Goal: Information Seeking & Learning: Learn about a topic

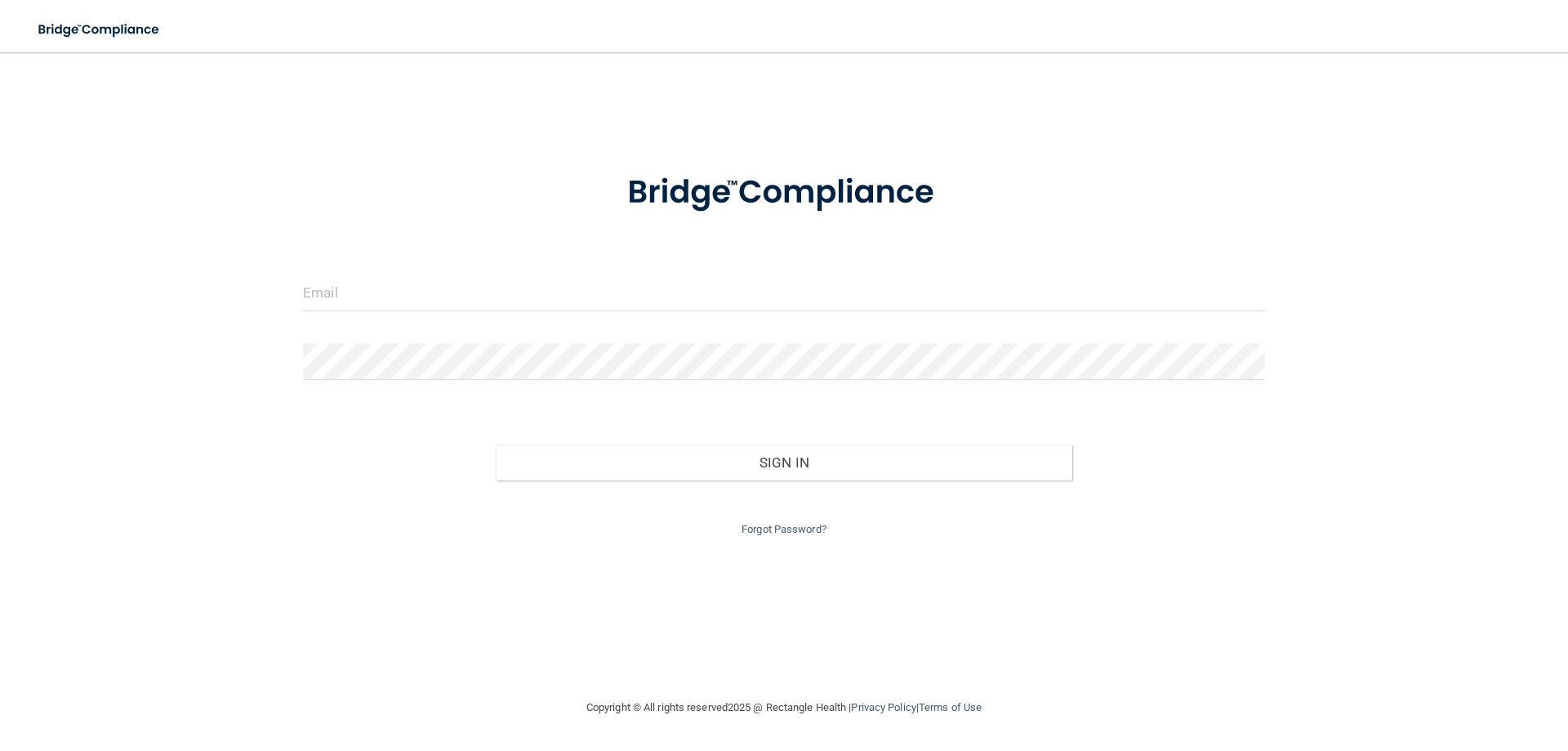
type input "[EMAIL_ADDRESS][DOMAIN_NAME]"
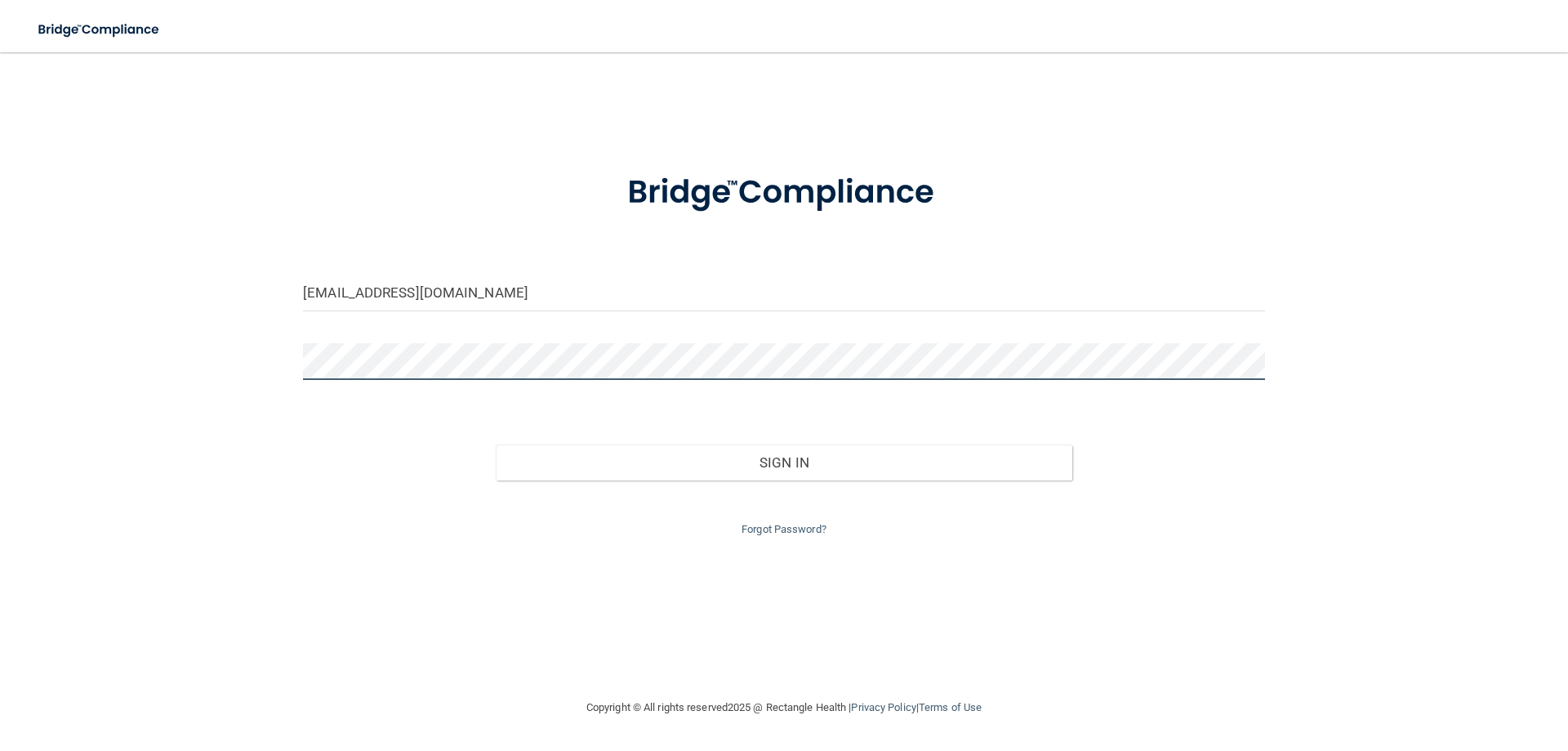
click at [298, 381] on div at bounding box center [784, 368] width 987 height 49
click at [495, 444] on button "Sign In" at bounding box center [784, 462] width 577 height 36
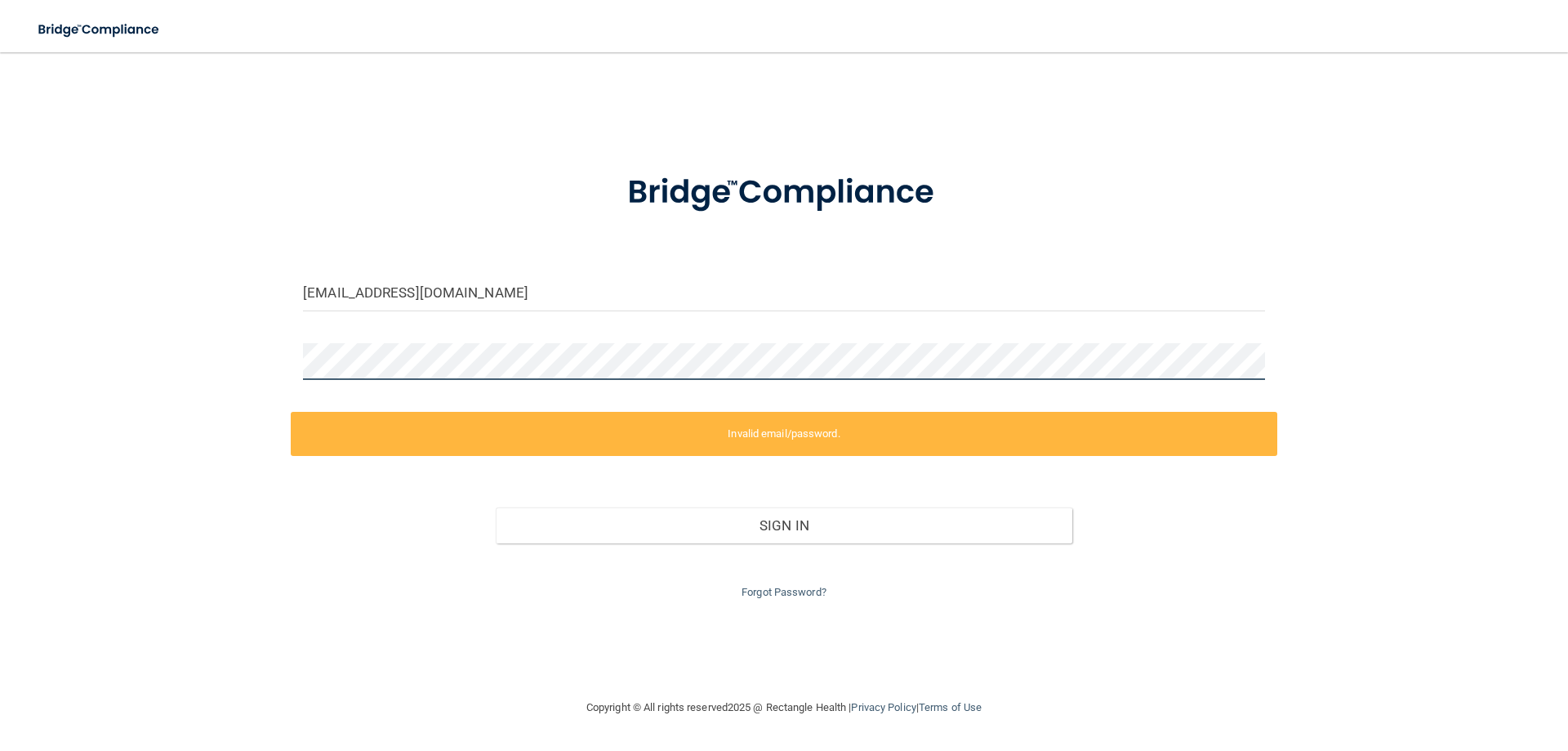
click at [138, 372] on div "[EMAIL_ADDRESS][DOMAIN_NAME] Invalid email/password. You don't have permission …" at bounding box center [783, 376] width 1502 height 613
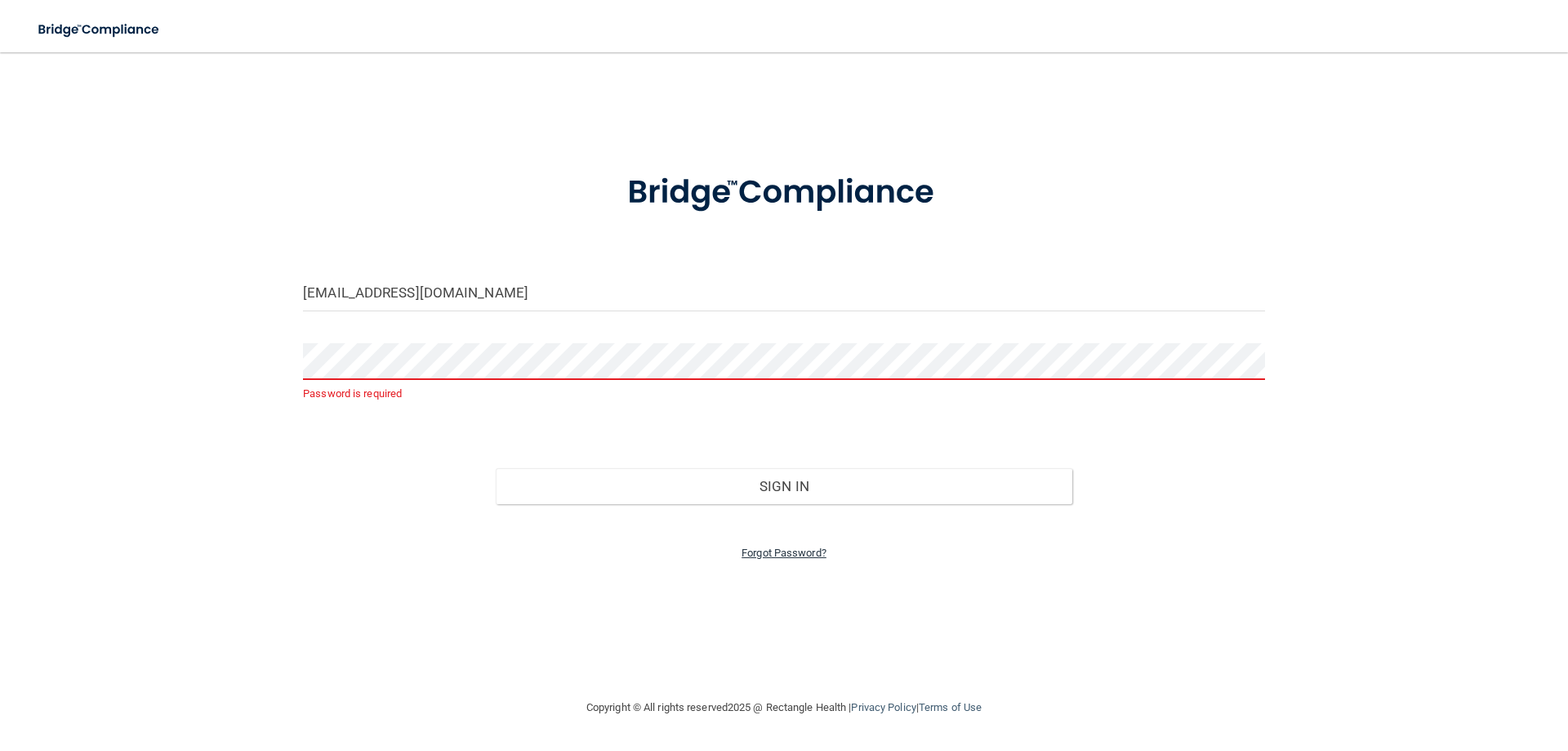
click at [770, 547] on link "Forgot Password?" at bounding box center [784, 553] width 85 height 12
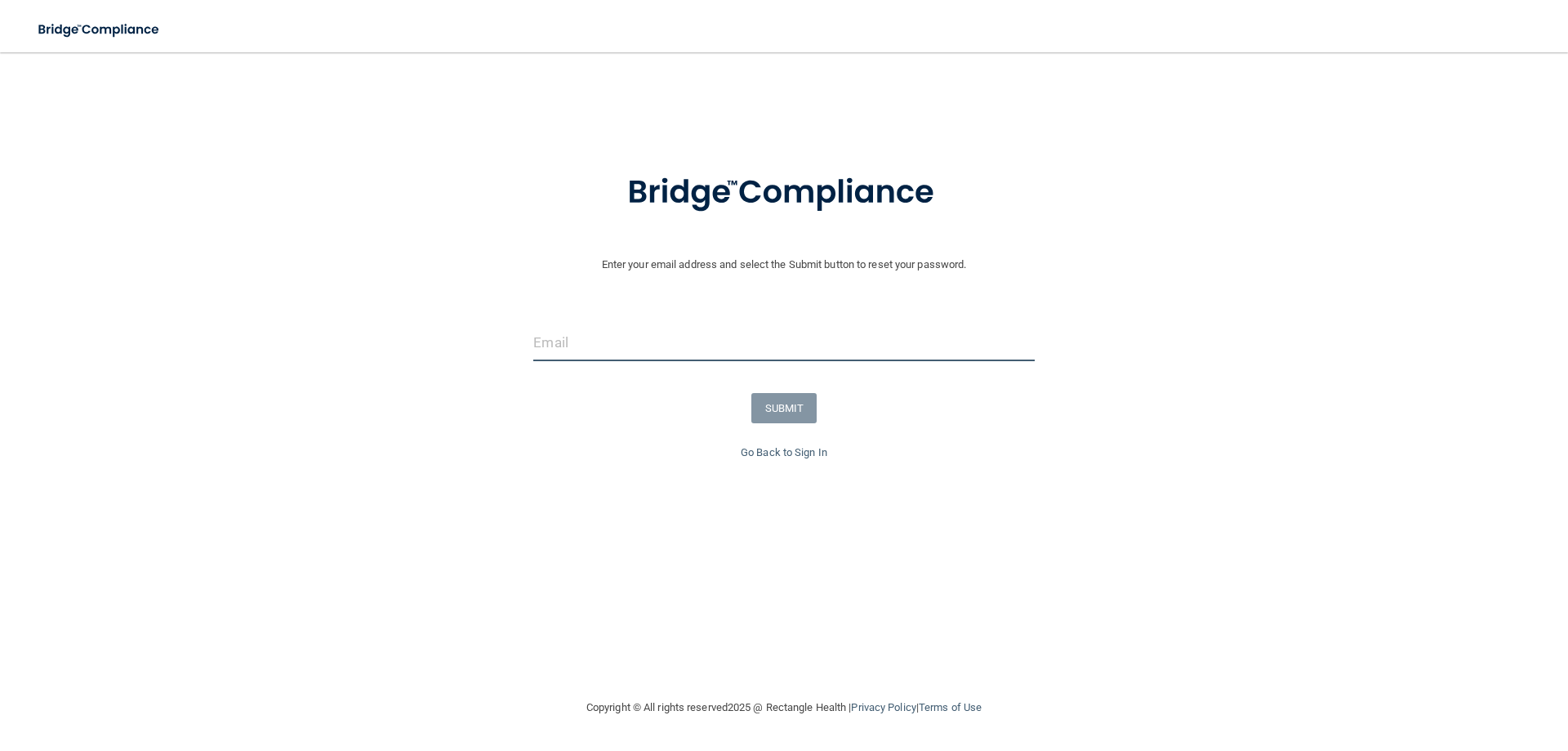
click at [721, 349] on input "email" at bounding box center [783, 342] width 501 height 37
type input "[EMAIL_ADDRESS][DOMAIN_NAME]"
click at [777, 409] on button "SUBMIT" at bounding box center [785, 407] width 66 height 30
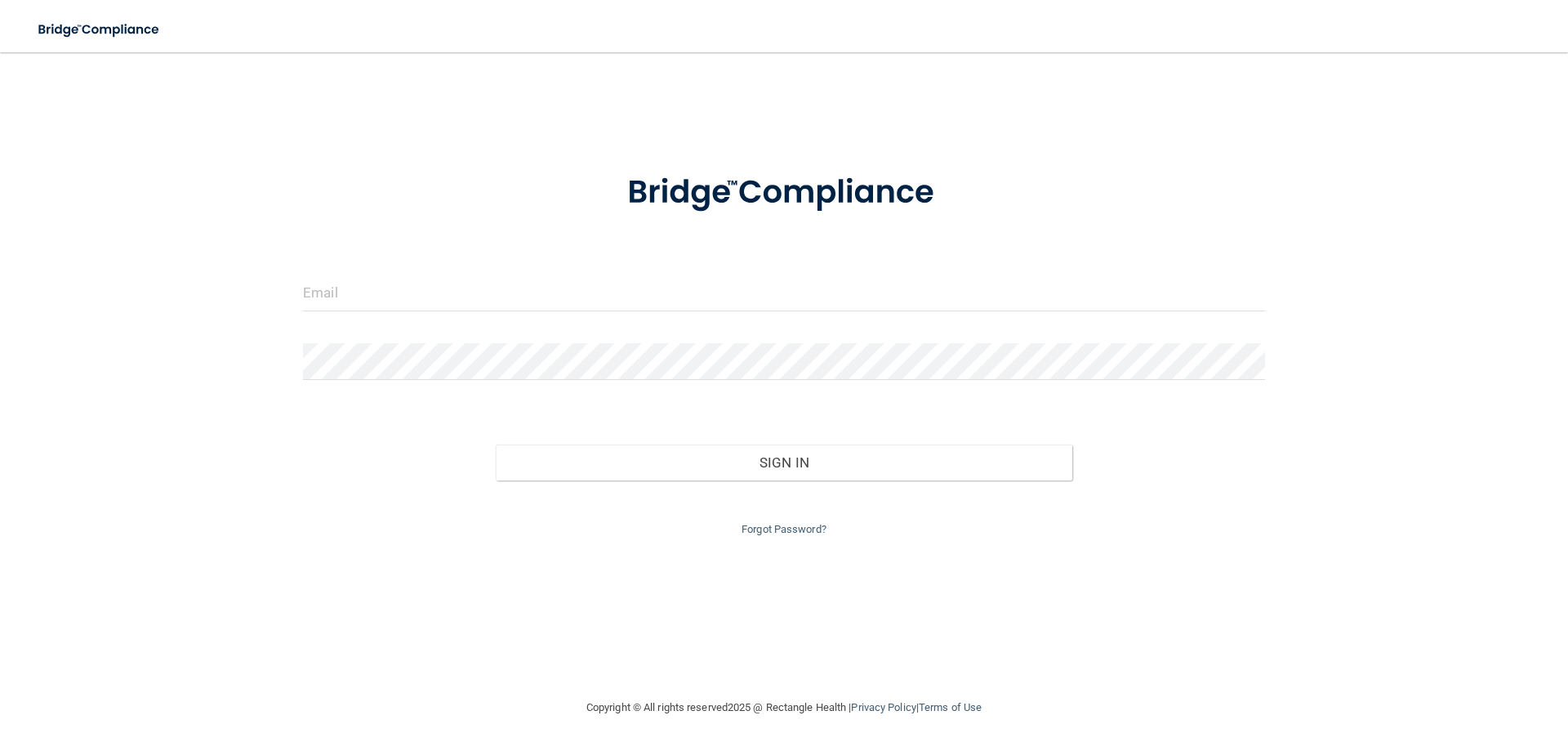
click at [426, 312] on div at bounding box center [784, 299] width 987 height 49
click at [422, 309] on input "email" at bounding box center [784, 292] width 962 height 37
type input "[EMAIL_ADDRESS][DOMAIN_NAME]"
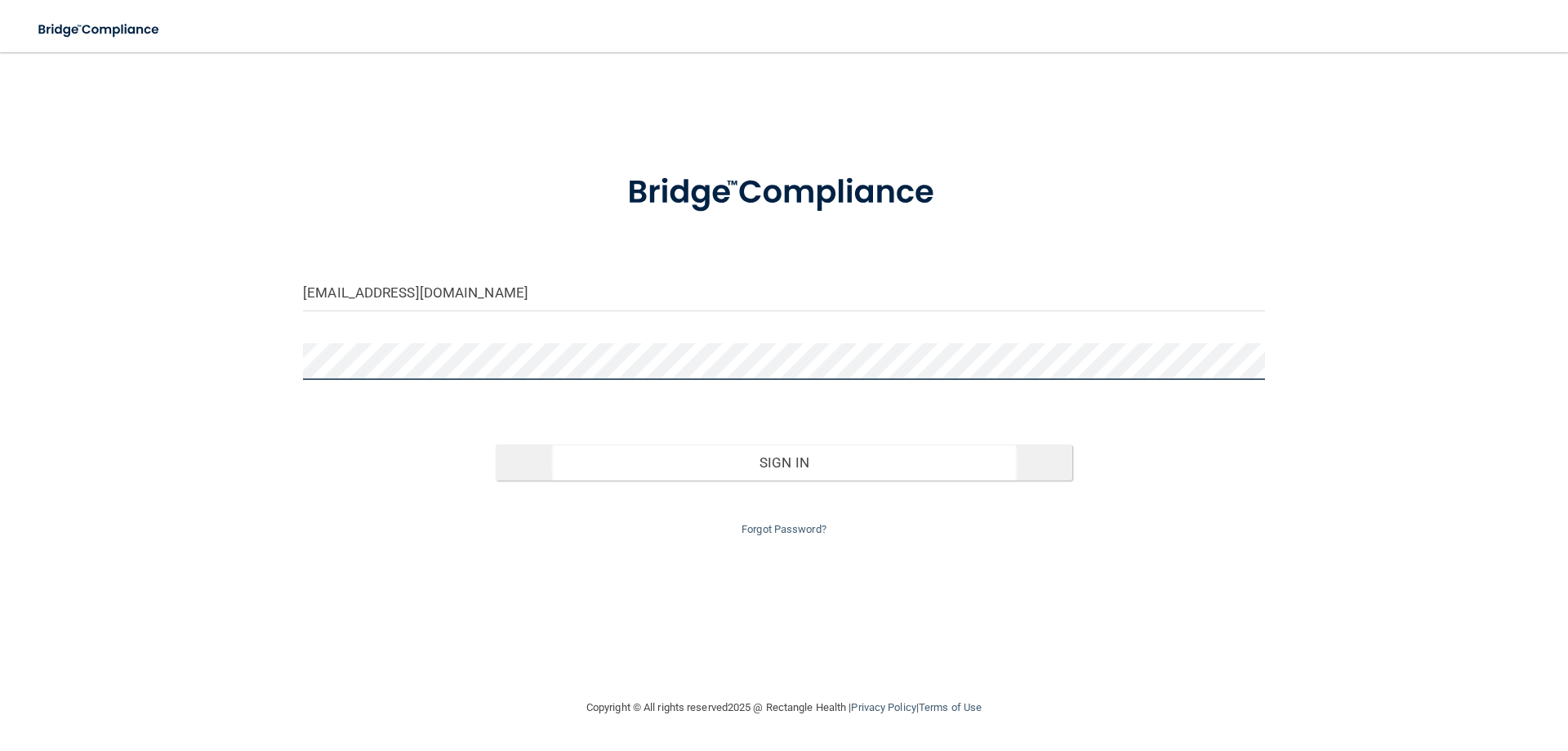
click at [495, 444] on button "Sign In" at bounding box center [784, 462] width 577 height 36
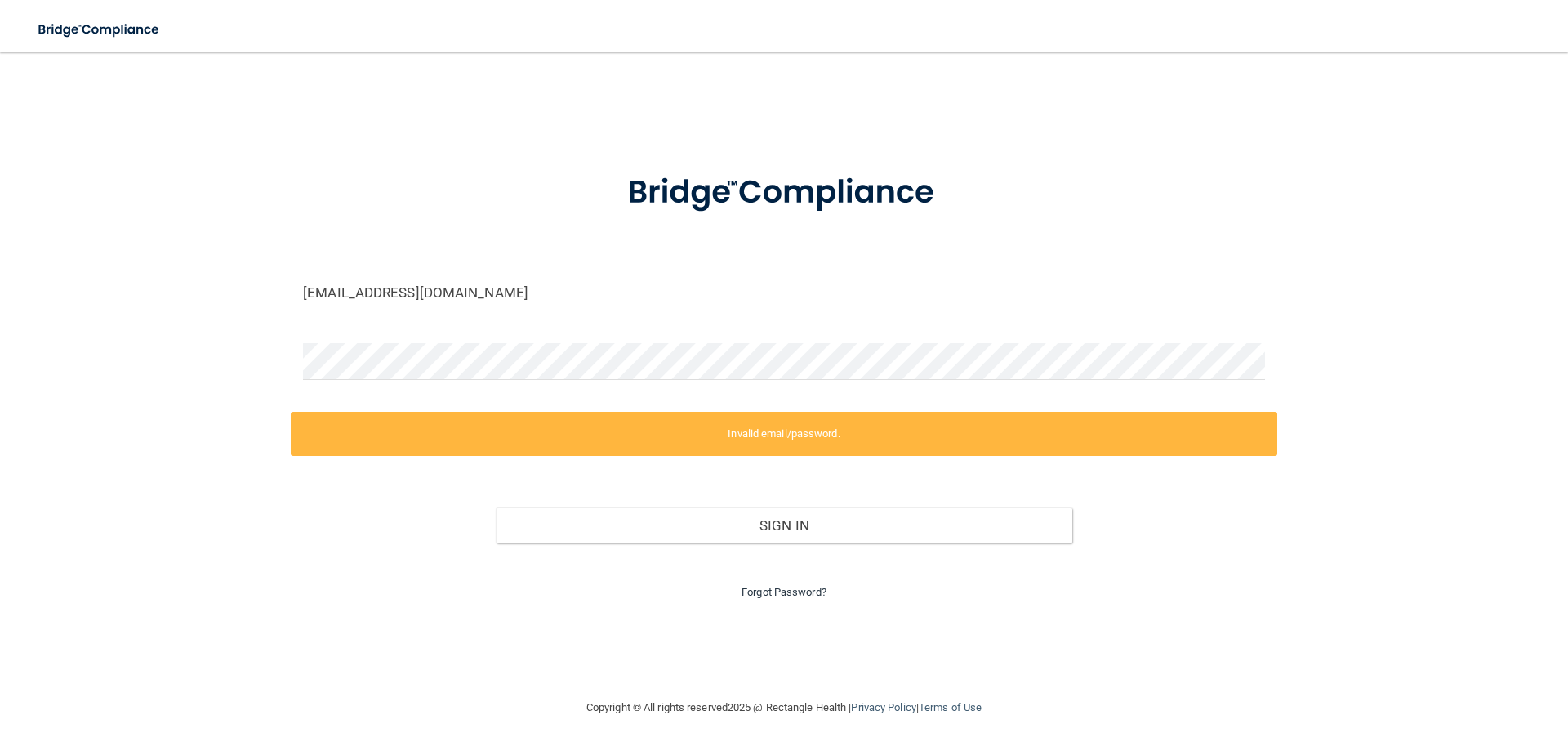
click at [787, 588] on link "Forgot Password?" at bounding box center [784, 592] width 85 height 12
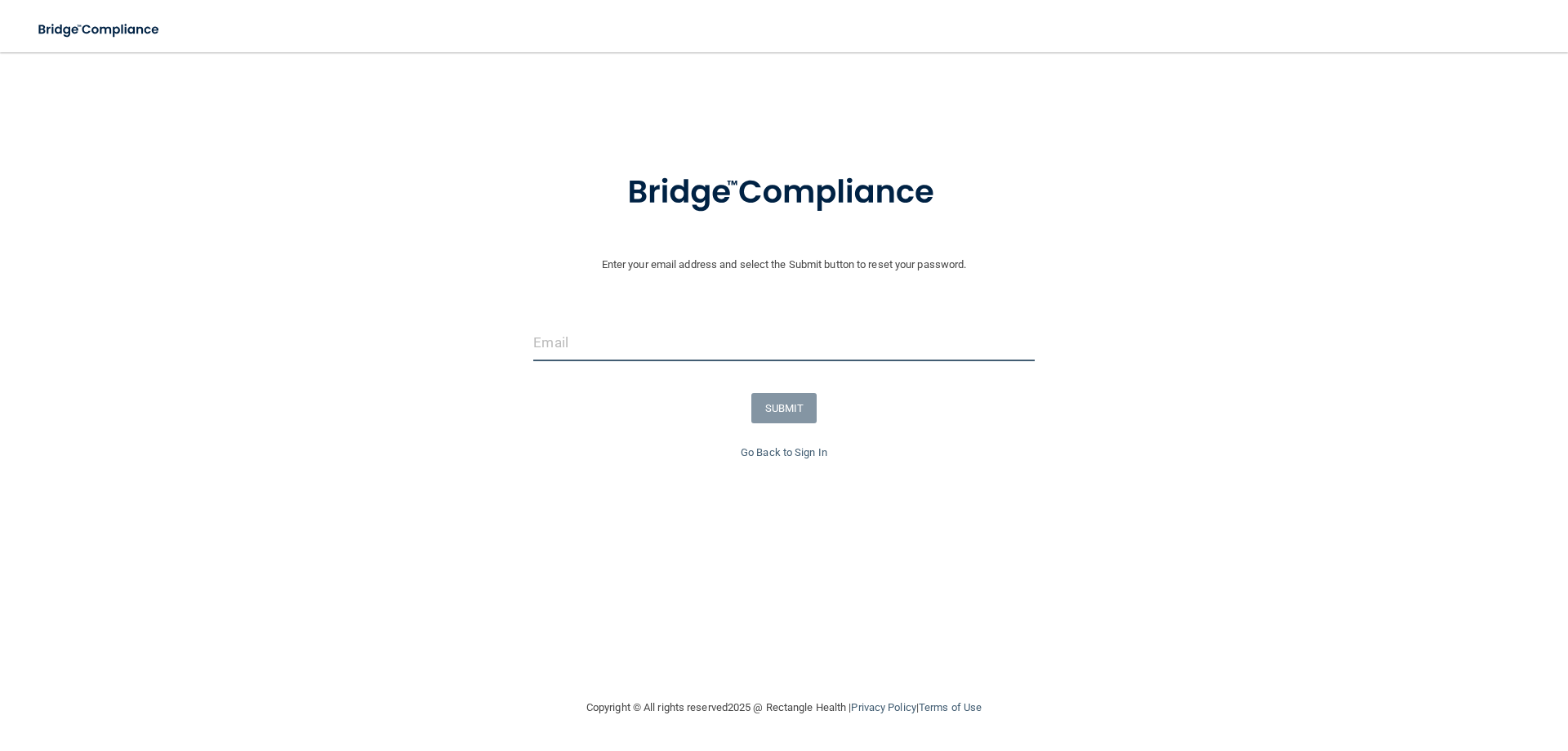
click at [767, 337] on input "email" at bounding box center [783, 342] width 501 height 37
type input "[EMAIL_ADDRESS][DOMAIN_NAME]"
click at [770, 404] on button "SUBMIT" at bounding box center [785, 407] width 66 height 30
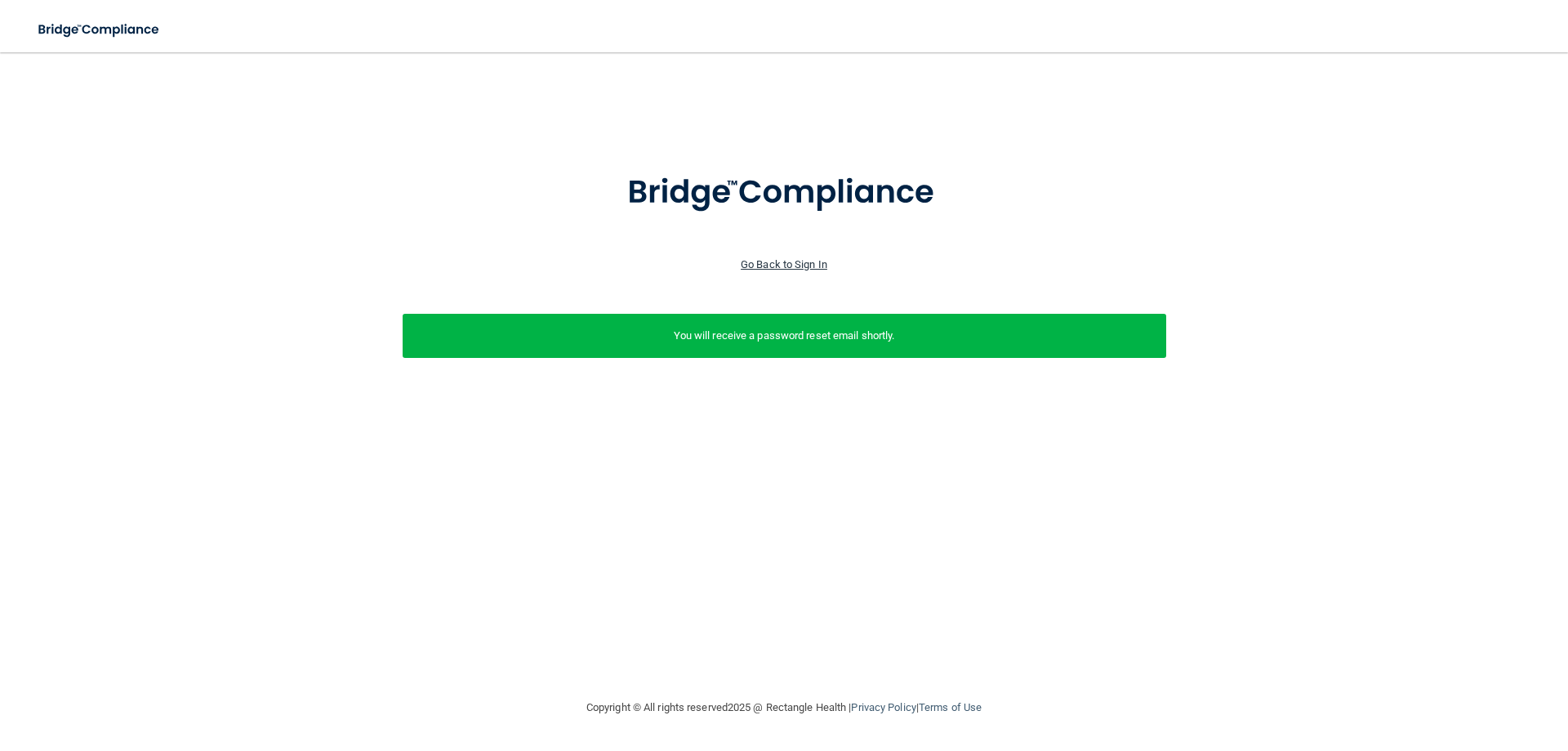
click at [807, 262] on link "Go Back to Sign In" at bounding box center [784, 264] width 87 height 12
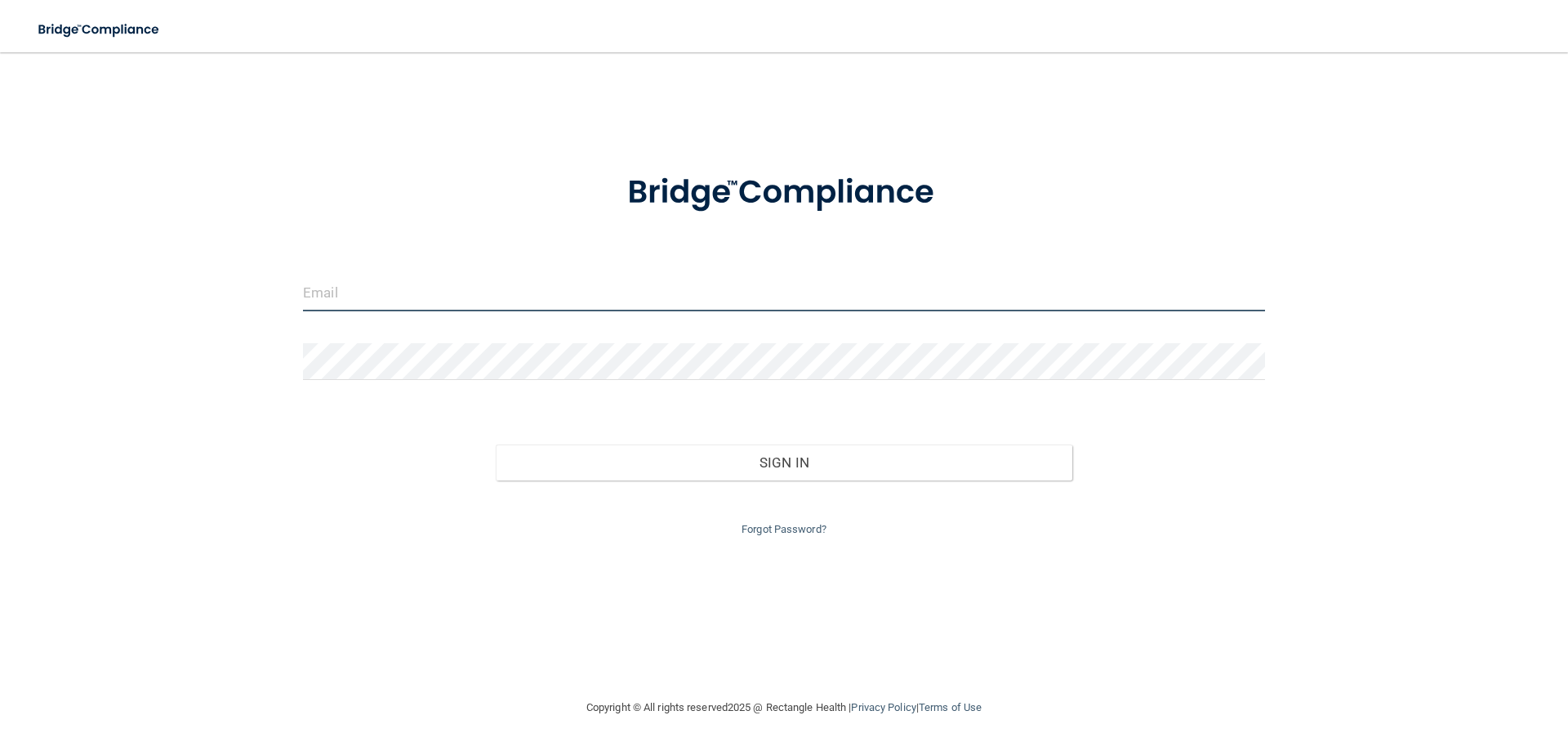
click at [583, 295] on input "email" at bounding box center [784, 292] width 962 height 37
type input "[EMAIL_ADDRESS][DOMAIN_NAME]"
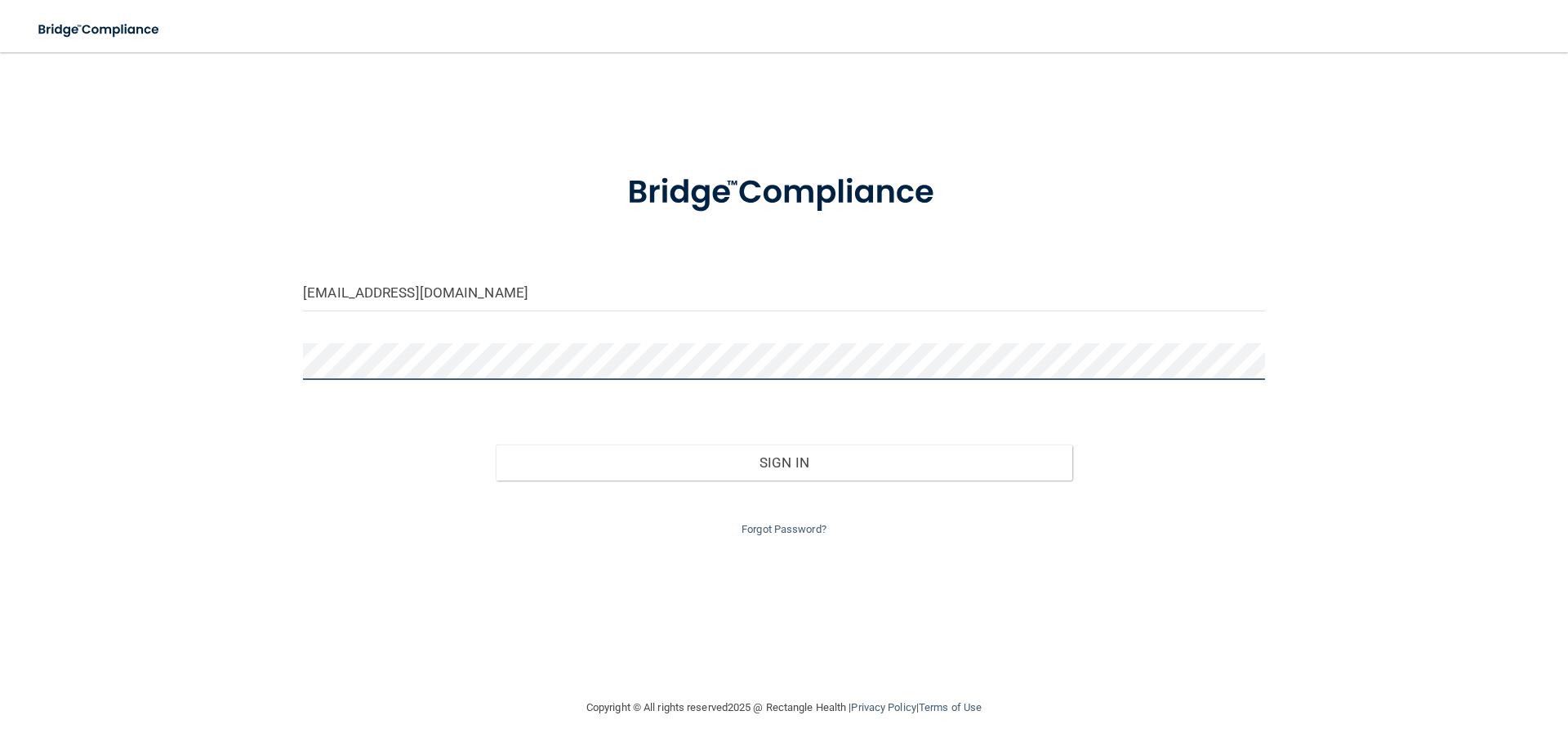
click at [495, 444] on button "Sign In" at bounding box center [784, 462] width 577 height 36
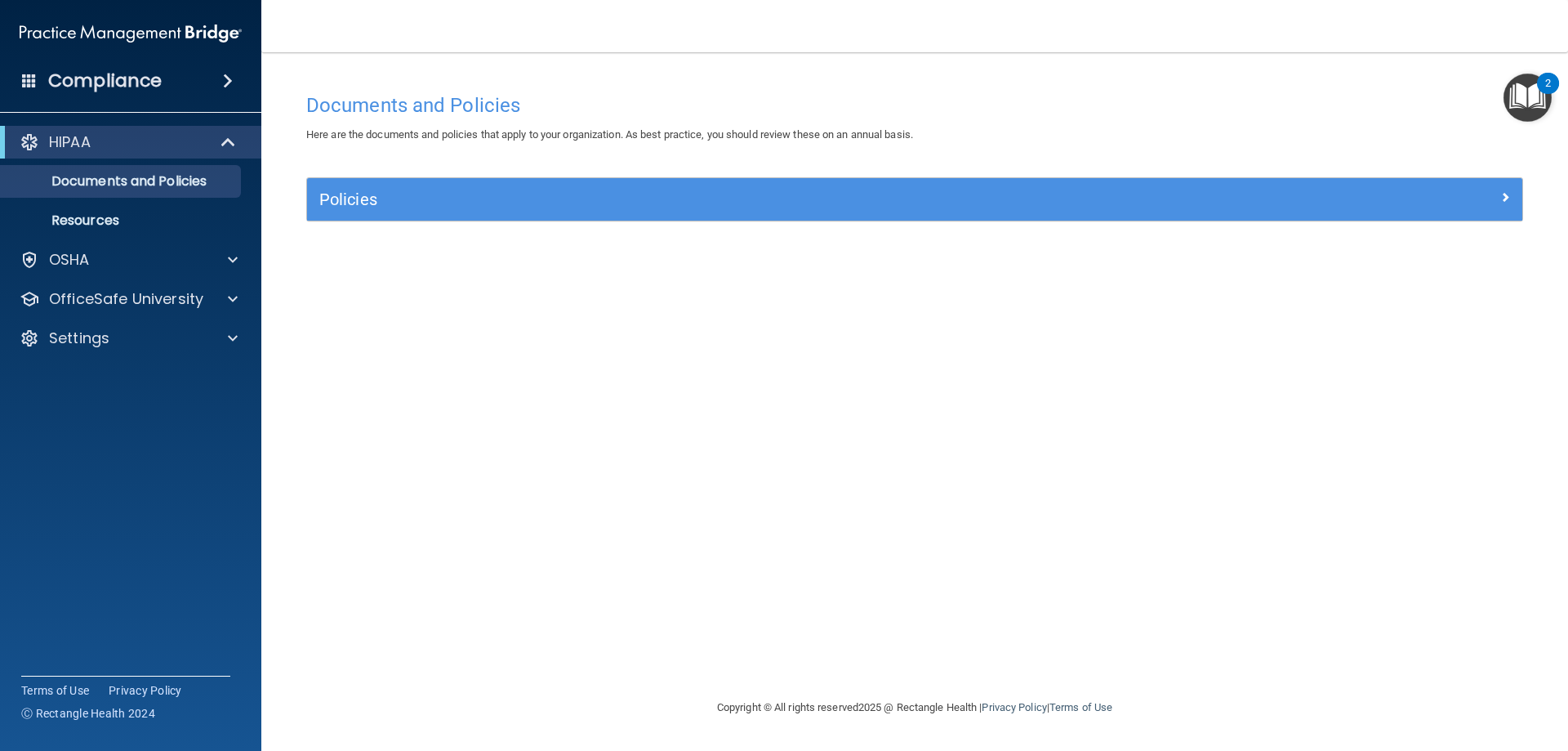
click at [225, 81] on span at bounding box center [228, 80] width 10 height 20
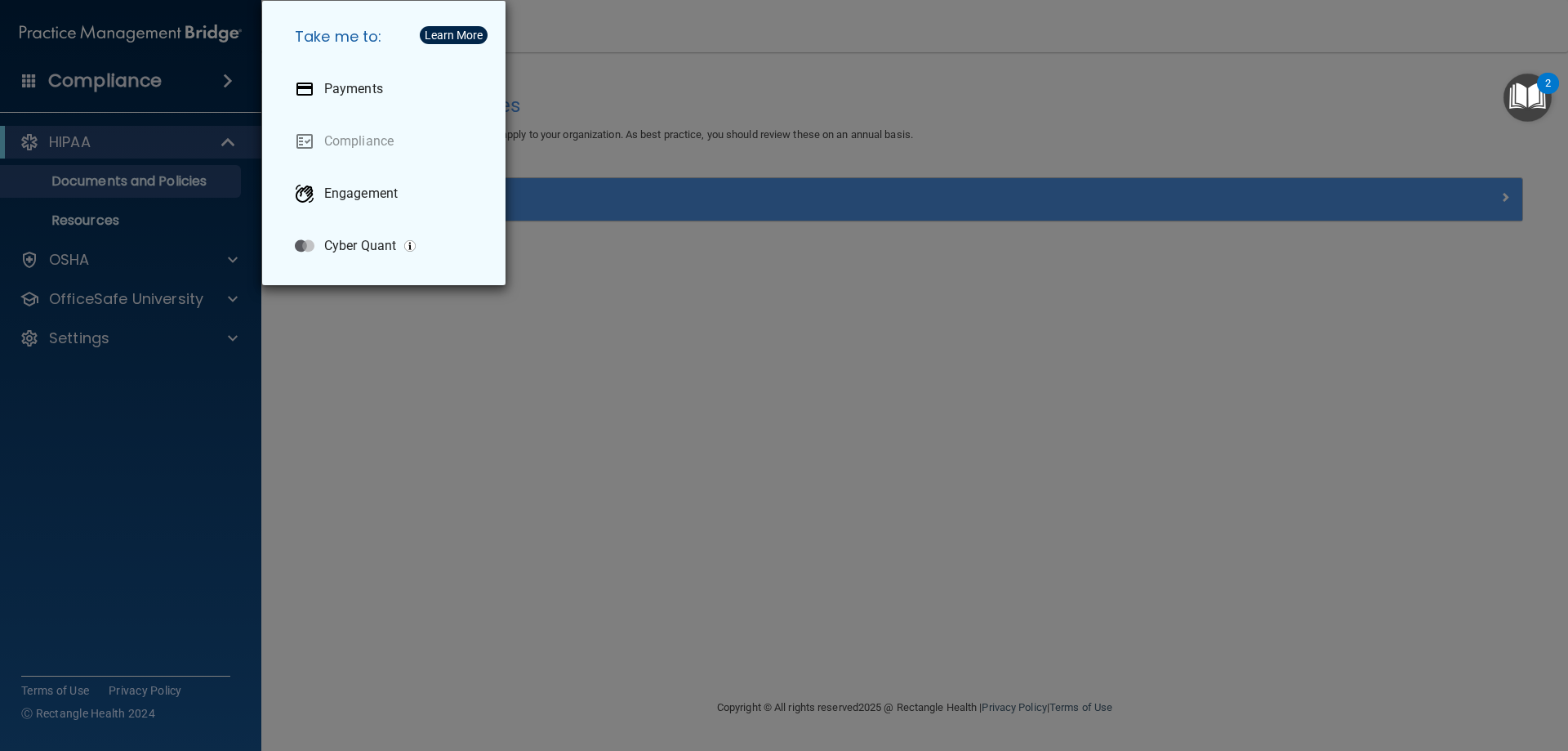
click at [162, 75] on div "Take me to: Payments Compliance Engagement Cyber Quant" at bounding box center [784, 376] width 1568 height 751
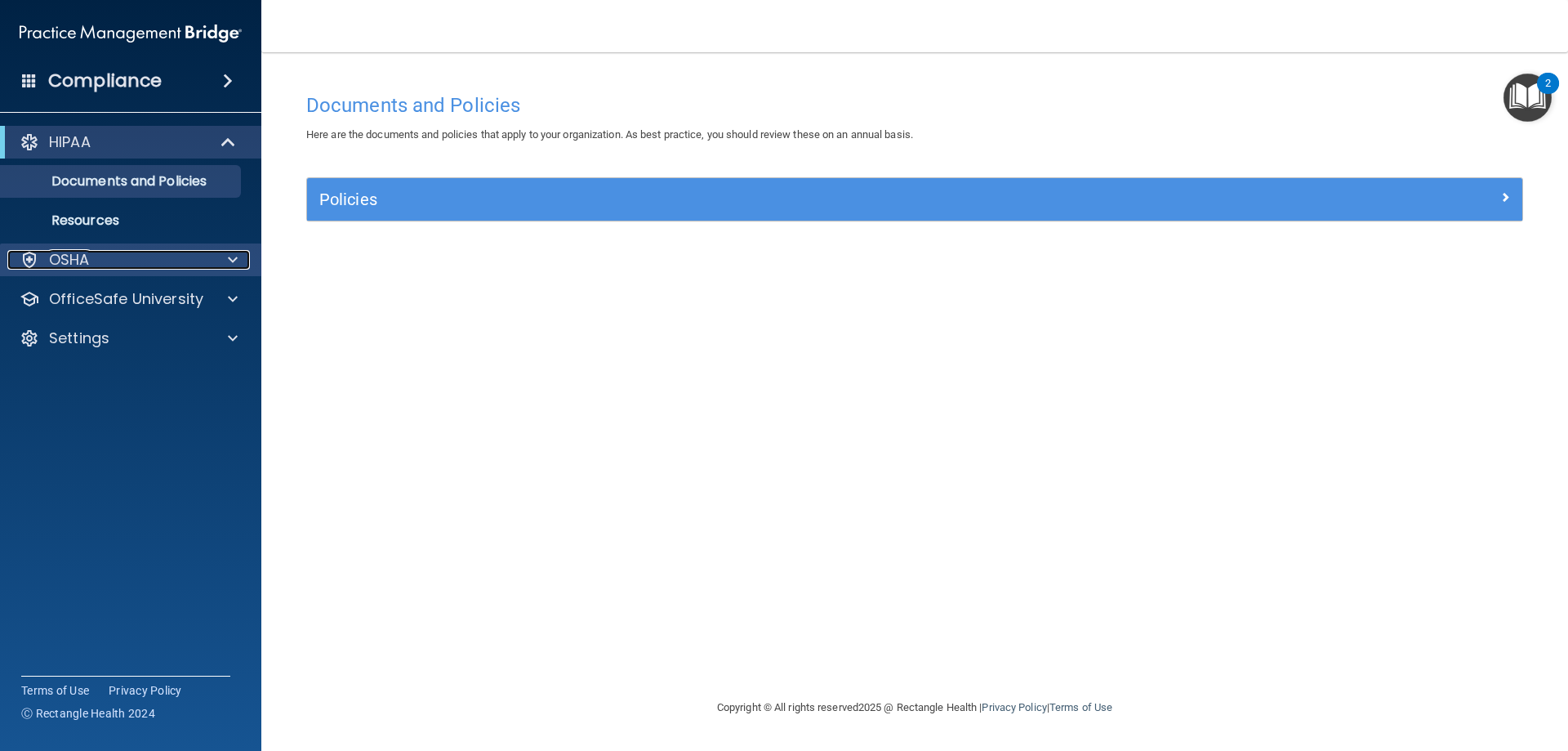
click at [211, 260] on div at bounding box center [231, 260] width 41 height 20
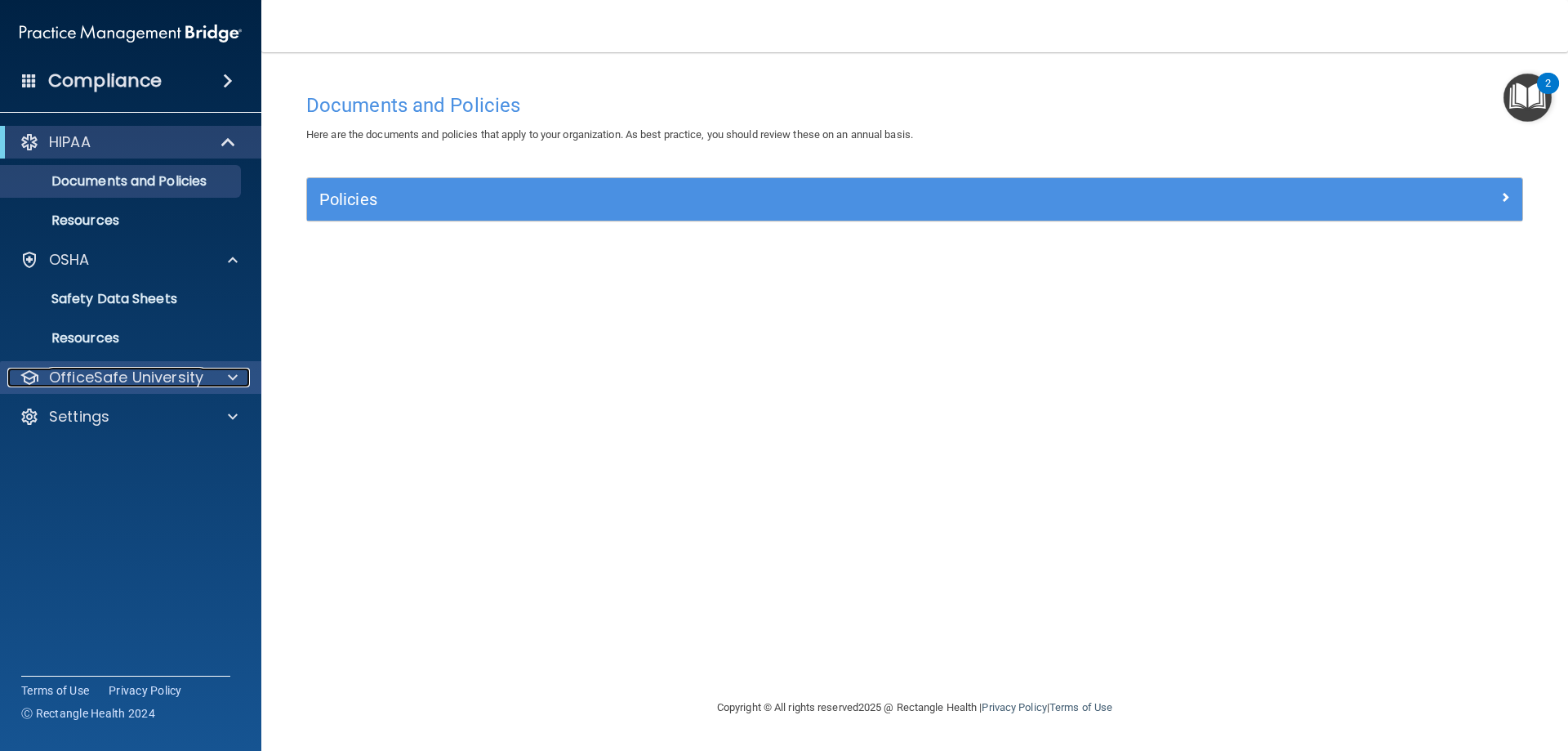
click at [213, 374] on div at bounding box center [231, 377] width 41 height 20
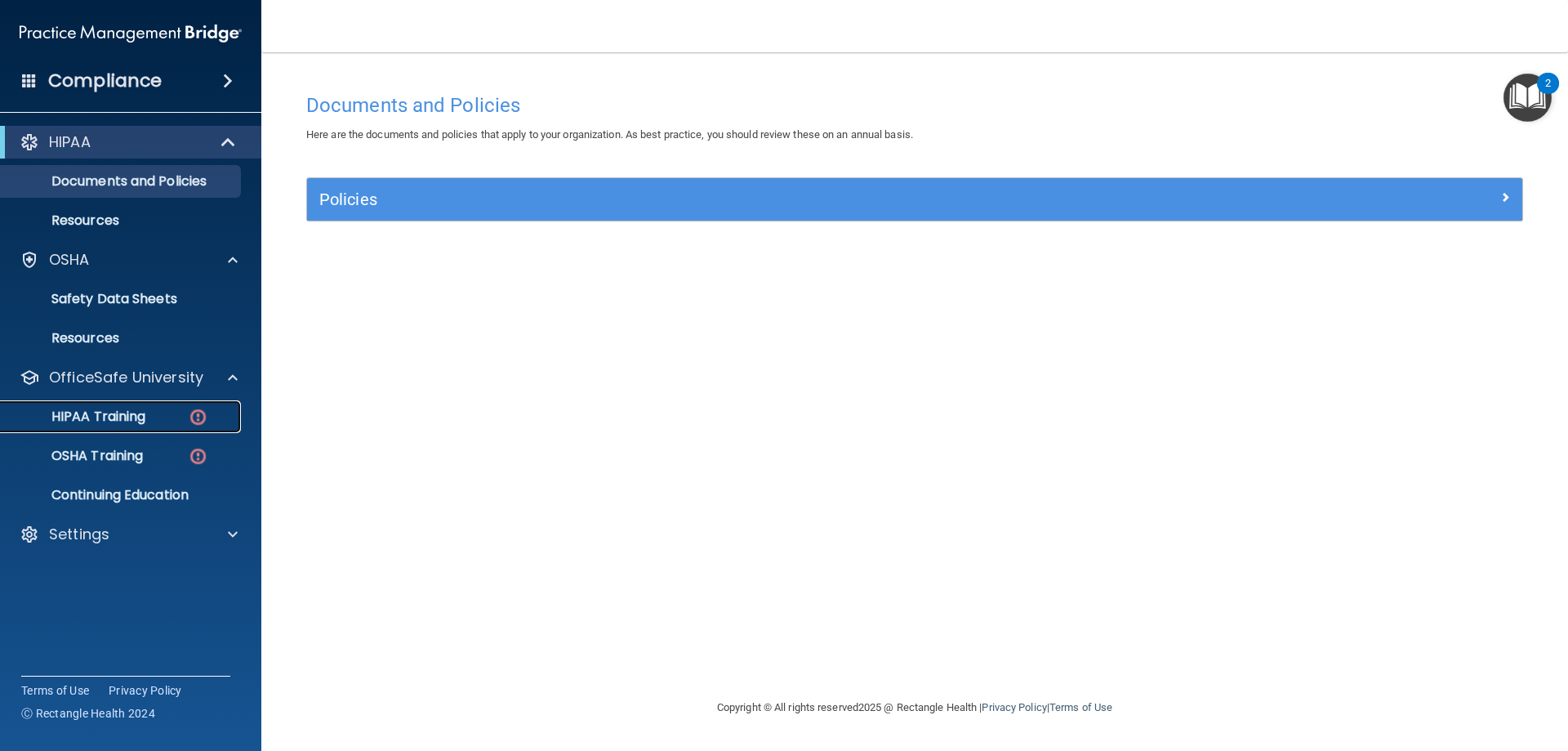
click at [177, 414] on div "HIPAA Training" at bounding box center [122, 416] width 223 height 16
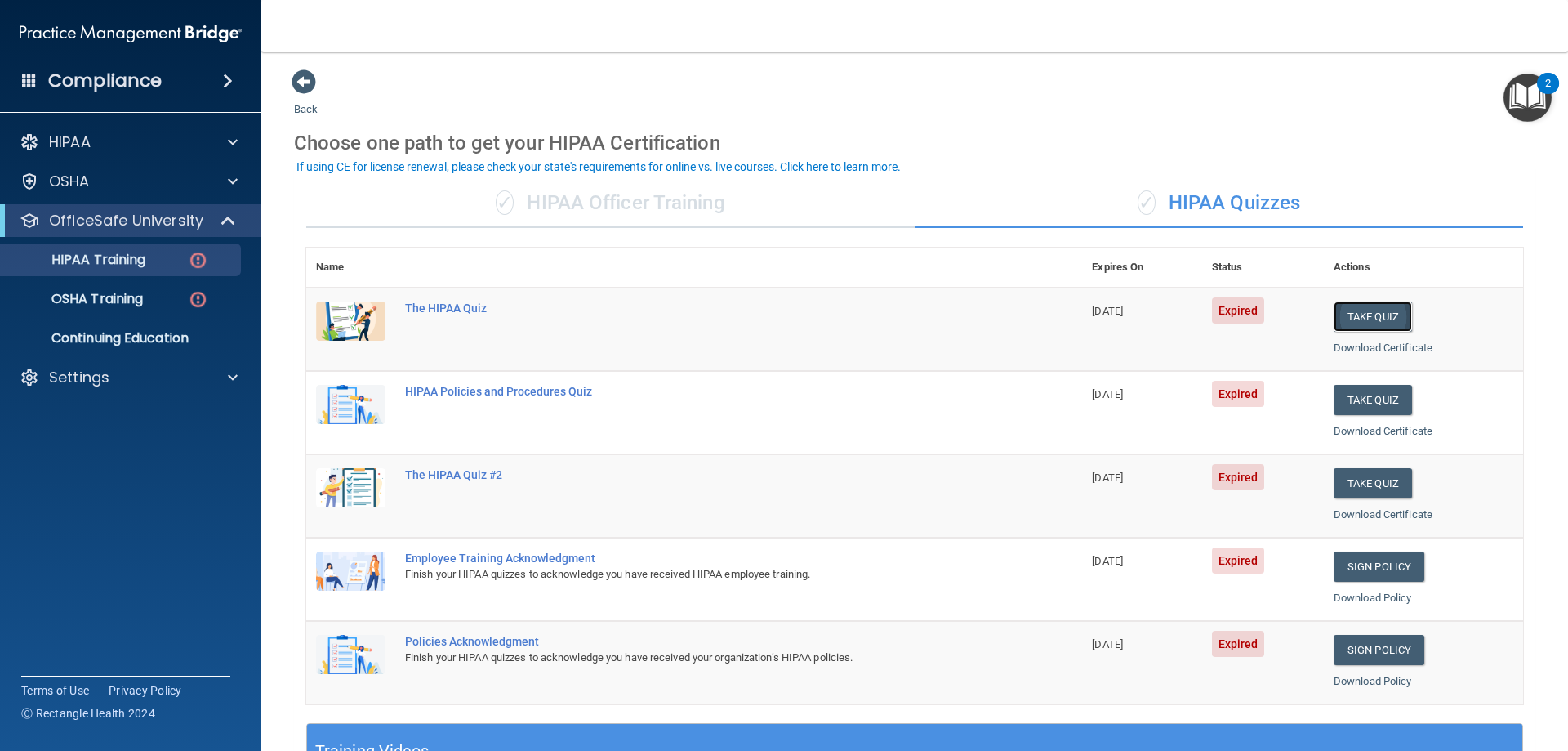
click at [1342, 324] on button "Take Quiz" at bounding box center [1373, 316] width 78 height 30
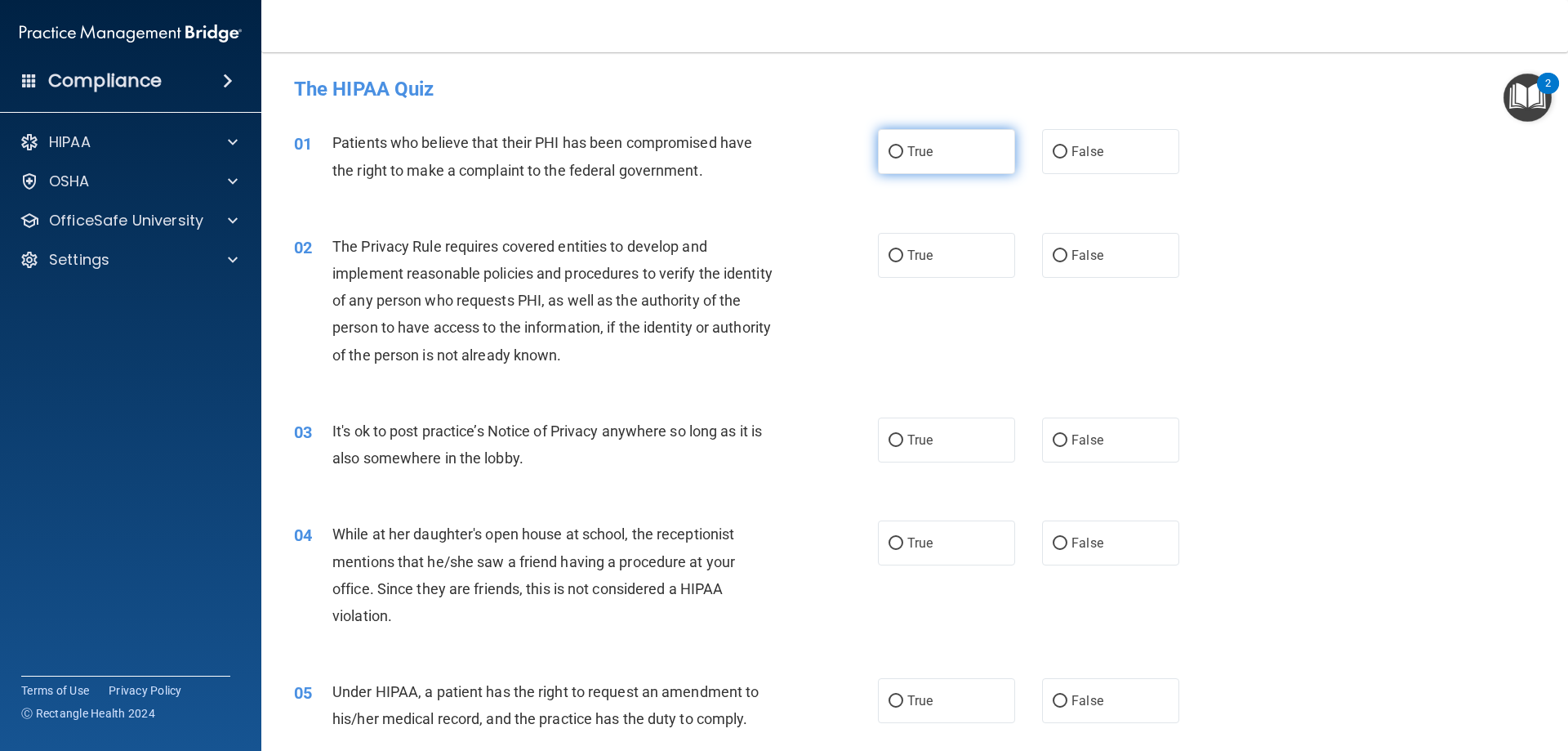
click at [881, 165] on label "True" at bounding box center [946, 152] width 137 height 45
click at [889, 158] on input "True" at bounding box center [896, 152] width 14 height 12
radio input "true"
click at [987, 538] on label "True" at bounding box center [946, 542] width 137 height 45
click at [903, 538] on input "True" at bounding box center [896, 543] width 14 height 12
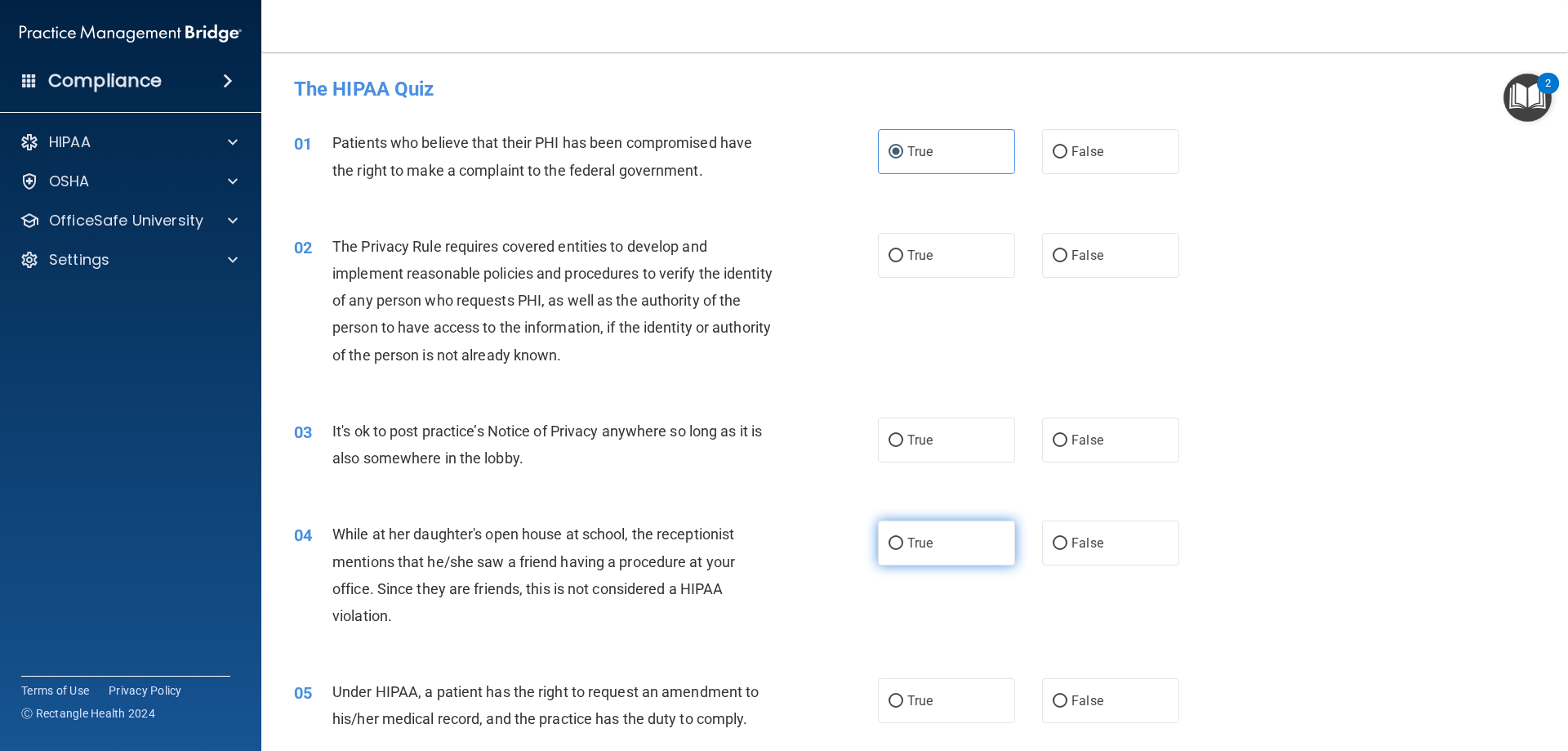
radio input "true"
click at [931, 263] on label "True" at bounding box center [946, 255] width 137 height 45
click at [903, 262] on input "True" at bounding box center [896, 256] width 14 height 12
radio input "true"
click at [924, 434] on span "True" at bounding box center [920, 439] width 26 height 15
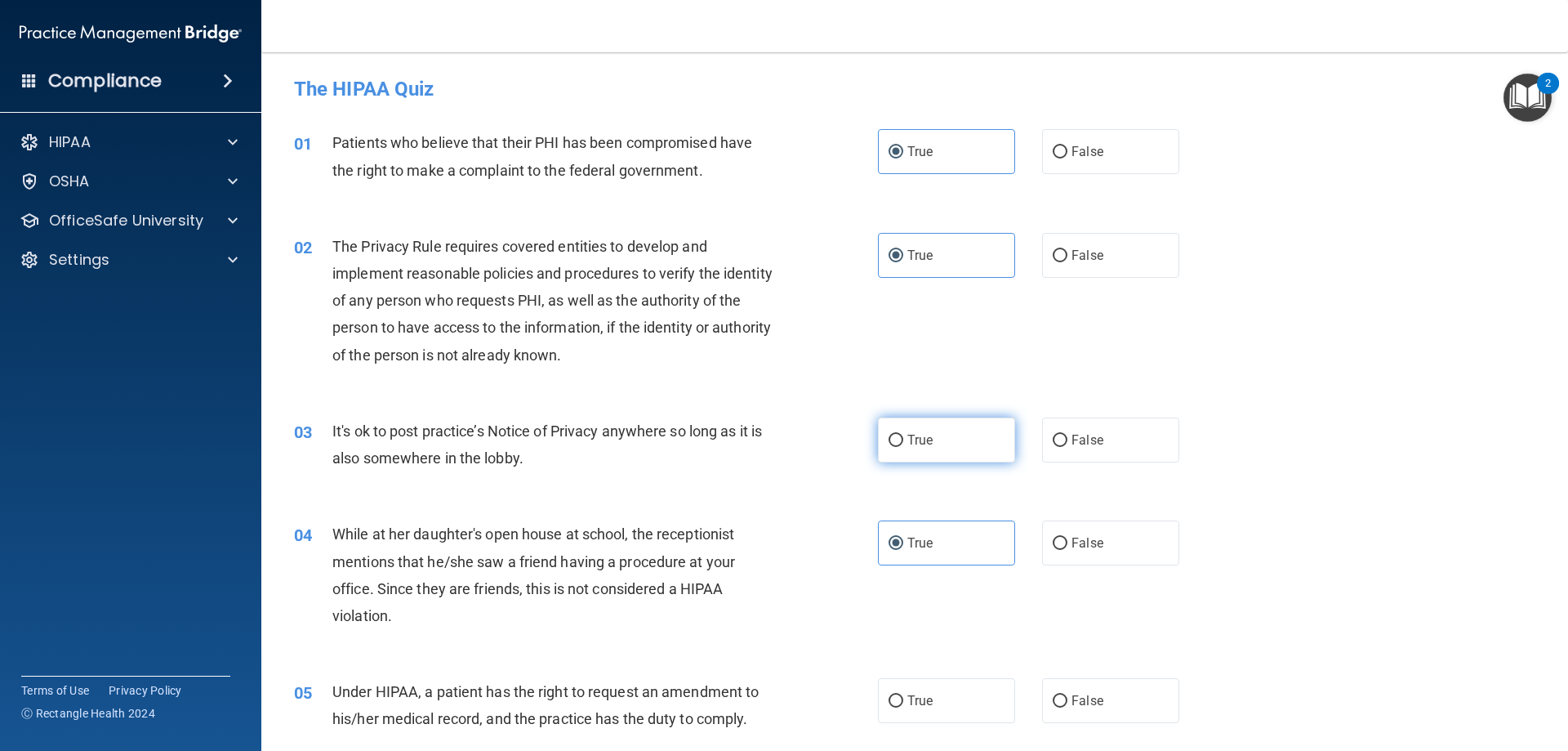
click at [903, 434] on input "True" at bounding box center [896, 440] width 14 height 12
radio input "true"
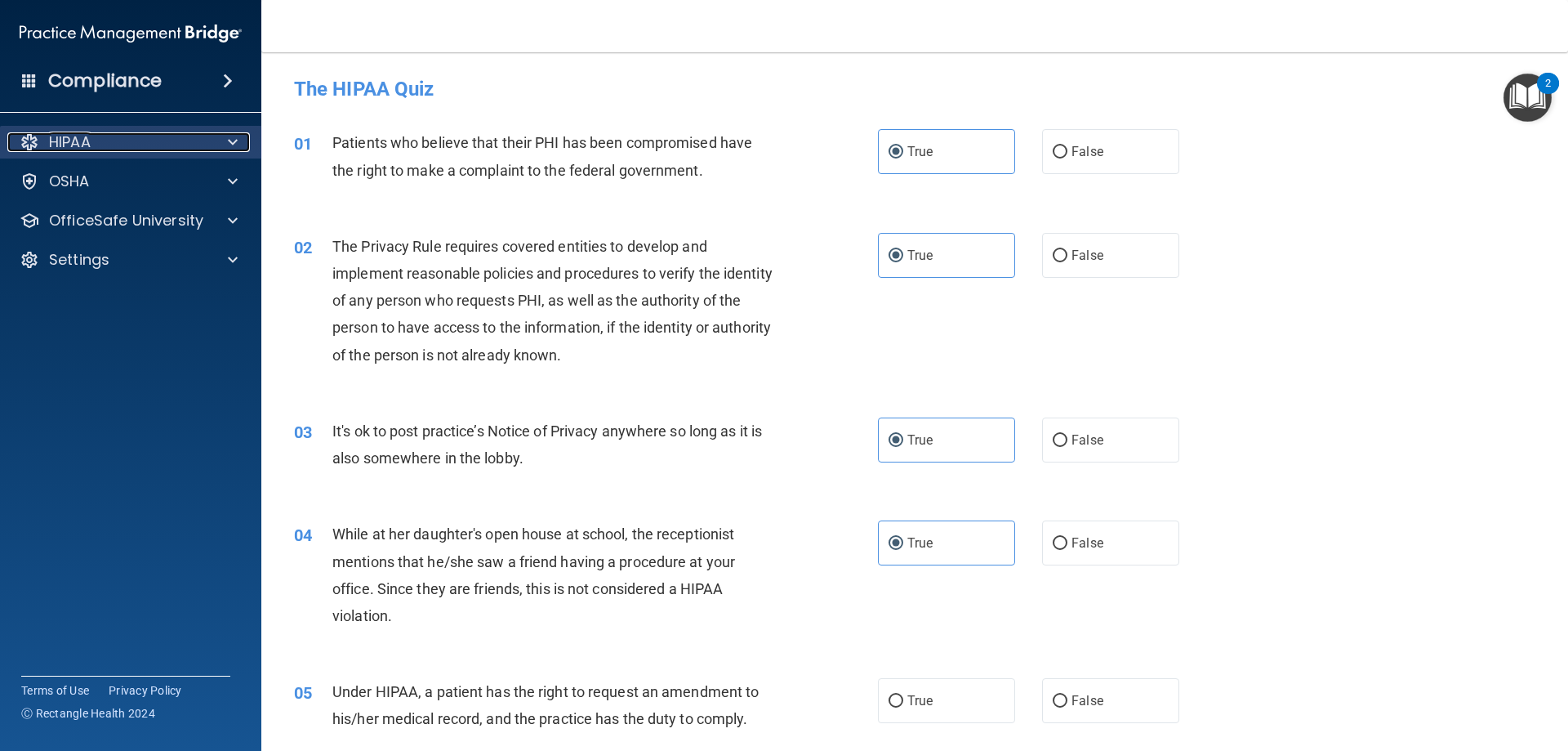
click at [236, 144] on span at bounding box center [233, 141] width 10 height 20
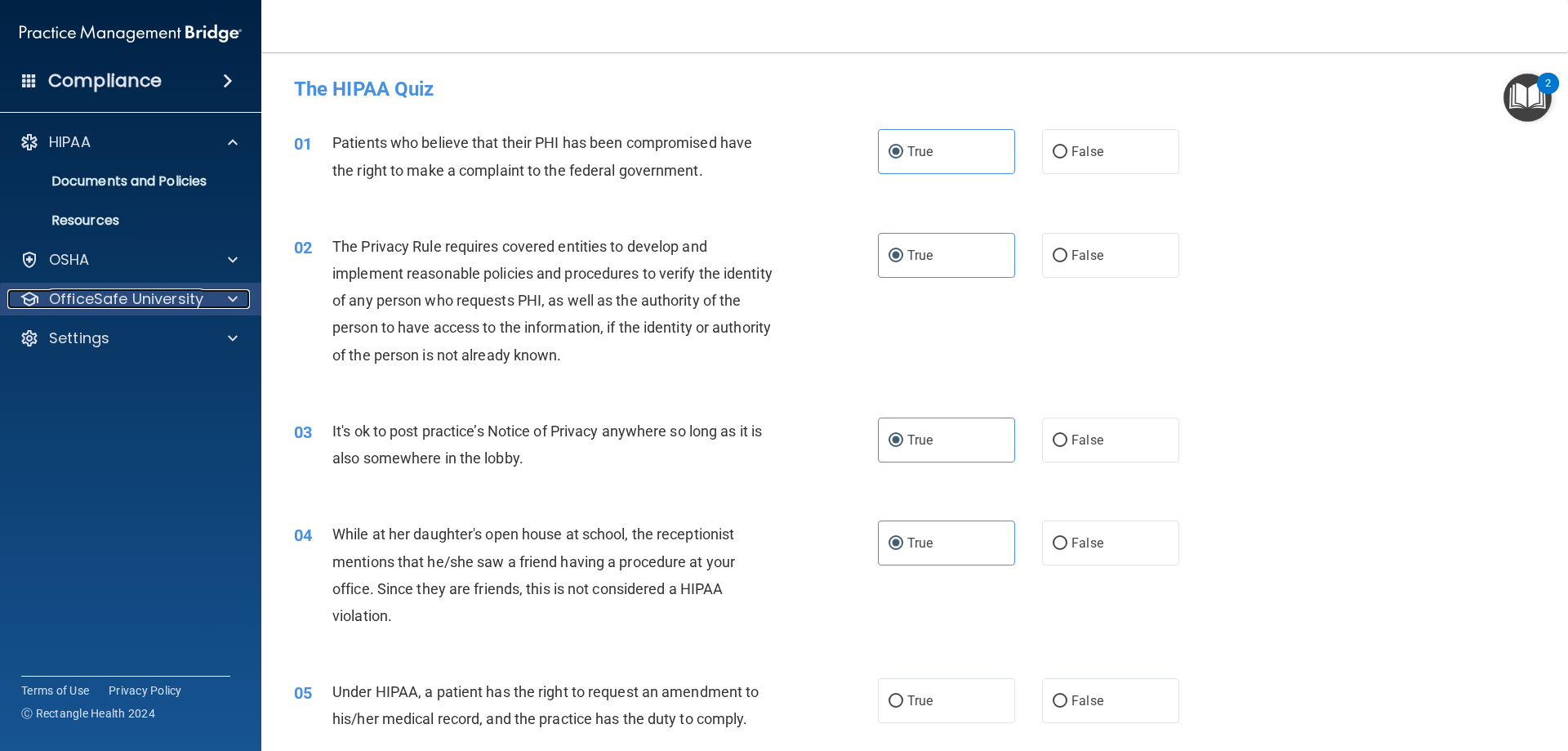
click at [216, 298] on div at bounding box center [231, 299] width 41 height 20
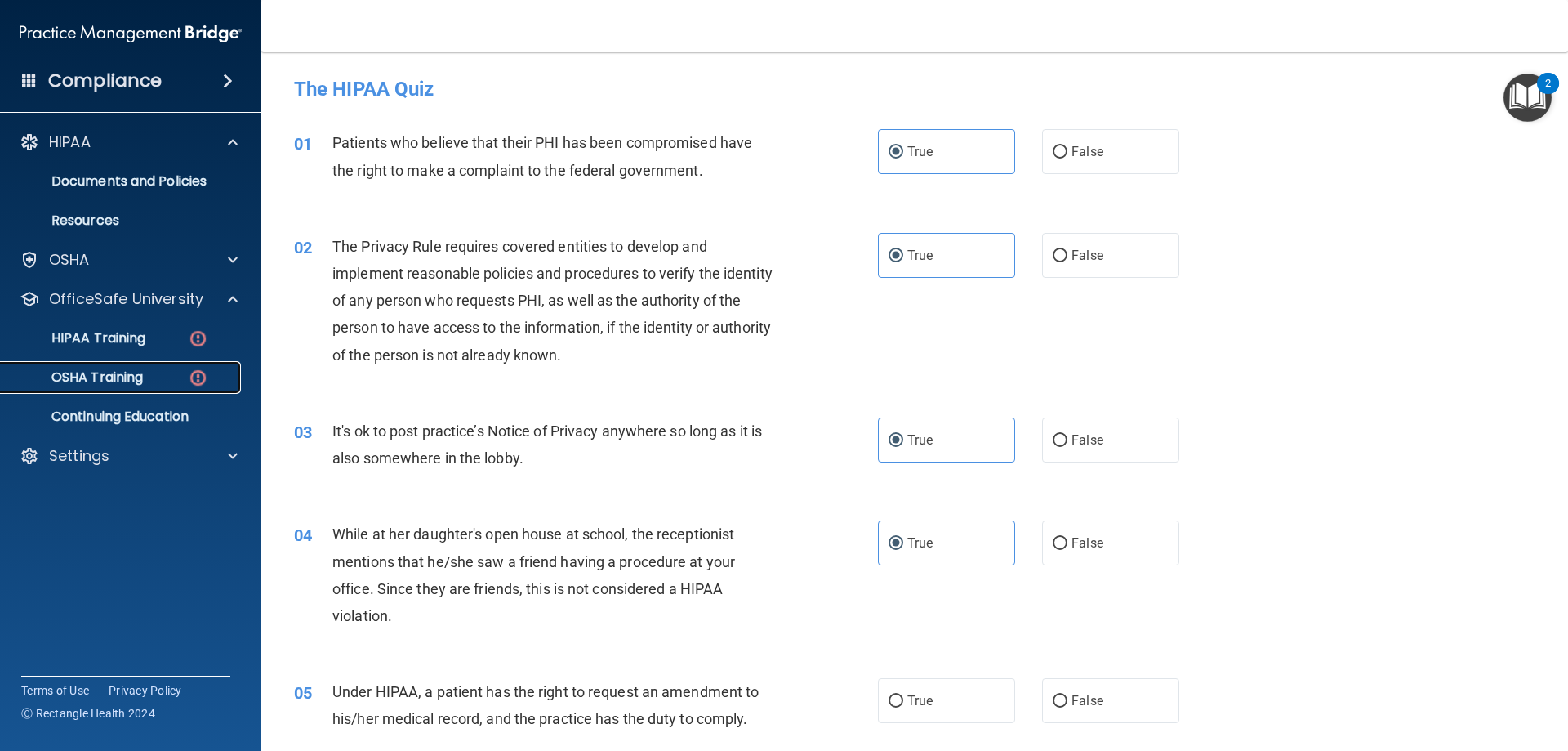
click at [171, 381] on div "OSHA Training" at bounding box center [122, 377] width 223 height 16
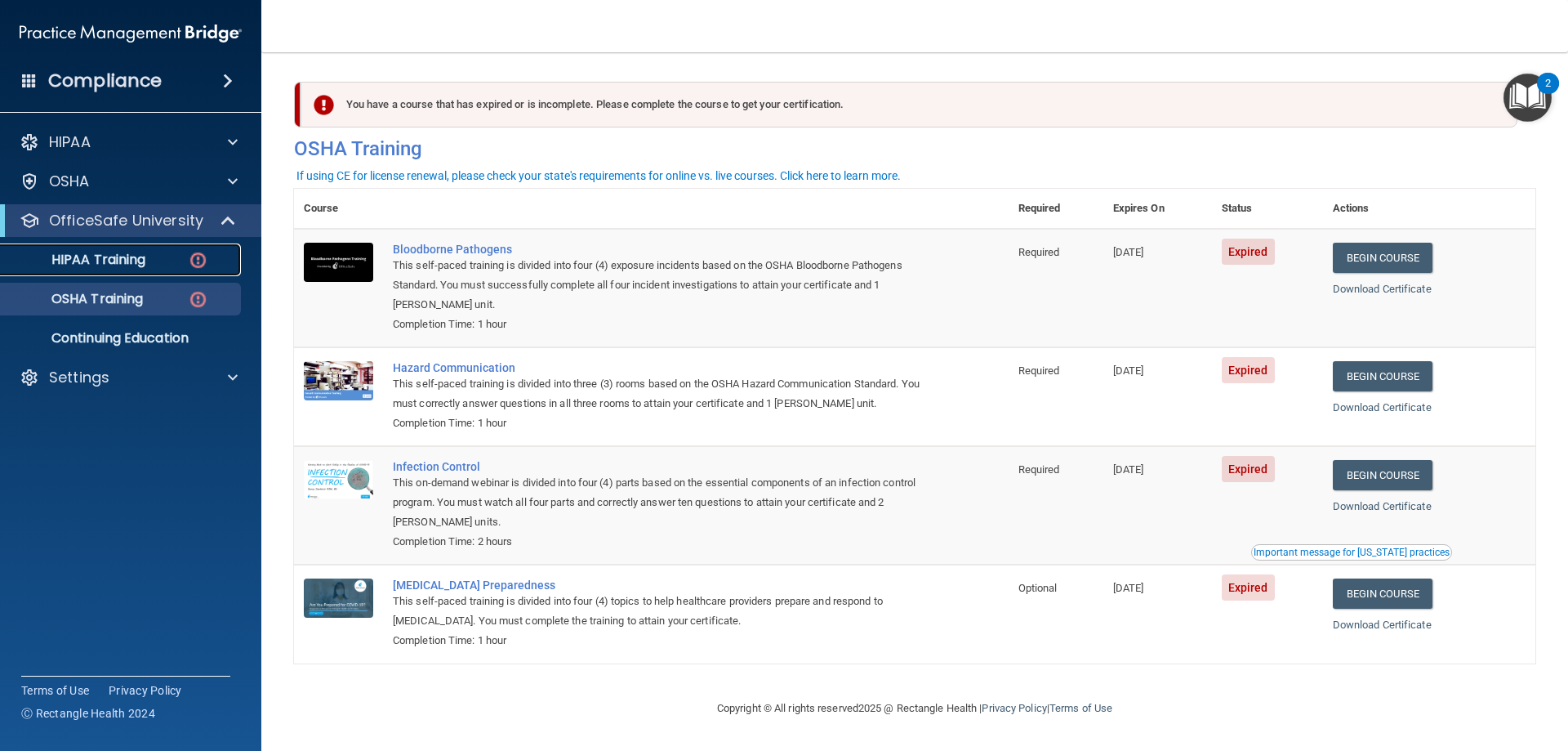
click at [174, 252] on div "HIPAA Training" at bounding box center [122, 259] width 223 height 16
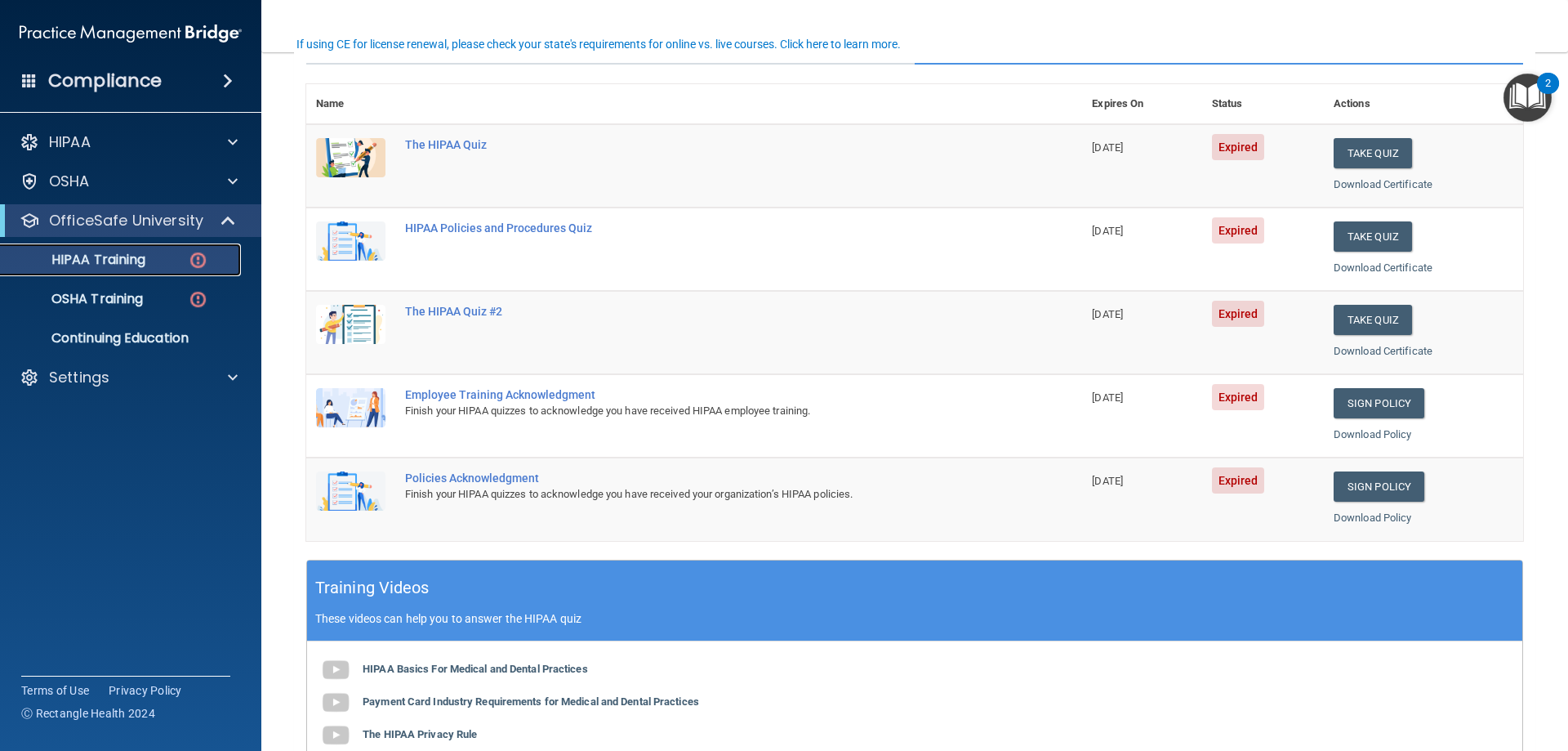
scroll to position [82, 0]
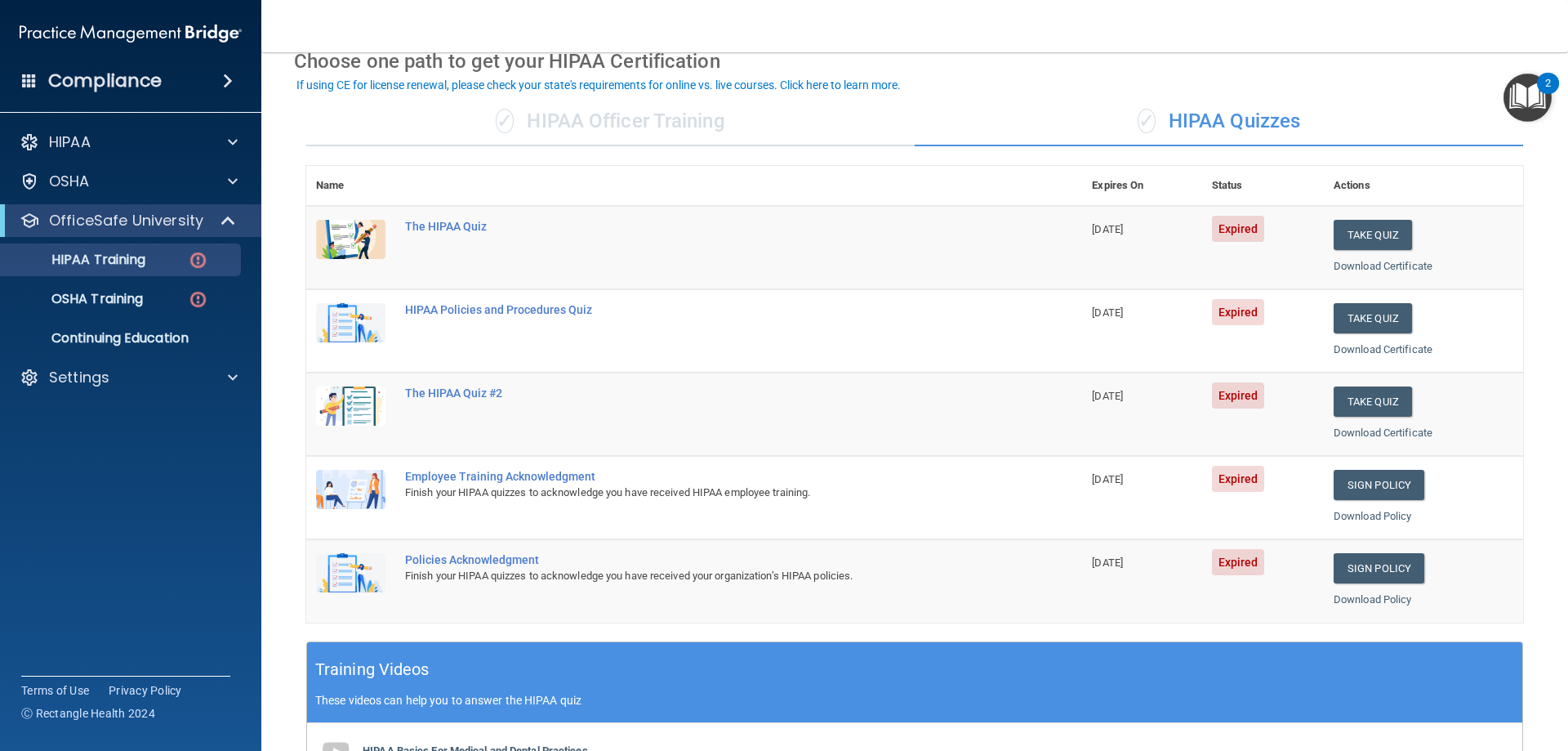
click at [593, 120] on div "✓ HIPAA Officer Training" at bounding box center [610, 122] width 609 height 49
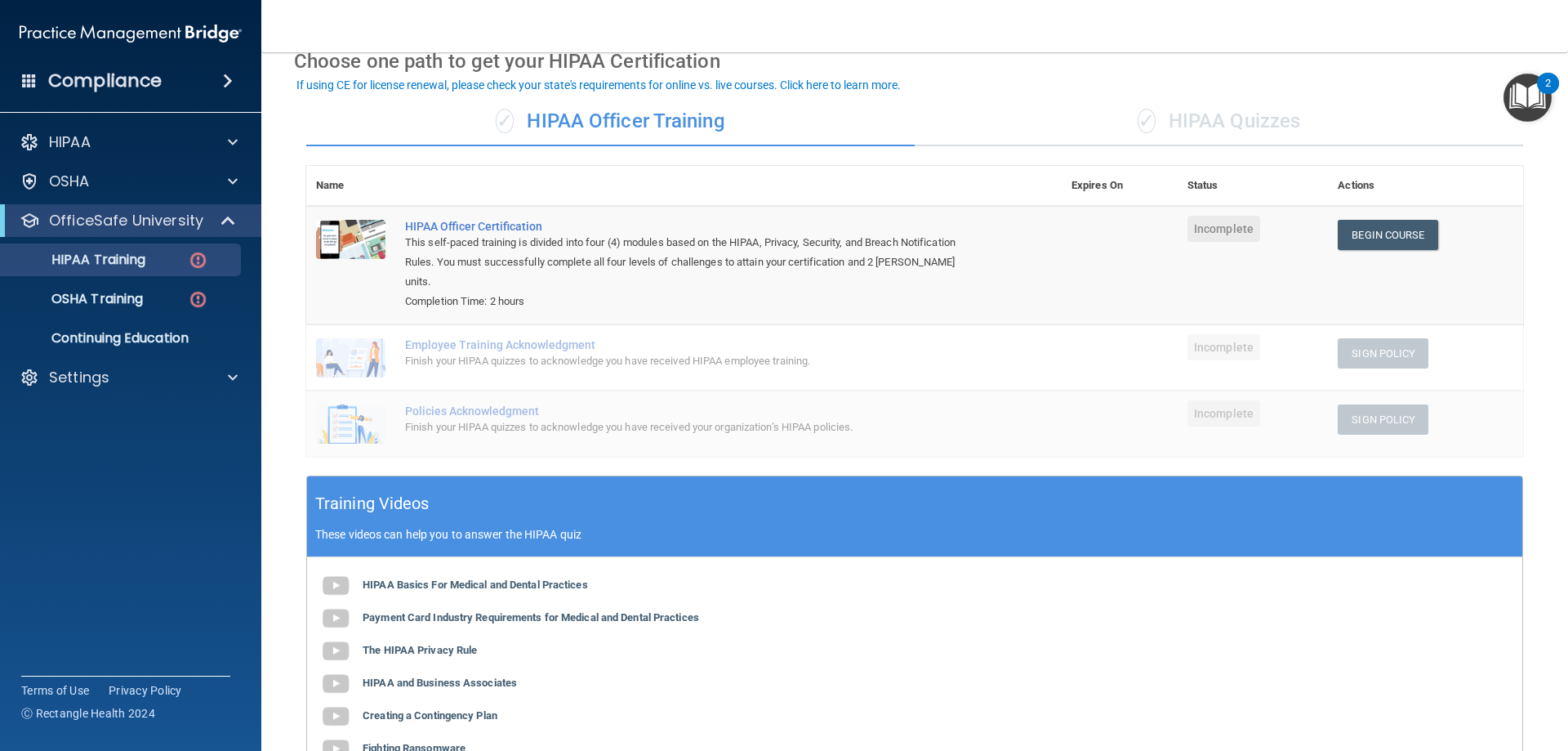
click at [1216, 110] on div "✓ HIPAA Quizzes" at bounding box center [1218, 122] width 609 height 49
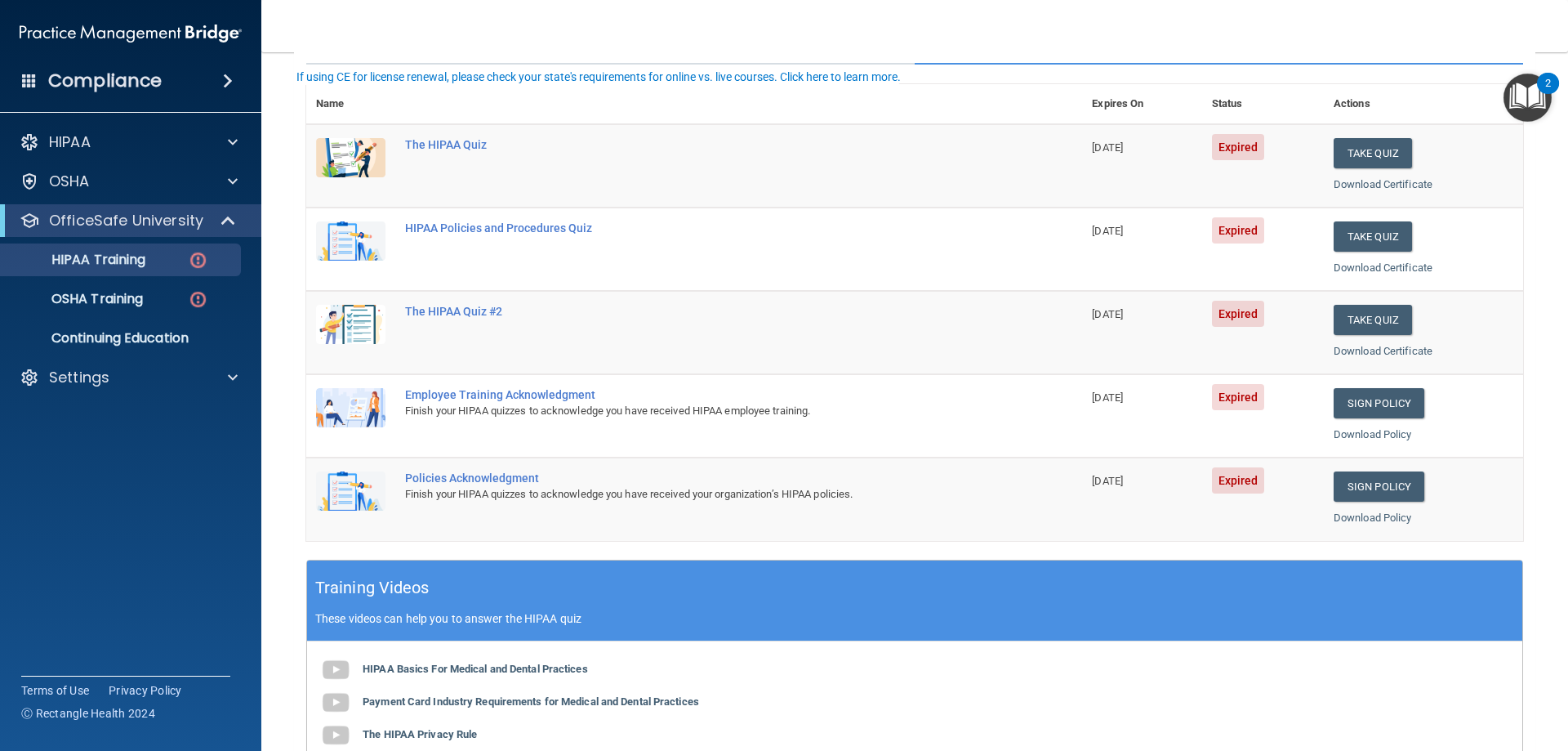
scroll to position [0, 0]
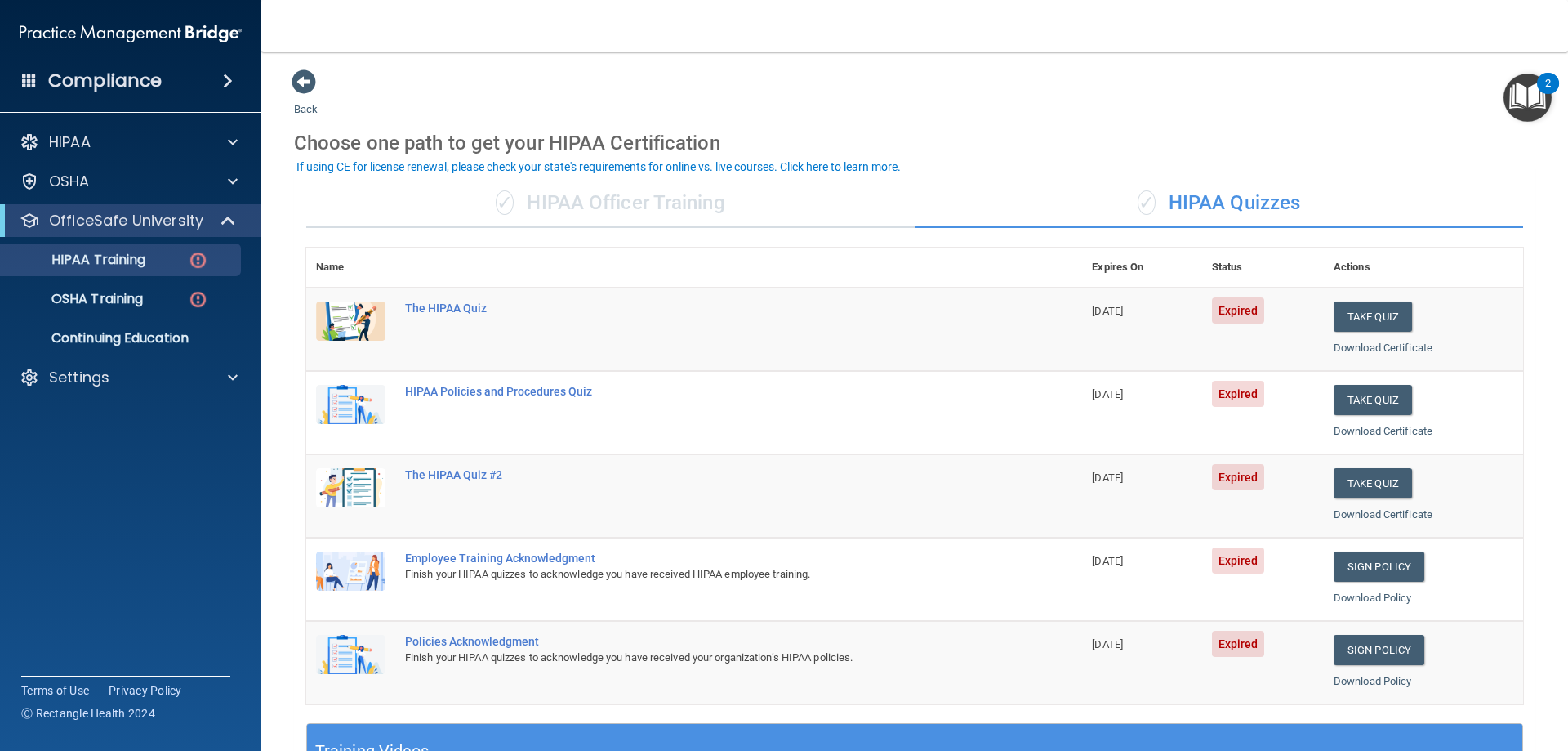
click at [673, 198] on div "✓ HIPAA Officer Training" at bounding box center [610, 204] width 609 height 49
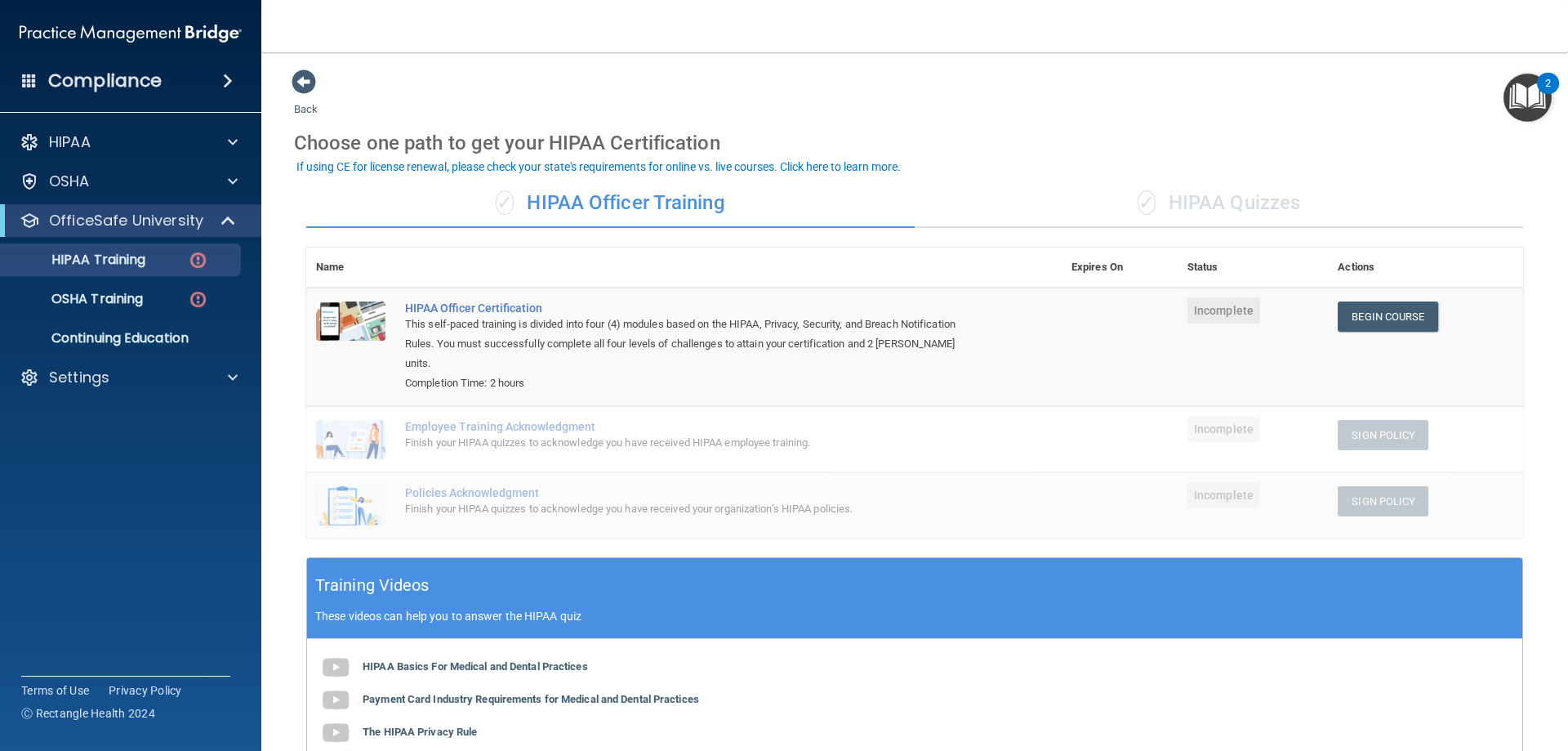
click at [1146, 201] on span "✓" at bounding box center [1146, 203] width 18 height 25
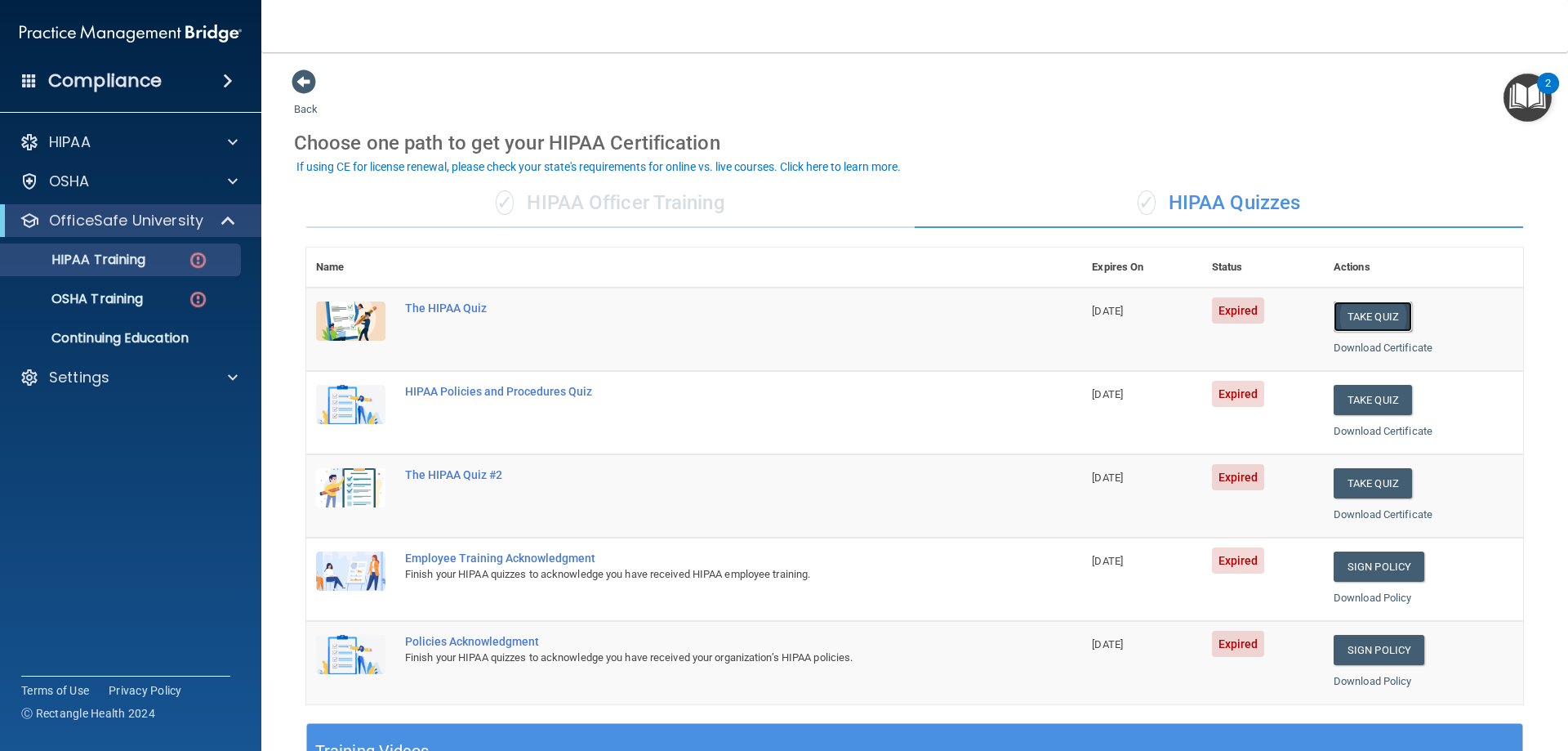
click at [1342, 327] on button "Take Quiz" at bounding box center [1373, 316] width 78 height 30
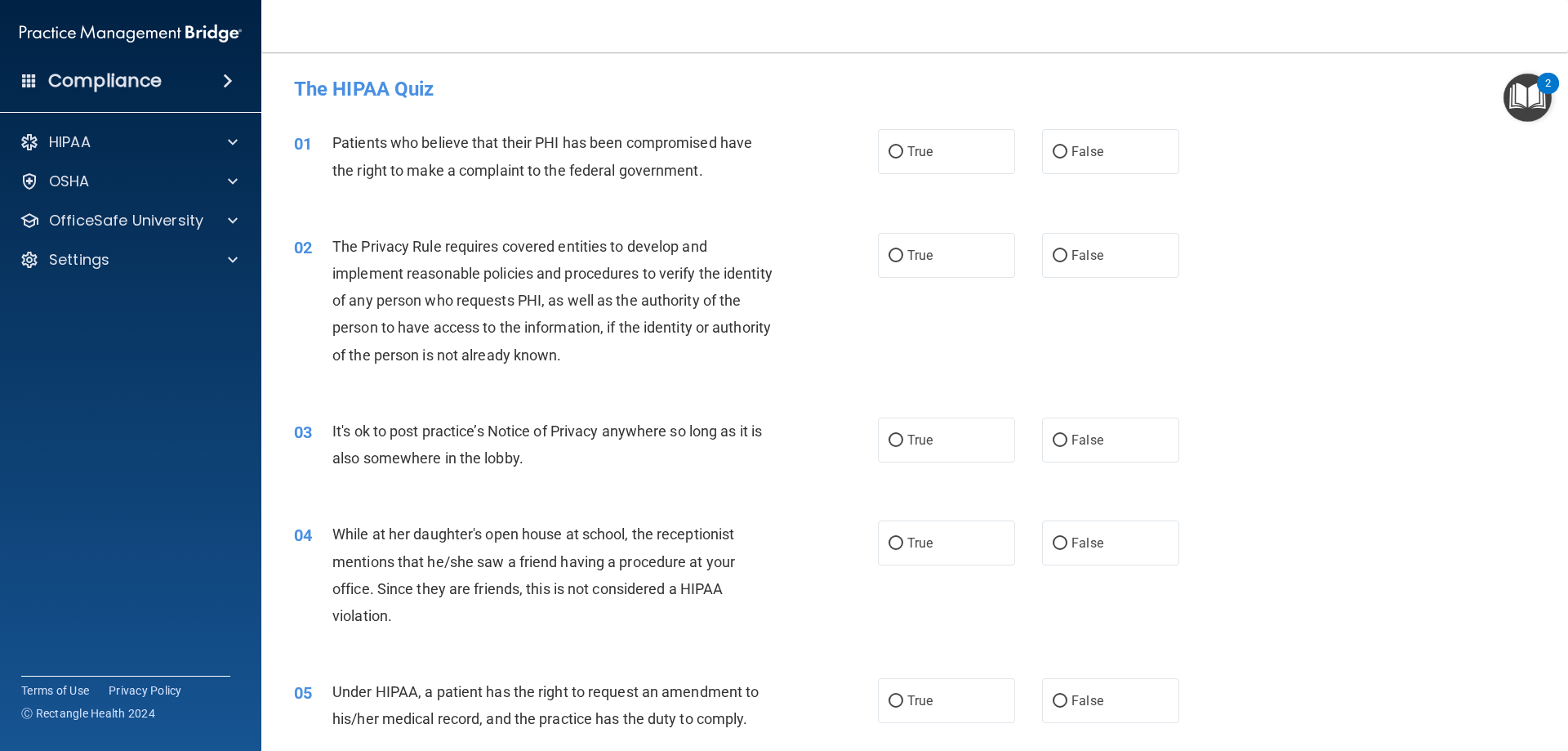
click at [1537, 112] on img "Open Resource Center, 2 new notifications" at bounding box center [1527, 97] width 49 height 49
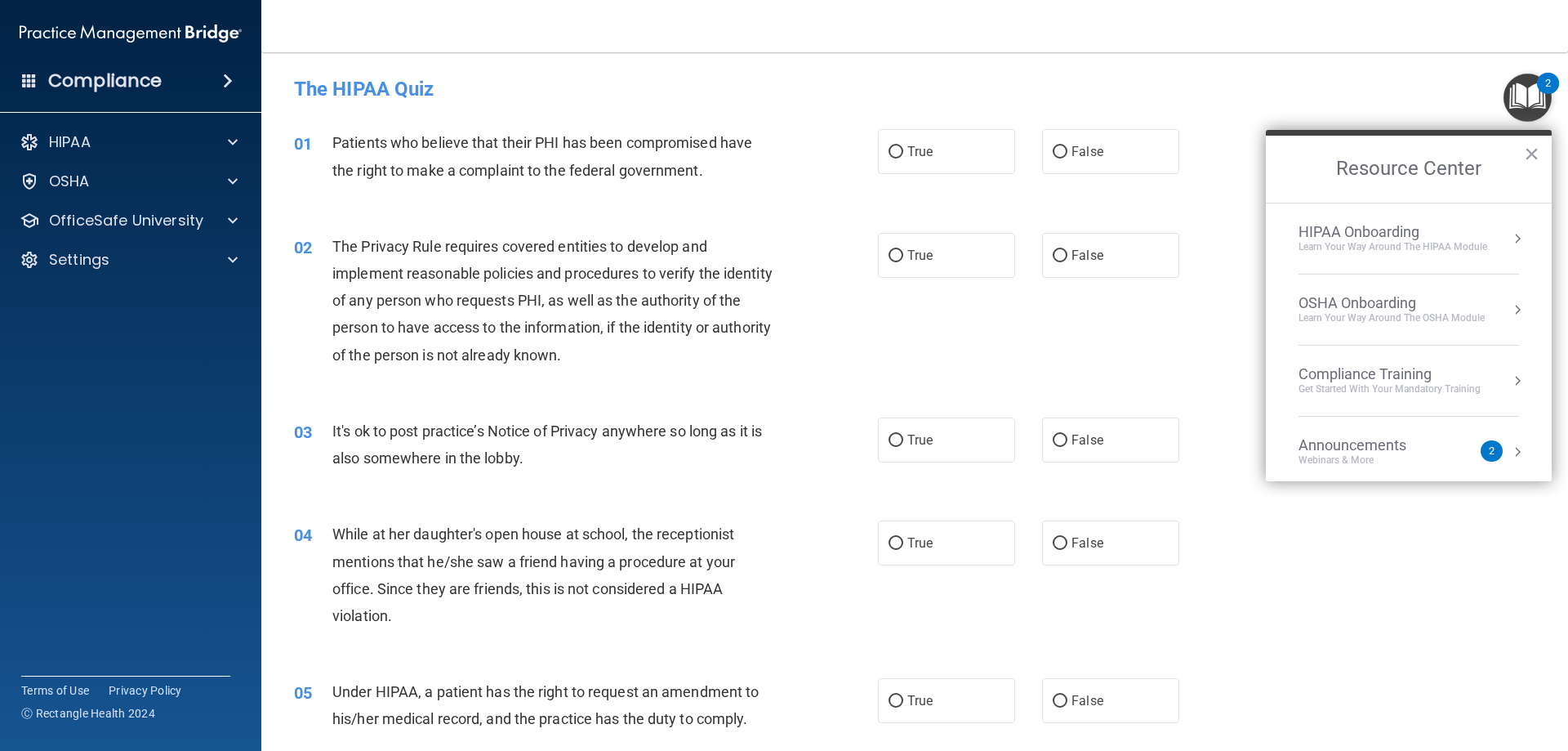
click at [1383, 84] on h4 "The HIPAA Quiz" at bounding box center [914, 89] width 1241 height 21
click at [952, 162] on label "True" at bounding box center [946, 152] width 137 height 45
click at [903, 158] on input "True" at bounding box center [896, 152] width 14 height 12
radio input "true"
click at [920, 250] on span "True" at bounding box center [920, 255] width 26 height 15
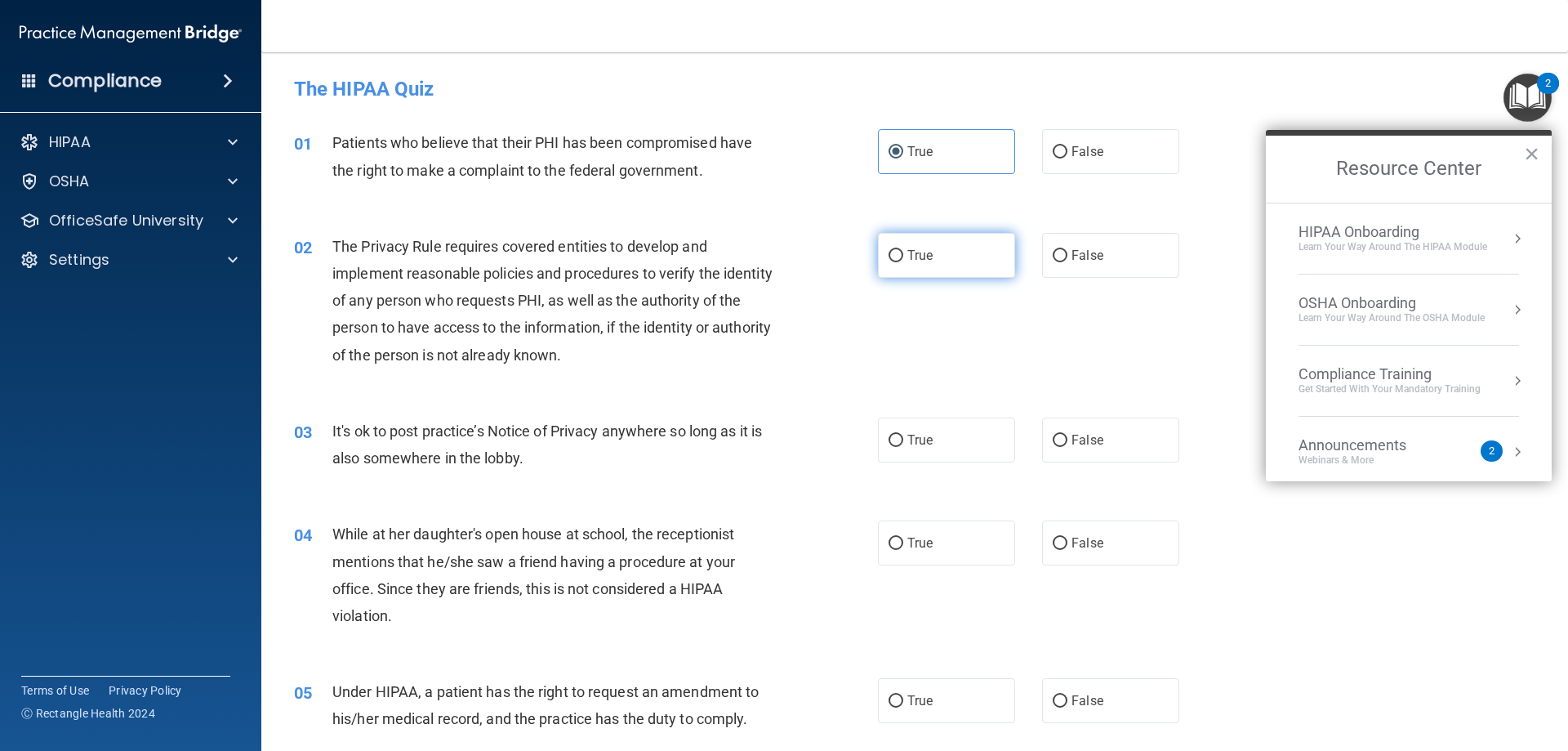
click at [903, 250] on input "True" at bounding box center [896, 256] width 14 height 12
radio input "true"
click at [913, 421] on label "True" at bounding box center [946, 439] width 137 height 45
click at [903, 434] on input "True" at bounding box center [896, 440] width 14 height 12
radio input "true"
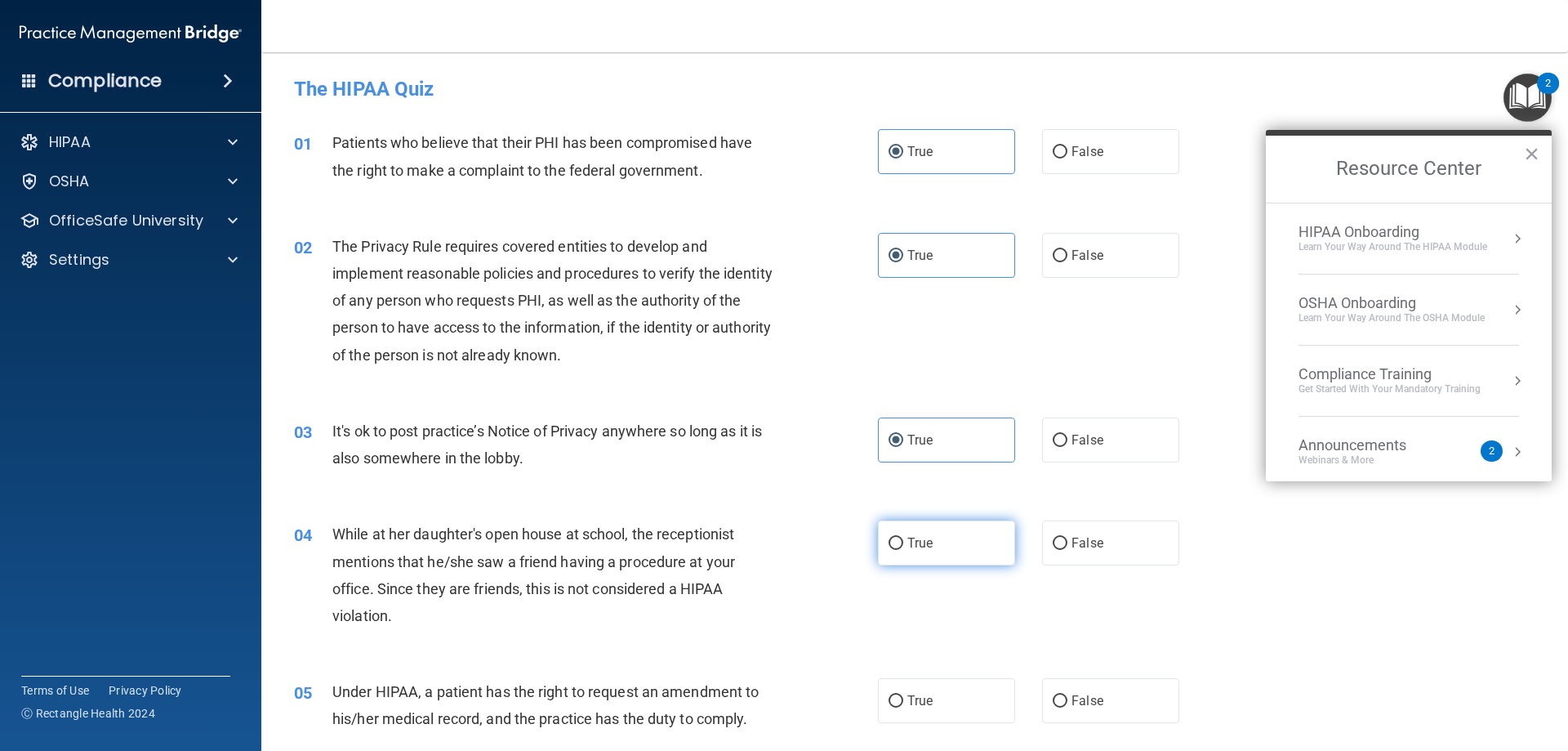
click at [913, 548] on span "True" at bounding box center [920, 542] width 26 height 15
click at [903, 548] on input "True" at bounding box center [896, 543] width 14 height 12
radio input "true"
drag, startPoint x: 924, startPoint y: 642, endPoint x: 927, endPoint y: 671, distance: 29.2
click at [924, 645] on div "04 While at her daughter's open house at school, the receptionist mentions that…" at bounding box center [914, 578] width 1266 height 158
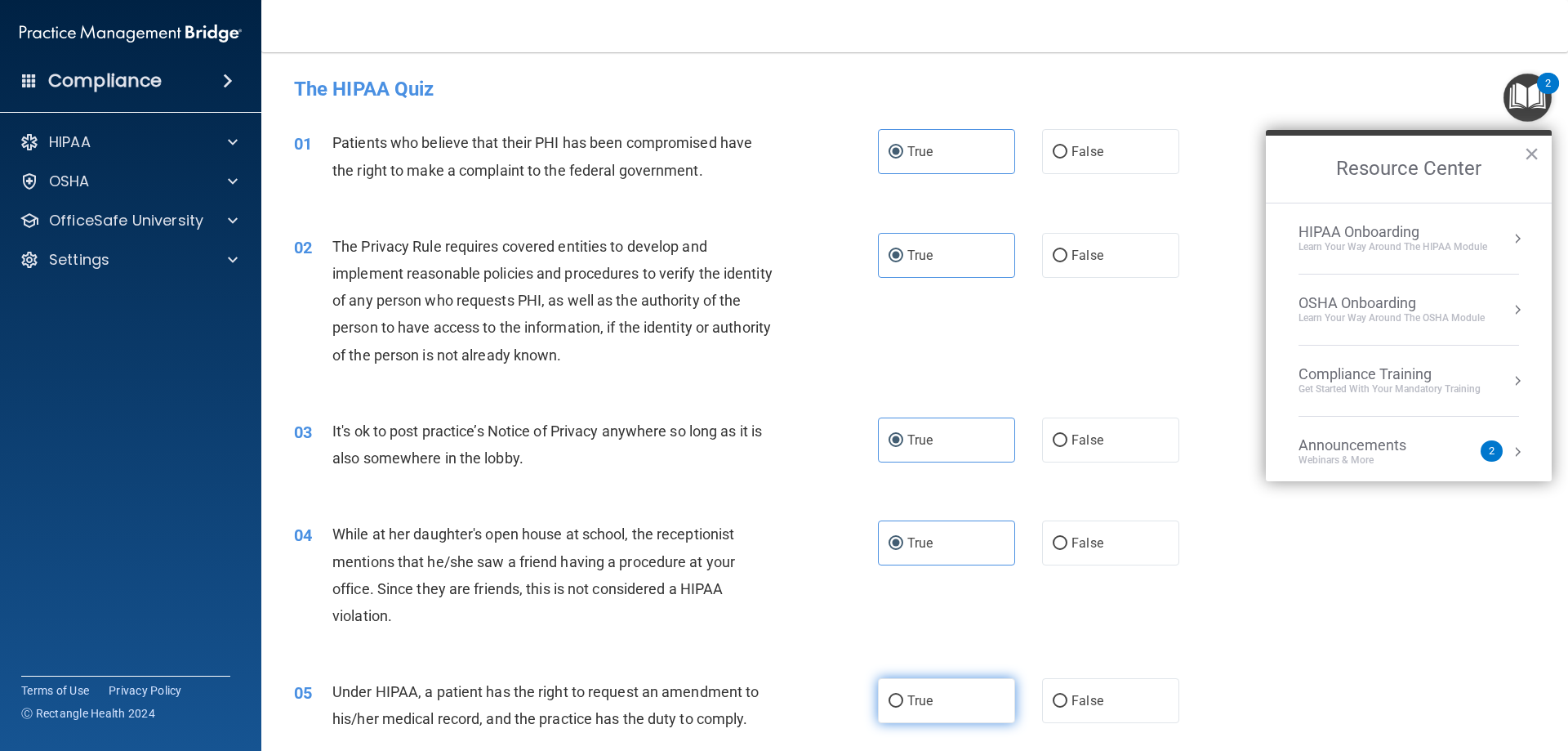
click at [930, 698] on label "True" at bounding box center [946, 700] width 137 height 45
click at [903, 698] on input "True" at bounding box center [896, 701] width 14 height 12
radio input "true"
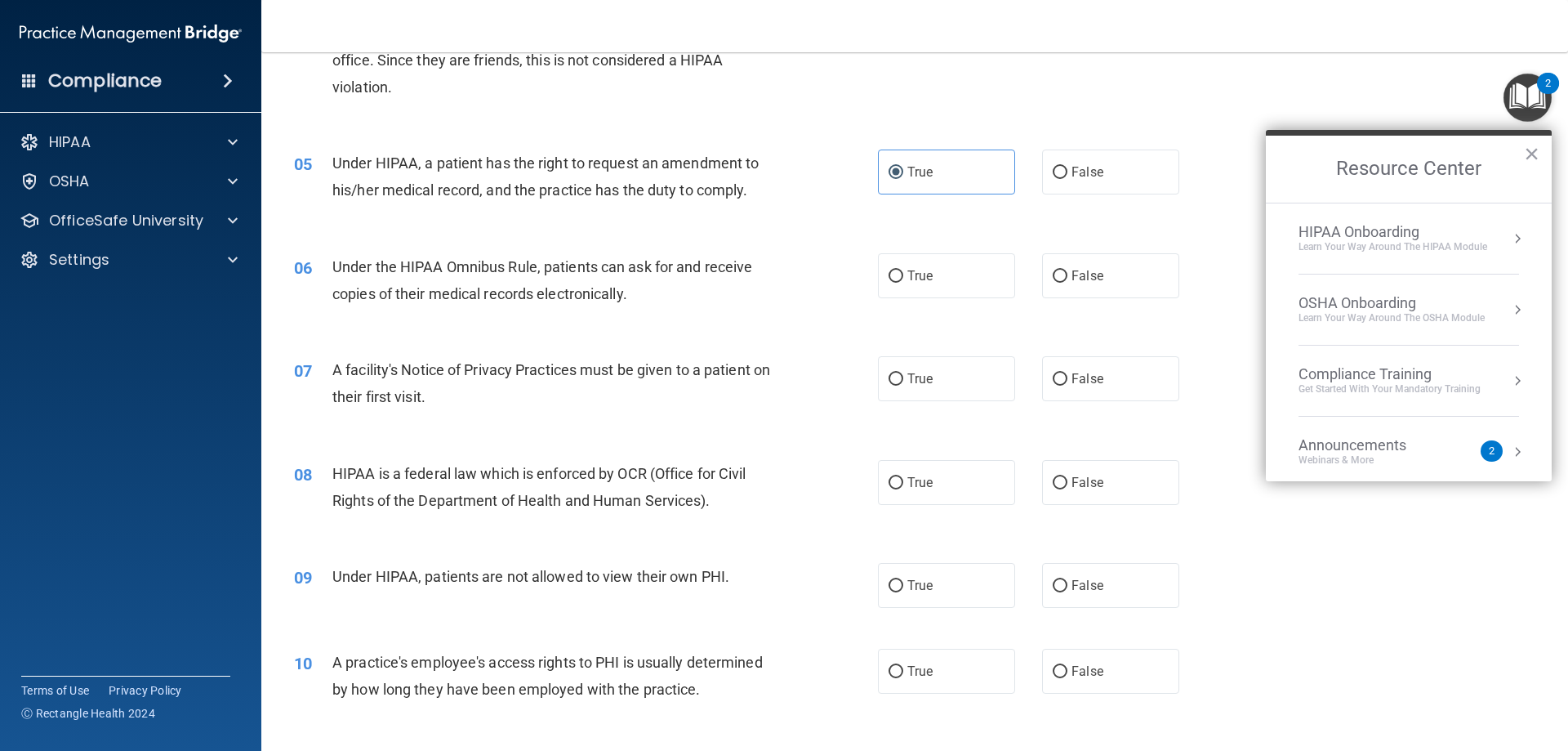
scroll to position [572, 0]
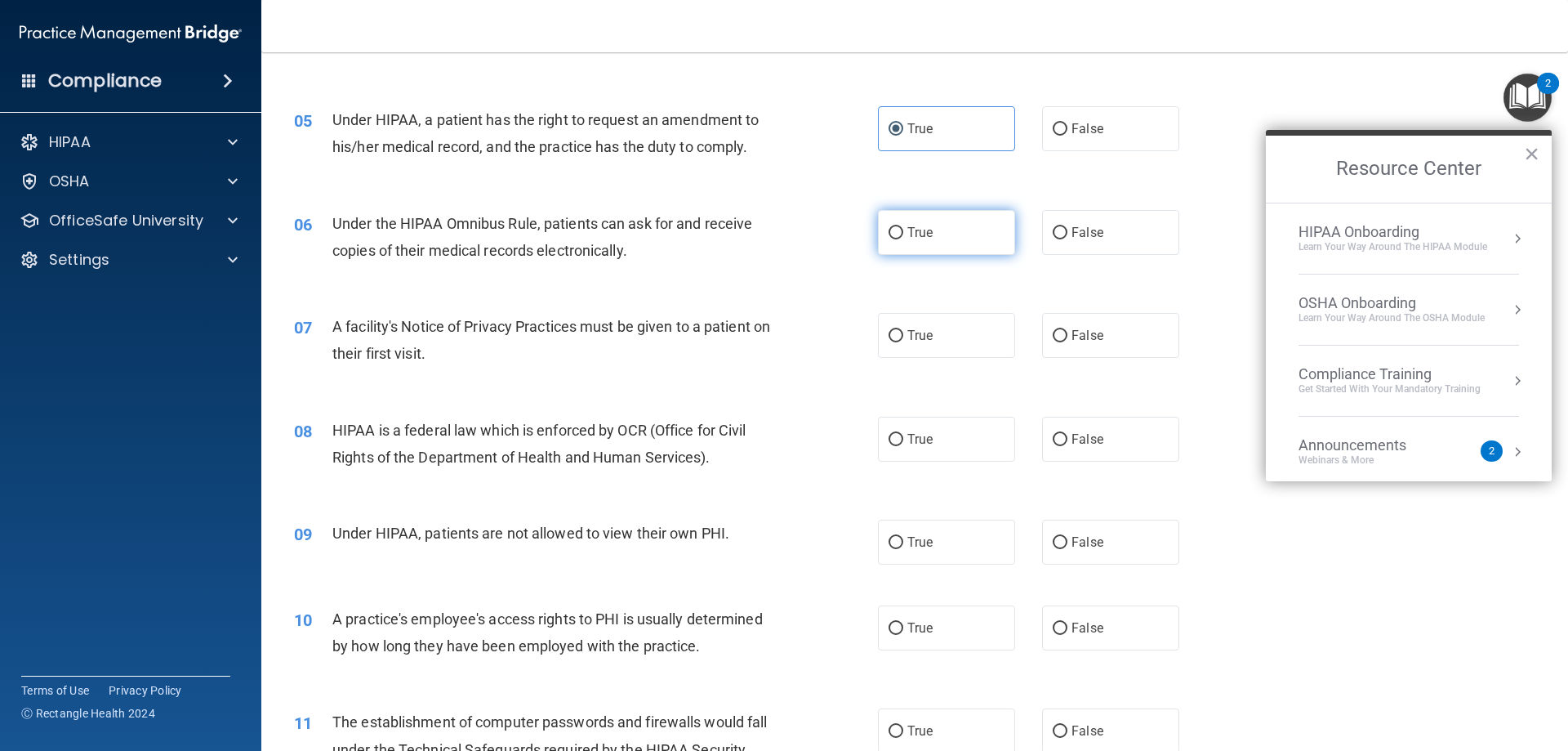
click at [902, 211] on label "True" at bounding box center [946, 232] width 137 height 45
click at [902, 227] on input "True" at bounding box center [896, 233] width 14 height 12
radio input "true"
click at [892, 362] on div "07 A facility's Notice of Privacy Practices must be given to a patient on their…" at bounding box center [586, 343] width 632 height 62
click at [907, 339] on span "True" at bounding box center [920, 335] width 26 height 15
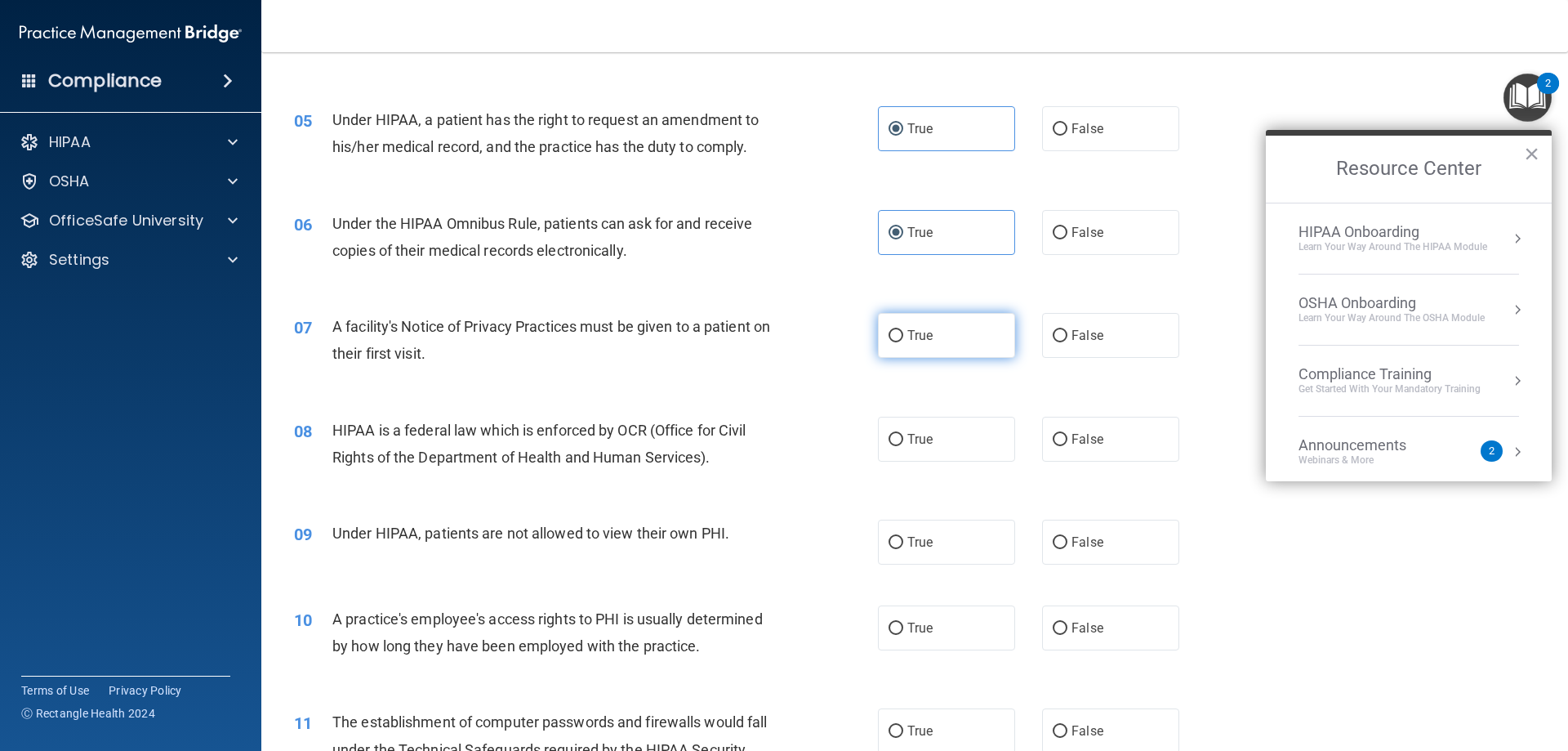
click at [903, 339] on input "True" at bounding box center [896, 336] width 14 height 12
radio input "true"
click at [910, 439] on span "True" at bounding box center [920, 439] width 26 height 15
click at [903, 439] on input "True" at bounding box center [896, 439] width 14 height 12
radio input "true"
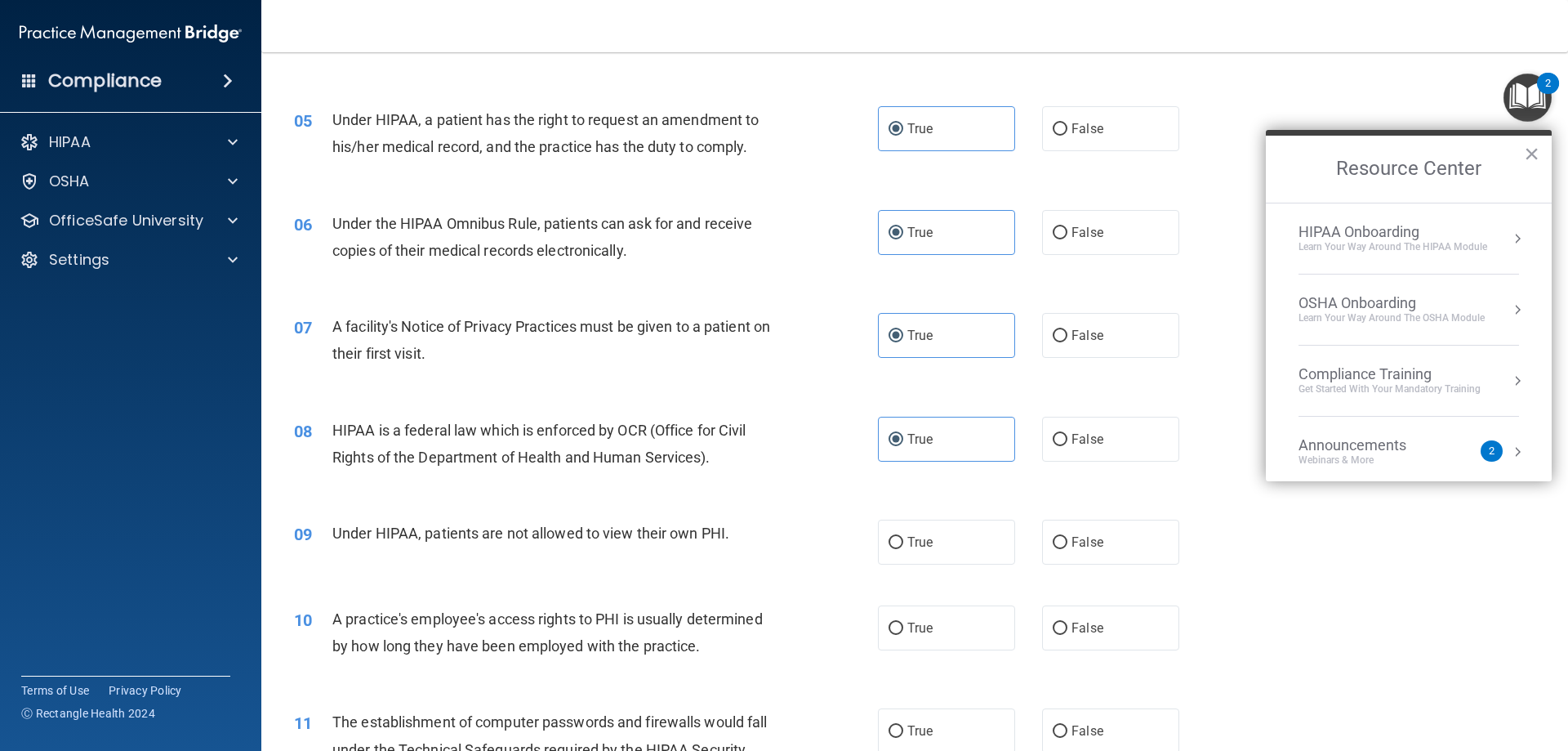
click at [911, 515] on div "09 Under HIPAA, patients are not allowed to view their own PHI. True False" at bounding box center [914, 542] width 1266 height 86
click at [910, 542] on span "True" at bounding box center [920, 542] width 26 height 15
click at [903, 542] on input "True" at bounding box center [896, 542] width 14 height 12
radio input "true"
click at [919, 624] on span "True" at bounding box center [920, 628] width 26 height 15
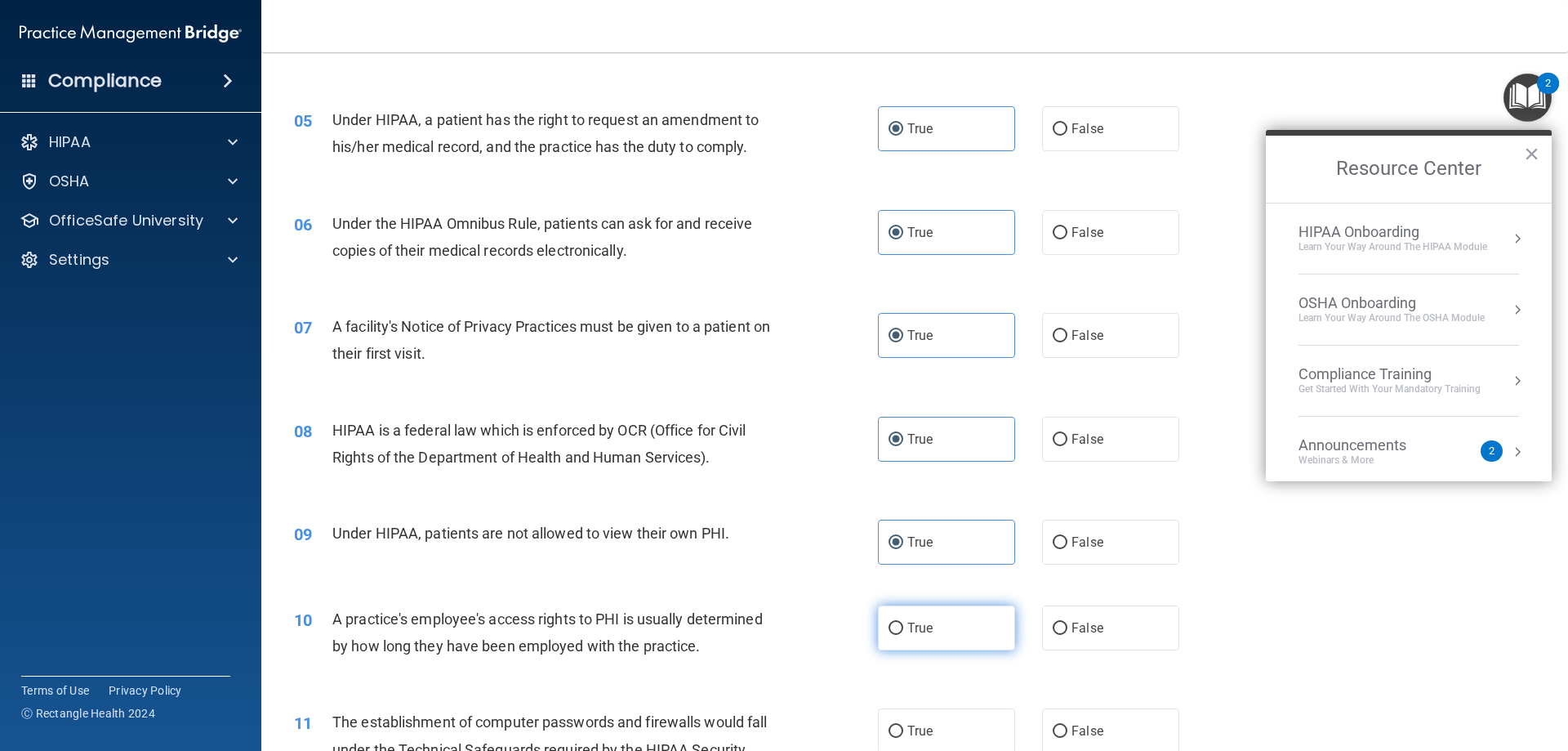
click at [903, 624] on input "True" at bounding box center [896, 628] width 14 height 12
radio input "true"
drag, startPoint x: 909, startPoint y: 685, endPoint x: 911, endPoint y: 714, distance: 29.1
click at [907, 736] on span "True" at bounding box center [920, 731] width 26 height 15
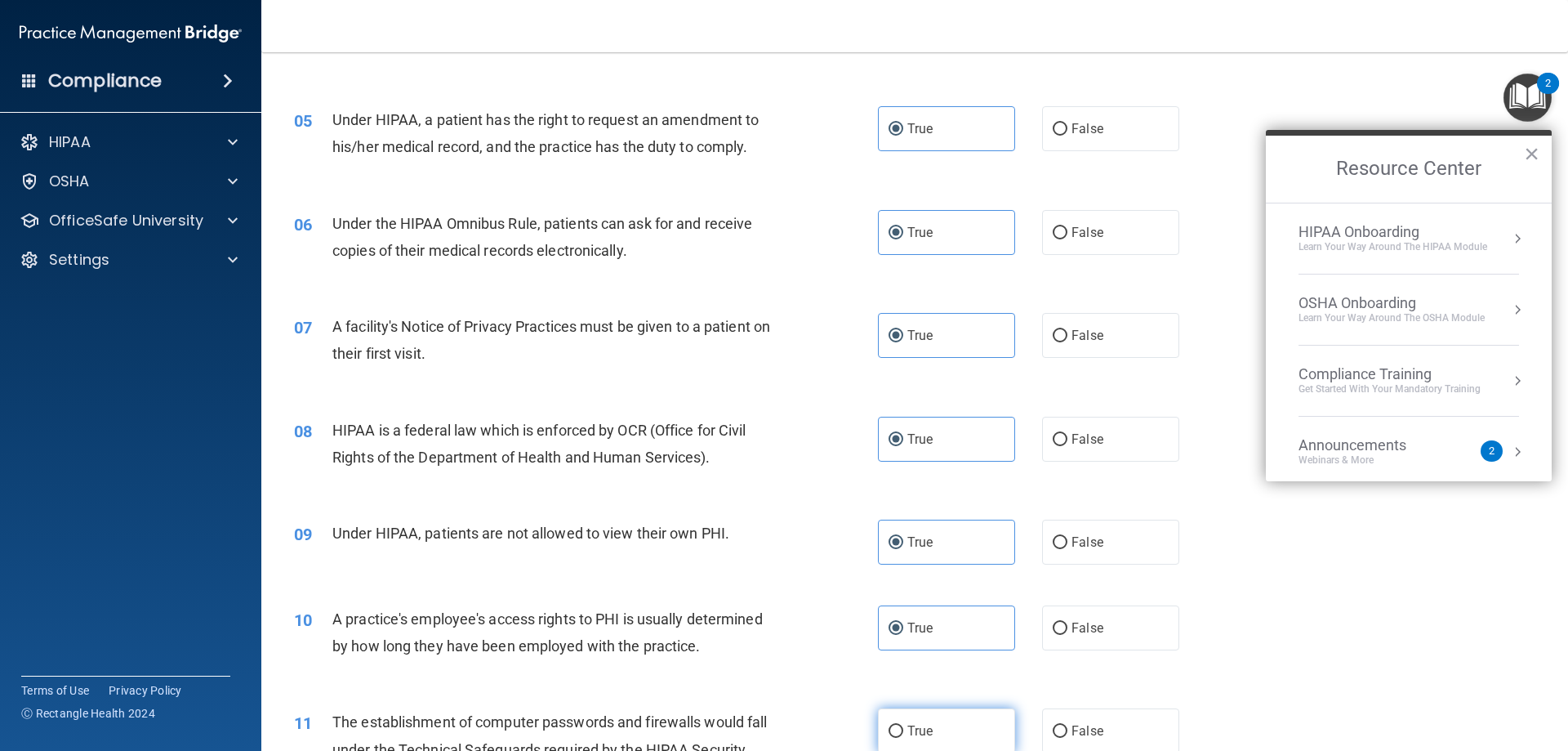
click at [903, 736] on input "True" at bounding box center [896, 731] width 14 height 12
radio input "true"
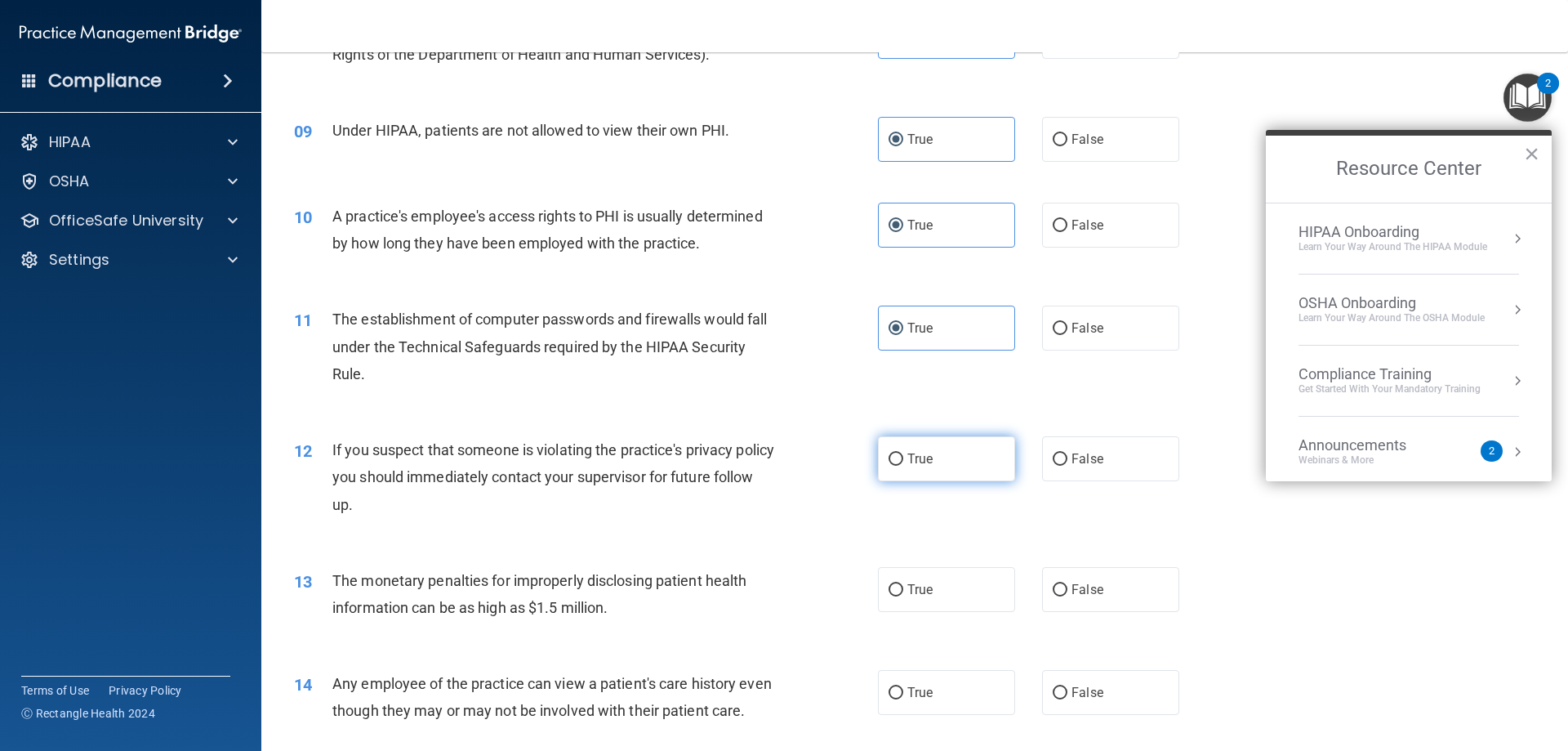
scroll to position [980, 0]
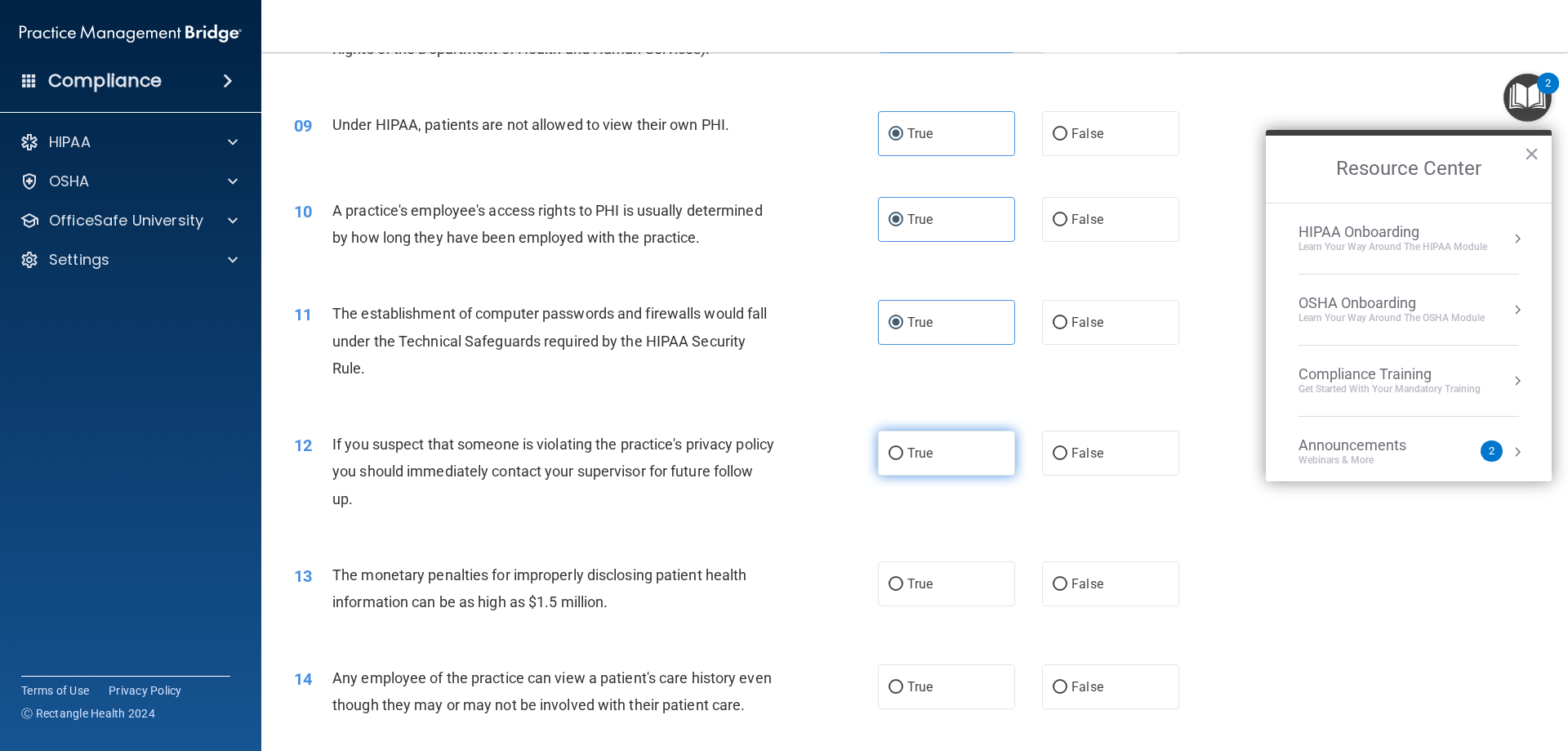
click at [913, 444] on label "True" at bounding box center [946, 453] width 137 height 45
click at [903, 448] on input "True" at bounding box center [896, 454] width 14 height 12
radio input "true"
click at [896, 615] on div "13 The monetary penalties for improperly disclosing patient health information …" at bounding box center [586, 592] width 632 height 62
click at [897, 590] on label "True" at bounding box center [946, 583] width 137 height 45
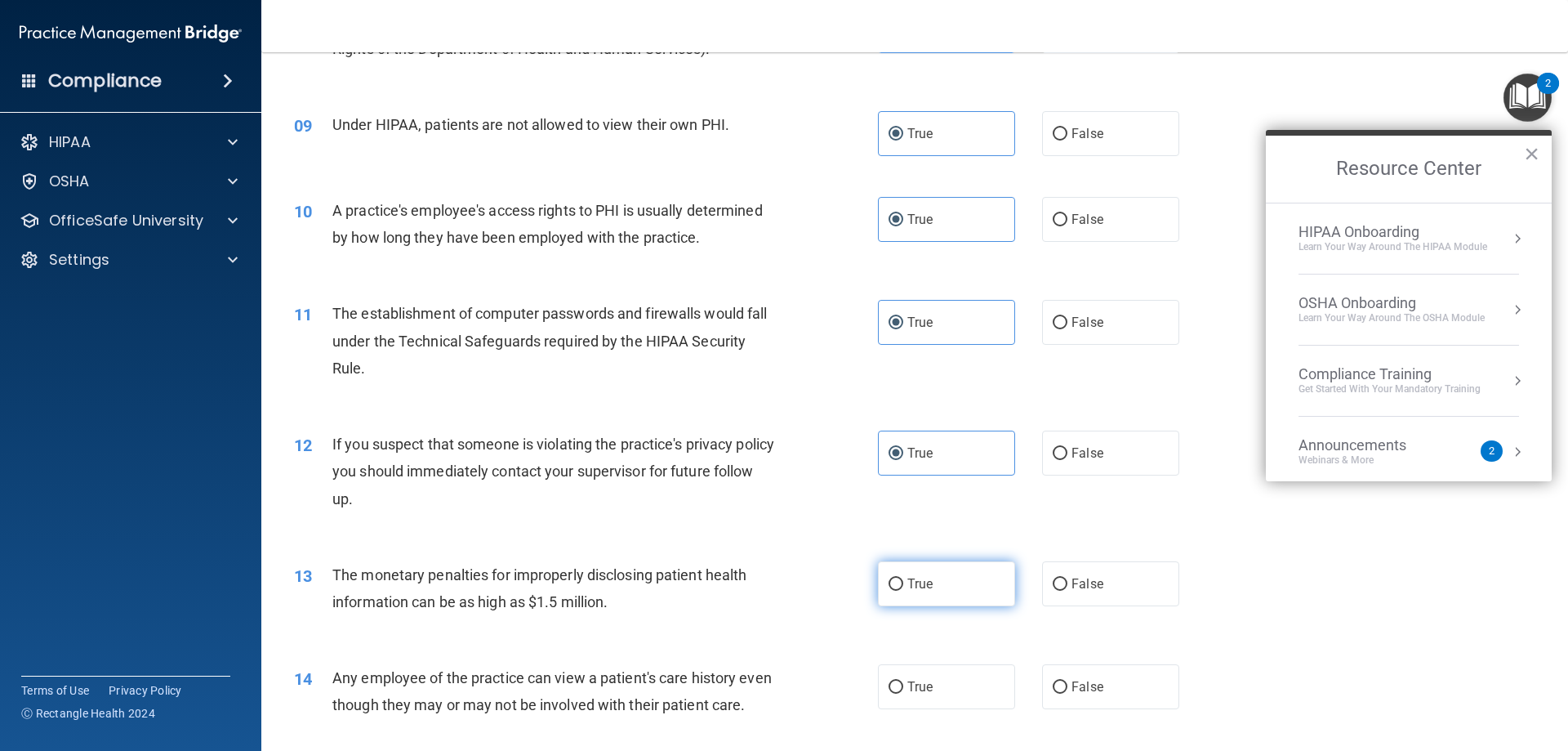
click at [897, 590] on input "True" at bounding box center [896, 584] width 14 height 12
radio input "true"
click at [904, 699] on label "True" at bounding box center [946, 686] width 137 height 45
click at [903, 693] on input "True" at bounding box center [896, 687] width 14 height 12
radio input "true"
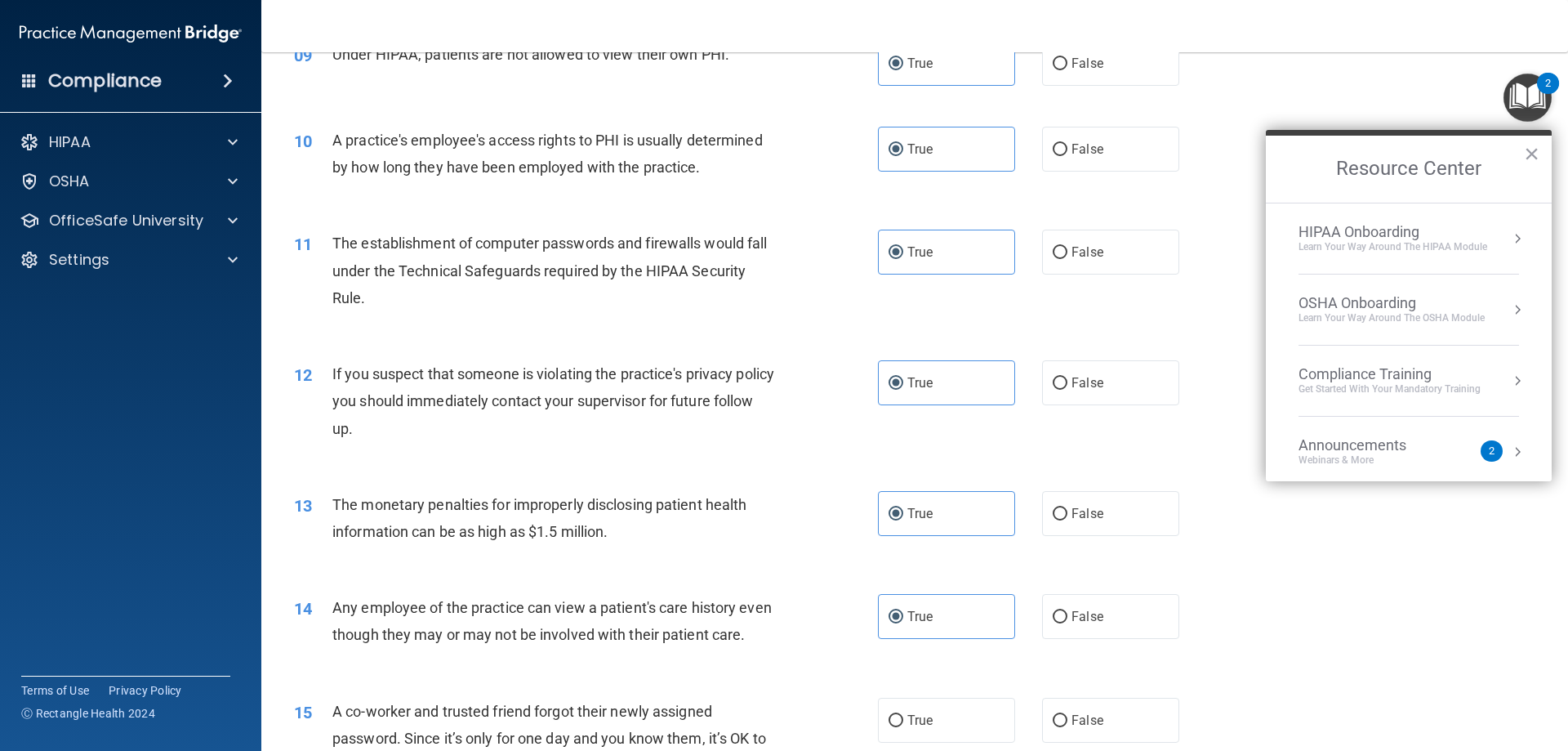
scroll to position [1389, 0]
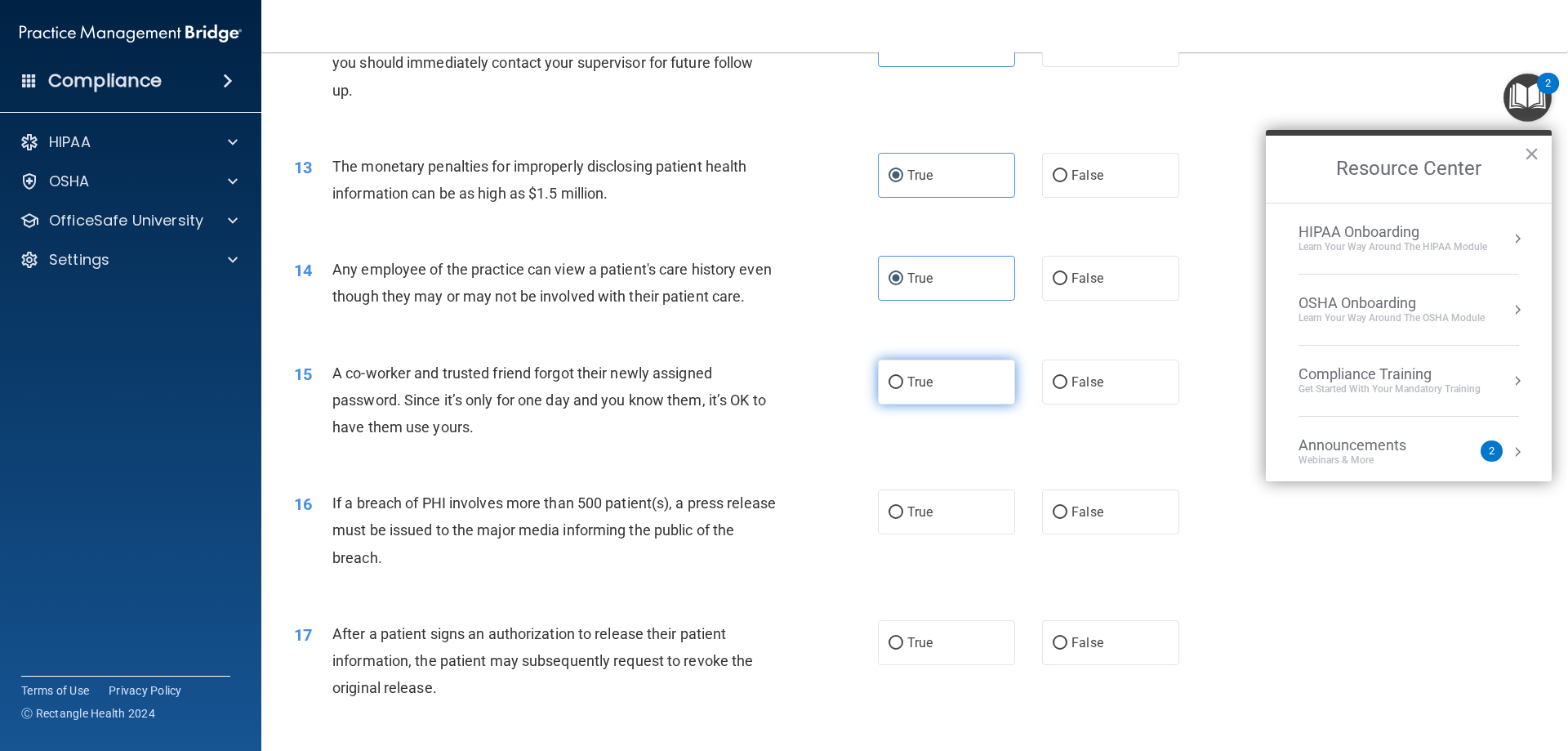
click at [914, 390] on span "True" at bounding box center [920, 381] width 26 height 15
click at [903, 389] on input "True" at bounding box center [896, 382] width 14 height 12
radio input "true"
click at [916, 525] on label "True" at bounding box center [946, 512] width 137 height 45
click at [903, 519] on input "True" at bounding box center [896, 513] width 14 height 12
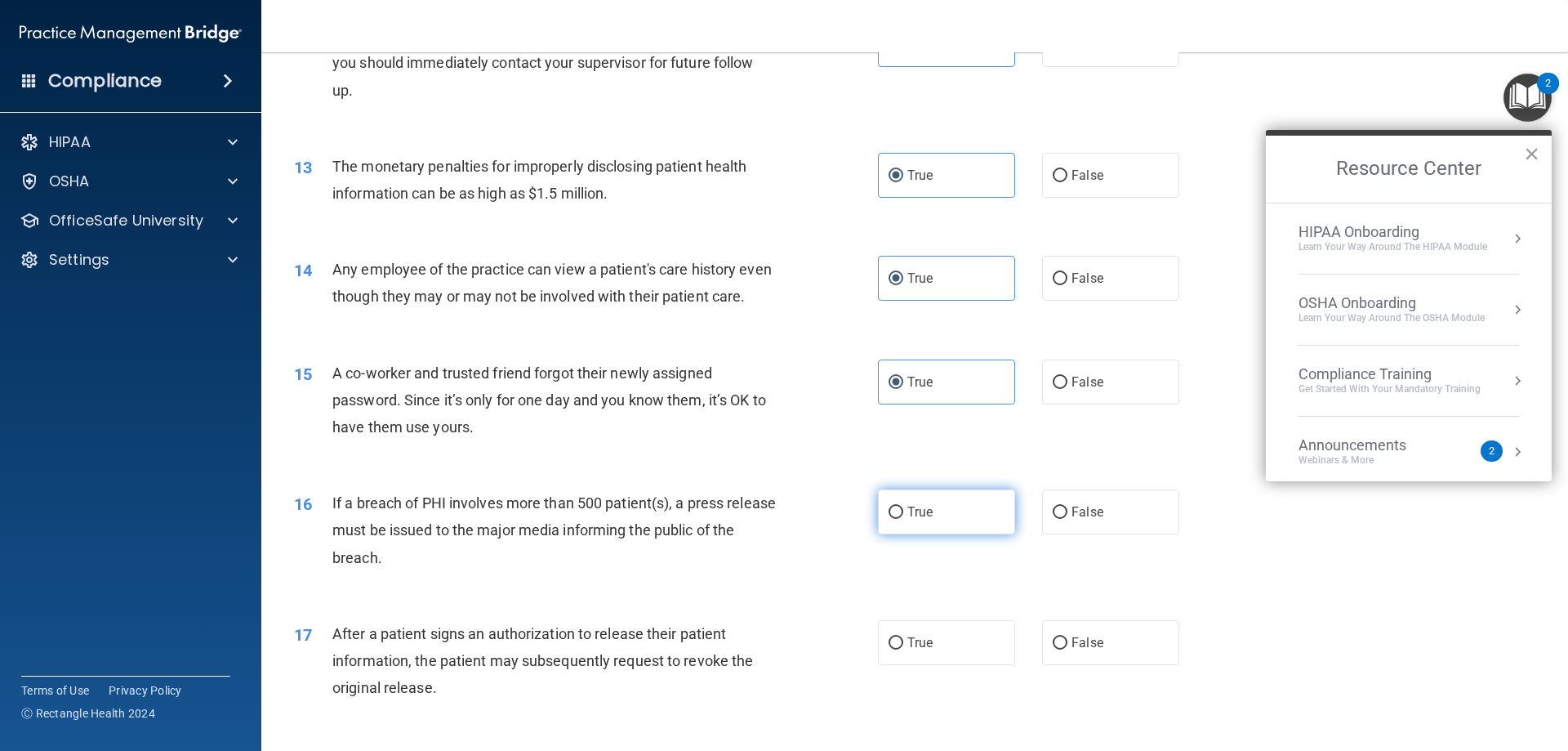
radio input "true"
click at [914, 638] on div "17 After a patient signs an authorization to release their patient information,…" at bounding box center [914, 664] width 1266 height 130
click at [921, 665] on label "True" at bounding box center [946, 642] width 137 height 45
click at [903, 650] on input "True" at bounding box center [896, 643] width 14 height 12
radio input "true"
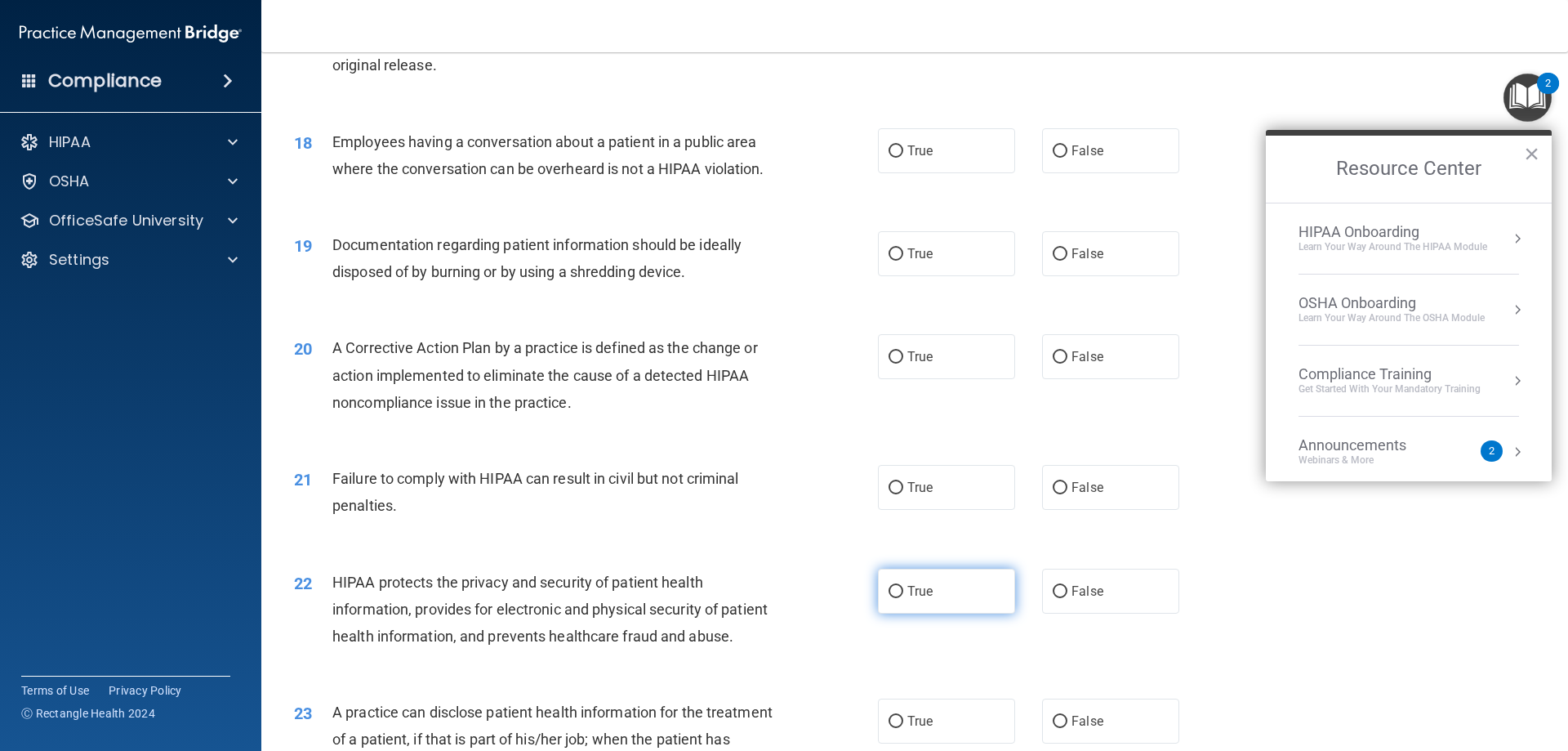
scroll to position [2042, 0]
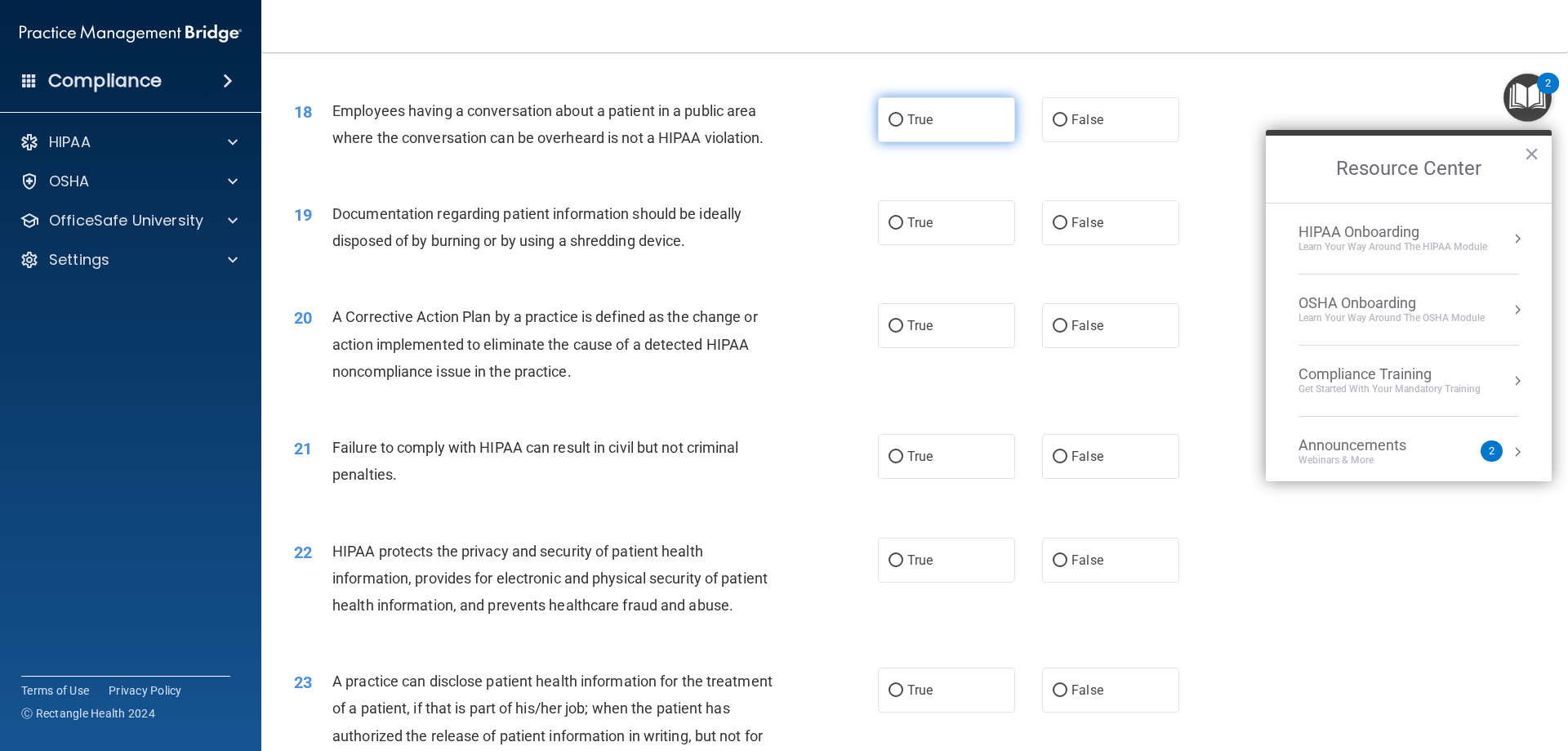
click at [925, 128] on span "True" at bounding box center [920, 119] width 26 height 15
click at [903, 127] on input "True" at bounding box center [896, 120] width 14 height 12
radio input "true"
click at [906, 245] on label "True" at bounding box center [946, 222] width 137 height 45
click at [903, 230] on input "True" at bounding box center [896, 223] width 14 height 12
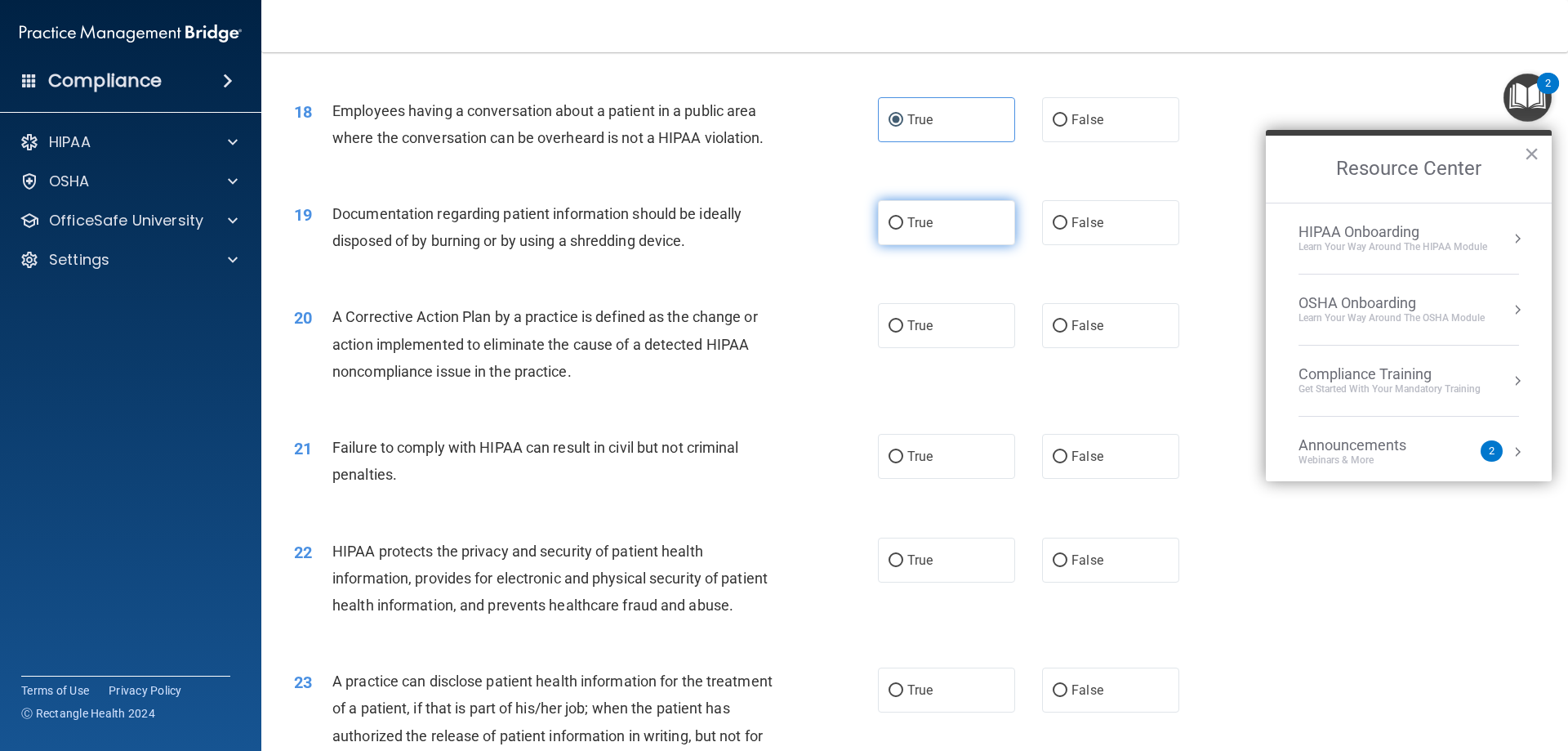
radio input "true"
click at [901, 342] on label "True" at bounding box center [946, 325] width 137 height 45
click at [901, 332] on input "True" at bounding box center [896, 326] width 14 height 12
radio input "true"
click at [900, 479] on label "True" at bounding box center [946, 456] width 137 height 45
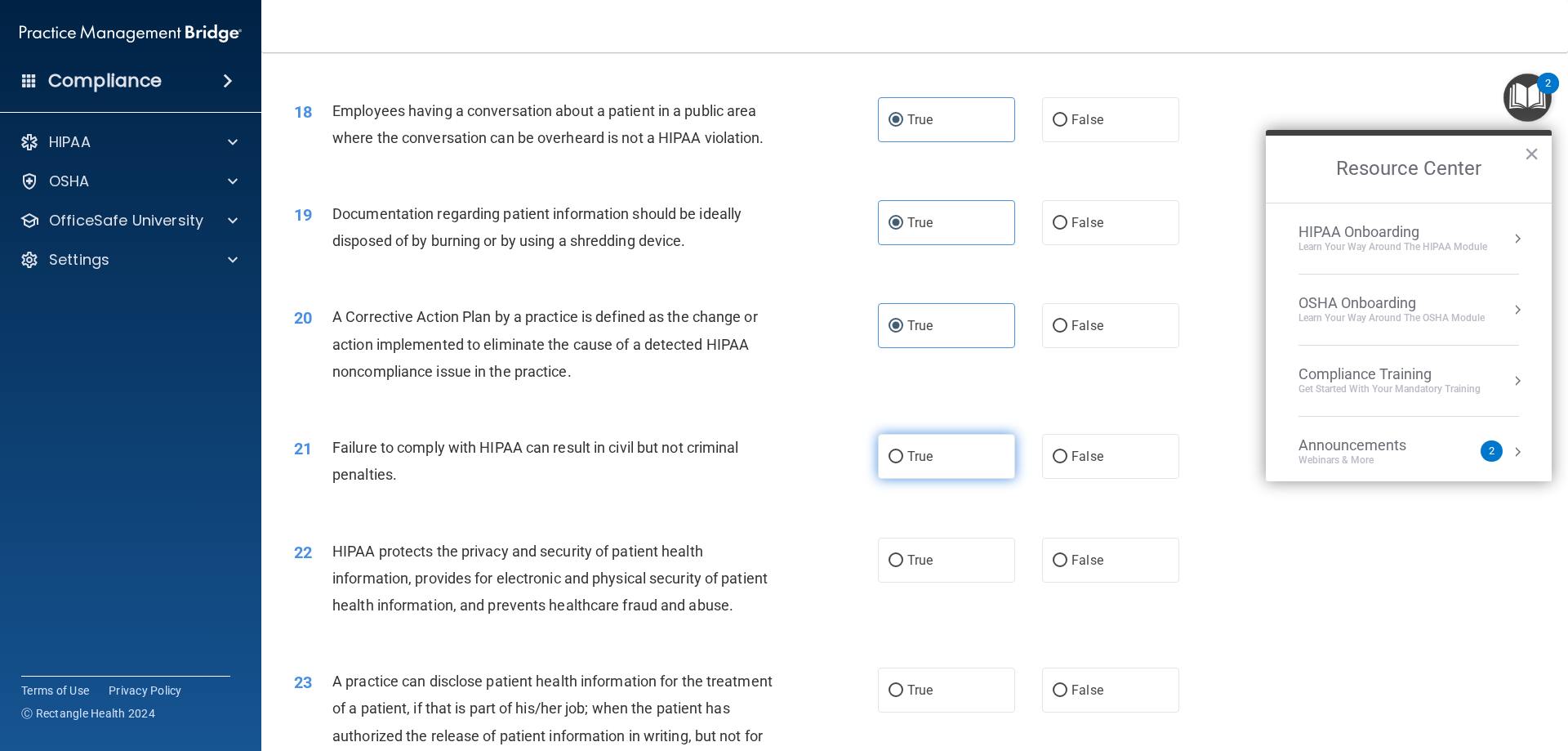
click at [900, 463] on input "True" at bounding box center [896, 457] width 14 height 12
radio input "true"
click at [909, 568] on span "True" at bounding box center [920, 560] width 26 height 15
click at [903, 567] on input "True" at bounding box center [896, 560] width 14 height 12
radio input "true"
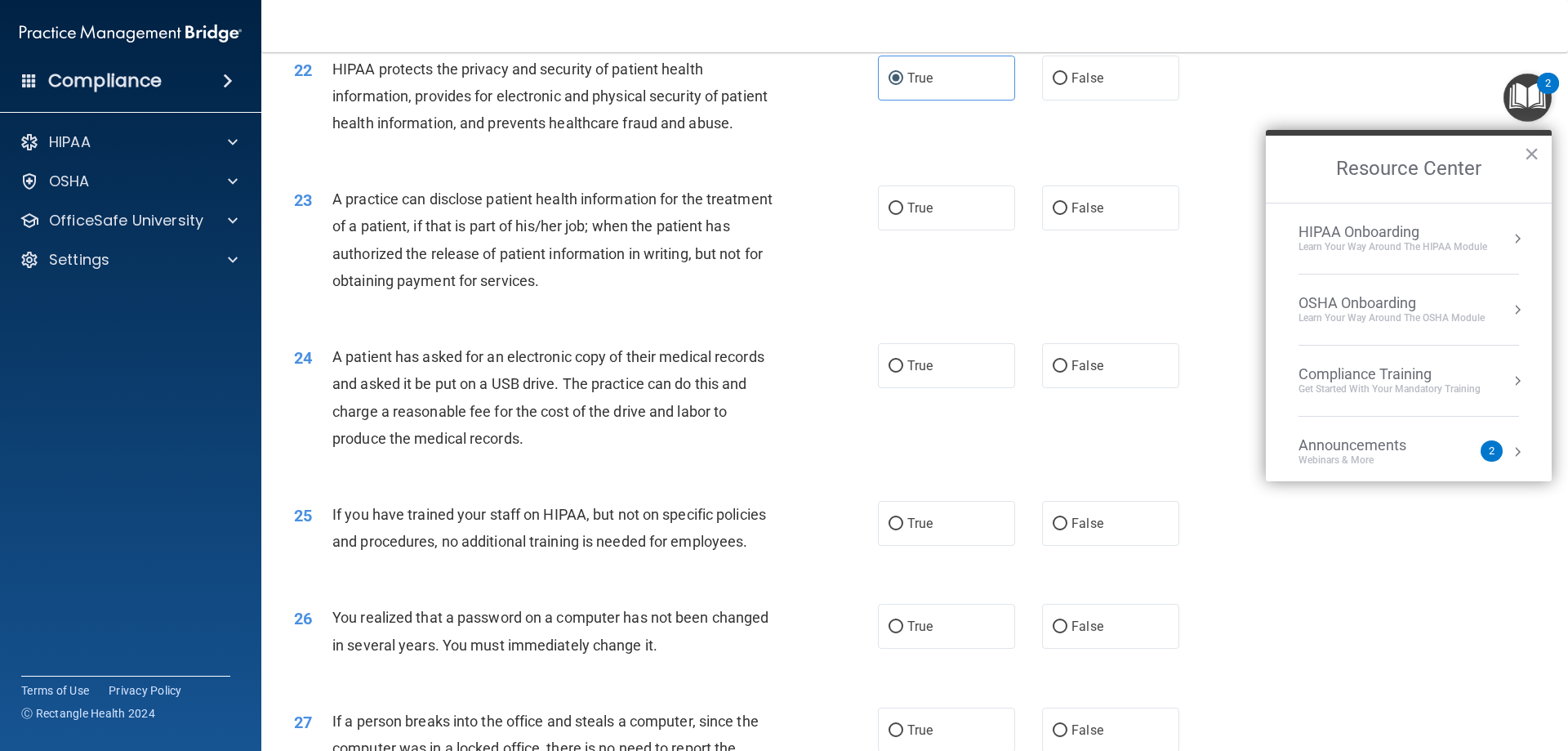
scroll to position [2532, 0]
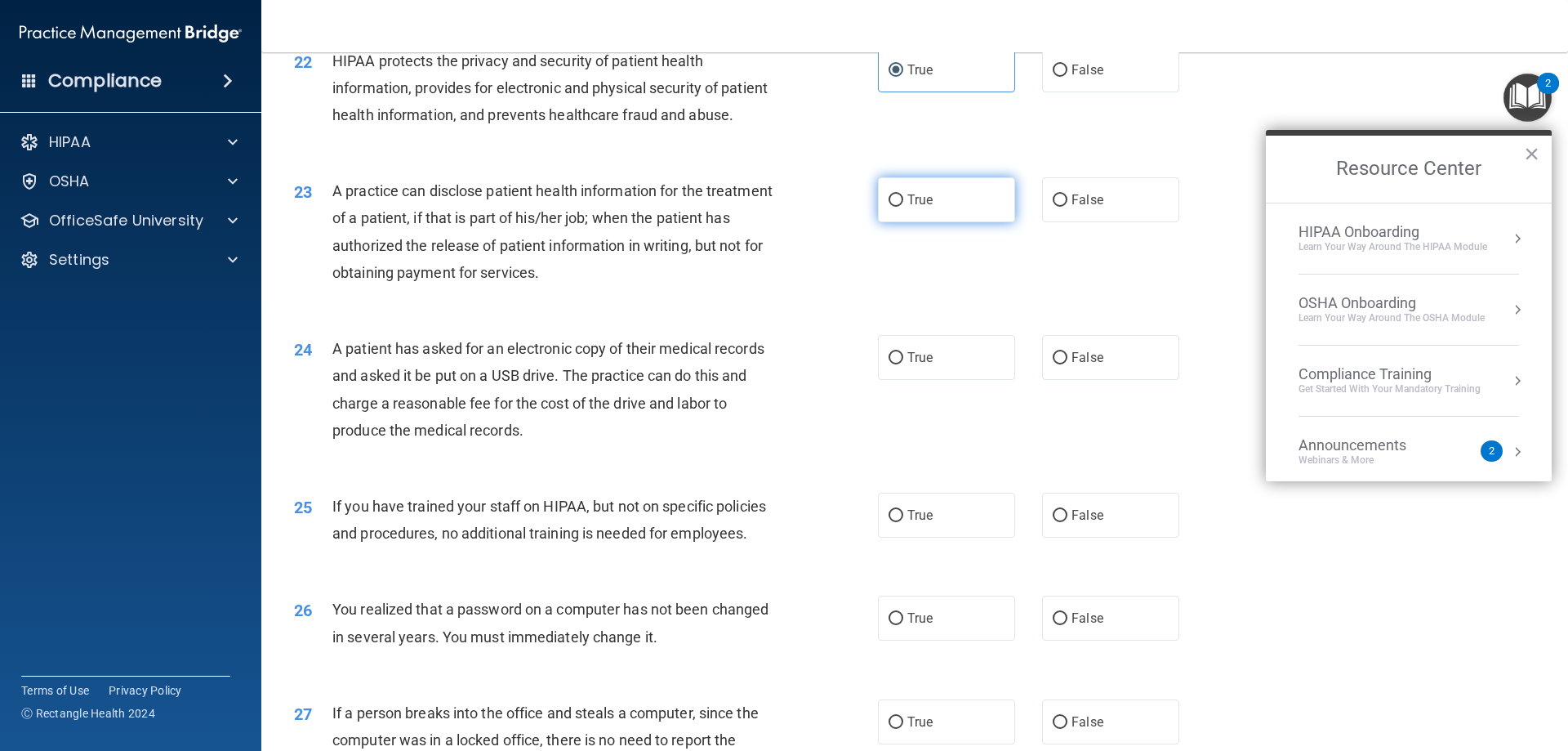
click at [922, 208] on span "True" at bounding box center [920, 199] width 26 height 15
click at [903, 207] on input "True" at bounding box center [896, 200] width 14 height 12
radio input "true"
click at [911, 444] on div "24 A patient has asked for an electronic copy of their medical records and aske…" at bounding box center [914, 393] width 1266 height 158
click at [902, 380] on label "True" at bounding box center [946, 357] width 137 height 45
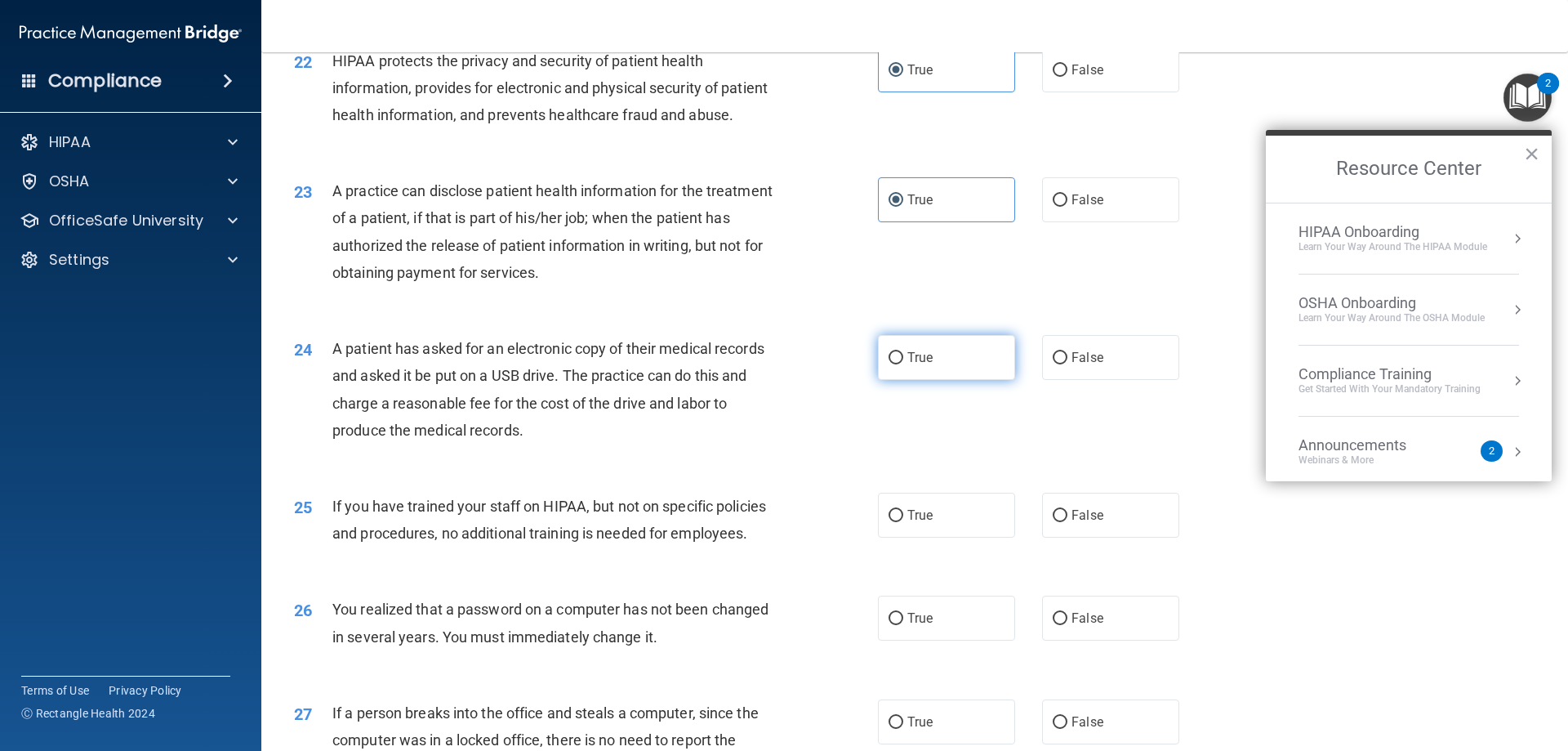
click at [902, 364] on input "True" at bounding box center [896, 358] width 14 height 12
radio input "true"
click at [928, 537] on label "True" at bounding box center [946, 514] width 137 height 45
click at [903, 522] on input "True" at bounding box center [896, 516] width 14 height 12
radio input "true"
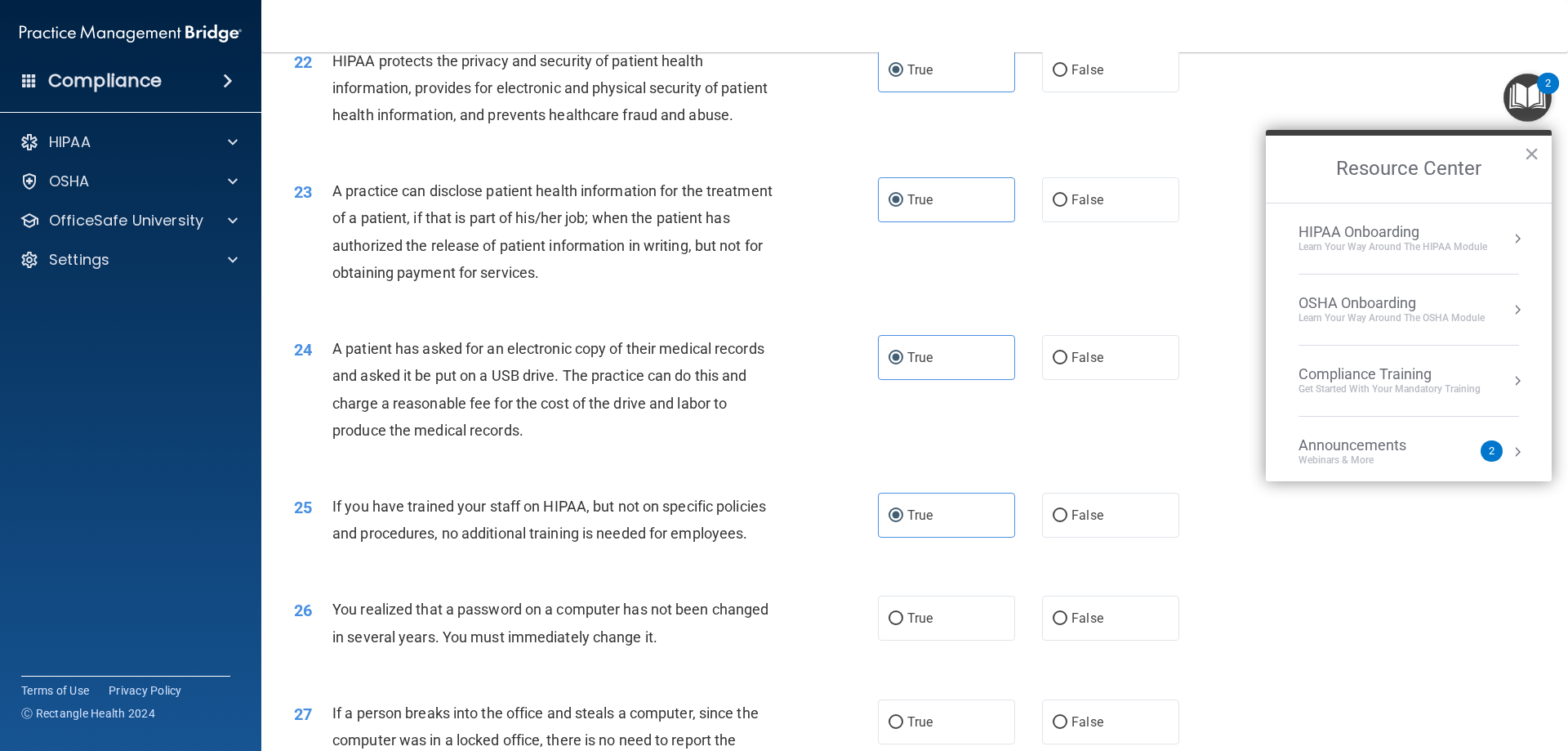
click at [931, 639] on div "26 You realized that a password on a computer has not been changed in several y…" at bounding box center [914, 626] width 1266 height 103
click at [938, 640] on label "True" at bounding box center [946, 617] width 137 height 45
click at [903, 625] on input "True" at bounding box center [896, 619] width 14 height 12
radio input "true"
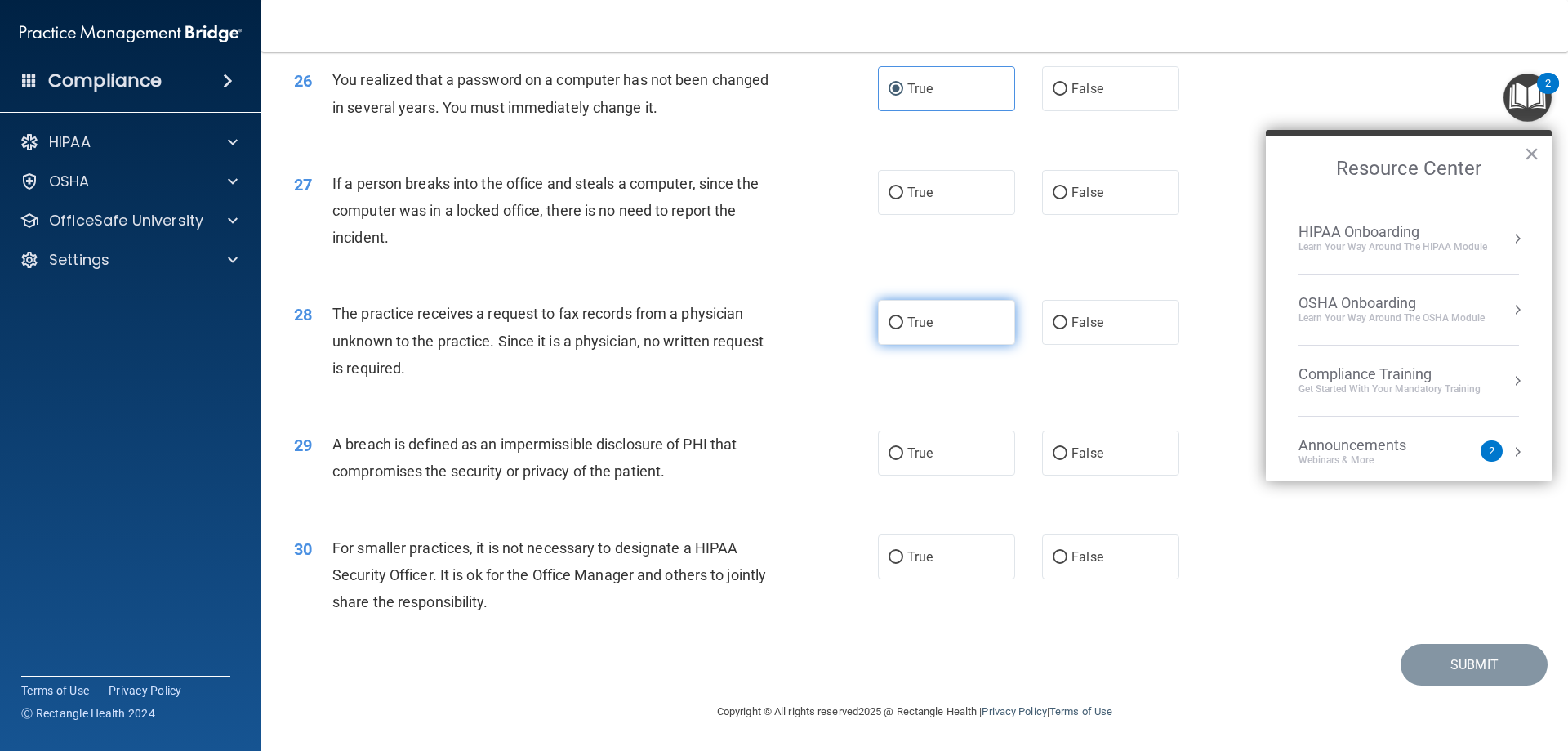
scroll to position [3104, 0]
drag, startPoint x: 924, startPoint y: 185, endPoint x: 888, endPoint y: 298, distance: 118.6
click at [920, 189] on label "True" at bounding box center [946, 192] width 137 height 45
click at [881, 343] on label "True" at bounding box center [946, 322] width 137 height 45
click at [889, 330] on input "True" at bounding box center [896, 323] width 14 height 12
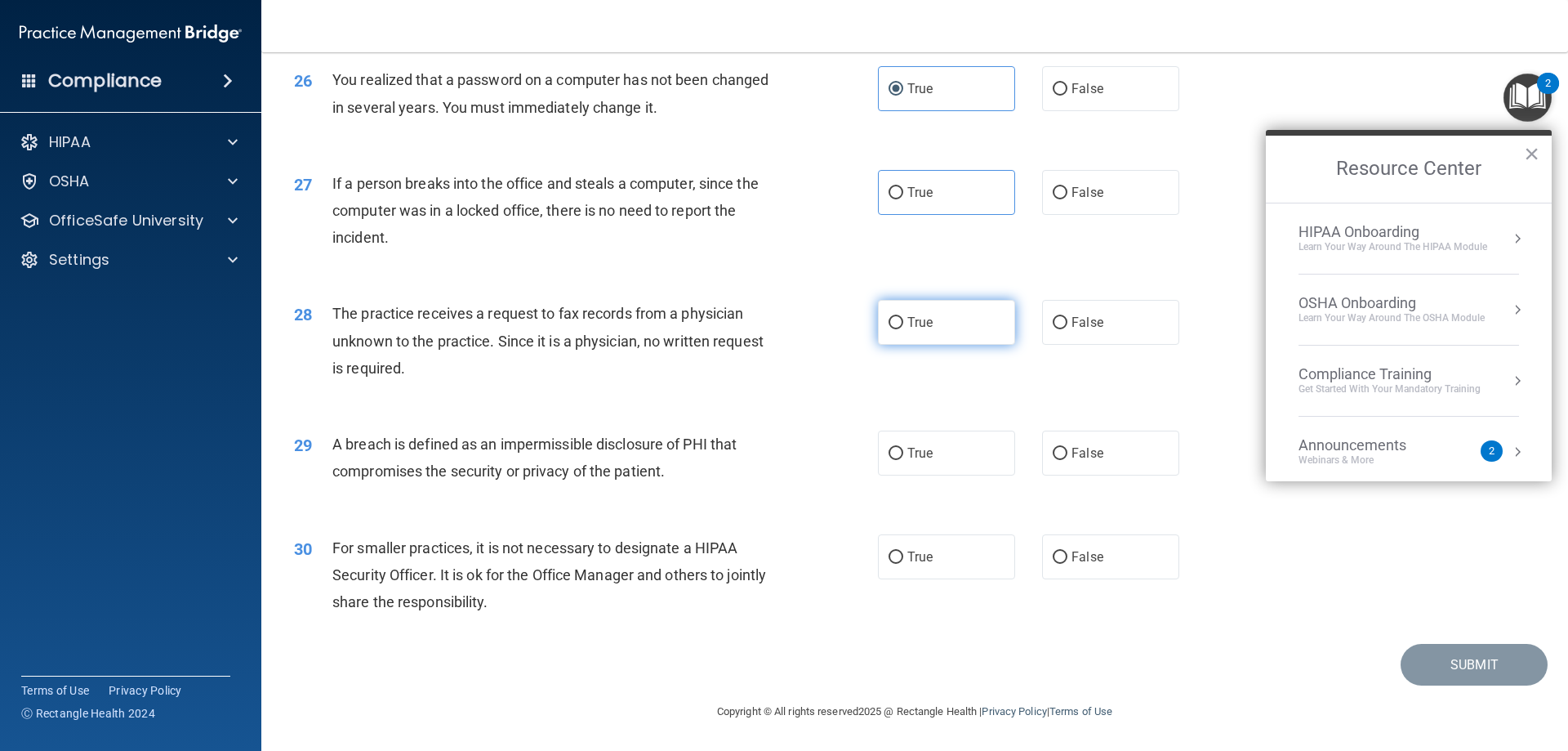
radio input "true"
drag, startPoint x: 911, startPoint y: 446, endPoint x: 914, endPoint y: 473, distance: 27.2
click at [913, 456] on label "True" at bounding box center [946, 453] width 137 height 45
click at [945, 564] on label "True" at bounding box center [946, 556] width 137 height 45
click at [903, 564] on input "True" at bounding box center [896, 558] width 14 height 12
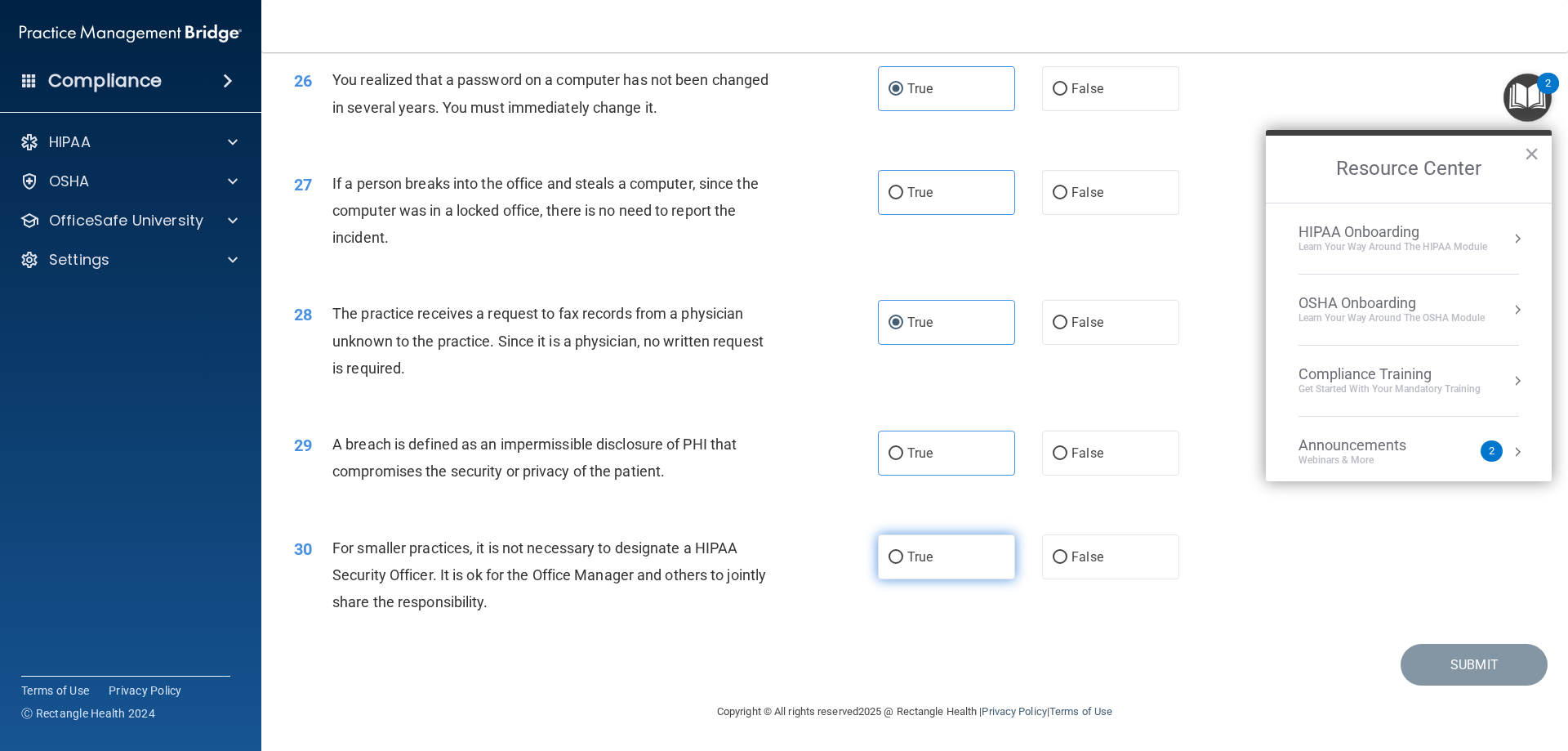
radio input "true"
click at [907, 448] on label "True" at bounding box center [946, 453] width 137 height 45
click at [903, 448] on input "True" at bounding box center [896, 454] width 14 height 12
radio input "true"
click at [1534, 151] on button "×" at bounding box center [1531, 153] width 15 height 26
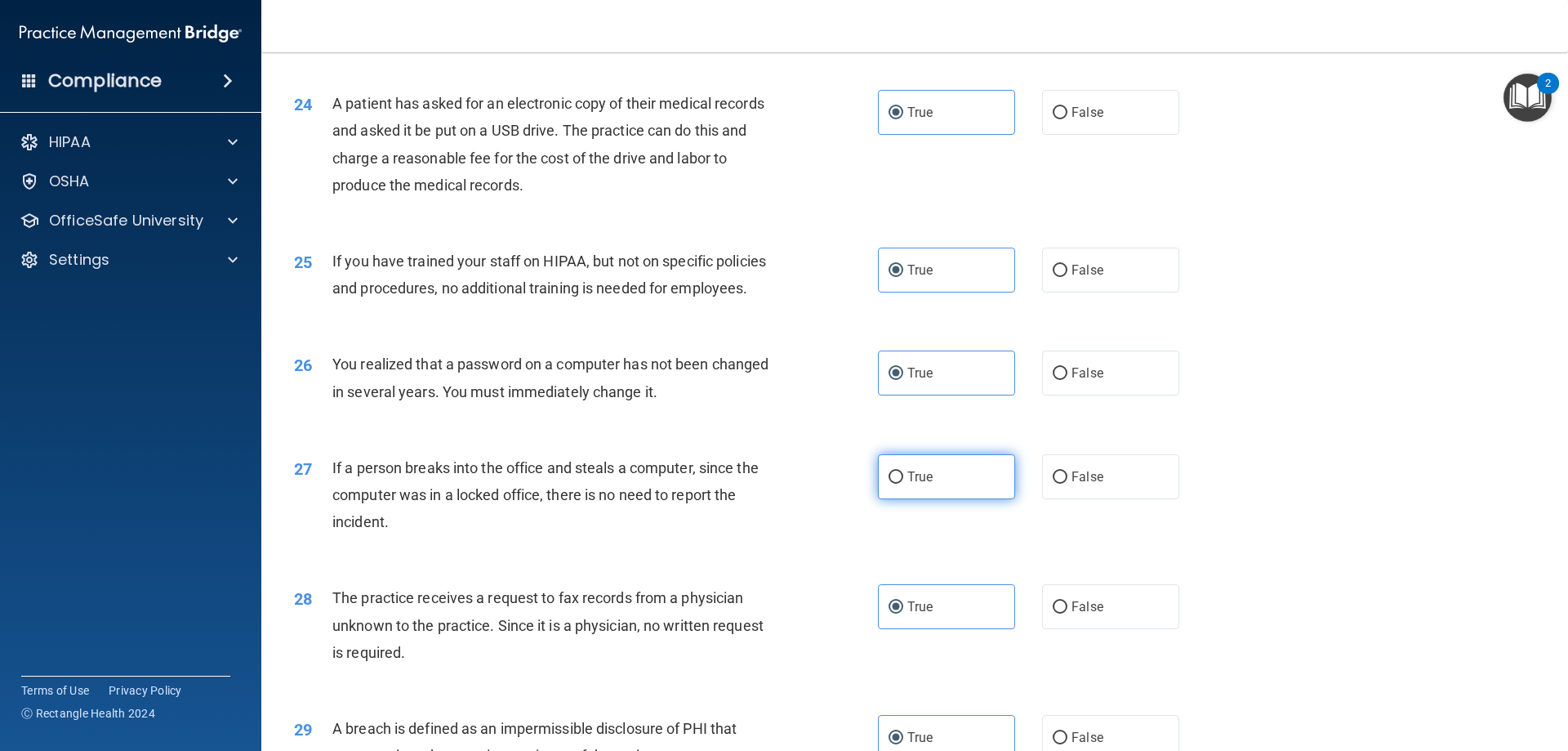
click at [943, 499] on label "True" at bounding box center [946, 476] width 137 height 45
click at [903, 484] on input "True" at bounding box center [896, 478] width 14 height 12
radio input "true"
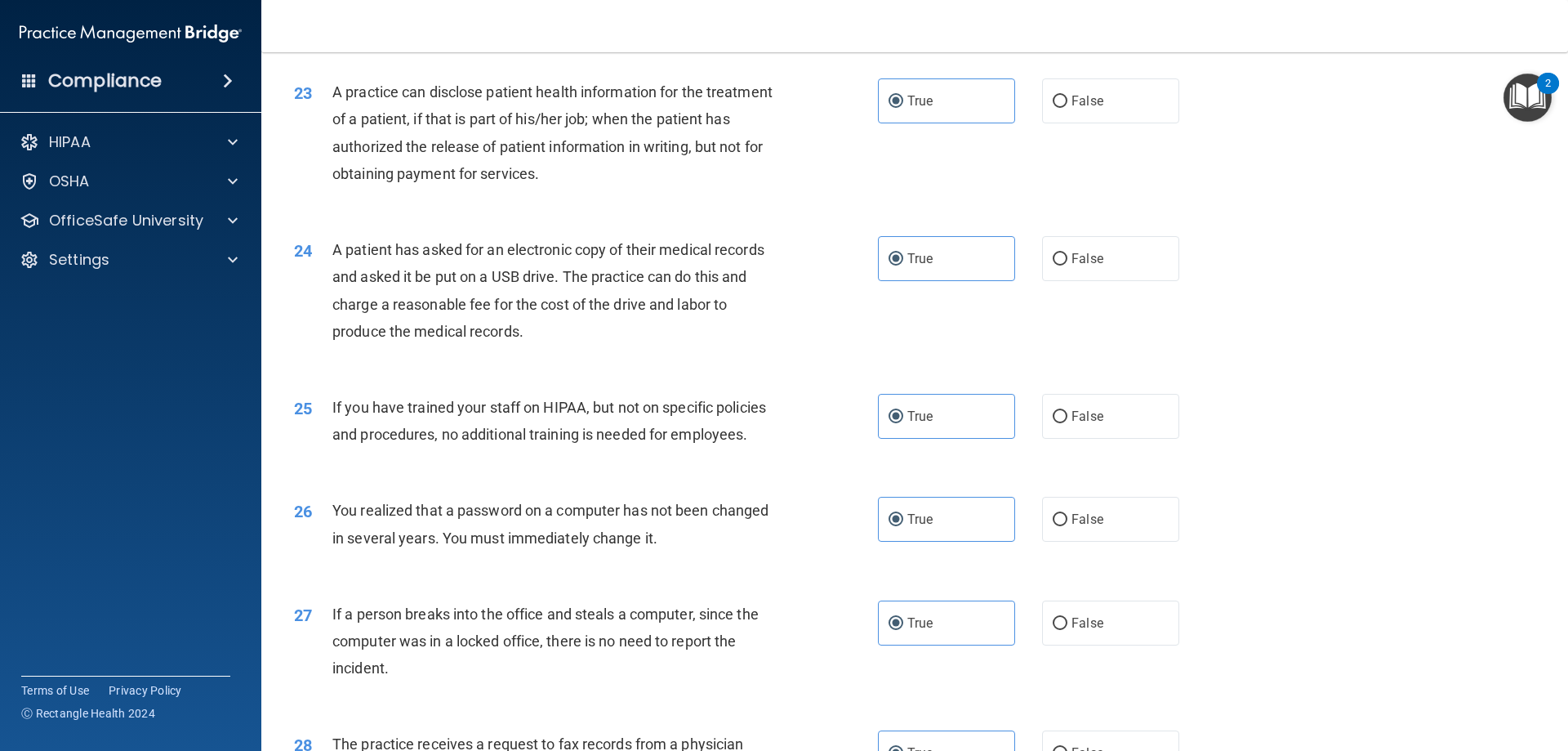
scroll to position [3116, 0]
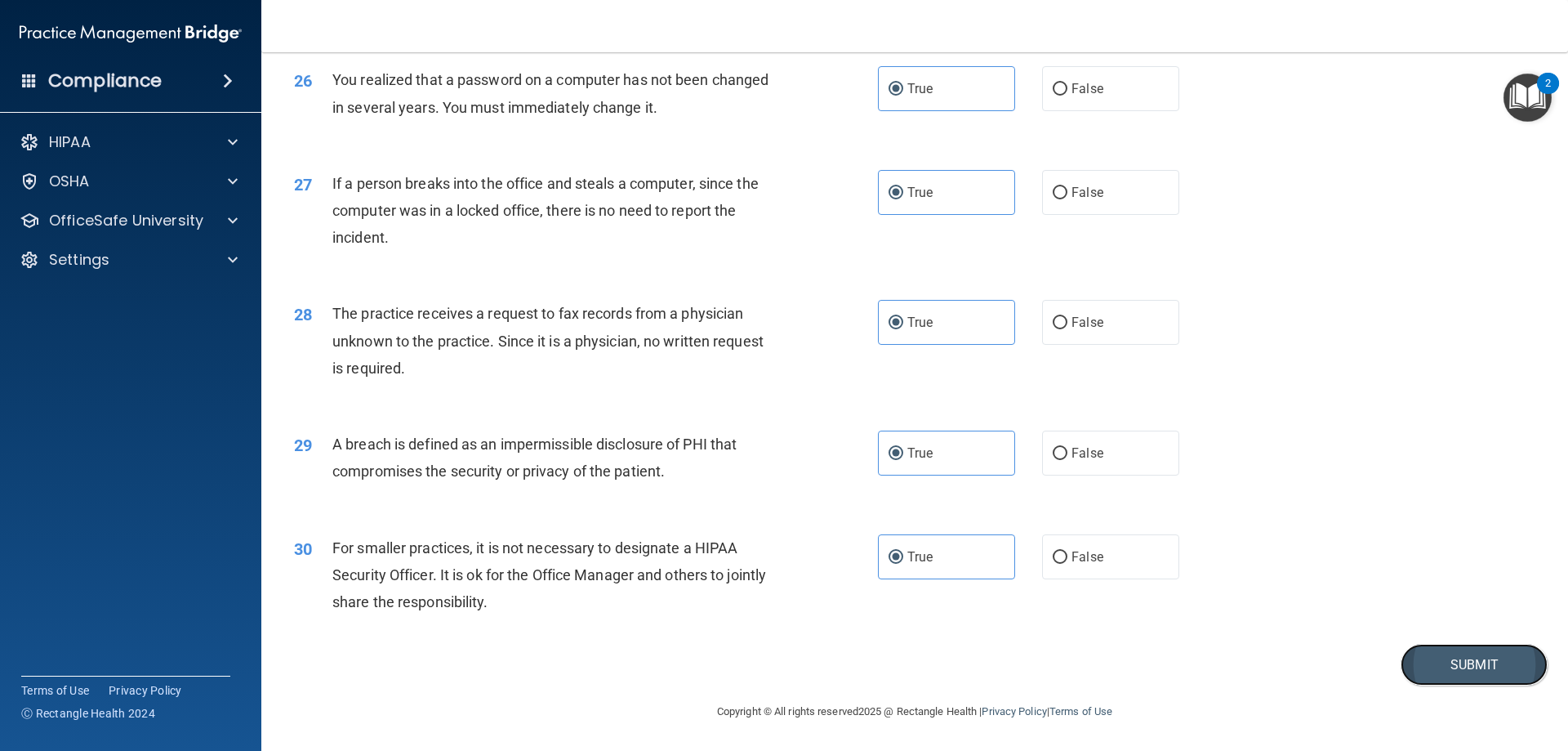
click at [1430, 673] on button "Submit" at bounding box center [1474, 664] width 147 height 42
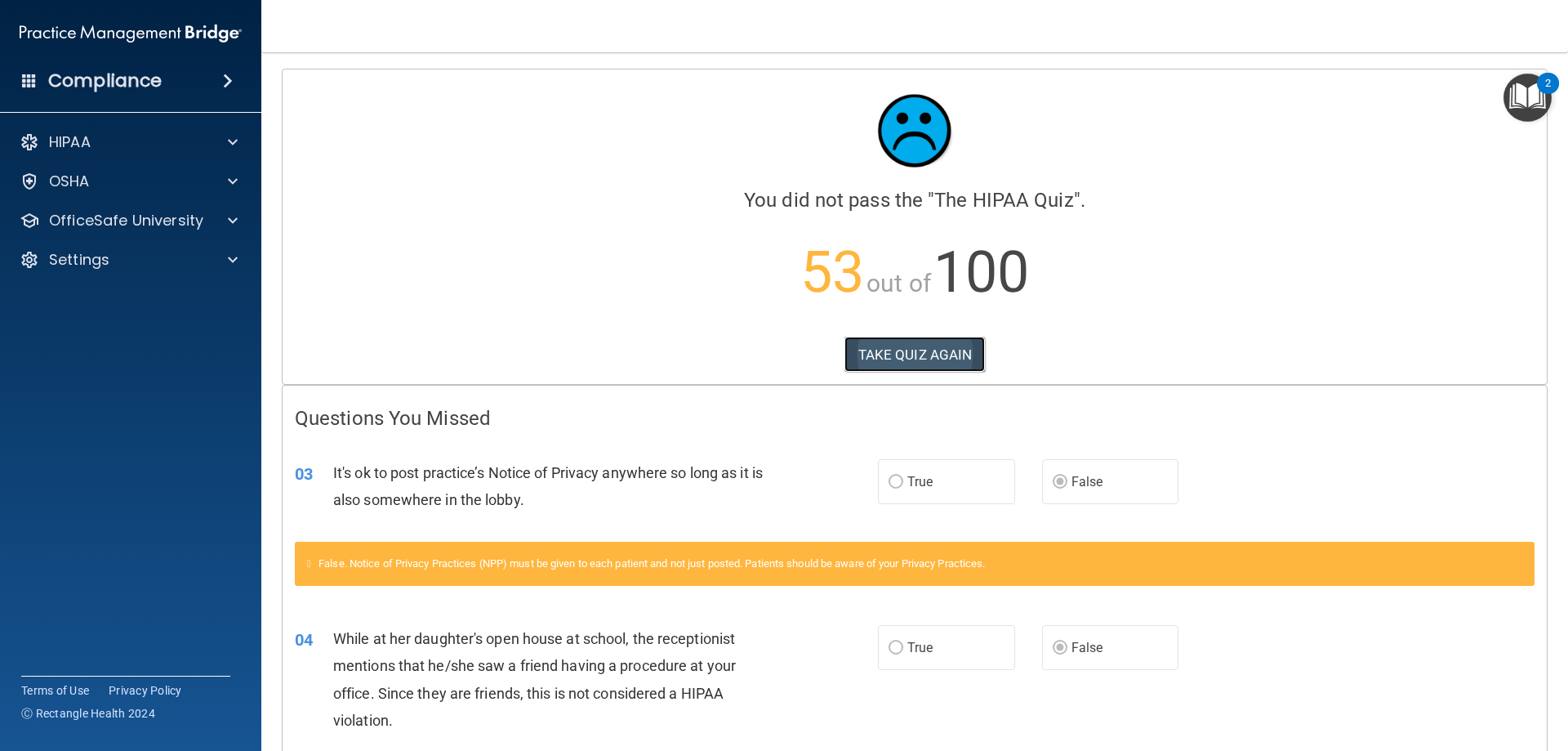
click at [899, 358] on button "TAKE QUIZ AGAIN" at bounding box center [915, 354] width 141 height 36
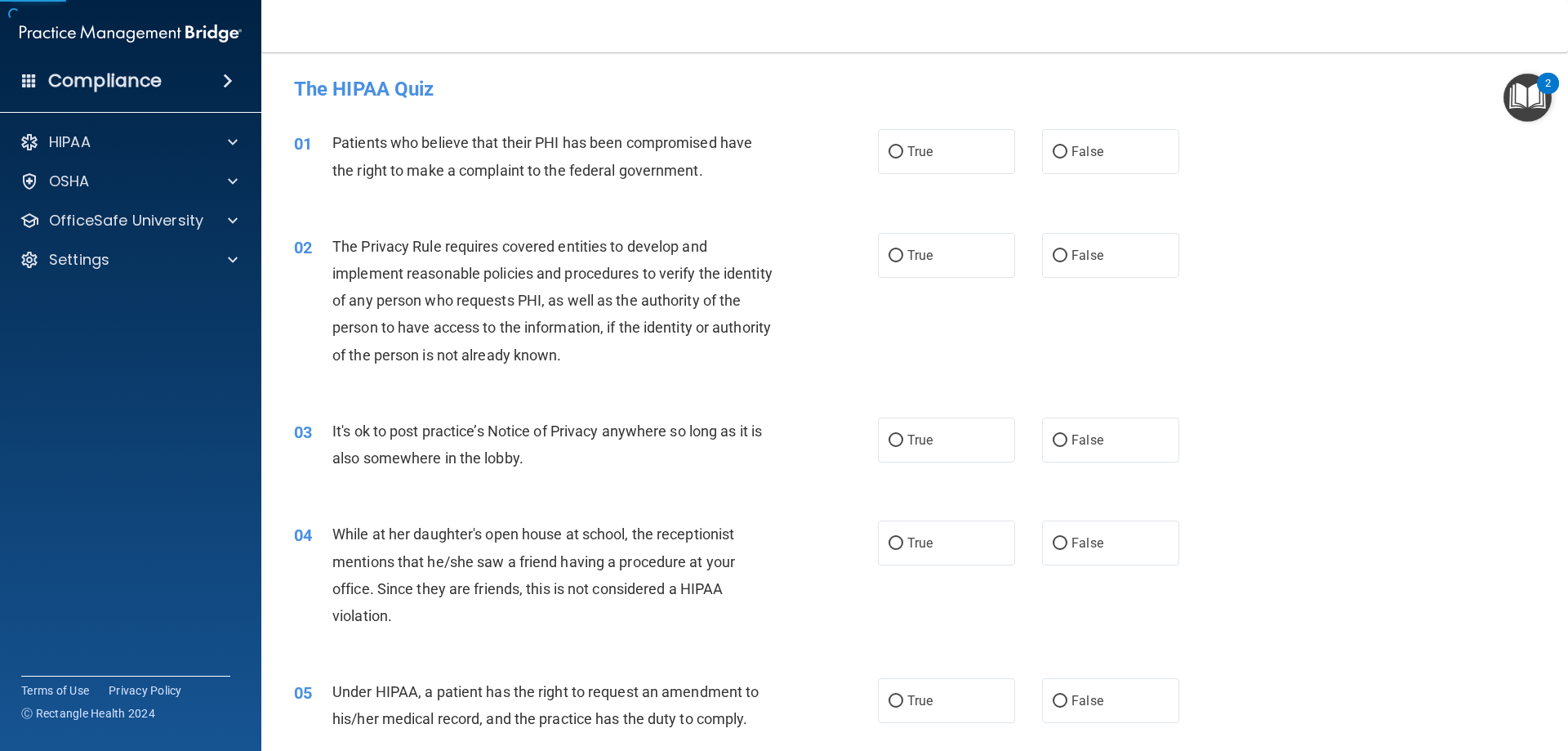
drag, startPoint x: 896, startPoint y: 158, endPoint x: 892, endPoint y: 186, distance: 28.3
click at [897, 158] on label "True" at bounding box center [946, 152] width 137 height 45
click at [897, 158] on input "True" at bounding box center [896, 152] width 14 height 12
radio input "true"
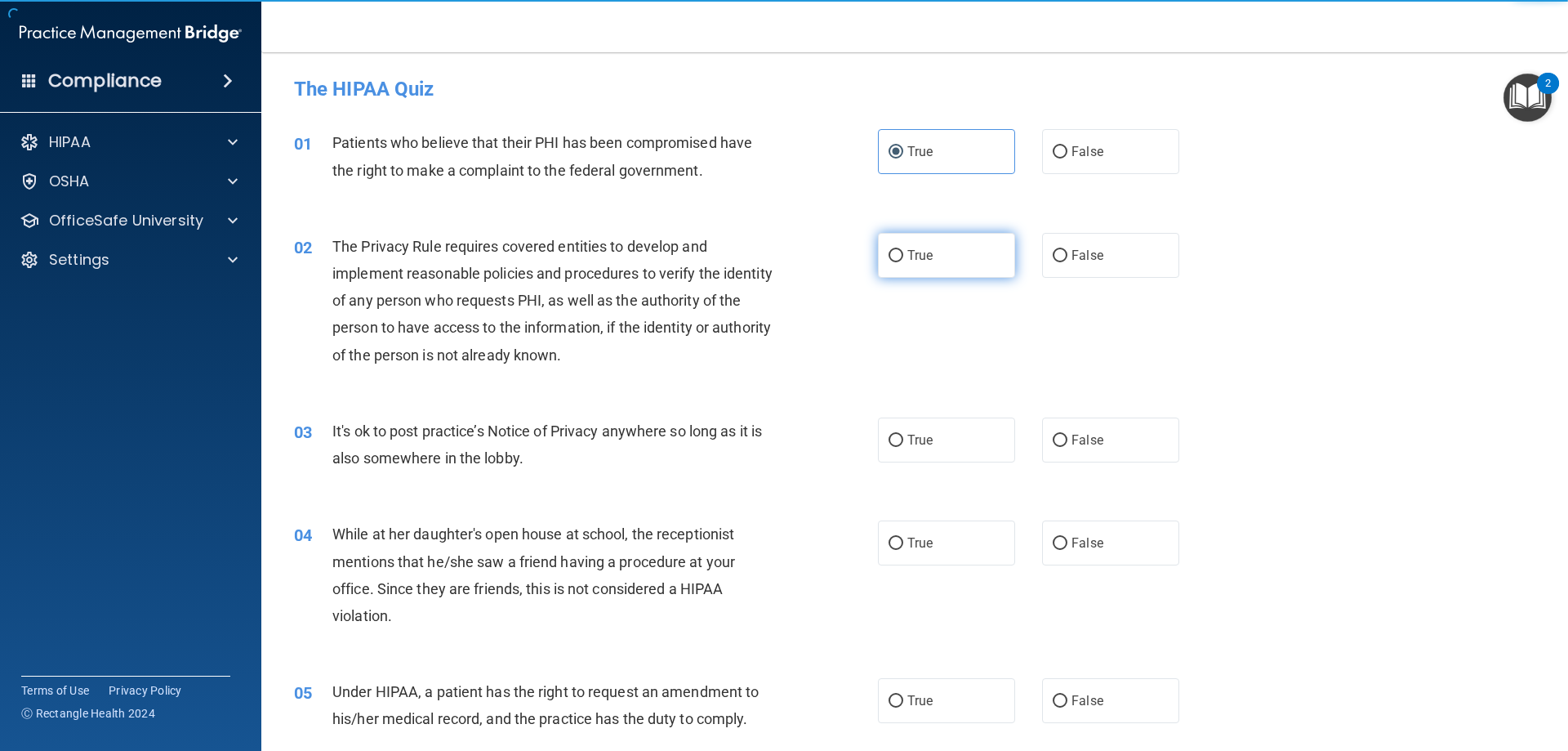
click at [919, 259] on span "True" at bounding box center [920, 255] width 26 height 15
click at [903, 259] on input "True" at bounding box center [896, 256] width 14 height 12
radio input "true"
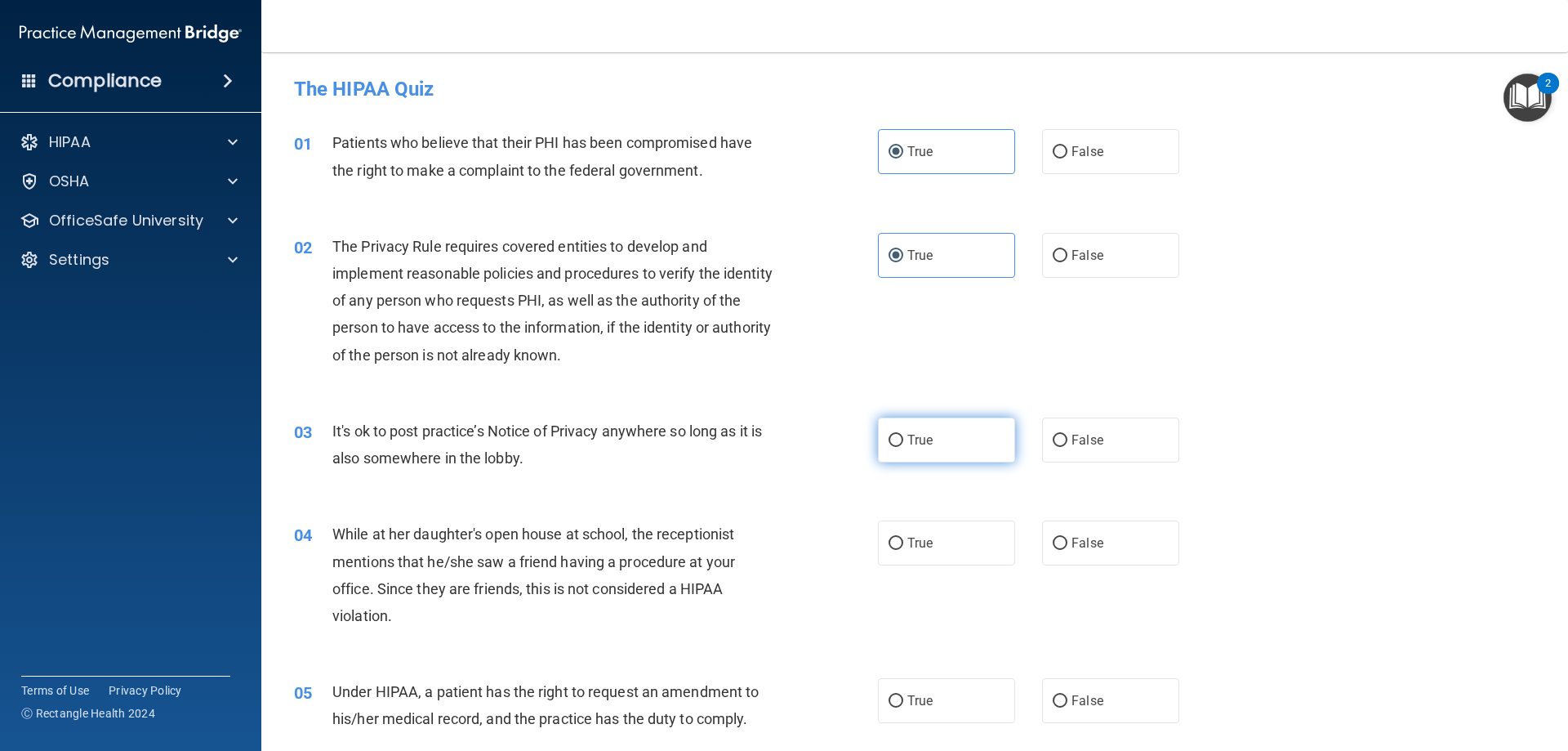
click at [924, 435] on span "True" at bounding box center [920, 439] width 26 height 15
click at [903, 435] on input "True" at bounding box center [896, 440] width 14 height 12
radio input "true"
click at [915, 538] on span "True" at bounding box center [920, 542] width 26 height 15
click at [903, 538] on input "True" at bounding box center [896, 543] width 14 height 12
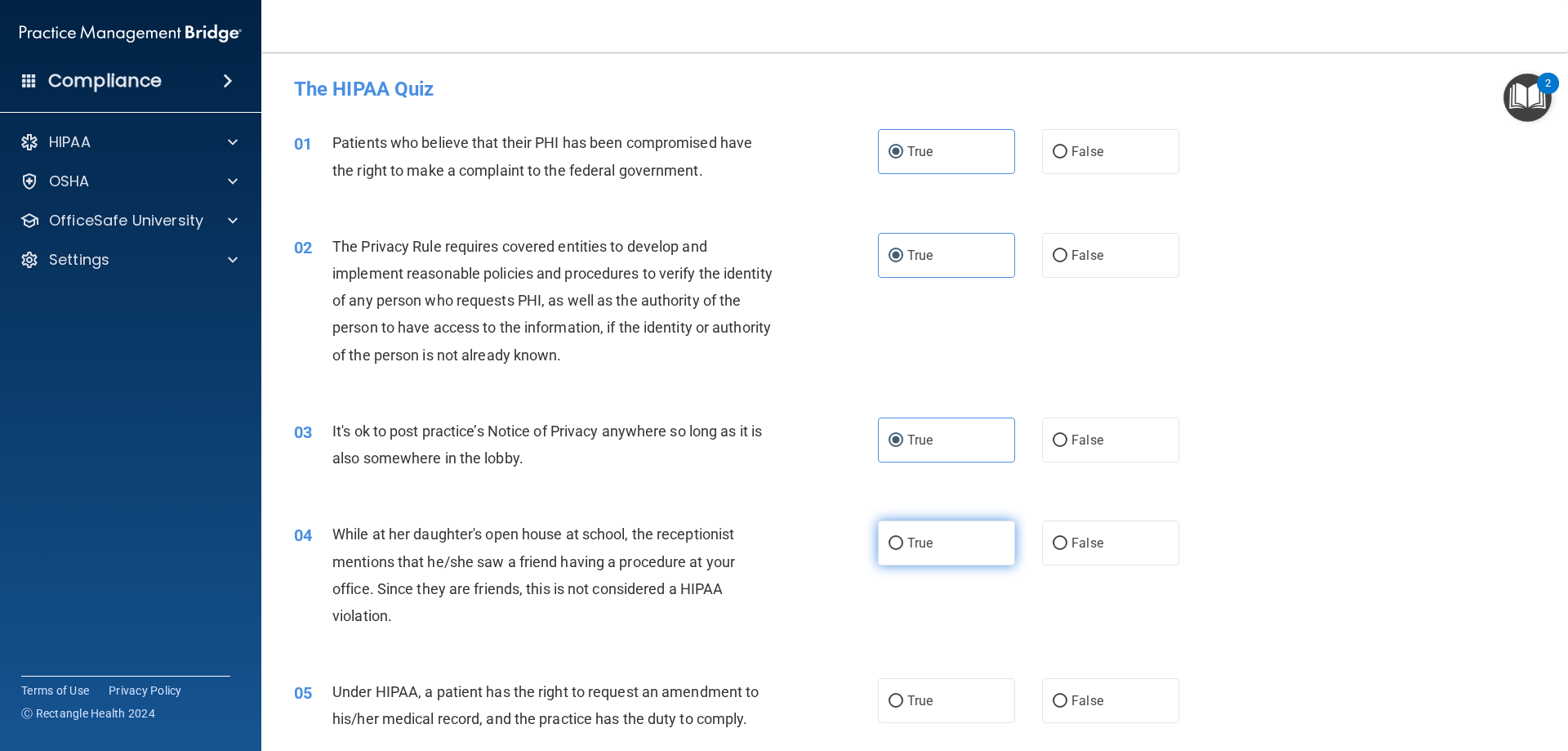
radio input "true"
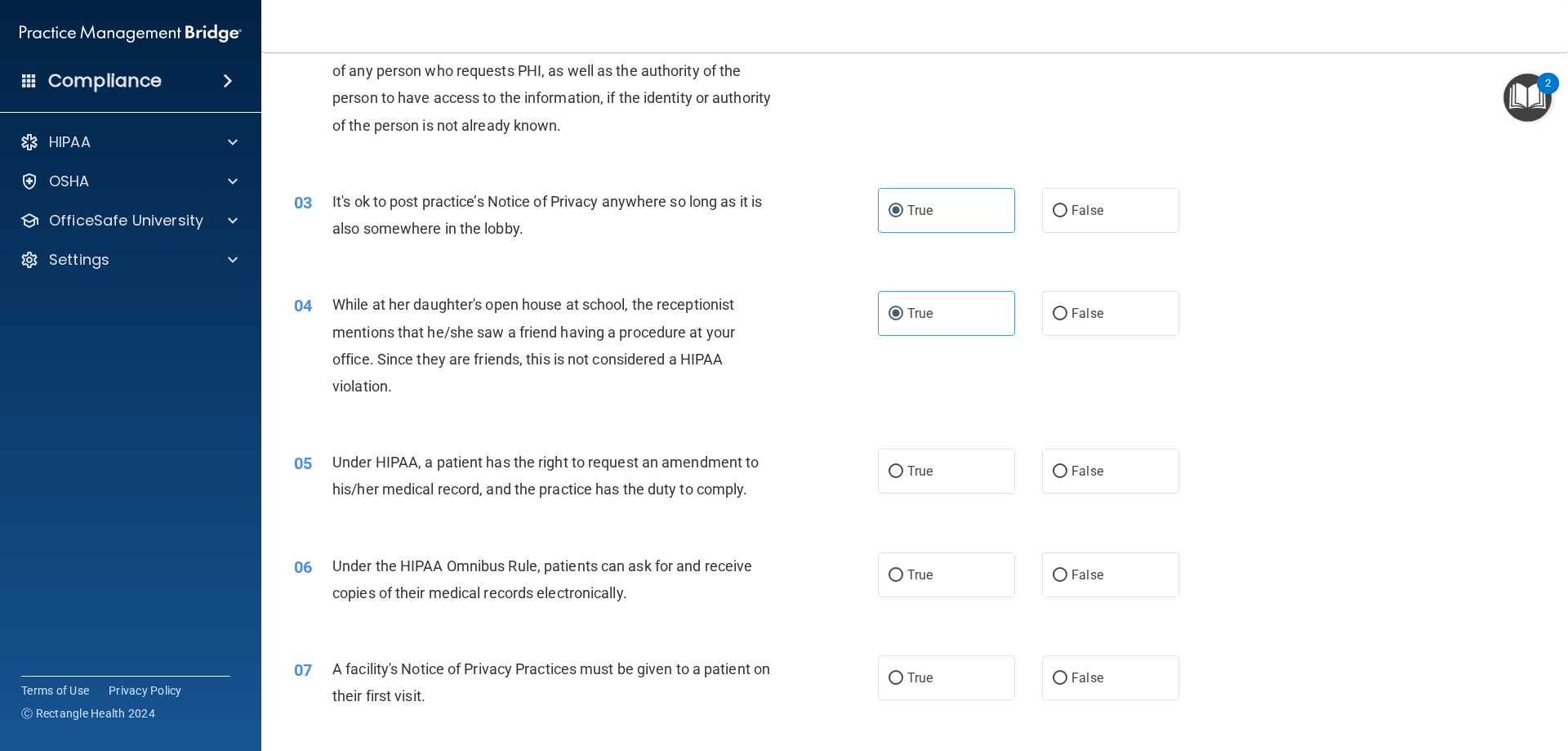
scroll to position [163, 0]
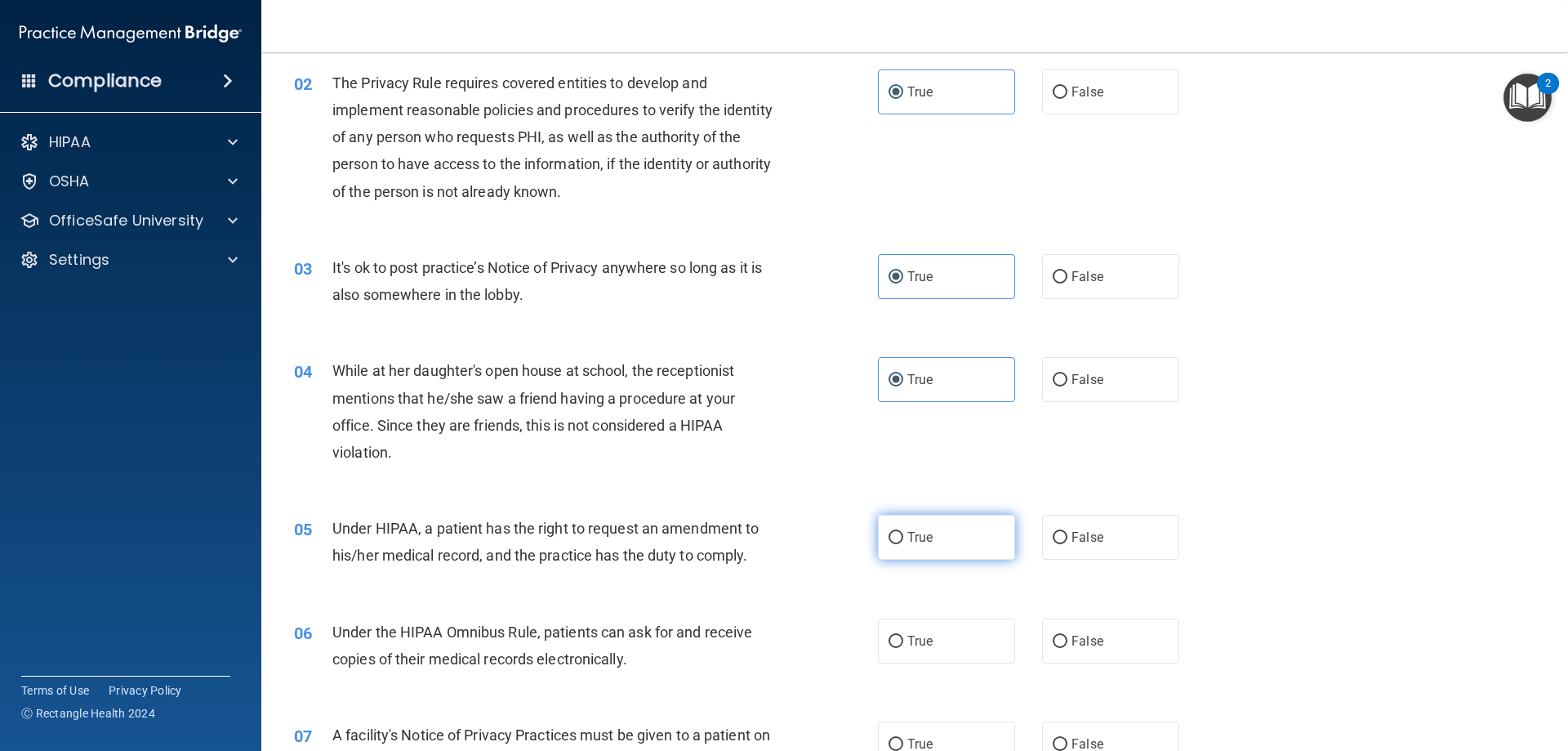
click at [909, 540] on span "True" at bounding box center [920, 537] width 26 height 15
click at [903, 540] on input "True" at bounding box center [896, 538] width 14 height 12
radio input "true"
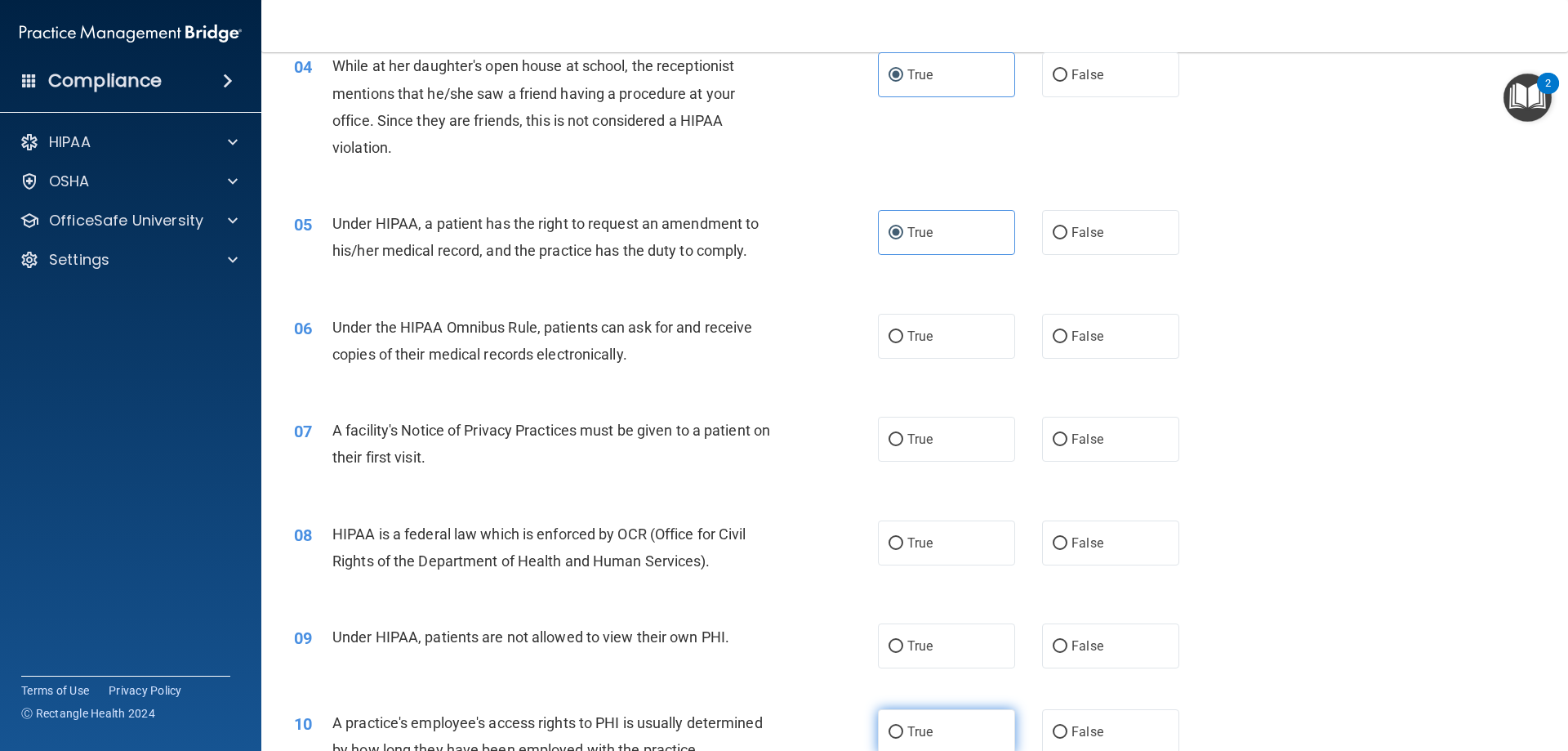
scroll to position [653, 0]
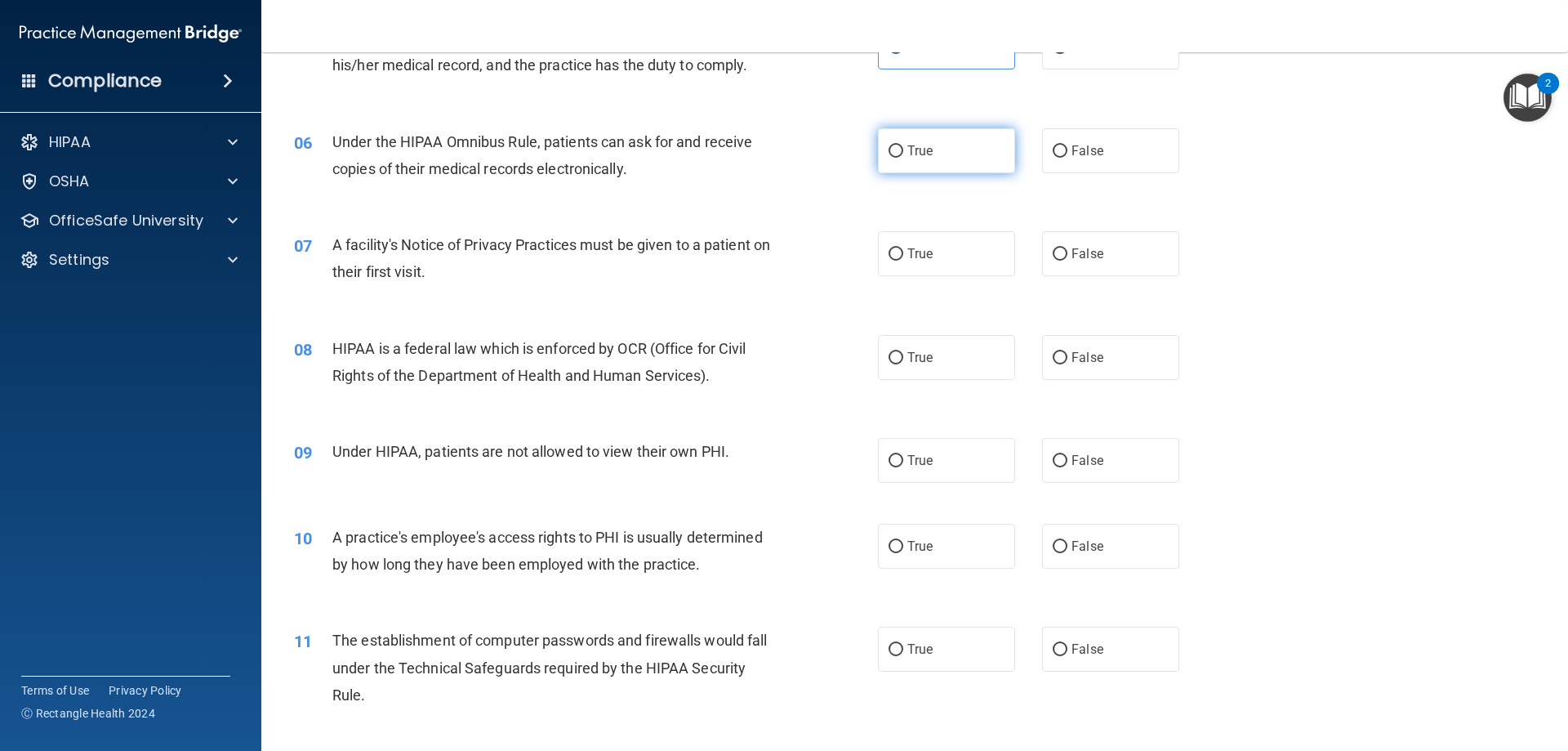
click at [900, 151] on label "True" at bounding box center [946, 151] width 137 height 45
click at [900, 151] on input "True" at bounding box center [896, 152] width 14 height 12
radio input "true"
click at [922, 260] on span "True" at bounding box center [920, 254] width 26 height 15
click at [903, 260] on input "True" at bounding box center [896, 255] width 14 height 12
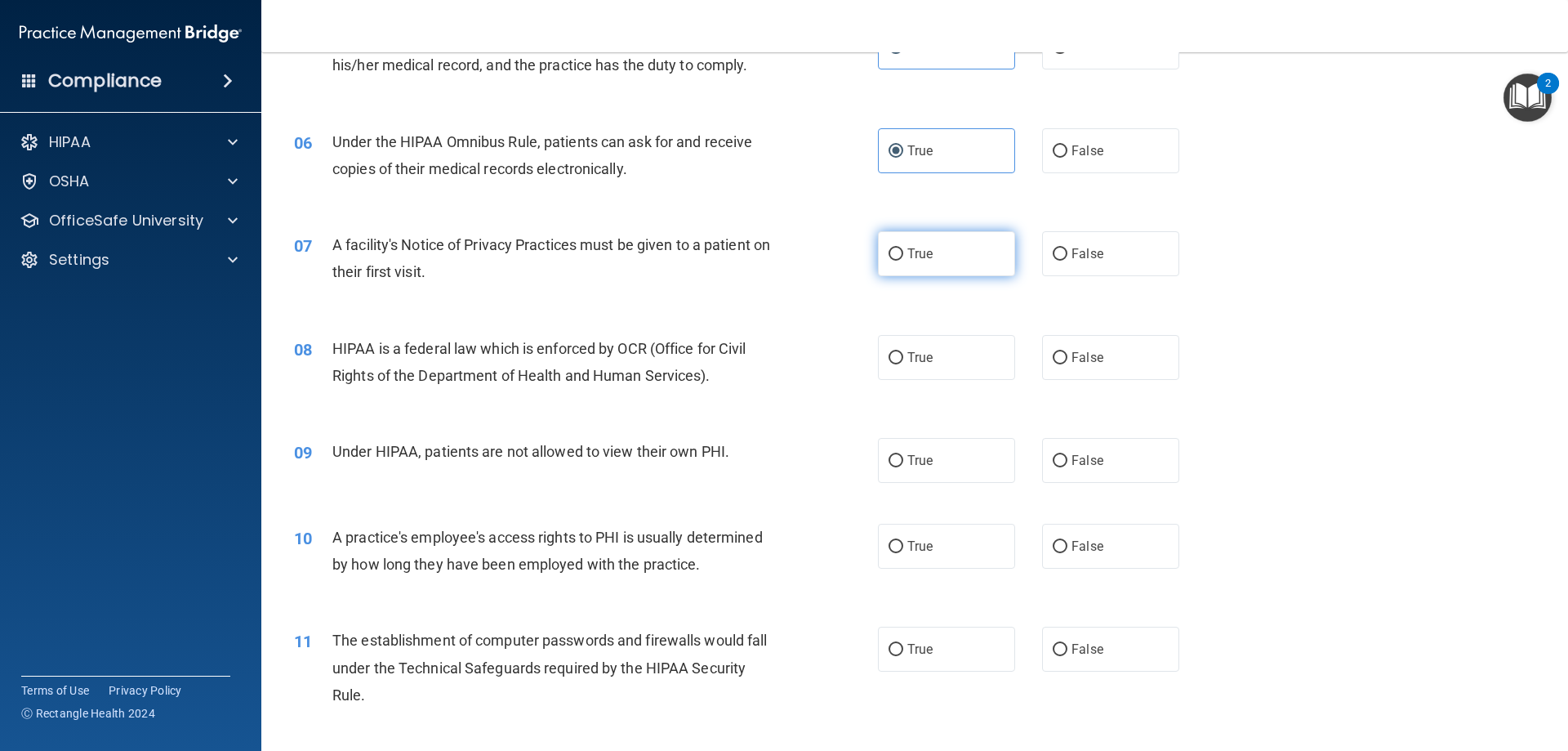
radio input "true"
click at [950, 364] on label "True" at bounding box center [946, 357] width 137 height 45
click at [903, 364] on input "True" at bounding box center [896, 358] width 14 height 12
radio input "true"
drag, startPoint x: 940, startPoint y: 455, endPoint x: 946, endPoint y: 536, distance: 81.2
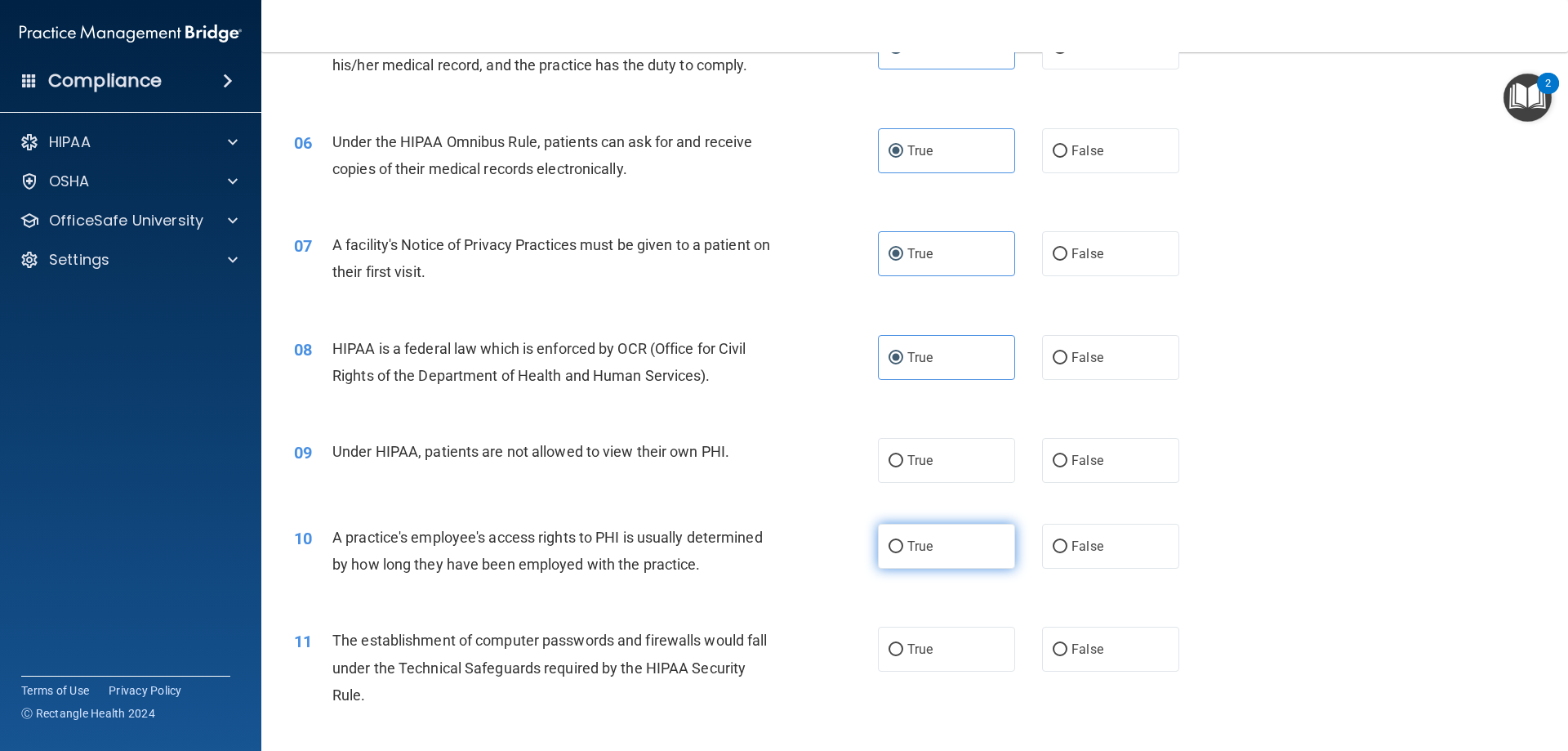
click at [939, 458] on label "True" at bounding box center [946, 460] width 137 height 45
click at [903, 458] on input "True" at bounding box center [896, 461] width 14 height 12
radio input "true"
click at [953, 568] on label "True" at bounding box center [946, 546] width 137 height 45
click at [903, 553] on input "True" at bounding box center [896, 547] width 14 height 12
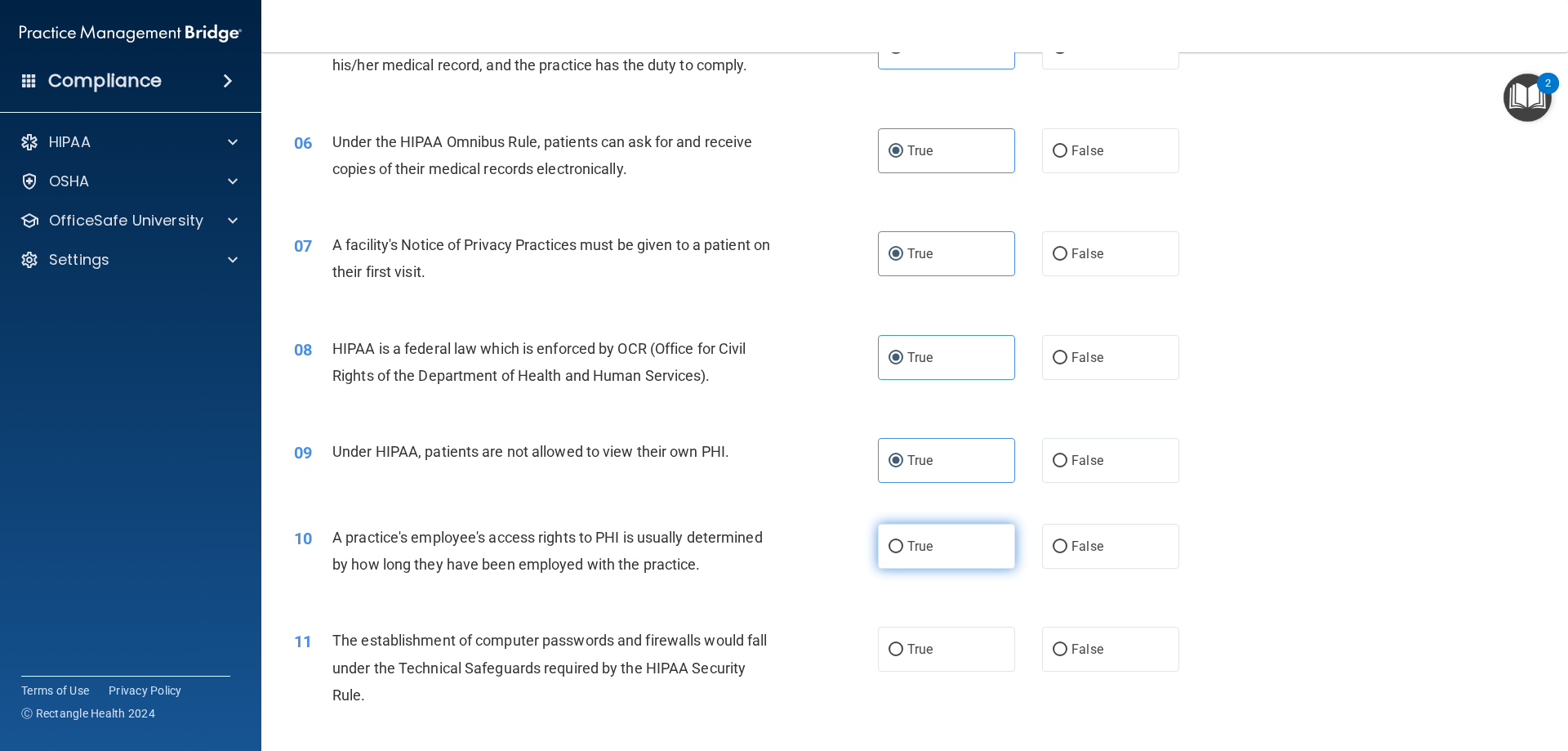
radio input "true"
drag, startPoint x: 915, startPoint y: 654, endPoint x: 926, endPoint y: 652, distance: 11.2
click at [915, 655] on span "True" at bounding box center [920, 649] width 26 height 15
click at [903, 655] on input "True" at bounding box center [896, 650] width 14 height 12
radio input "true"
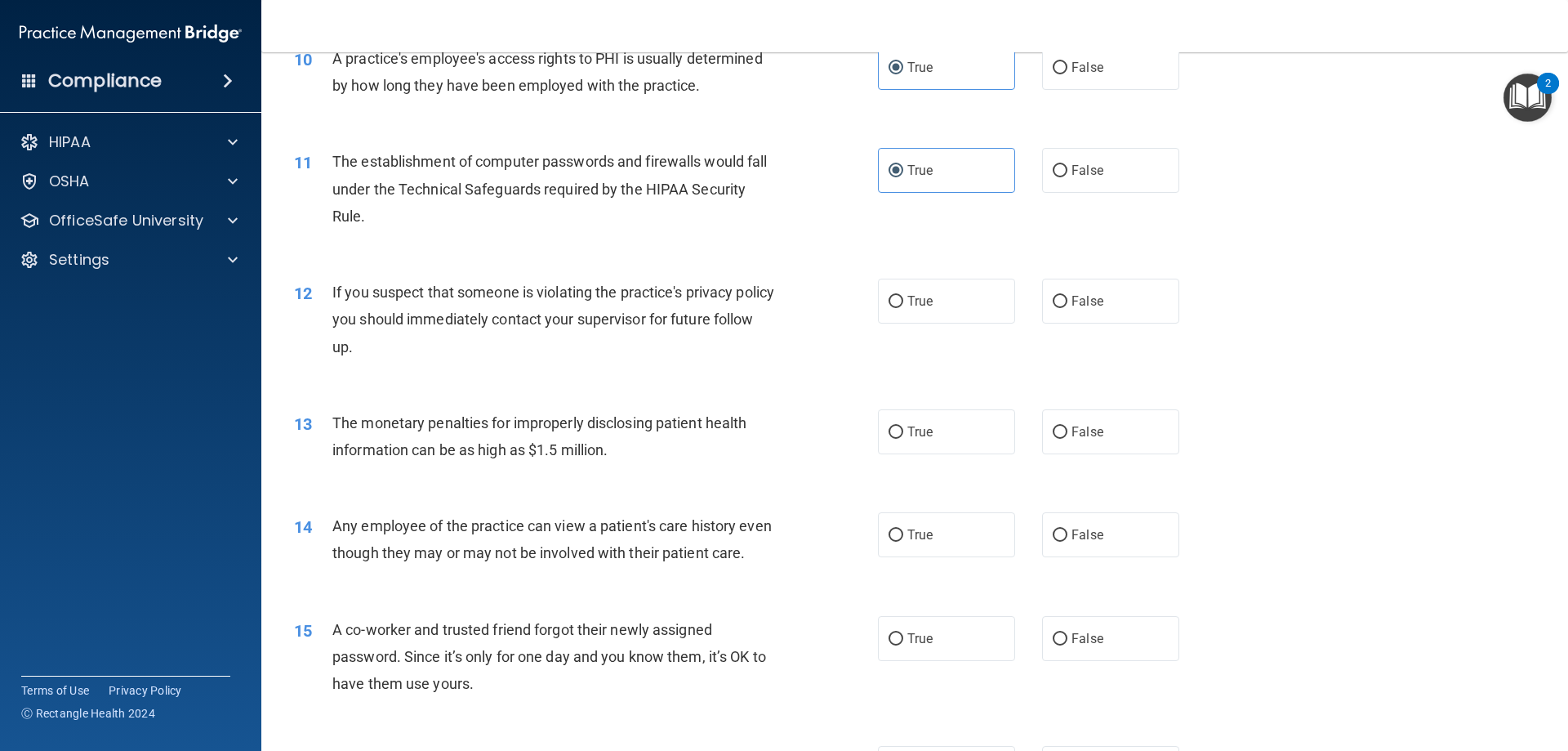
scroll to position [1225, 0]
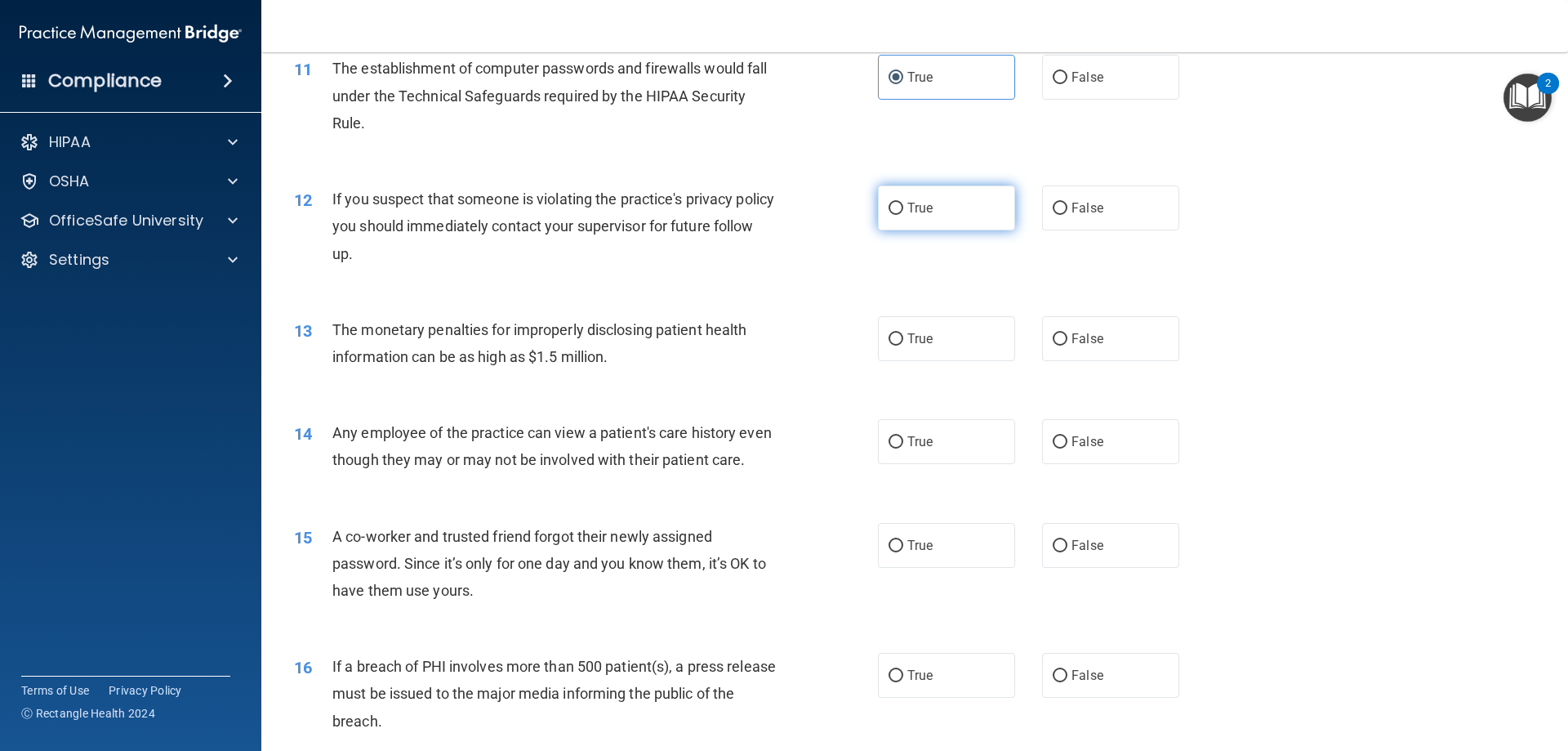
click at [895, 208] on input "True" at bounding box center [896, 209] width 14 height 12
radio input "true"
click at [941, 338] on label "True" at bounding box center [946, 338] width 137 height 45
click at [903, 338] on input "True" at bounding box center [896, 339] width 14 height 12
radio input "true"
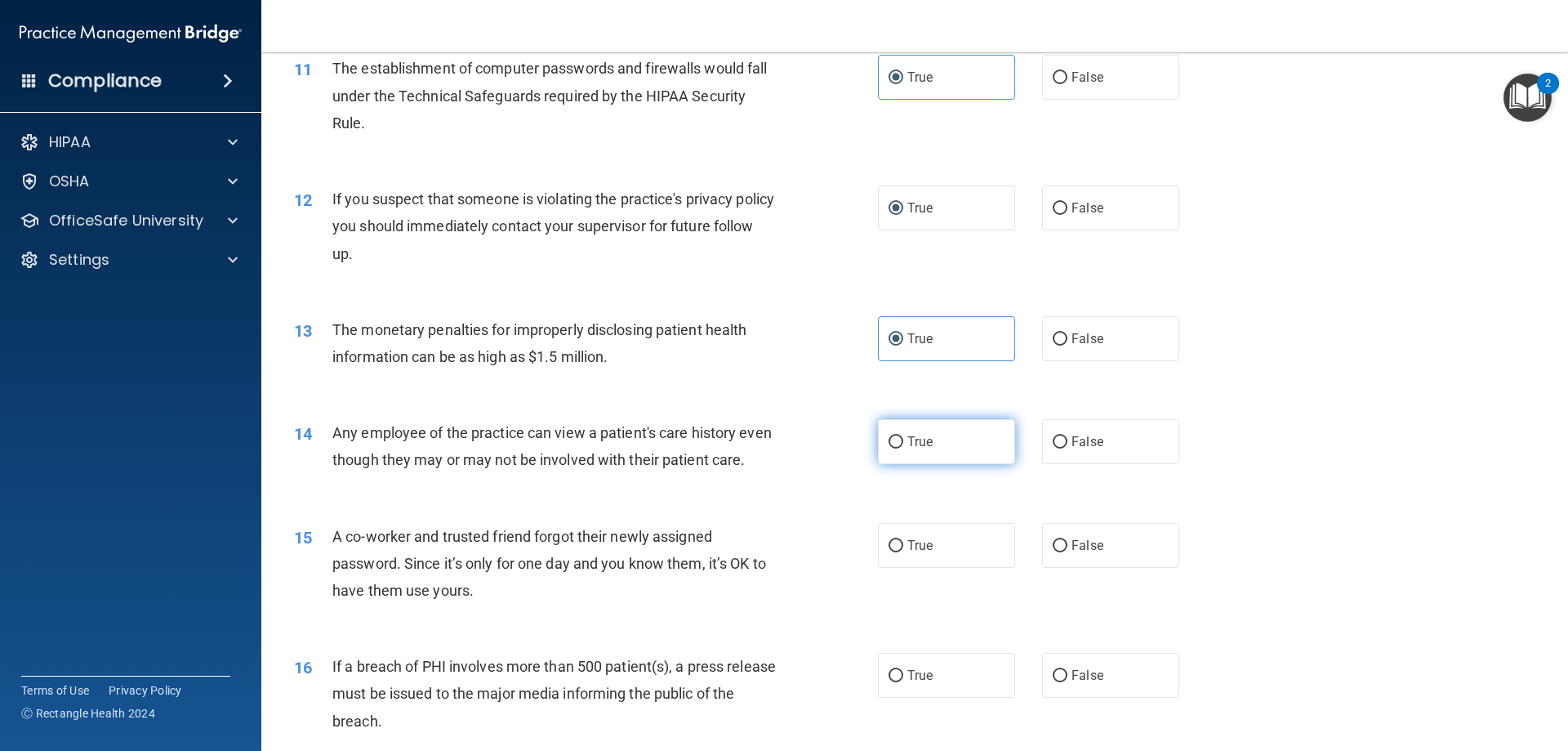
drag, startPoint x: 933, startPoint y: 447, endPoint x: 931, endPoint y: 455, distance: 8.2
click at [933, 449] on label "True" at bounding box center [946, 441] width 137 height 45
click at [903, 449] on input "True" at bounding box center [896, 442] width 14 height 12
radio input "true"
click at [921, 553] on span "True" at bounding box center [920, 545] width 26 height 15
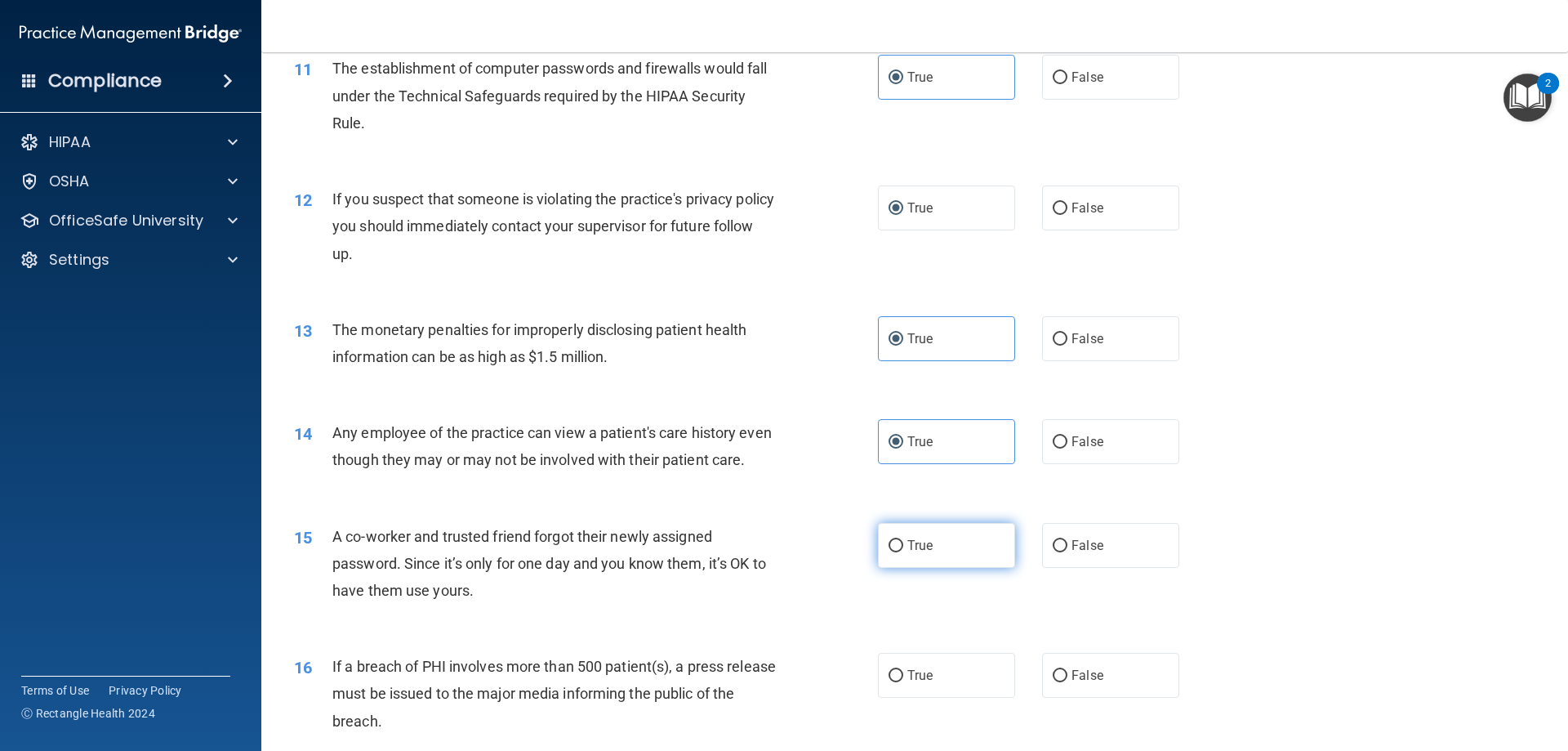
click at [903, 553] on input "True" at bounding box center [896, 546] width 14 height 12
radio input "true"
click at [949, 690] on label "True" at bounding box center [946, 675] width 137 height 45
click at [903, 682] on input "True" at bounding box center [896, 676] width 14 height 12
radio input "true"
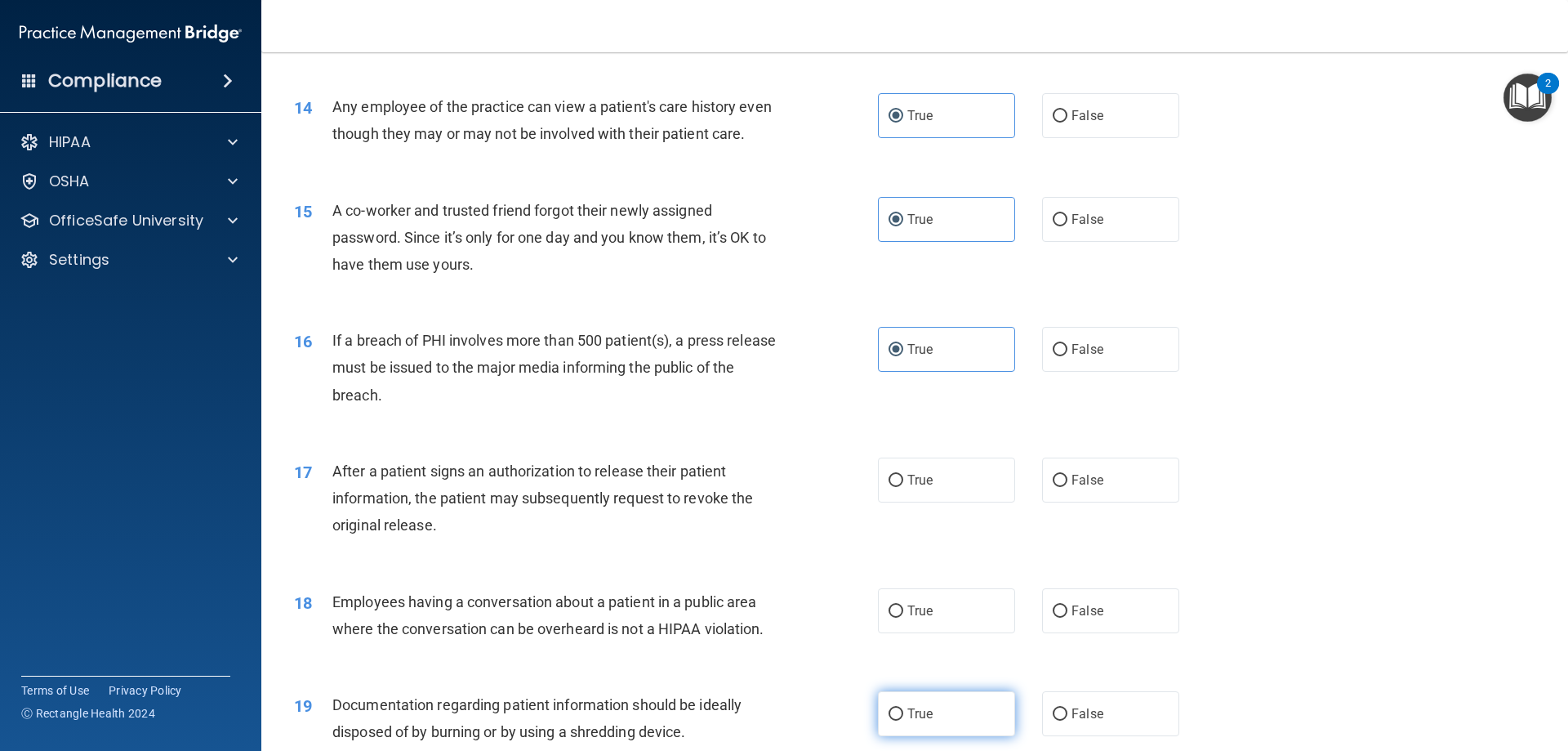
scroll to position [1634, 0]
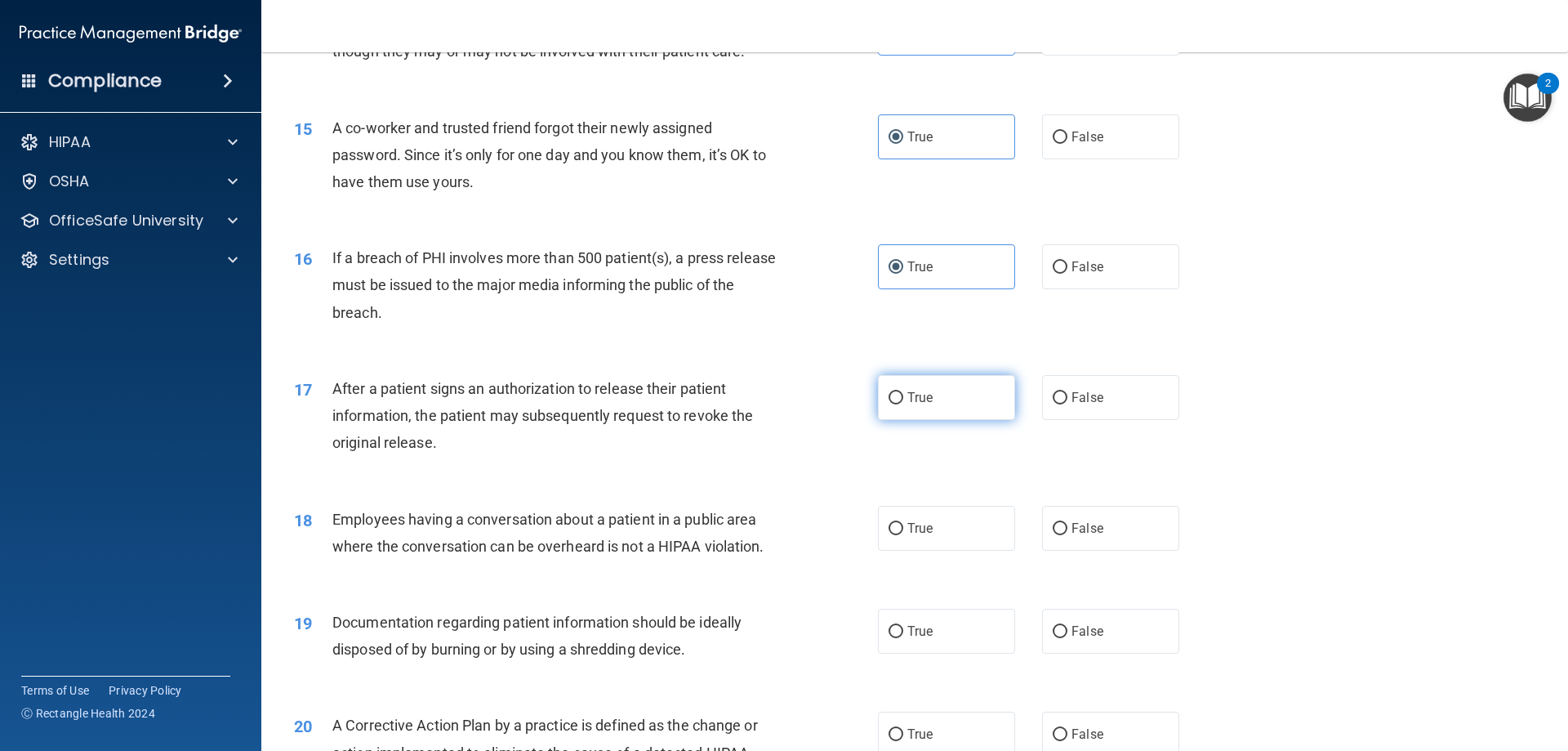
click at [898, 420] on label "True" at bounding box center [946, 397] width 137 height 45
click at [898, 404] on input "True" at bounding box center [896, 398] width 14 height 12
radio input "true"
click at [894, 535] on input "True" at bounding box center [896, 529] width 14 height 12
radio input "true"
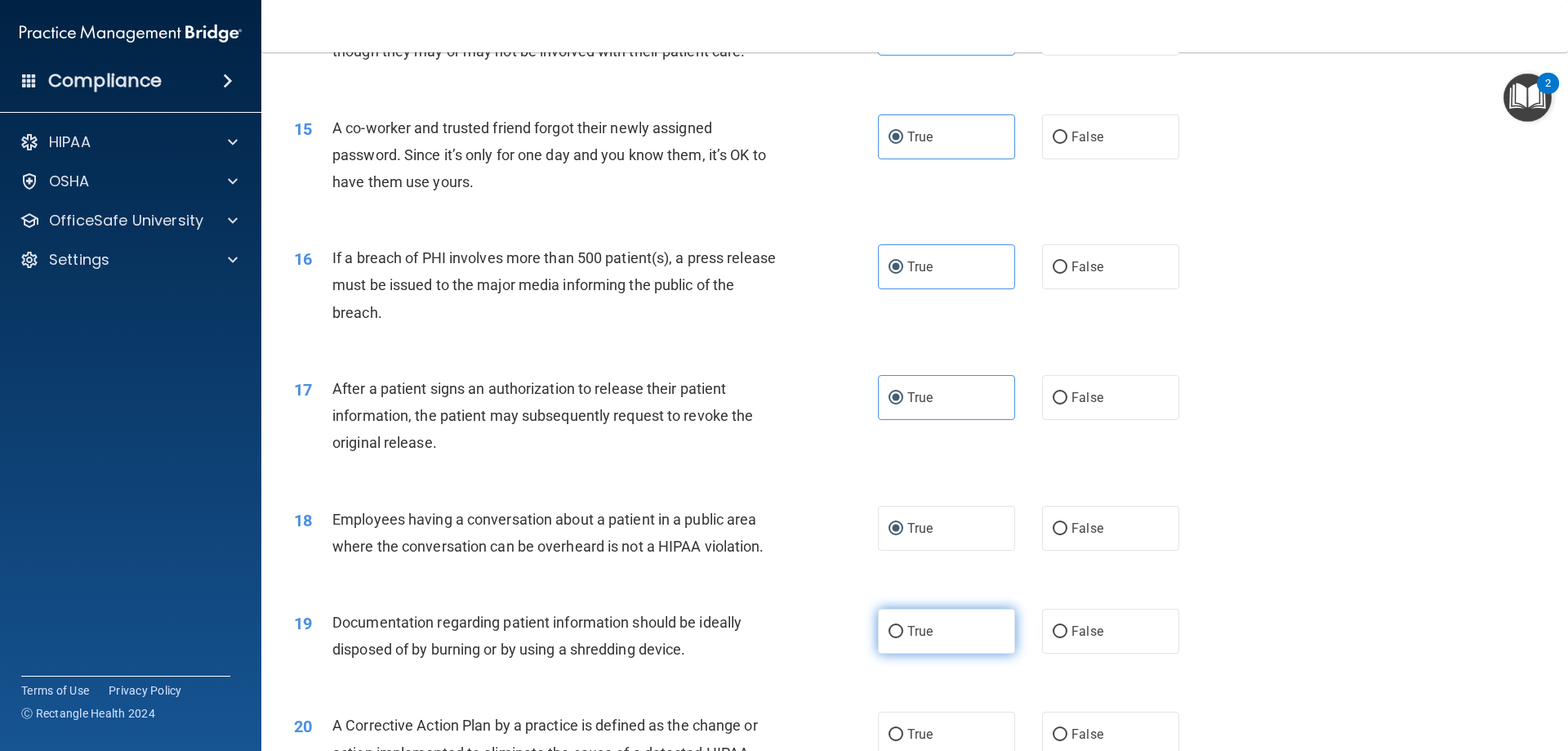
click at [912, 639] on span "True" at bounding box center [920, 631] width 26 height 15
click at [903, 638] on input "True" at bounding box center [896, 632] width 14 height 12
radio input "true"
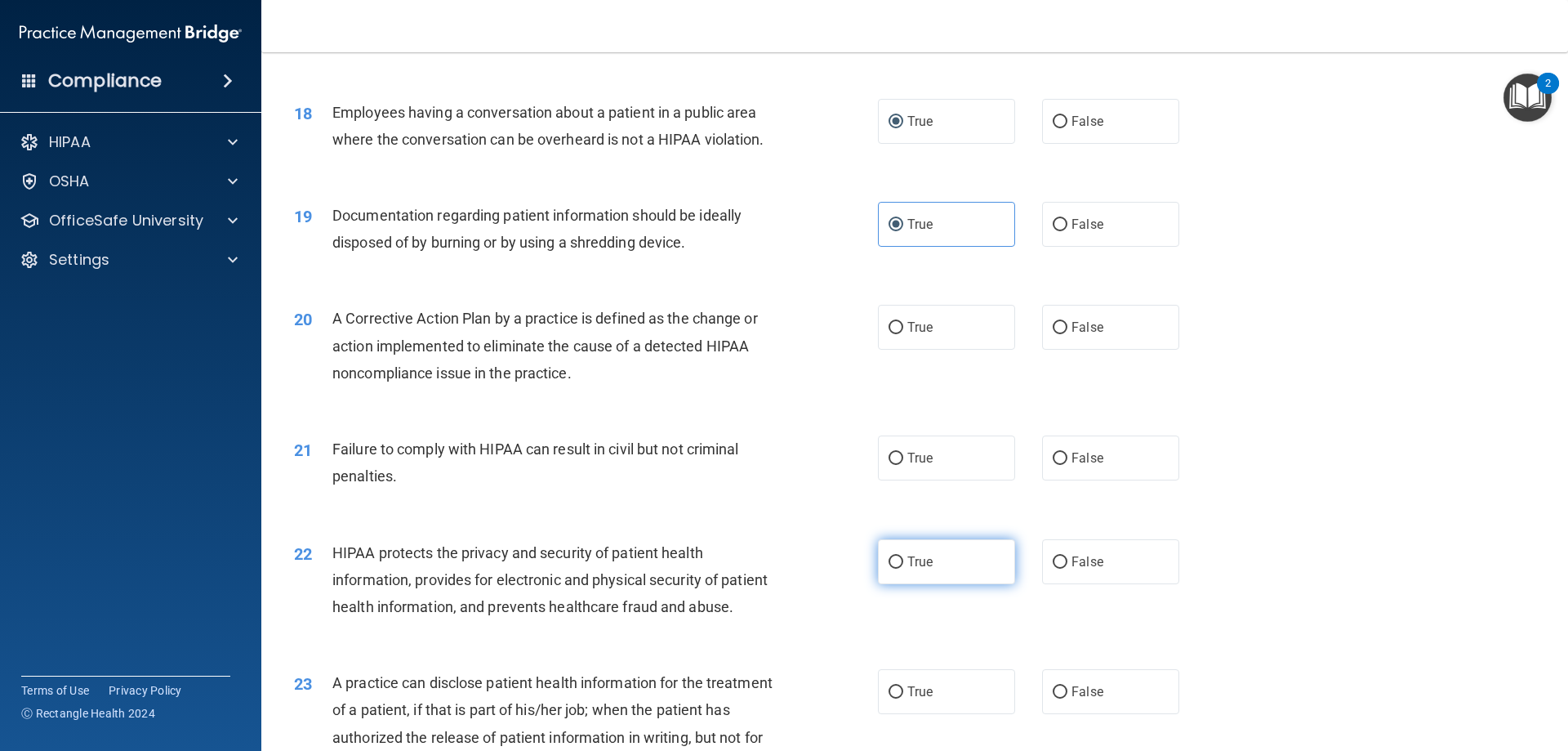
scroll to position [2042, 0]
click at [936, 387] on div "20 A Corrective Action Plan by a practice is defined as the change or action im…" at bounding box center [914, 347] width 1266 height 130
click at [931, 348] on label "True" at bounding box center [946, 325] width 137 height 45
click at [903, 332] on input "True" at bounding box center [896, 326] width 14 height 12
radio input "true"
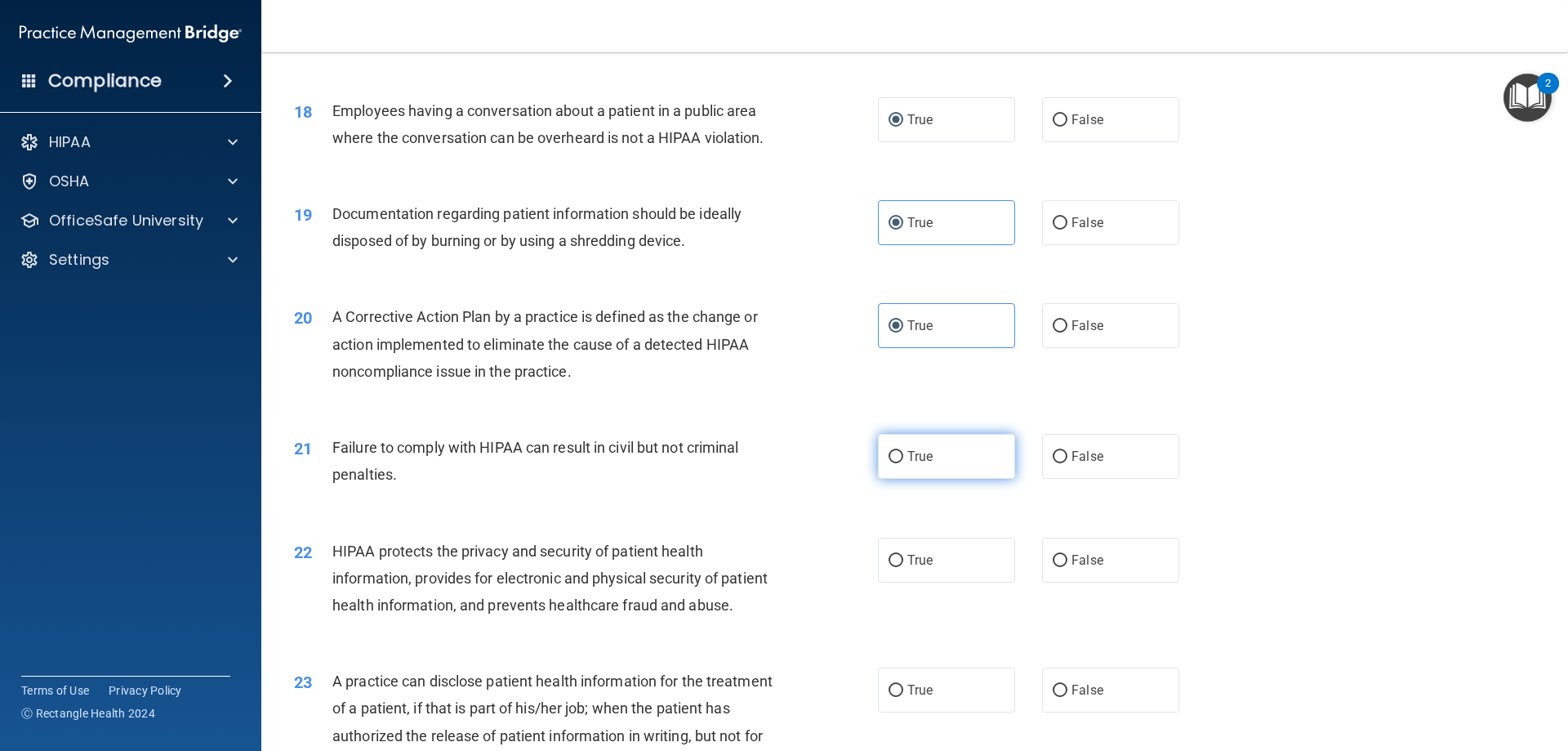
drag, startPoint x: 938, startPoint y: 463, endPoint x: 939, endPoint y: 540, distance: 77.0
click at [938, 465] on label "True" at bounding box center [946, 456] width 137 height 45
click at [903, 463] on input "True" at bounding box center [896, 457] width 14 height 12
radio input "true"
click at [937, 582] on label "True" at bounding box center [946, 559] width 137 height 45
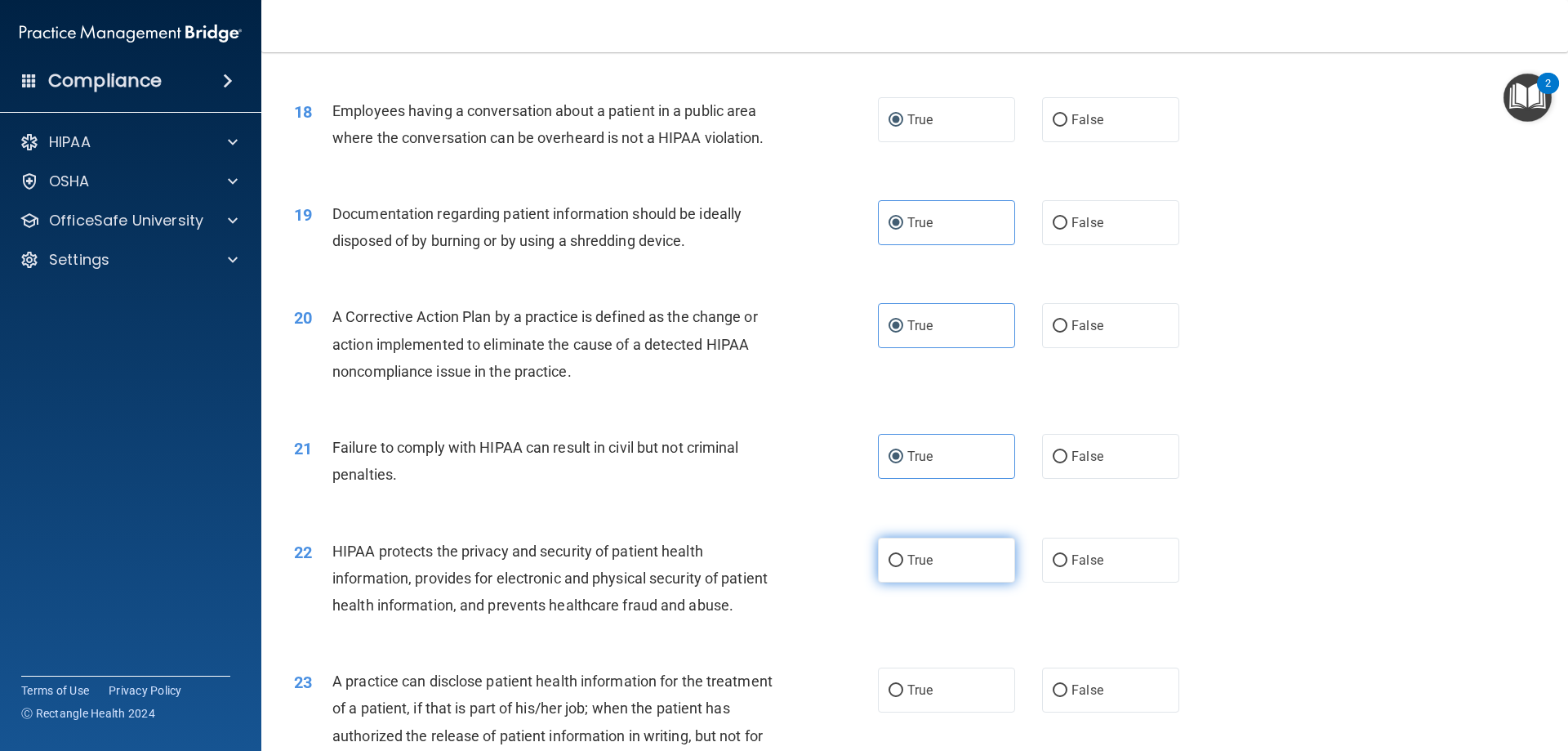
click at [903, 567] on input "True" at bounding box center [896, 560] width 14 height 12
radio input "true"
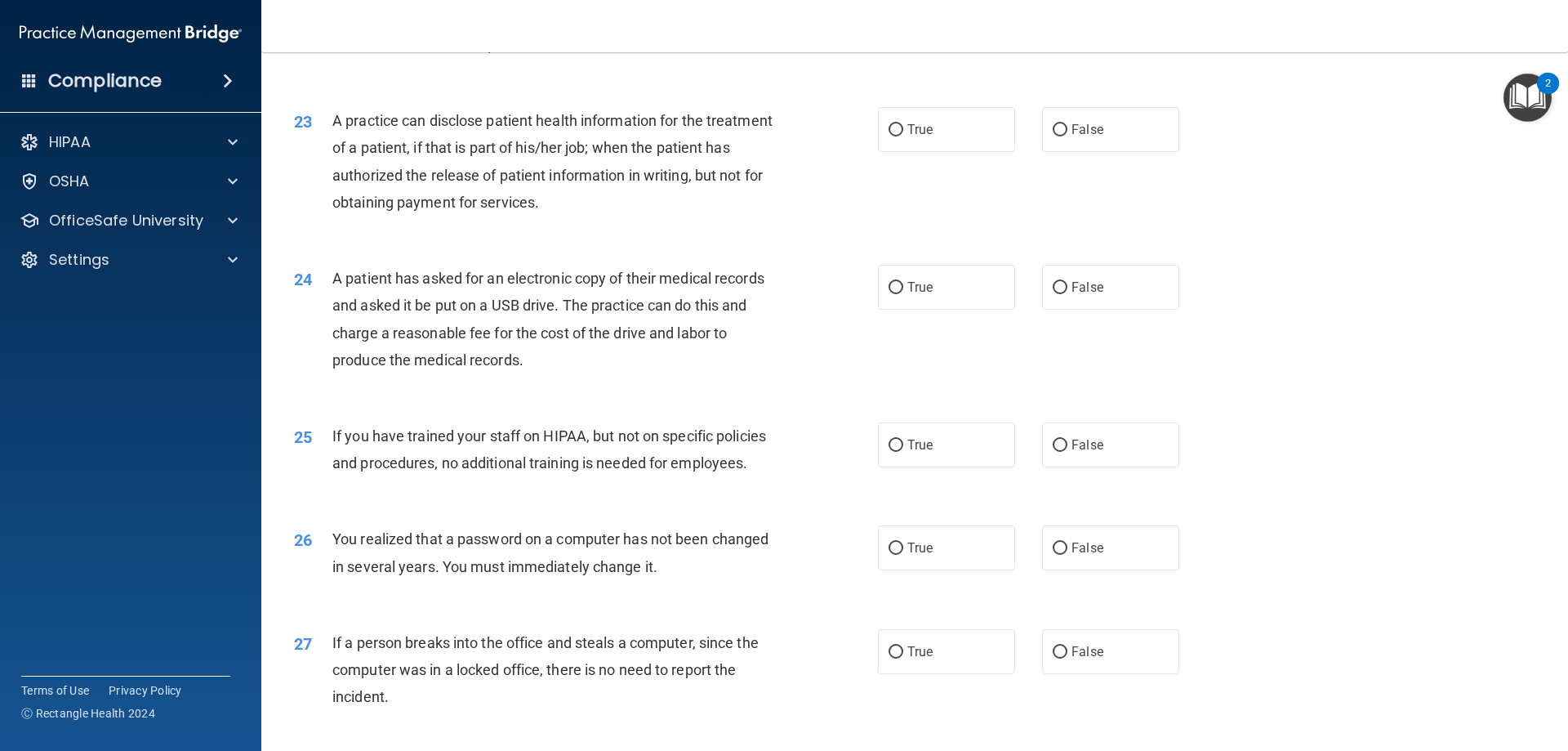
scroll to position [2614, 0]
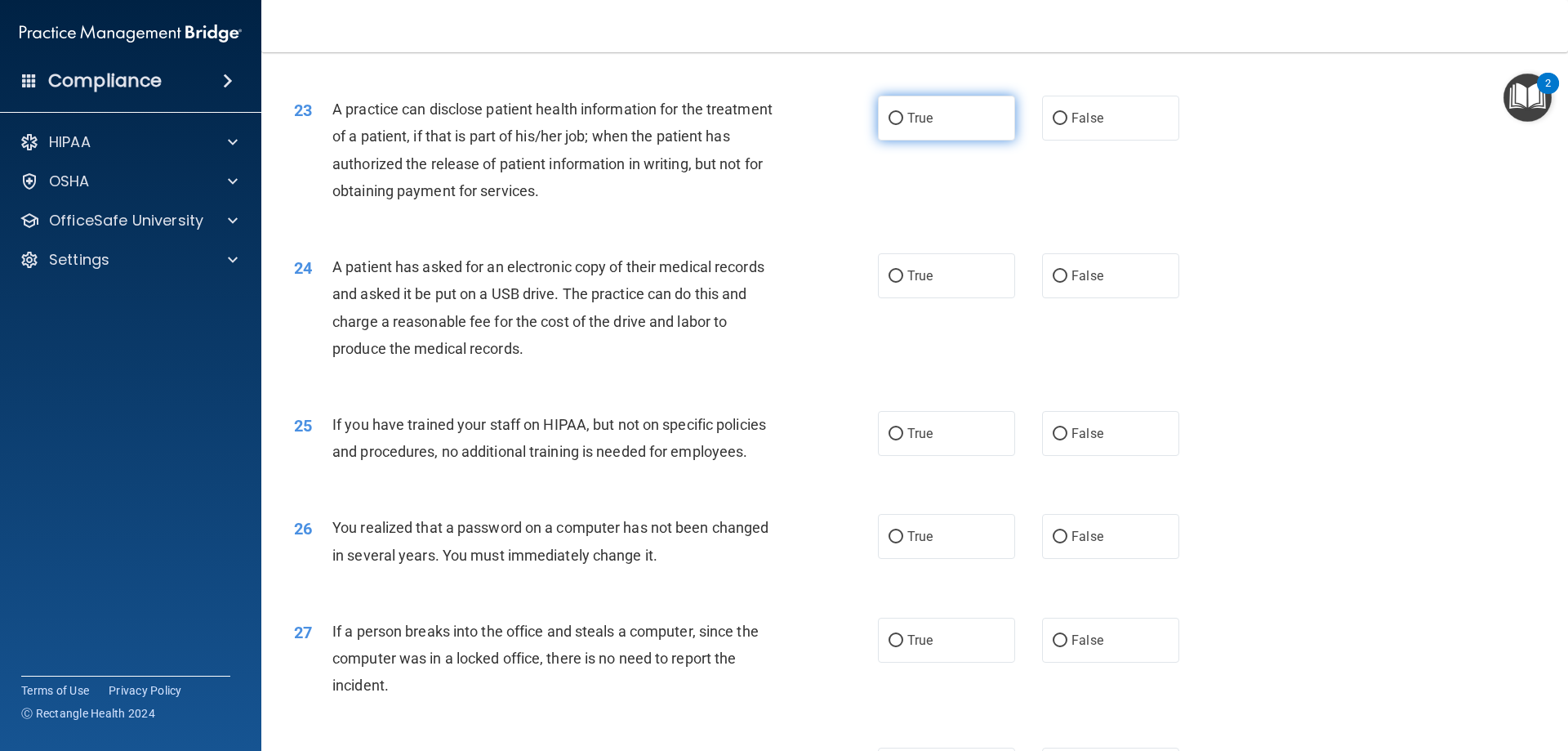
drag, startPoint x: 918, startPoint y: 146, endPoint x: 913, endPoint y: 172, distance: 26.5
click at [917, 158] on div "23 A practice can disclose patient health information for the treatment of a pa…" at bounding box center [914, 153] width 1266 height 158
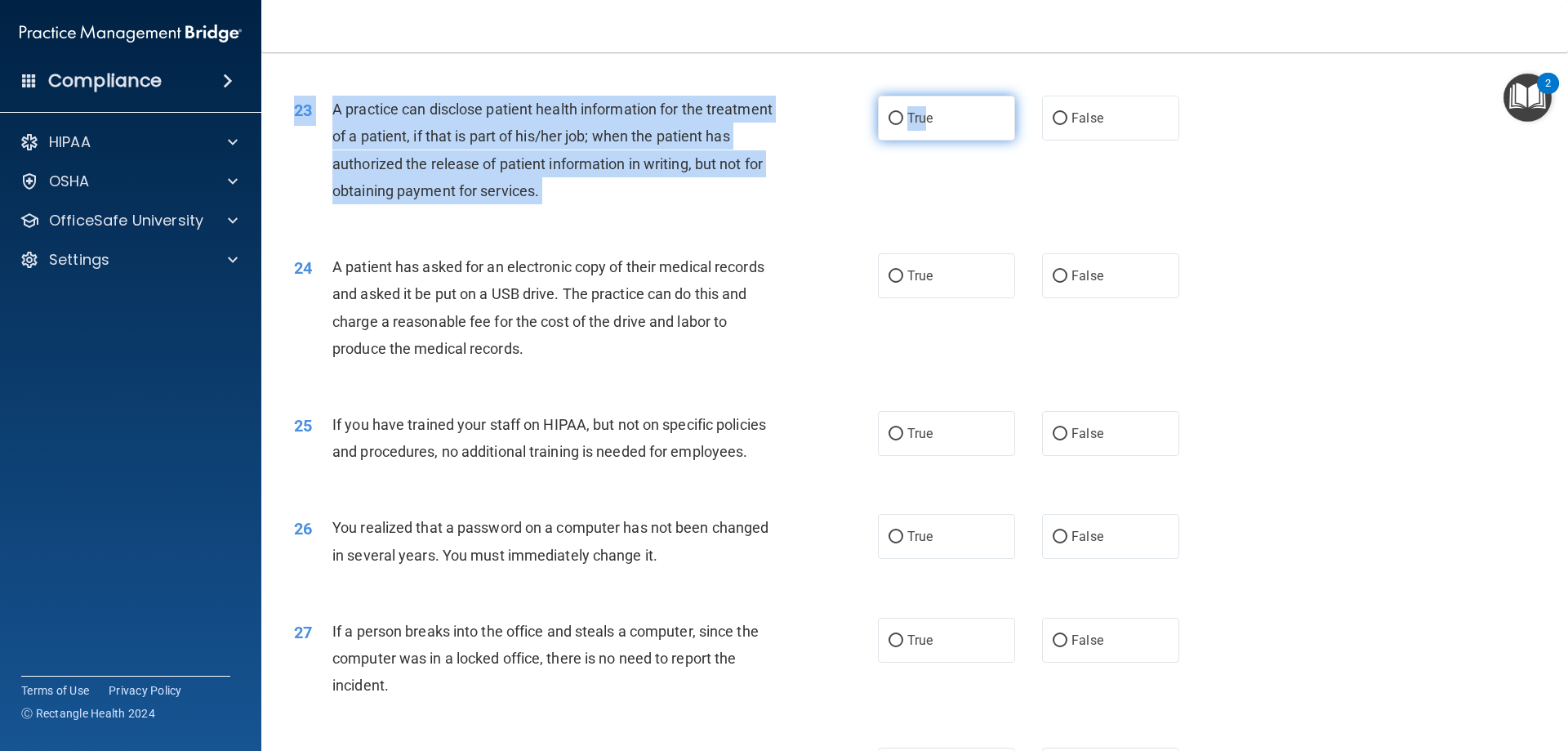
click at [895, 125] on input "True" at bounding box center [896, 118] width 14 height 12
radio input "true"
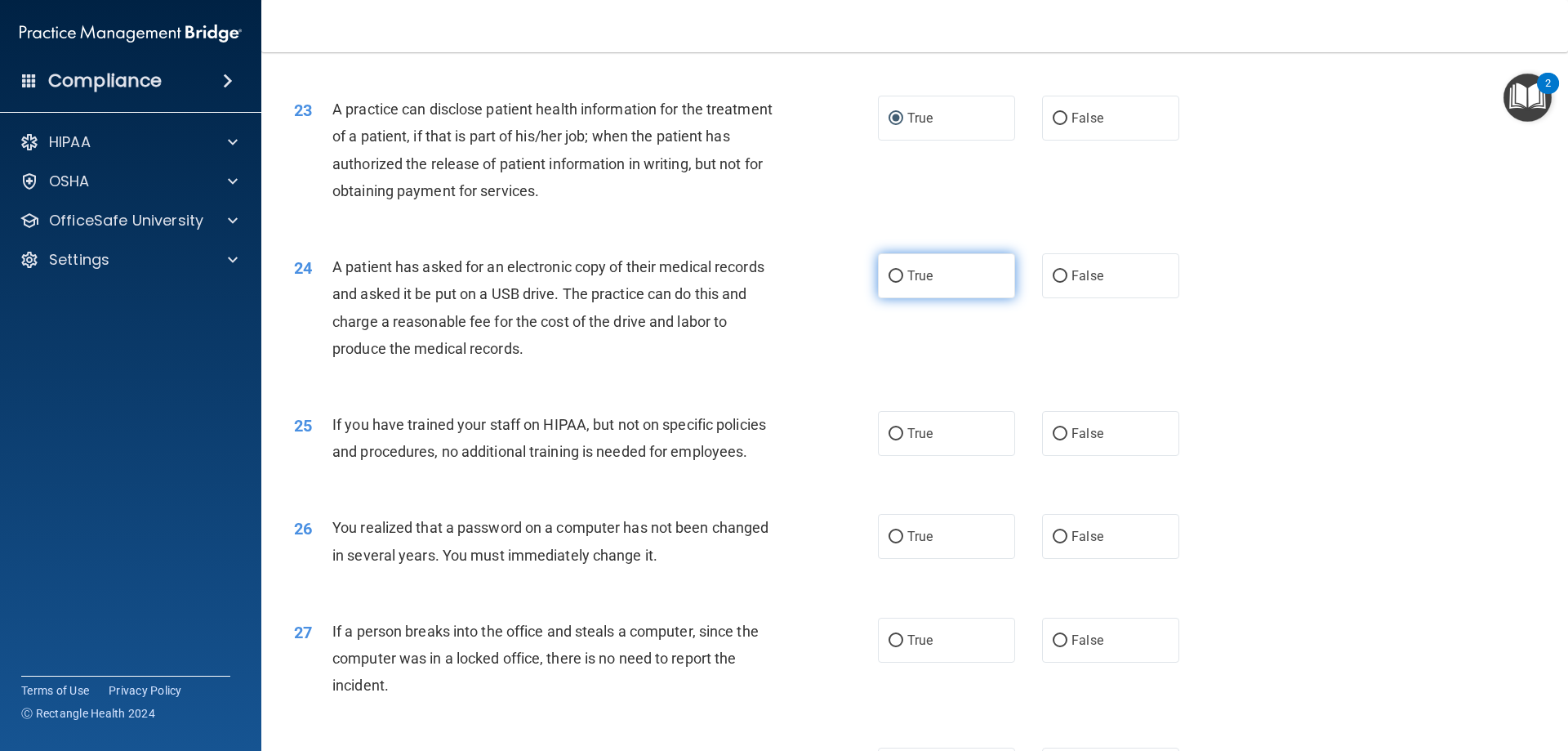
click at [931, 298] on label "True" at bounding box center [946, 275] width 137 height 45
click at [903, 283] on input "True" at bounding box center [896, 277] width 14 height 12
radio input "true"
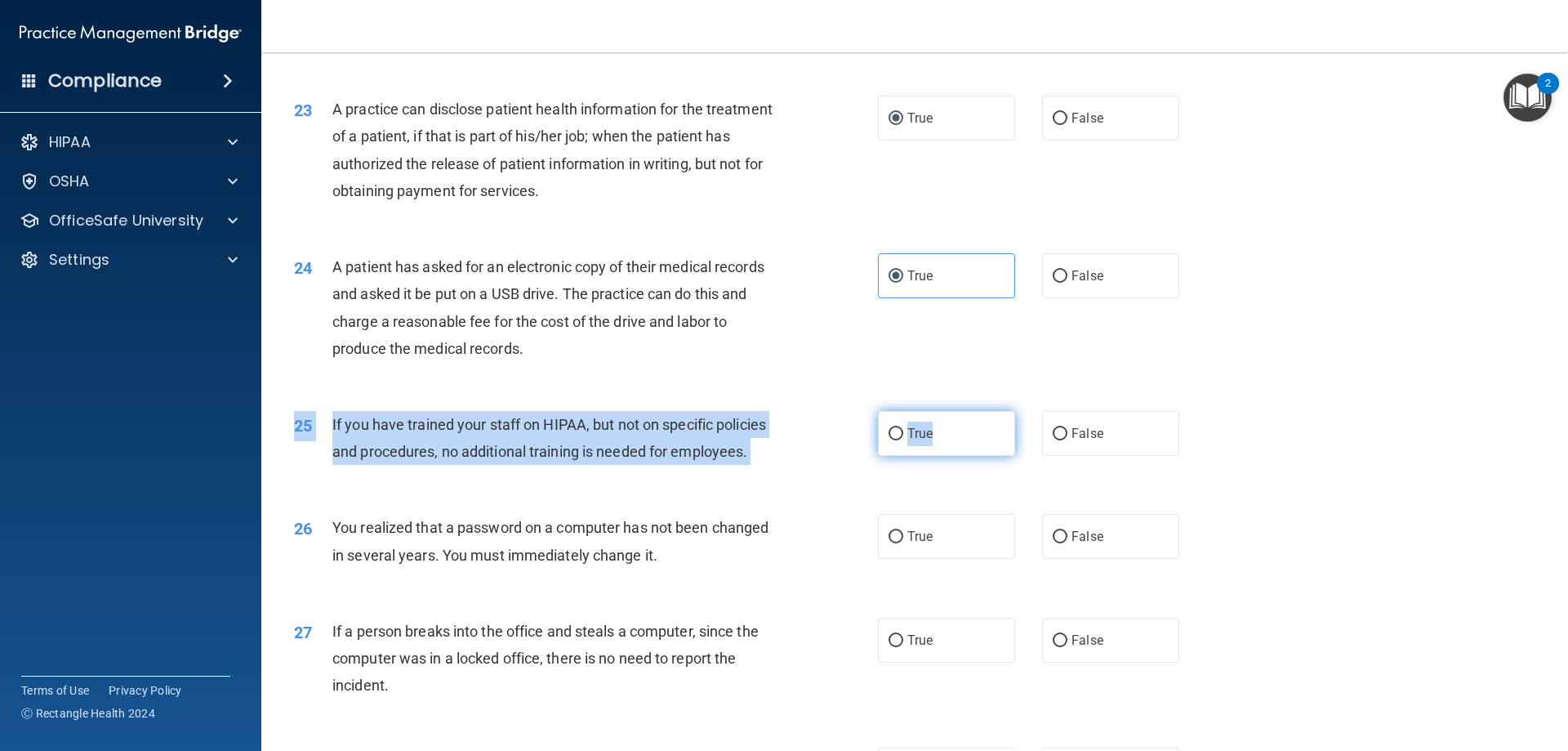
drag, startPoint x: 934, startPoint y: 465, endPoint x: 934, endPoint y: 489, distance: 24.0
click at [934, 469] on div "25 If you have trained your staff on HIPAA, but not on specific policies and pr…" at bounding box center [914, 442] width 1266 height 103
click at [889, 440] on input "True" at bounding box center [896, 434] width 14 height 12
radio input "true"
click at [889, 543] on input "True" at bounding box center [896, 537] width 14 height 12
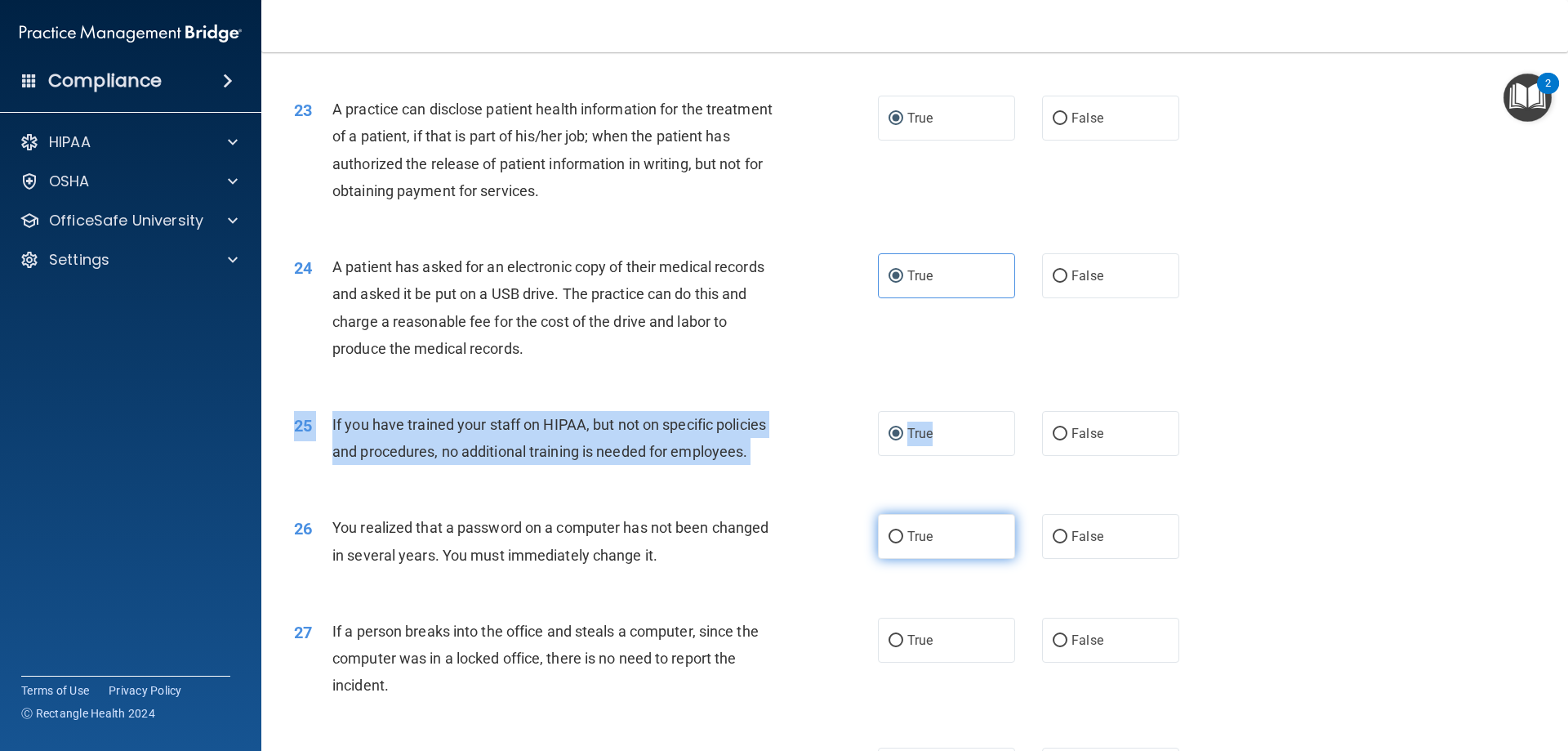
radio input "true"
click at [889, 647] on input "True" at bounding box center [896, 640] width 14 height 12
radio input "true"
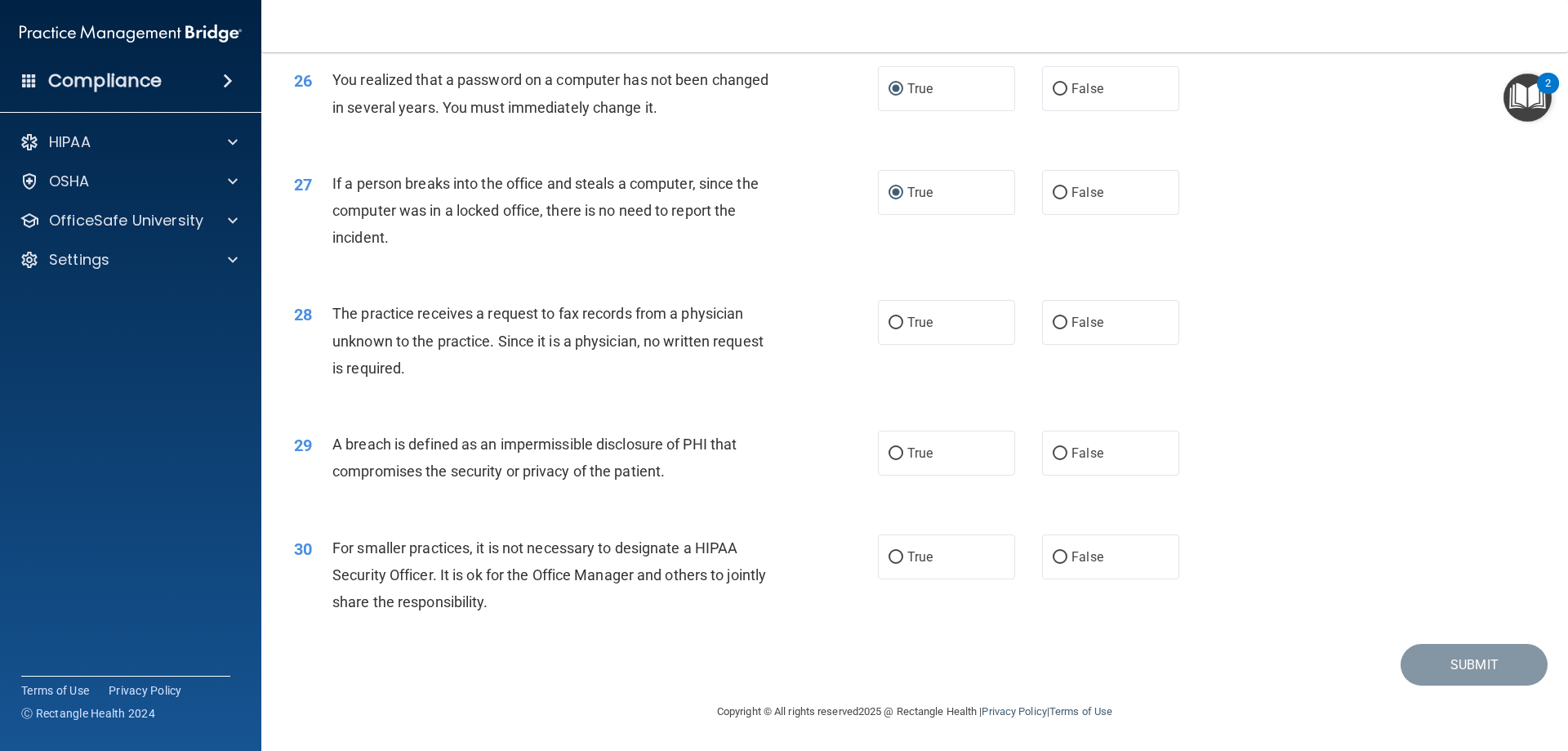
scroll to position [3116, 0]
click at [893, 317] on input "True" at bounding box center [896, 323] width 14 height 12
radio input "true"
click at [900, 454] on label "True" at bounding box center [946, 453] width 137 height 45
click at [900, 454] on input "True" at bounding box center [896, 454] width 14 height 12
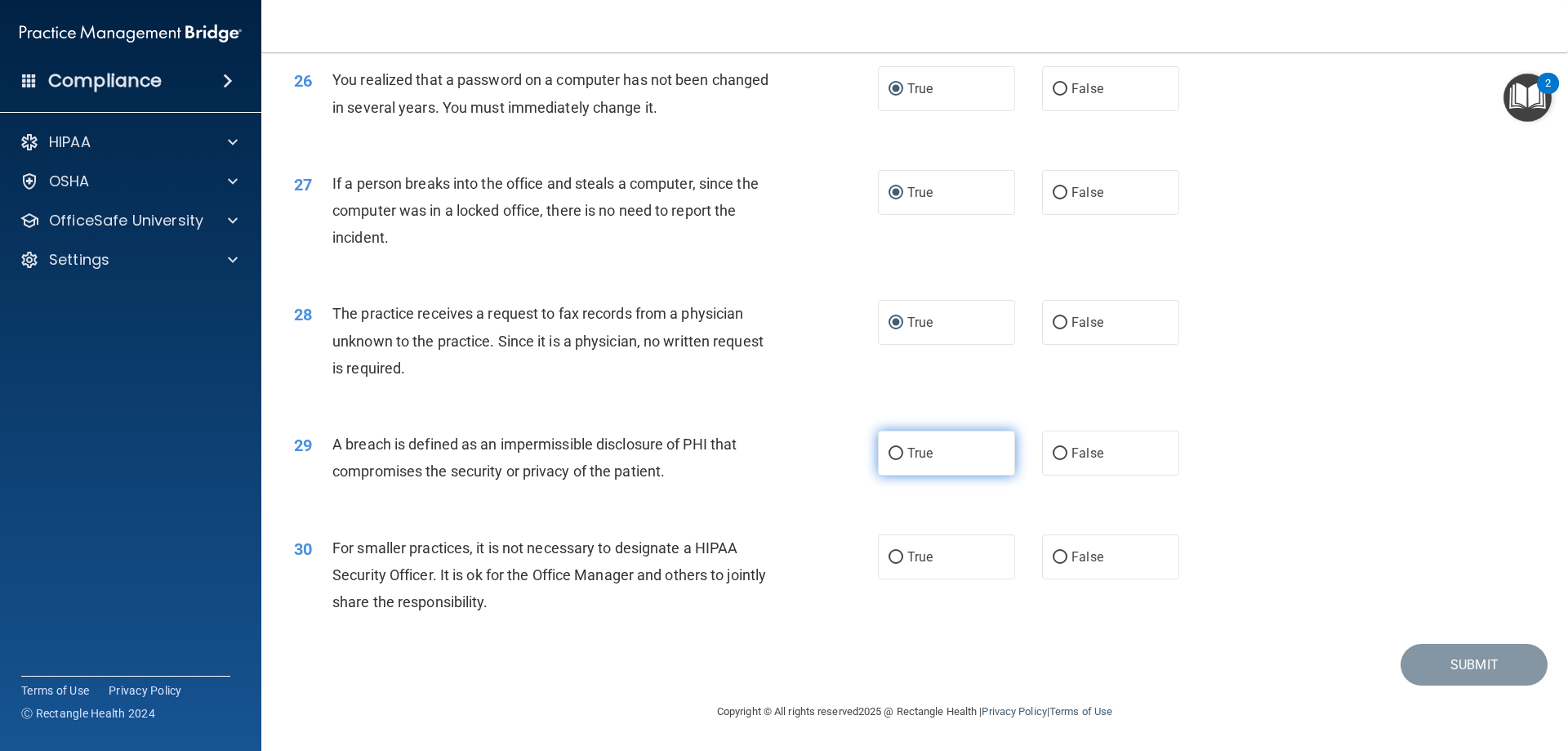
radio input "true"
click at [895, 559] on input "True" at bounding box center [896, 558] width 14 height 12
radio input "true"
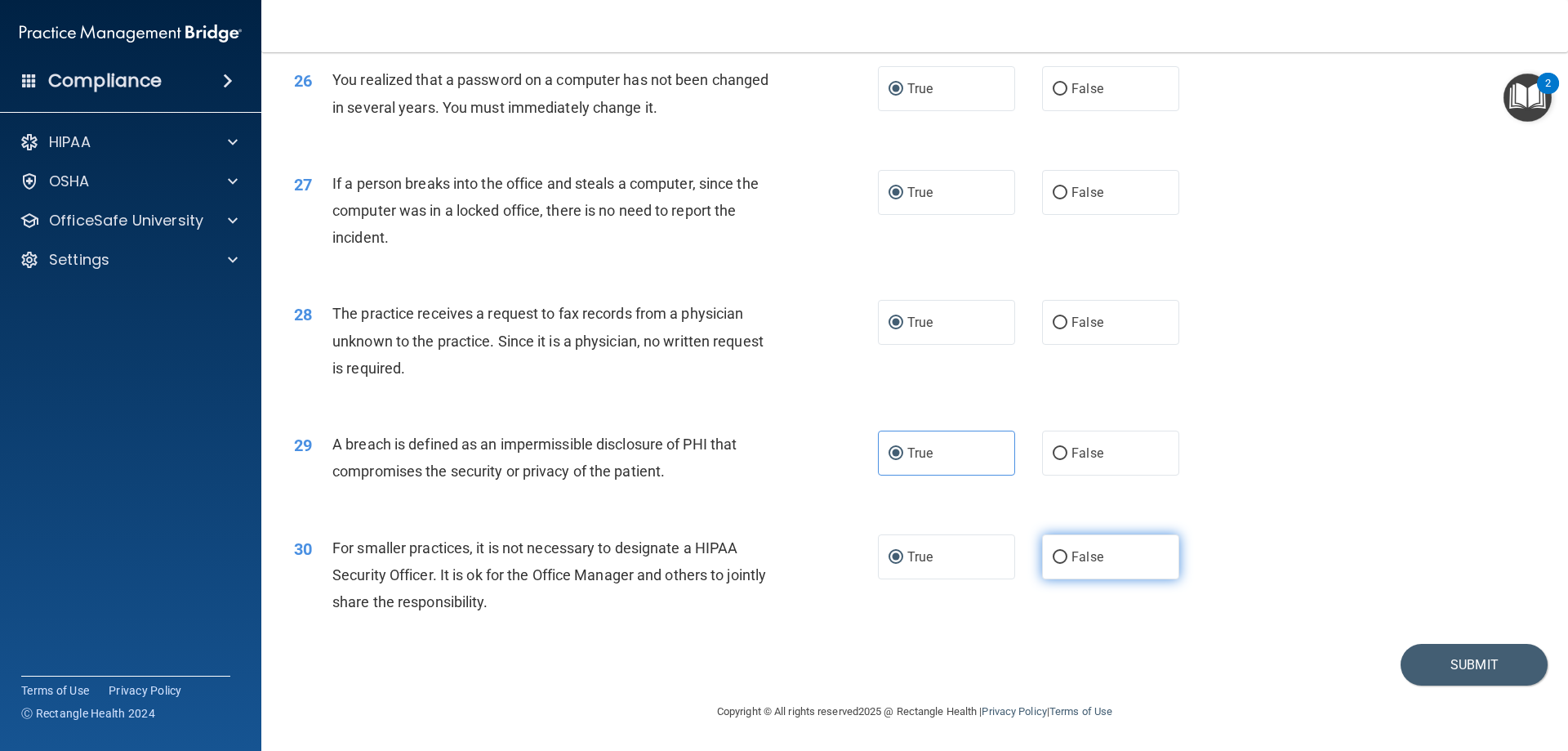
click at [1044, 549] on label "False" at bounding box center [1110, 556] width 137 height 45
click at [1053, 552] on input "False" at bounding box center [1060, 558] width 14 height 12
radio input "true"
radio input "false"
click at [1053, 322] on input "False" at bounding box center [1060, 323] width 14 height 12
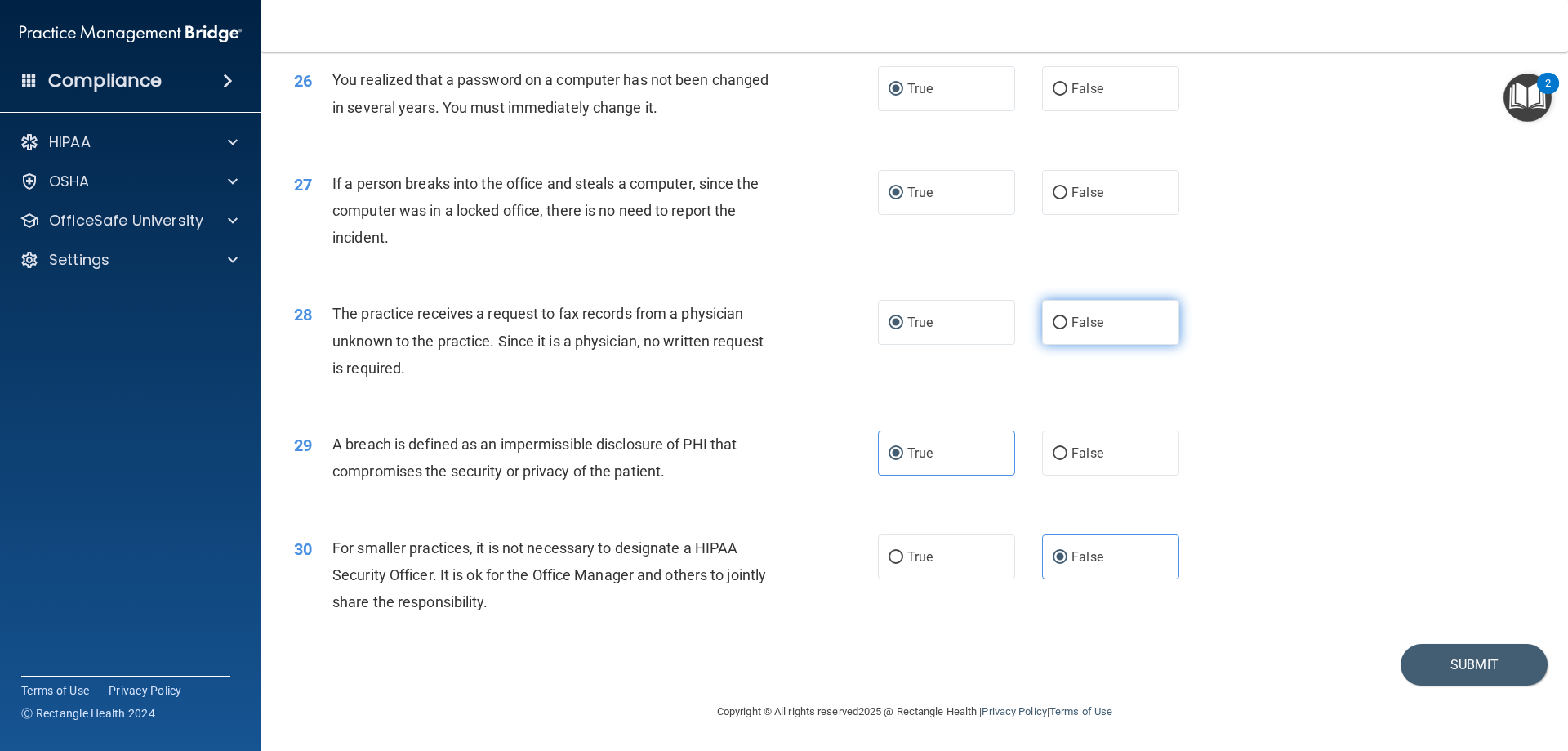
radio input "true"
radio input "false"
click at [1053, 187] on input "False" at bounding box center [1060, 193] width 14 height 12
radio input "true"
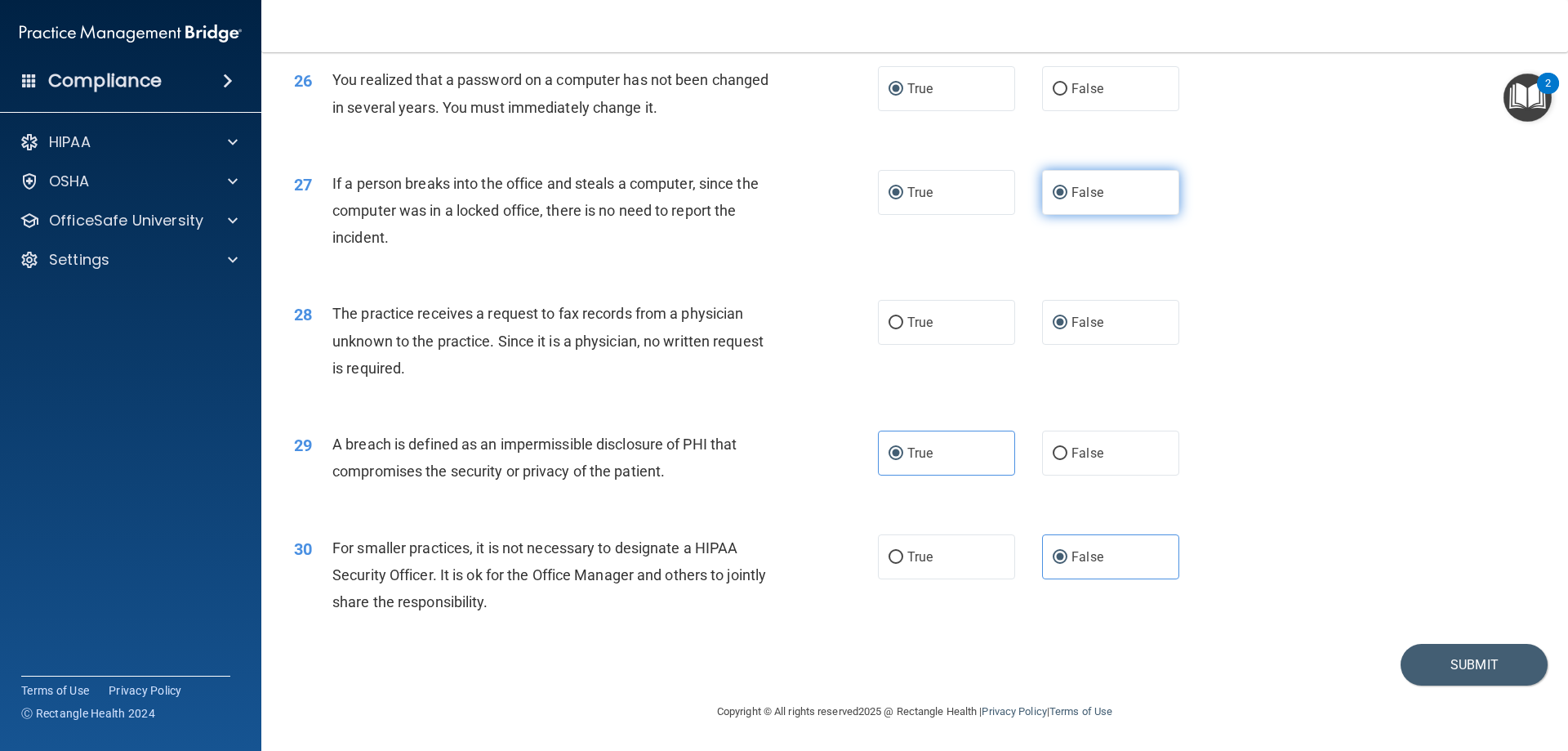
radio input "false"
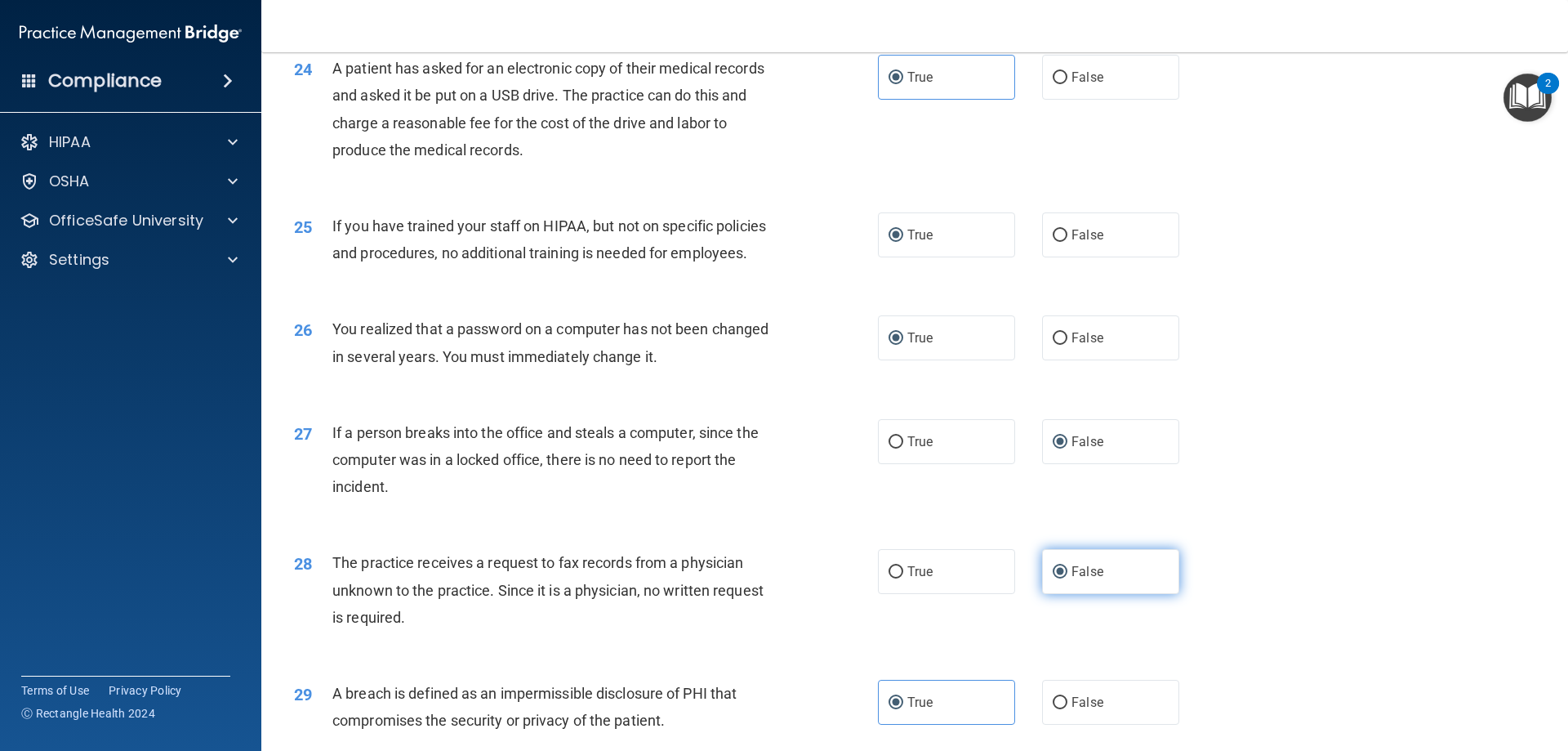
scroll to position [2789, 0]
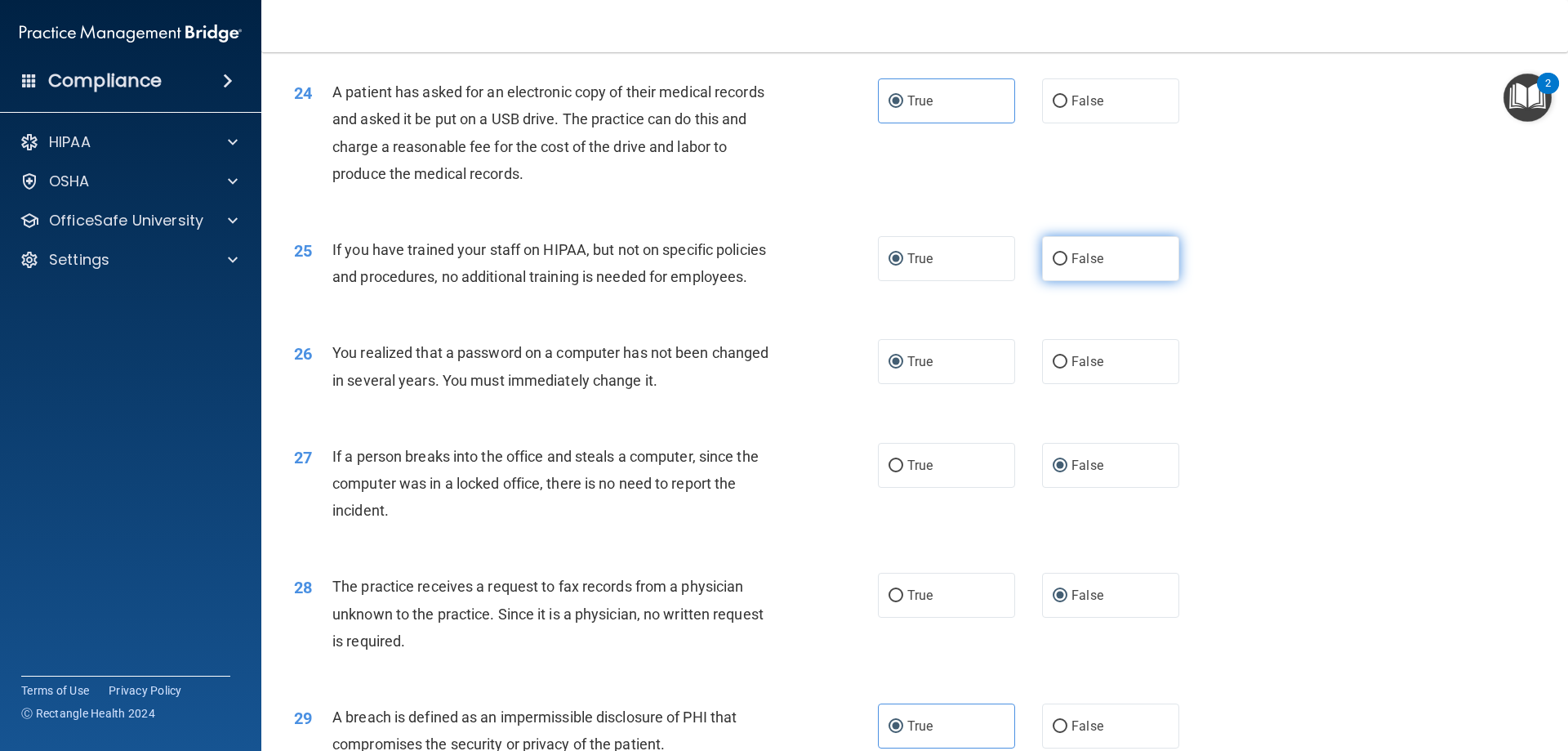
click at [1053, 266] on input "False" at bounding box center [1060, 259] width 14 height 12
radio input "true"
radio input "false"
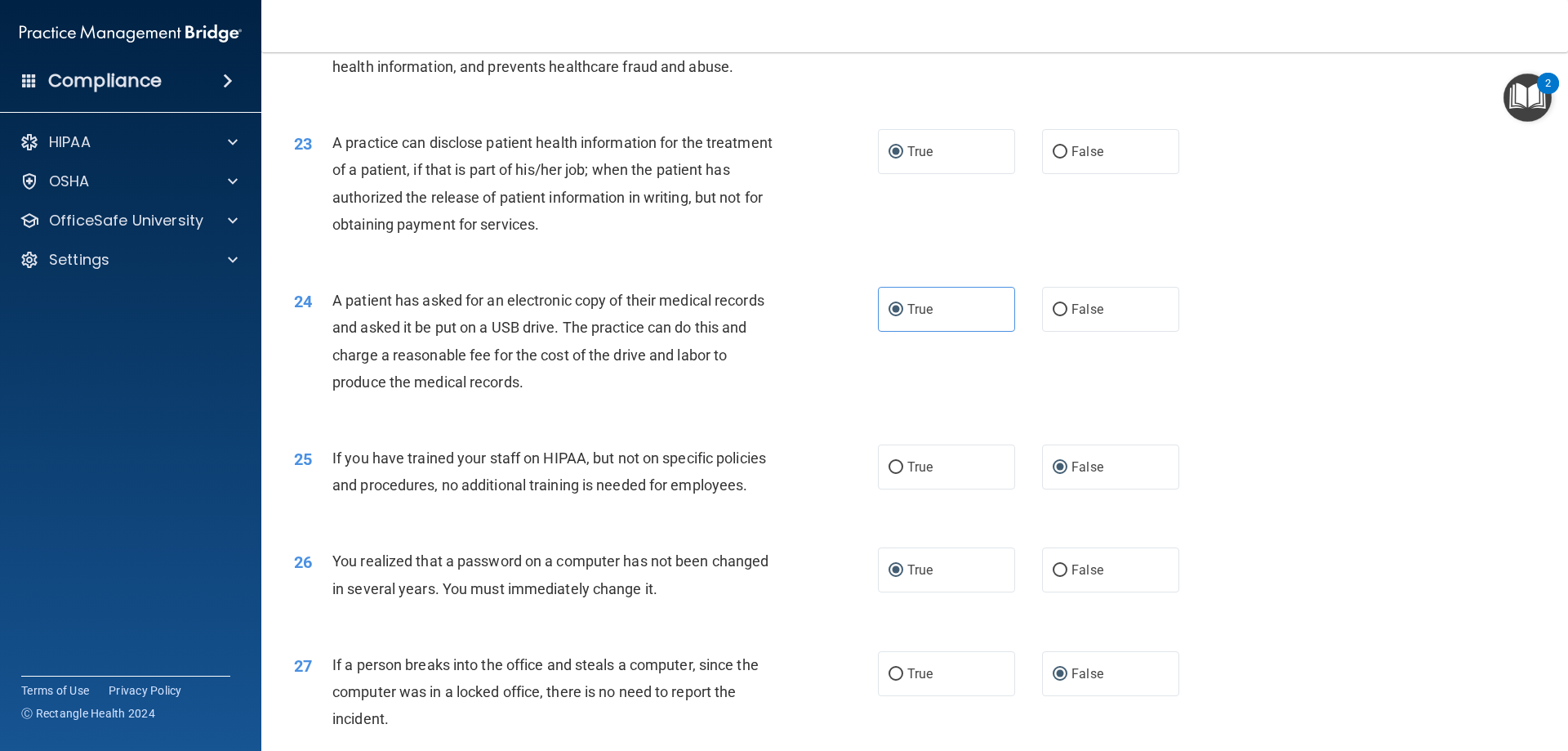
scroll to position [2543, 0]
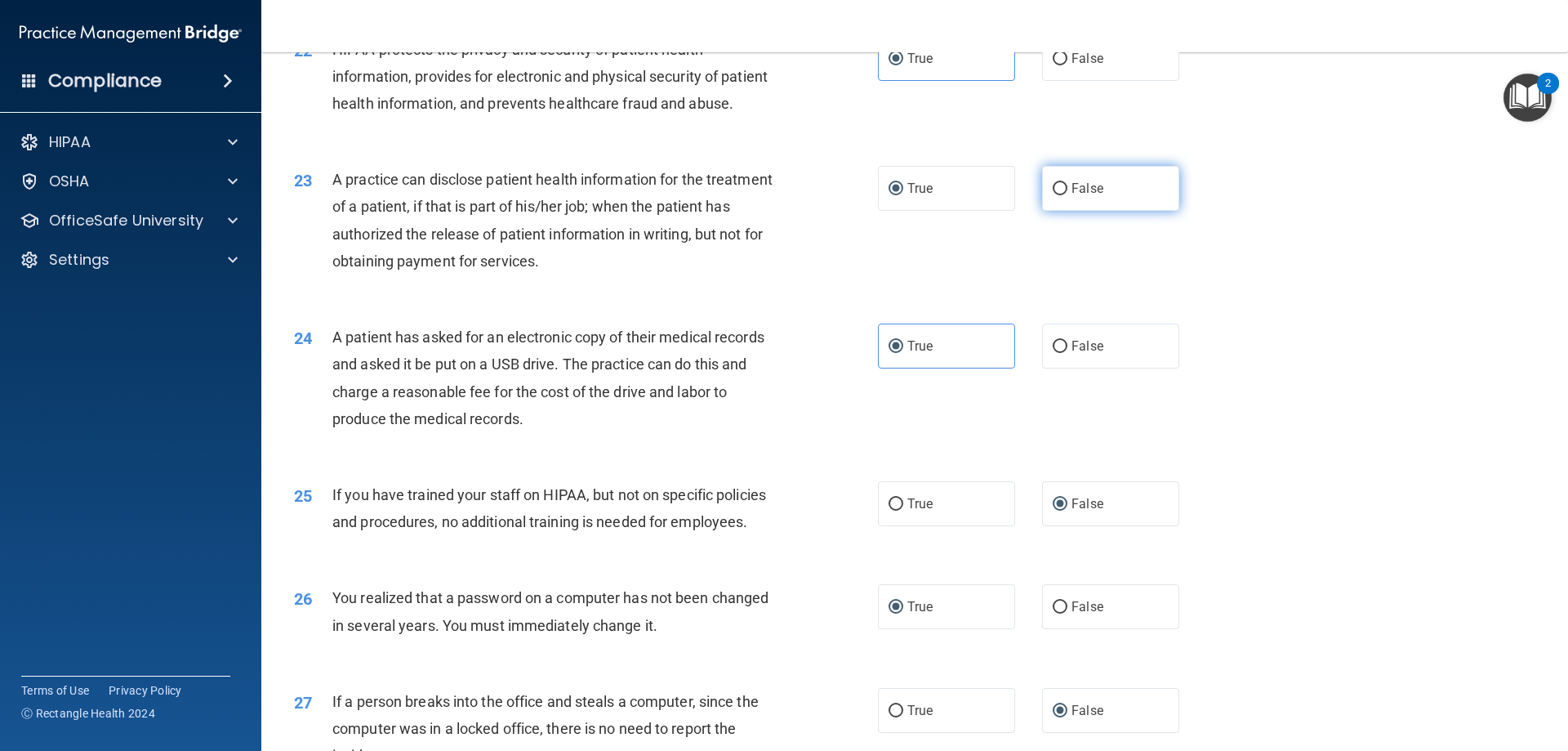
click at [1053, 195] on input "False" at bounding box center [1060, 189] width 14 height 12
radio input "true"
radio input "false"
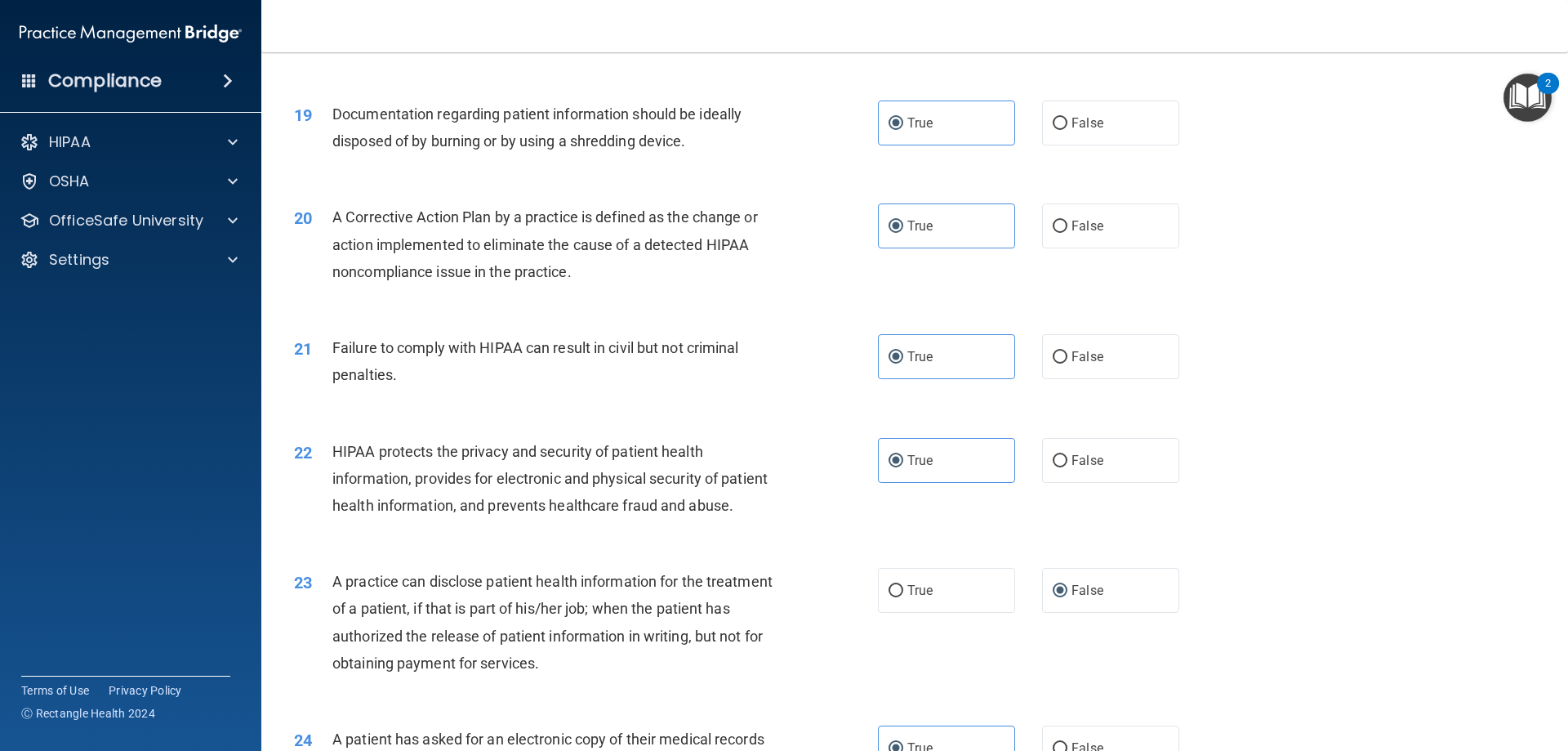
scroll to position [2135, 0]
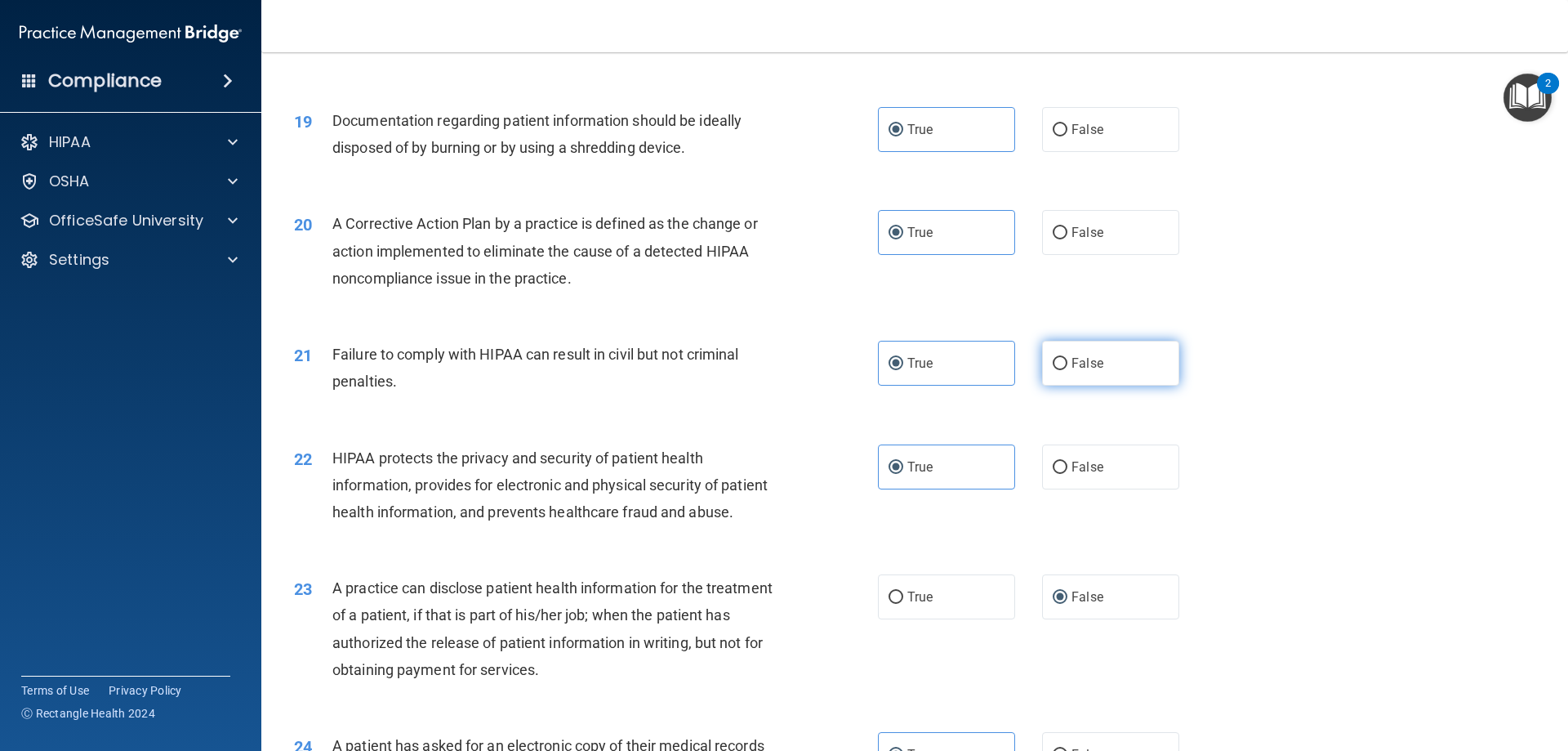
click at [1042, 386] on label "False" at bounding box center [1110, 363] width 137 height 45
click at [1053, 370] on input "False" at bounding box center [1060, 364] width 14 height 12
radio input "true"
radio input "false"
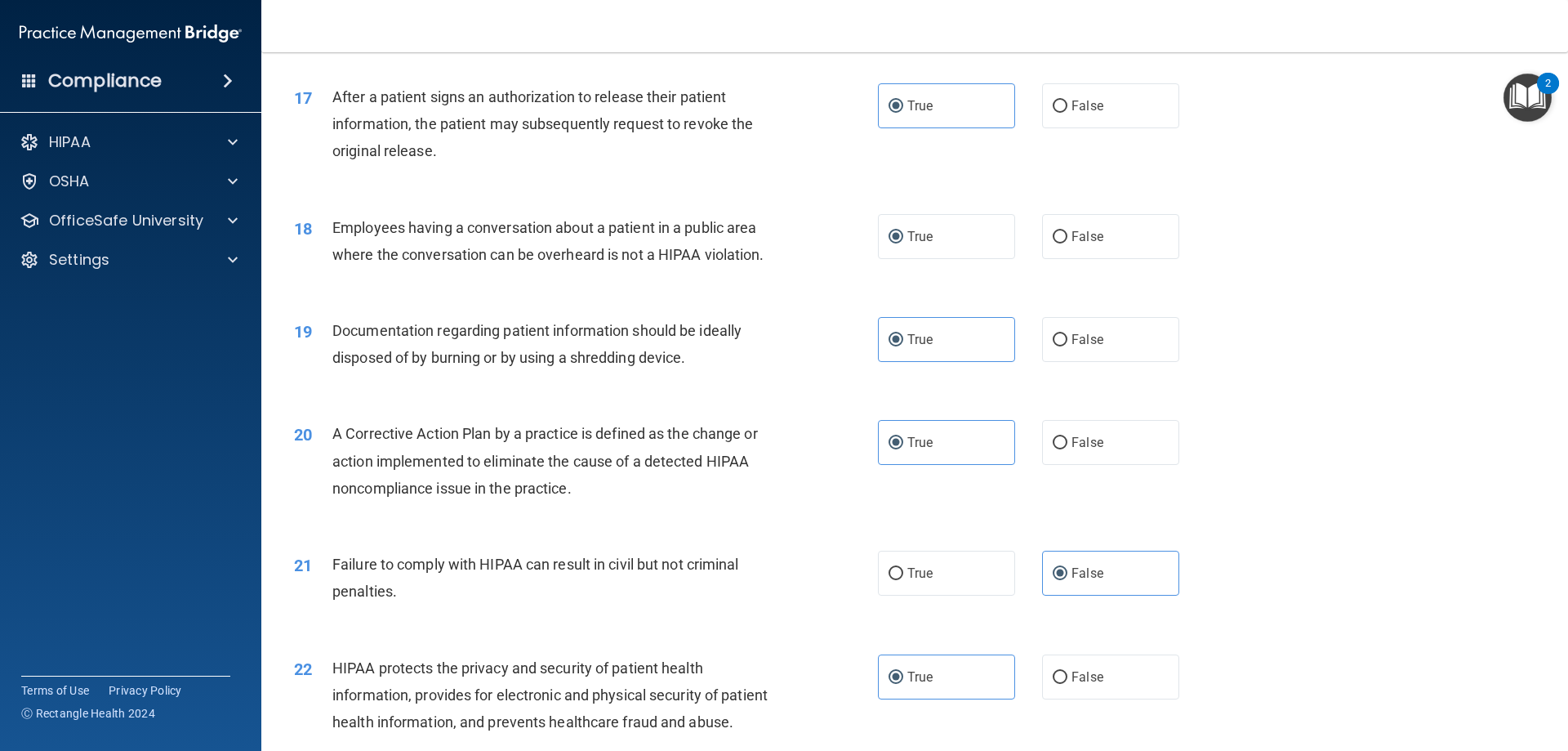
scroll to position [1890, 0]
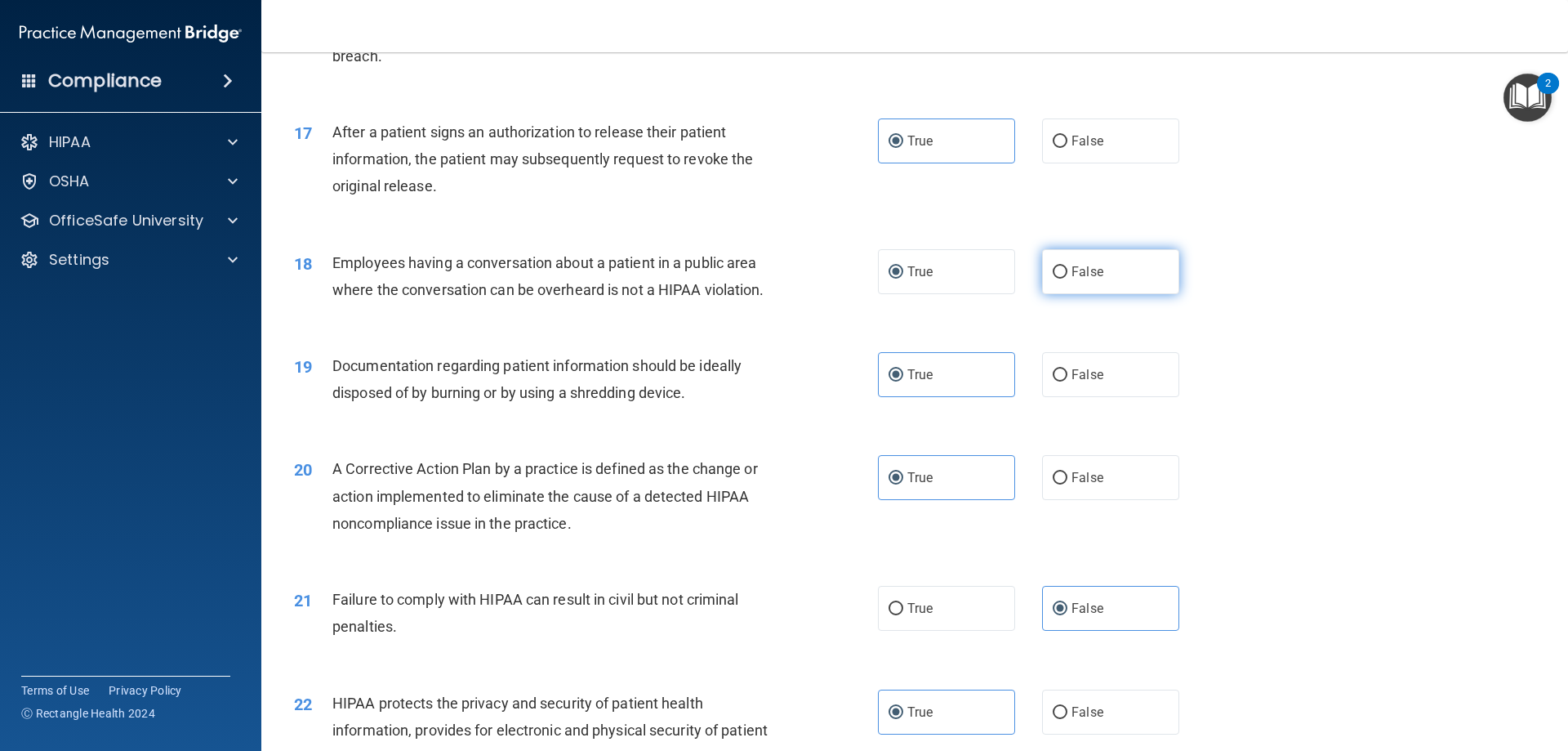
click at [1053, 278] on input "False" at bounding box center [1060, 272] width 14 height 12
radio input "true"
radio input "false"
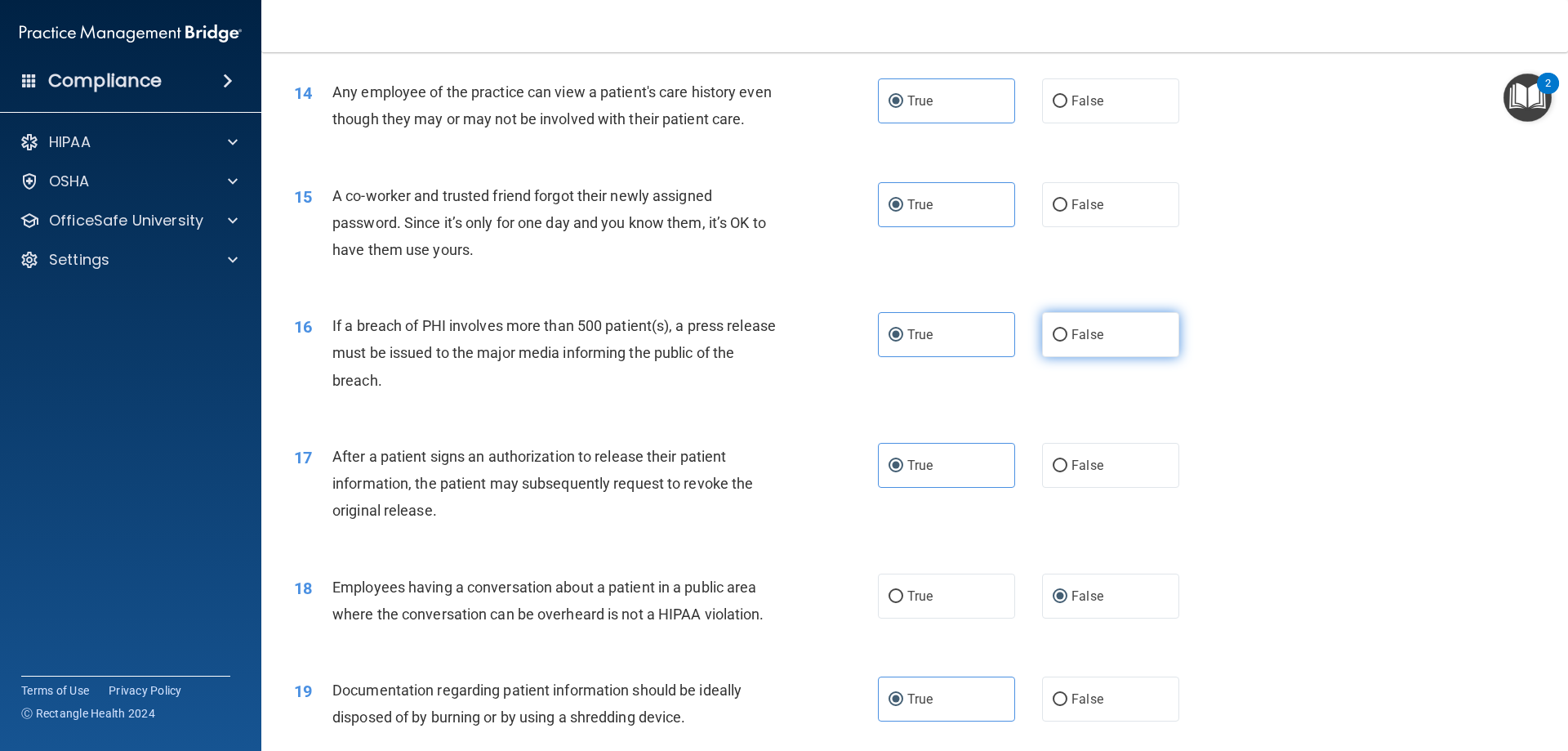
scroll to position [1563, 0]
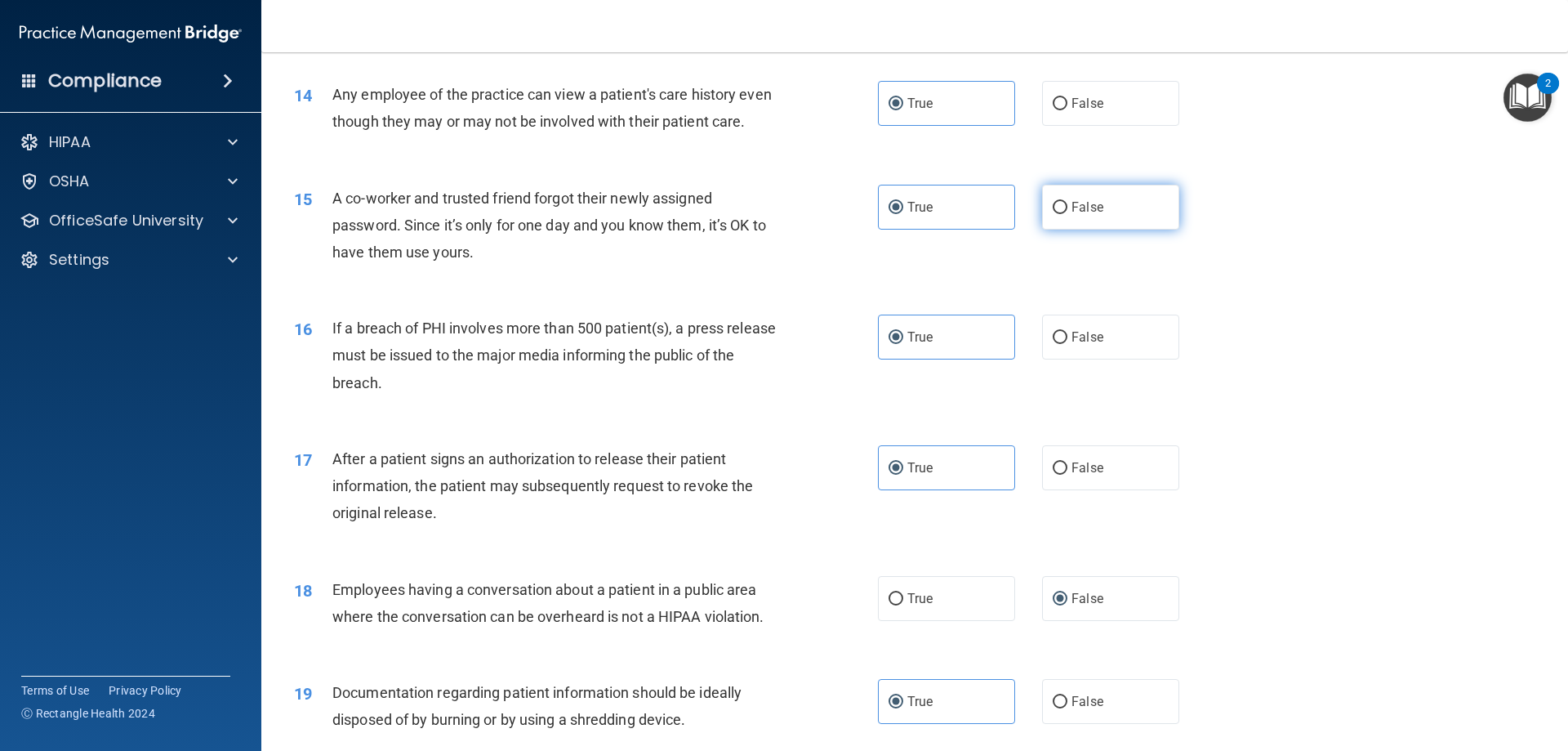
click at [1042, 230] on label "False" at bounding box center [1110, 207] width 137 height 45
click at [1053, 214] on input "False" at bounding box center [1060, 208] width 14 height 12
radio input "true"
radio input "false"
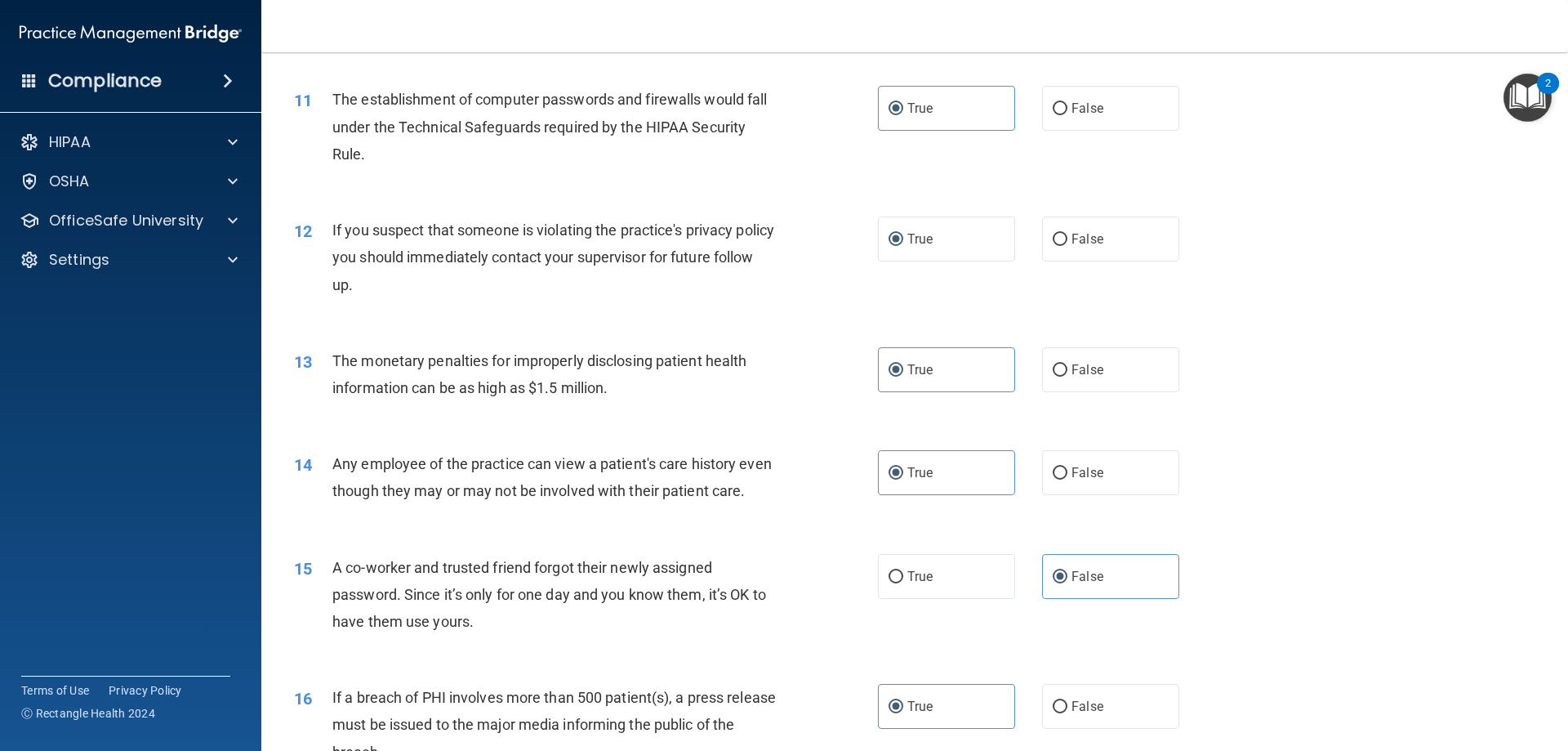
scroll to position [1074, 0]
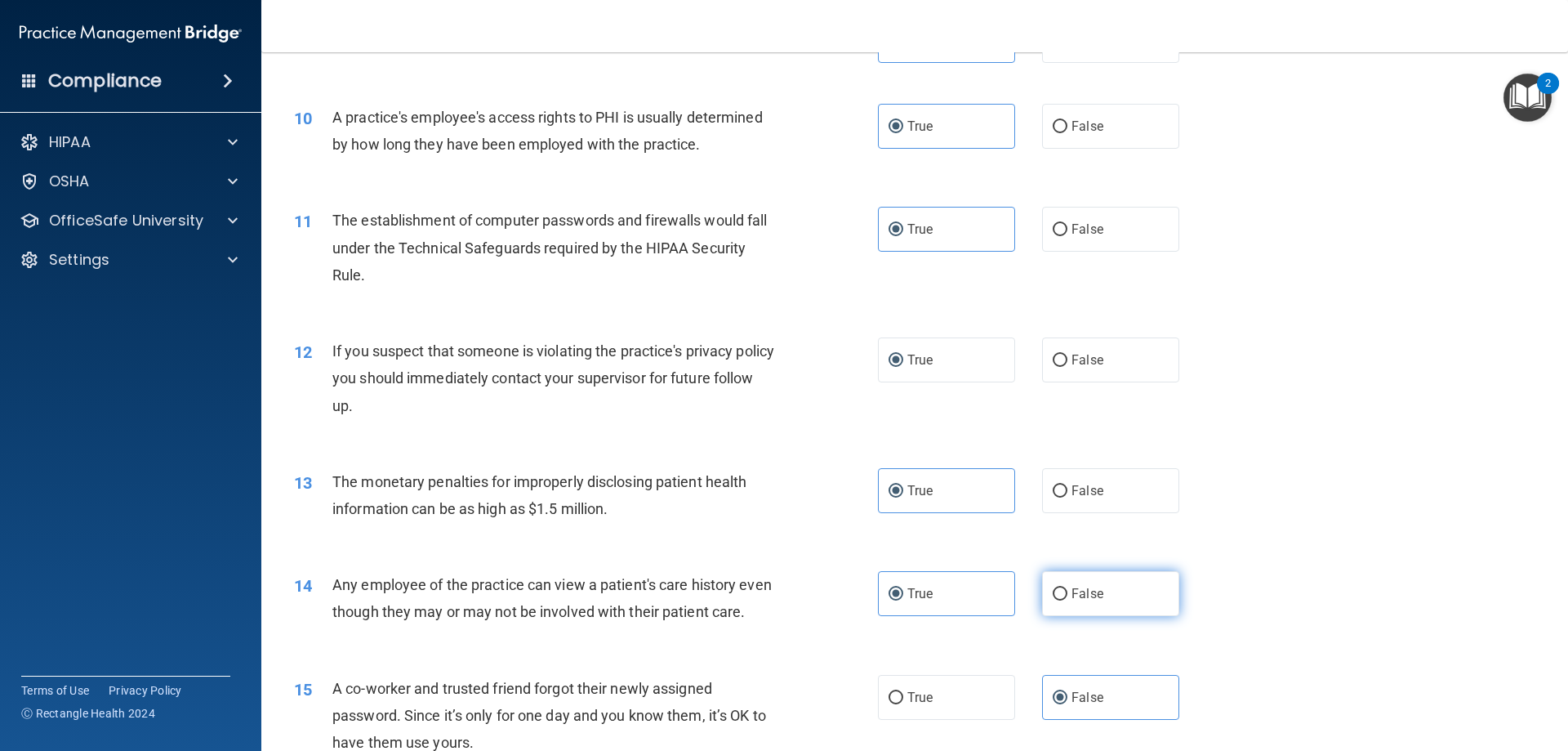
click at [1053, 592] on input "False" at bounding box center [1060, 594] width 14 height 12
radio input "true"
radio input "false"
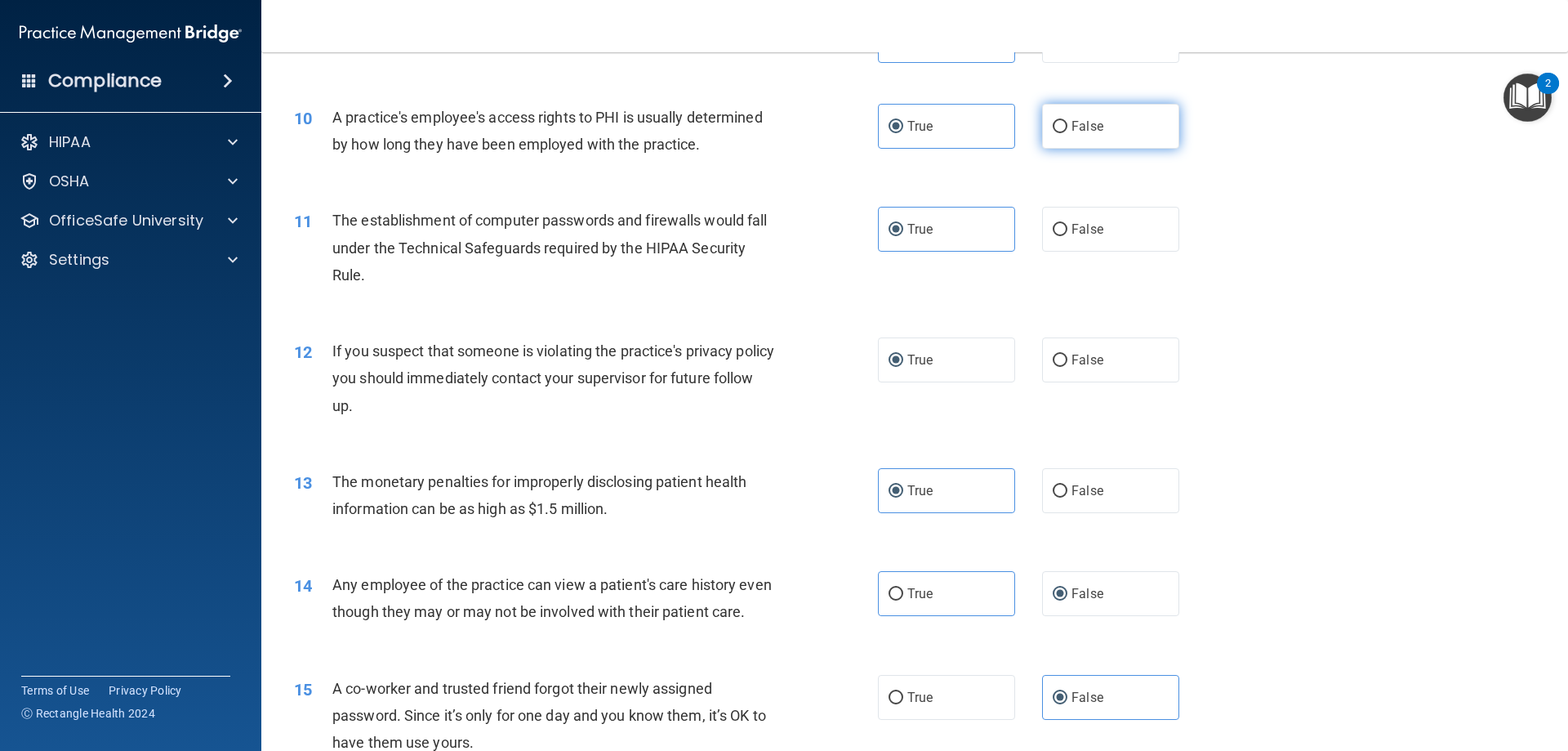
click at [1042, 116] on label "False" at bounding box center [1110, 126] width 137 height 45
click at [1053, 121] on input "False" at bounding box center [1060, 127] width 14 height 12
radio input "true"
radio input "false"
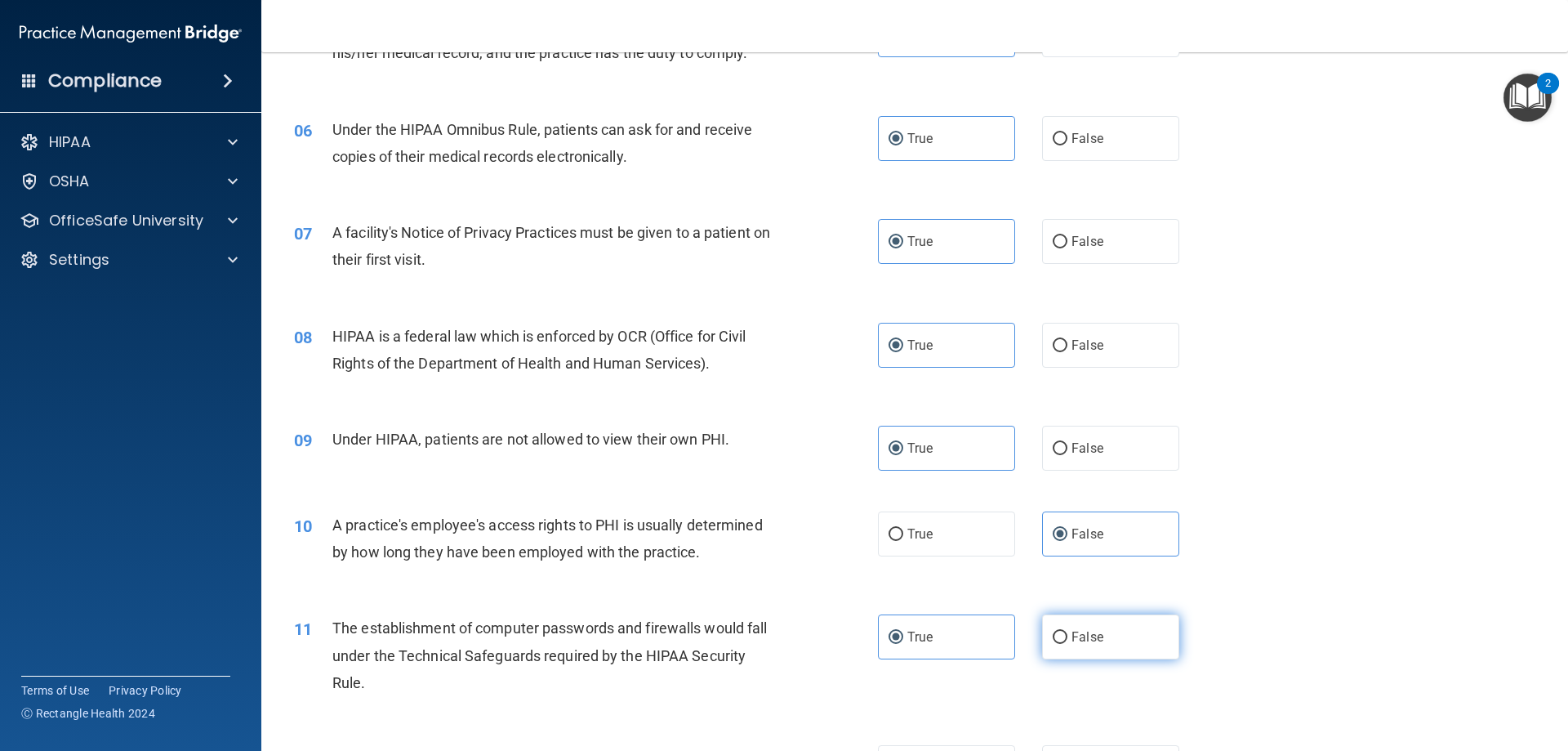
scroll to position [665, 0]
click at [1055, 444] on input "False" at bounding box center [1060, 450] width 14 height 12
radio input "true"
radio input "false"
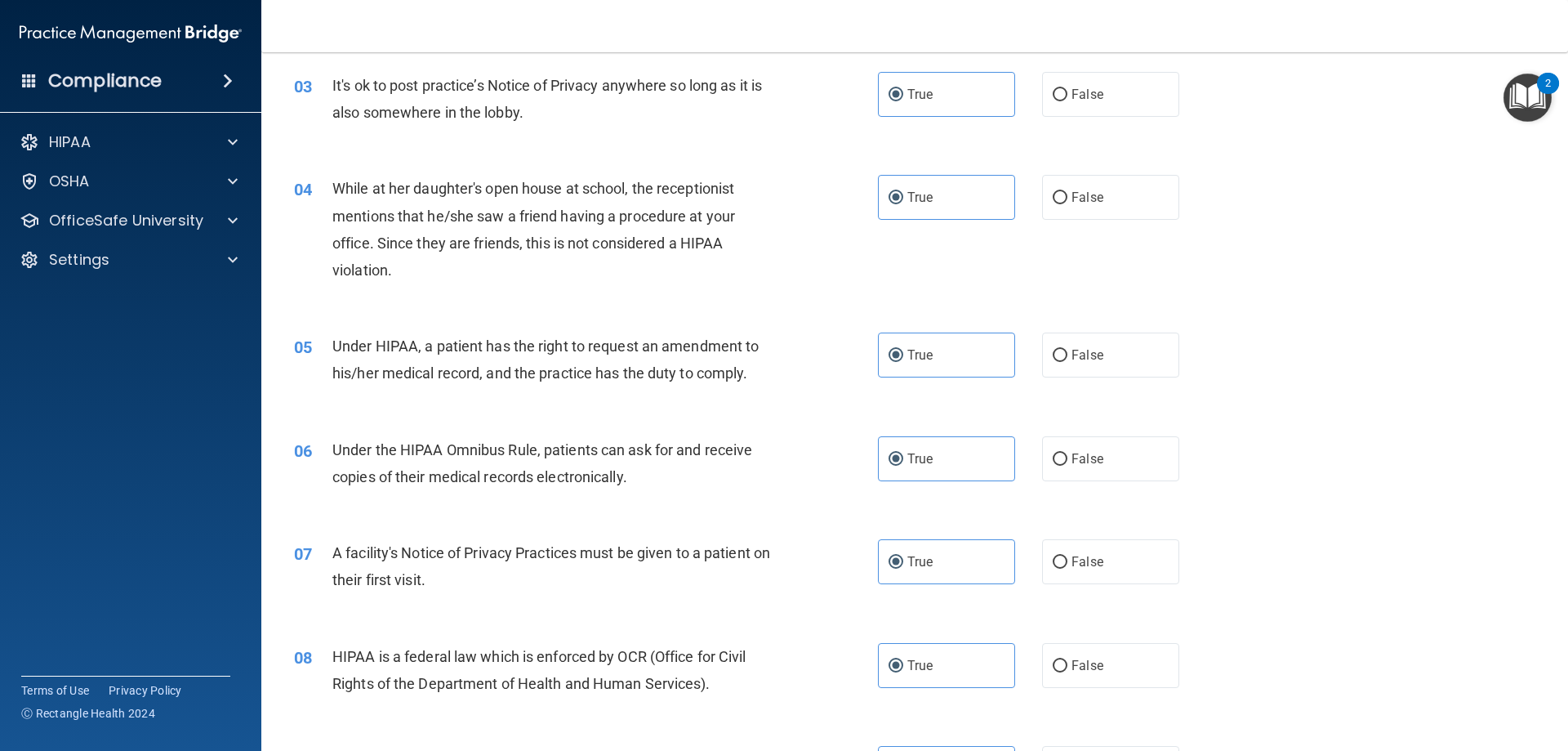
scroll to position [338, 0]
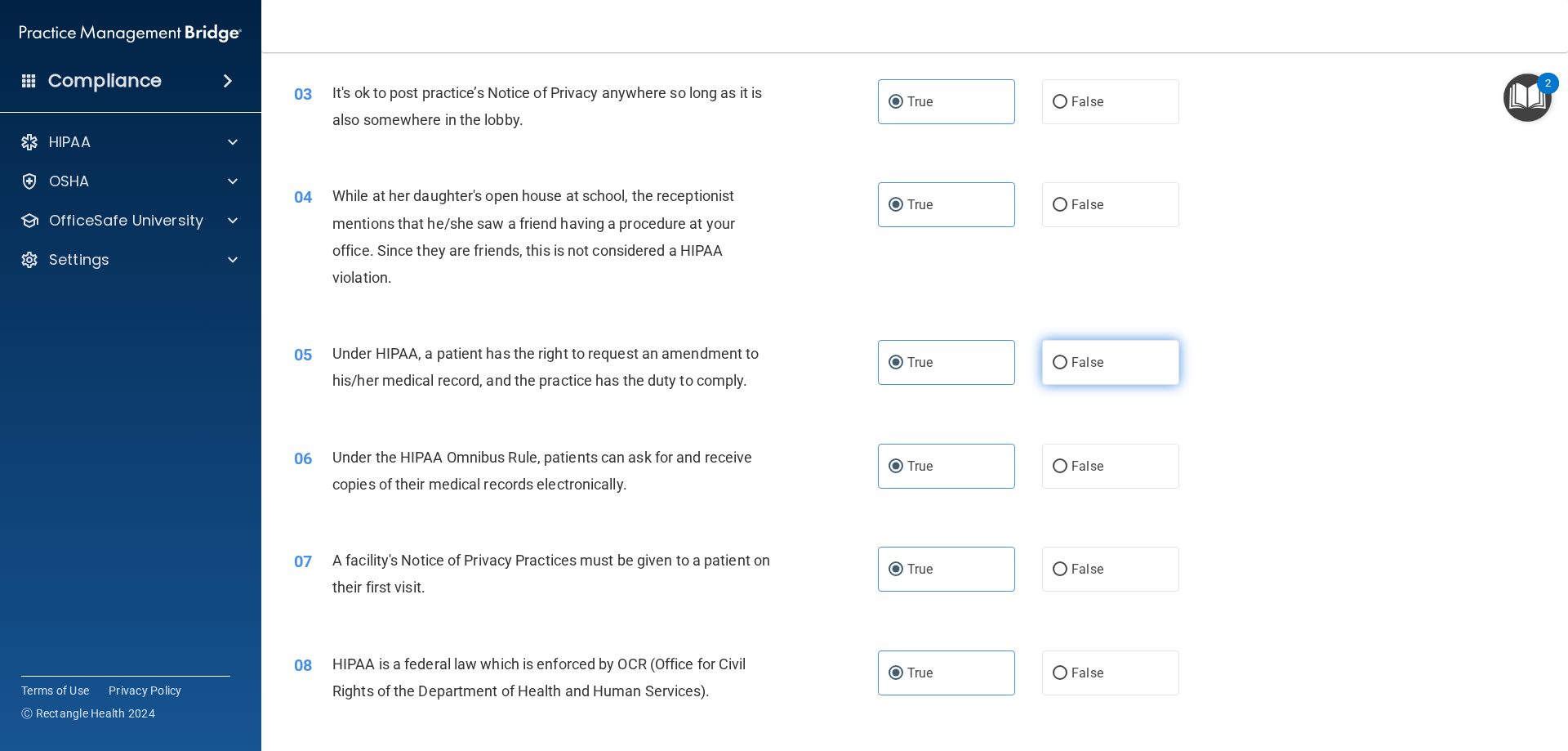
click at [1056, 370] on input "False" at bounding box center [1060, 363] width 14 height 12
radio input "true"
radio input "false"
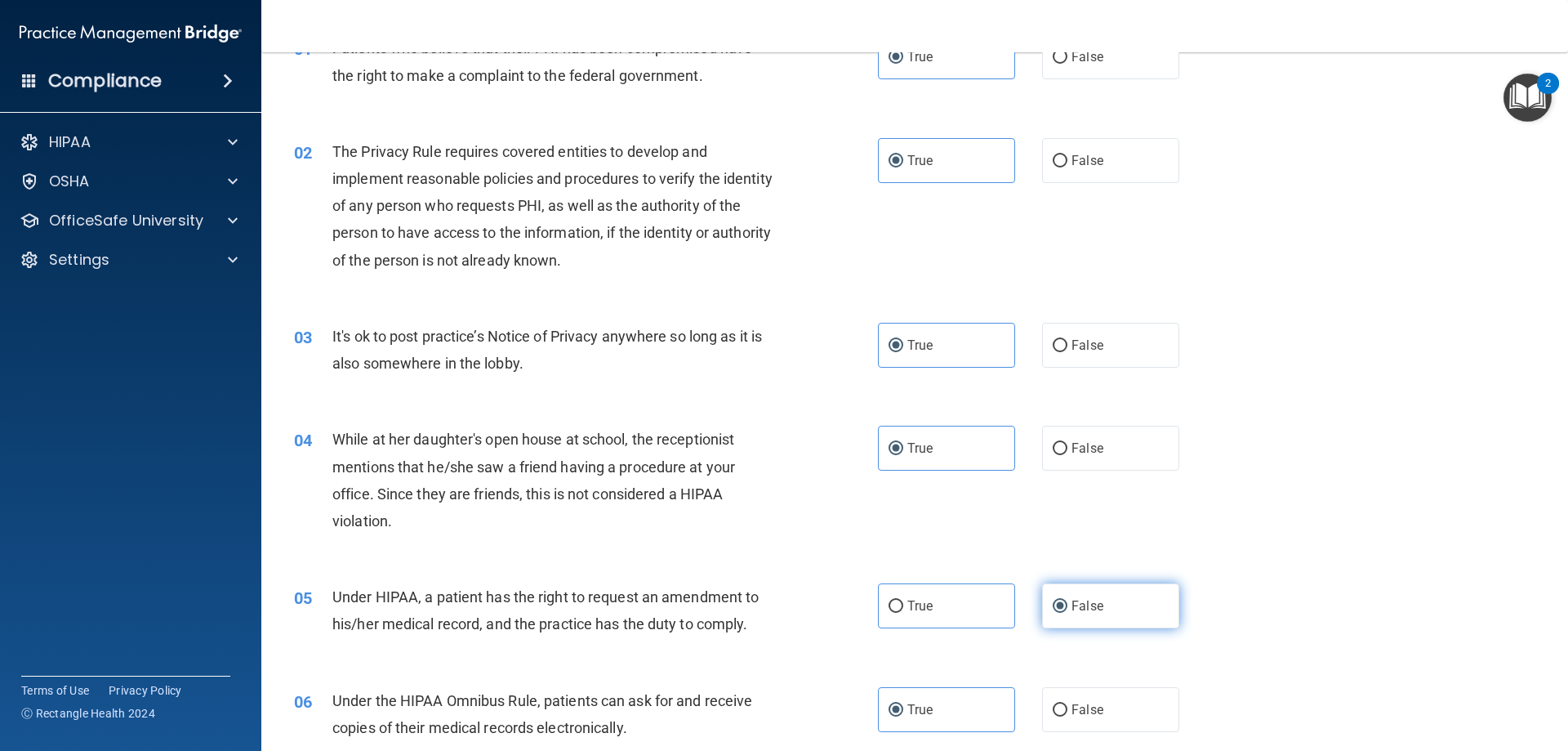
scroll to position [93, 0]
click at [1054, 448] on input "False" at bounding box center [1060, 450] width 14 height 12
radio input "true"
radio input "false"
click at [1056, 343] on input "False" at bounding box center [1060, 347] width 14 height 12
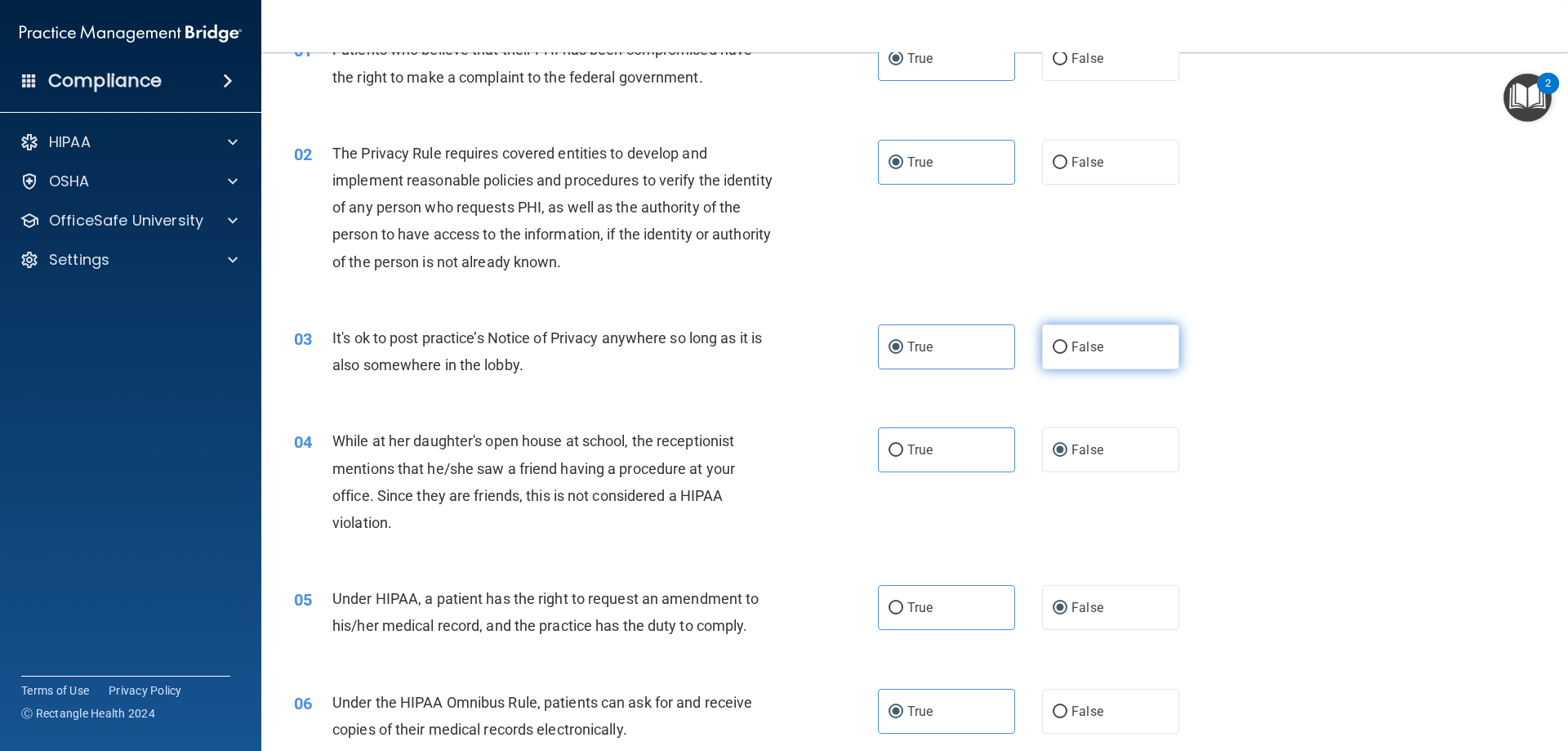
radio input "true"
radio input "false"
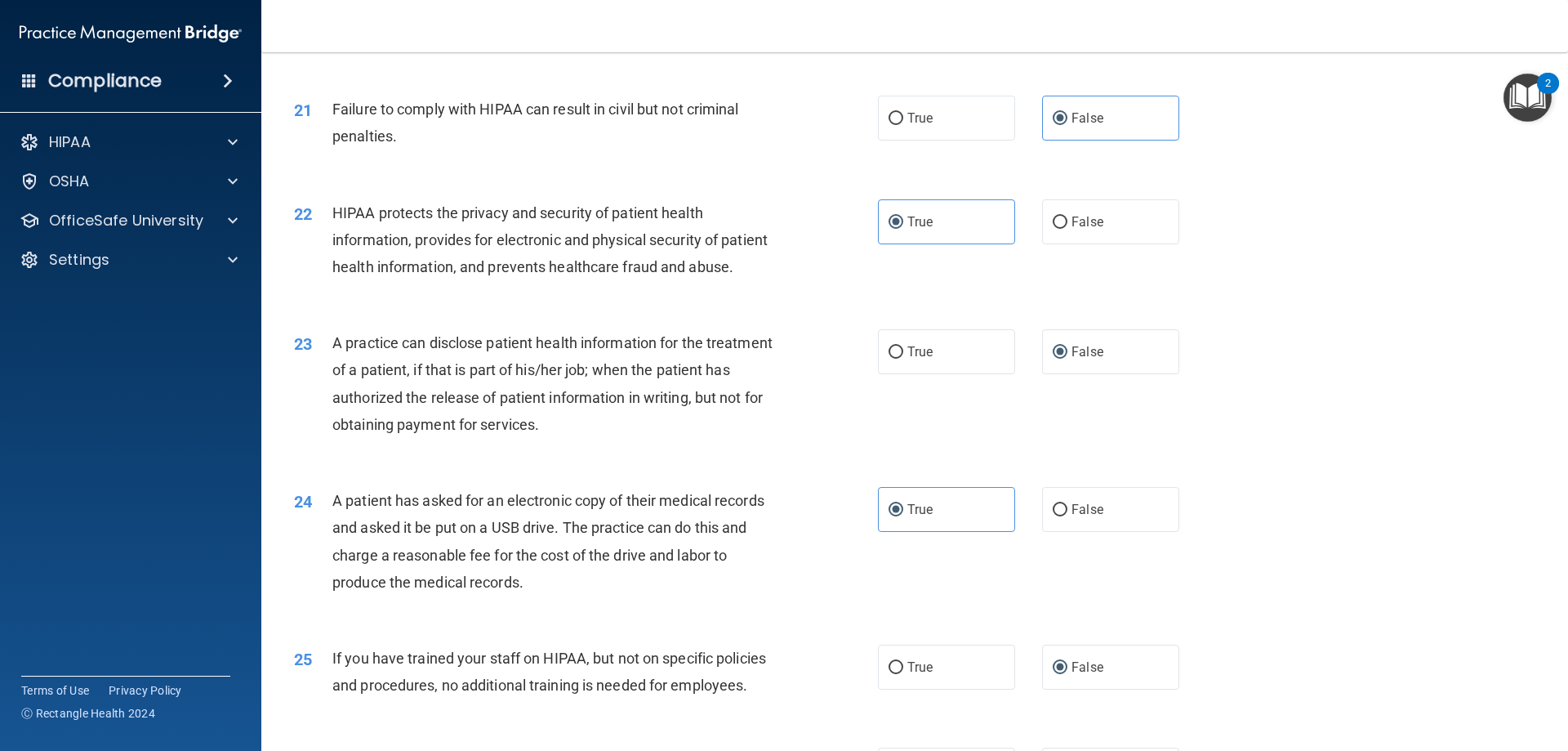
scroll to position [3116, 0]
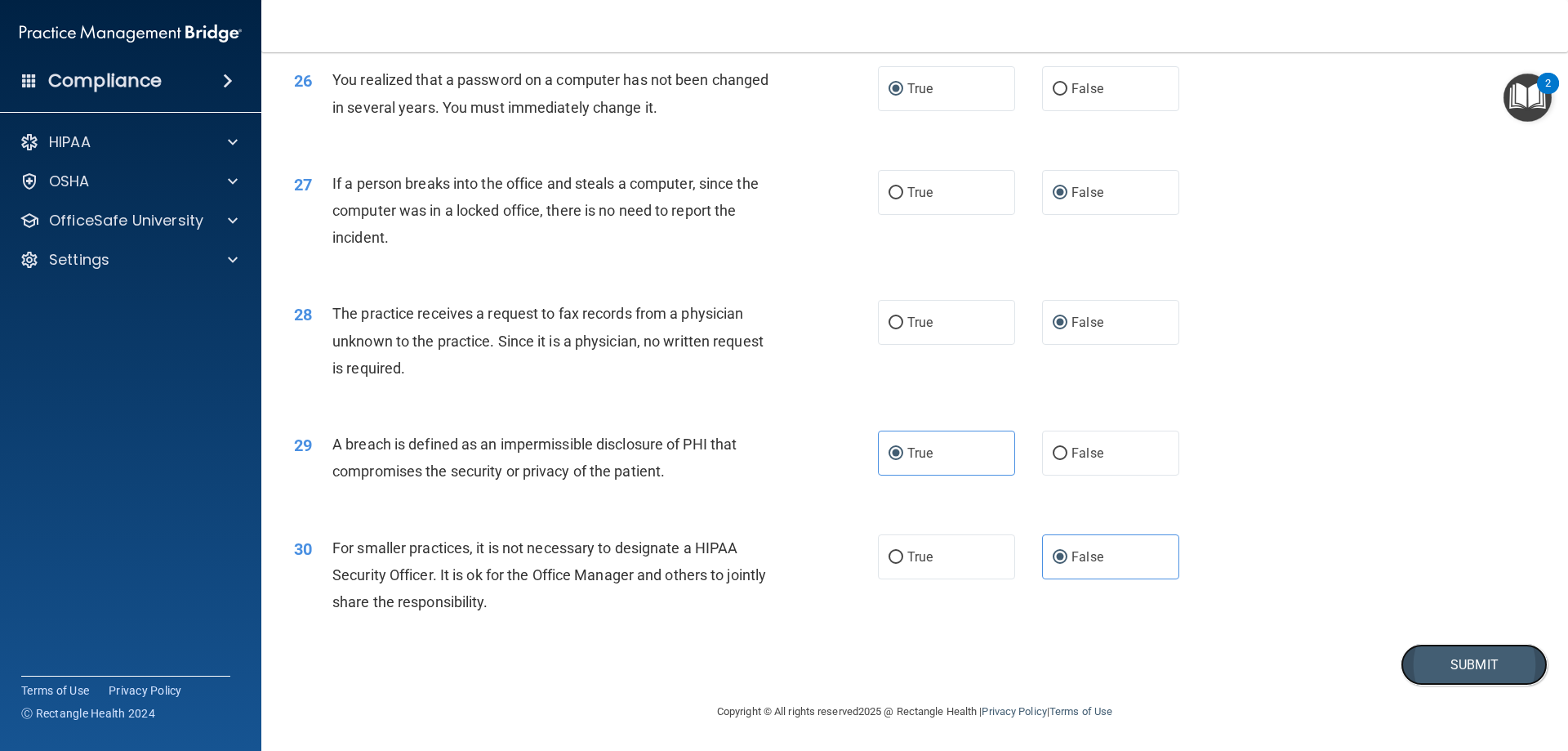
click at [1443, 667] on button "Submit" at bounding box center [1474, 664] width 147 height 42
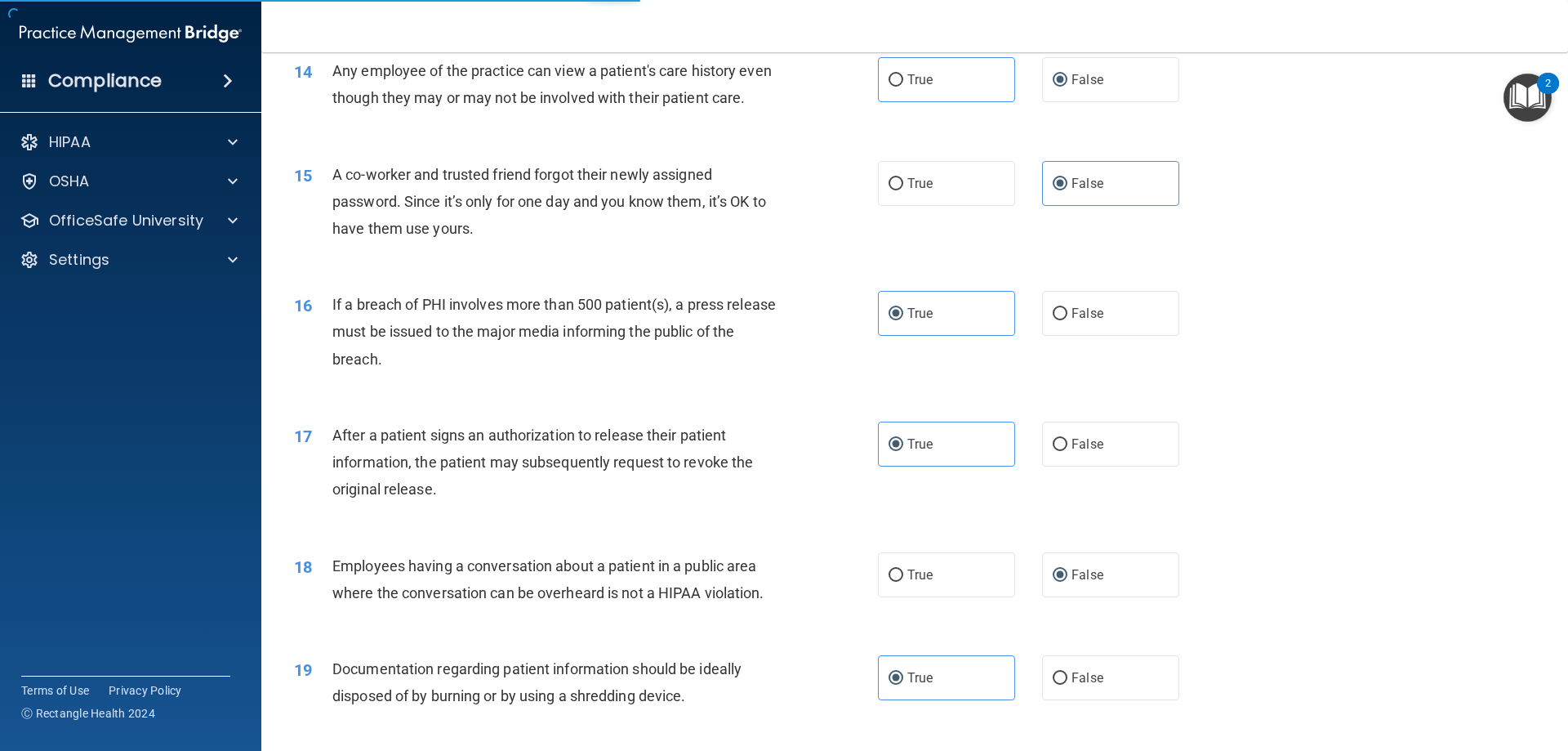
scroll to position [1563, 0]
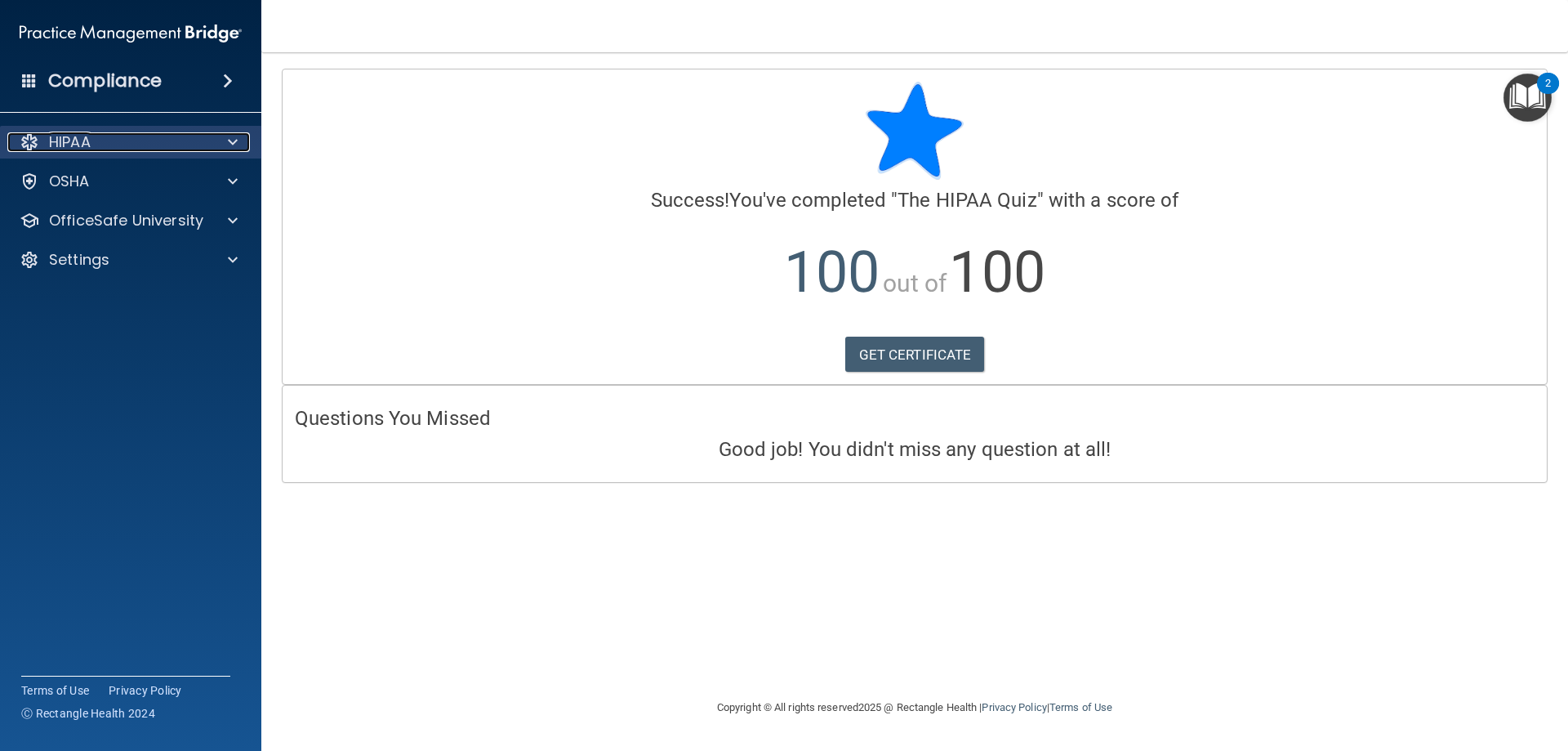
click at [204, 148] on div "HIPAA" at bounding box center [109, 141] width 203 height 20
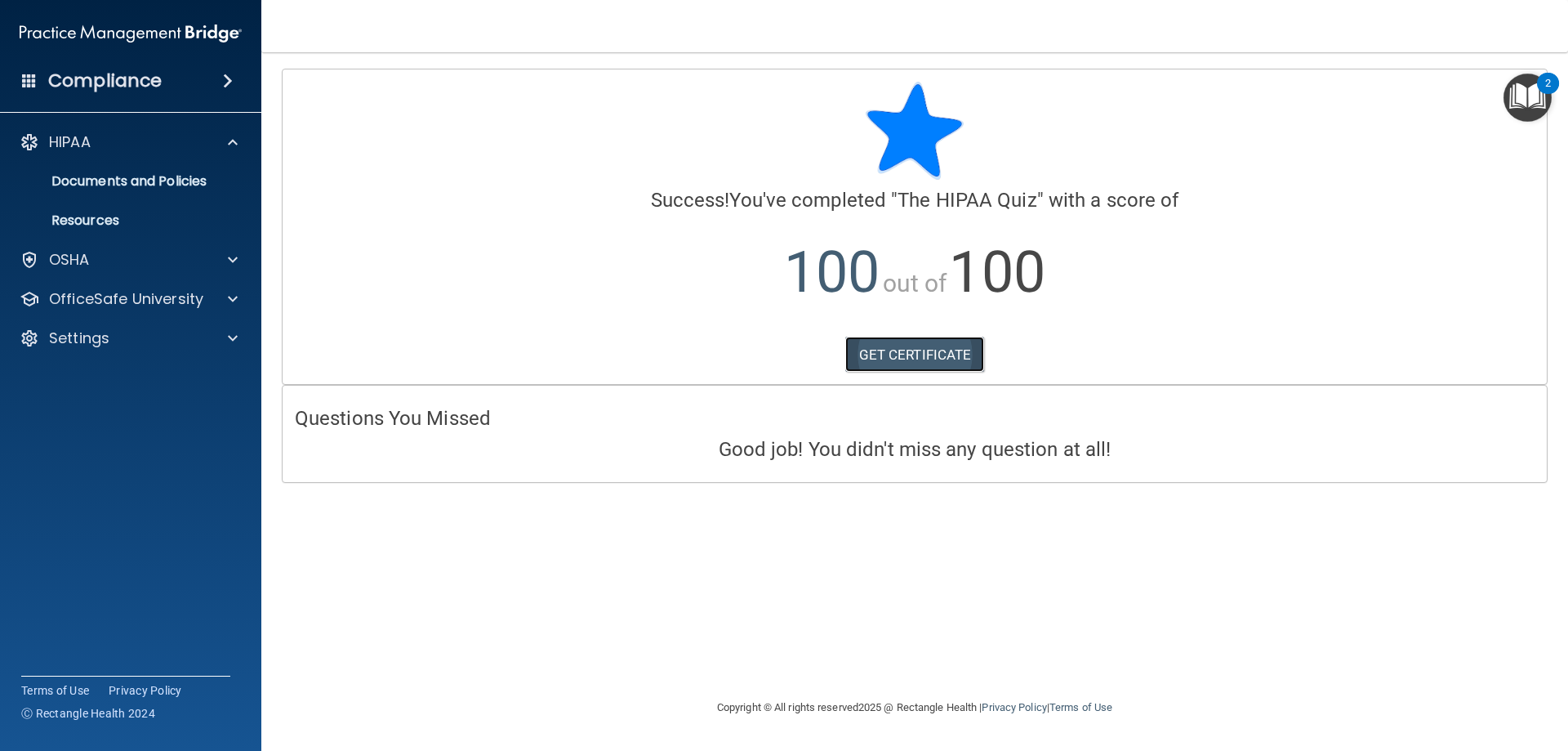
click at [945, 349] on link "GET CERTIFICATE" at bounding box center [915, 354] width 140 height 36
click at [148, 81] on h4 "Compliance" at bounding box center [105, 81] width 113 height 23
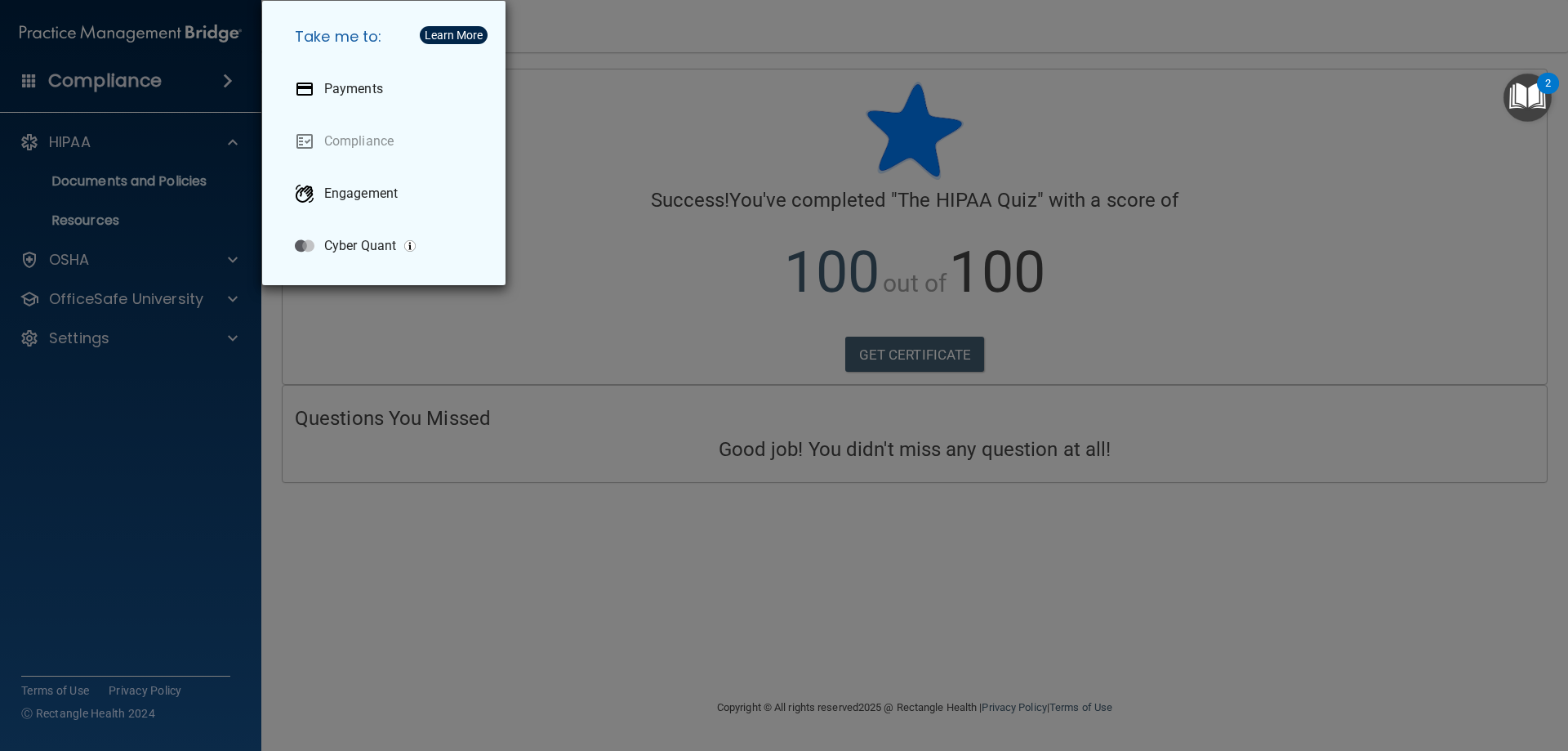
click at [731, 204] on div "Take me to: Payments Compliance Engagement Cyber Quant" at bounding box center [784, 376] width 1568 height 751
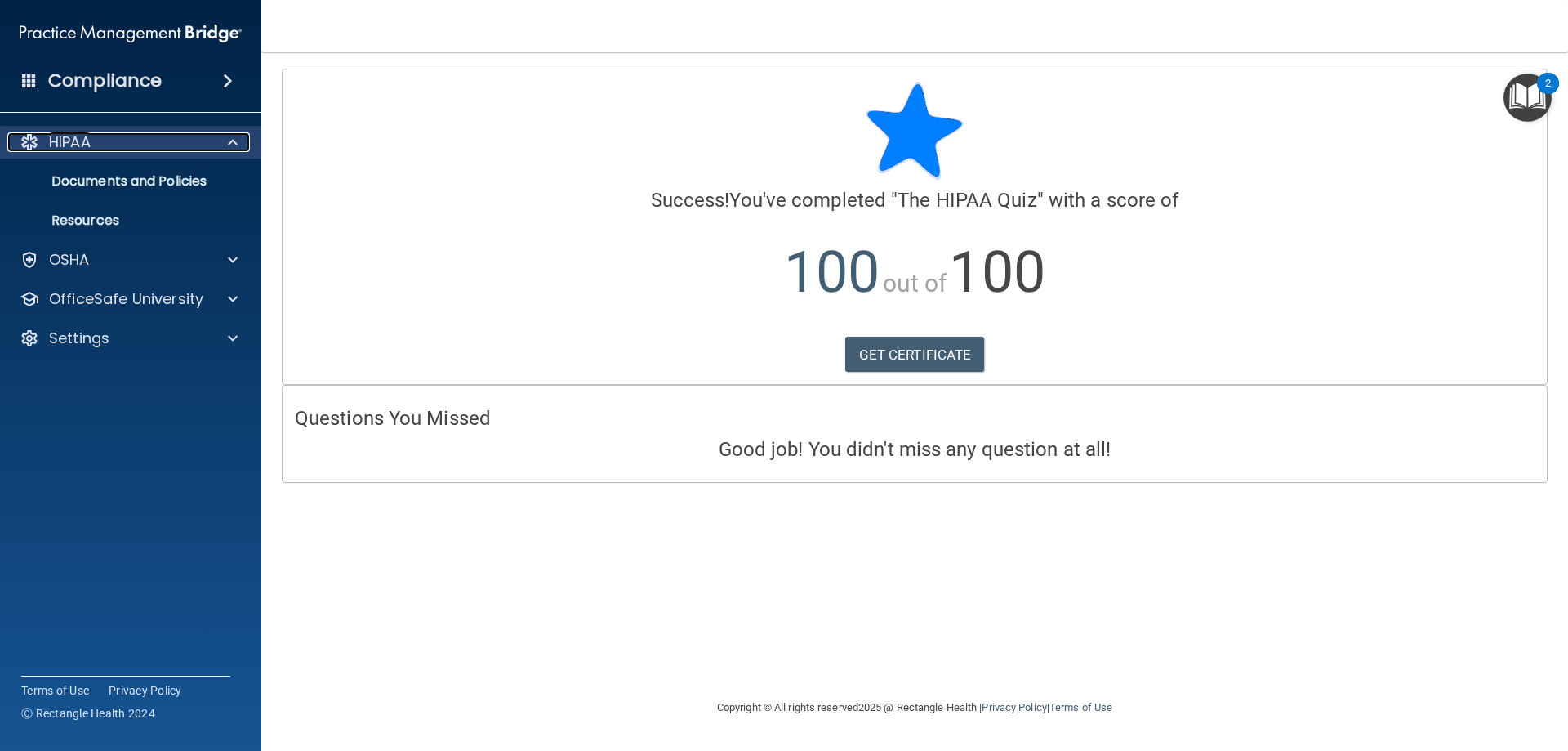
click at [234, 134] on span at bounding box center [233, 141] width 10 height 20
click at [176, 146] on div "HIPAA" at bounding box center [109, 141] width 203 height 20
click at [232, 140] on span at bounding box center [233, 141] width 10 height 20
click at [124, 147] on div "HIPAA" at bounding box center [109, 141] width 203 height 20
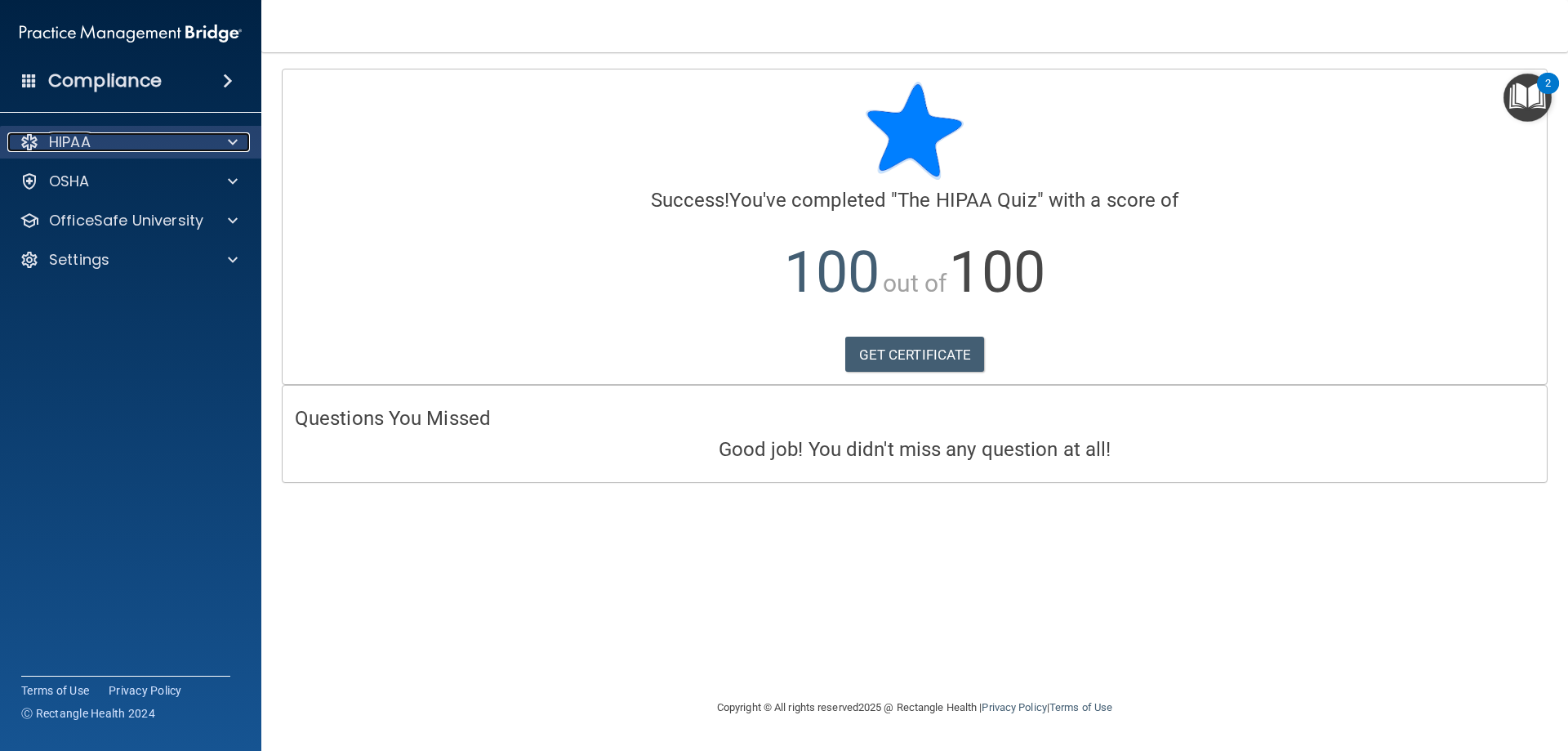
click at [68, 141] on p "HIPAA" at bounding box center [70, 141] width 42 height 20
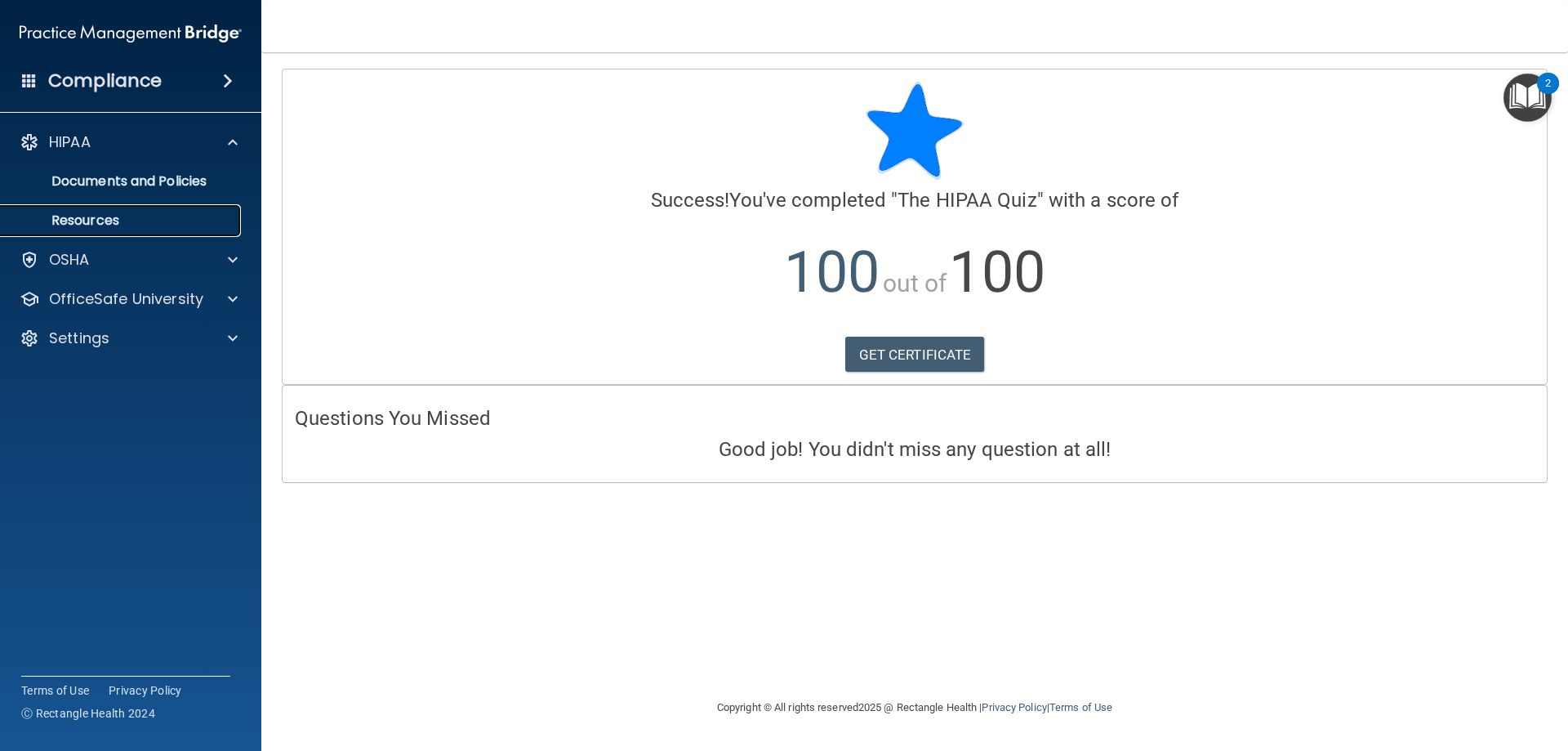
click at [105, 214] on p "Resources" at bounding box center [122, 220] width 223 height 16
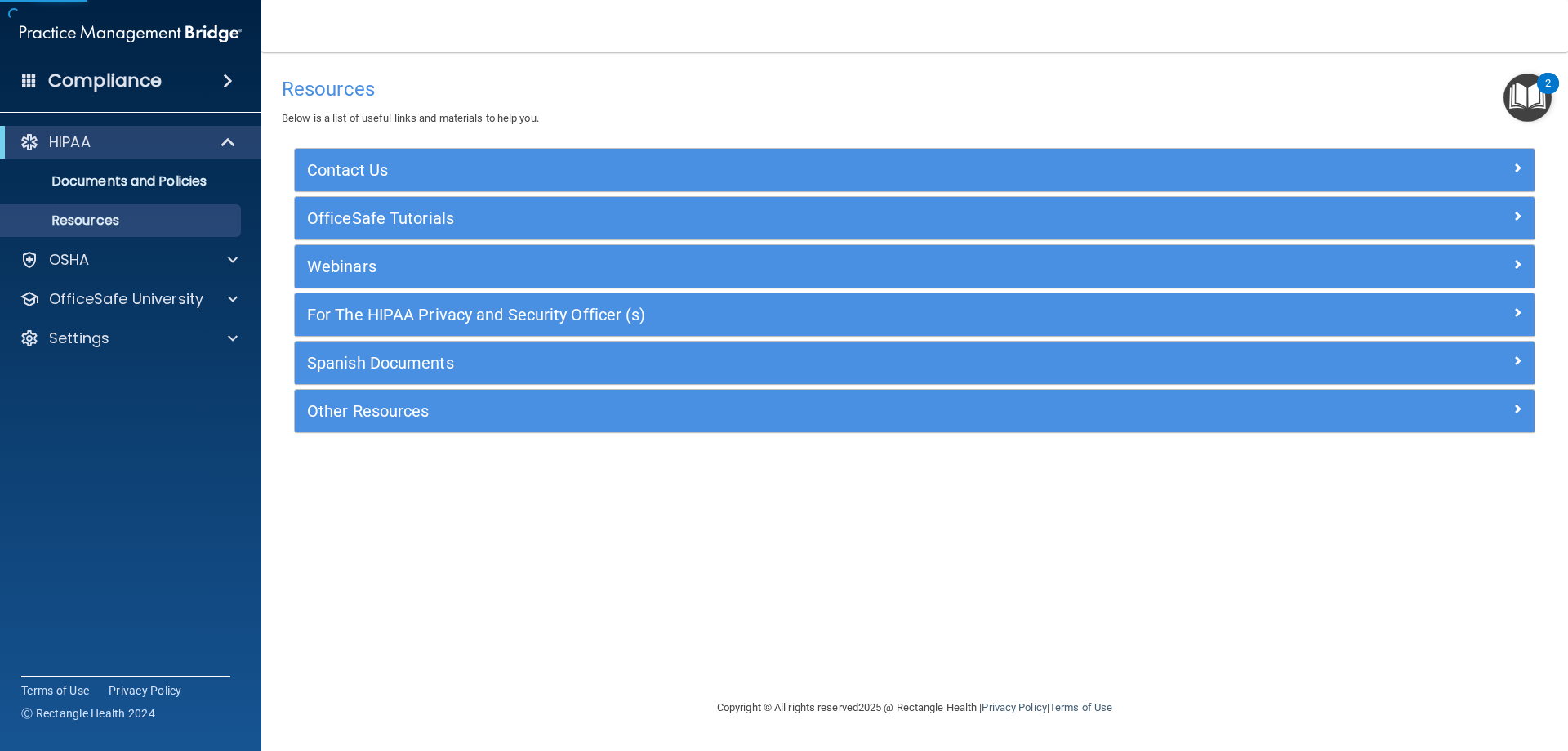
click at [130, 157] on div "HIPAA" at bounding box center [130, 142] width 261 height 32
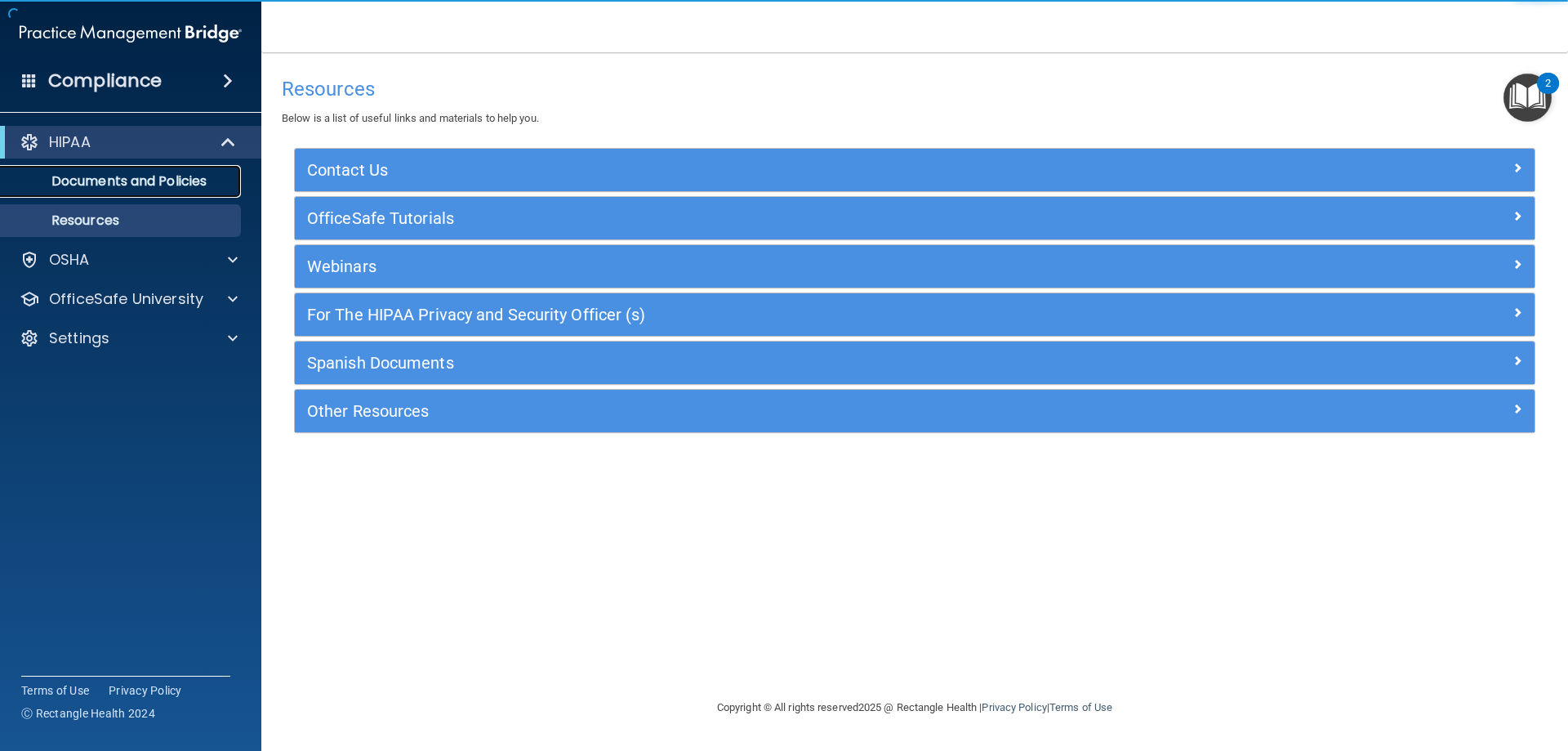
click at [129, 174] on p "Documents and Policies" at bounding box center [122, 181] width 223 height 16
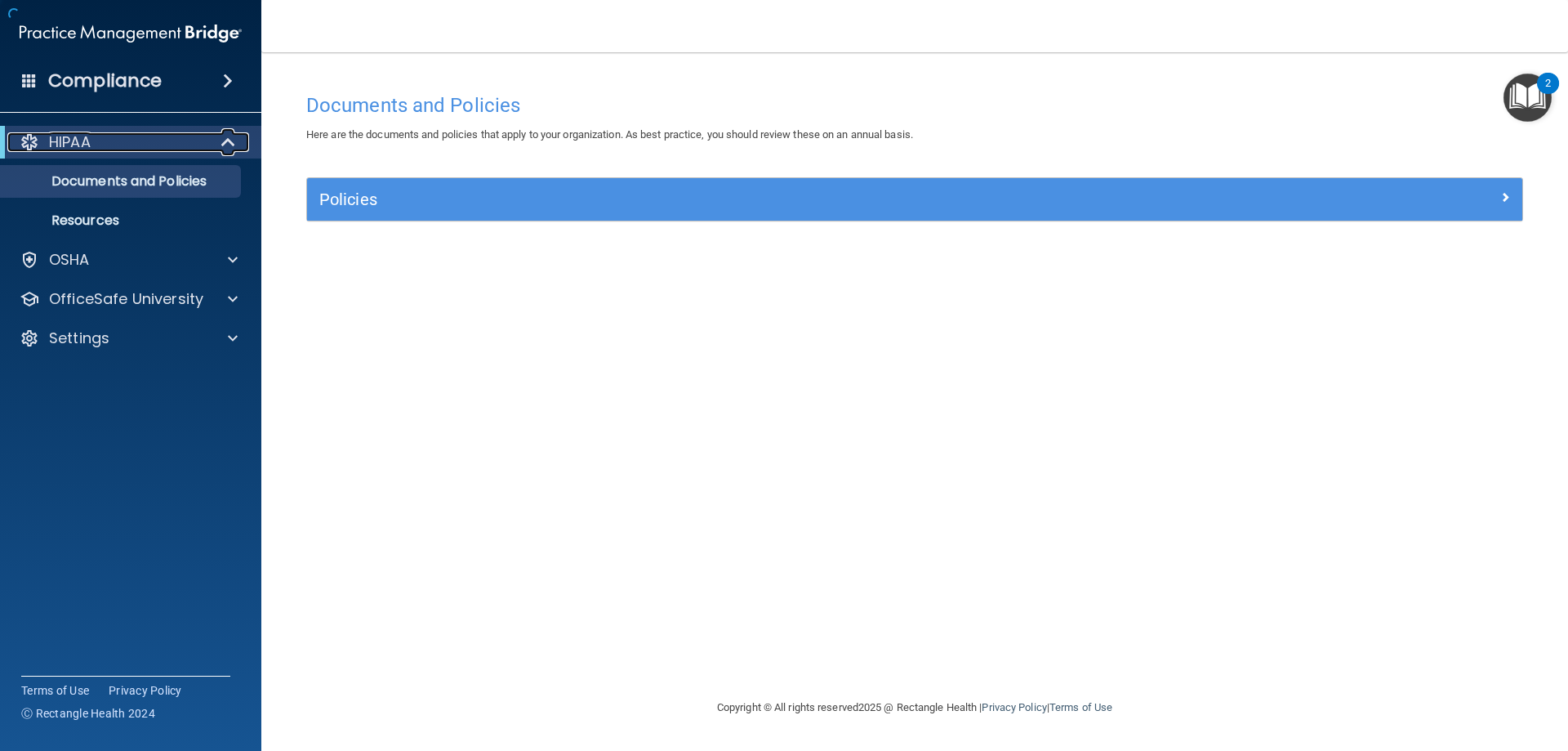
click at [150, 149] on div "HIPAA" at bounding box center [108, 141] width 202 height 20
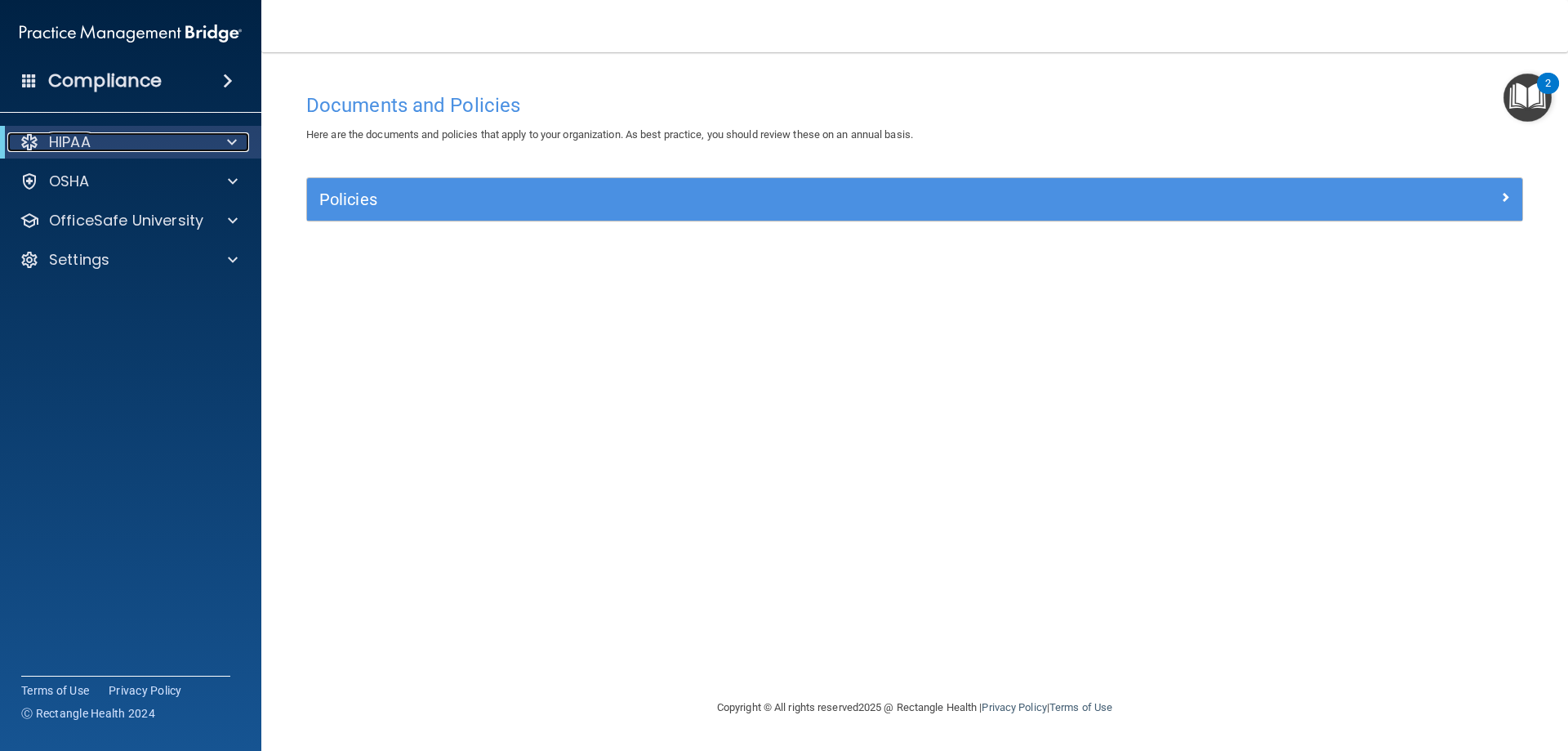
click at [54, 140] on p "HIPAA" at bounding box center [70, 141] width 42 height 20
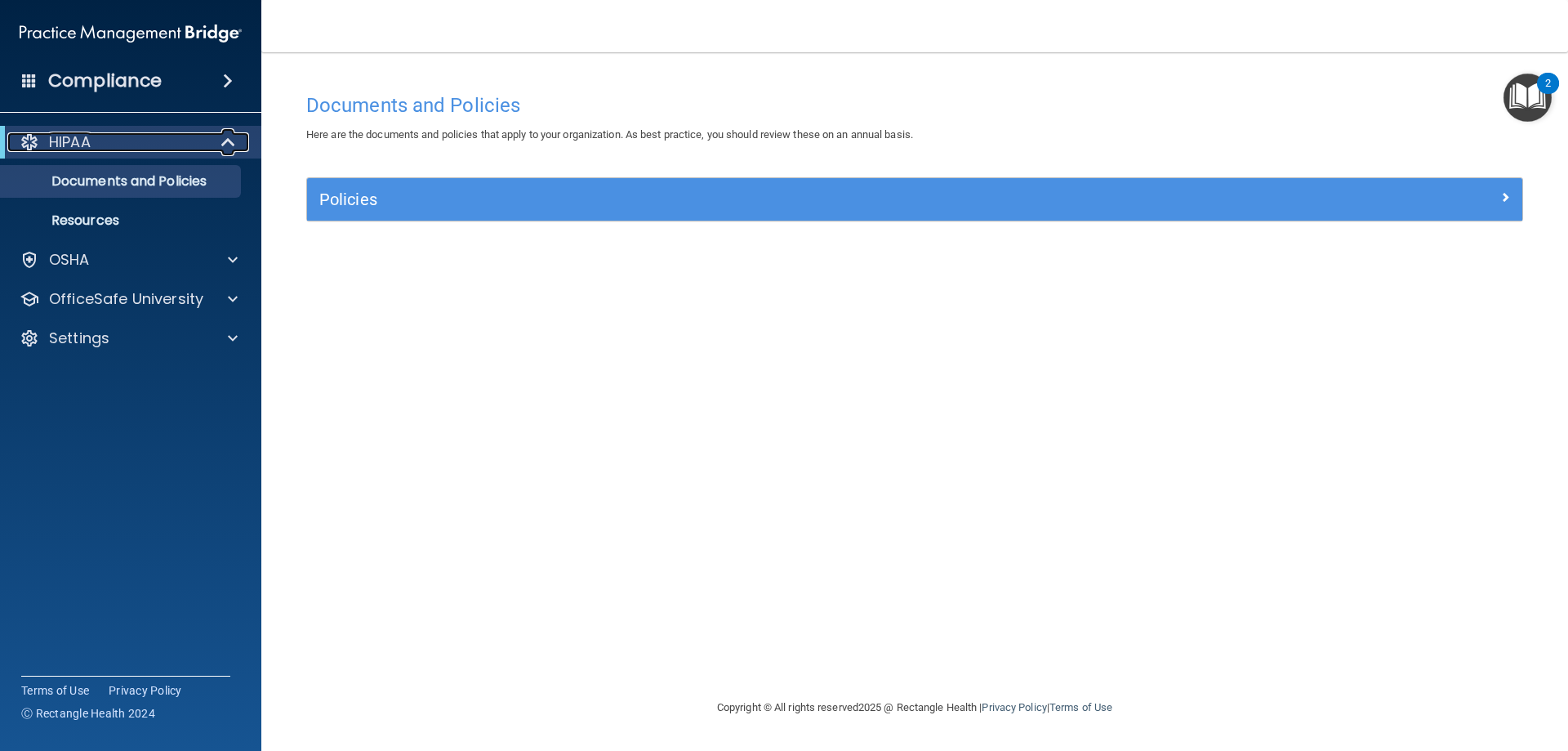
click at [55, 143] on p "HIPAA" at bounding box center [70, 141] width 42 height 20
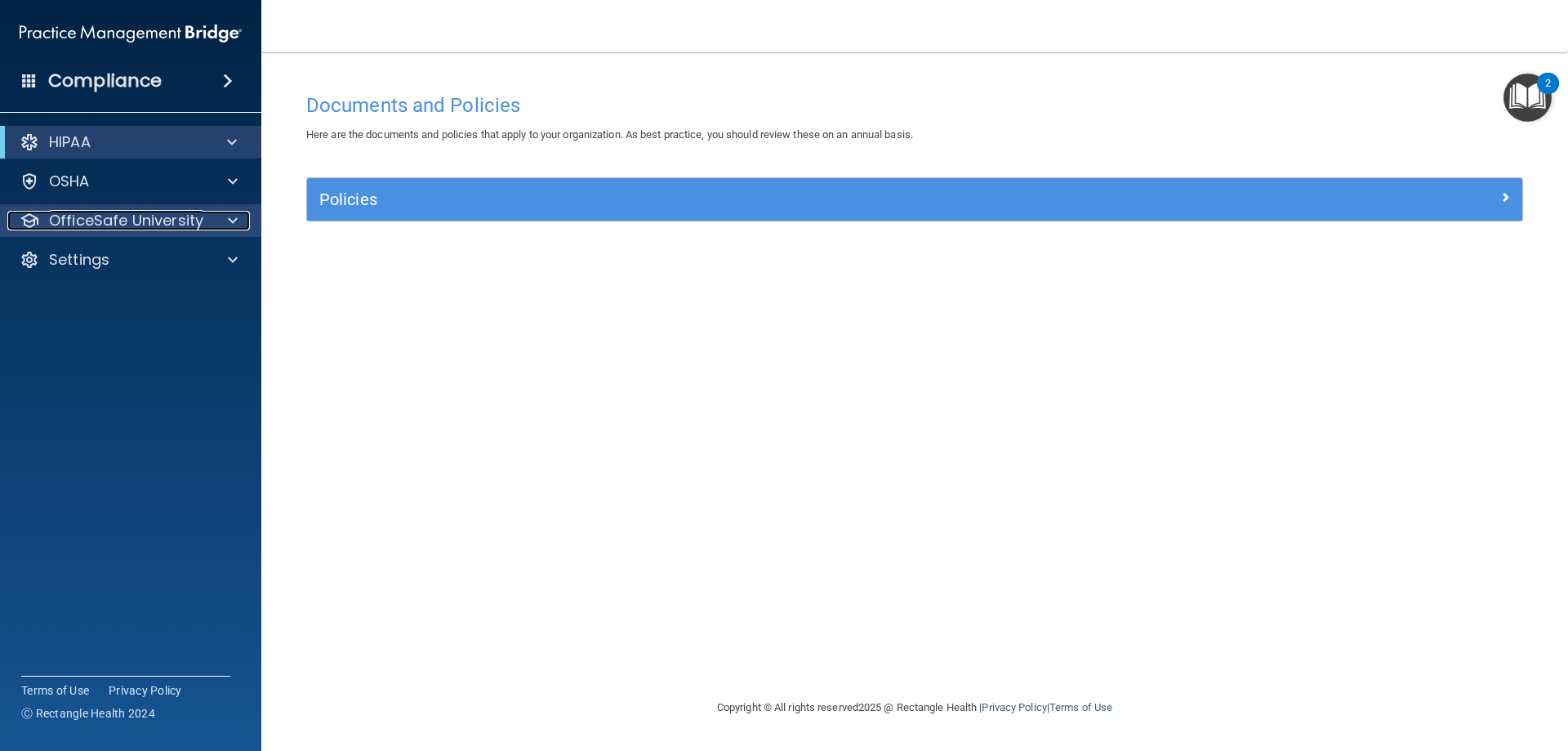
click at [77, 215] on p "OfficeSafe University" at bounding box center [126, 221] width 154 height 20
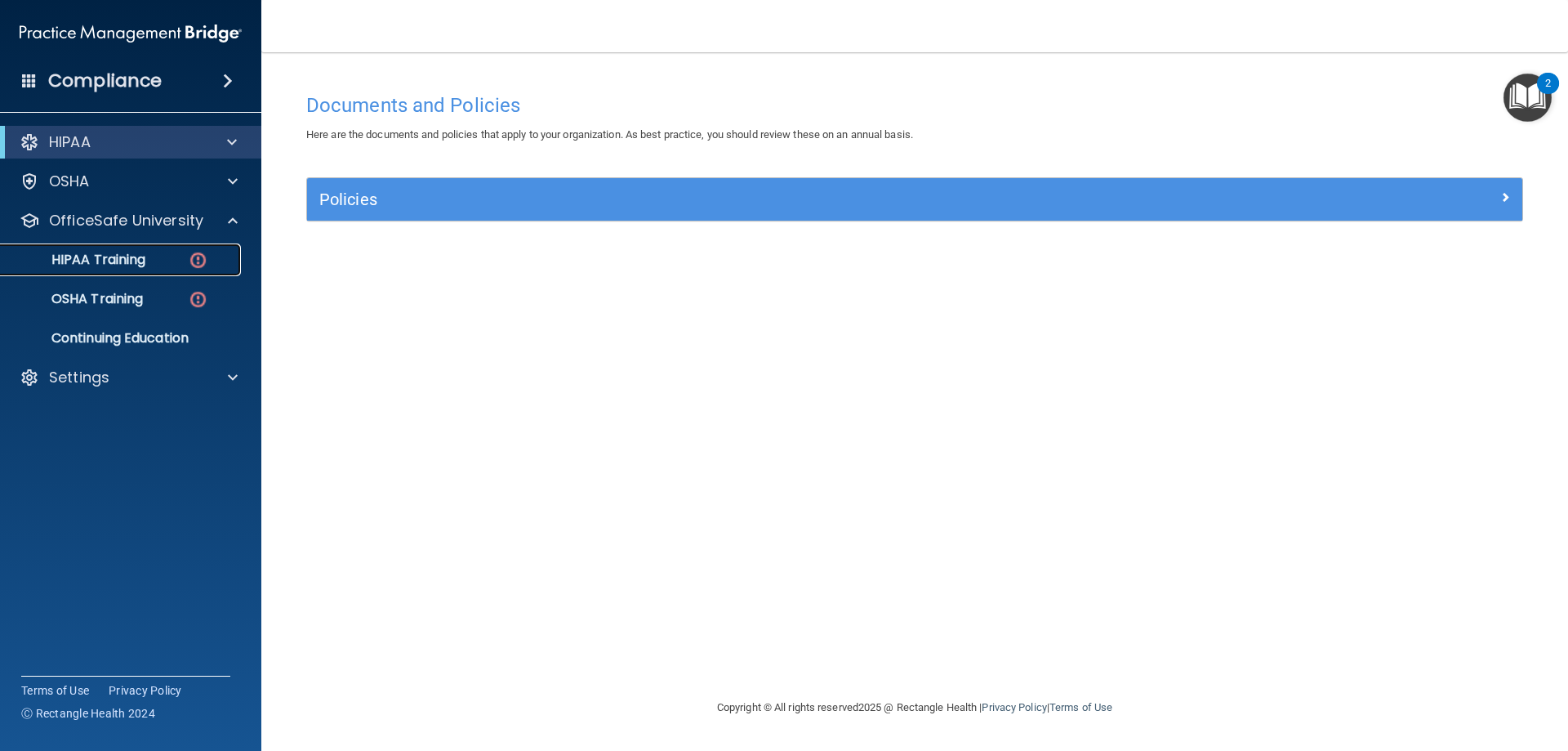
click at [142, 267] on p "HIPAA Training" at bounding box center [77, 259] width 134 height 16
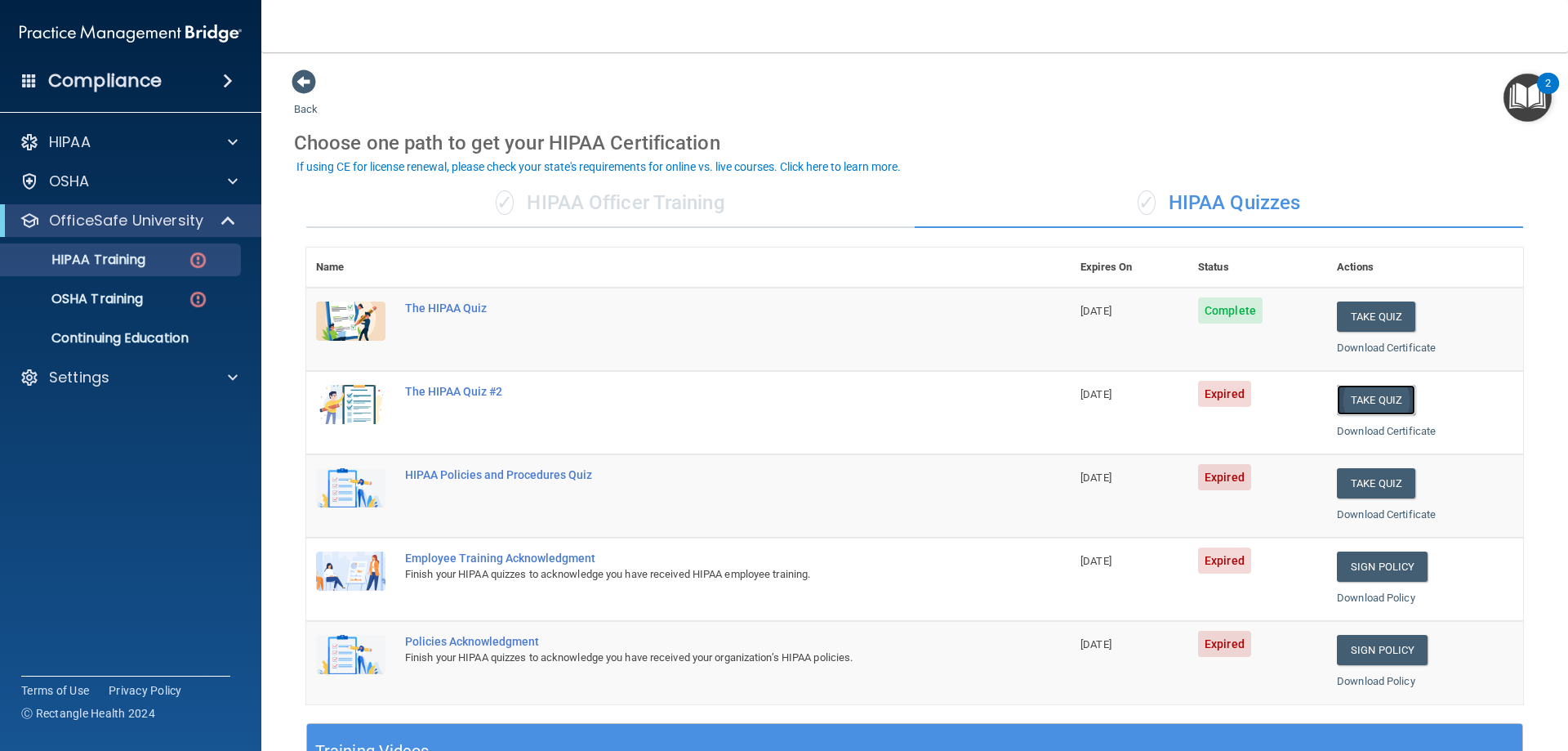
click at [1342, 399] on button "Take Quiz" at bounding box center [1376, 399] width 78 height 30
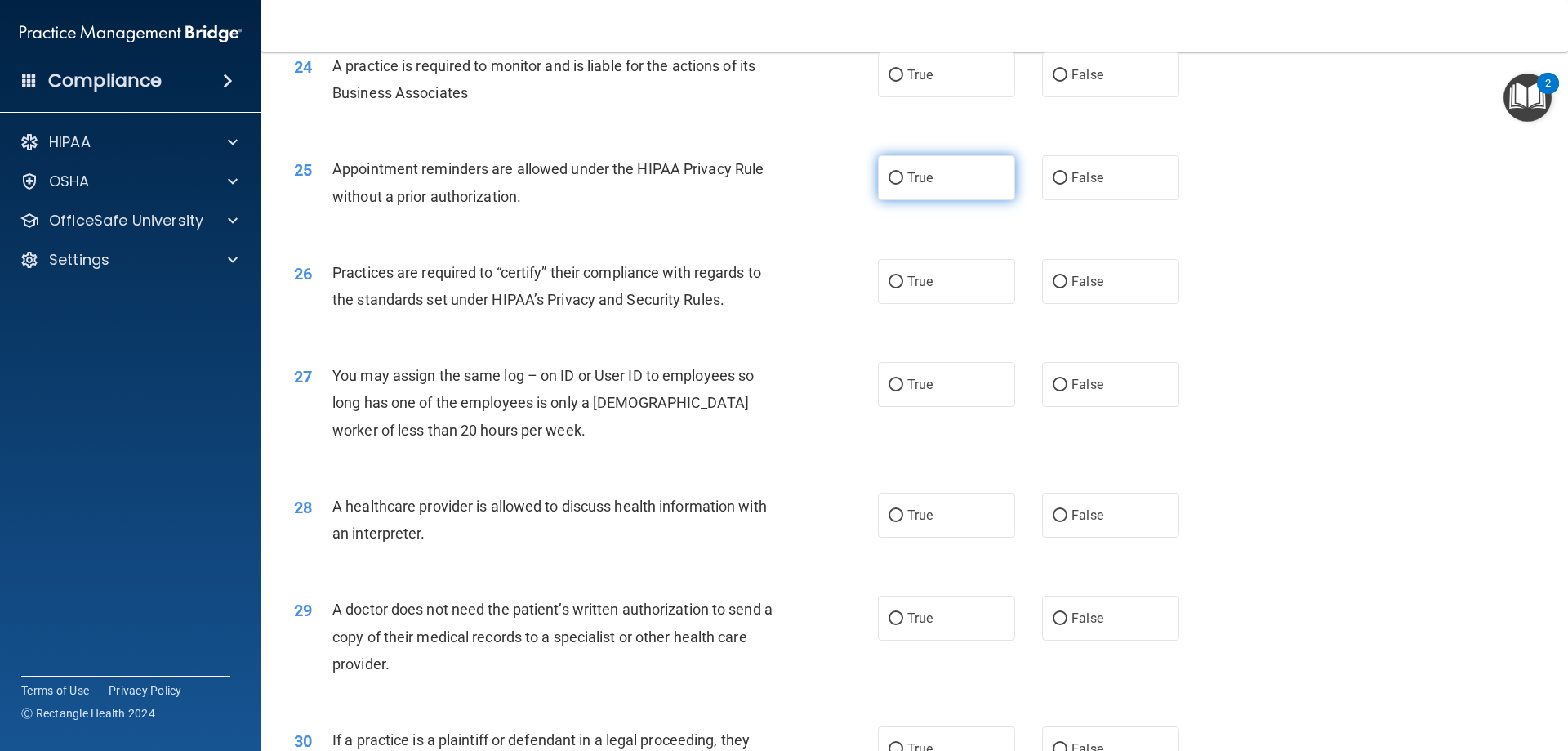
scroll to position [3052, 0]
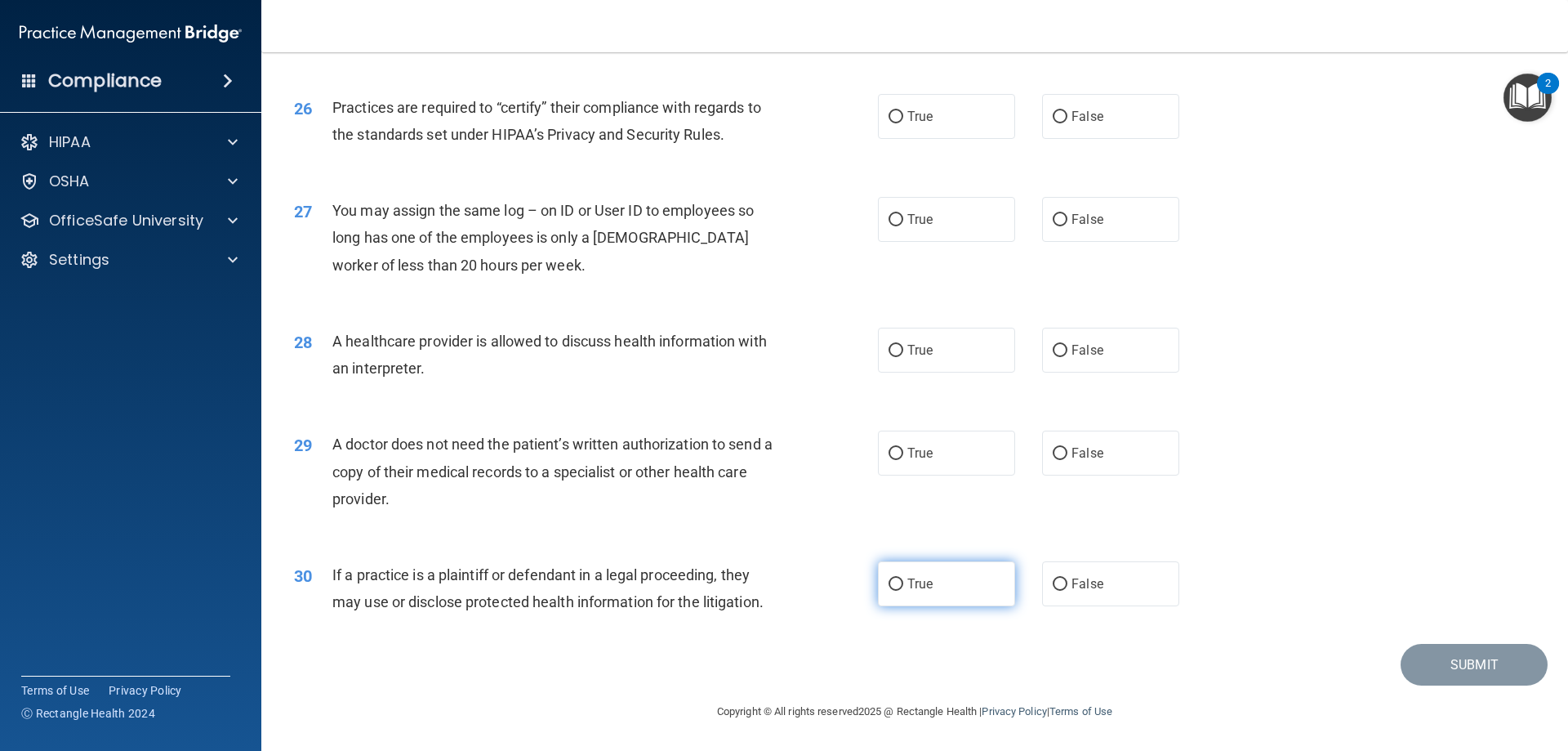
click at [955, 573] on label "True" at bounding box center [946, 583] width 137 height 45
click at [903, 578] on input "True" at bounding box center [896, 584] width 14 height 12
radio input "true"
click at [931, 452] on label "True" at bounding box center [946, 453] width 137 height 45
click at [903, 452] on input "True" at bounding box center [896, 454] width 14 height 12
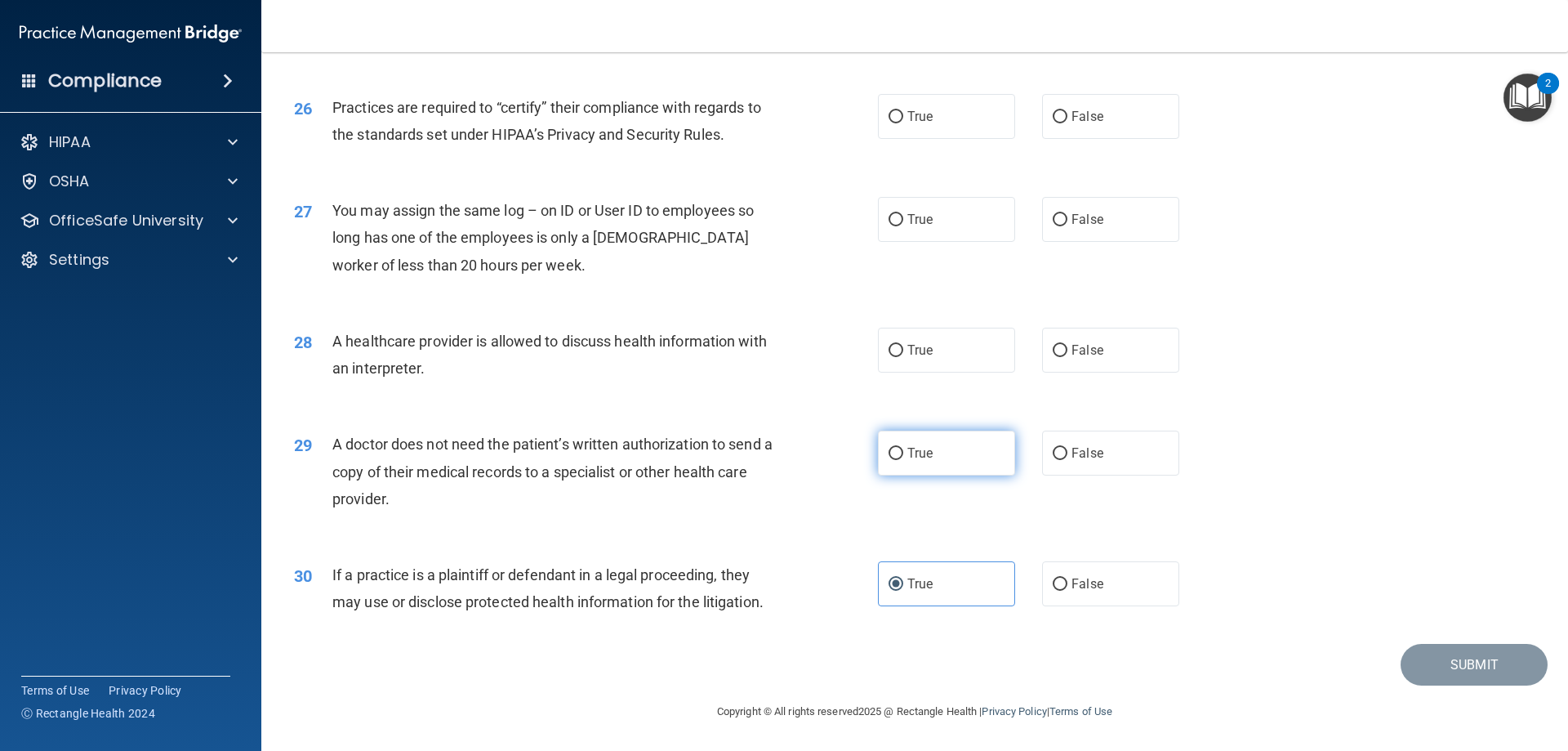
radio input "true"
click at [927, 364] on label "True" at bounding box center [946, 350] width 137 height 45
click at [903, 357] on input "True" at bounding box center [896, 351] width 14 height 12
radio input "true"
drag, startPoint x: 897, startPoint y: 238, endPoint x: 901, endPoint y: 190, distance: 48.2
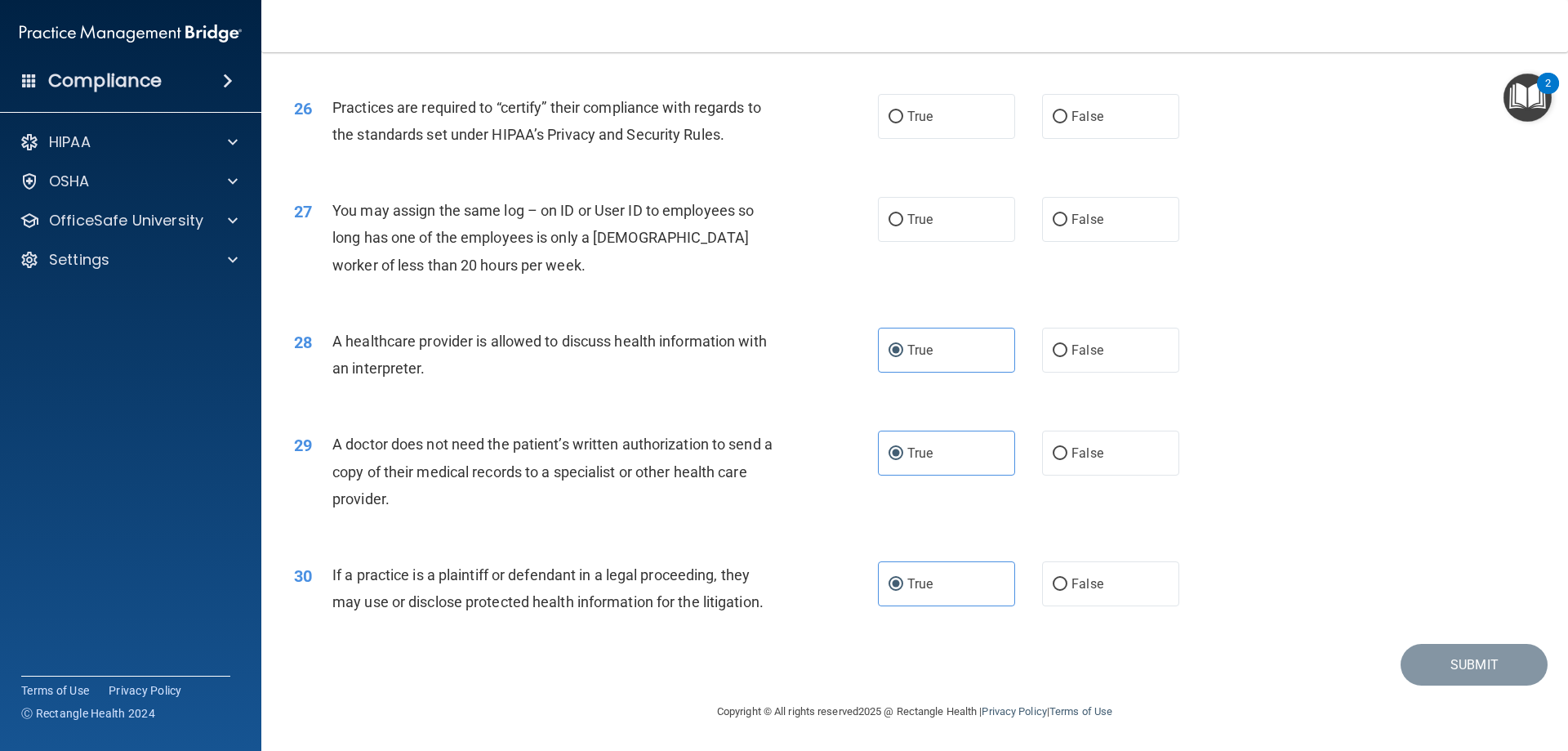
click at [896, 230] on label "True" at bounding box center [946, 219] width 137 height 45
click at [896, 226] on input "True" at bounding box center [896, 220] width 14 height 12
radio input "true"
click at [933, 132] on label "True" at bounding box center [946, 116] width 137 height 45
click at [903, 123] on input "True" at bounding box center [896, 117] width 14 height 12
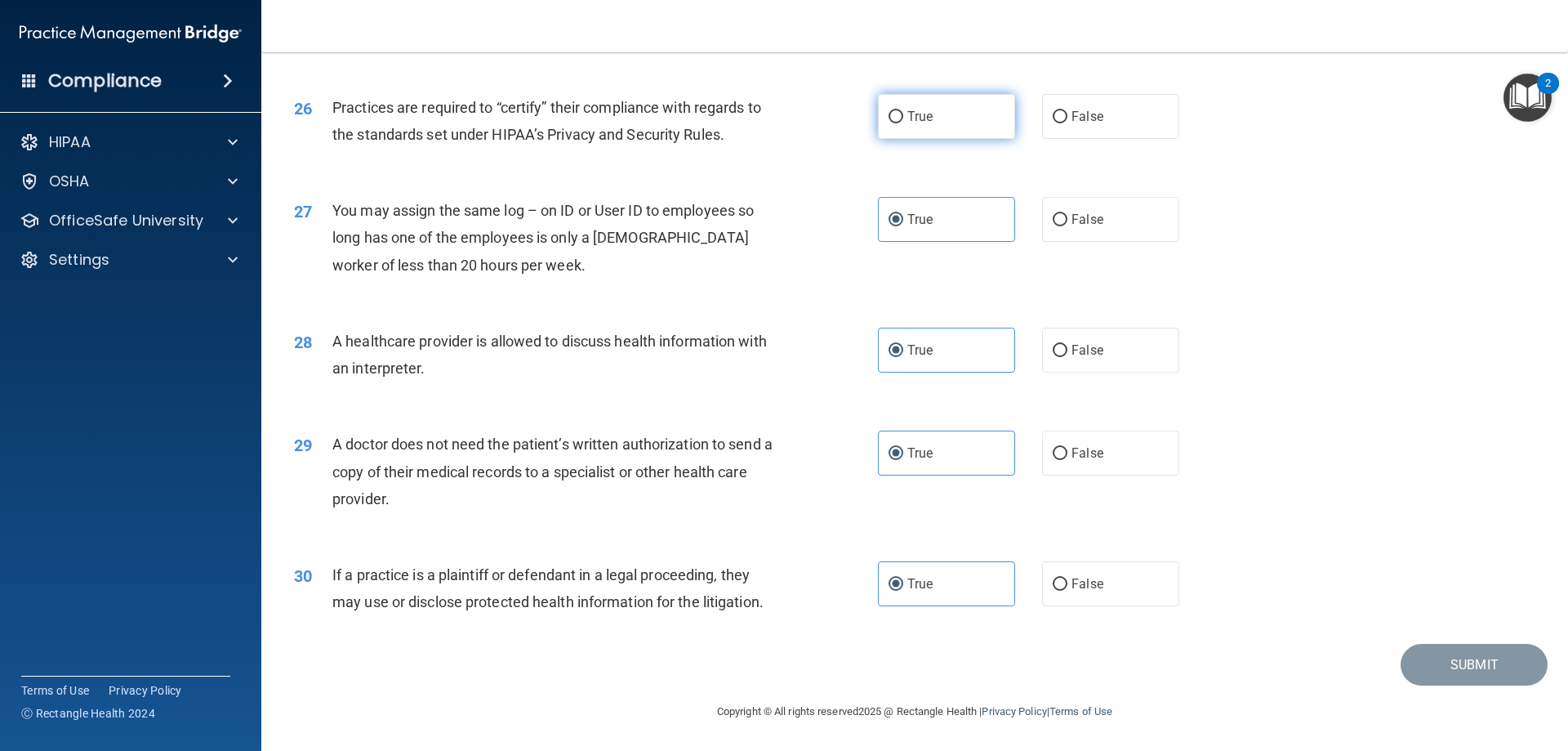
radio input "true"
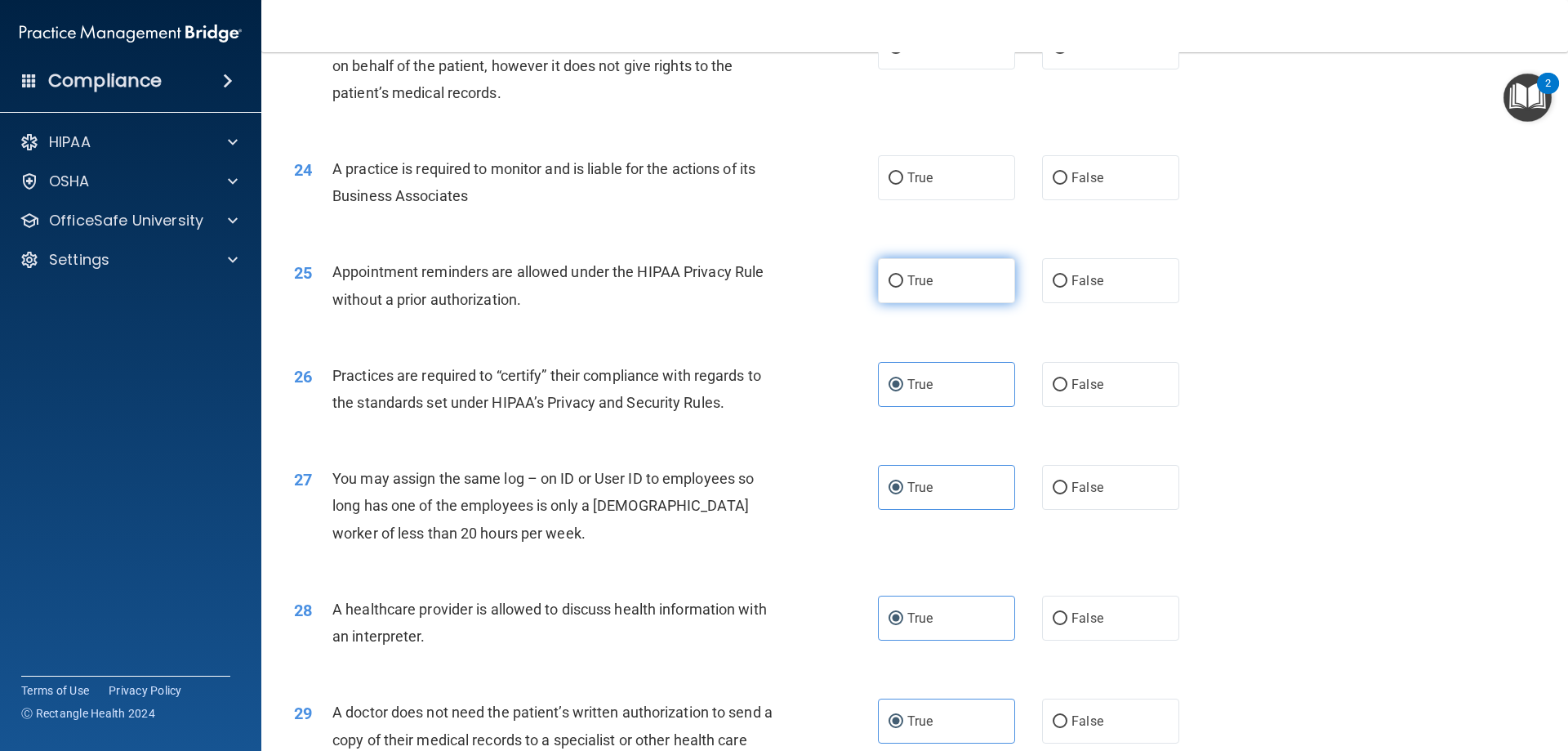
scroll to position [2725, 0]
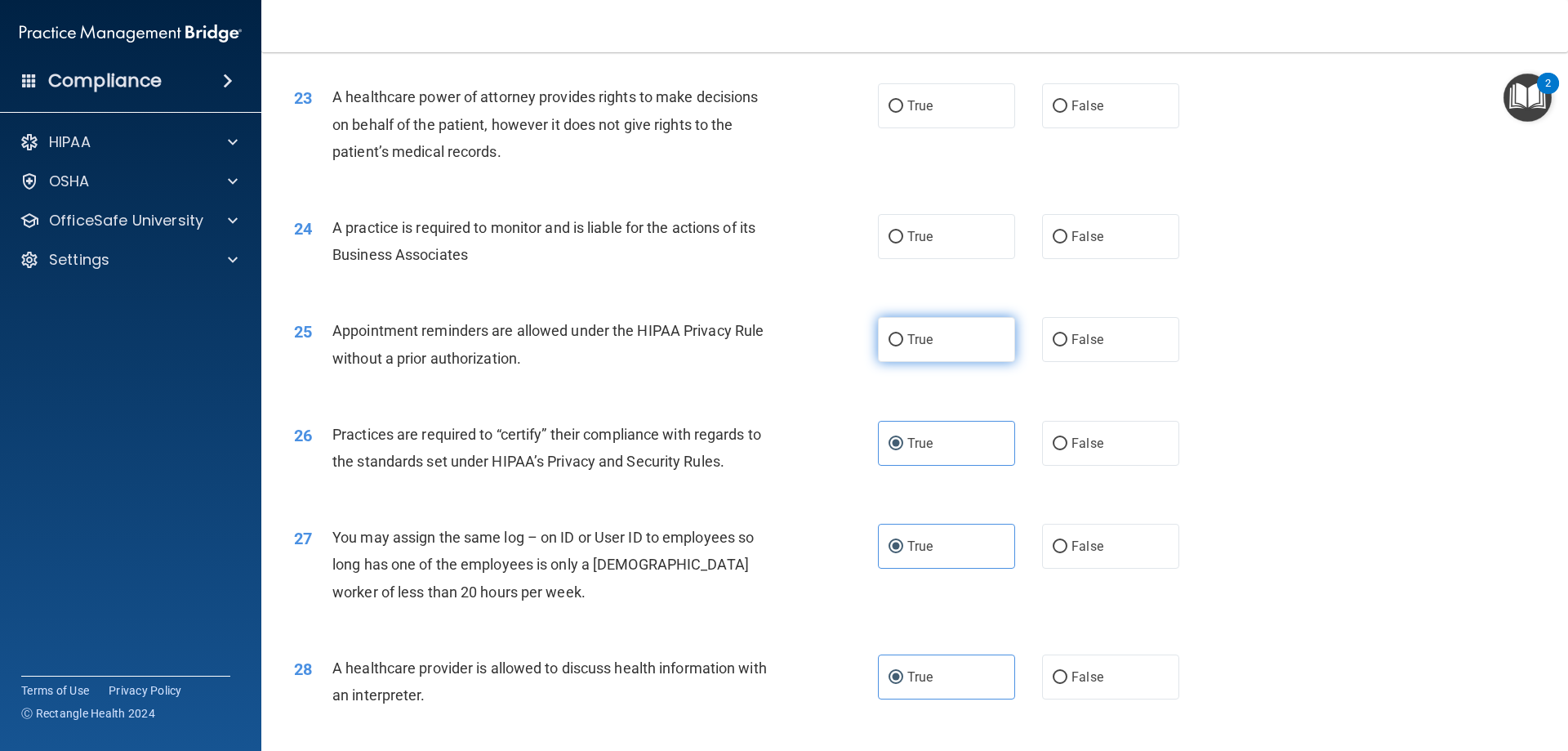
click at [930, 331] on label "True" at bounding box center [946, 339] width 137 height 45
click at [903, 334] on input "True" at bounding box center [896, 340] width 14 height 12
radio input "true"
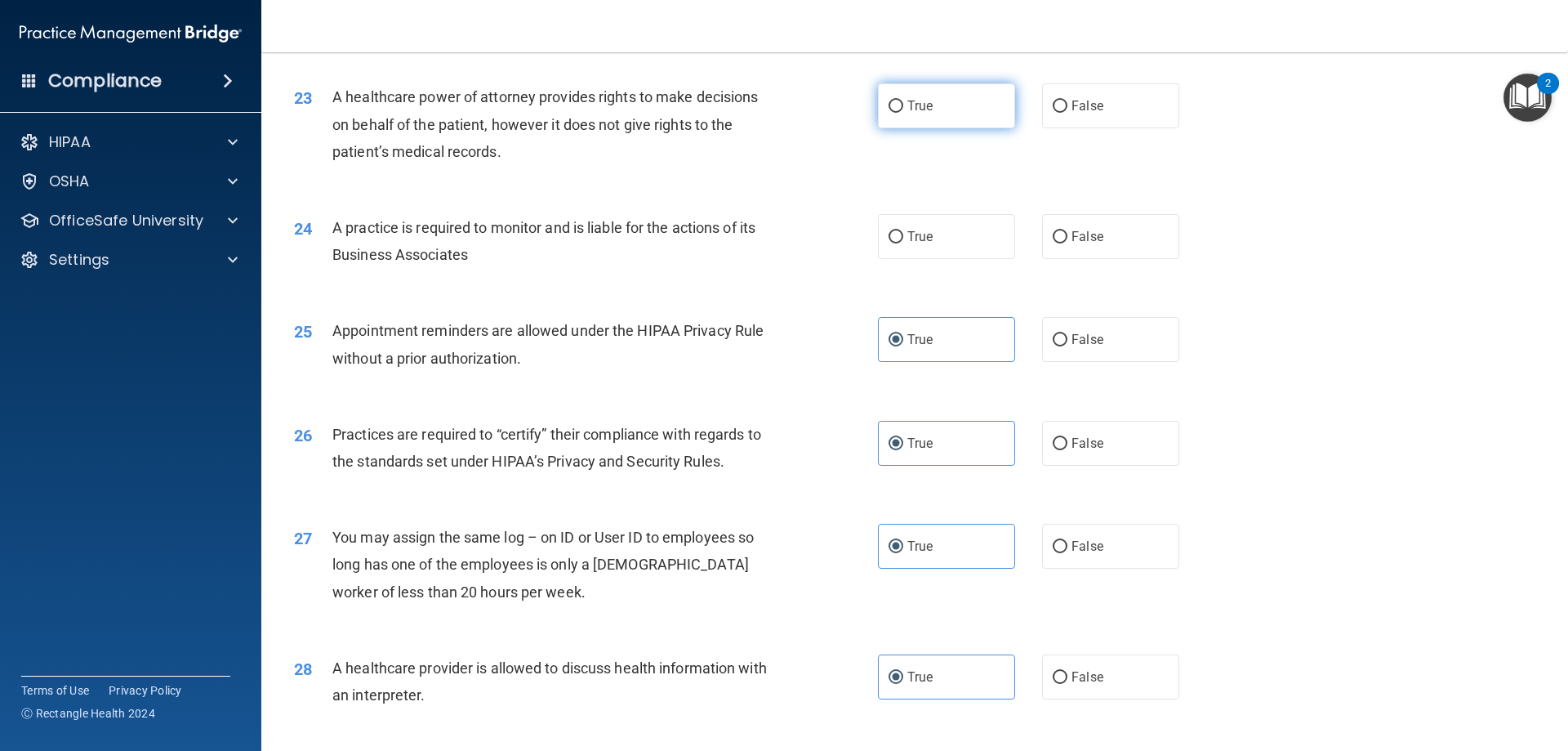
drag, startPoint x: 921, startPoint y: 237, endPoint x: 923, endPoint y: 110, distance: 127.0
click at [921, 235] on span "True" at bounding box center [920, 237] width 26 height 15
click at [903, 235] on input "True" at bounding box center [896, 237] width 14 height 12
radio input "true"
click at [927, 91] on label "True" at bounding box center [946, 106] width 137 height 45
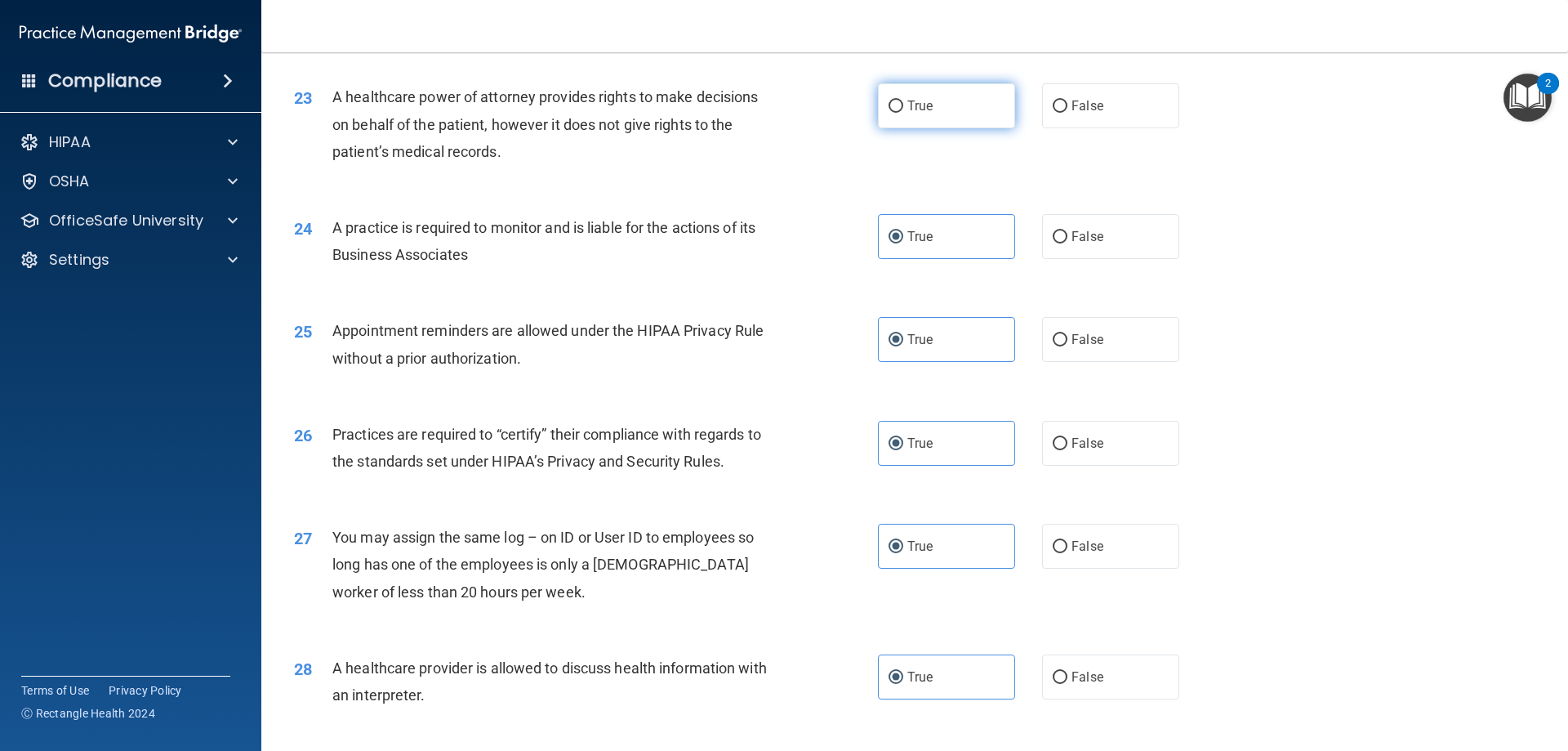
click at [903, 100] on input "True" at bounding box center [896, 106] width 14 height 12
radio input "true"
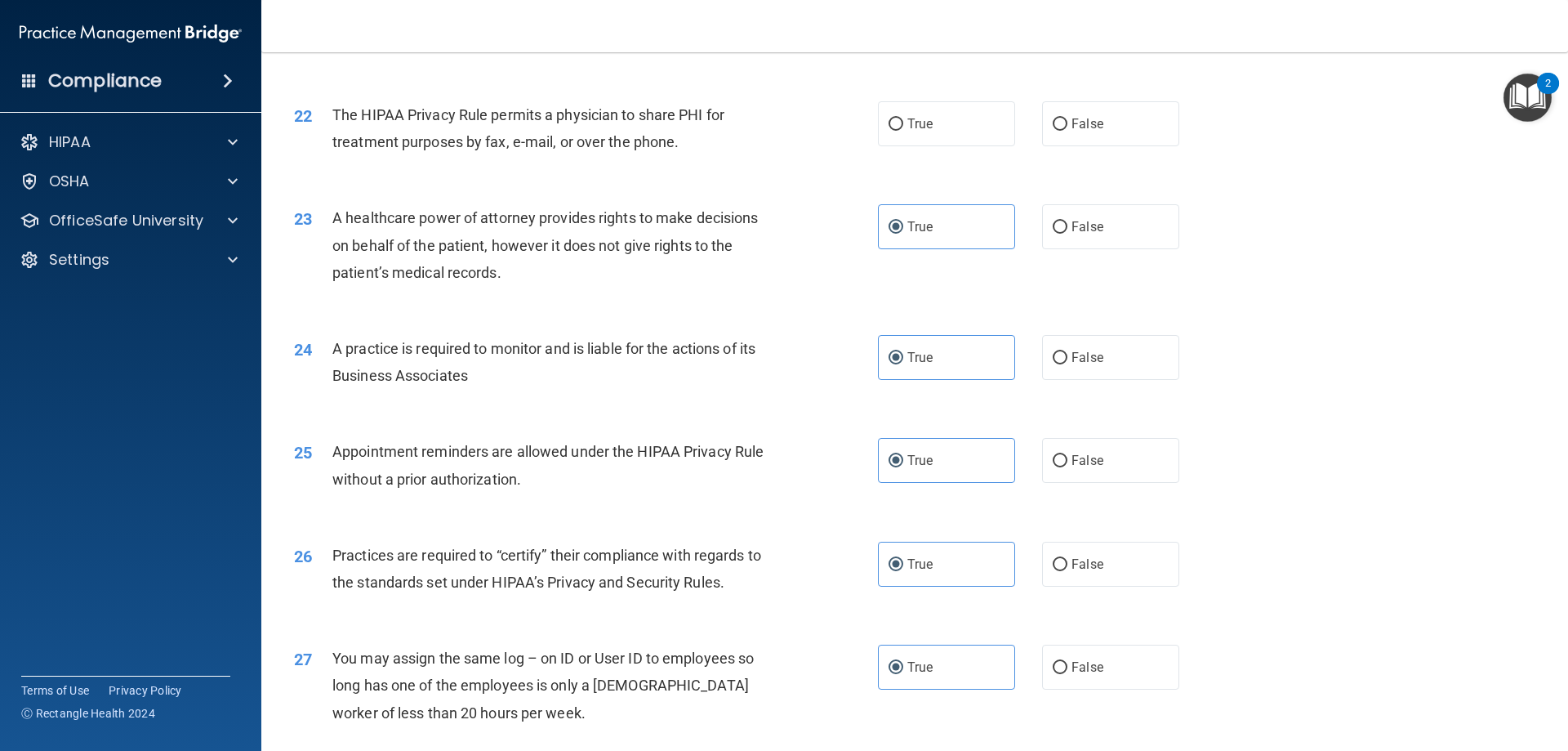
scroll to position [2480, 0]
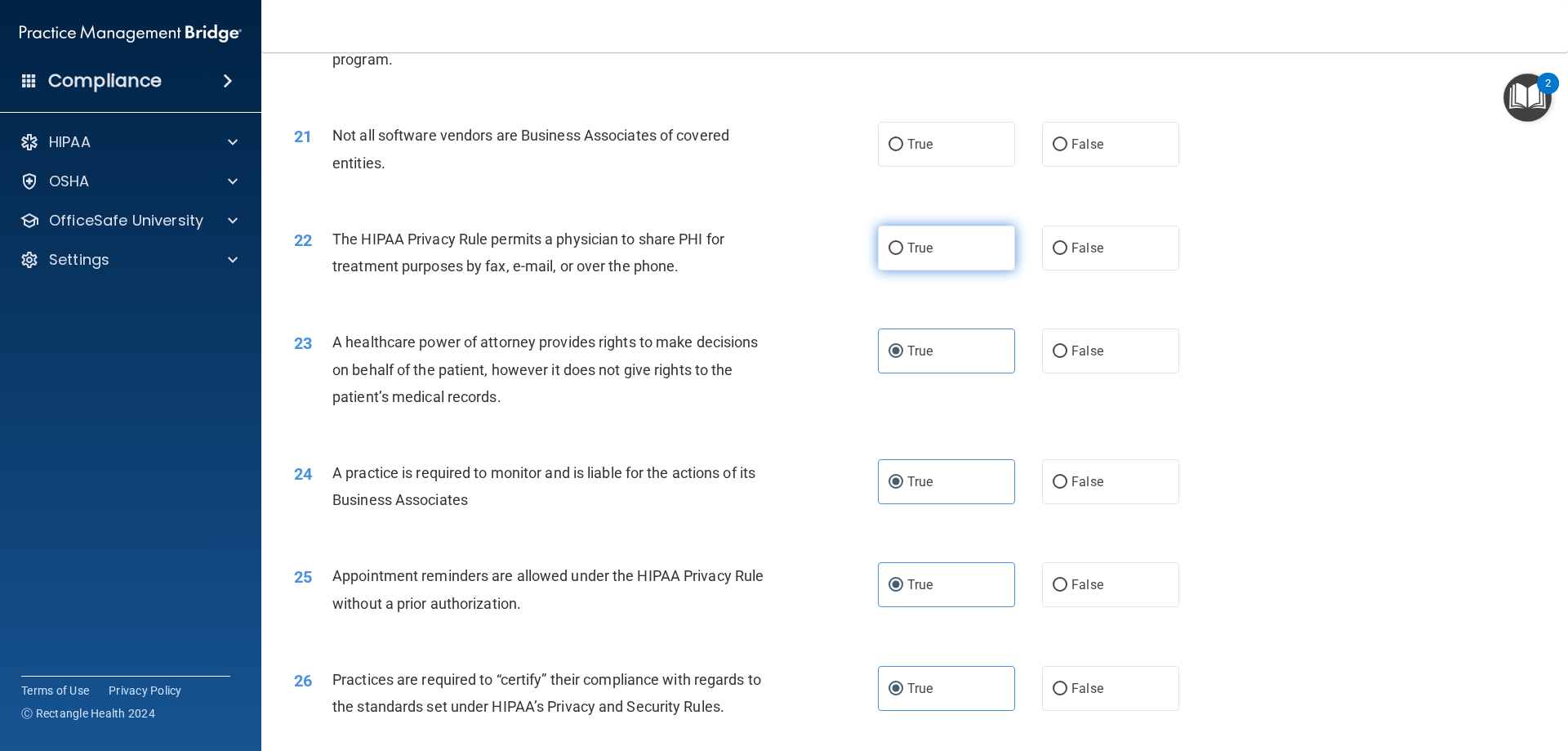
click at [890, 255] on label "True" at bounding box center [946, 248] width 137 height 45
click at [890, 255] on input "True" at bounding box center [896, 249] width 14 height 12
radio input "true"
click at [907, 151] on span "True" at bounding box center [920, 144] width 26 height 15
click at [903, 151] on input "True" at bounding box center [896, 145] width 14 height 12
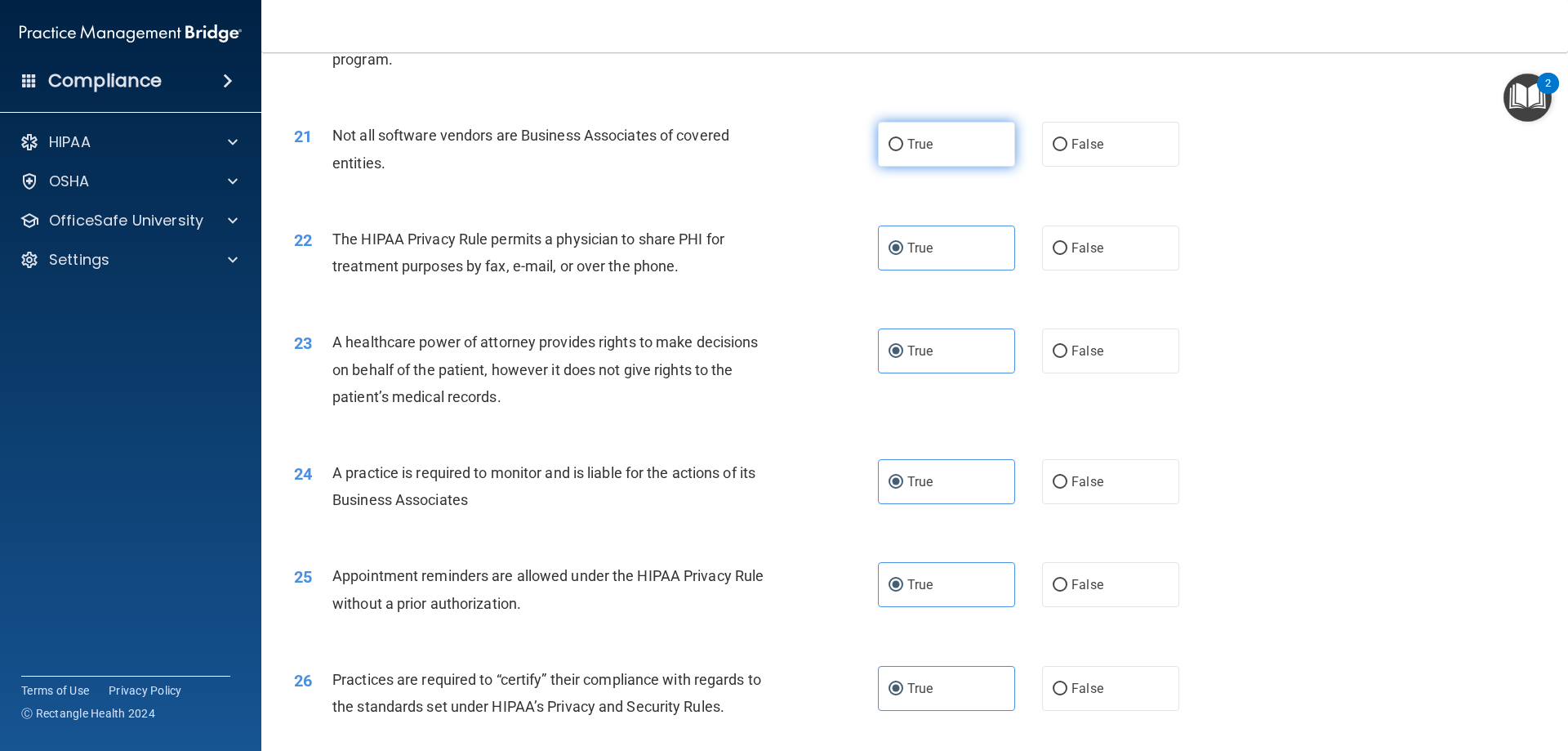
radio input "true"
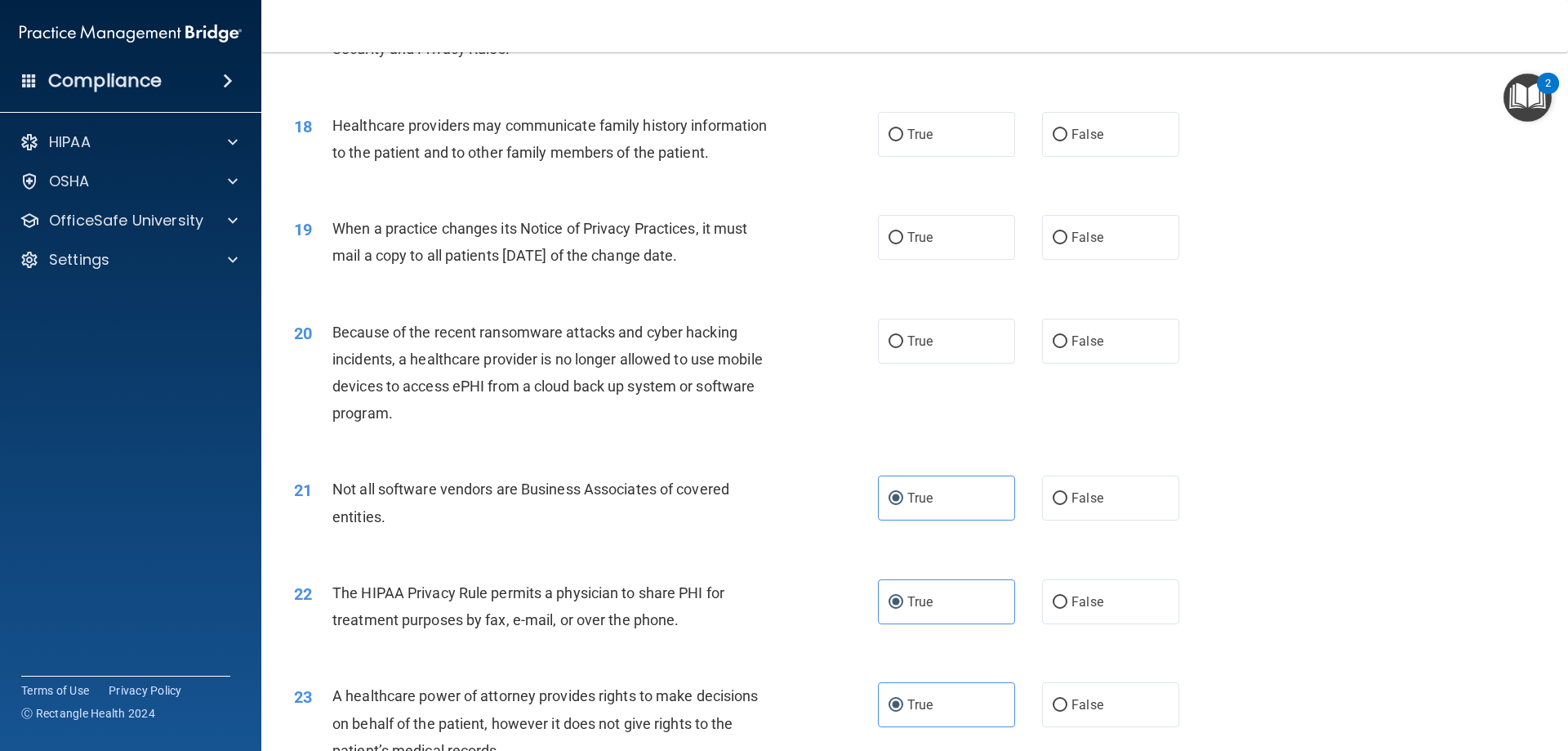
scroll to position [2072, 0]
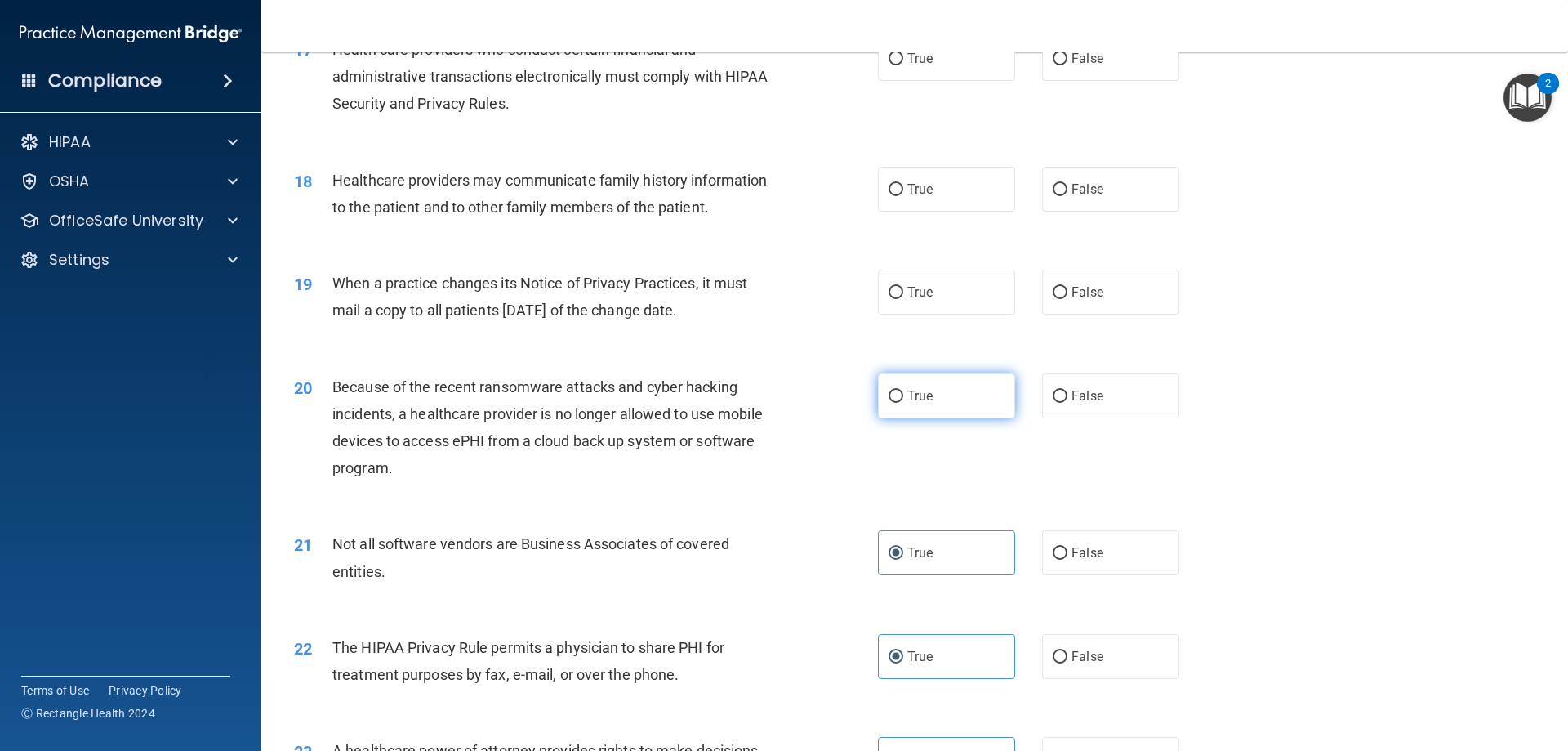
click at [931, 396] on label "True" at bounding box center [946, 395] width 137 height 45
click at [903, 396] on input "True" at bounding box center [896, 397] width 14 height 12
radio input "true"
click at [905, 308] on label "True" at bounding box center [946, 292] width 137 height 45
click at [903, 299] on input "True" at bounding box center [896, 293] width 14 height 12
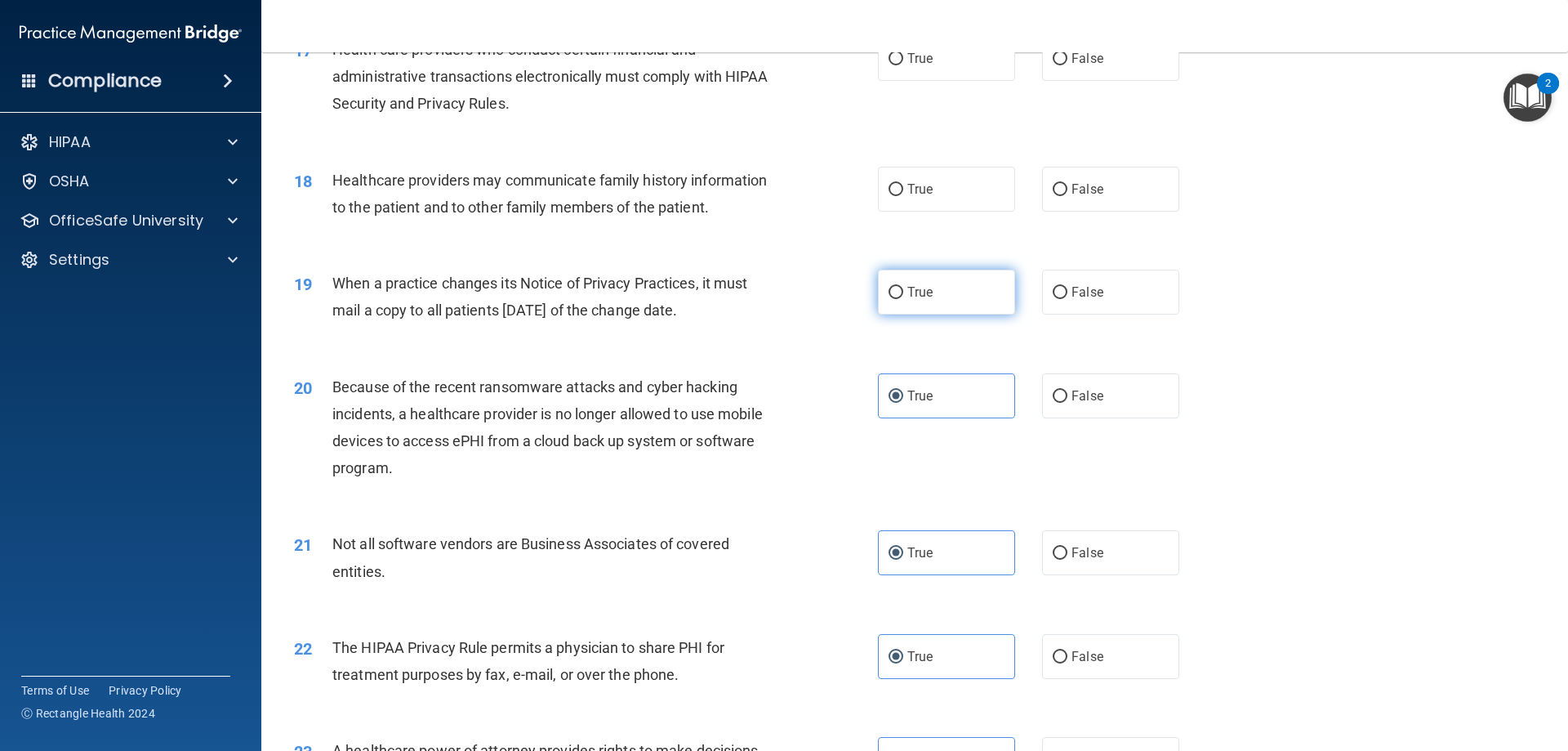
radio input "true"
click at [921, 205] on label "True" at bounding box center [946, 189] width 137 height 45
click at [903, 196] on input "True" at bounding box center [896, 190] width 14 height 12
radio input "true"
click at [908, 67] on label "True" at bounding box center [946, 58] width 137 height 45
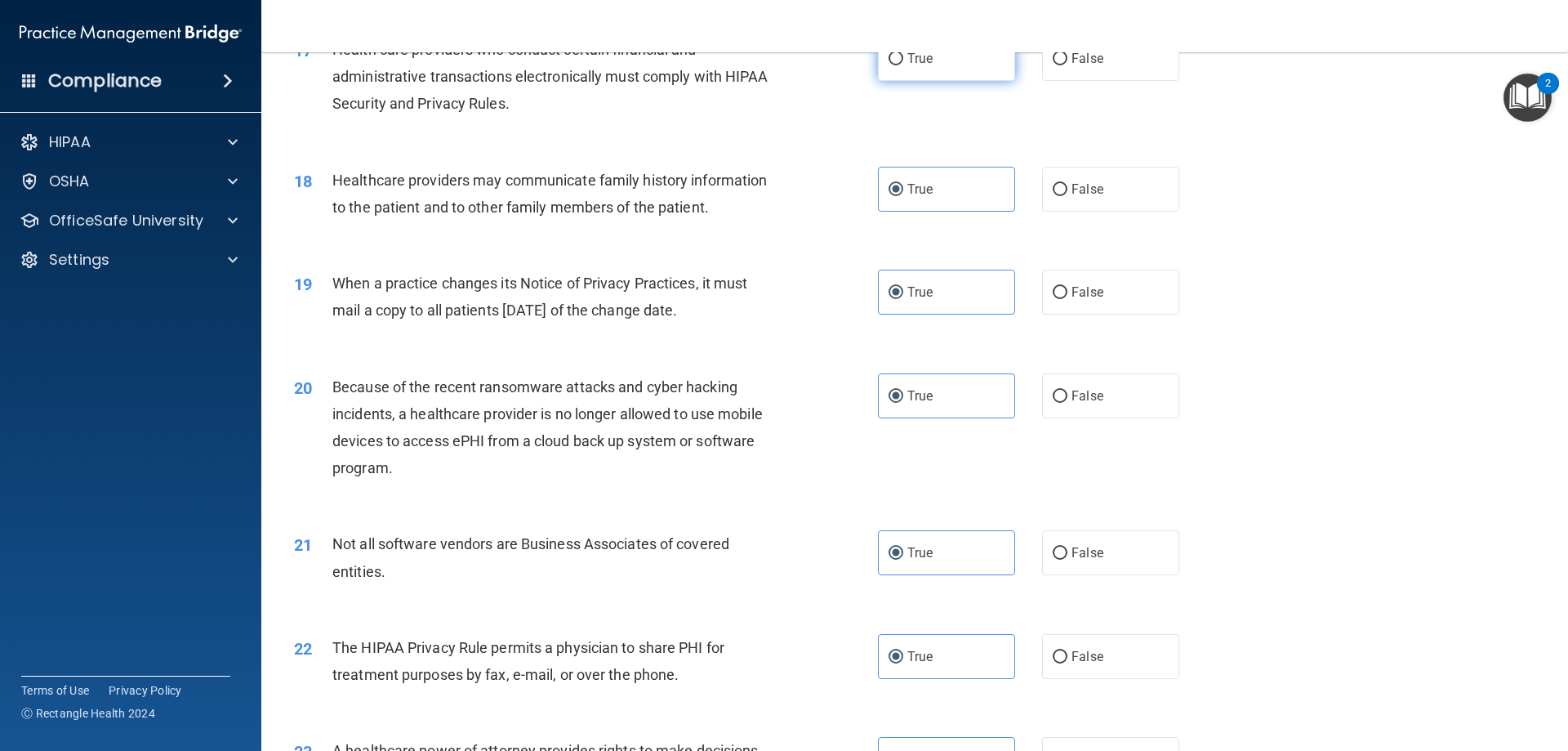
click at [903, 66] on input "True" at bounding box center [896, 59] width 14 height 12
radio input "true"
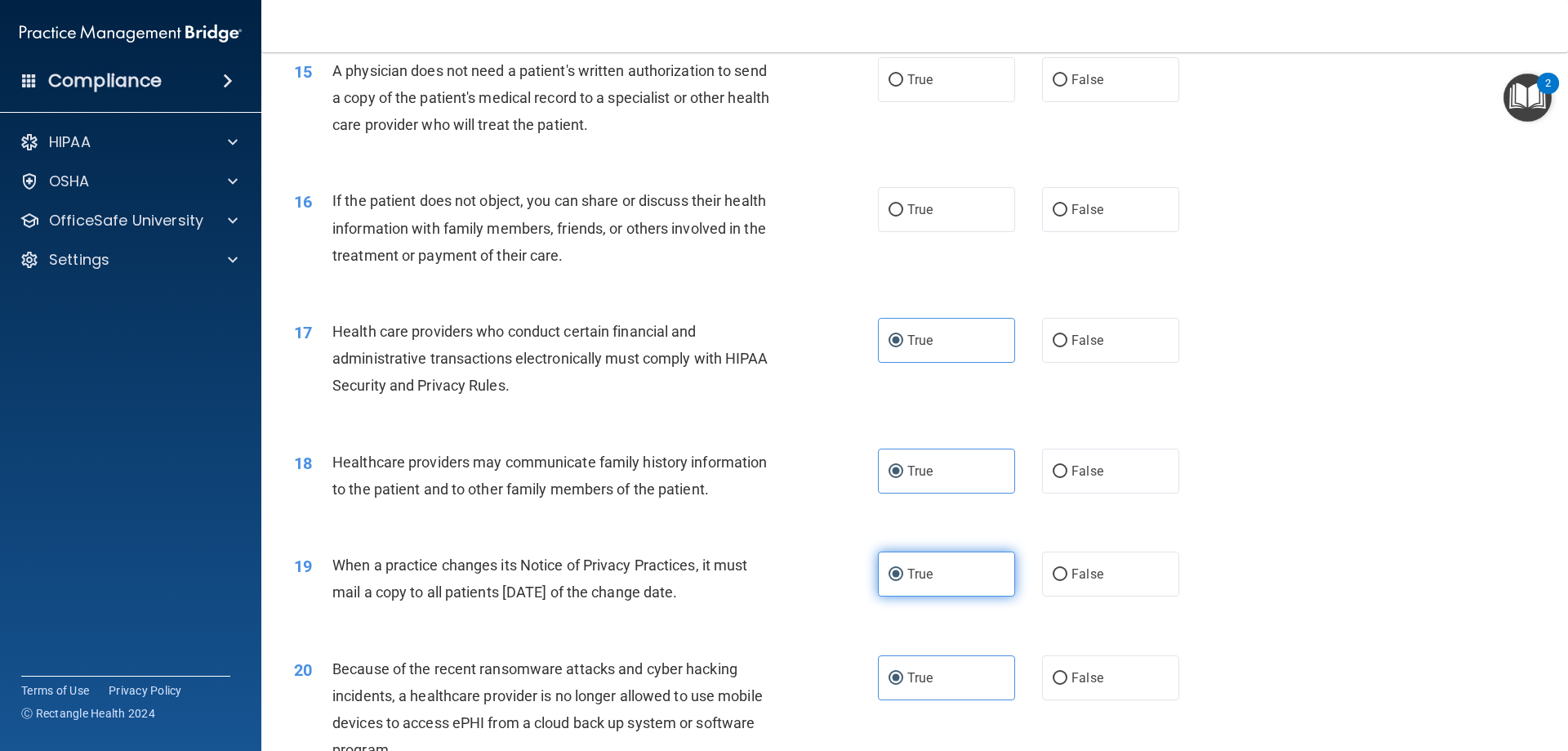
scroll to position [1663, 0]
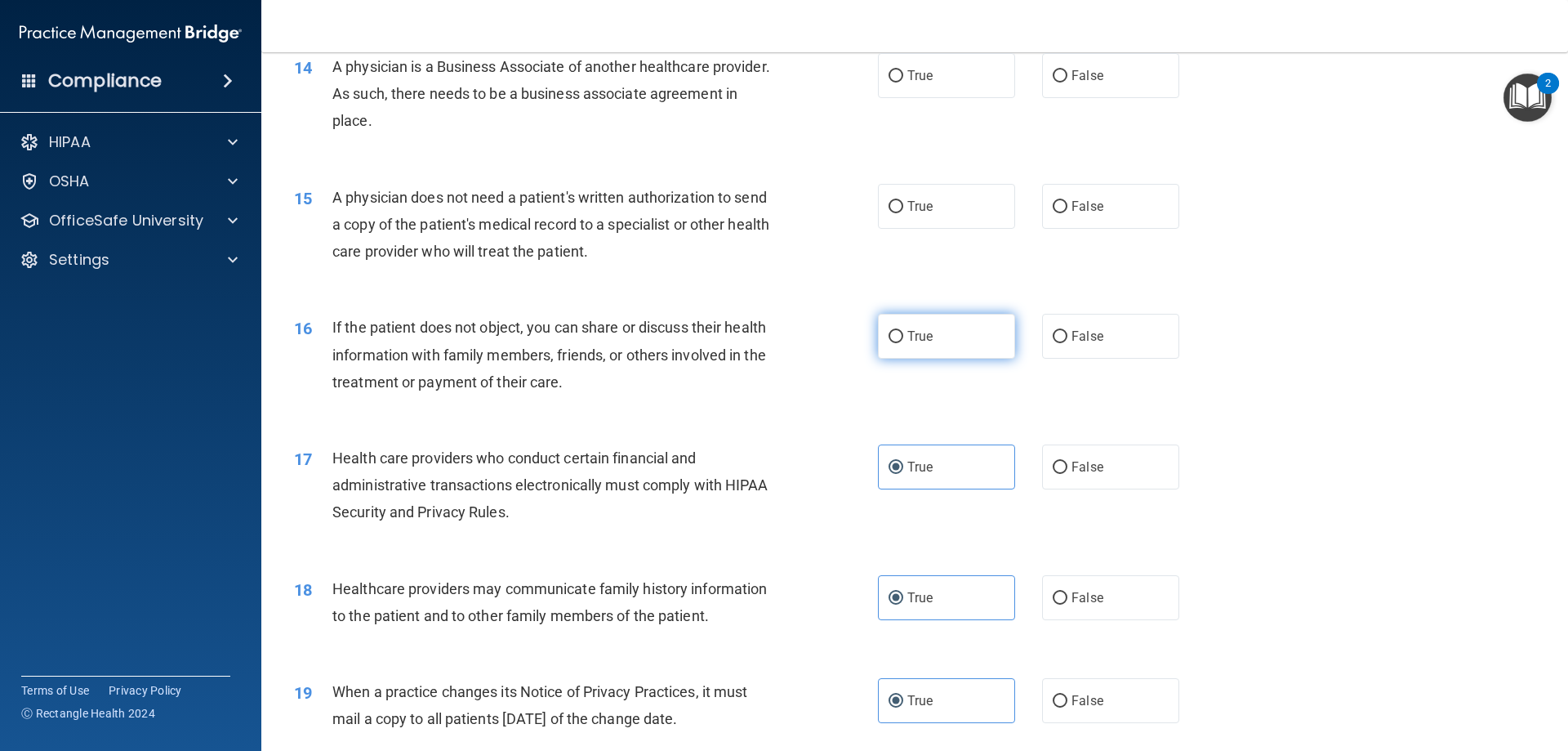
click at [932, 337] on label "True" at bounding box center [946, 335] width 137 height 45
click at [903, 337] on input "True" at bounding box center [896, 337] width 14 height 12
radio input "true"
drag, startPoint x: 934, startPoint y: 232, endPoint x: 932, endPoint y: 221, distance: 11.2
click at [933, 226] on div "15 A physician does not need a patient's written authorization to send a copy o…" at bounding box center [914, 228] width 1266 height 130
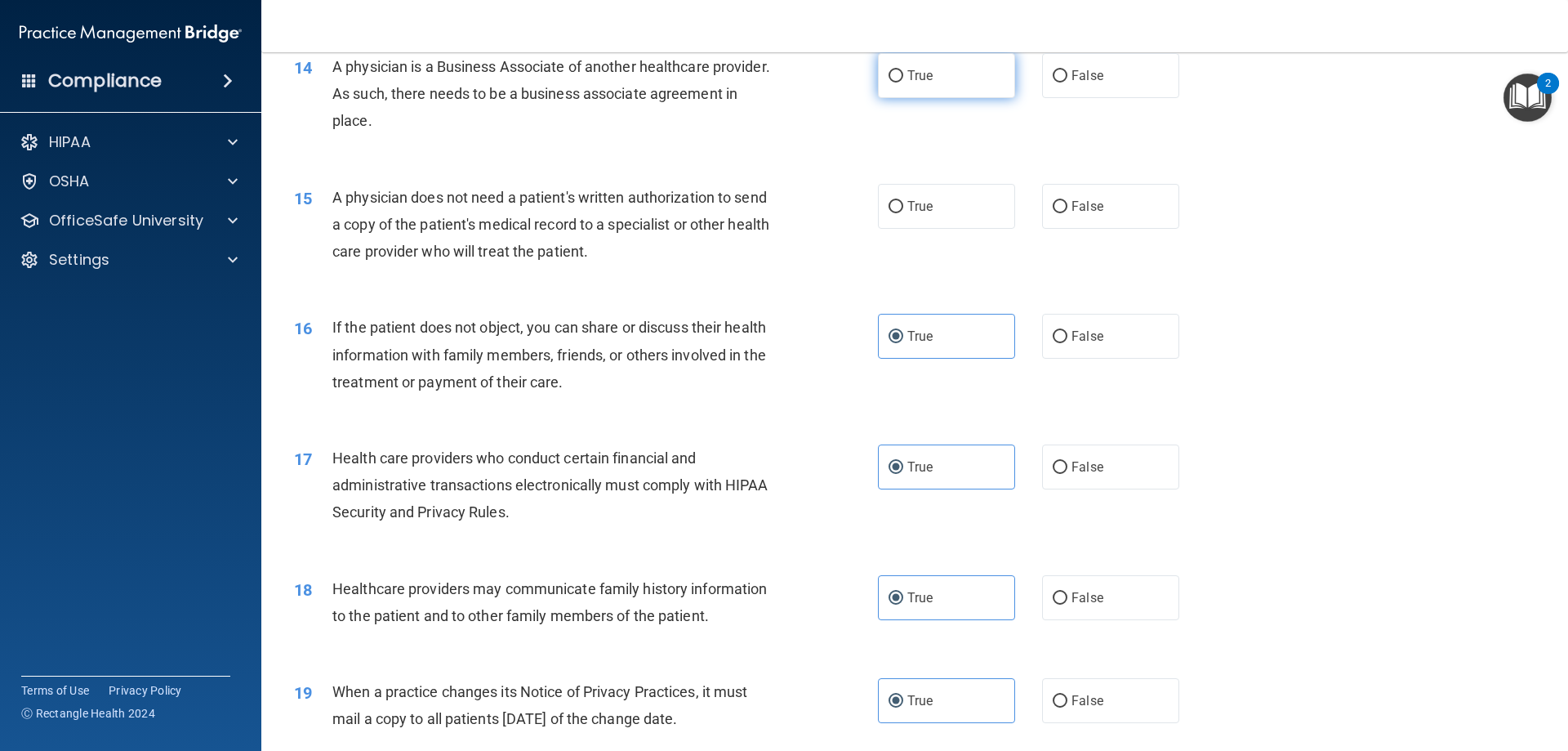
click at [931, 73] on label "True" at bounding box center [946, 75] width 137 height 45
click at [903, 73] on input "True" at bounding box center [896, 77] width 14 height 12
radio input "true"
drag, startPoint x: 914, startPoint y: 220, endPoint x: 914, endPoint y: 206, distance: 14.0
click at [913, 215] on label "True" at bounding box center [946, 206] width 137 height 45
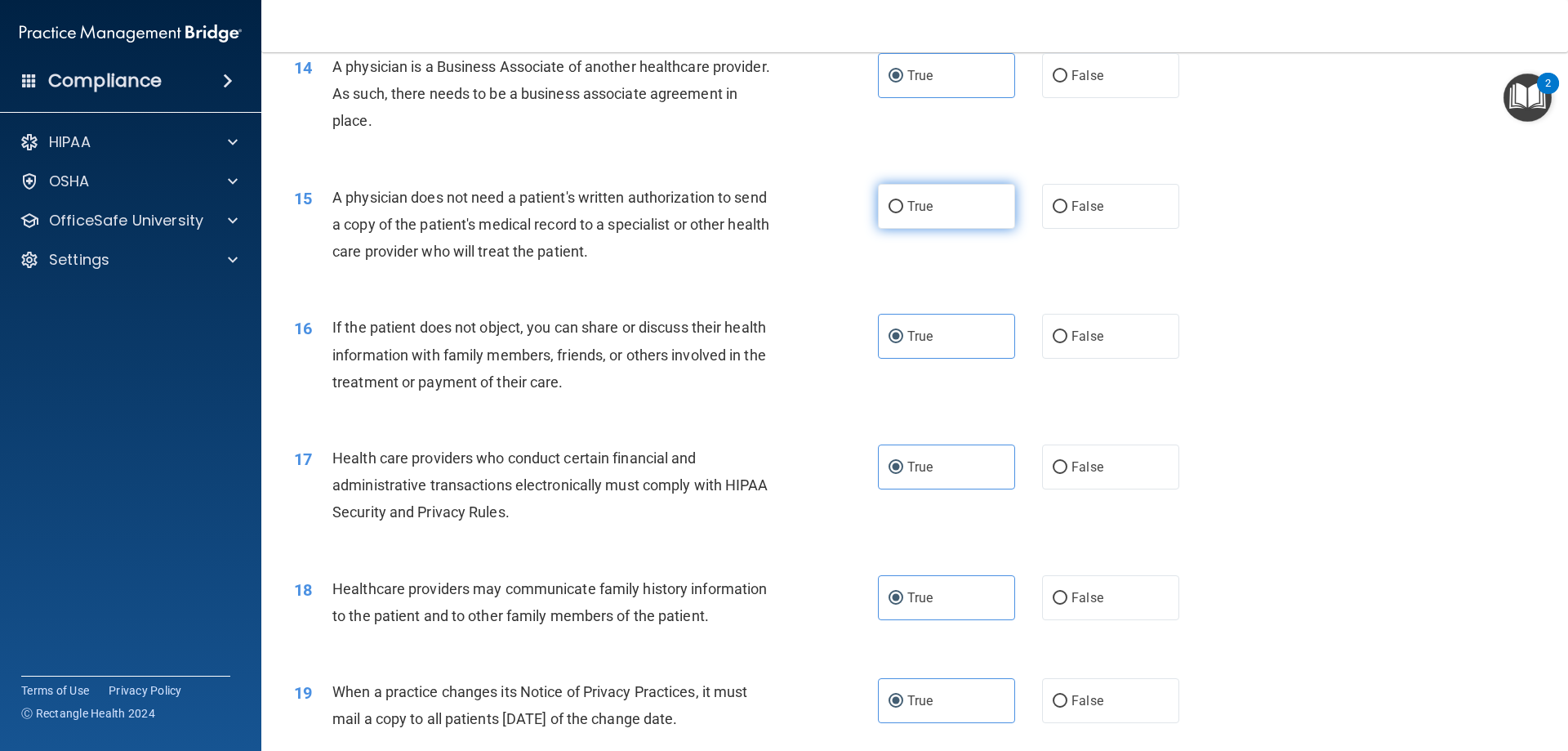
click at [903, 213] on input "True" at bounding box center [896, 207] width 14 height 12
radio input "true"
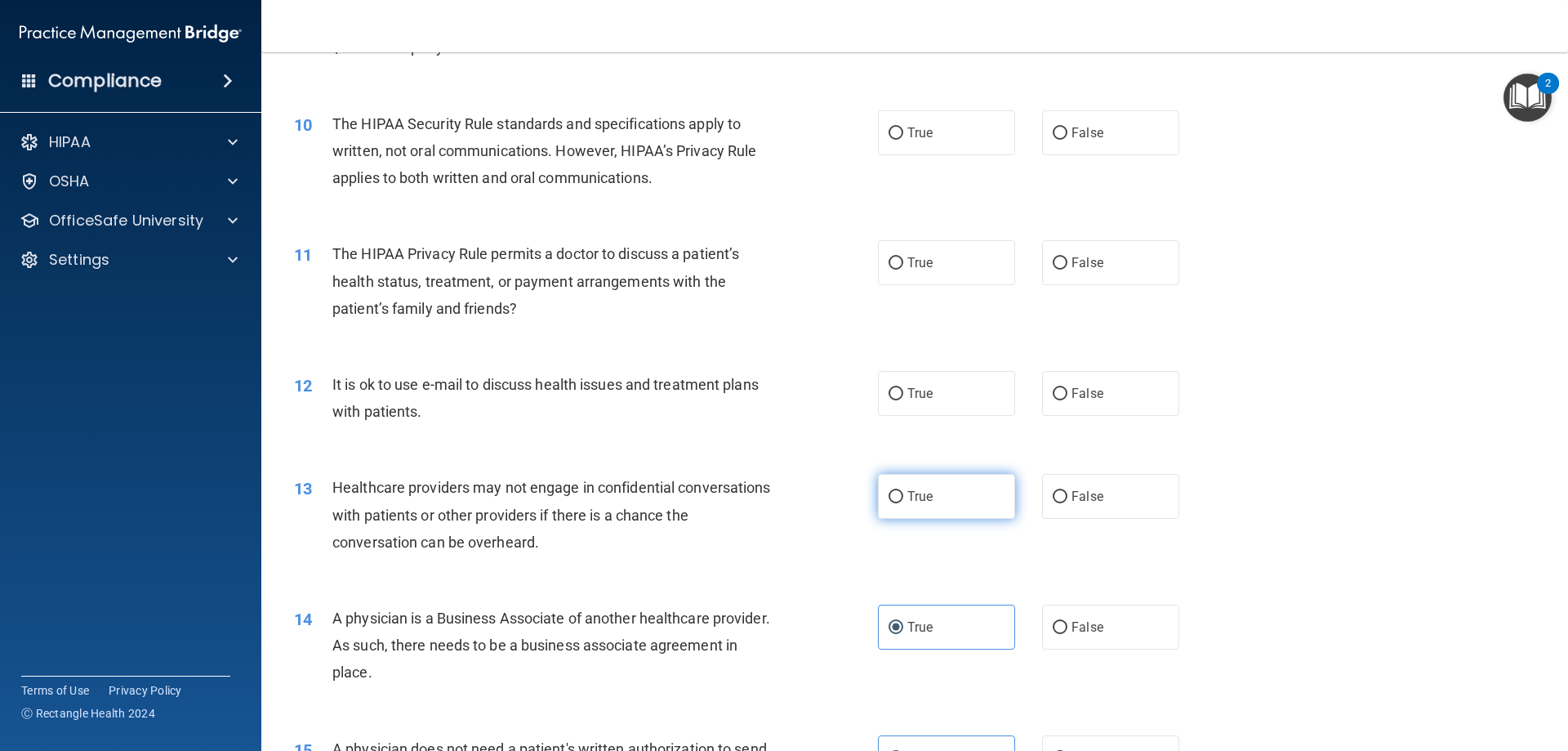
scroll to position [1255, 0]
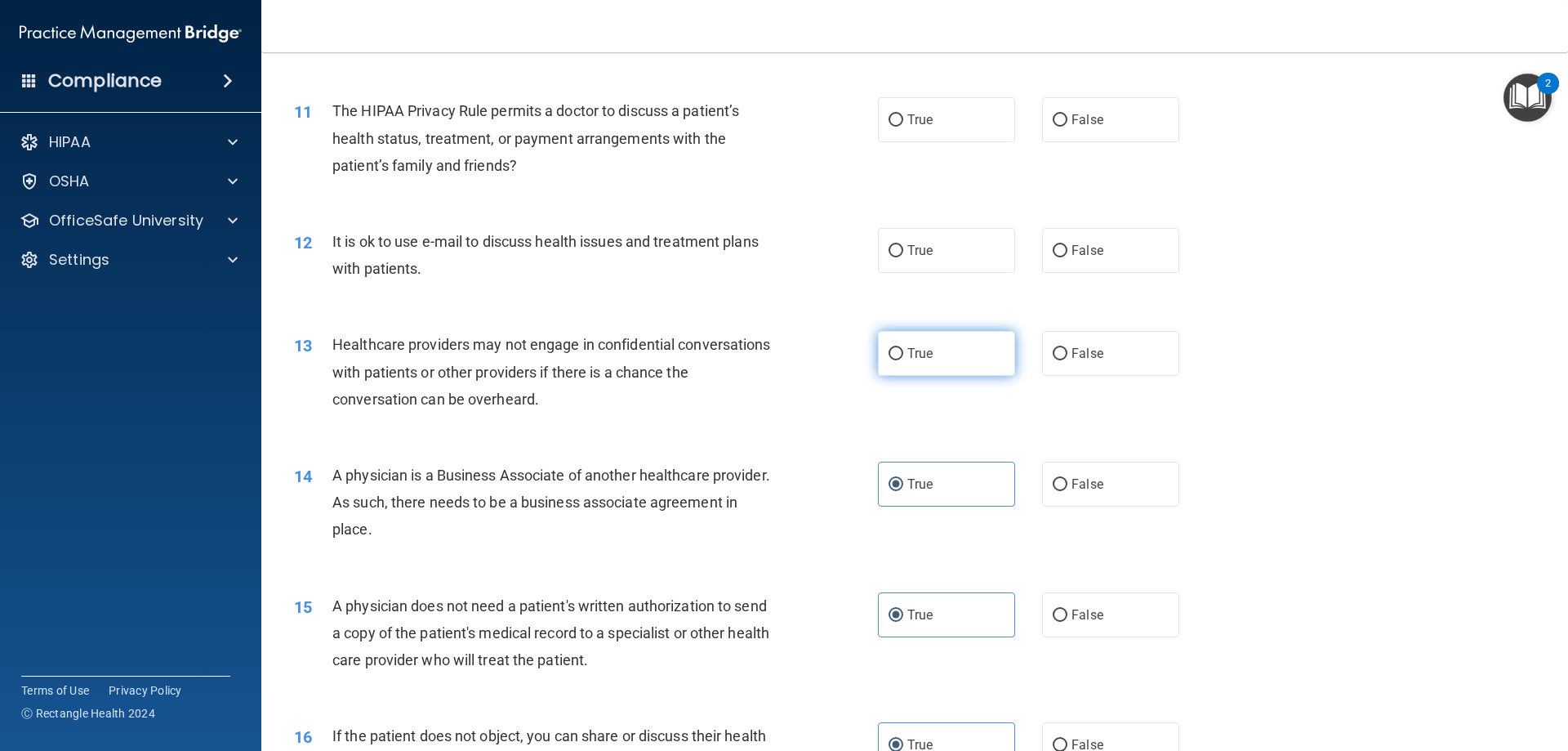
click at [912, 359] on span "True" at bounding box center [920, 353] width 26 height 15
click at [903, 359] on input "True" at bounding box center [896, 354] width 14 height 12
radio input "true"
click at [889, 245] on input "True" at bounding box center [896, 251] width 14 height 12
radio input "true"
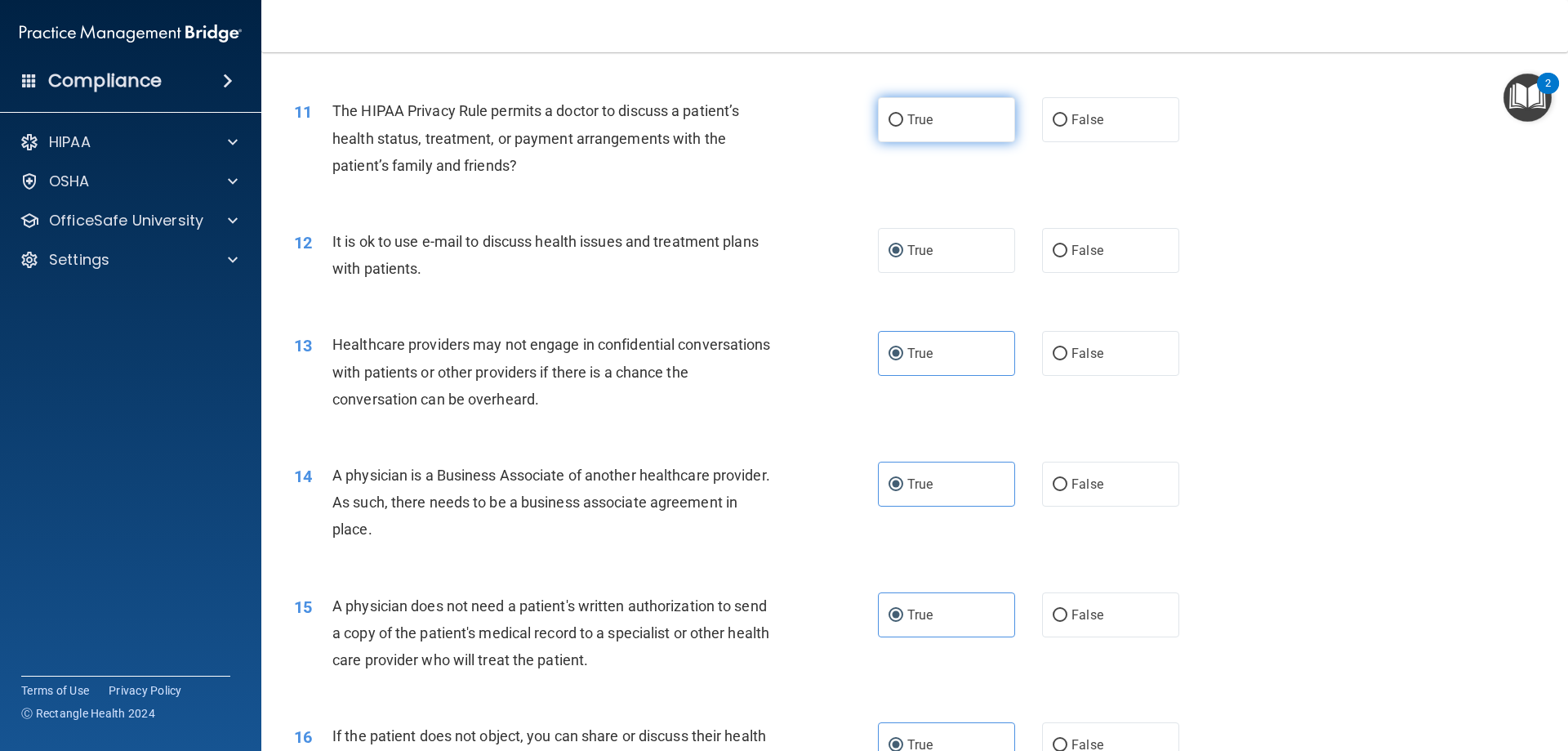
click at [890, 118] on input "True" at bounding box center [896, 120] width 14 height 12
radio input "true"
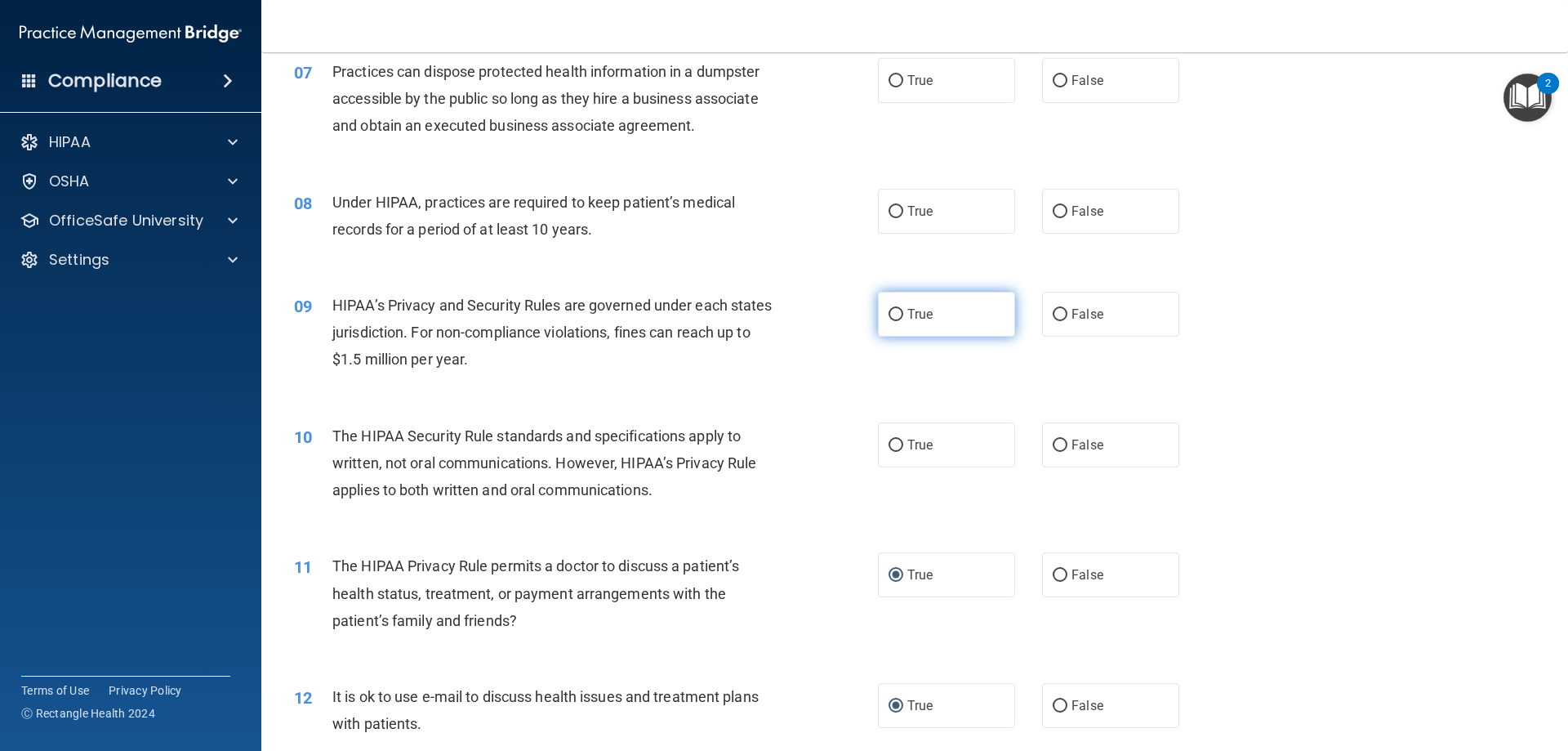
scroll to position [765, 0]
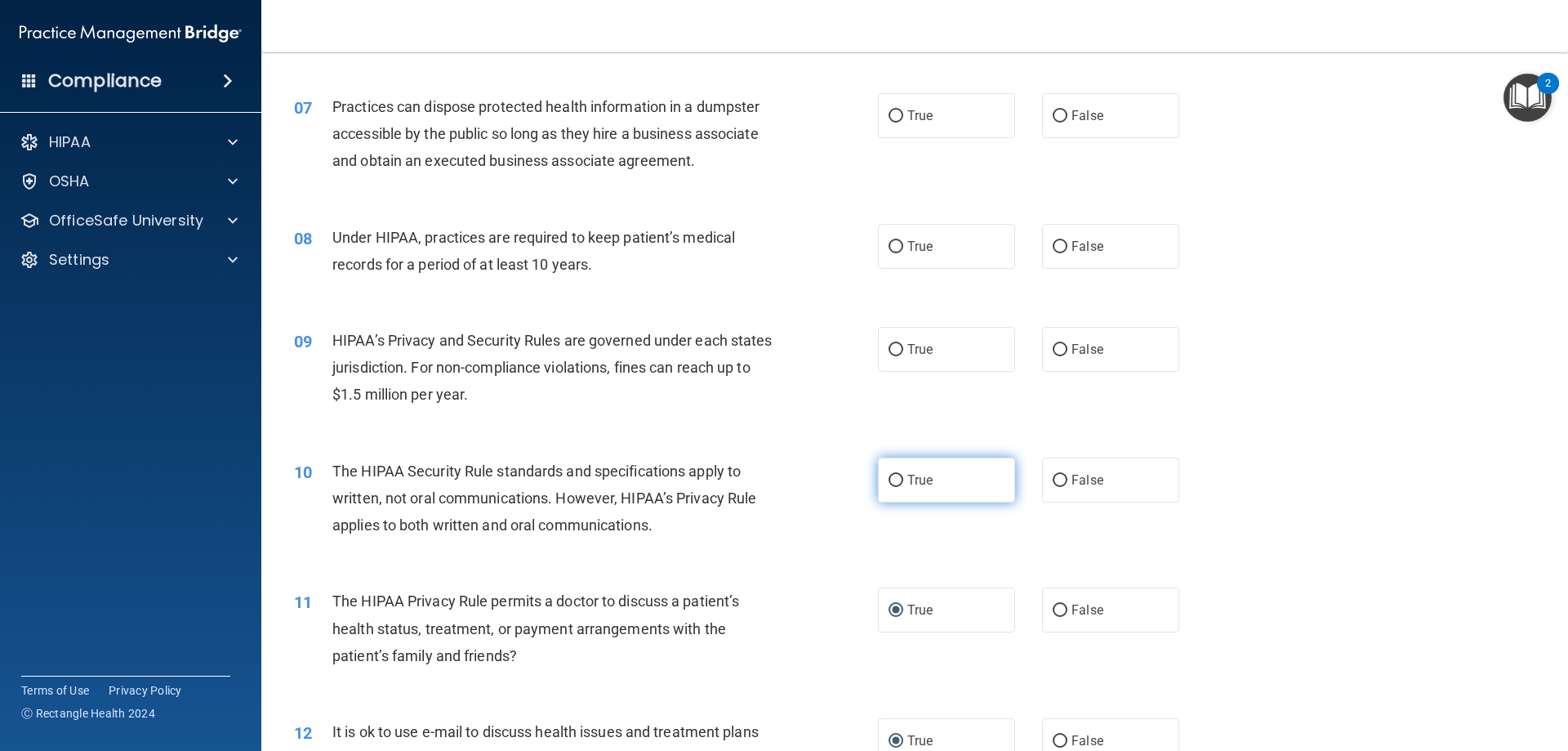
click at [899, 479] on label "True" at bounding box center [946, 479] width 137 height 45
click at [899, 479] on input "True" at bounding box center [896, 480] width 14 height 12
radio input "true"
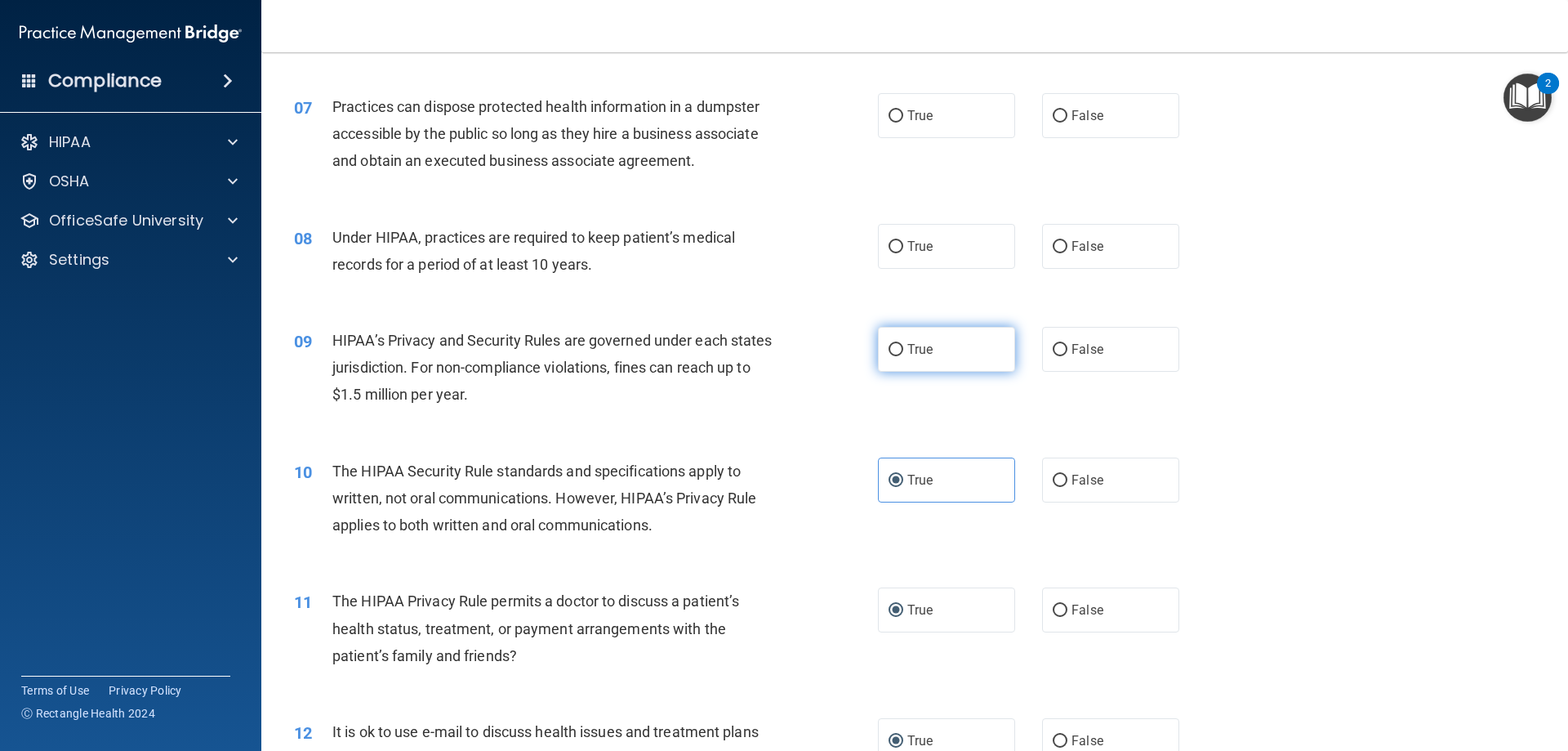
click at [893, 344] on input "True" at bounding box center [896, 350] width 14 height 12
radio input "true"
click at [889, 250] on input "True" at bounding box center [896, 247] width 14 height 12
radio input "true"
click at [889, 118] on input "True" at bounding box center [896, 117] width 14 height 12
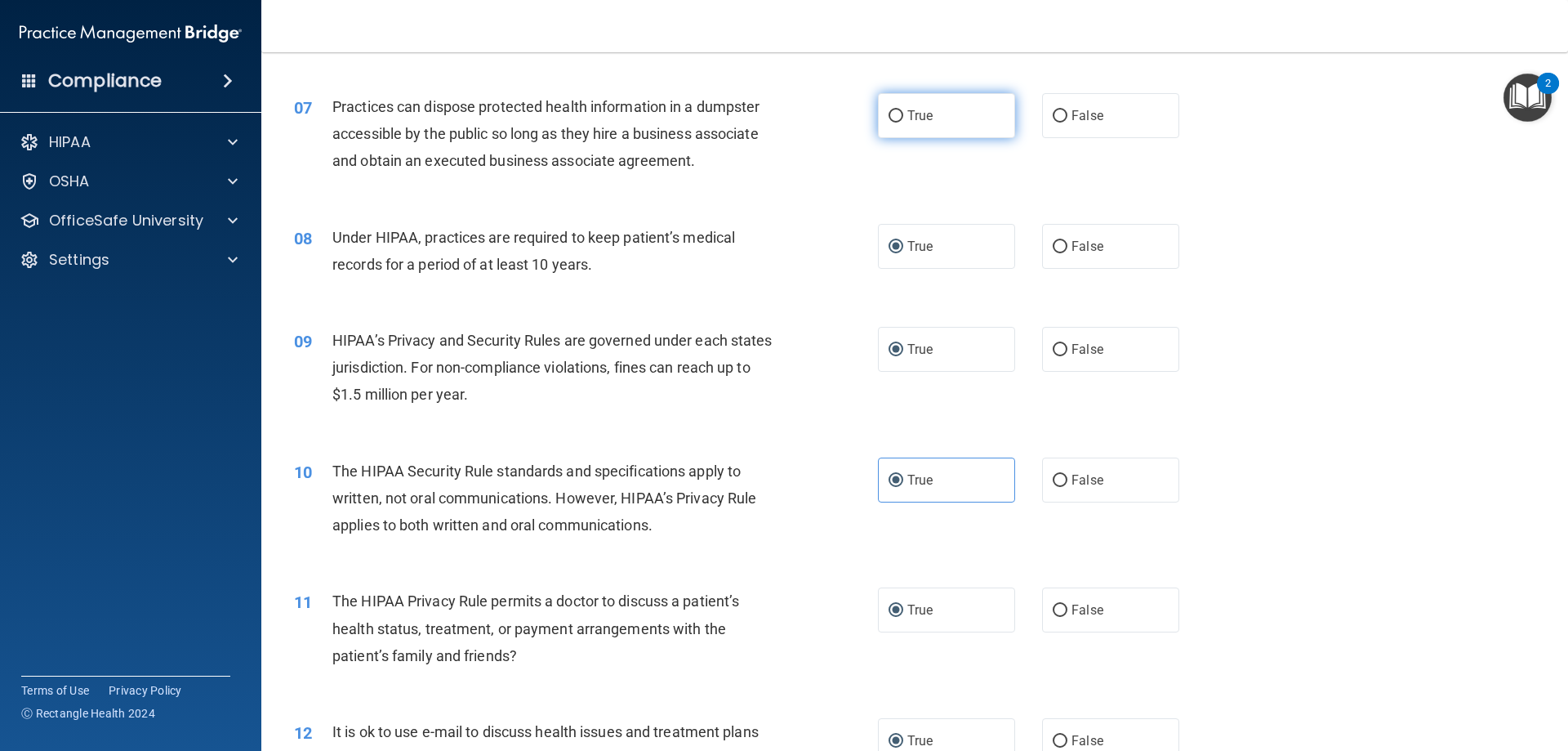
radio input "true"
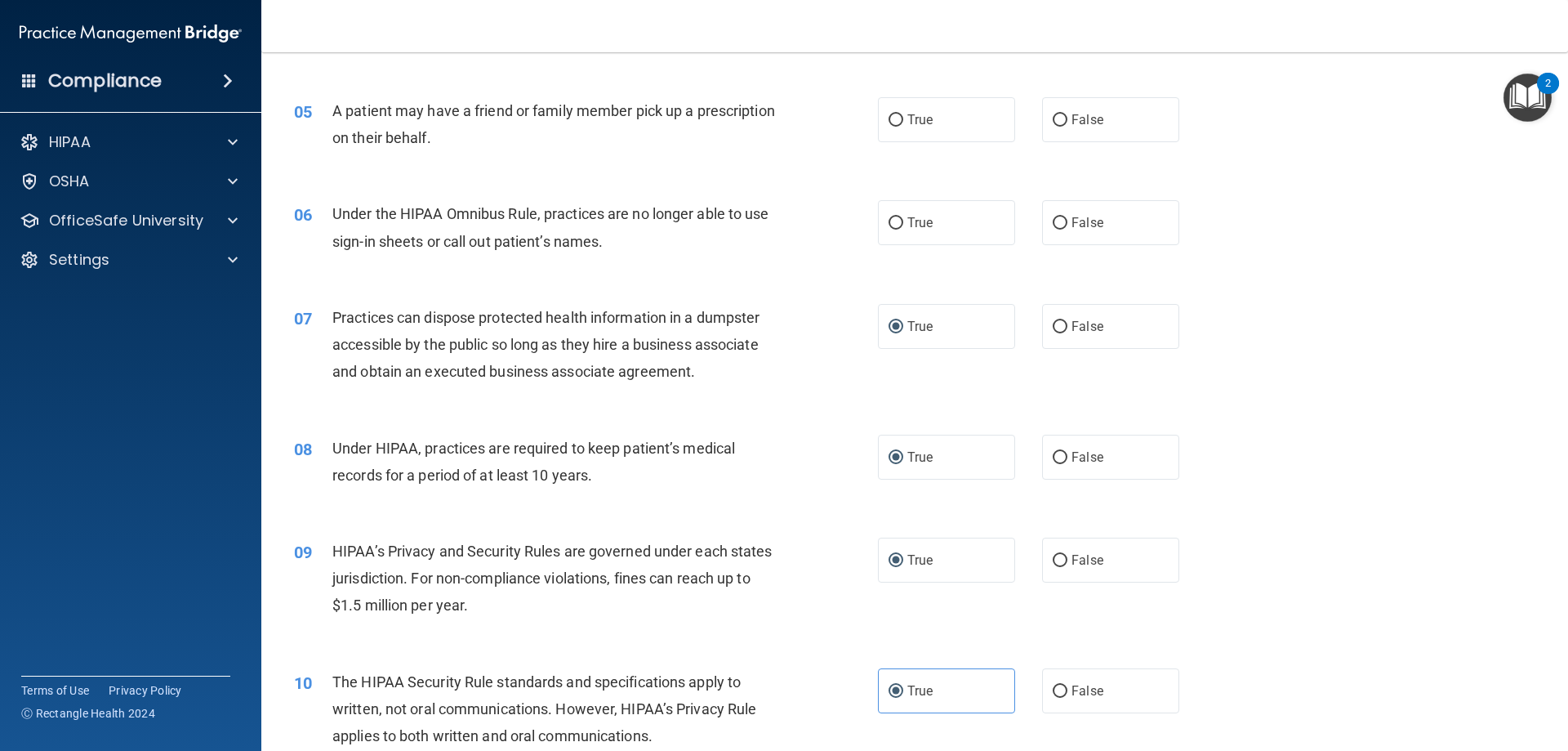
scroll to position [438, 0]
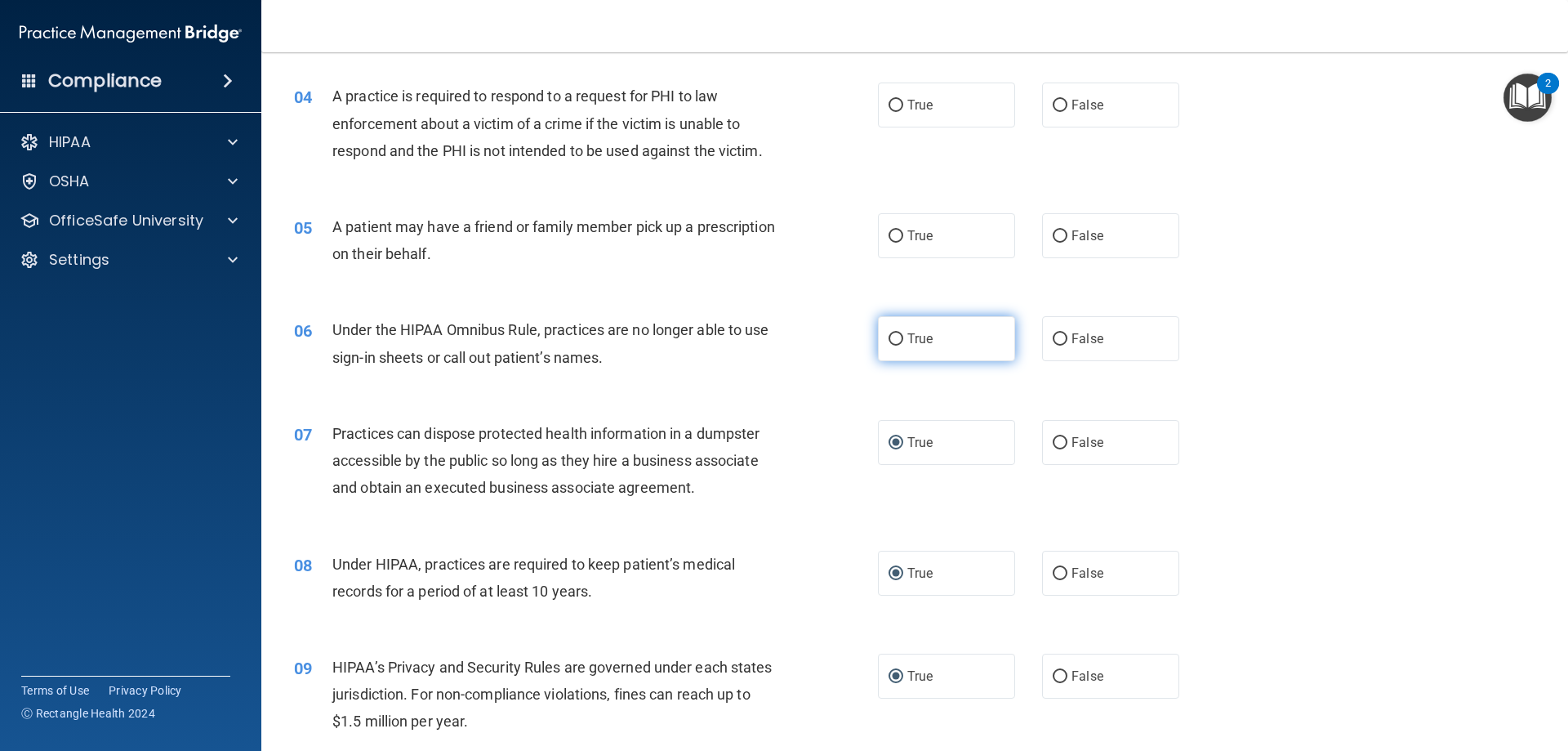
click at [889, 341] on input "True" at bounding box center [896, 339] width 14 height 12
radio input "true"
click at [890, 237] on input "True" at bounding box center [896, 237] width 14 height 12
radio input "true"
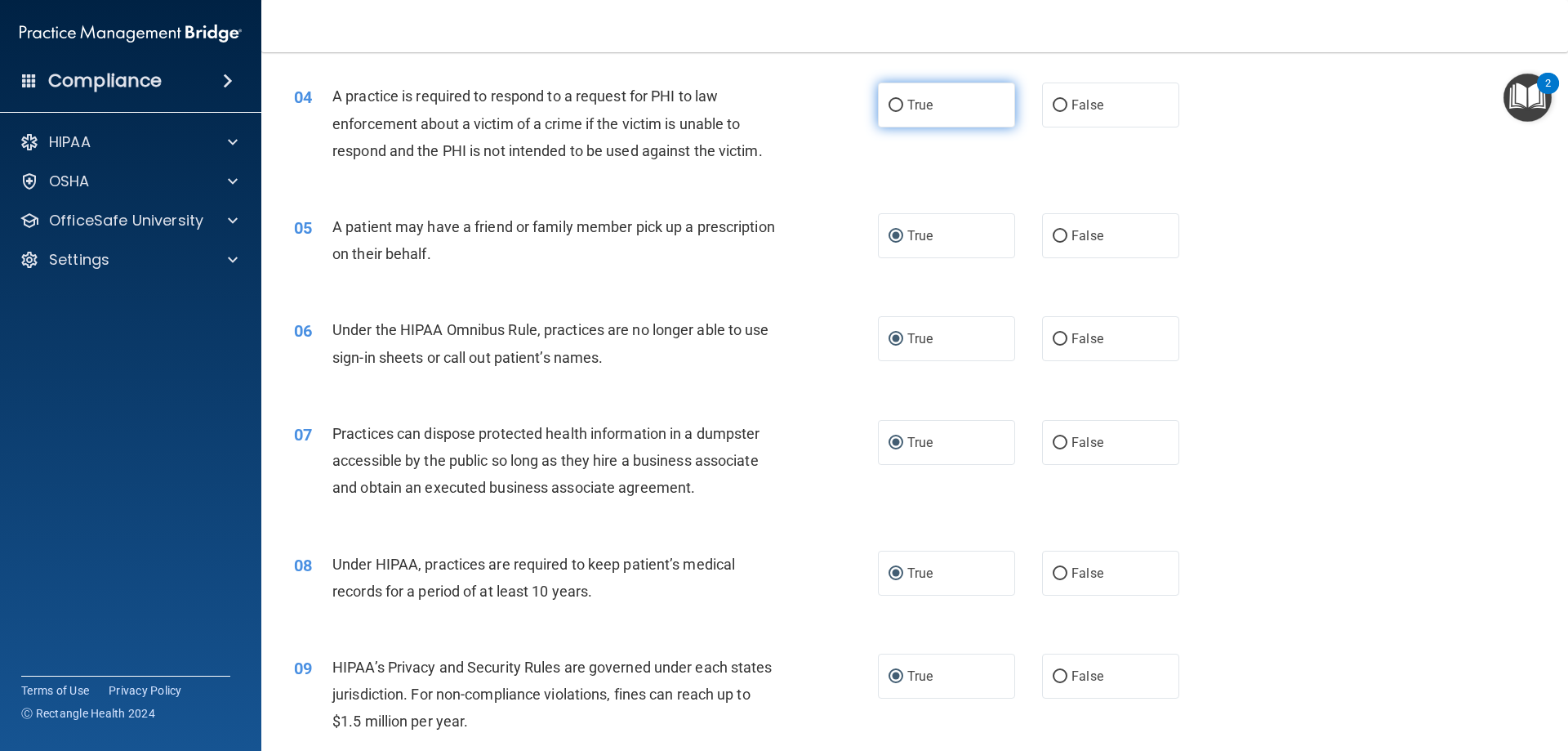
click at [889, 109] on input "True" at bounding box center [896, 106] width 14 height 12
radio input "true"
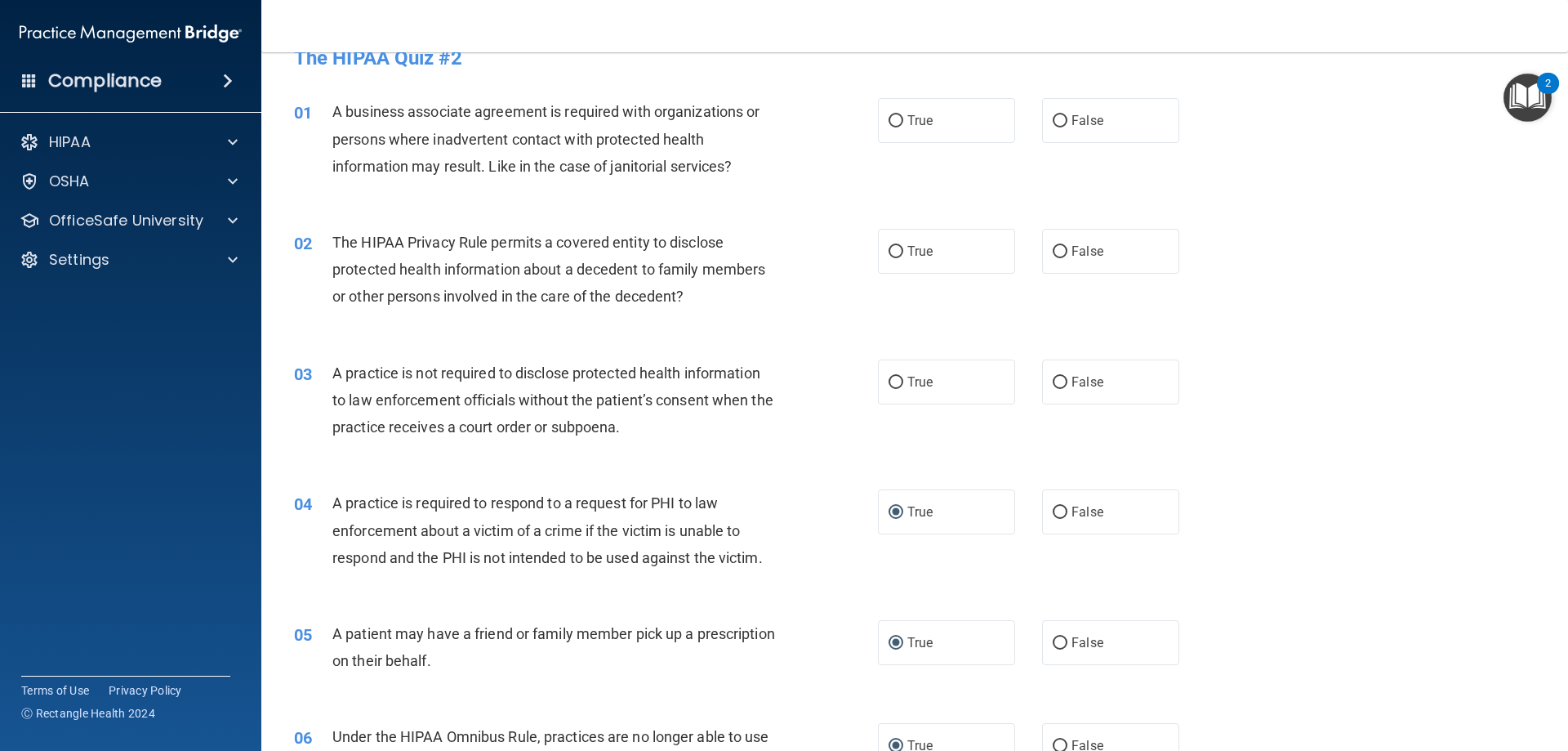
scroll to position [30, 0]
click at [893, 378] on input "True" at bounding box center [896, 384] width 14 height 12
radio input "true"
click at [889, 248] on input "True" at bounding box center [896, 254] width 14 height 12
radio input "true"
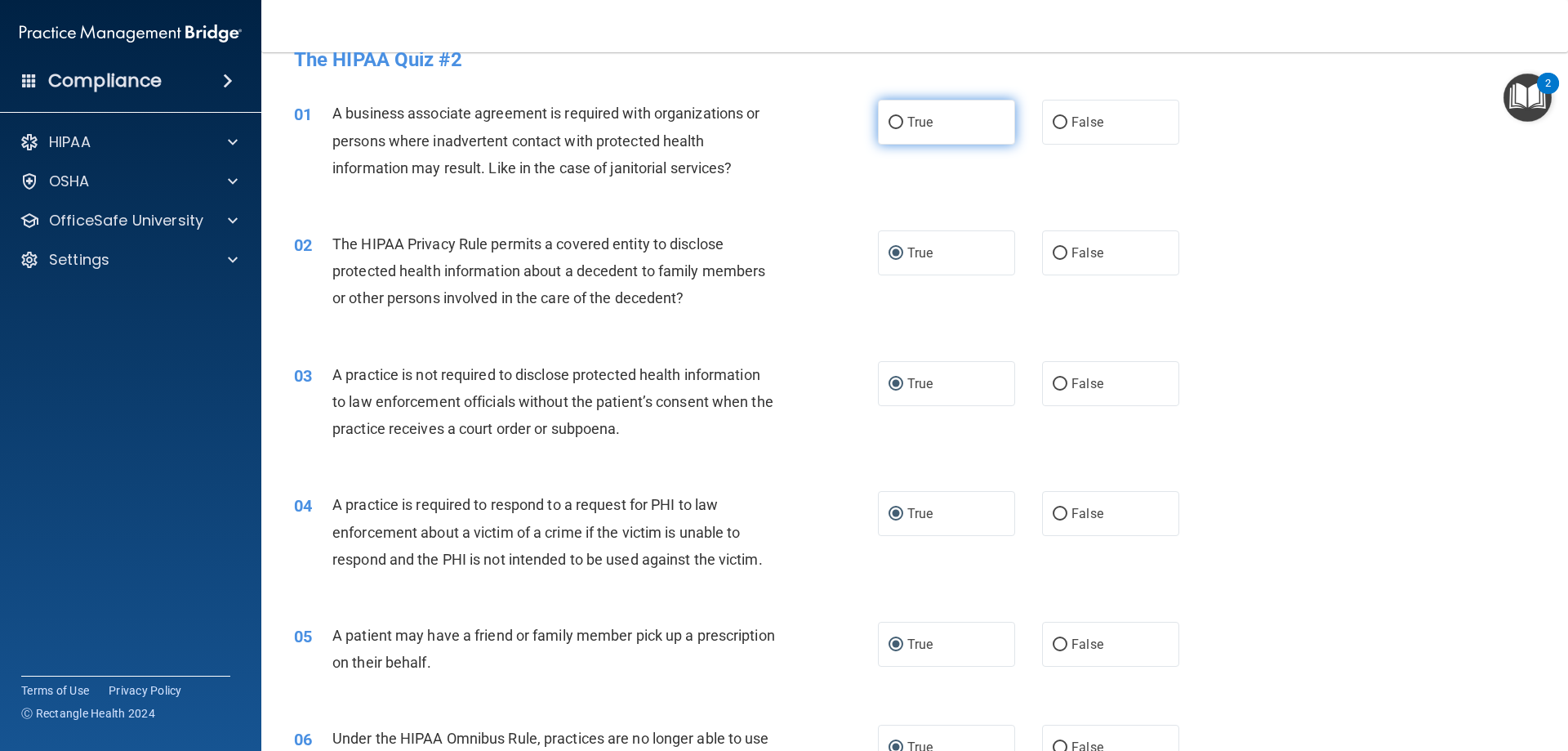
click at [889, 119] on input "True" at bounding box center [896, 123] width 14 height 12
radio input "true"
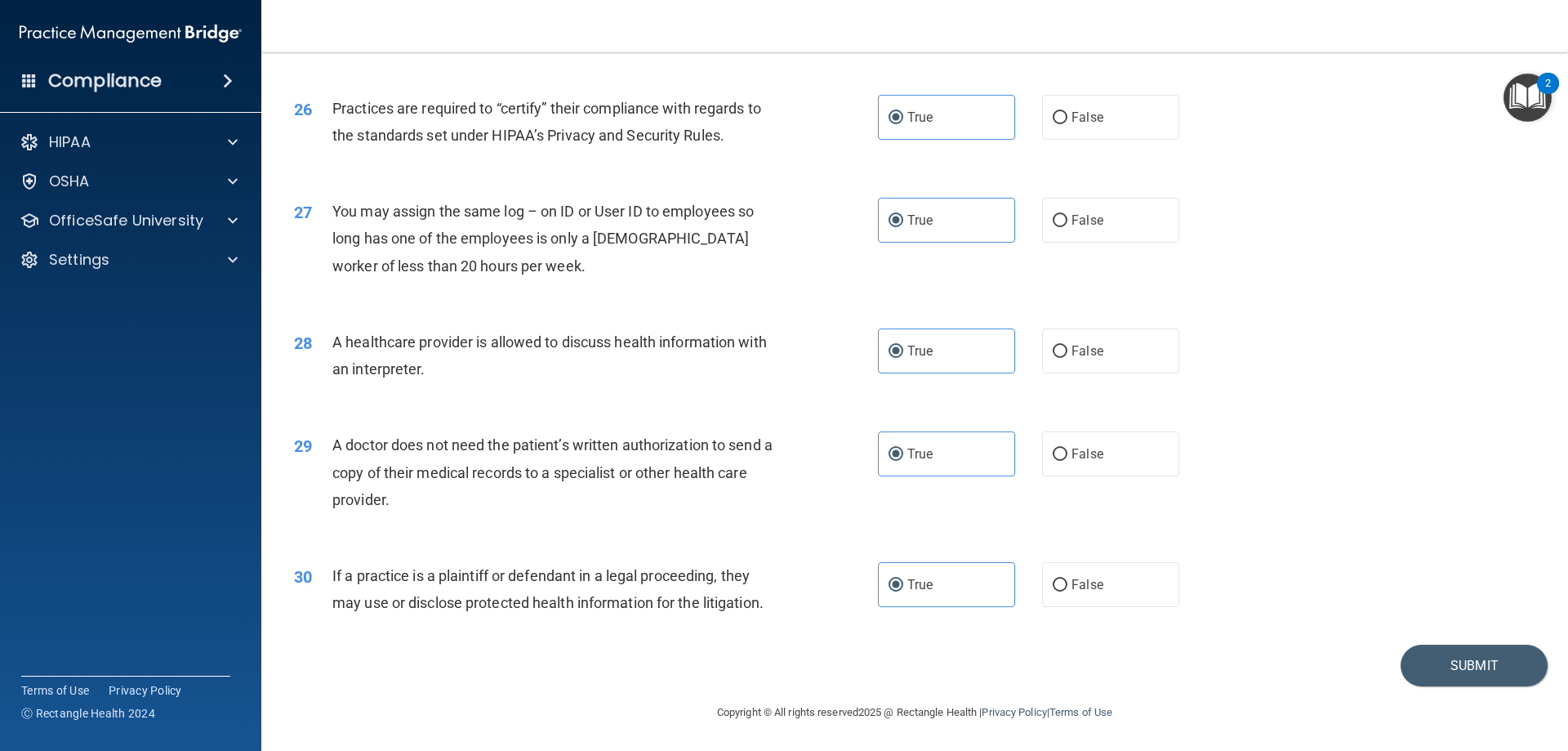
scroll to position [3052, 0]
click at [1434, 664] on button "Submit" at bounding box center [1474, 664] width 147 height 42
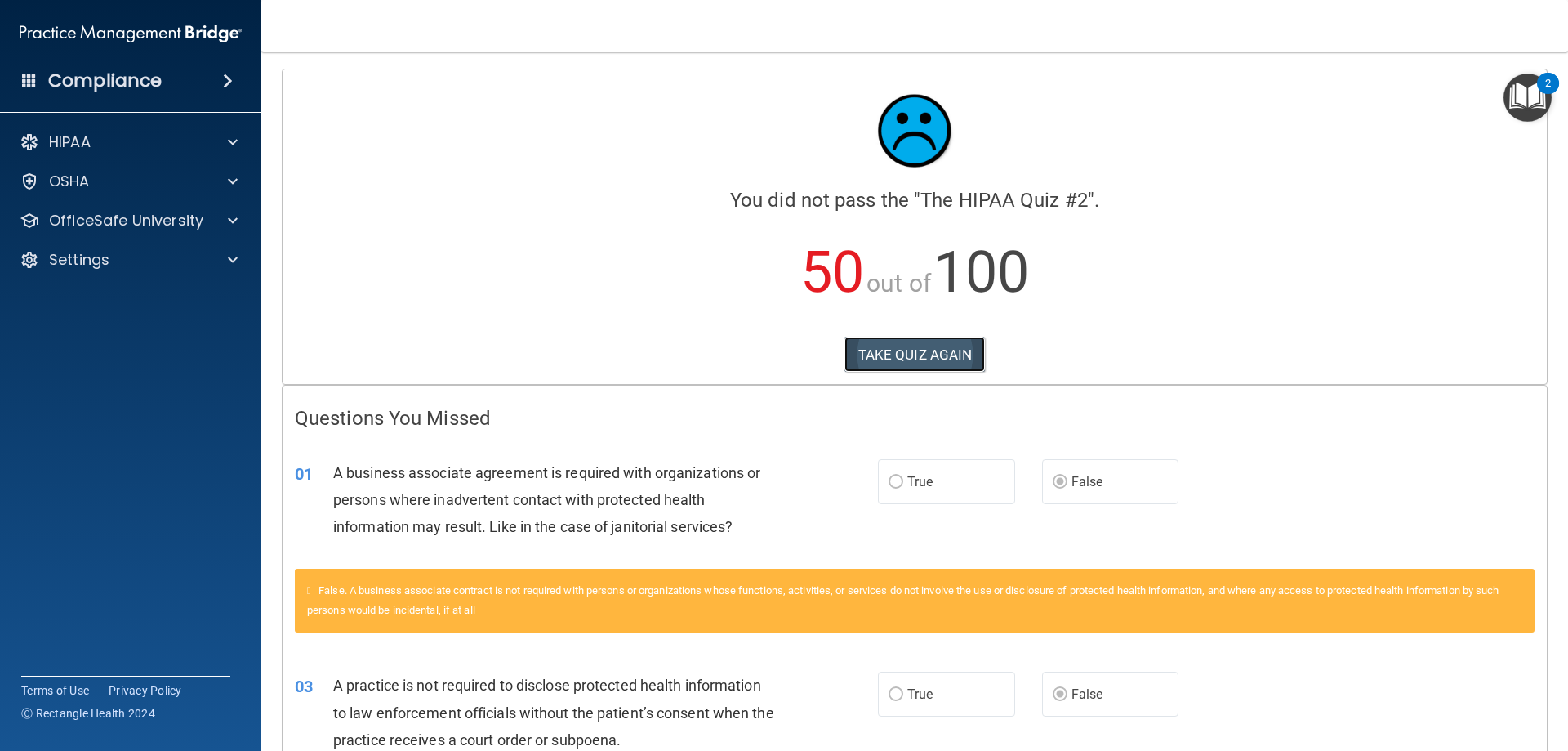
click at [895, 355] on button "TAKE QUIZ AGAIN" at bounding box center [915, 354] width 141 height 36
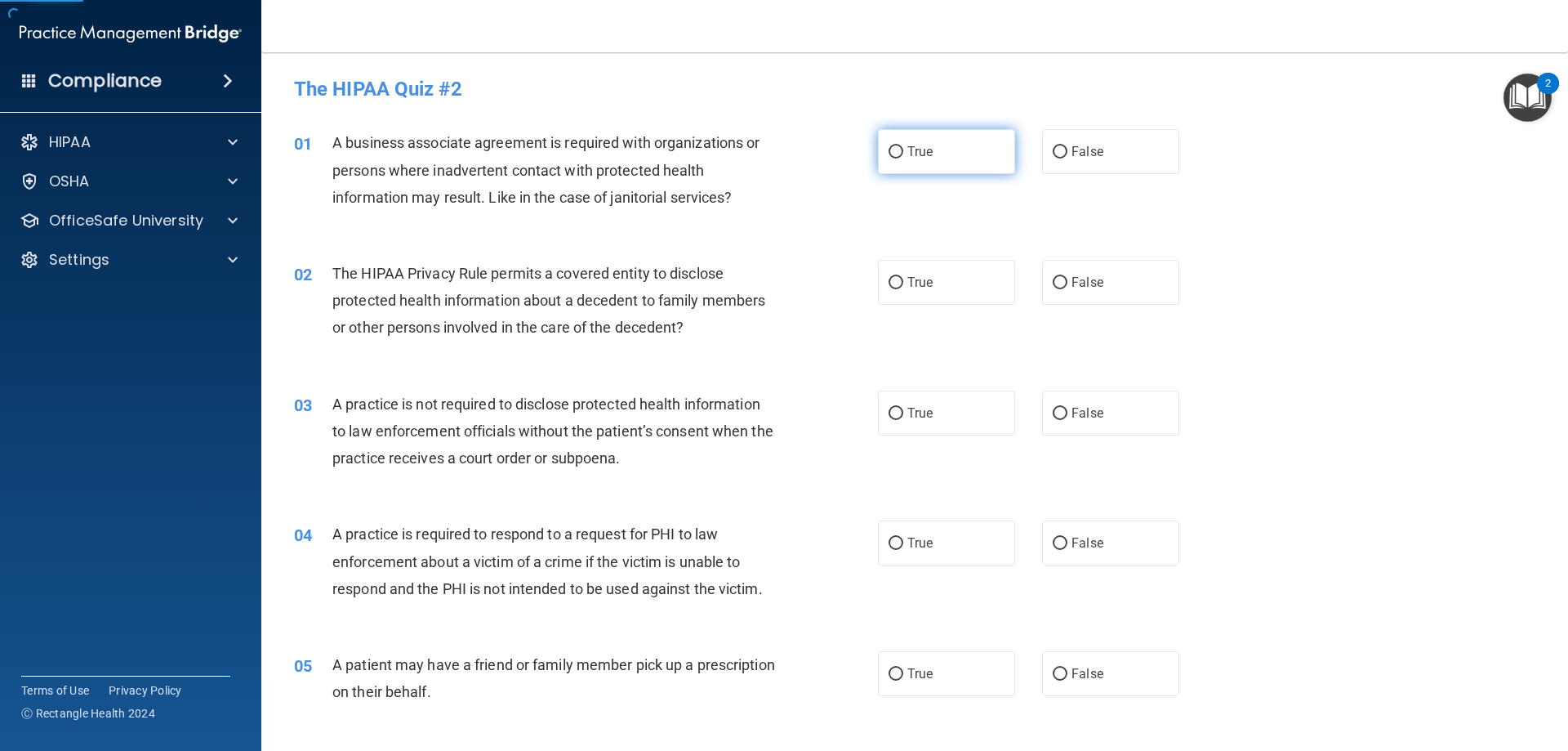
click at [924, 156] on span "True" at bounding box center [920, 152] width 26 height 15
click at [903, 156] on input "True" at bounding box center [896, 152] width 14 height 12
radio input "true"
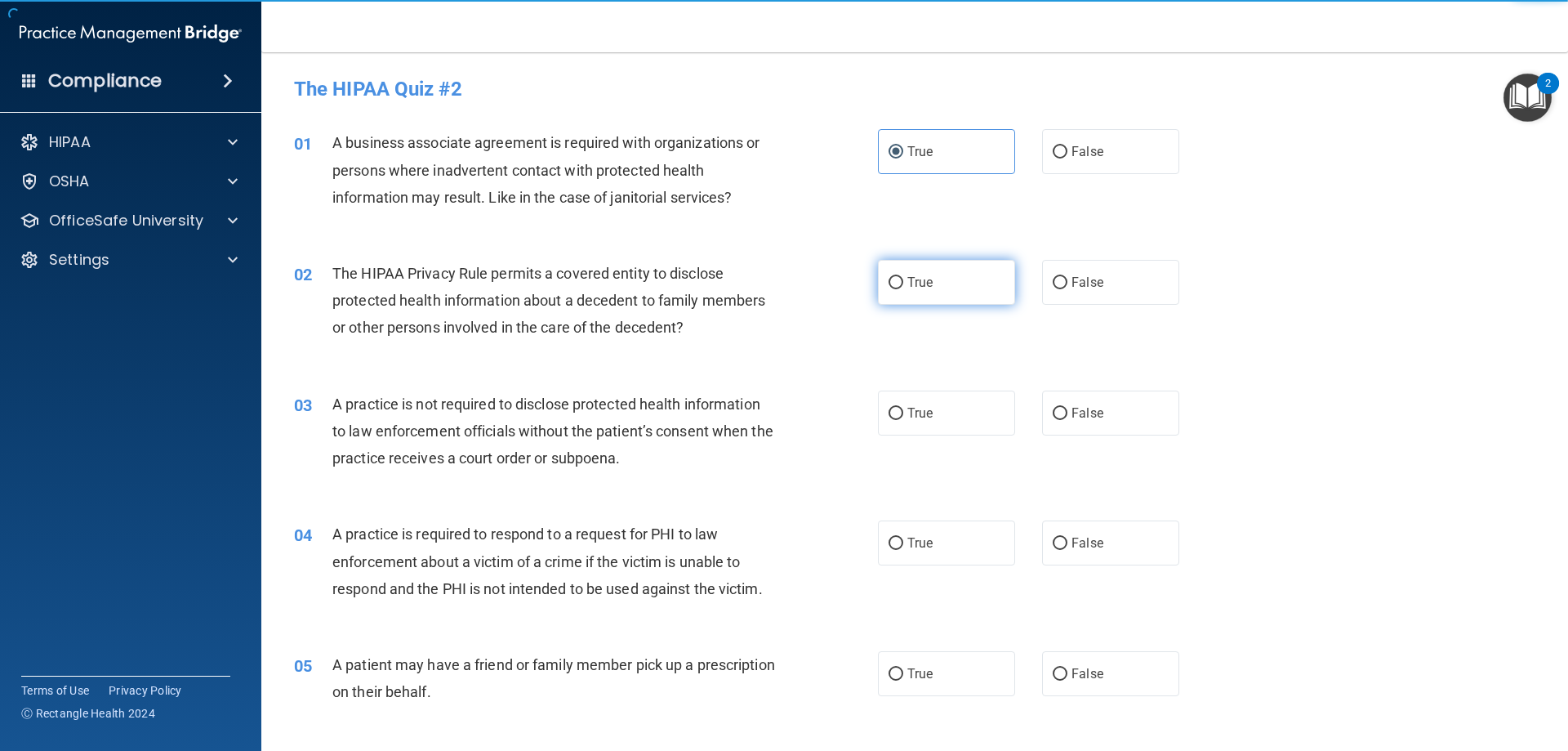
drag, startPoint x: 925, startPoint y: 266, endPoint x: 921, endPoint y: 276, distance: 10.8
click at [925, 267] on label "True" at bounding box center [946, 282] width 137 height 45
click at [903, 277] on input "True" at bounding box center [896, 283] width 14 height 12
radio input "true"
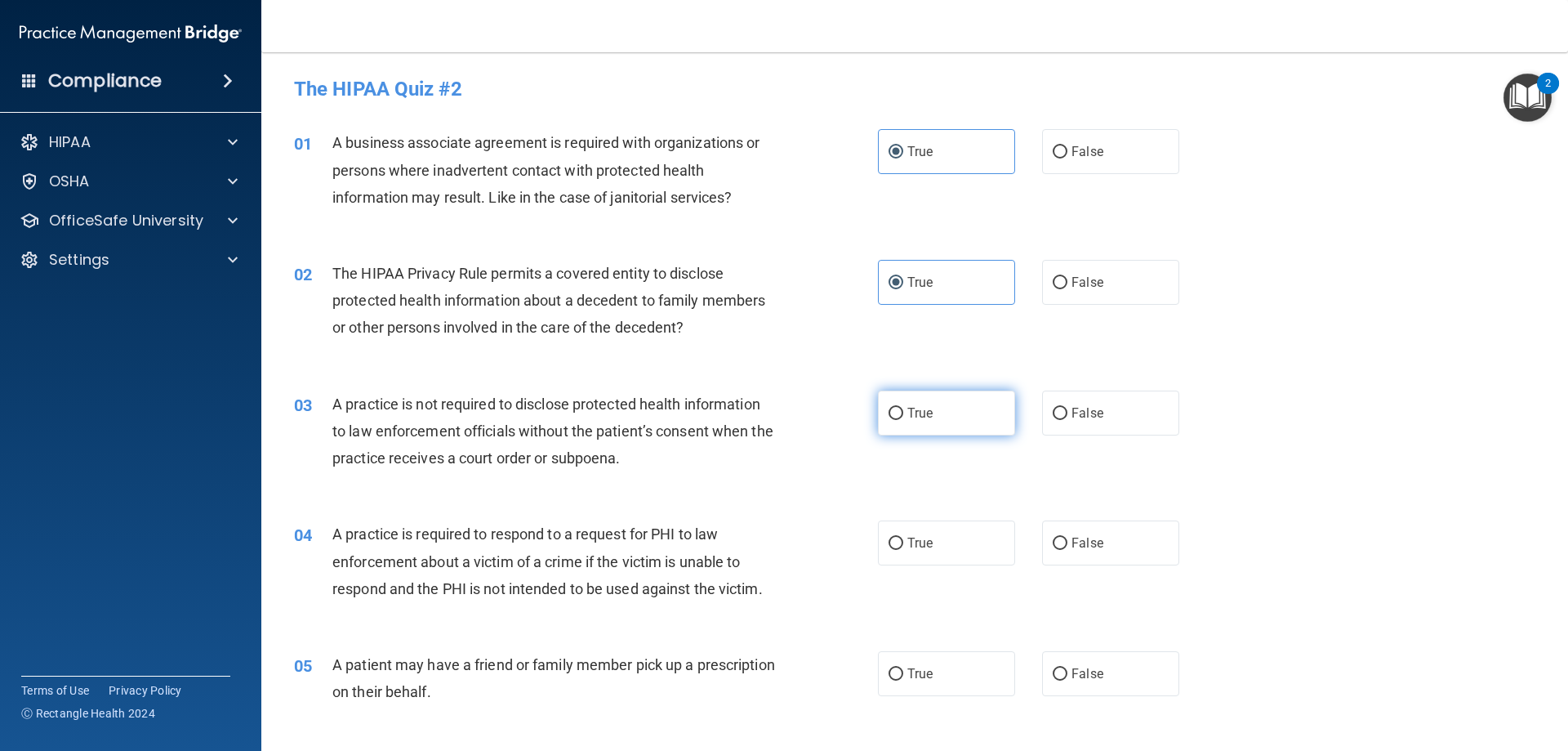
click at [899, 412] on label "True" at bounding box center [946, 413] width 137 height 45
click at [899, 412] on input "True" at bounding box center [896, 414] width 14 height 12
radio input "true"
click at [903, 530] on label "True" at bounding box center [946, 542] width 137 height 45
click at [903, 537] on input "True" at bounding box center [896, 543] width 14 height 12
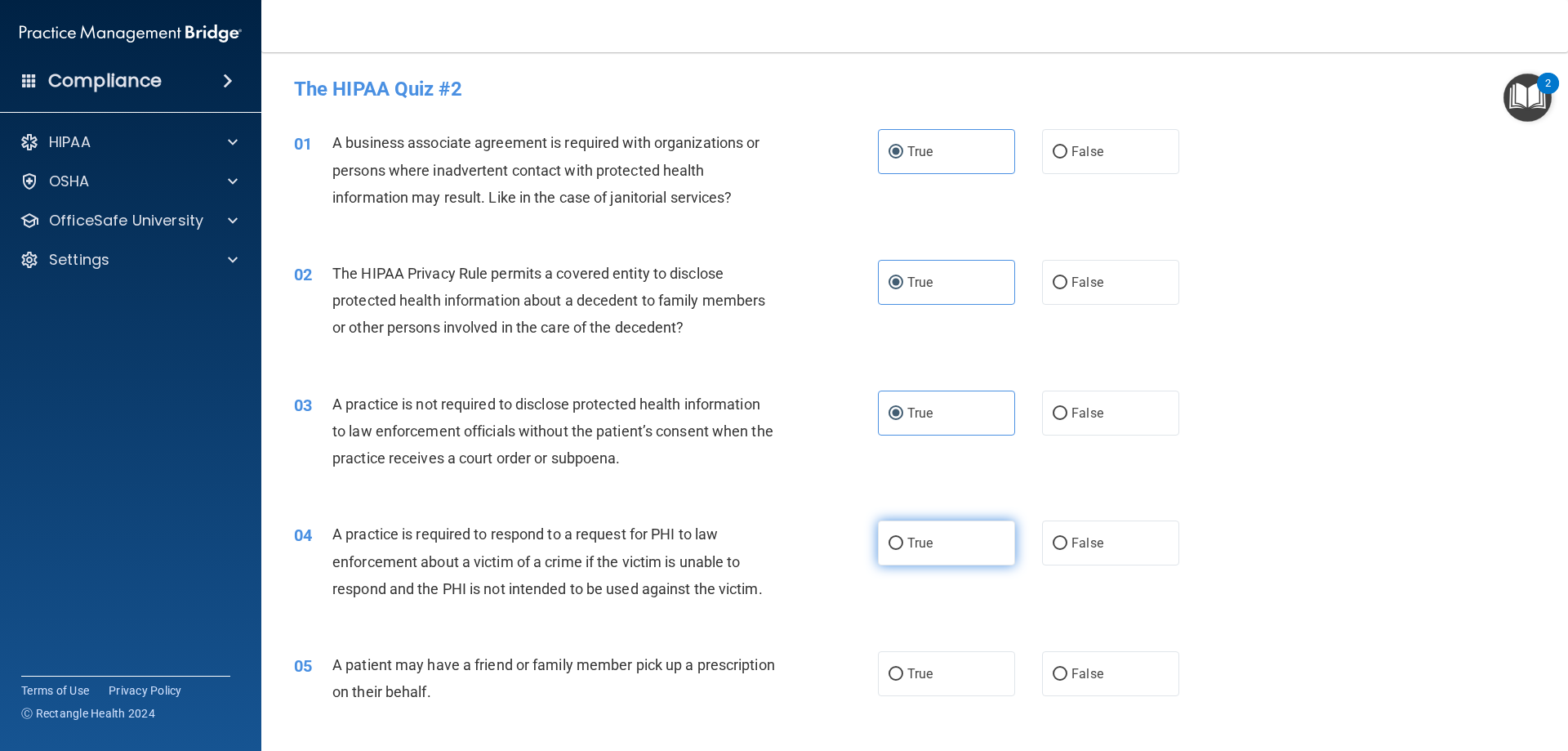
radio input "true"
click at [894, 674] on input "True" at bounding box center [896, 674] width 14 height 12
radio input "true"
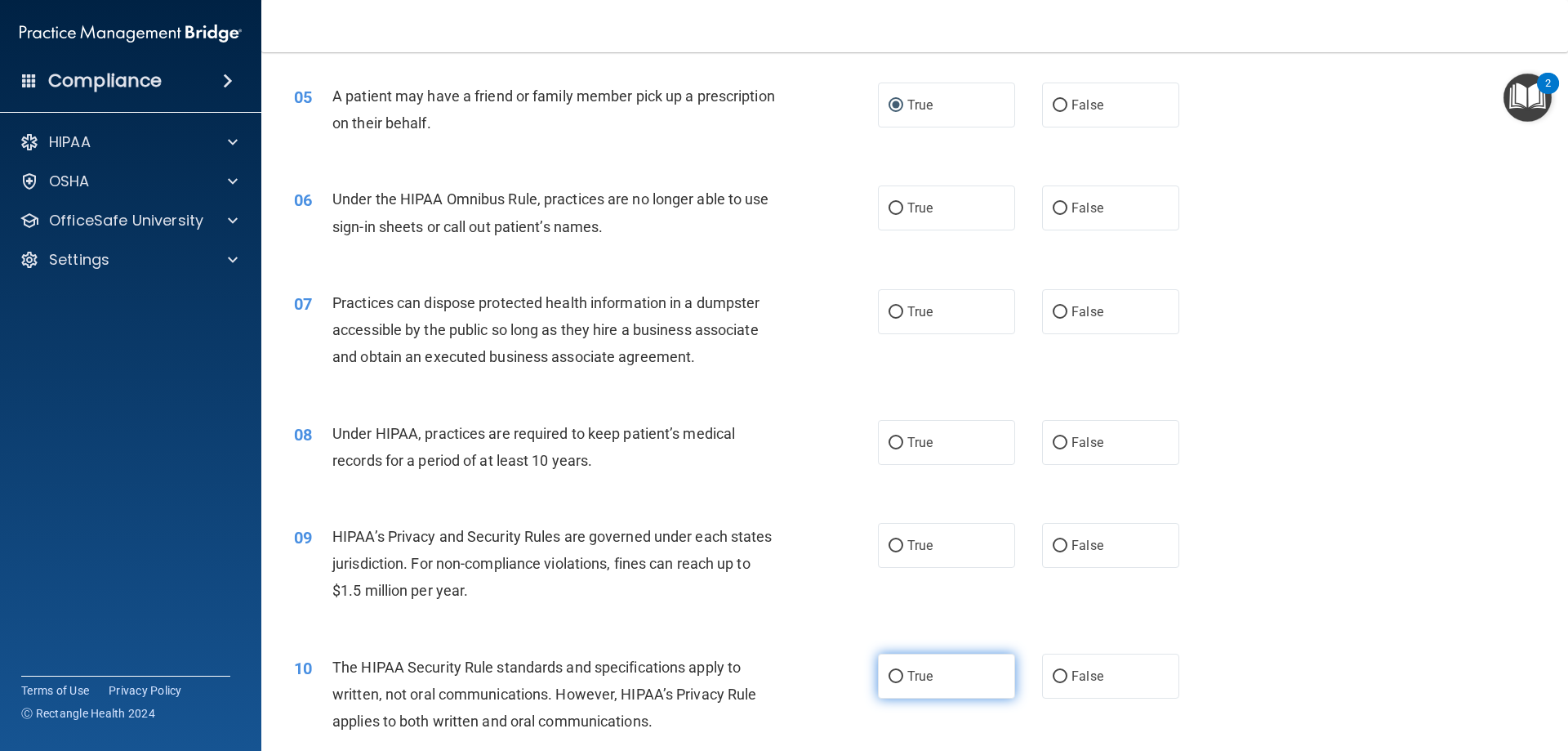
scroll to position [572, 0]
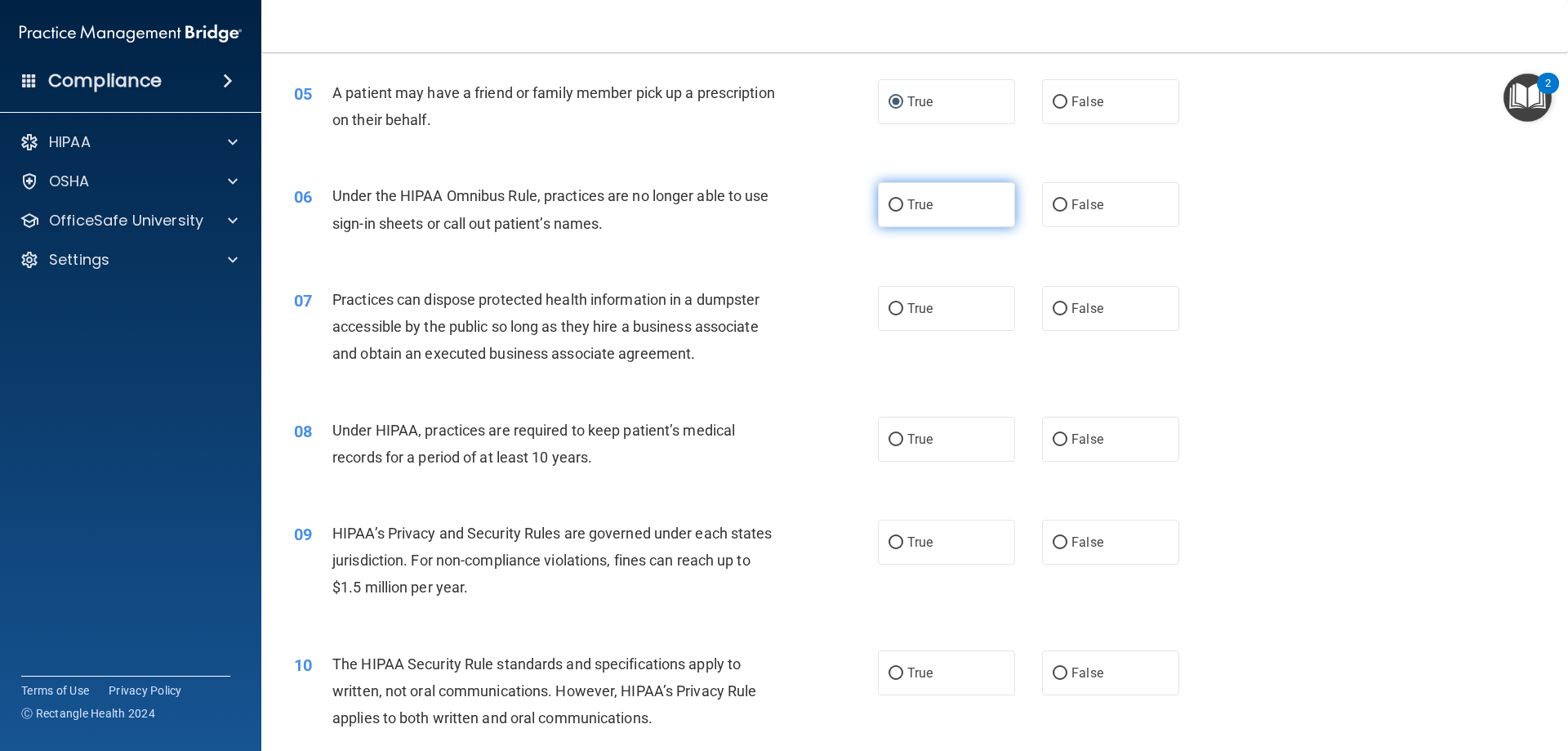
click at [896, 198] on label "True" at bounding box center [946, 204] width 137 height 45
click at [896, 199] on input "True" at bounding box center [896, 205] width 14 height 12
radio input "true"
click at [896, 310] on input "True" at bounding box center [896, 309] width 14 height 12
radio input "true"
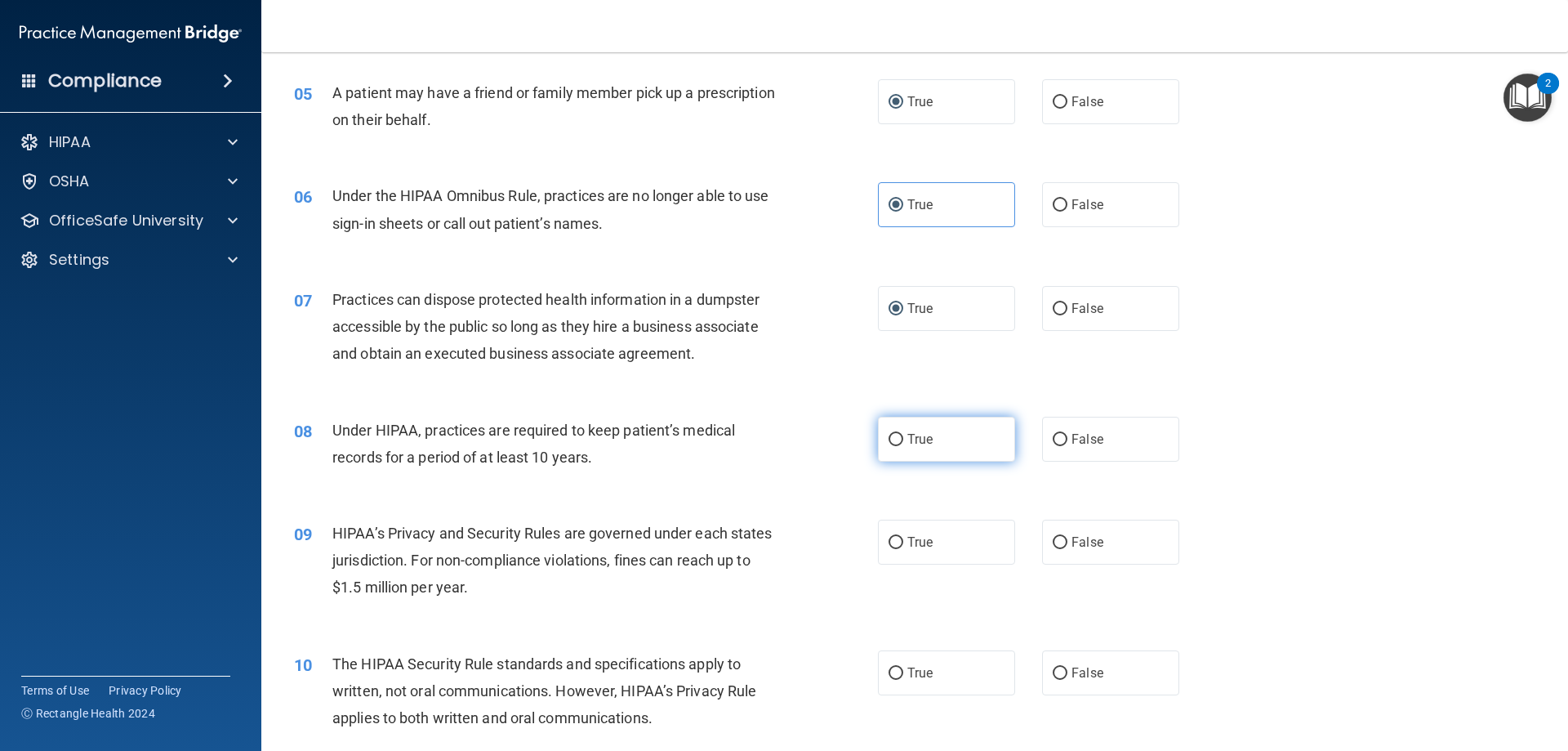
click at [893, 446] on label "True" at bounding box center [946, 439] width 137 height 45
click at [893, 446] on input "True" at bounding box center [896, 439] width 14 height 12
radio input "true"
click at [892, 538] on input "True" at bounding box center [896, 542] width 14 height 12
radio input "true"
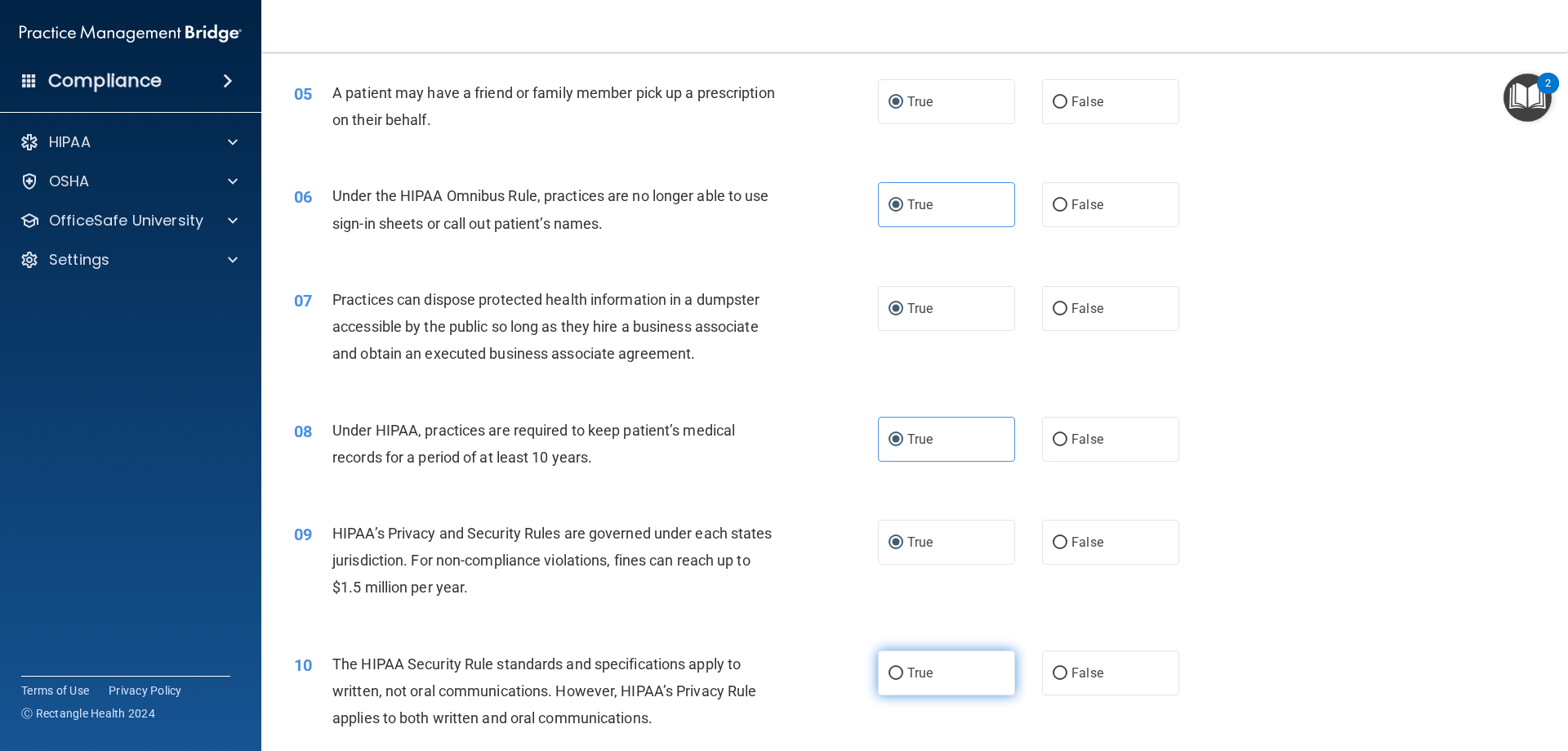
click at [890, 668] on input "True" at bounding box center [896, 674] width 14 height 12
radio input "true"
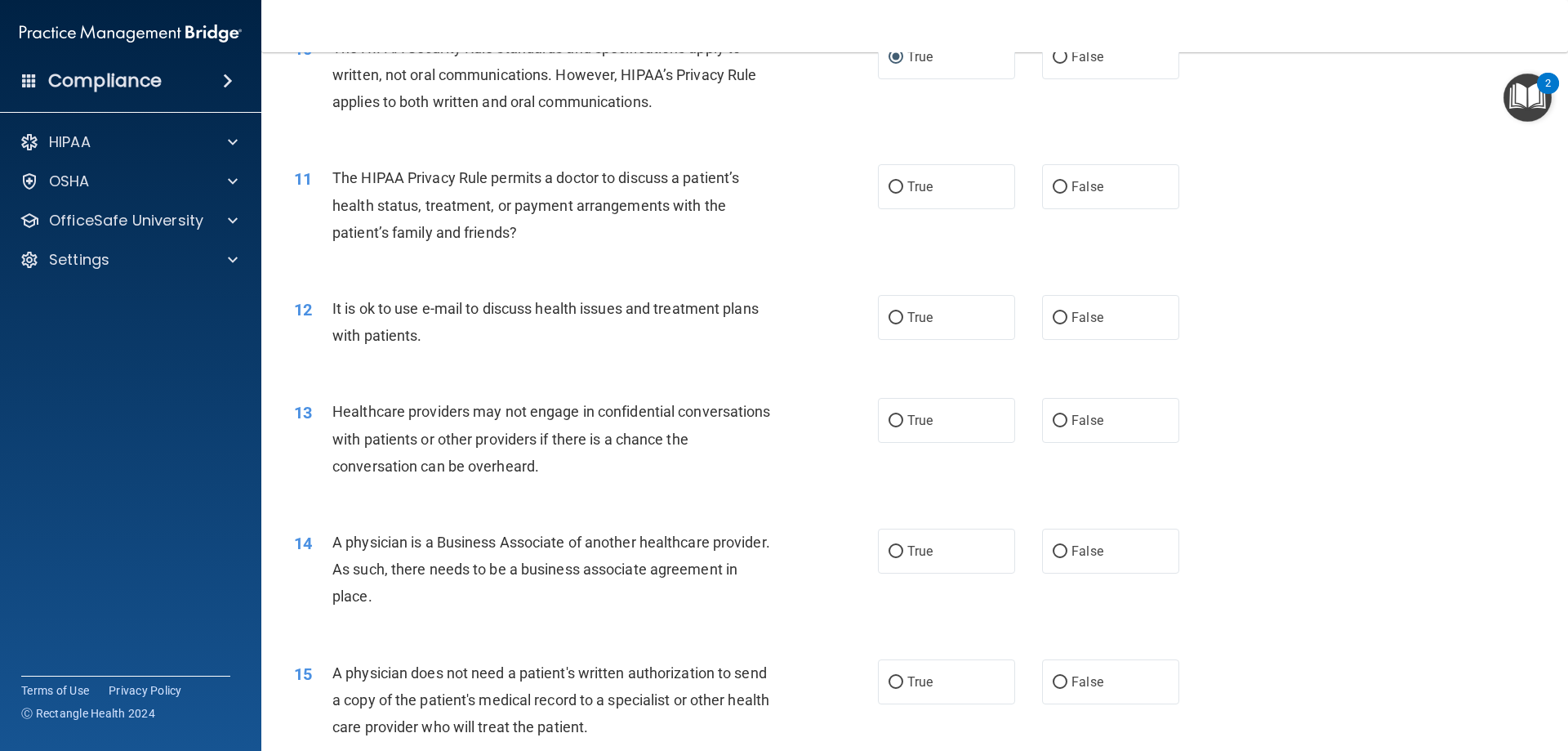
scroll to position [1225, 0]
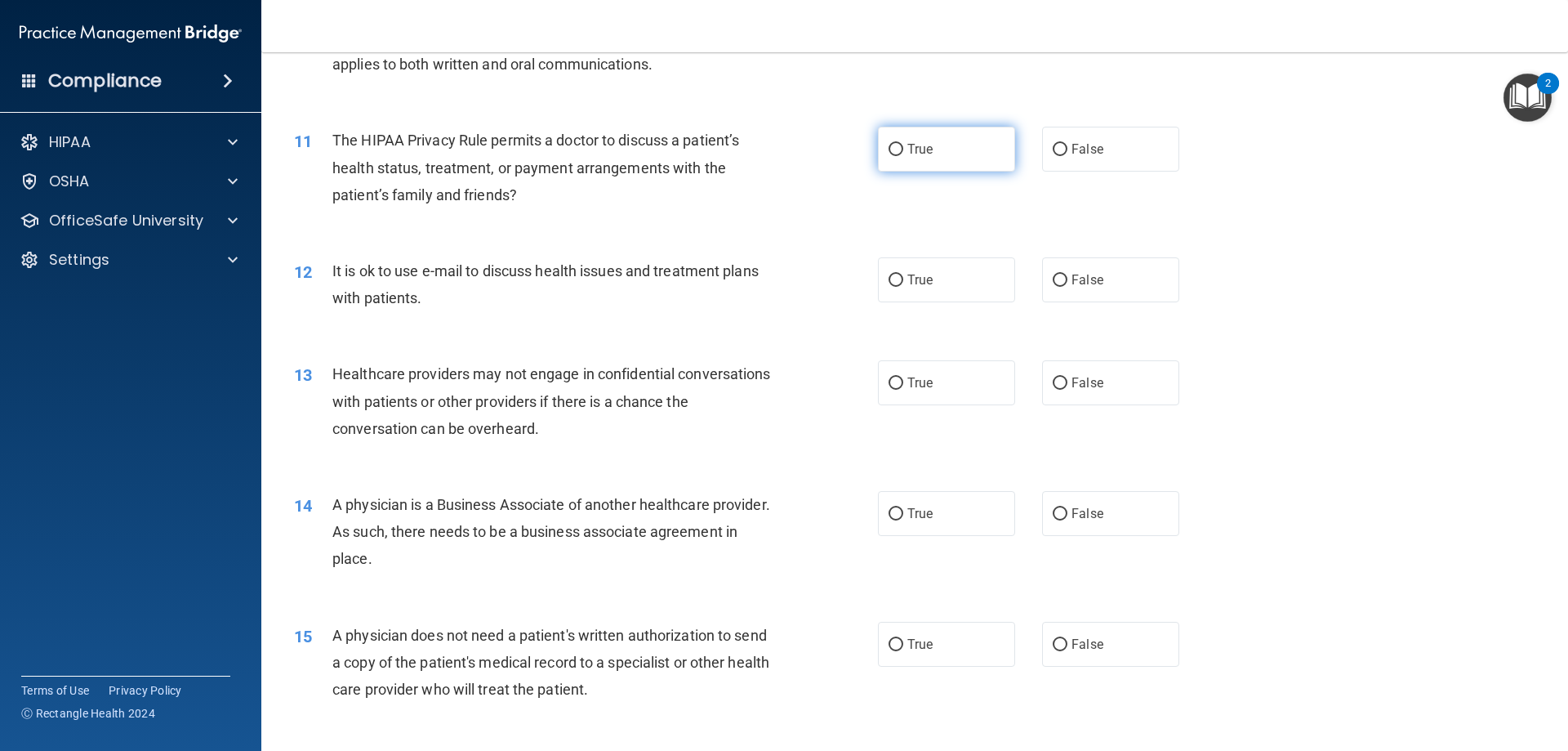
click at [893, 146] on input "True" at bounding box center [896, 150] width 14 height 12
radio input "true"
click at [889, 275] on input "True" at bounding box center [896, 280] width 14 height 12
radio input "true"
click at [889, 381] on input "True" at bounding box center [896, 383] width 14 height 12
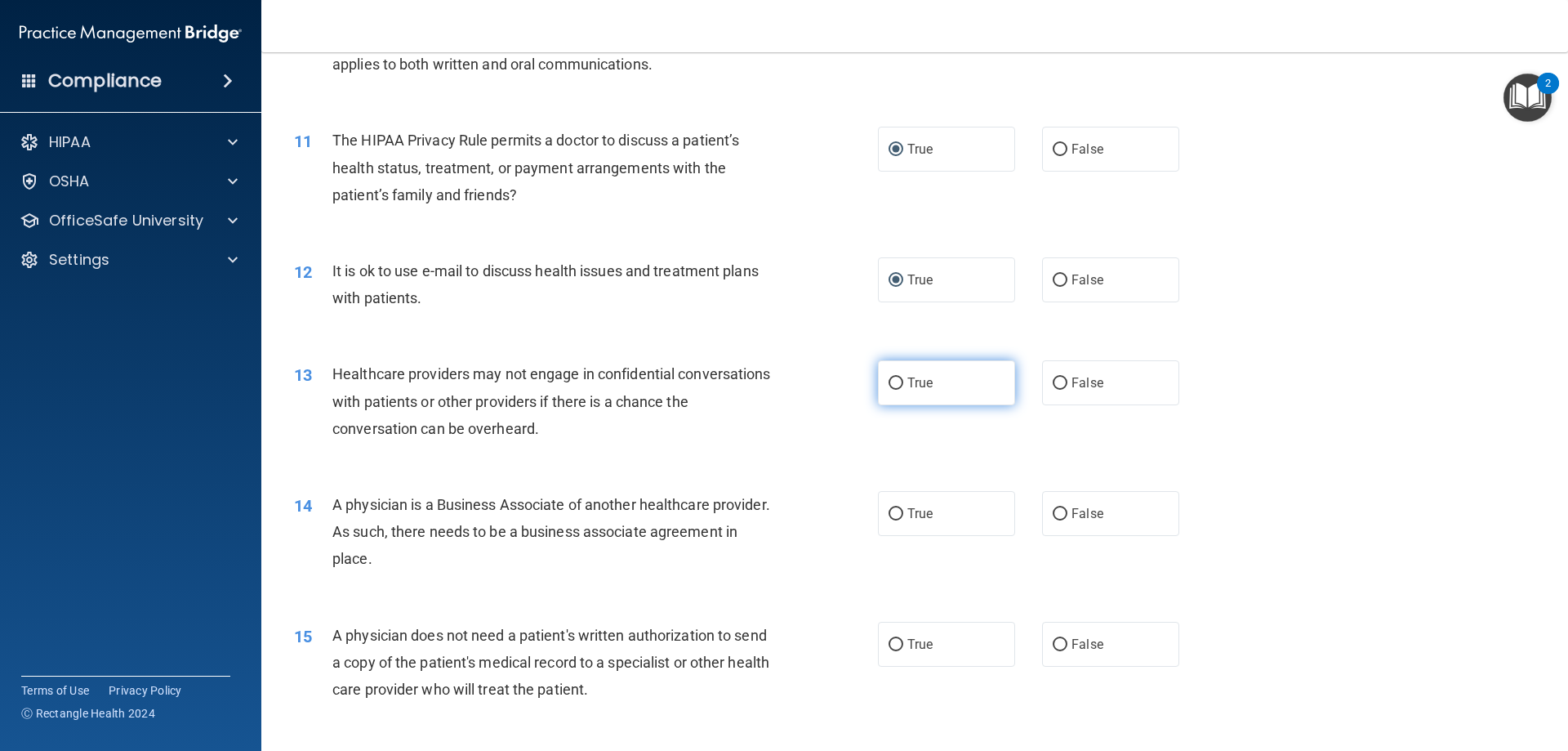
radio input "true"
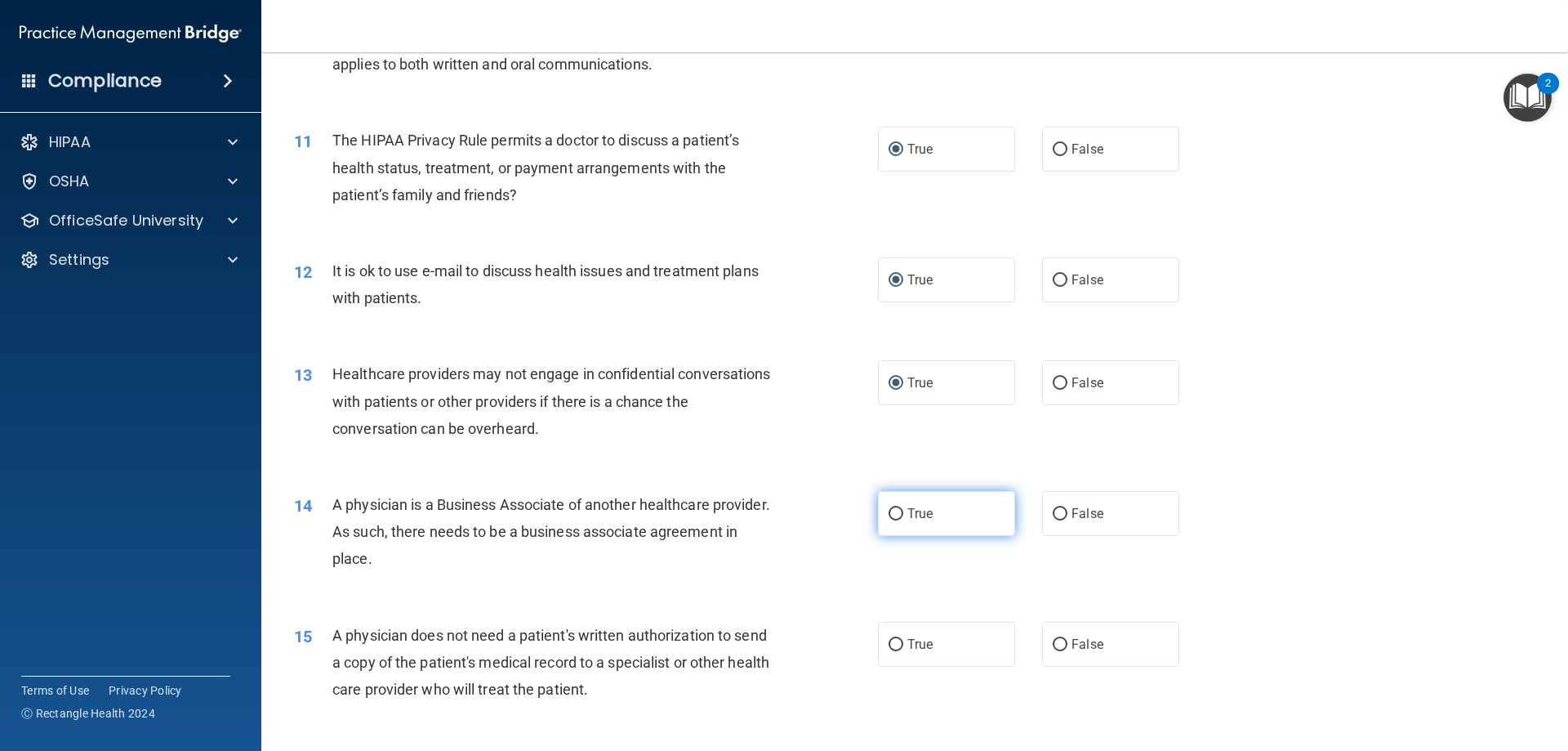
click at [890, 519] on input "True" at bounding box center [896, 514] width 14 height 12
radio input "true"
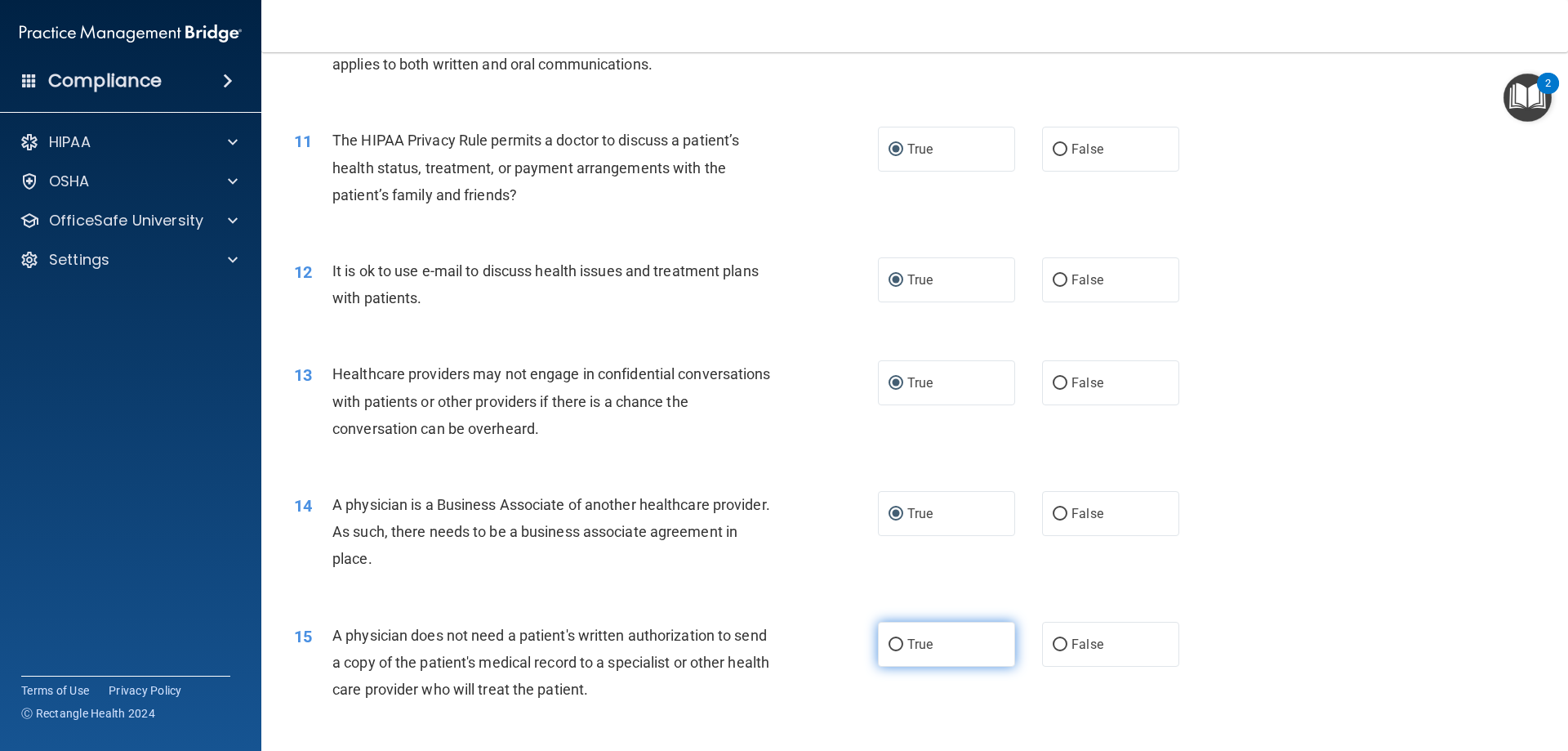
click at [889, 639] on input "True" at bounding box center [896, 645] width 14 height 12
radio input "true"
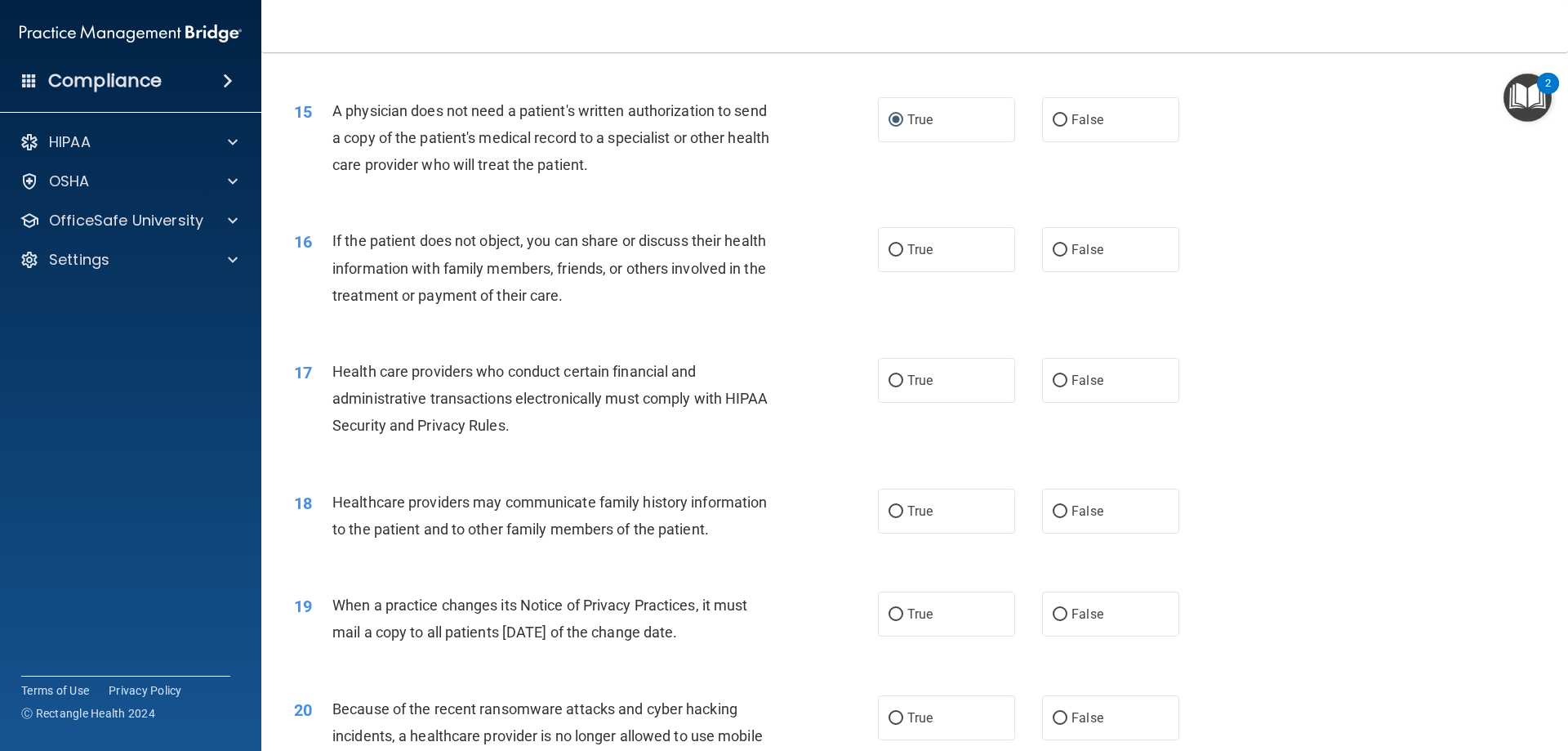
scroll to position [1797, 0]
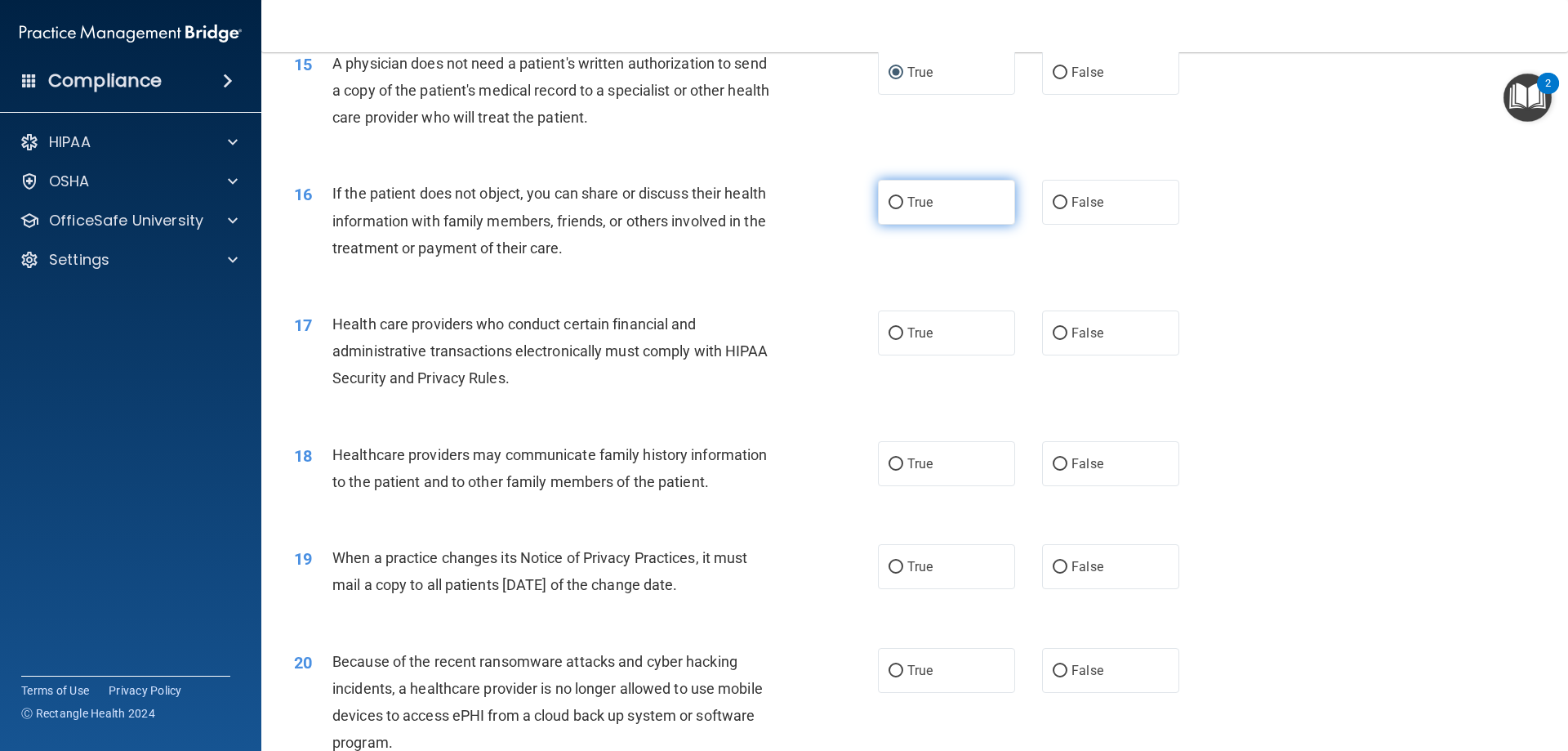
click at [891, 201] on input "True" at bounding box center [896, 203] width 14 height 12
radio input "true"
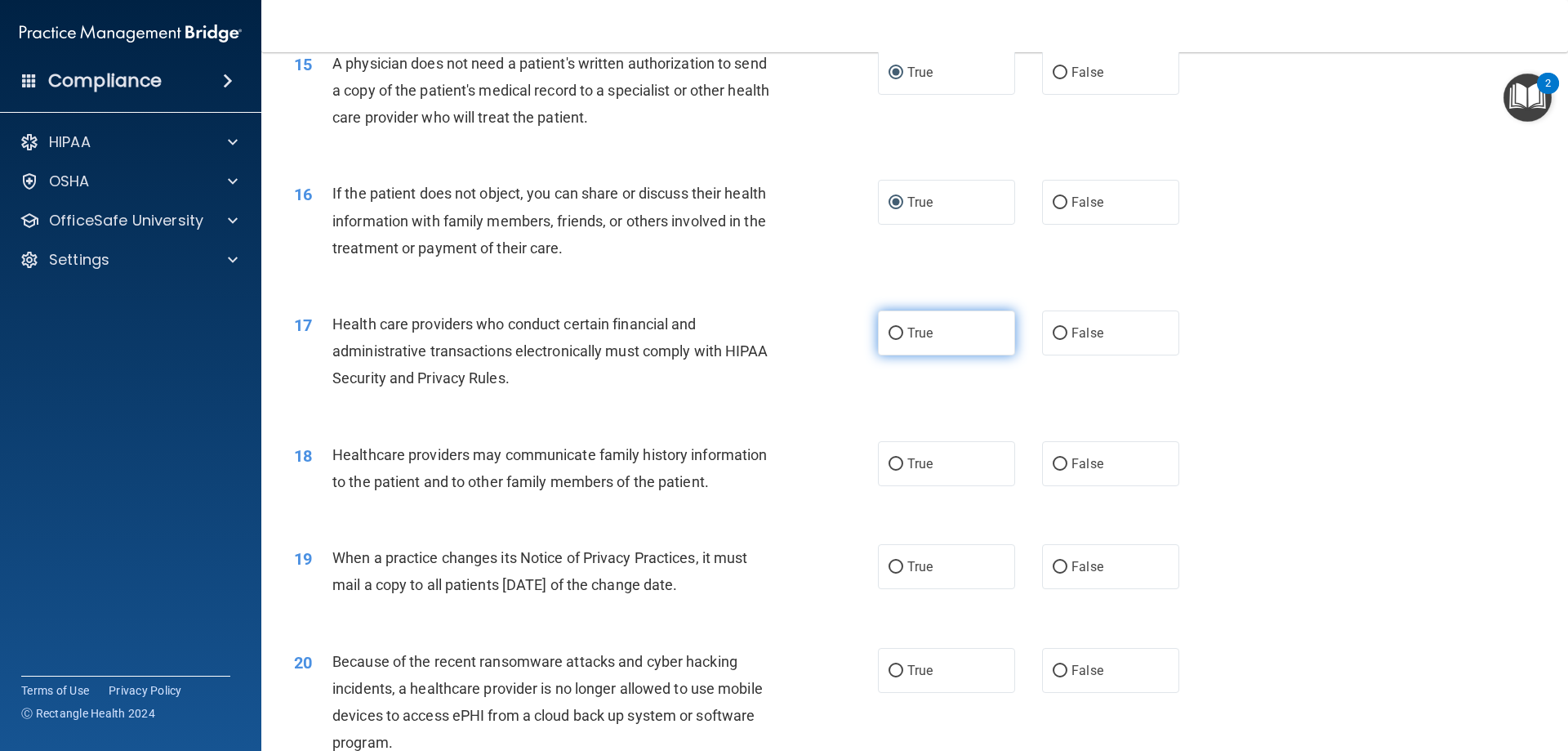
click at [890, 334] on input "True" at bounding box center [896, 334] width 14 height 12
radio input "true"
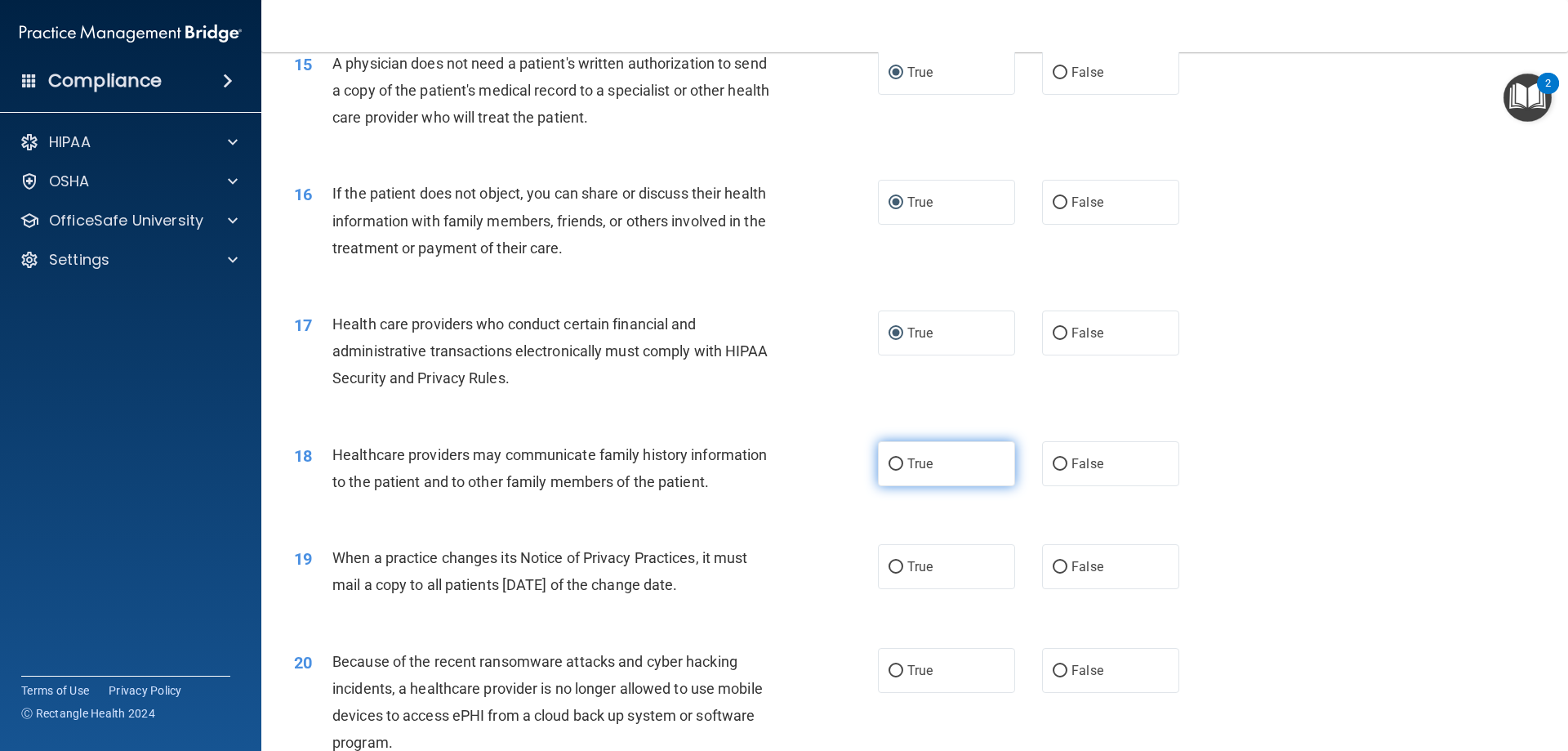
drag, startPoint x: 883, startPoint y: 456, endPoint x: 889, endPoint y: 477, distance: 21.8
click at [883, 457] on label "True" at bounding box center [946, 463] width 137 height 45
click at [889, 567] on input "True" at bounding box center [896, 567] width 14 height 12
radio input "true"
click at [889, 670] on input "True" at bounding box center [896, 671] width 14 height 12
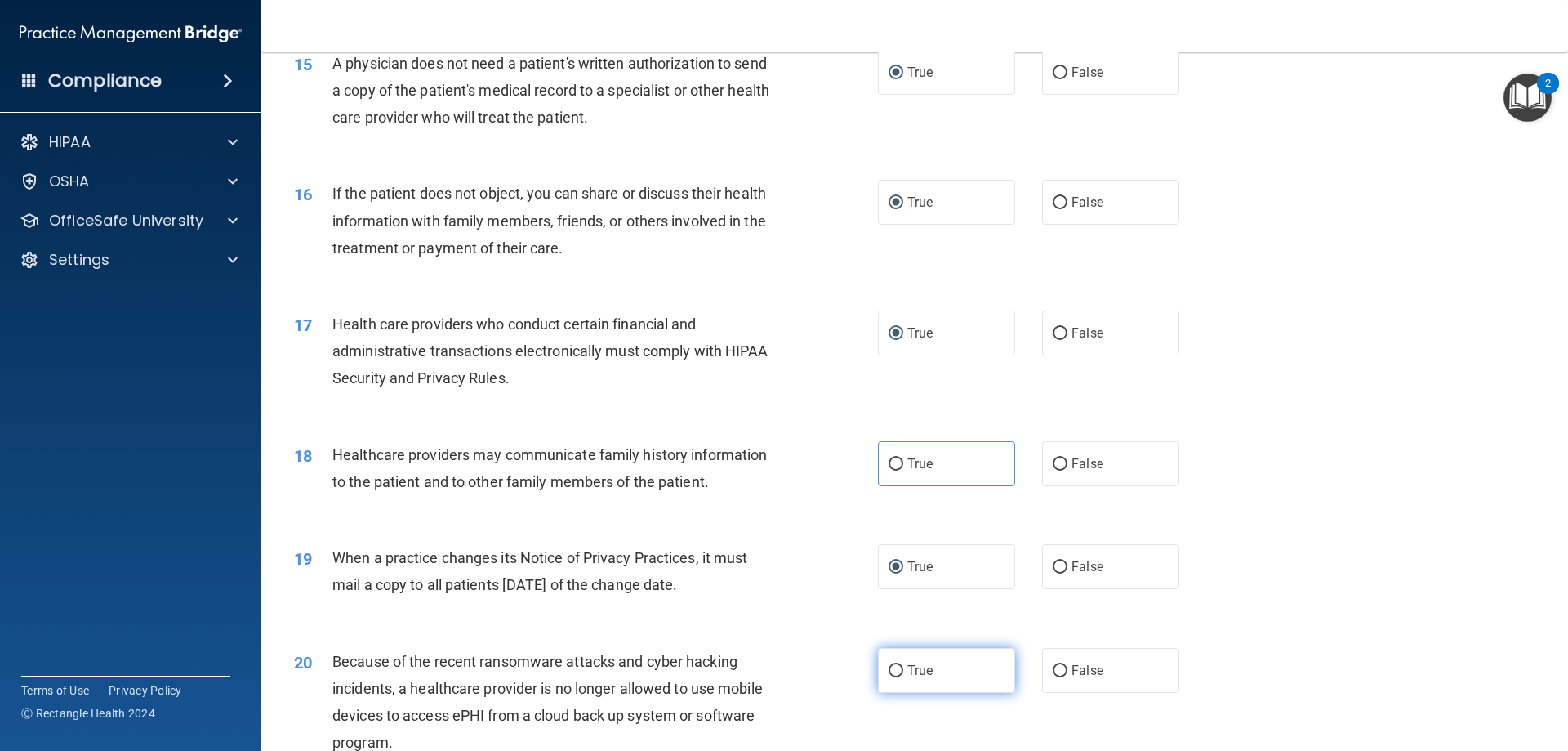
radio input "true"
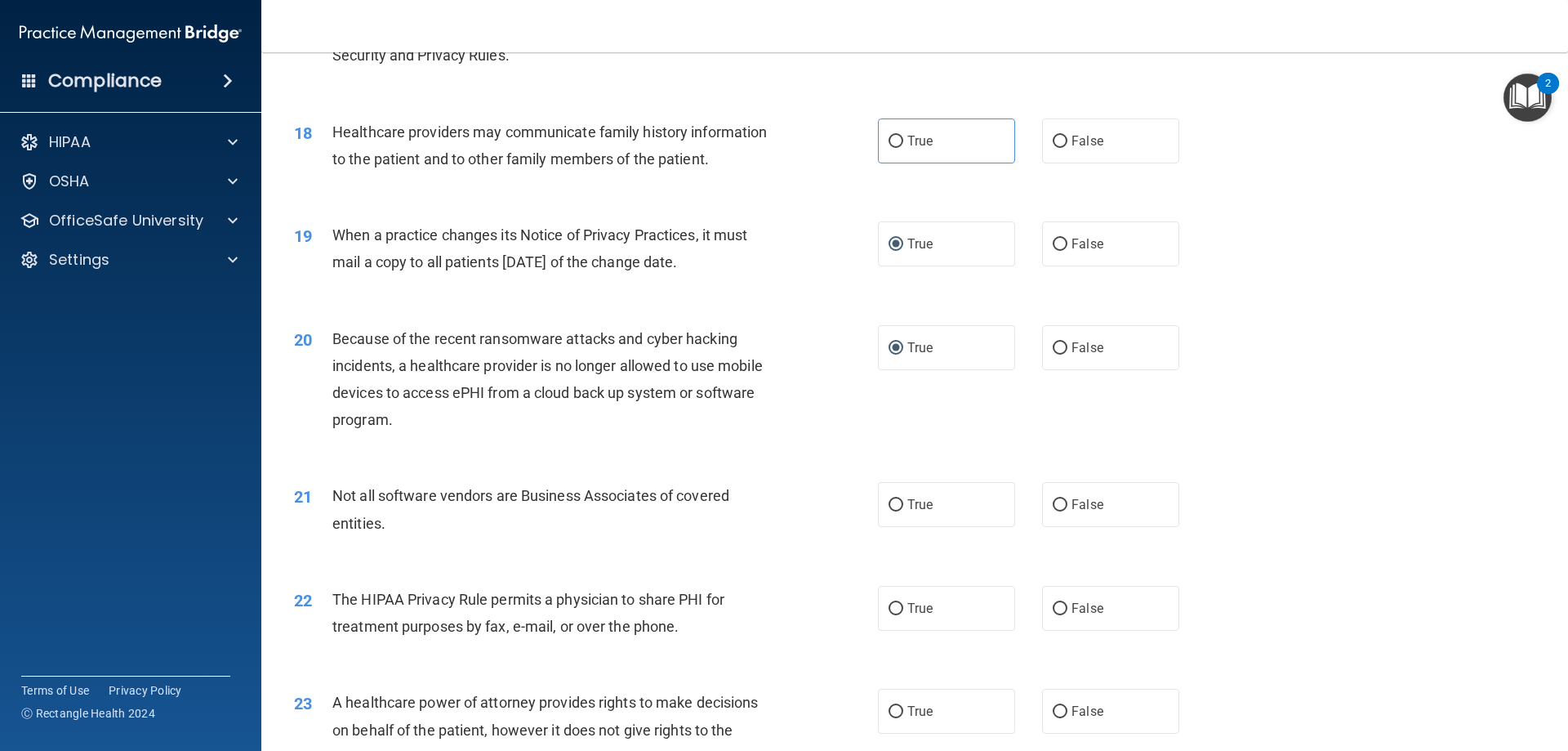
scroll to position [2124, 0]
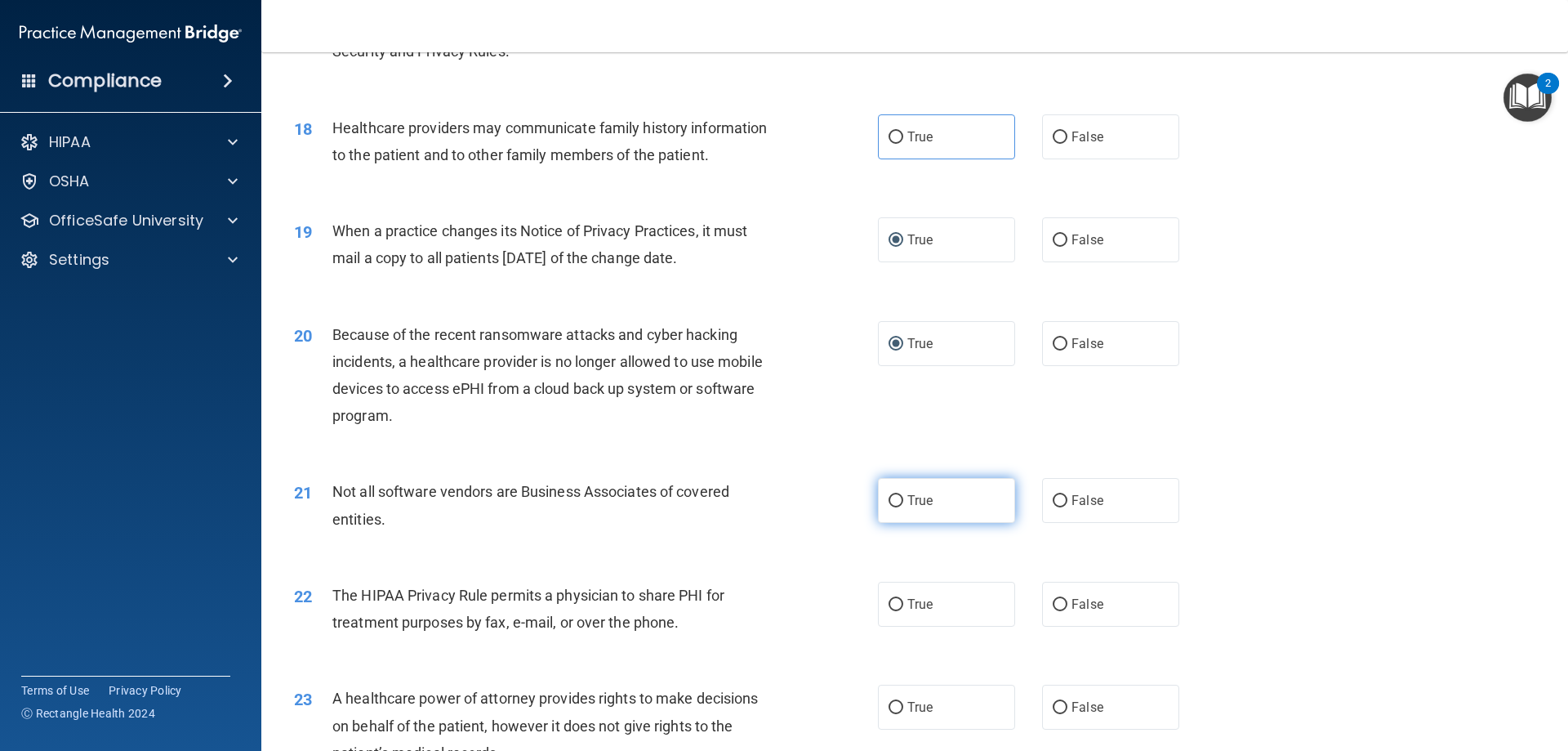
click at [891, 497] on input "True" at bounding box center [896, 501] width 14 height 12
radio input "true"
click at [893, 605] on input "True" at bounding box center [896, 605] width 14 height 12
radio input "true"
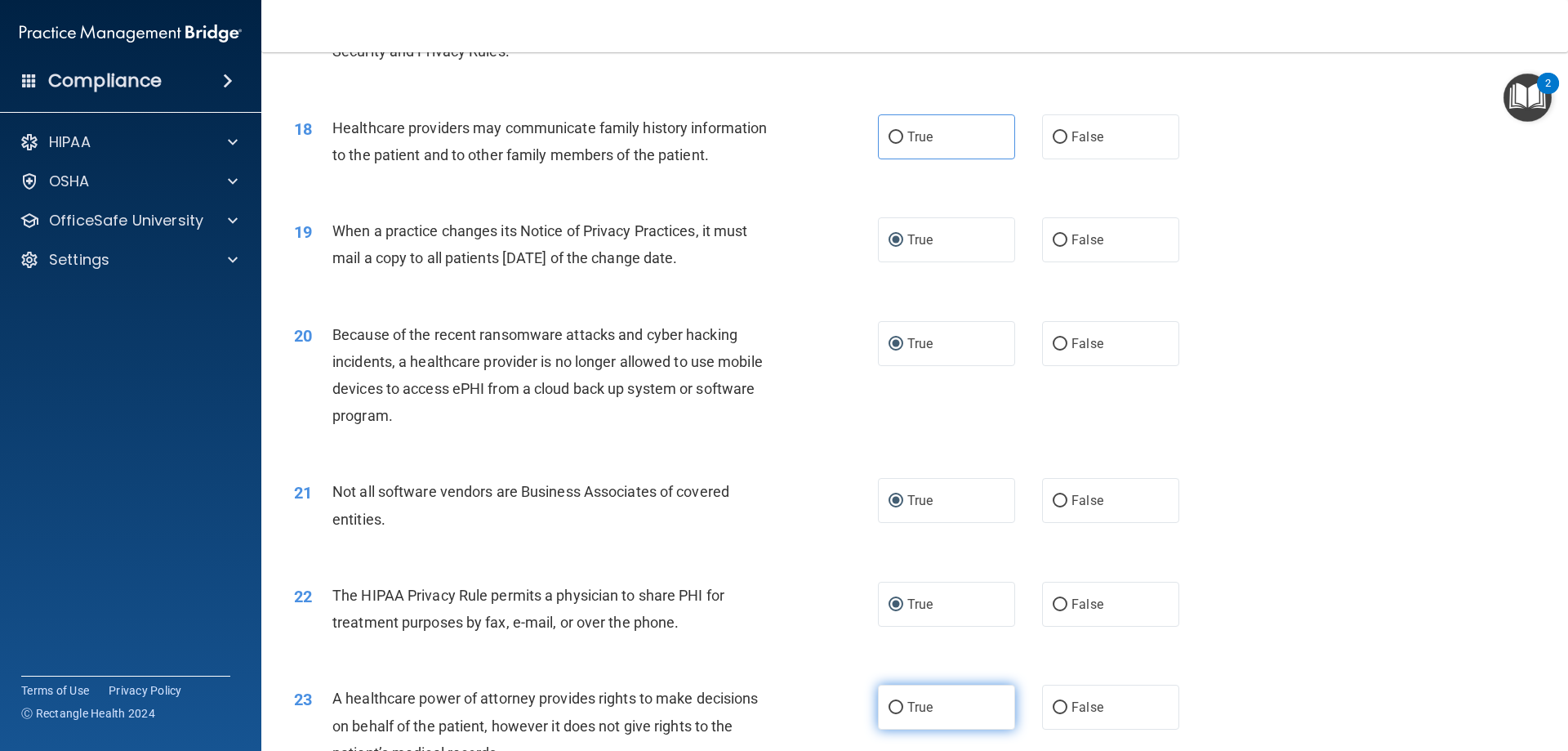
click at [889, 710] on input "True" at bounding box center [896, 708] width 14 height 12
radio input "true"
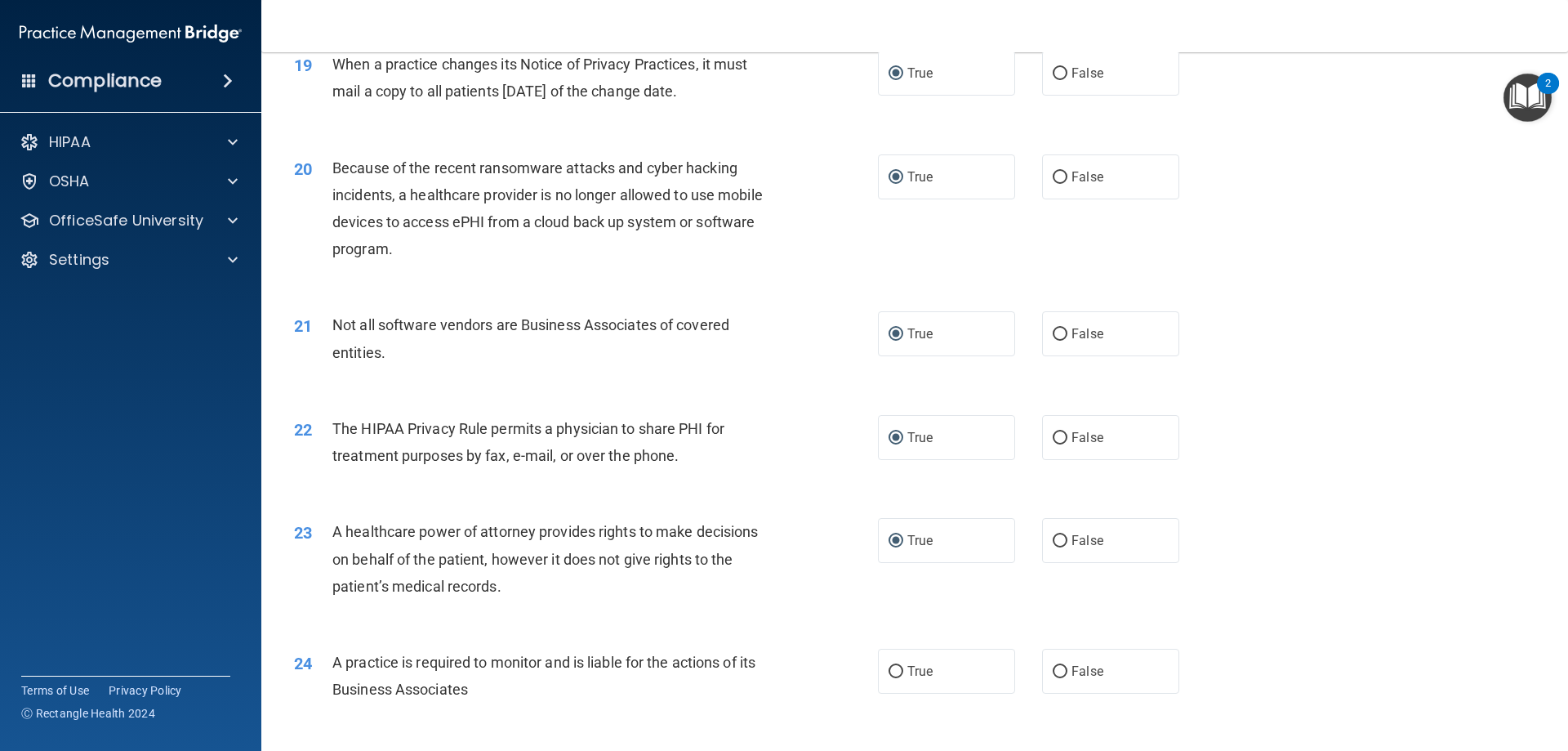
scroll to position [2451, 0]
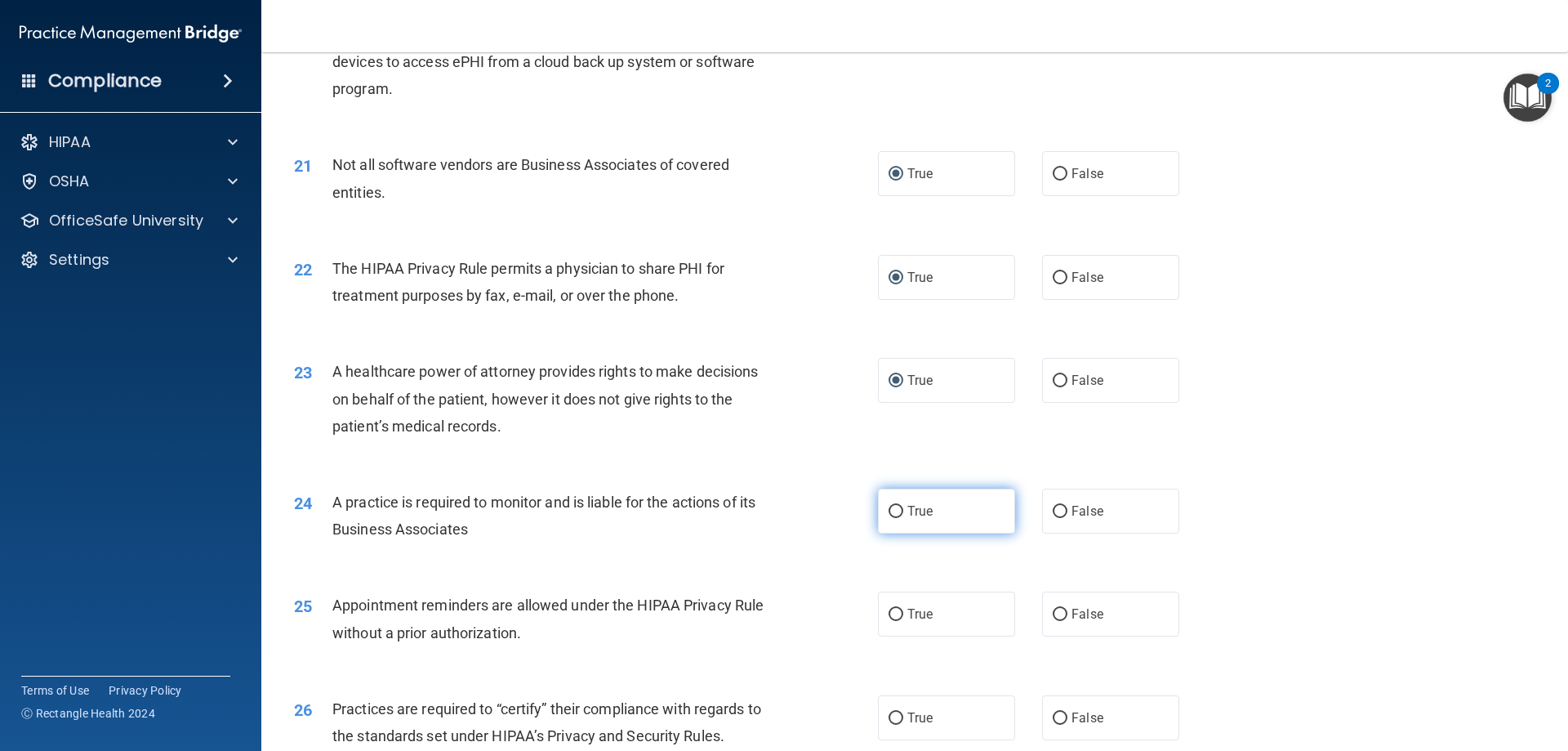
click at [889, 511] on input "True" at bounding box center [896, 512] width 14 height 12
radio input "true"
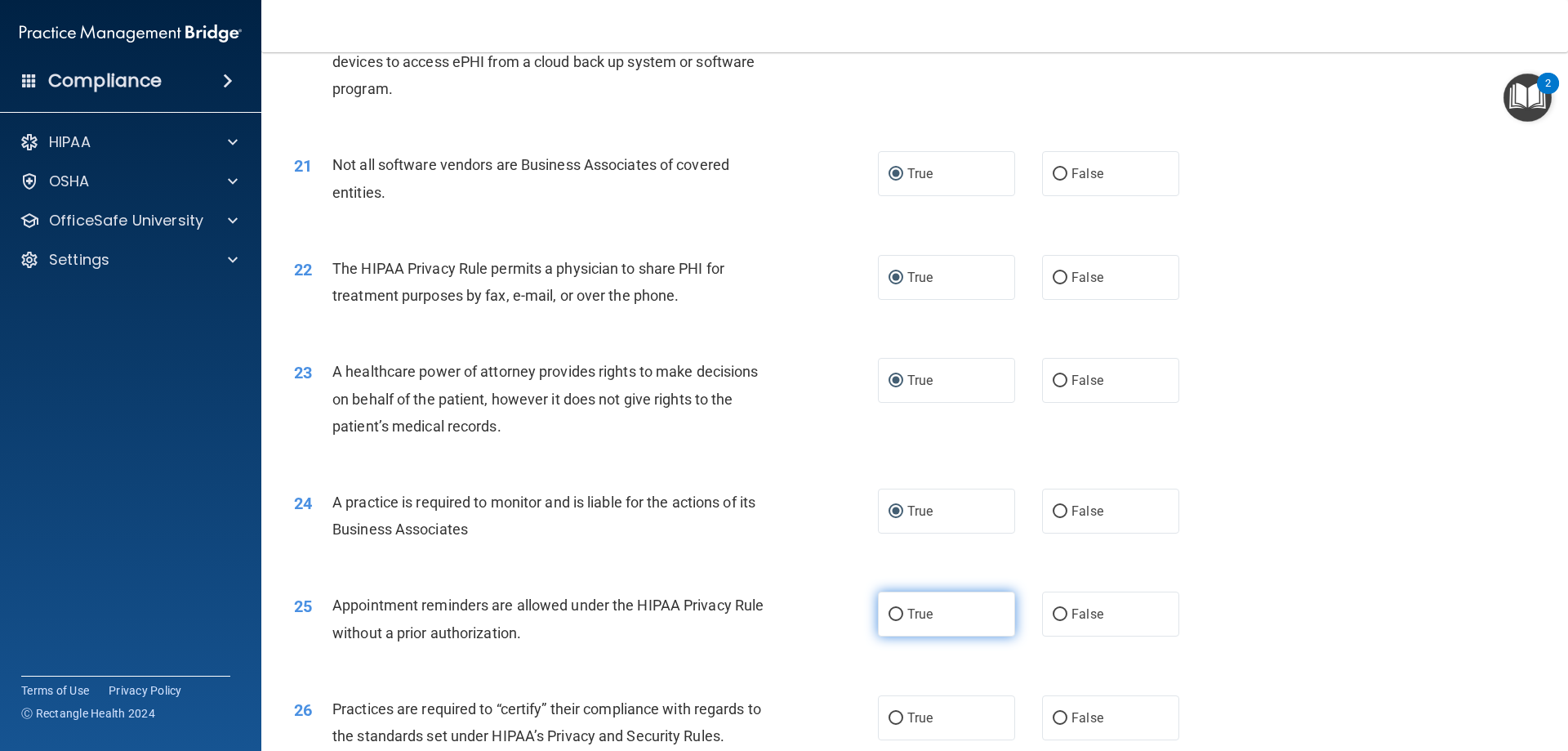
drag, startPoint x: 890, startPoint y: 611, endPoint x: 884, endPoint y: 686, distance: 75.2
click at [890, 611] on input "True" at bounding box center [896, 615] width 14 height 12
radio input "true"
click at [889, 721] on input "True" at bounding box center [896, 719] width 14 height 12
radio input "true"
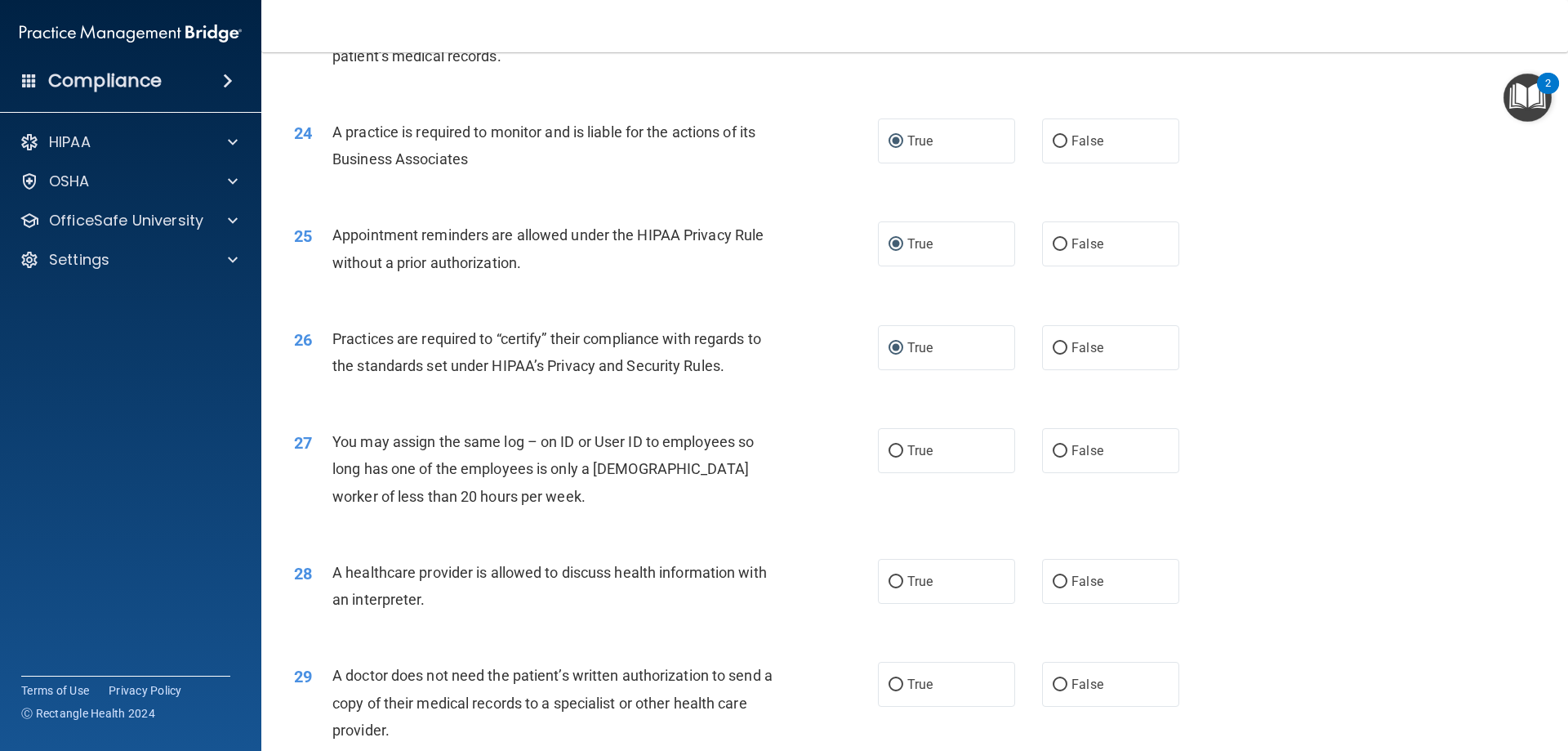
scroll to position [2859, 0]
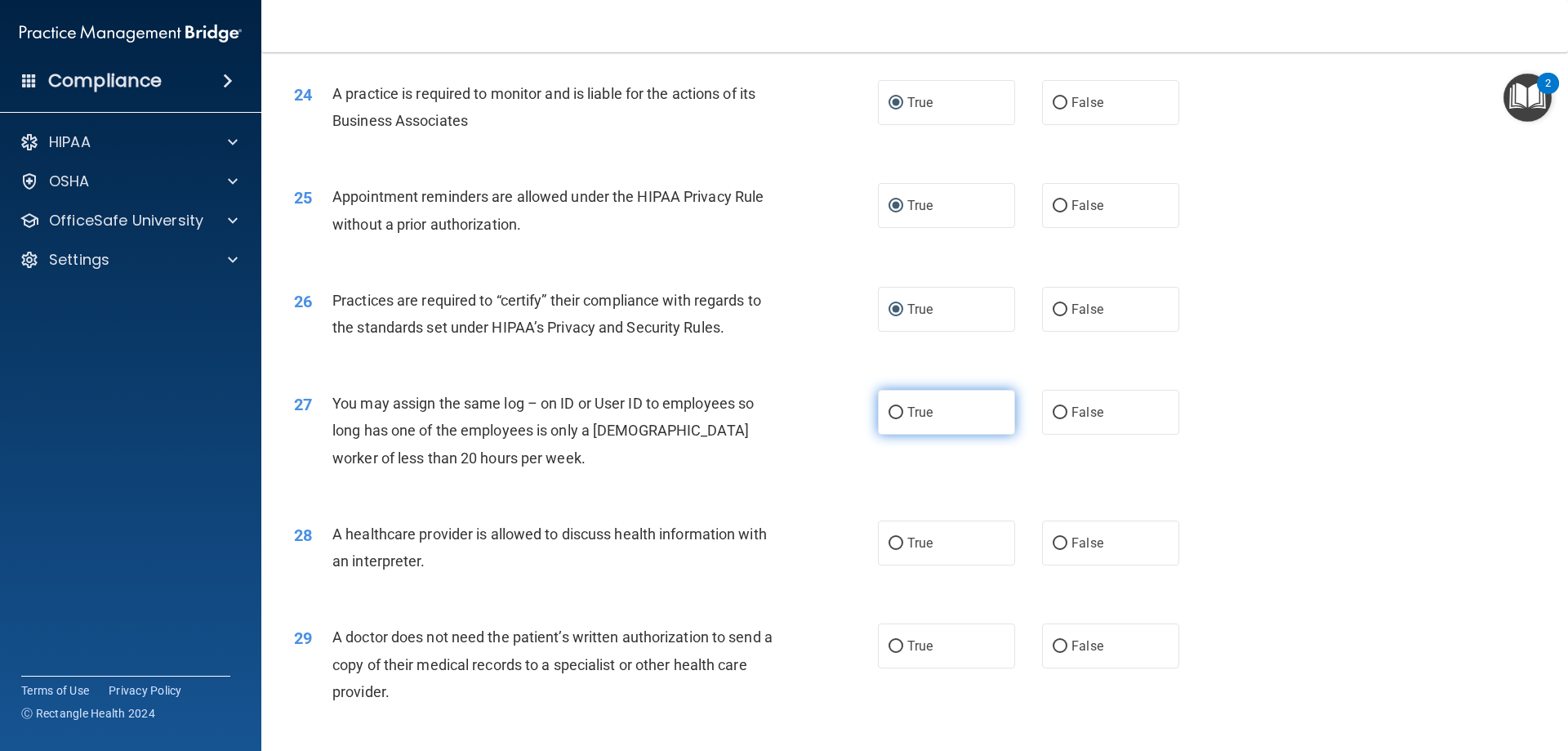
click at [889, 407] on input "True" at bounding box center [896, 413] width 14 height 12
radio input "true"
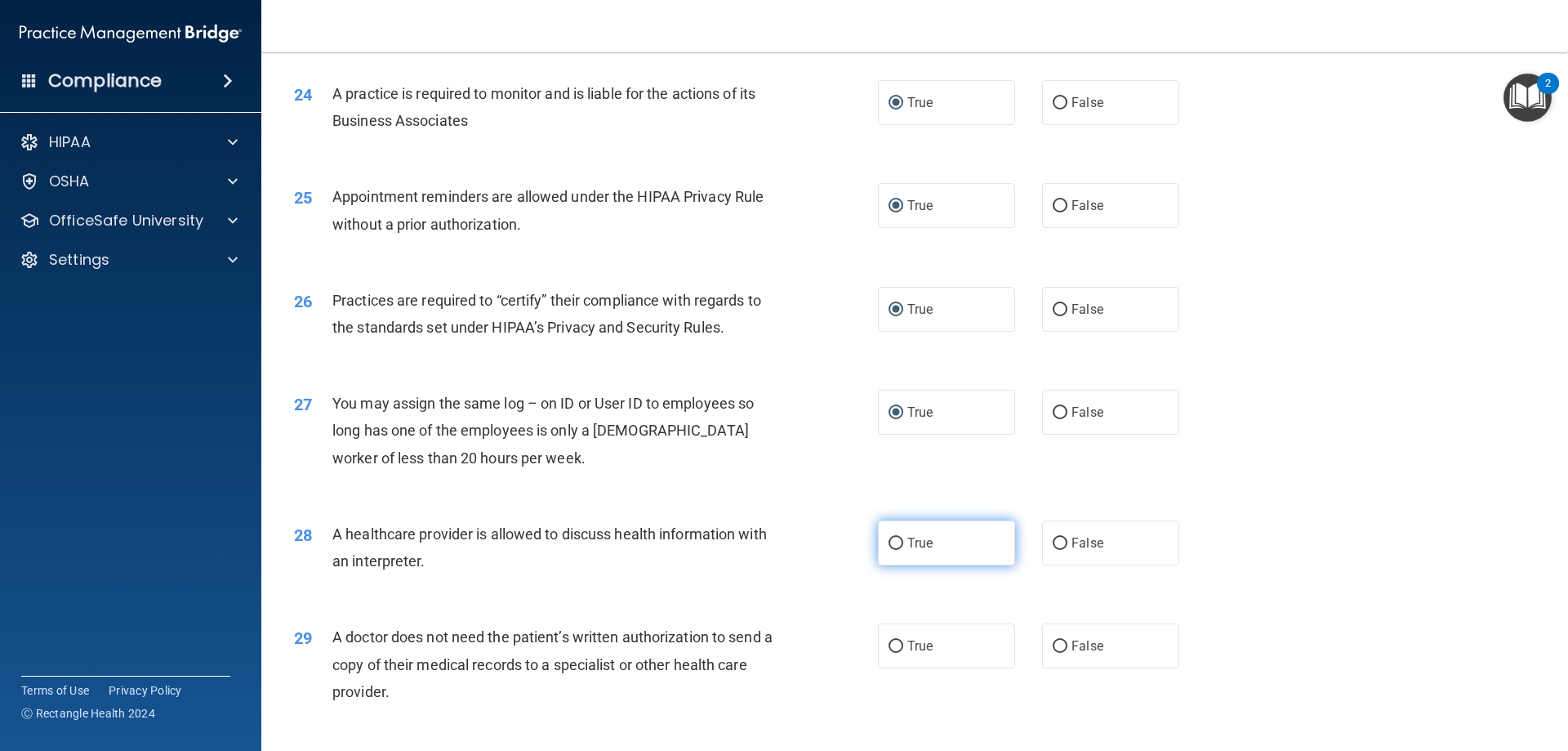
click at [892, 541] on input "True" at bounding box center [896, 543] width 14 height 12
radio input "true"
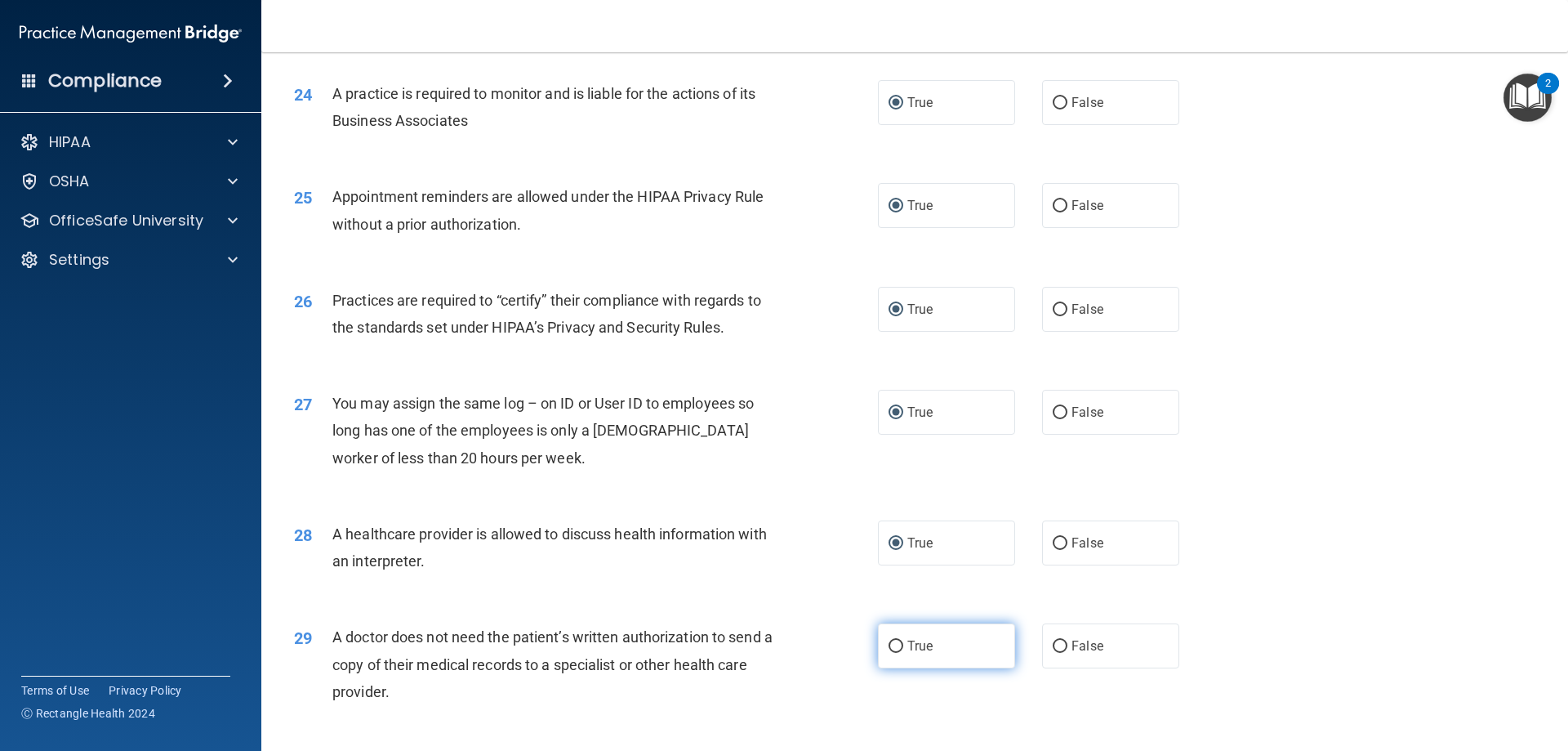
click at [892, 653] on input "True" at bounding box center [896, 646] width 14 height 12
radio input "true"
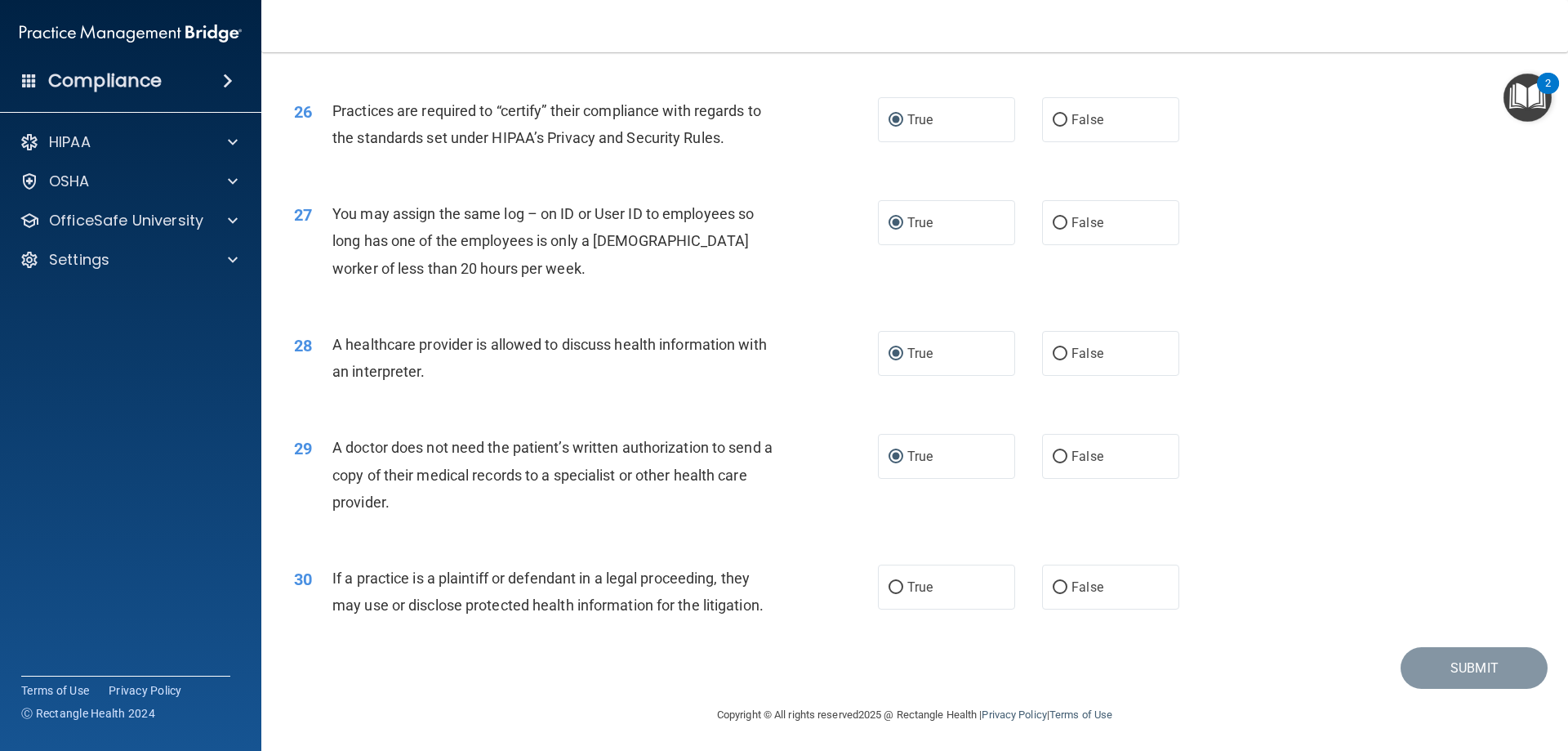
scroll to position [3052, 0]
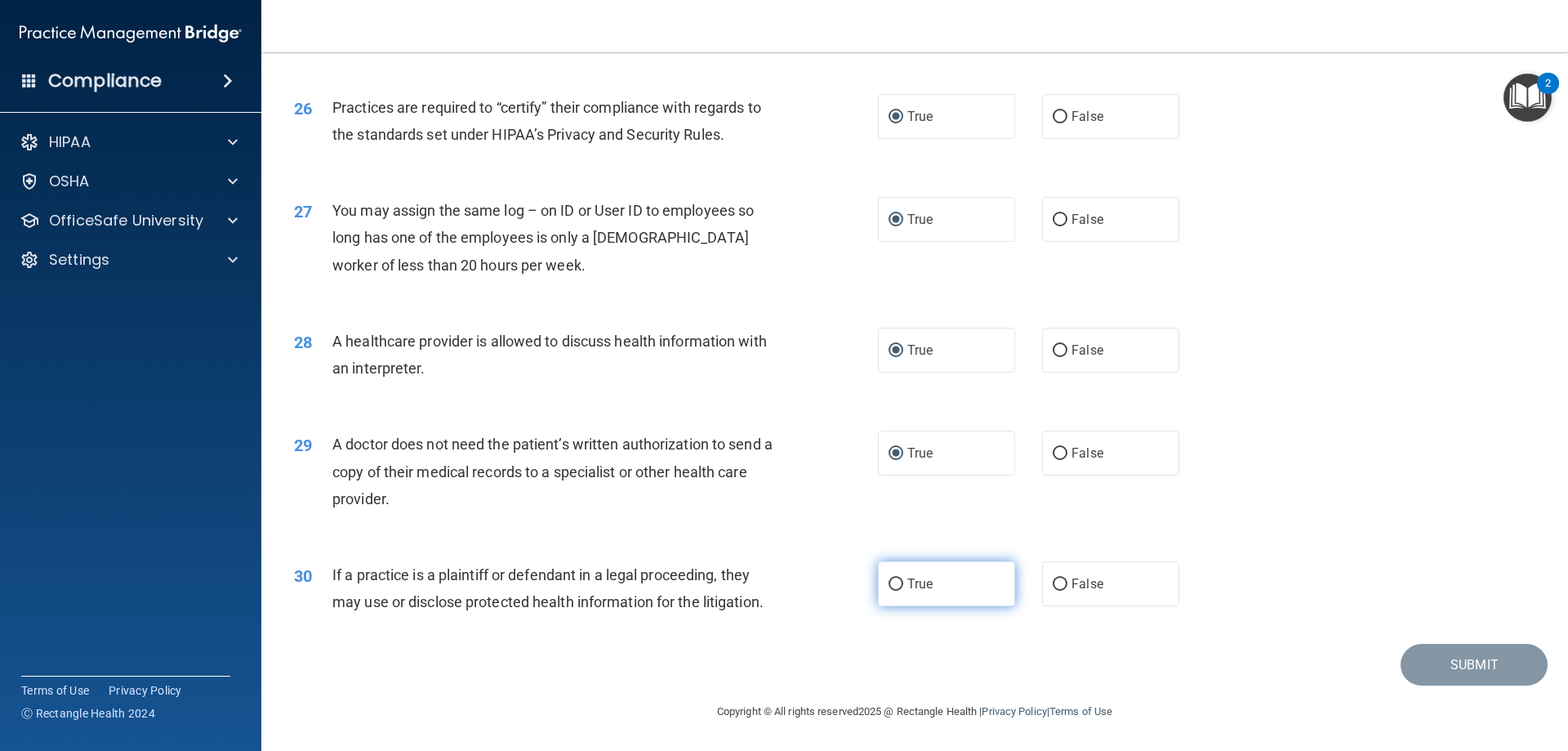
click at [891, 582] on input "True" at bounding box center [896, 584] width 14 height 12
radio input "true"
click at [1053, 216] on input "False" at bounding box center [1060, 220] width 14 height 12
radio input "true"
radio input "false"
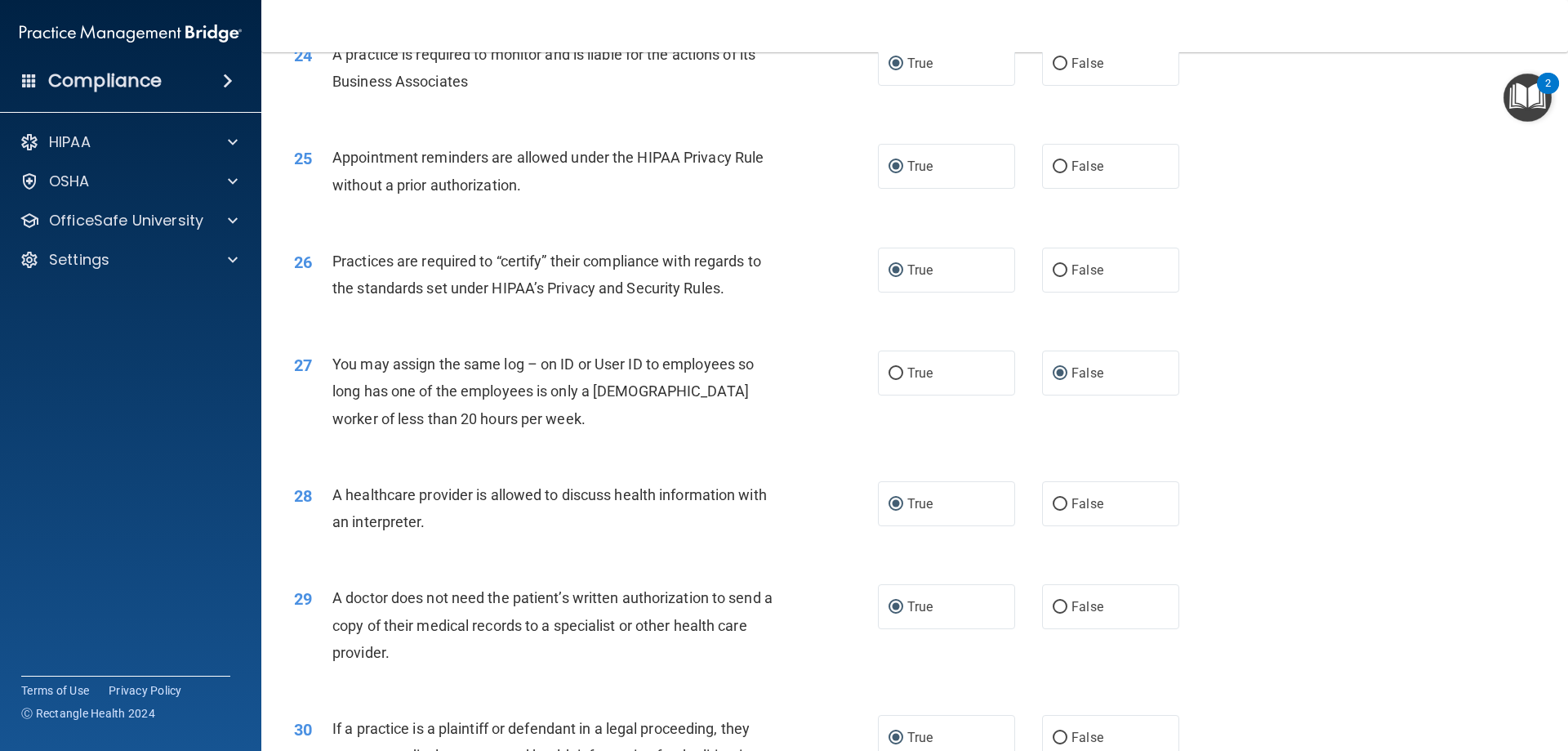
scroll to position [2806, 0]
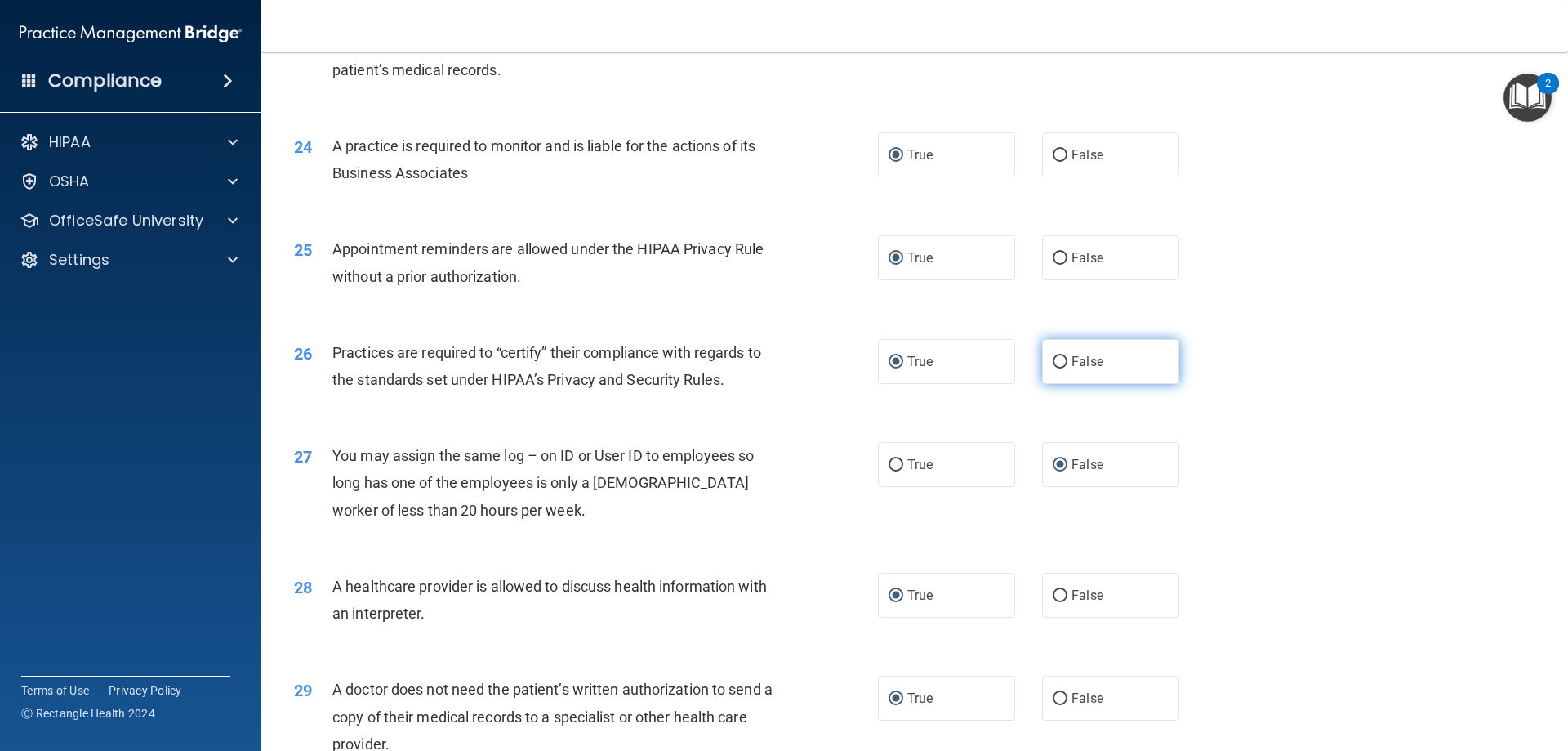
click at [1047, 354] on label "False" at bounding box center [1110, 361] width 137 height 45
click at [1053, 158] on input "False" at bounding box center [1060, 156] width 14 height 12
radio input "true"
radio input "false"
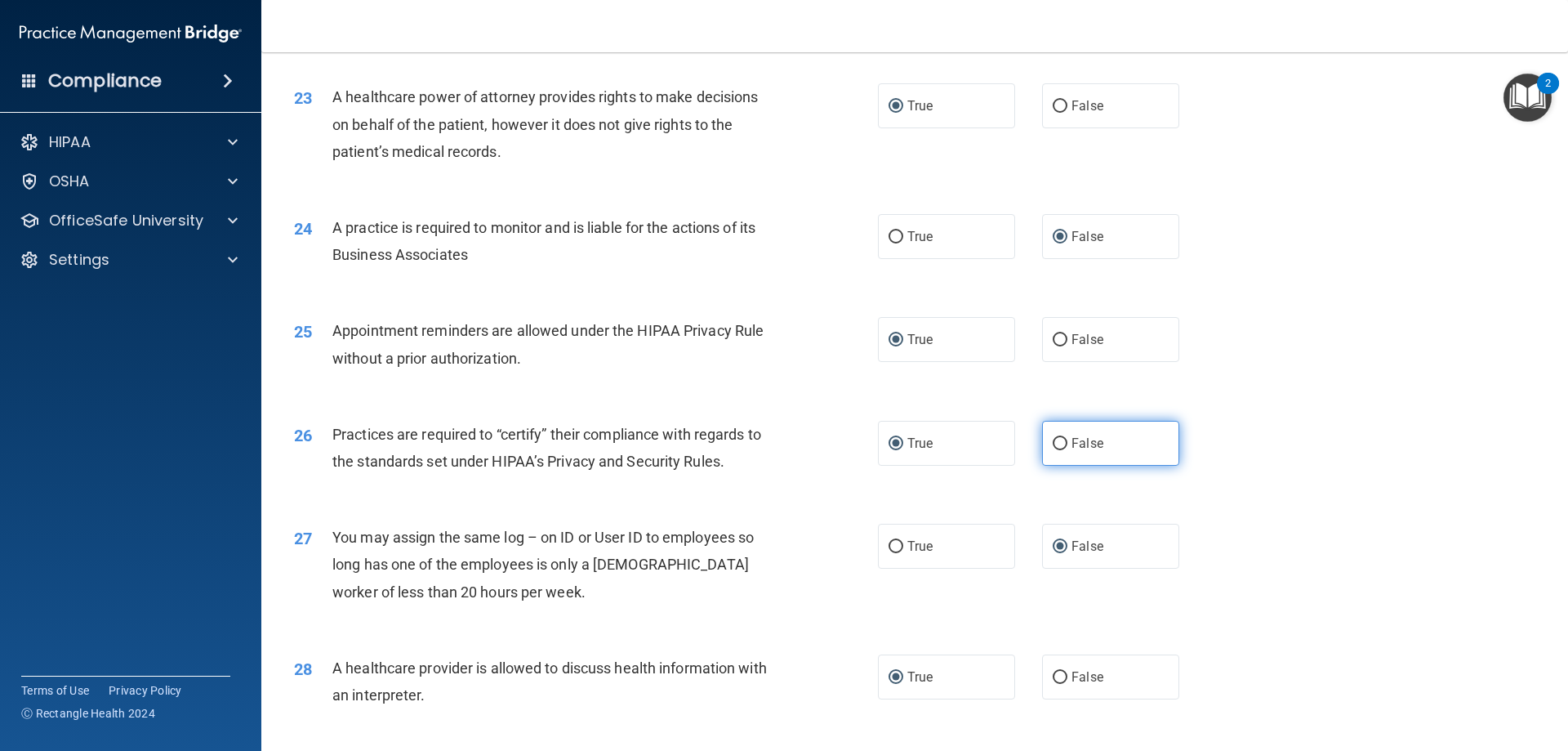
scroll to position [2643, 0]
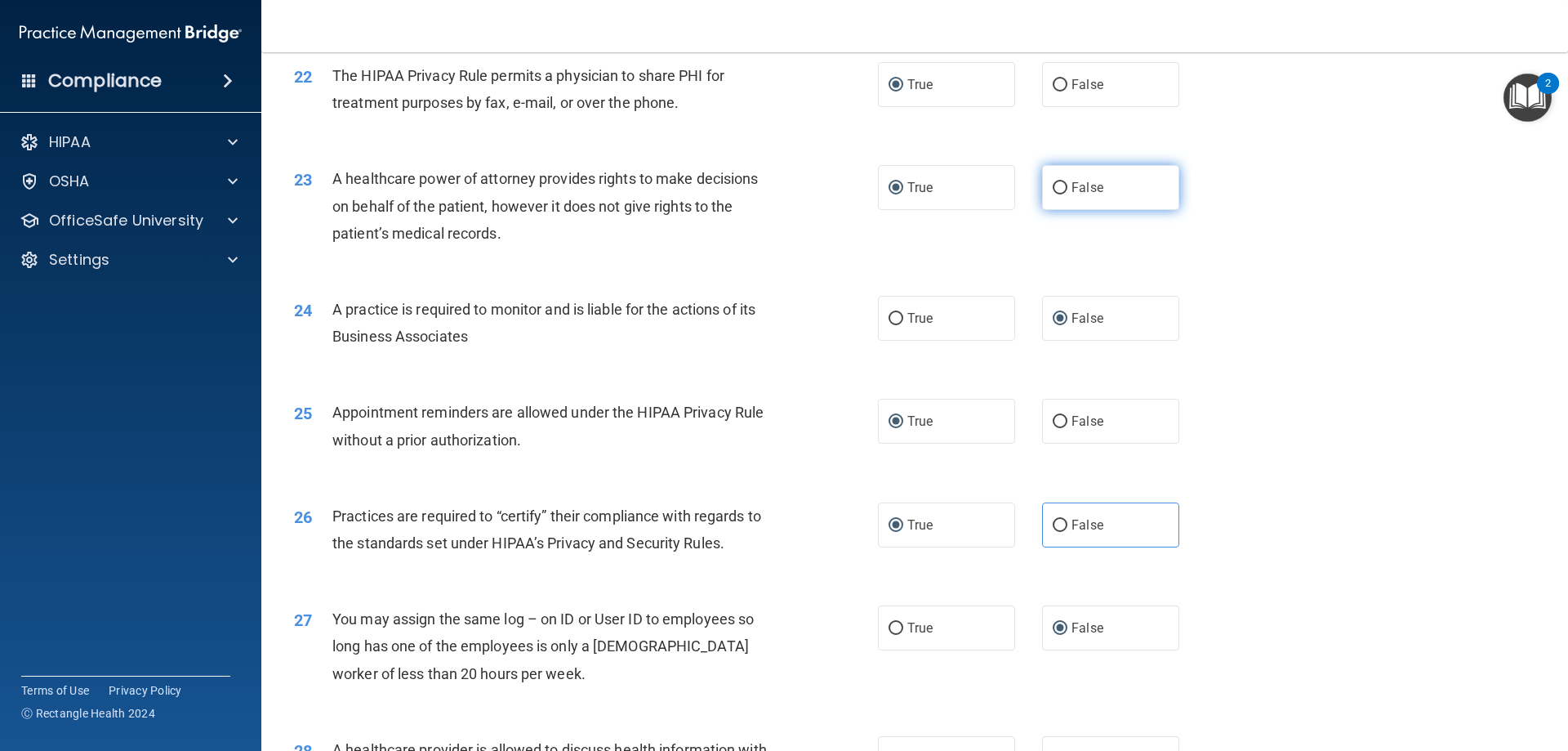
click at [1055, 189] on input "False" at bounding box center [1060, 188] width 14 height 12
radio input "true"
radio input "false"
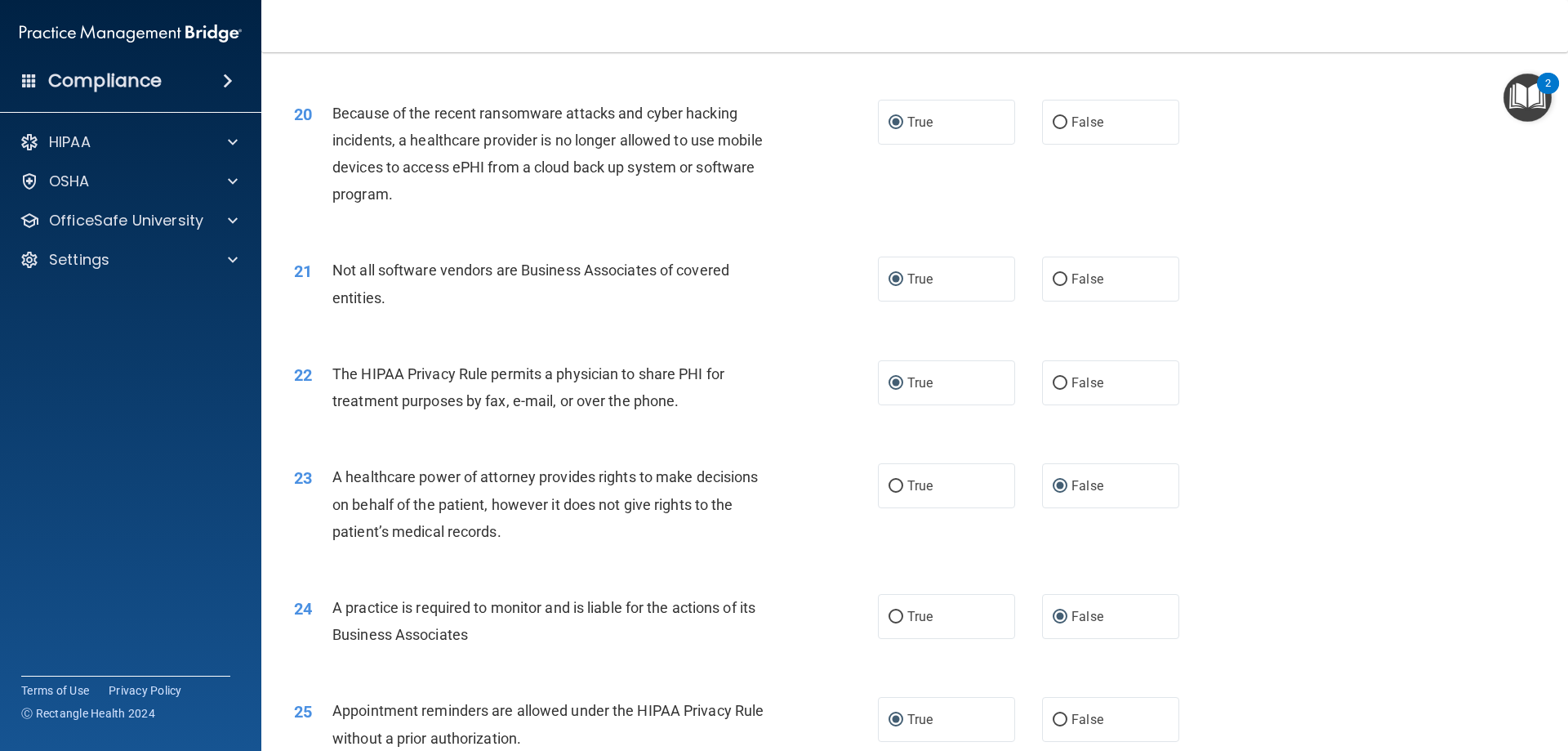
scroll to position [2317, 0]
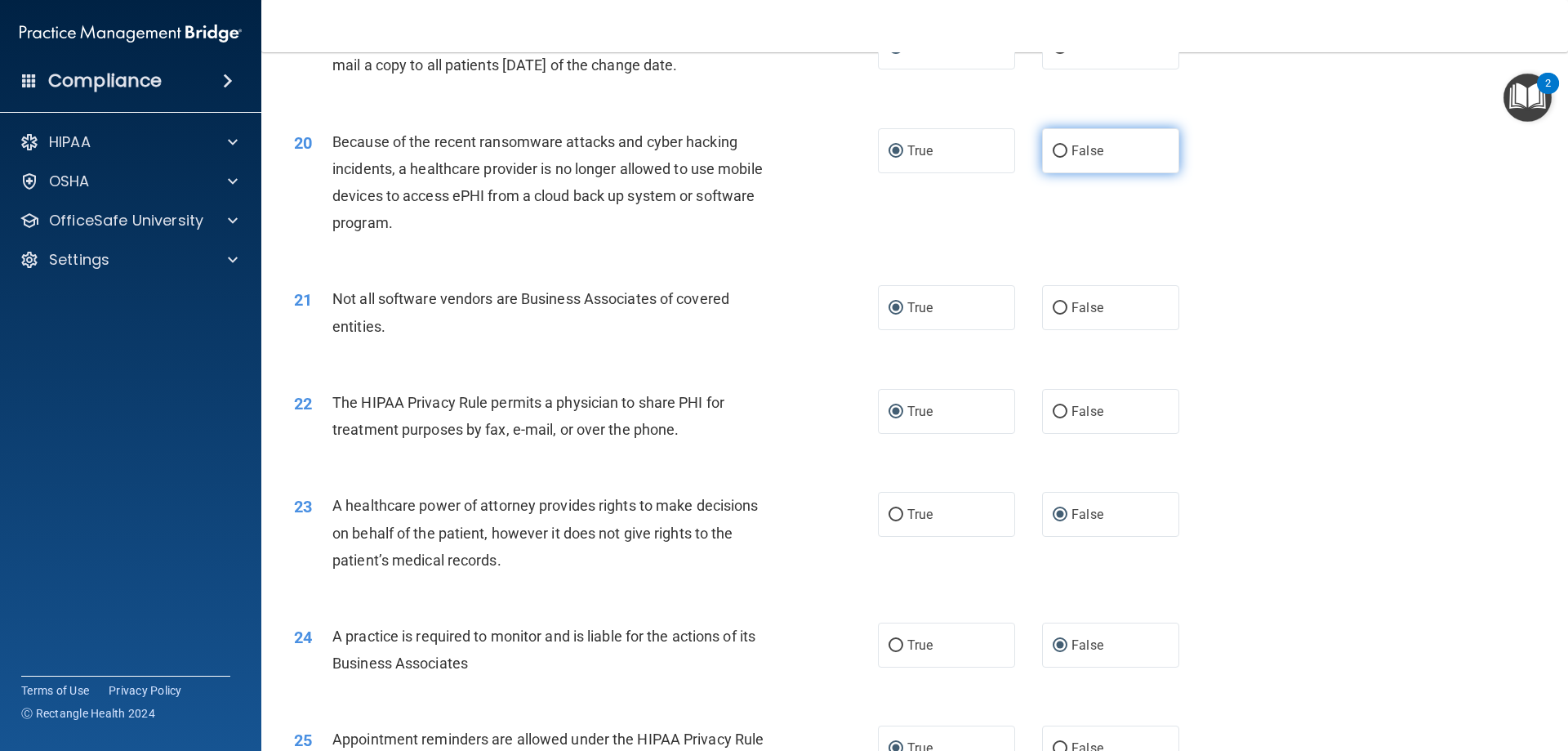
click at [1056, 142] on label "False" at bounding box center [1110, 151] width 137 height 45
click at [1056, 146] on input "False" at bounding box center [1060, 152] width 14 height 12
radio input "true"
radio input "false"
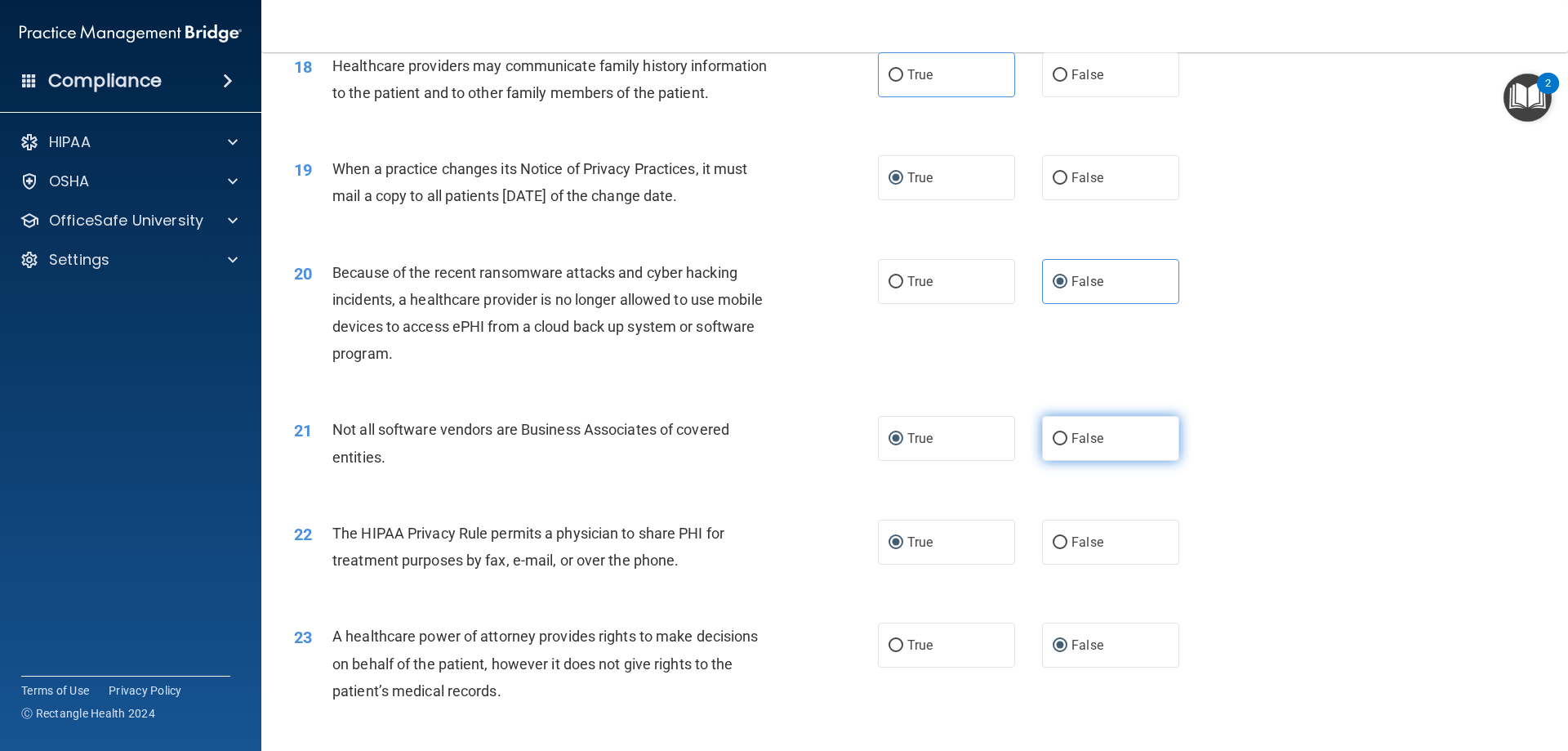
scroll to position [1990, 0]
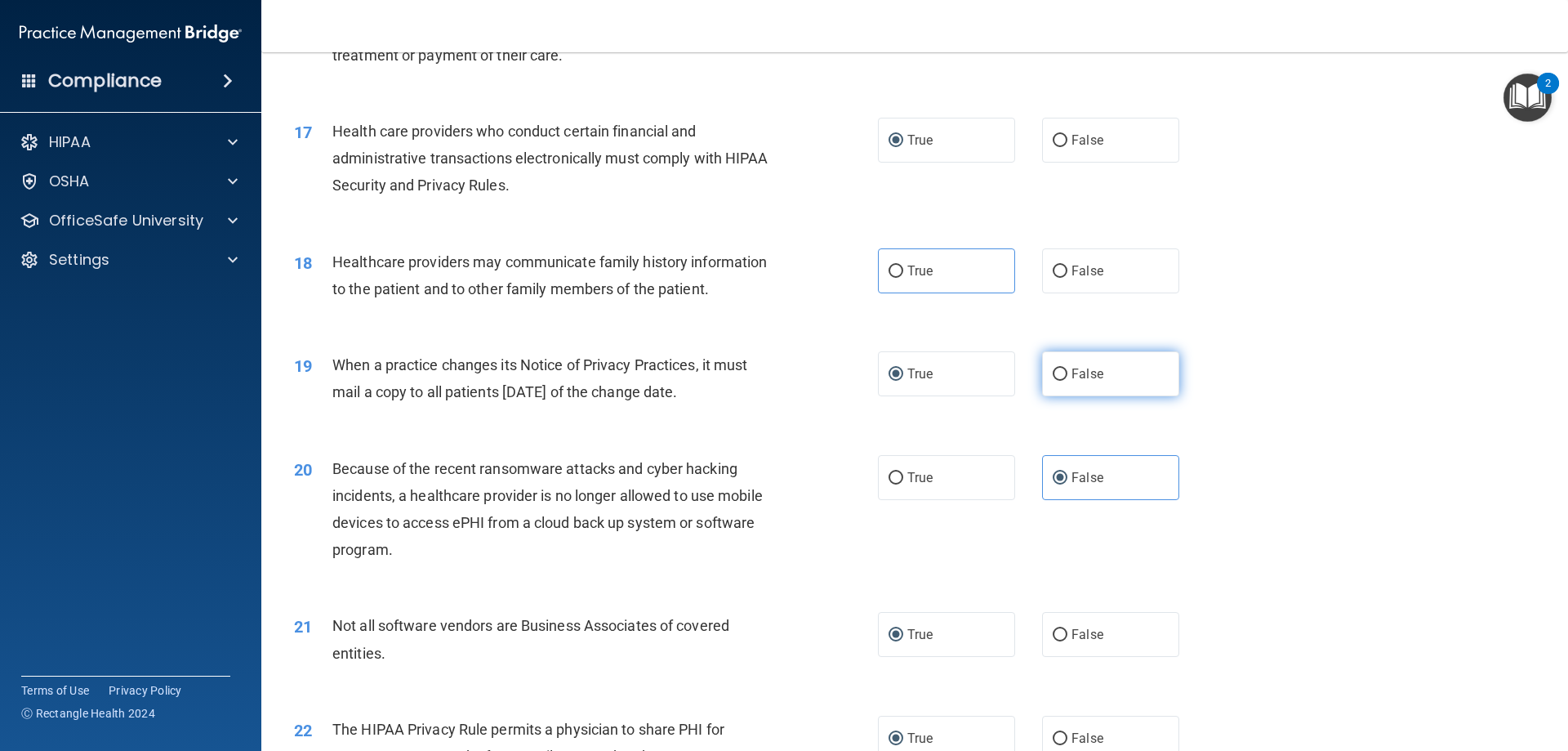
click at [1053, 370] on input "False" at bounding box center [1060, 375] width 14 height 12
radio input "true"
radio input "false"
click at [1046, 284] on label "False" at bounding box center [1110, 271] width 137 height 45
click at [1053, 278] on input "False" at bounding box center [1060, 272] width 14 height 12
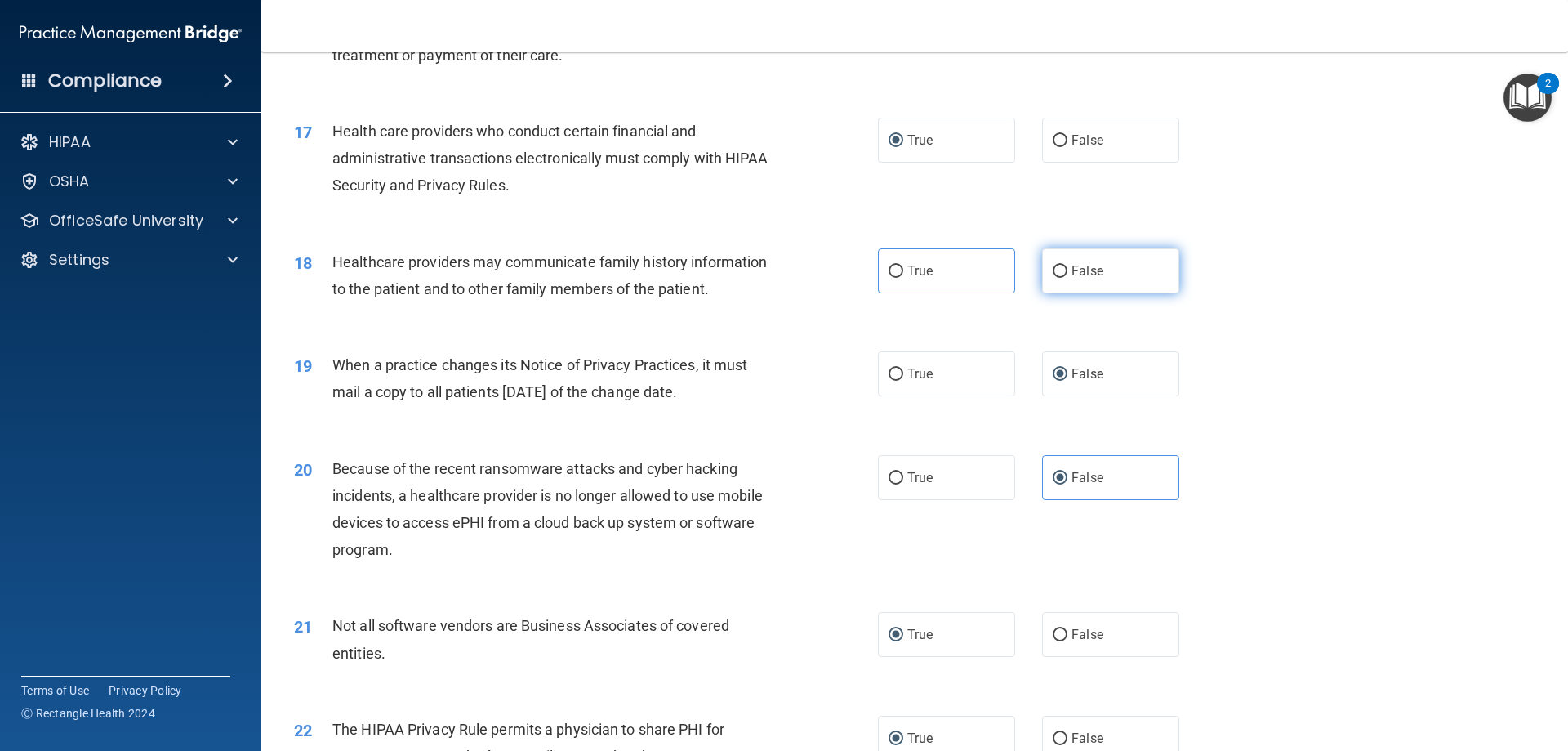
radio input "true"
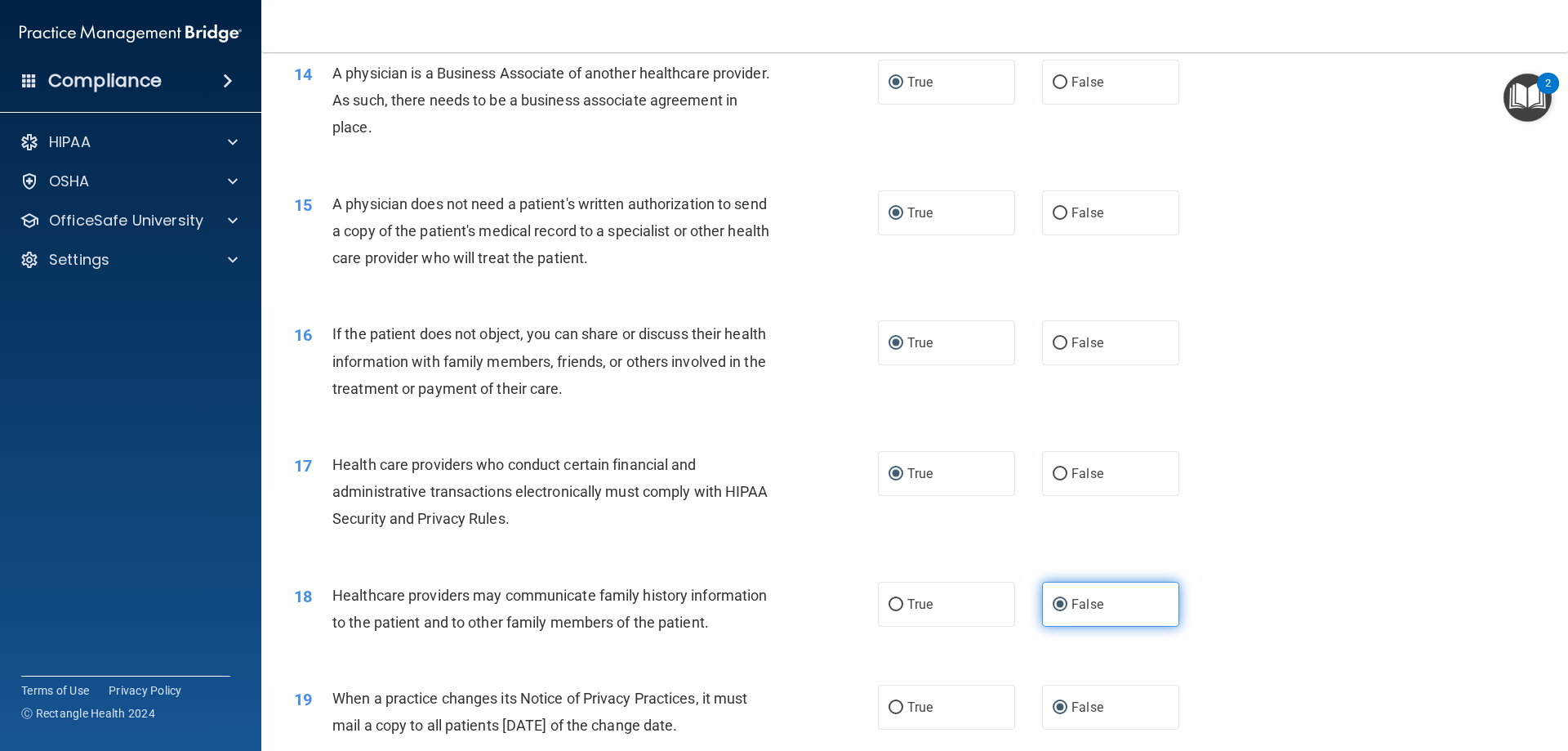
scroll to position [1581, 0]
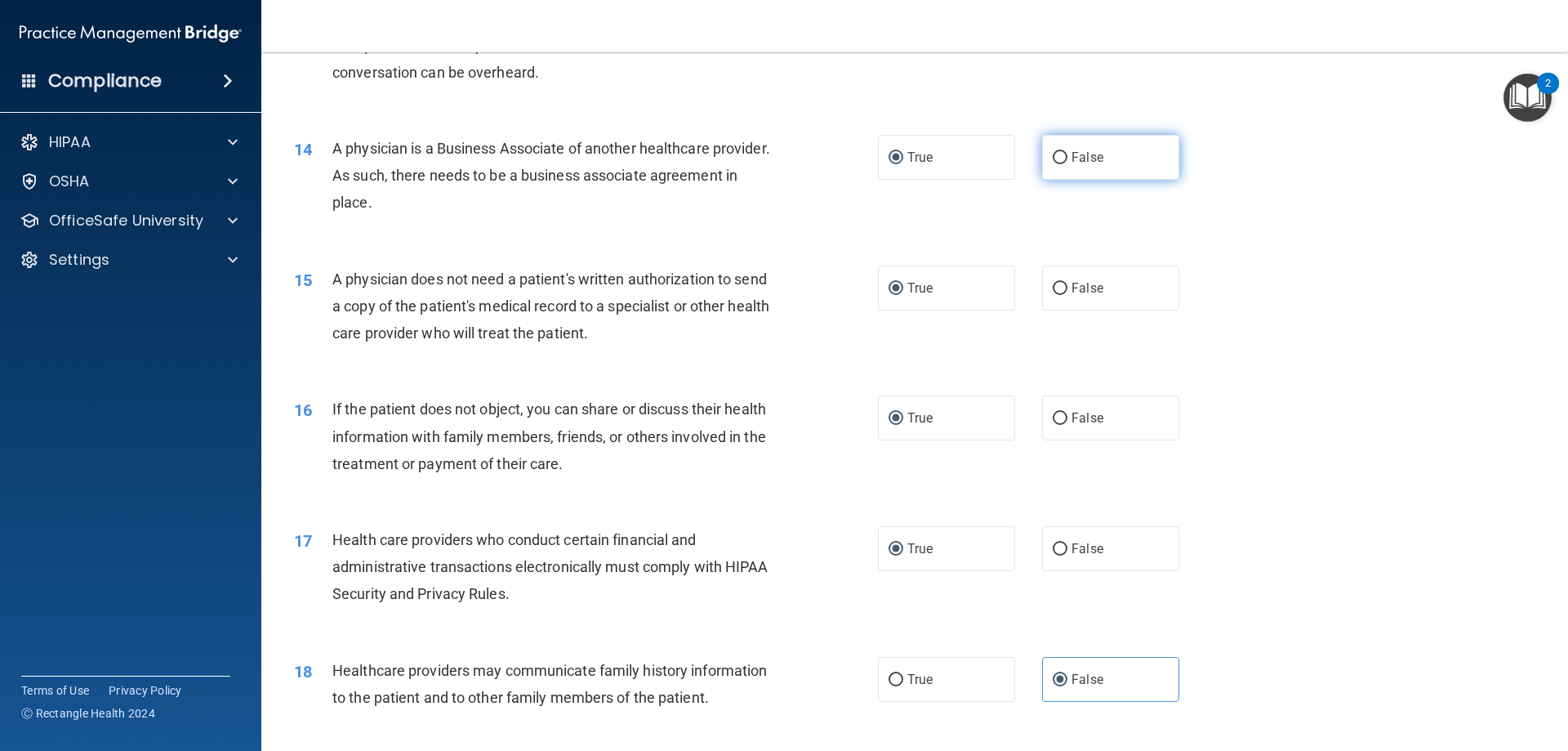
click at [1053, 158] on input "False" at bounding box center [1060, 158] width 14 height 12
radio input "true"
radio input "false"
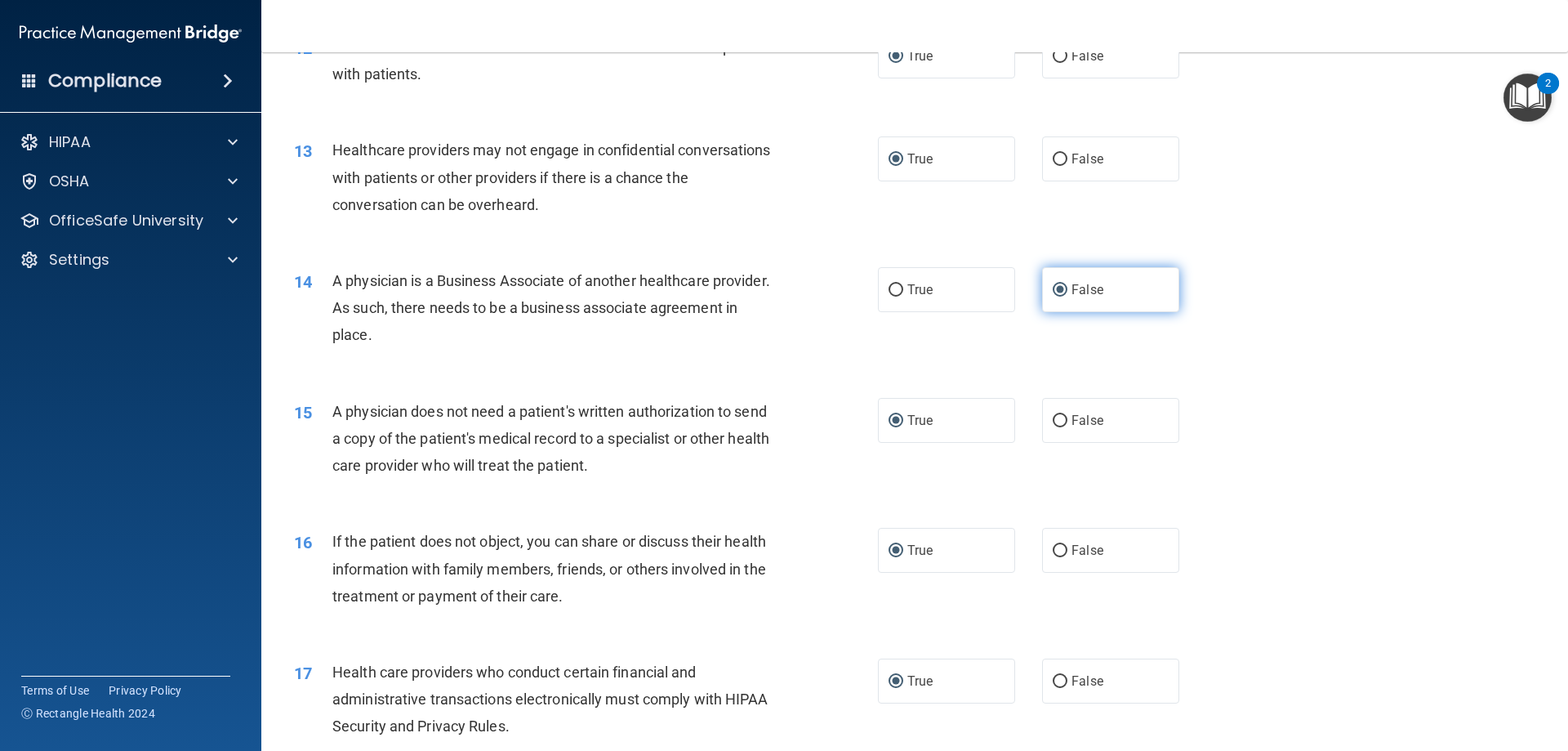
scroll to position [1336, 0]
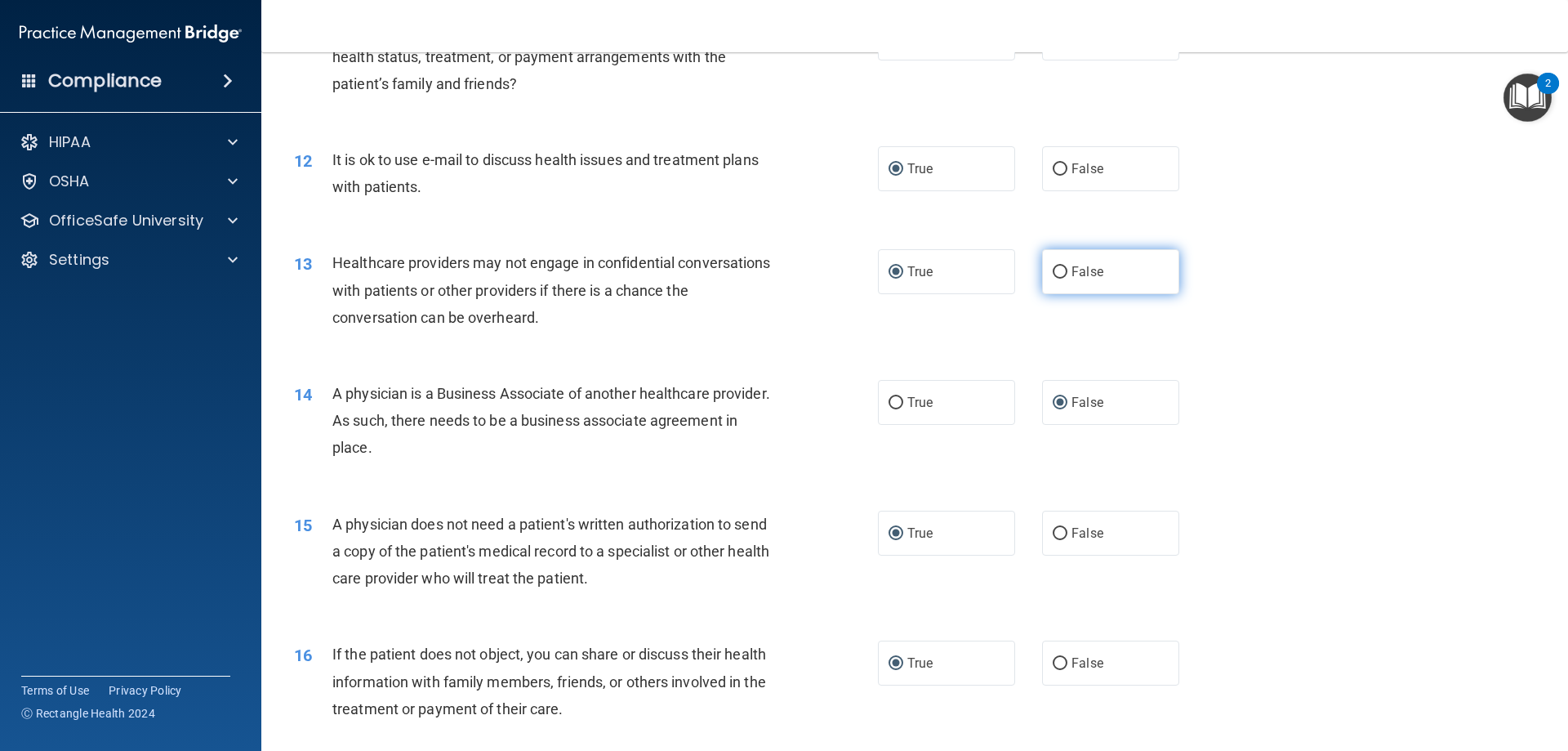
click at [1053, 267] on input "False" at bounding box center [1060, 272] width 14 height 12
radio input "true"
radio input "false"
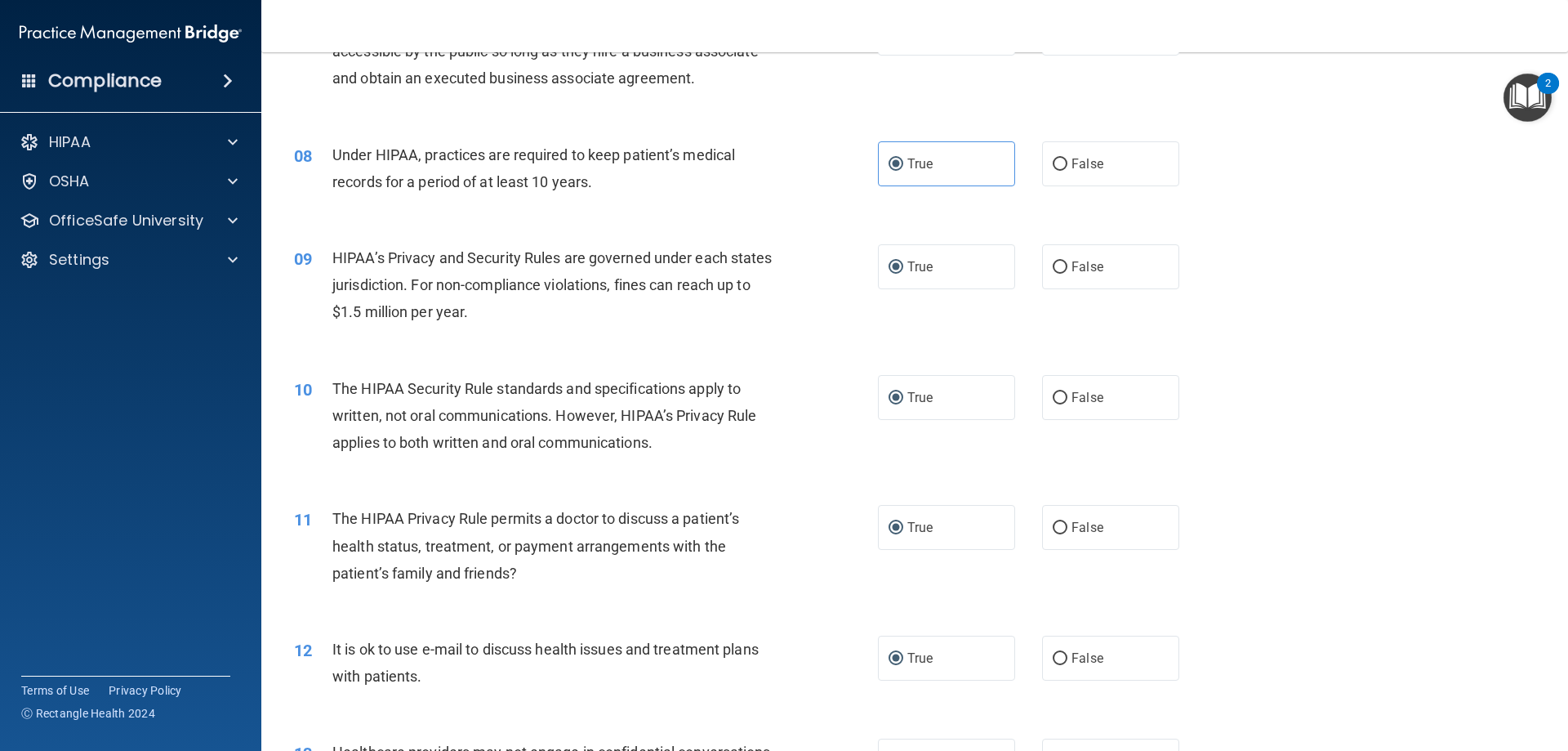
scroll to position [846, 0]
click at [1053, 263] on input "False" at bounding box center [1060, 268] width 14 height 12
radio input "true"
radio input "false"
click at [1042, 168] on label "False" at bounding box center [1110, 164] width 137 height 45
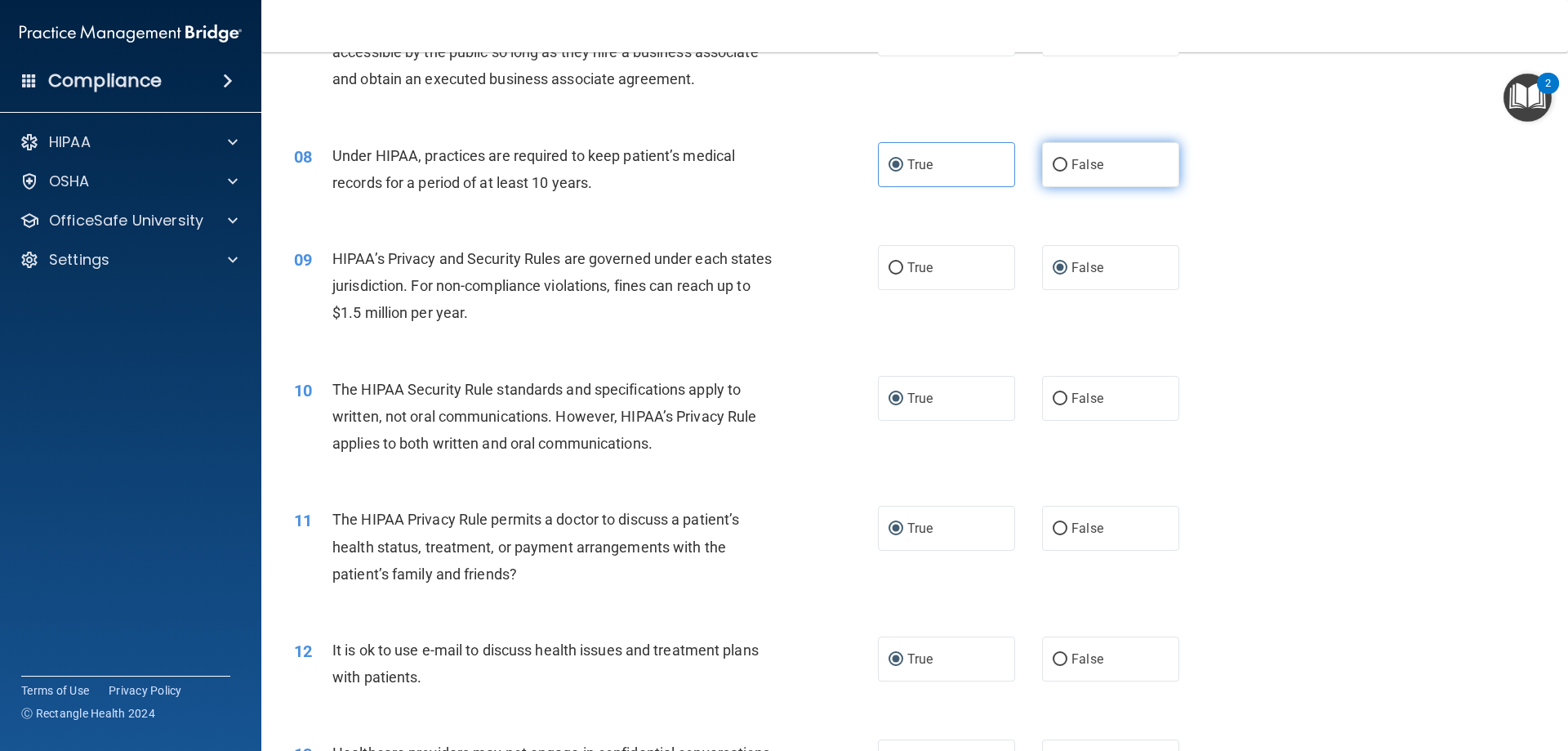
click at [1053, 168] on input "False" at bounding box center [1060, 165] width 14 height 12
radio input "true"
radio input "false"
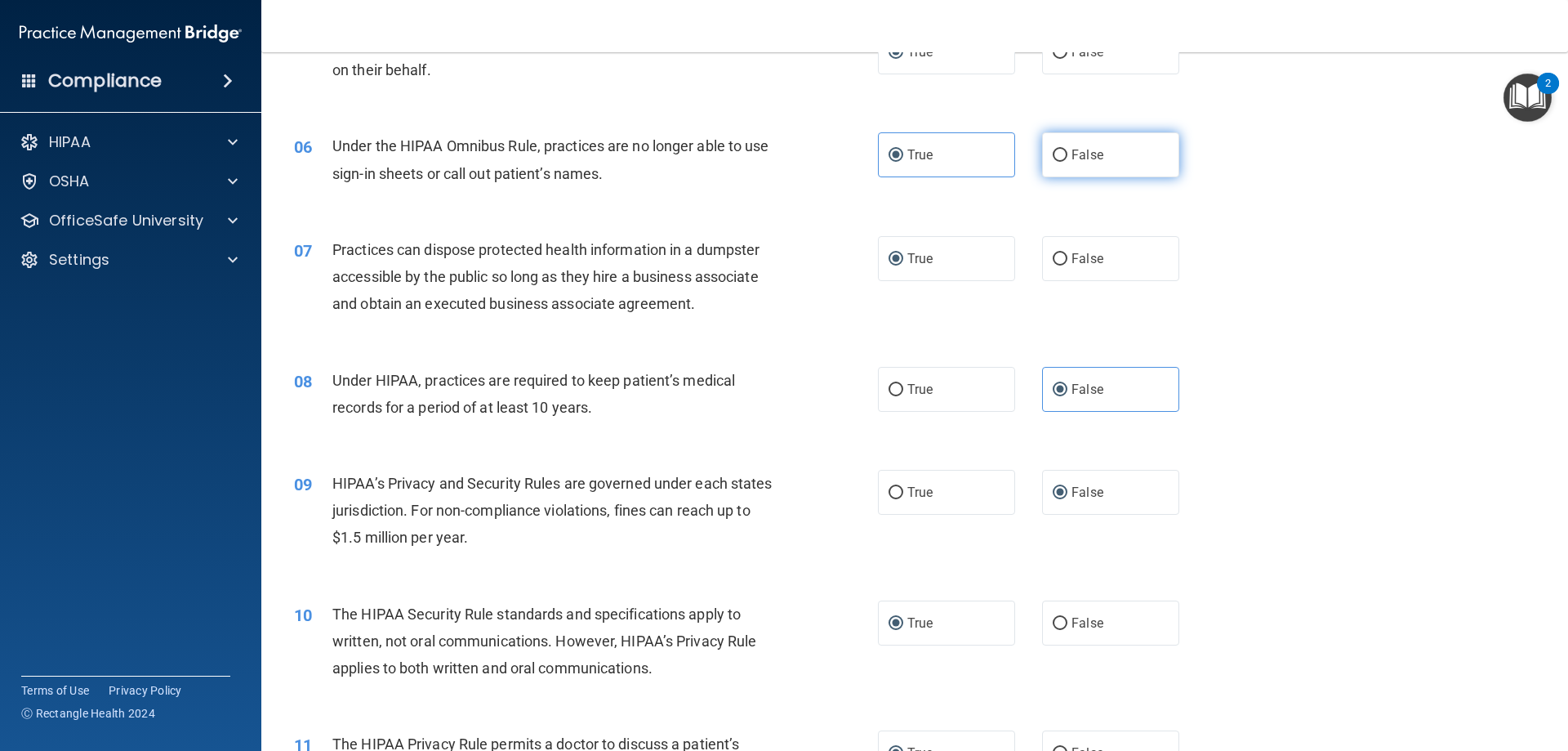
scroll to position [601, 0]
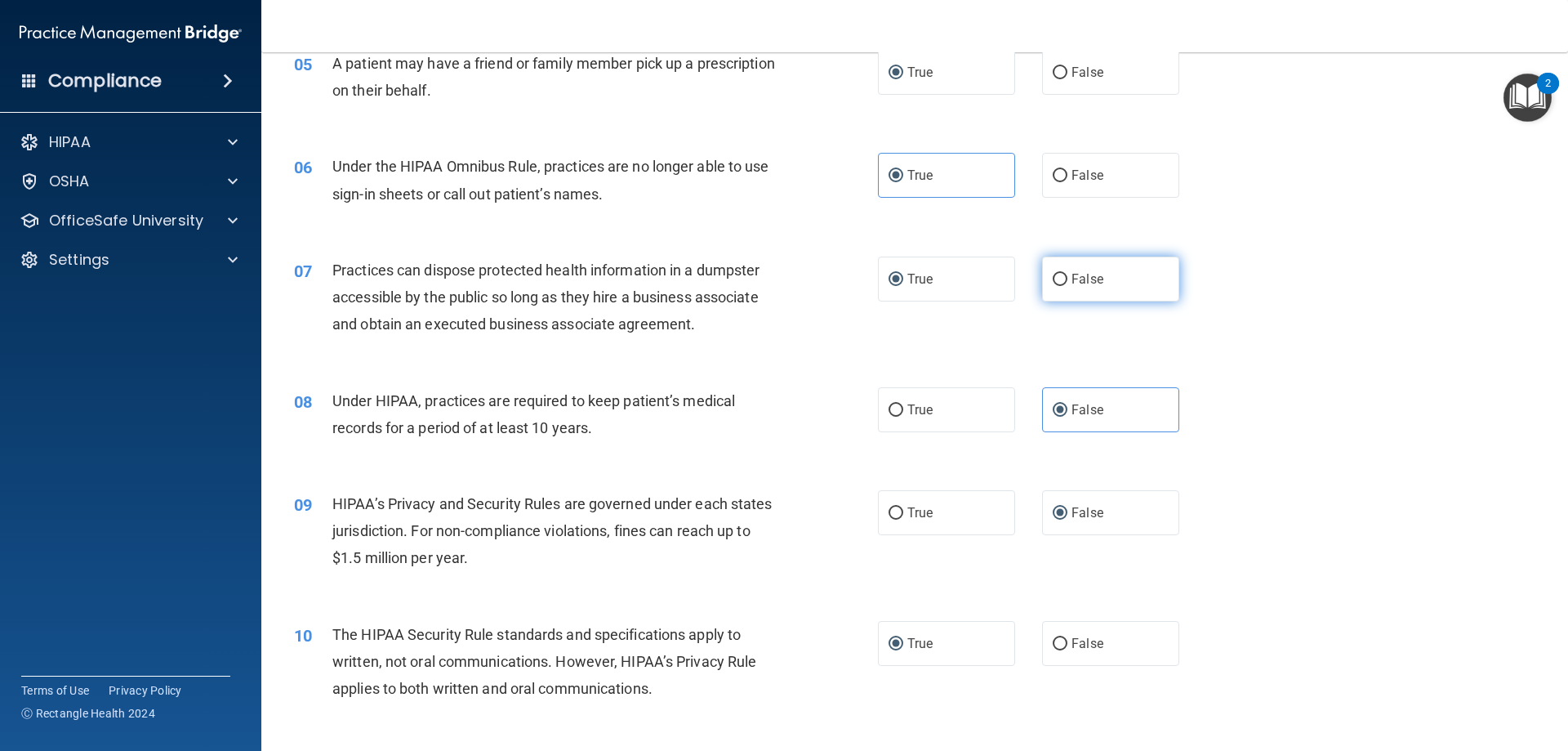
click at [1053, 281] on input "False" at bounding box center [1060, 279] width 14 height 12
radio input "true"
radio input "false"
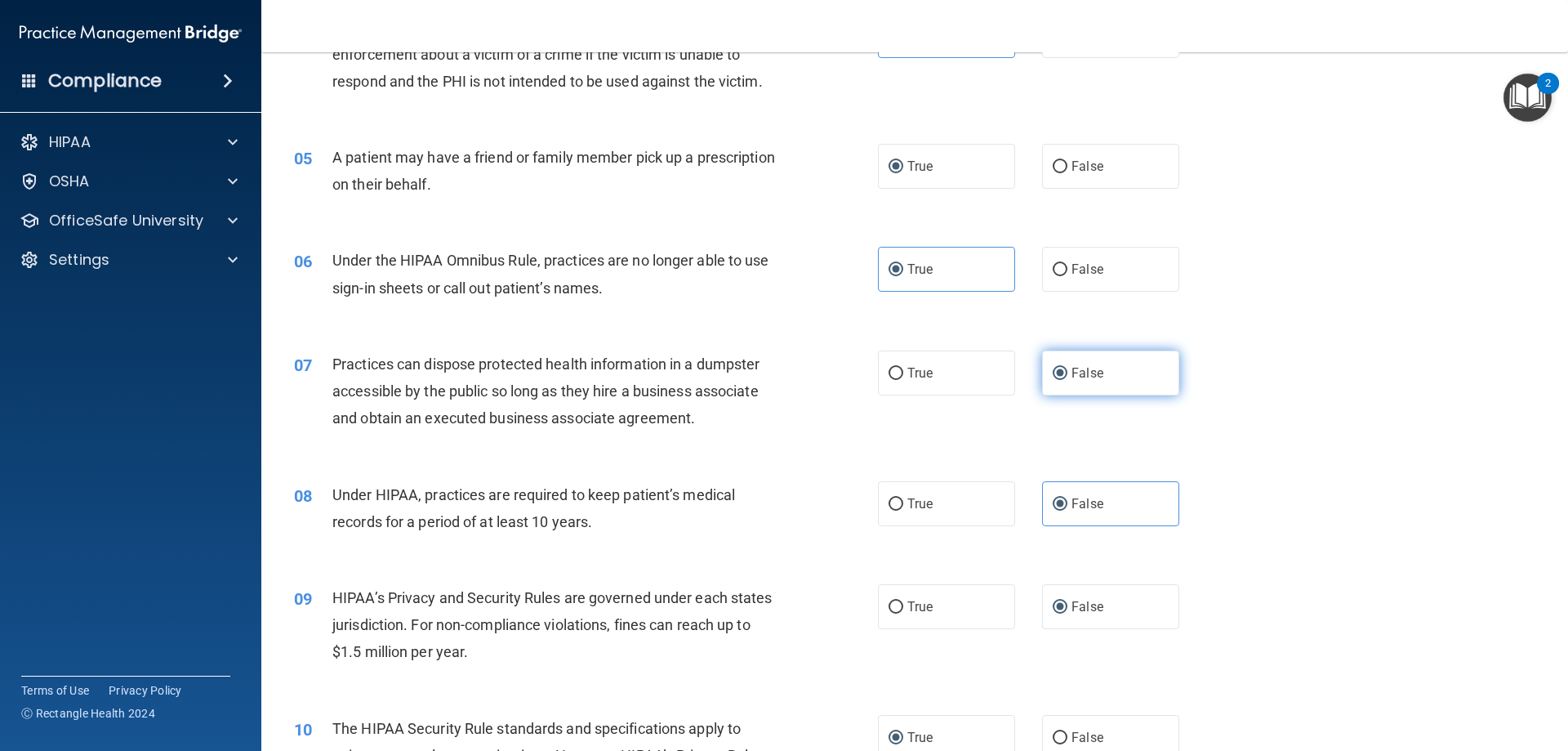
scroll to position [438, 0]
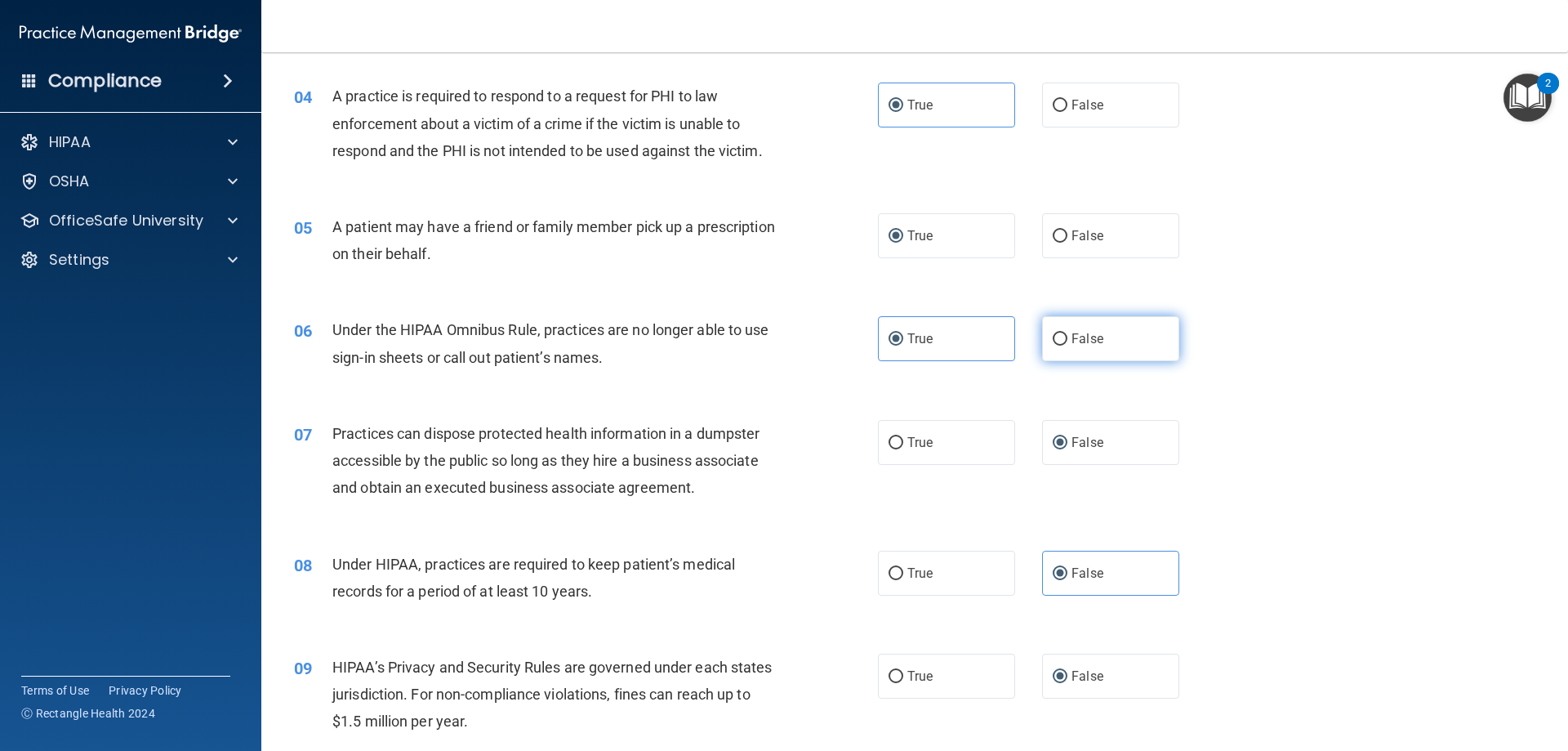
click at [1053, 344] on input "False" at bounding box center [1060, 339] width 14 height 12
radio input "true"
radio input "false"
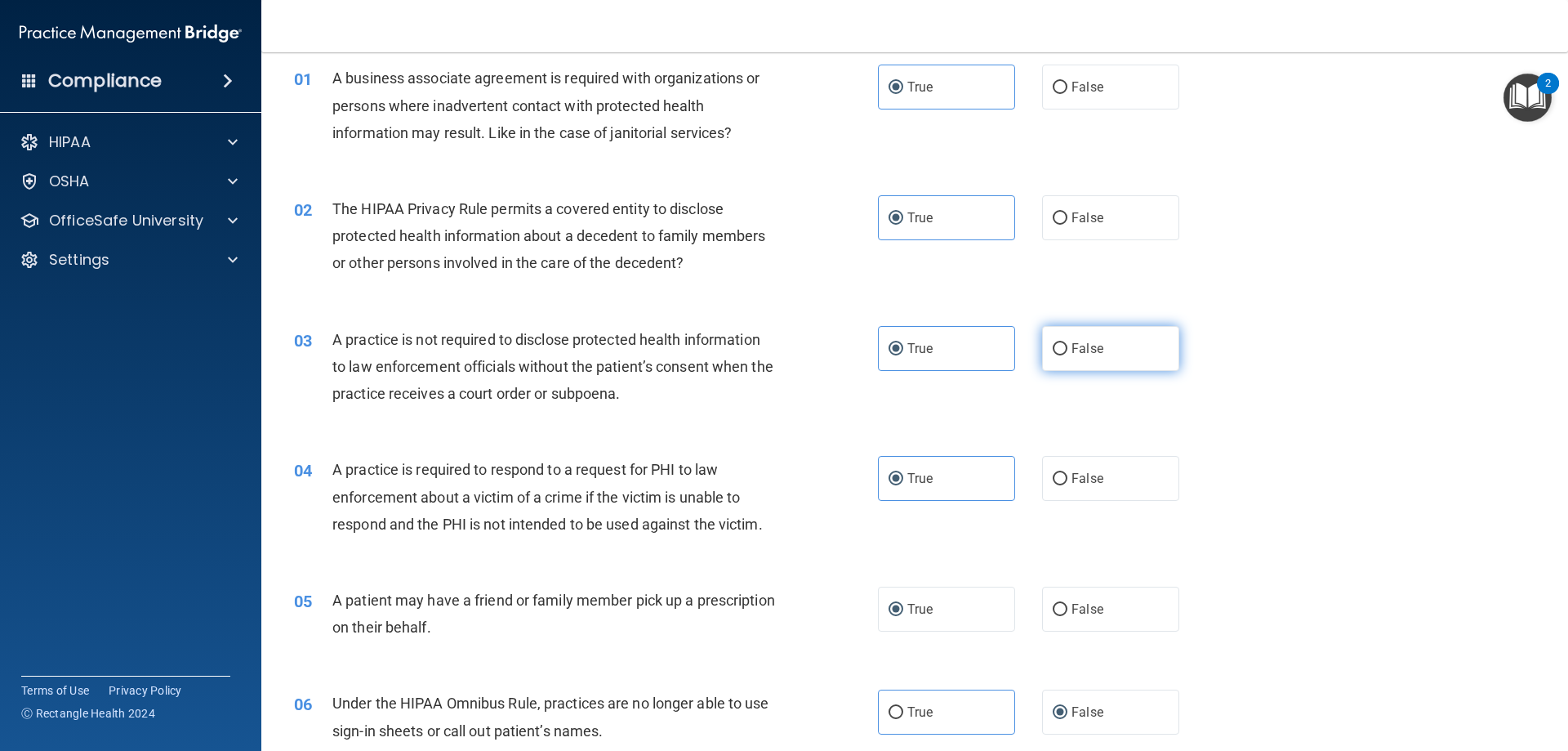
scroll to position [30, 0]
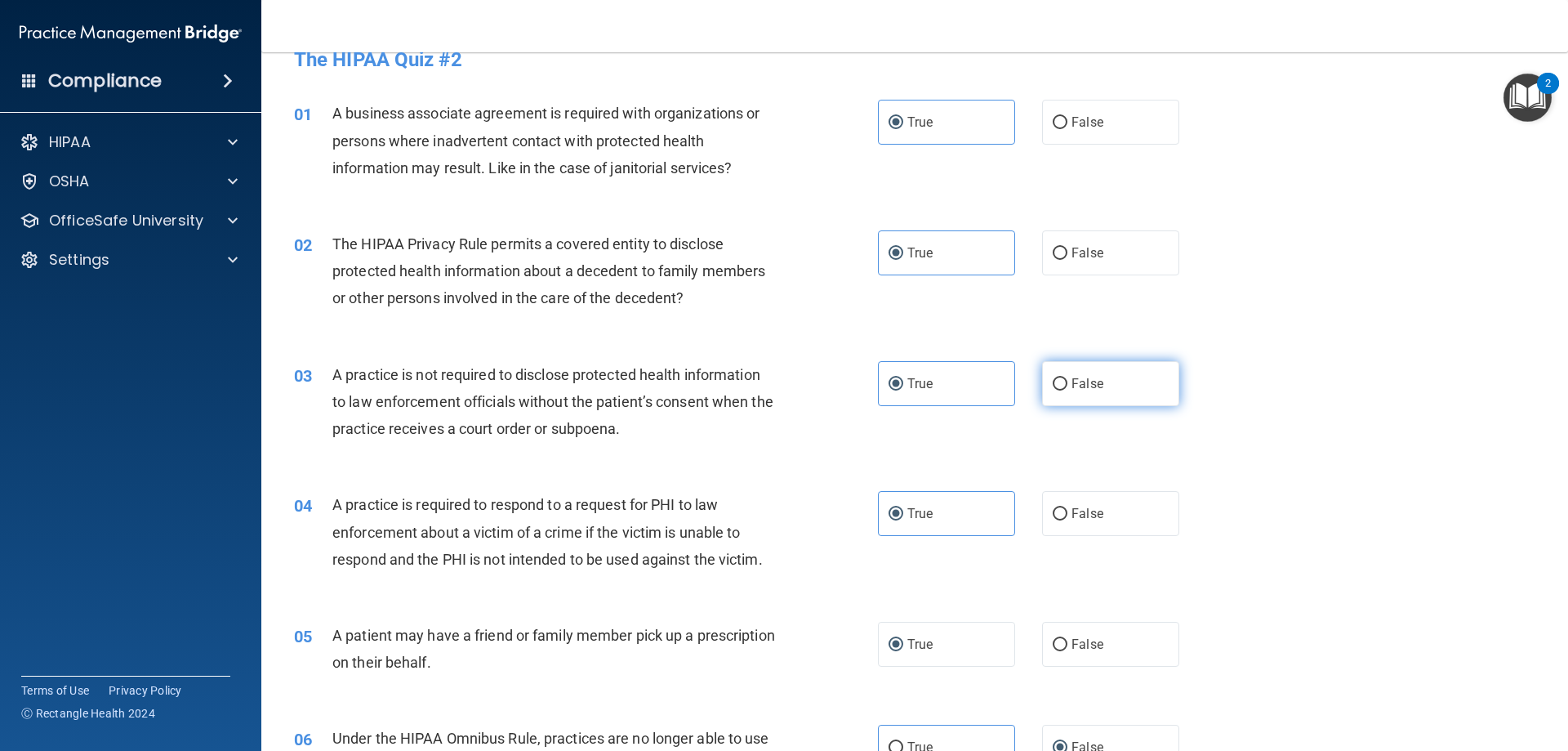
click at [1058, 385] on input "False" at bounding box center [1060, 384] width 14 height 12
radio input "true"
radio input "false"
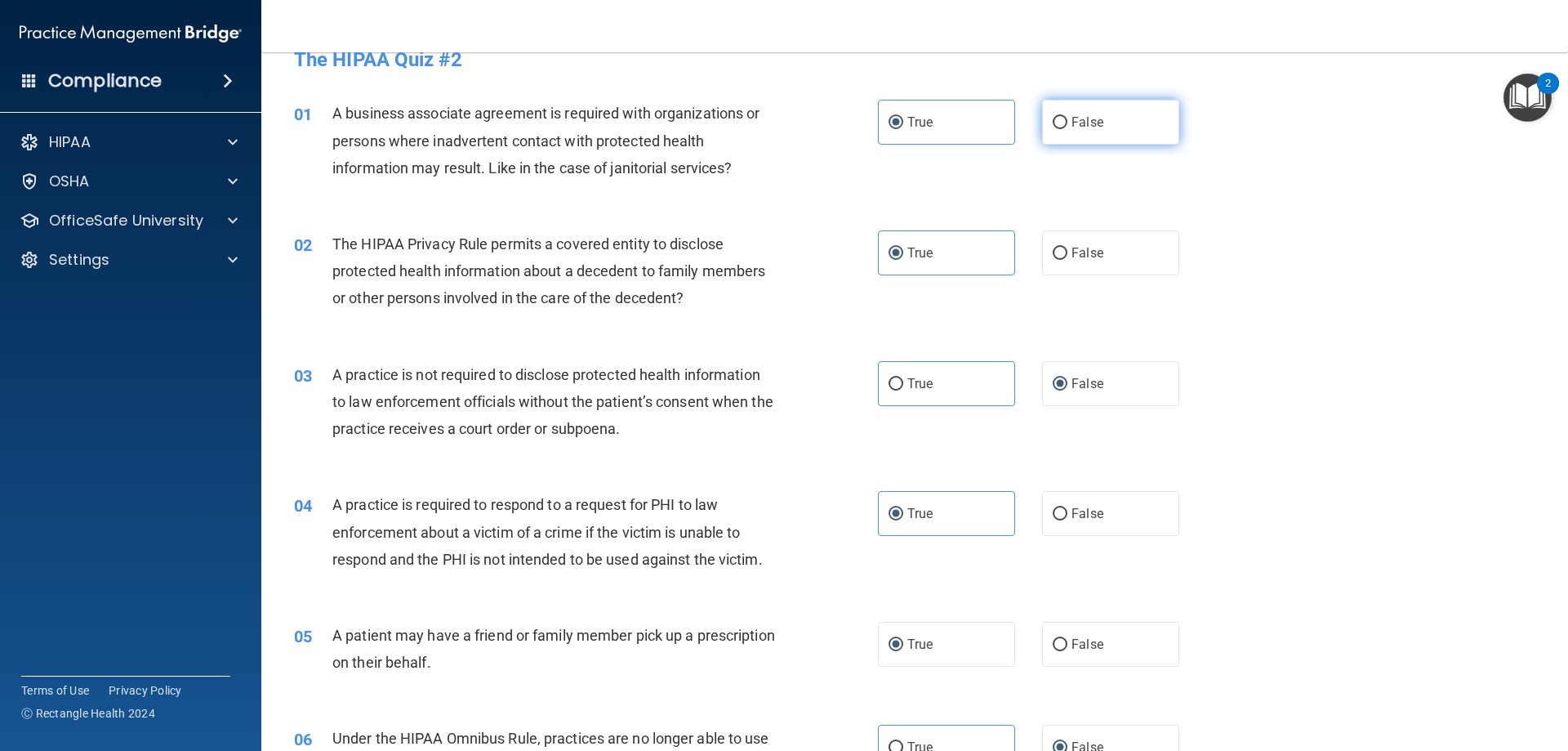
click at [1053, 127] on input "False" at bounding box center [1060, 123] width 14 height 12
radio input "true"
radio input "false"
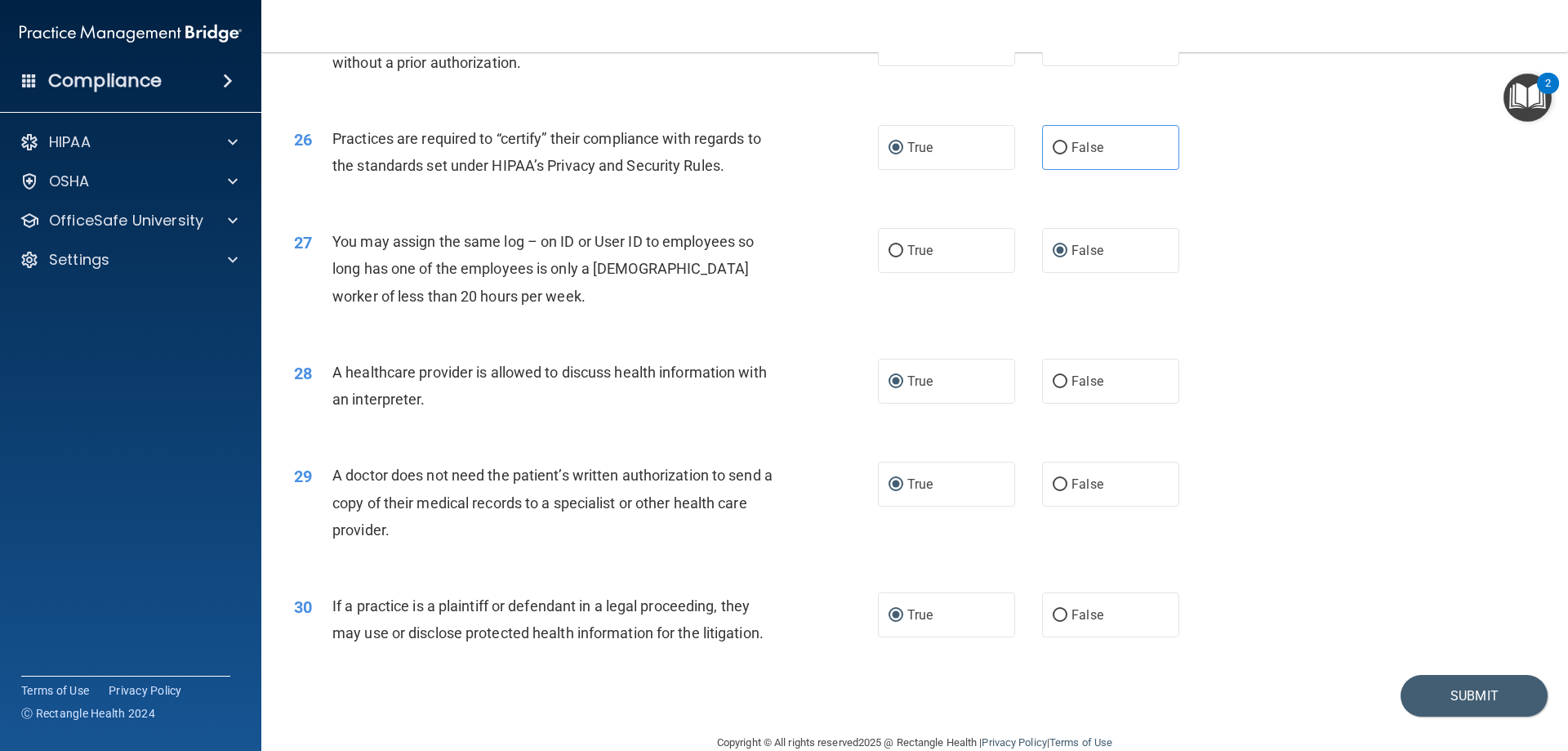
scroll to position [3052, 0]
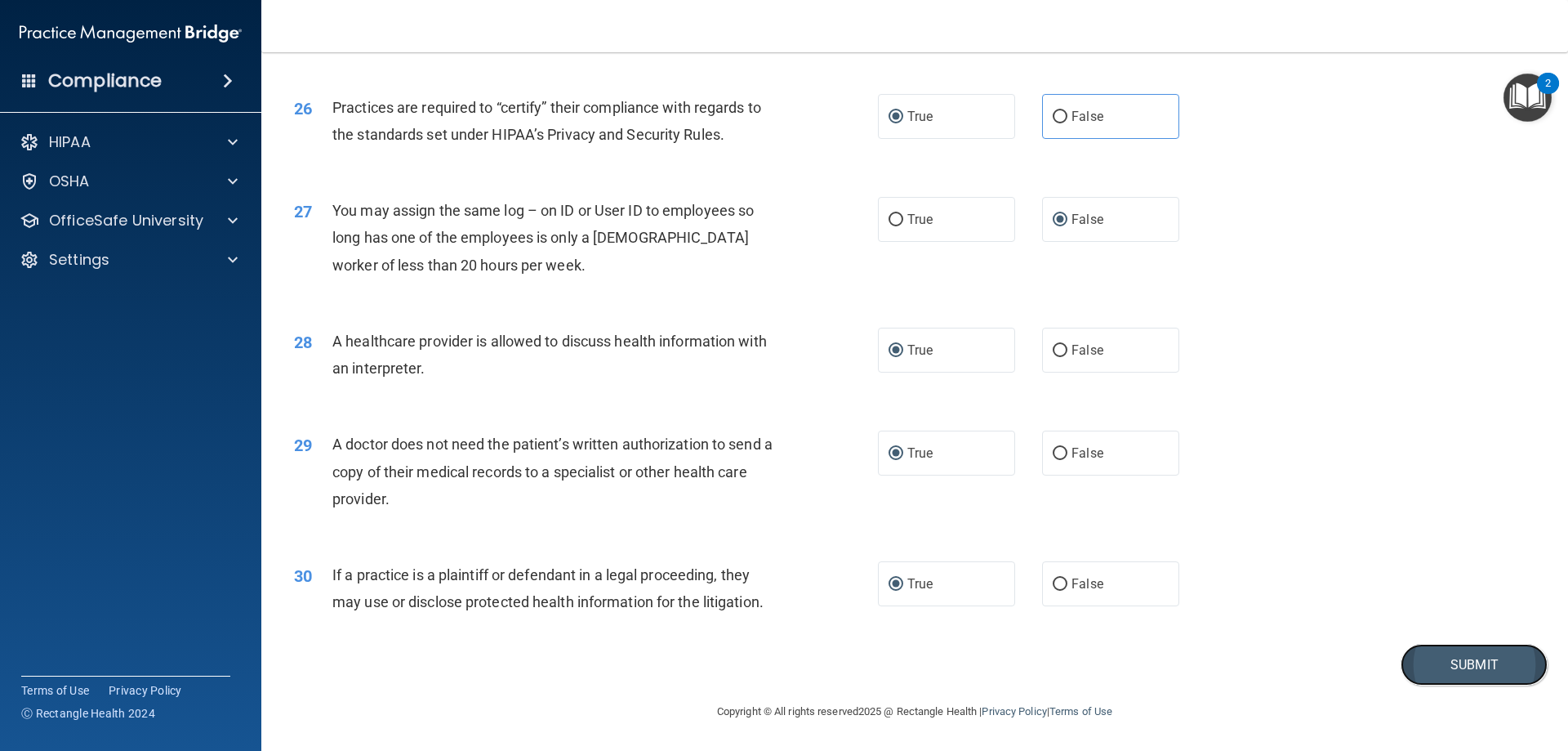
click at [1427, 662] on button "Submit" at bounding box center [1474, 664] width 147 height 42
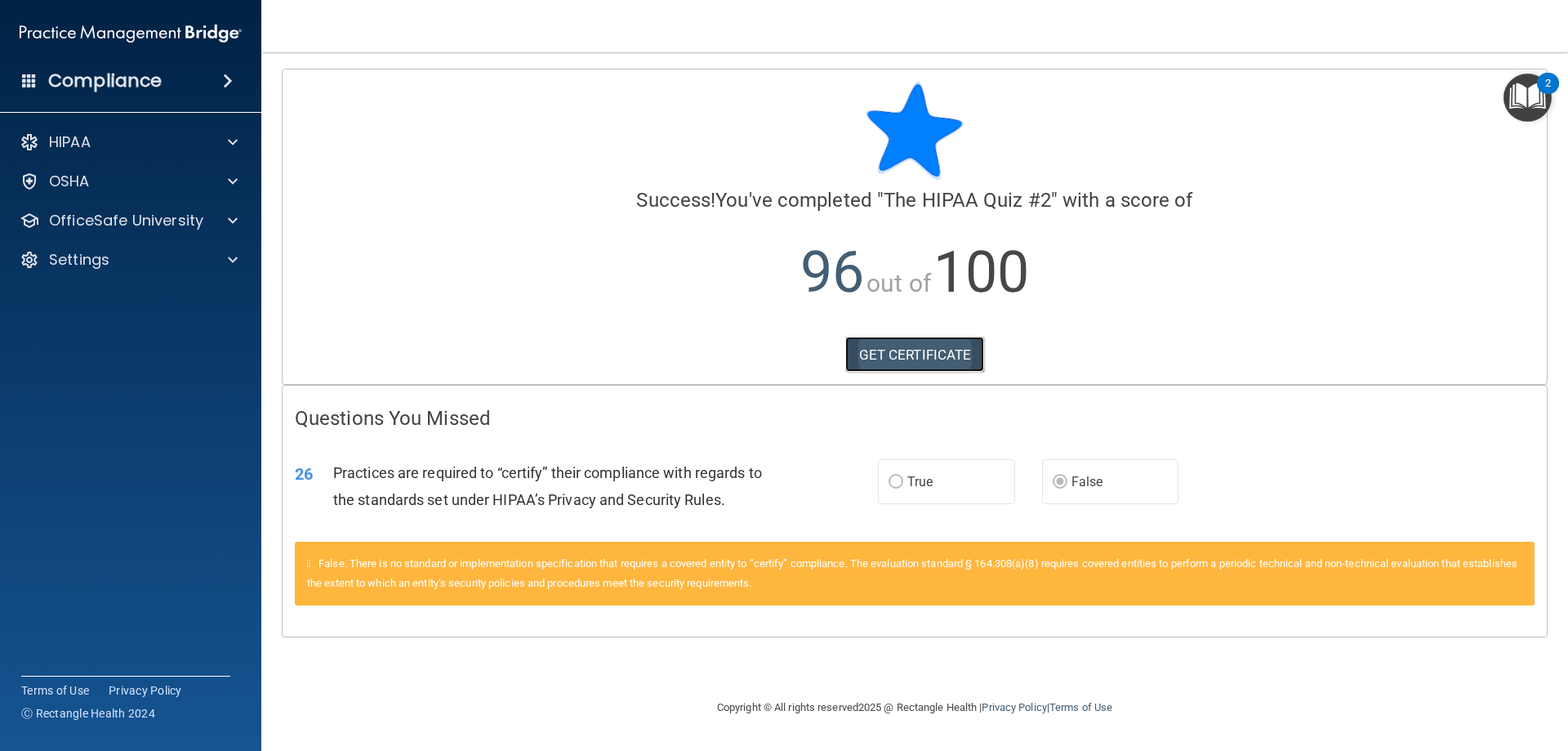
click at [945, 350] on link "GET CERTIFICATE" at bounding box center [915, 354] width 140 height 36
click at [226, 135] on div at bounding box center [231, 141] width 41 height 20
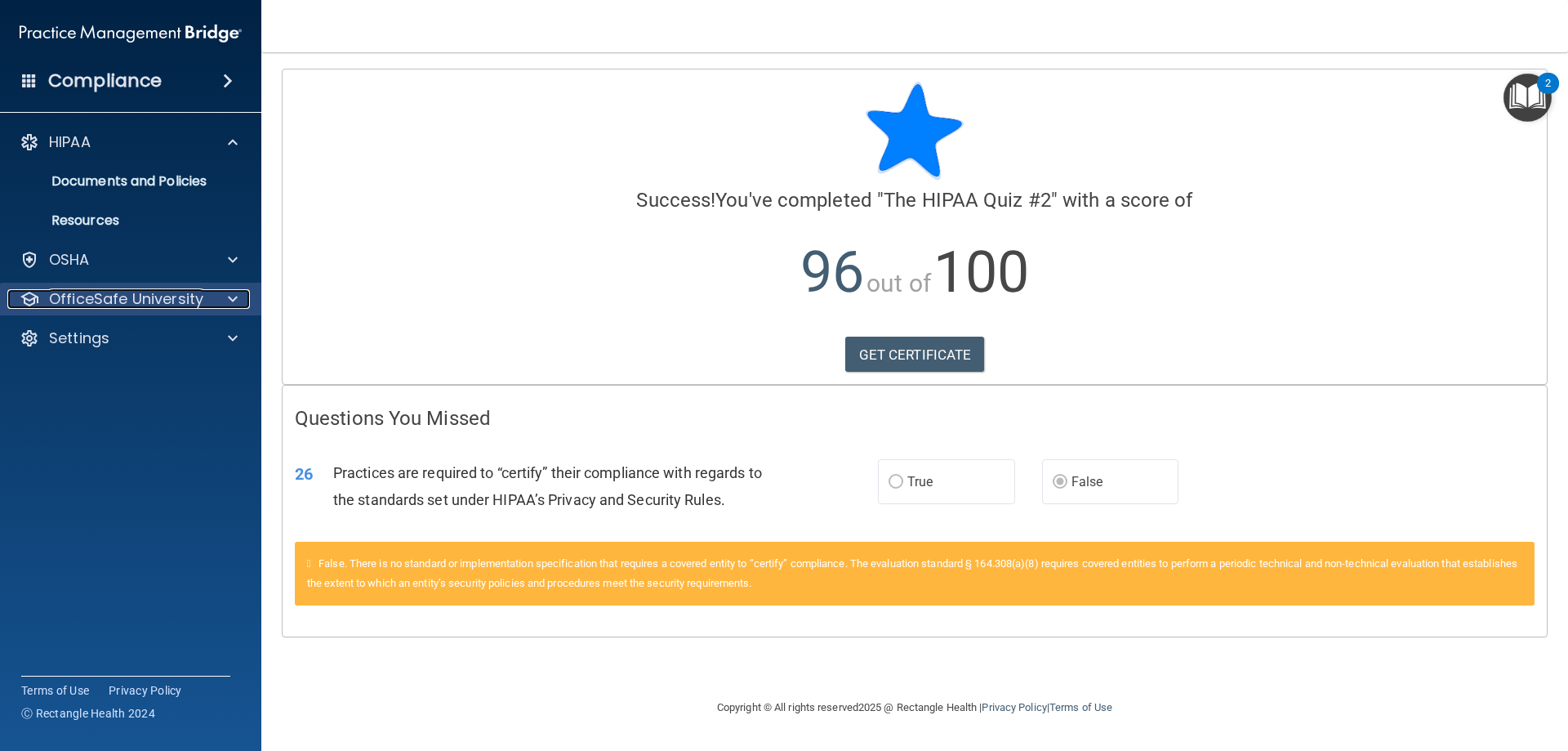
click at [182, 290] on p "OfficeSafe University" at bounding box center [126, 299] width 154 height 20
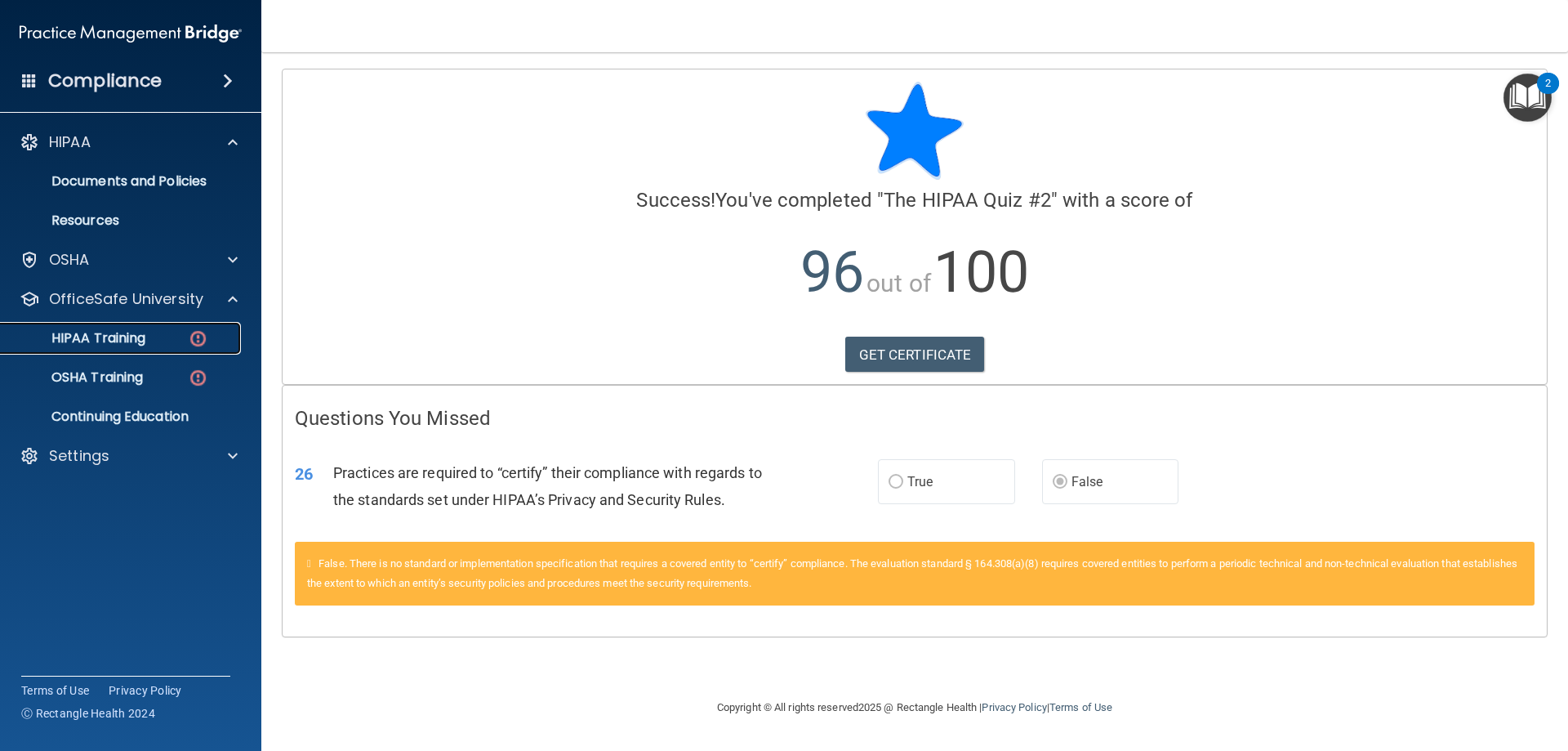
click at [189, 331] on img at bounding box center [198, 339] width 20 height 20
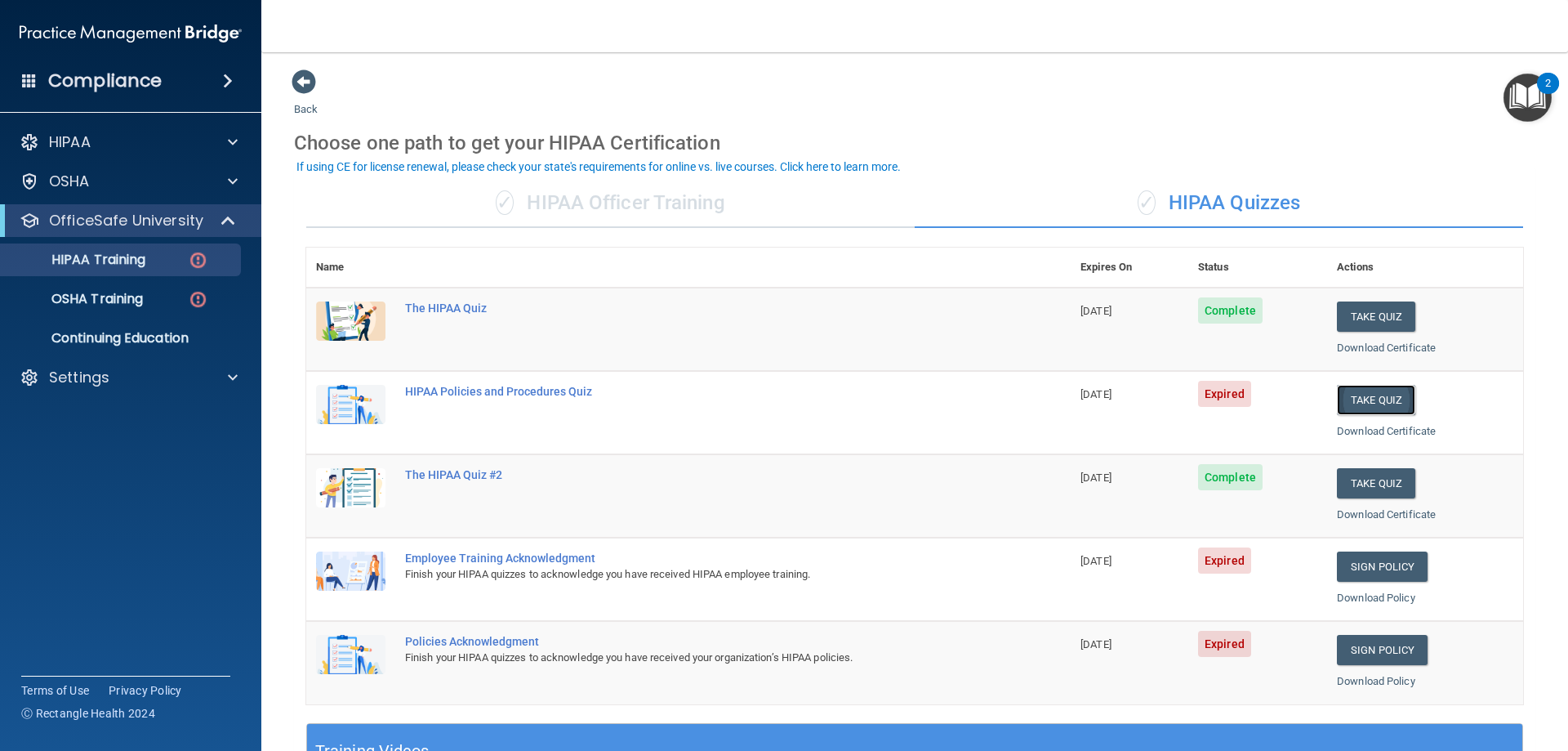
click at [1354, 399] on button "Take Quiz" at bounding box center [1376, 399] width 78 height 30
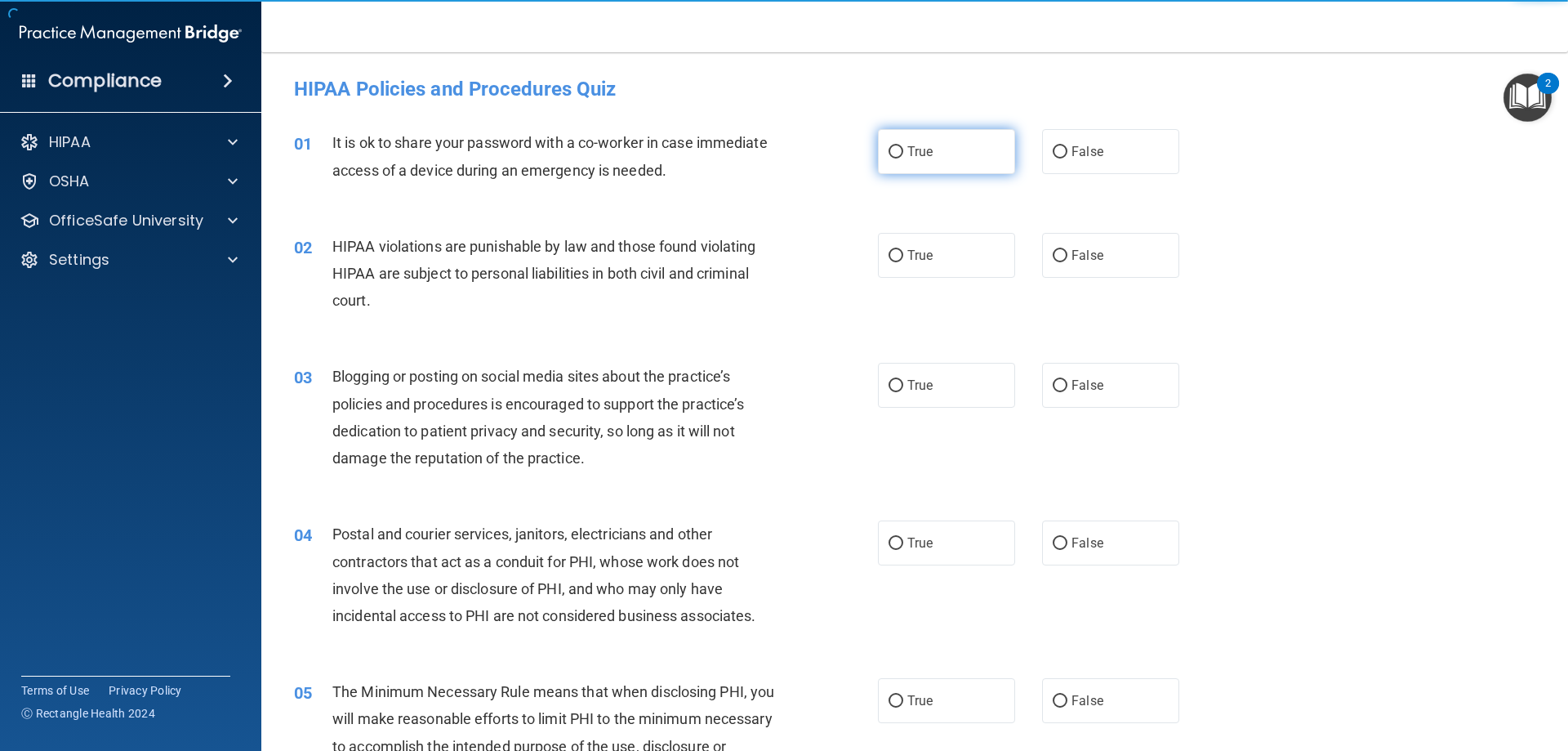
click at [914, 169] on label "True" at bounding box center [946, 152] width 137 height 45
click at [903, 158] on input "True" at bounding box center [896, 152] width 14 height 12
radio input "true"
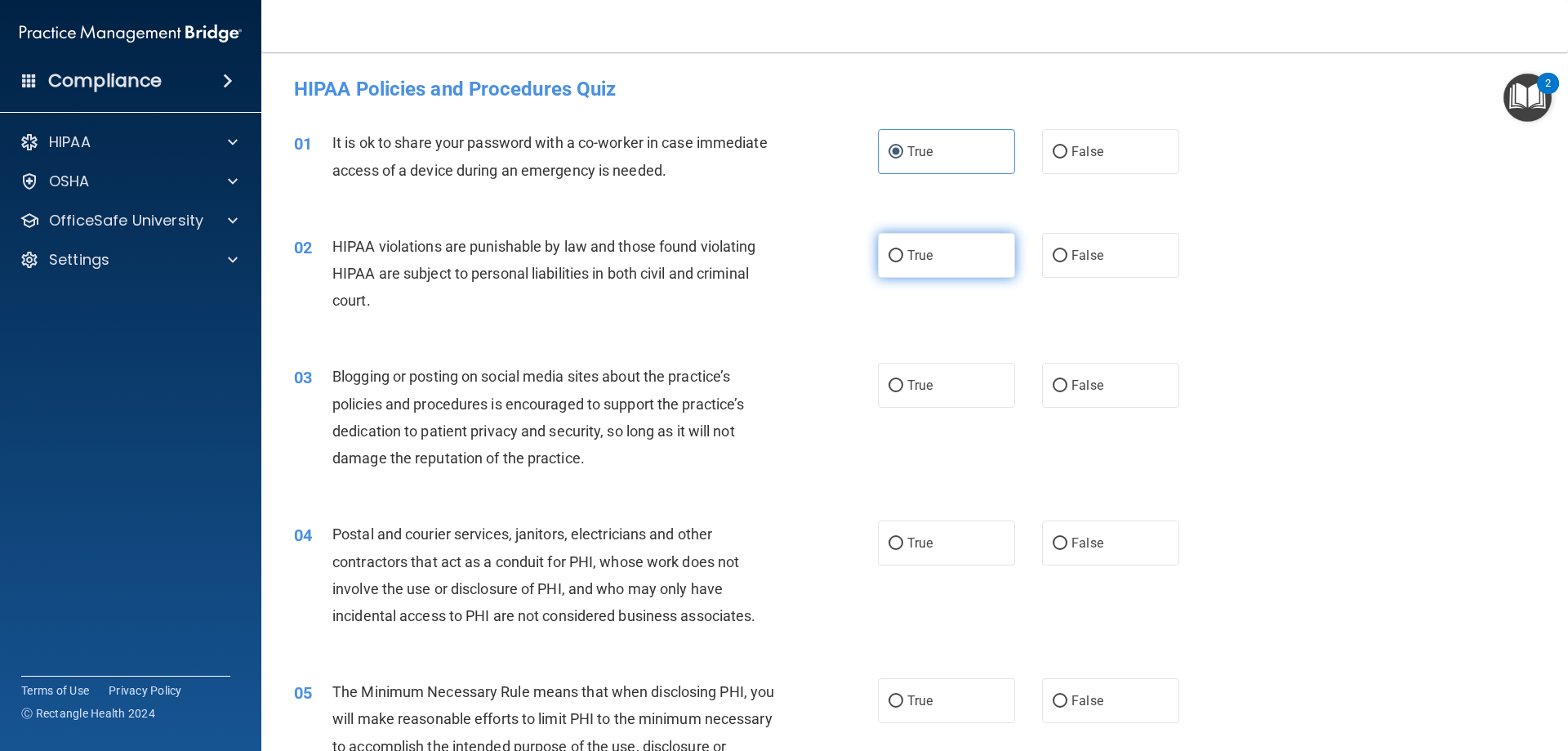
click at [907, 265] on label "True" at bounding box center [946, 255] width 137 height 45
click at [903, 262] on input "True" at bounding box center [896, 256] width 14 height 12
radio input "true"
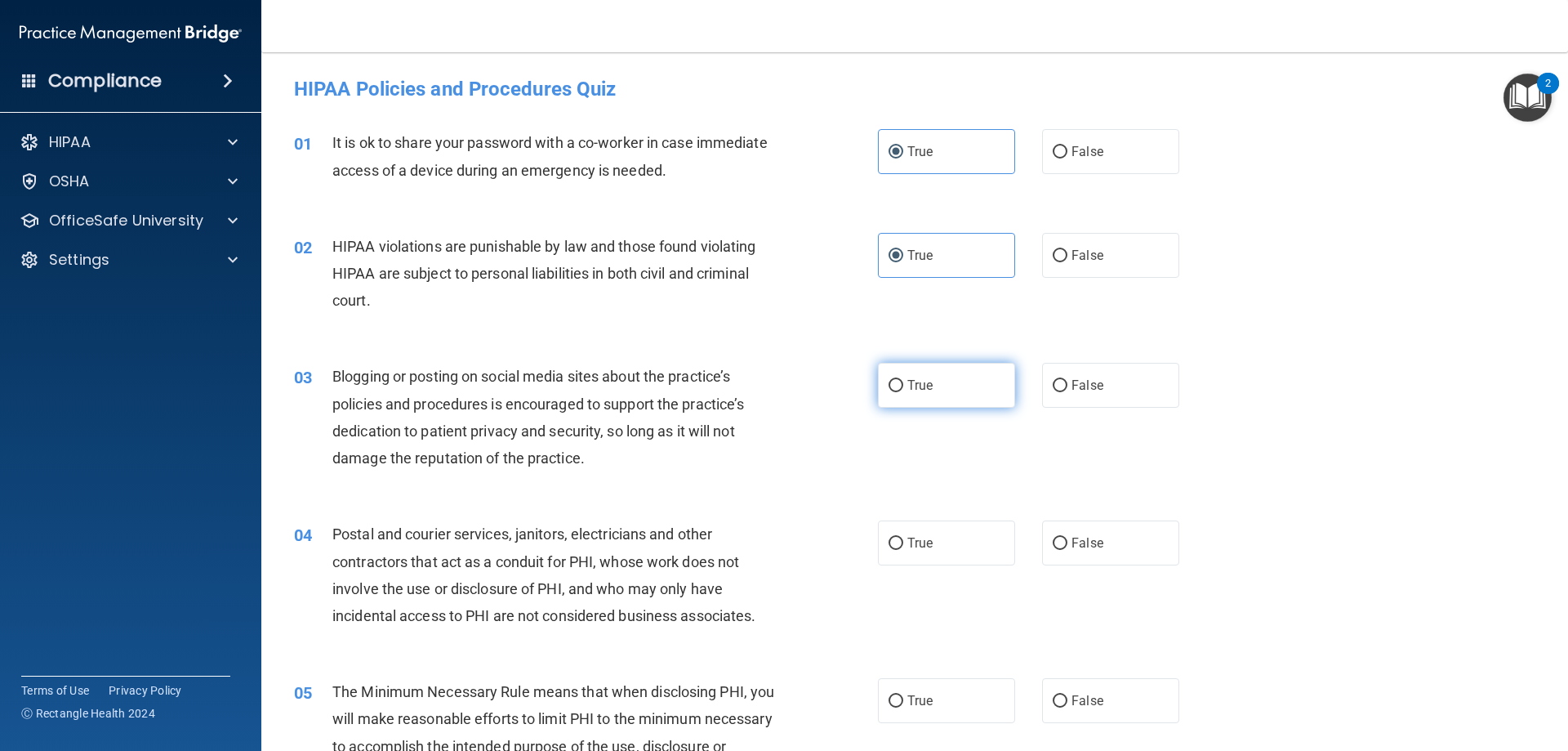
click at [909, 378] on span "True" at bounding box center [920, 385] width 26 height 15
click at [903, 380] on input "True" at bounding box center [896, 386] width 14 height 12
radio input "true"
click at [919, 553] on label "True" at bounding box center [946, 542] width 137 height 45
click at [903, 550] on input "True" at bounding box center [896, 543] width 14 height 12
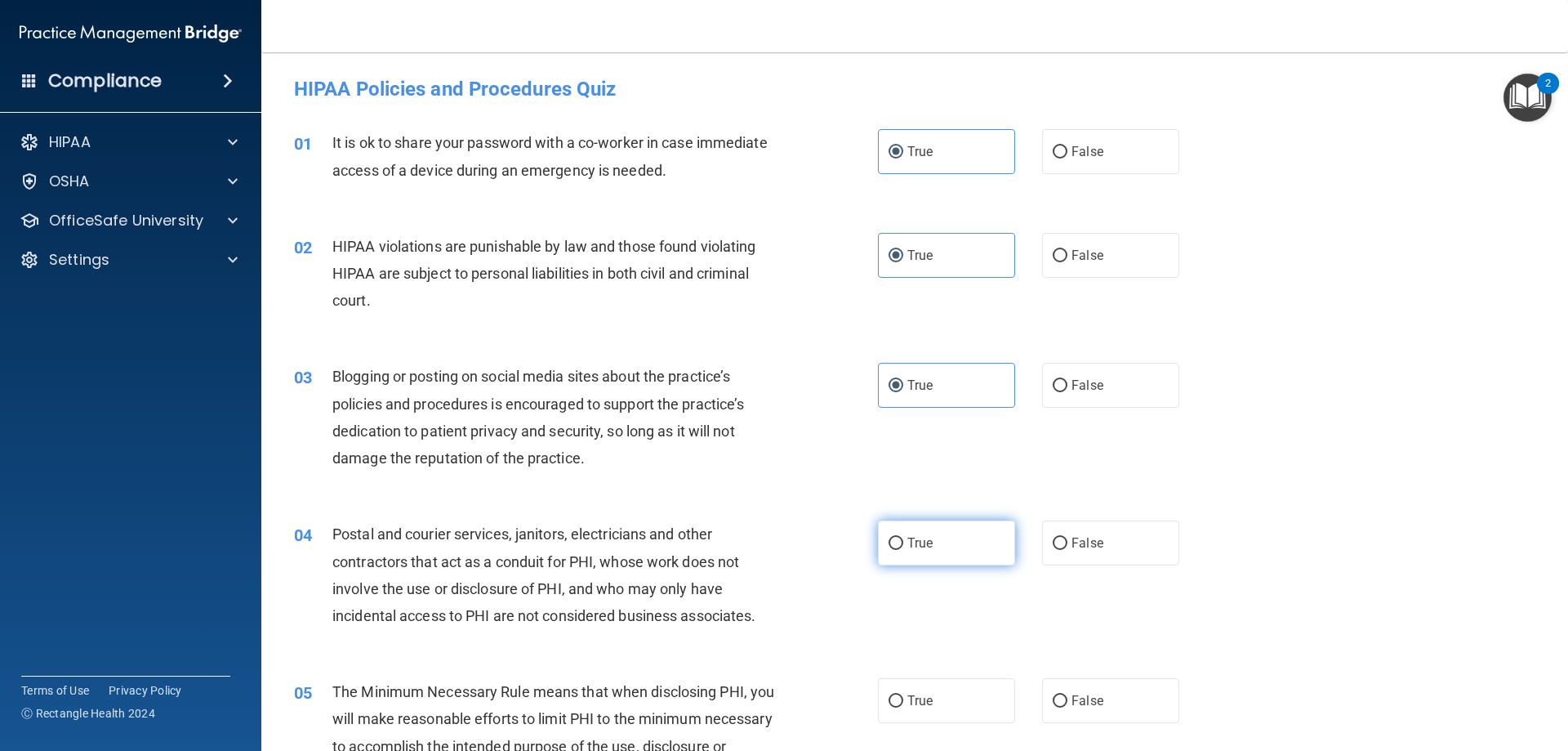
radio input "true"
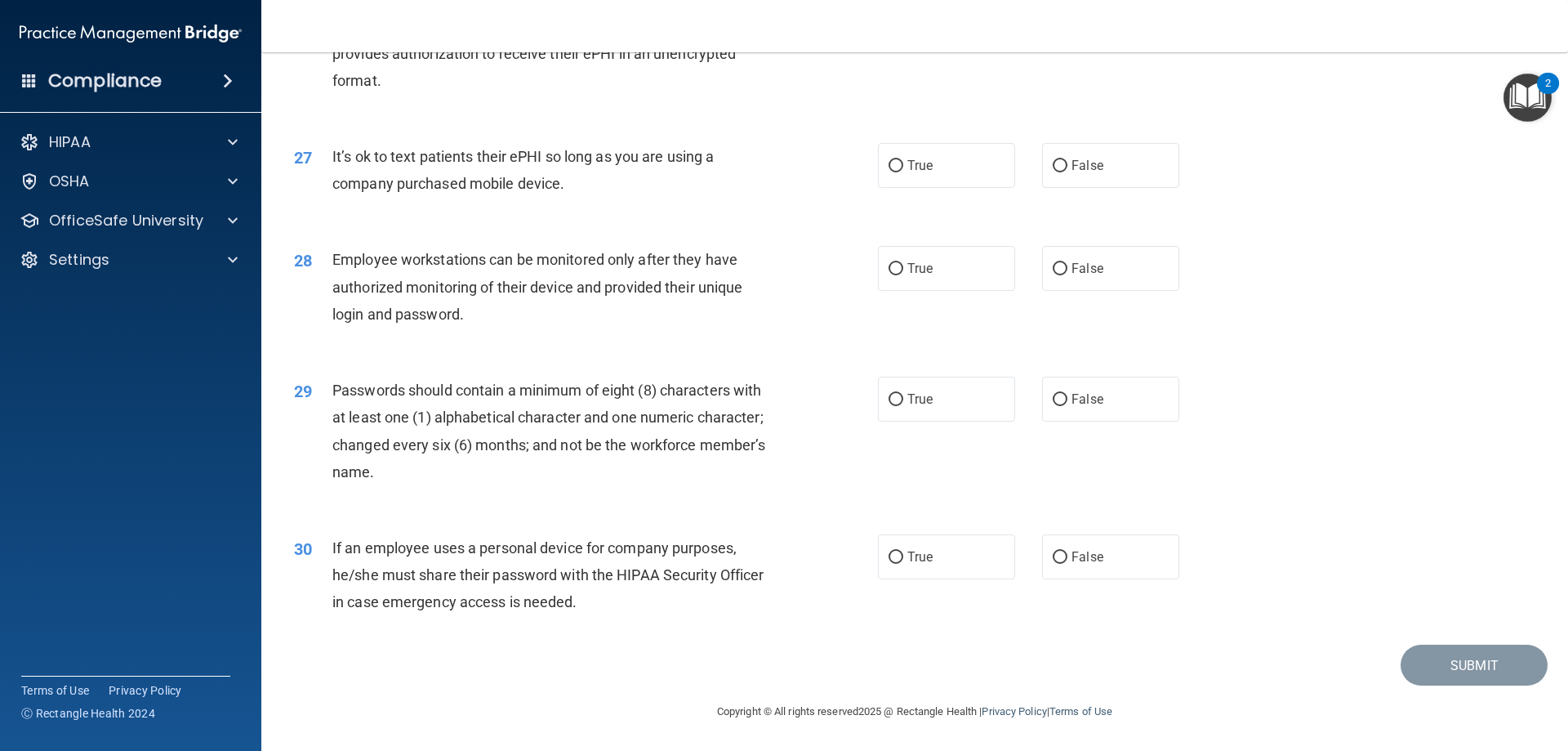
scroll to position [3350, 0]
drag, startPoint x: 938, startPoint y: 550, endPoint x: 930, endPoint y: 511, distance: 39.8
click at [937, 550] on label "True" at bounding box center [946, 556] width 137 height 45
click at [903, 552] on input "True" at bounding box center [896, 558] width 14 height 12
radio input "true"
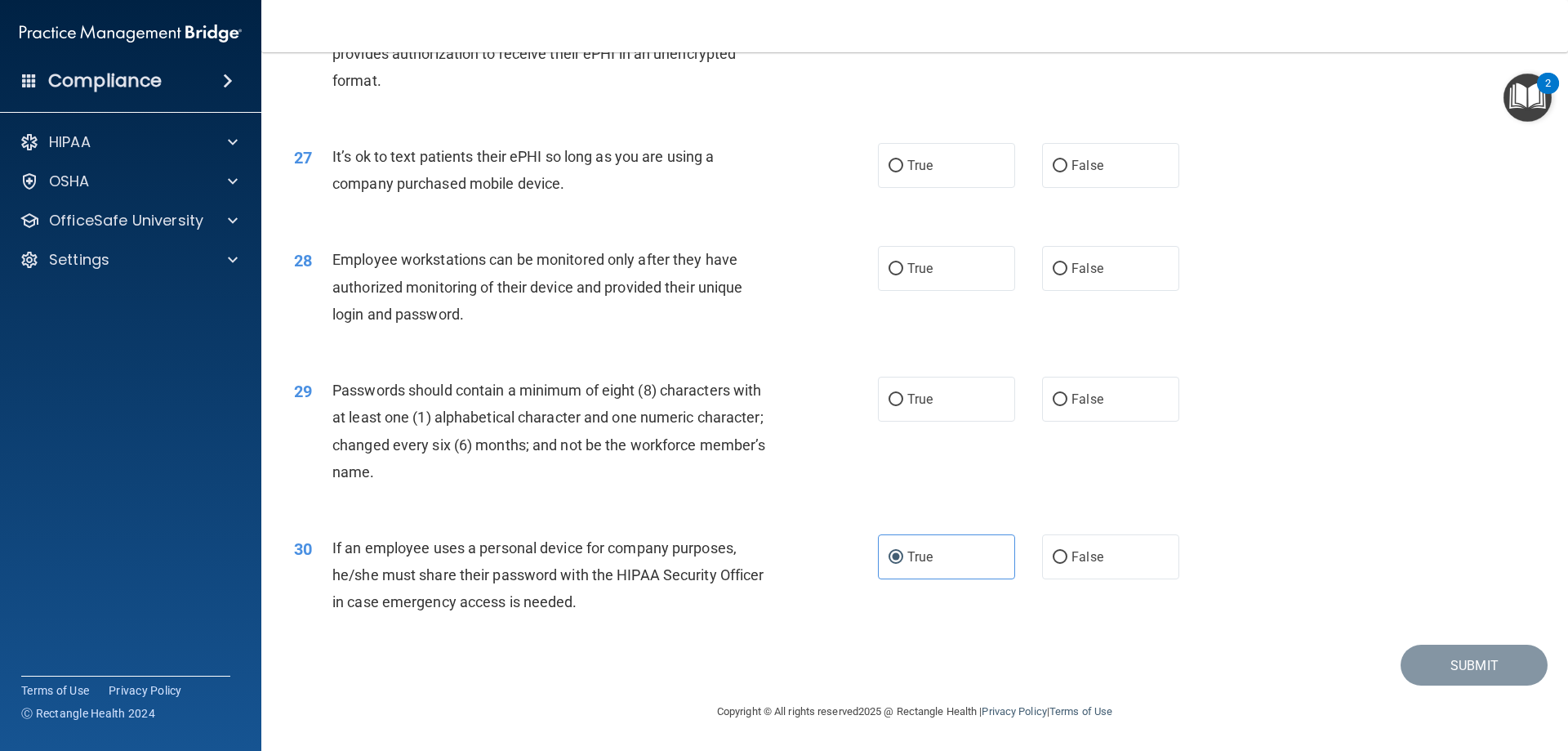
click at [902, 363] on div "29 Passwords should contain a minimum of eight (8) characters with at least one…" at bounding box center [914, 434] width 1266 height 158
click at [913, 396] on span "True" at bounding box center [920, 399] width 26 height 15
click at [903, 396] on input "True" at bounding box center [896, 399] width 14 height 12
radio input "true"
click at [908, 281] on label "True" at bounding box center [946, 268] width 137 height 45
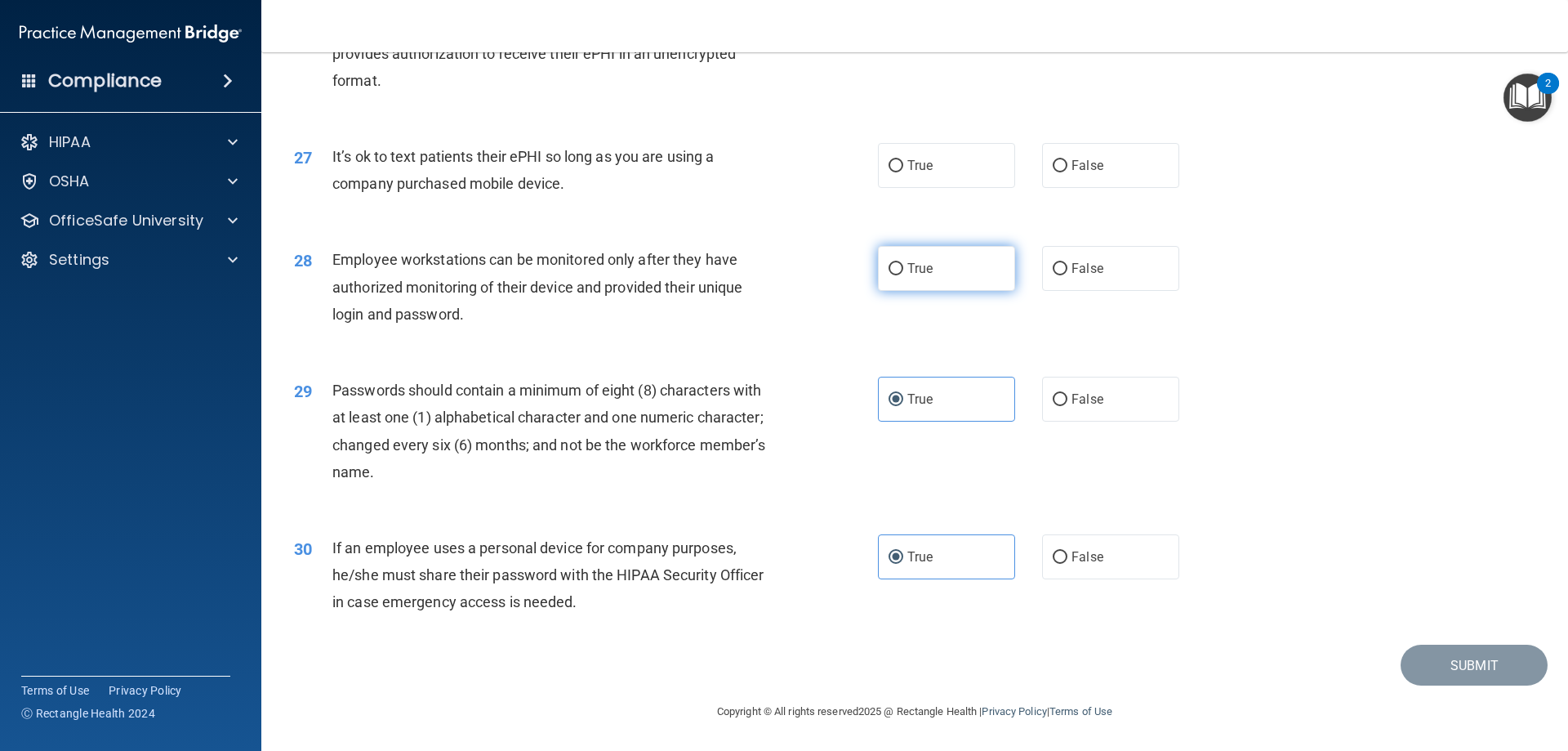
click at [903, 275] on input "True" at bounding box center [896, 269] width 14 height 12
radio input "true"
click at [907, 168] on span "True" at bounding box center [920, 165] width 26 height 15
click at [901, 168] on input "True" at bounding box center [896, 166] width 14 height 12
radio input "true"
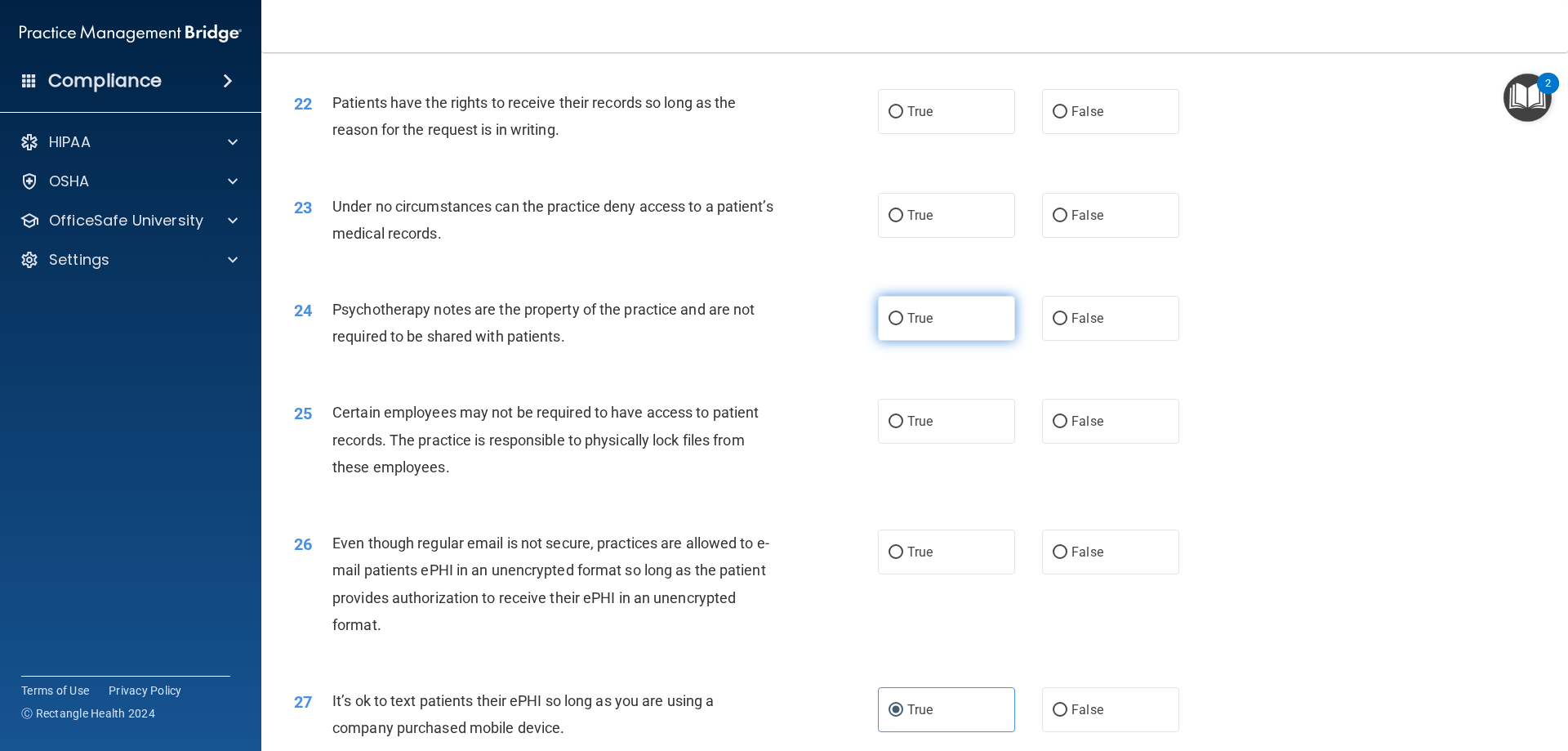
scroll to position [2778, 0]
click at [943, 575] on label "True" at bounding box center [946, 553] width 137 height 45
click at [903, 559] on input "True" at bounding box center [896, 553] width 14 height 12
radio input "true"
click at [929, 444] on label "True" at bounding box center [946, 421] width 137 height 45
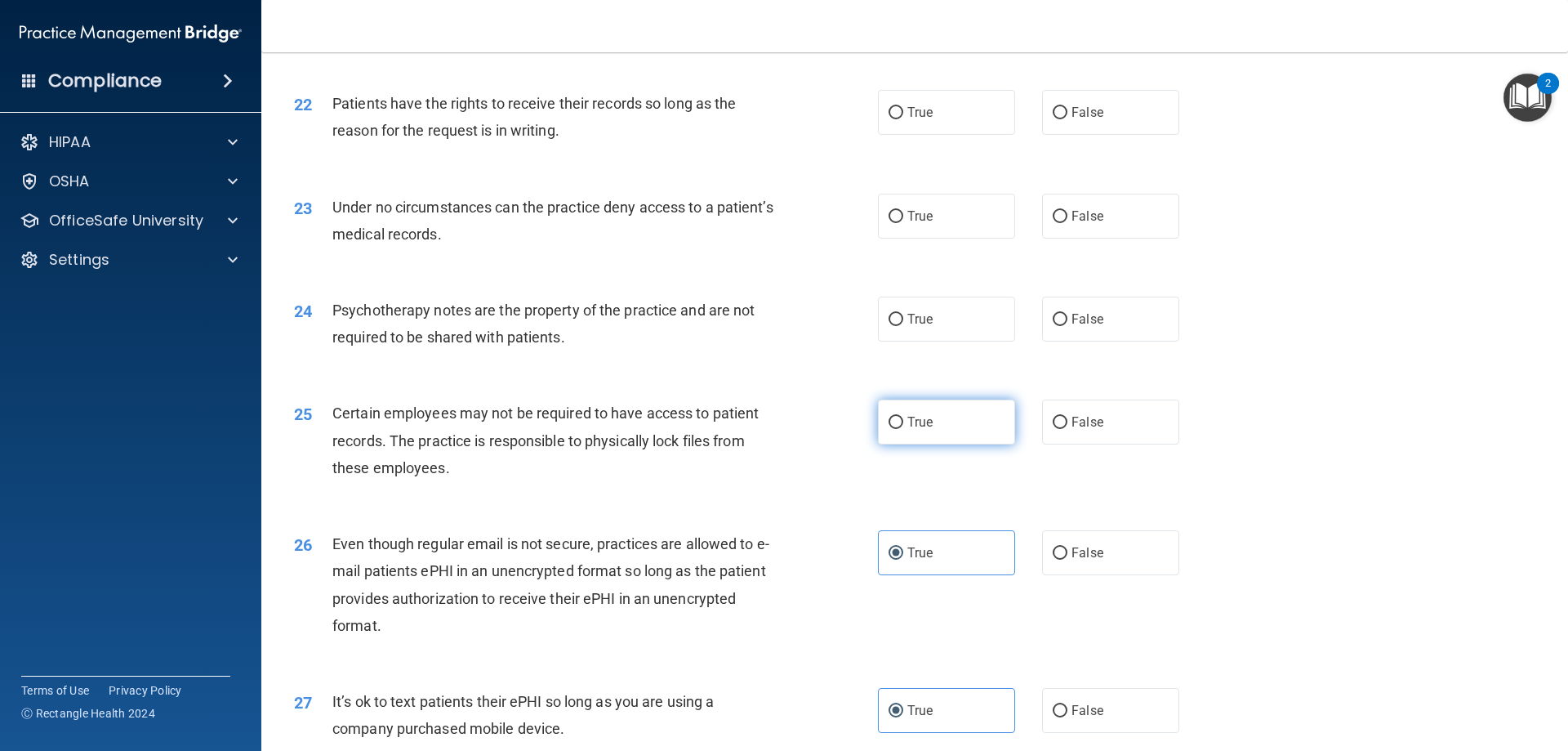
click at [903, 429] on input "True" at bounding box center [896, 422] width 14 height 12
radio input "true"
click at [901, 341] on label "True" at bounding box center [946, 318] width 137 height 45
click at [901, 326] on input "True" at bounding box center [896, 319] width 14 height 12
radio input "true"
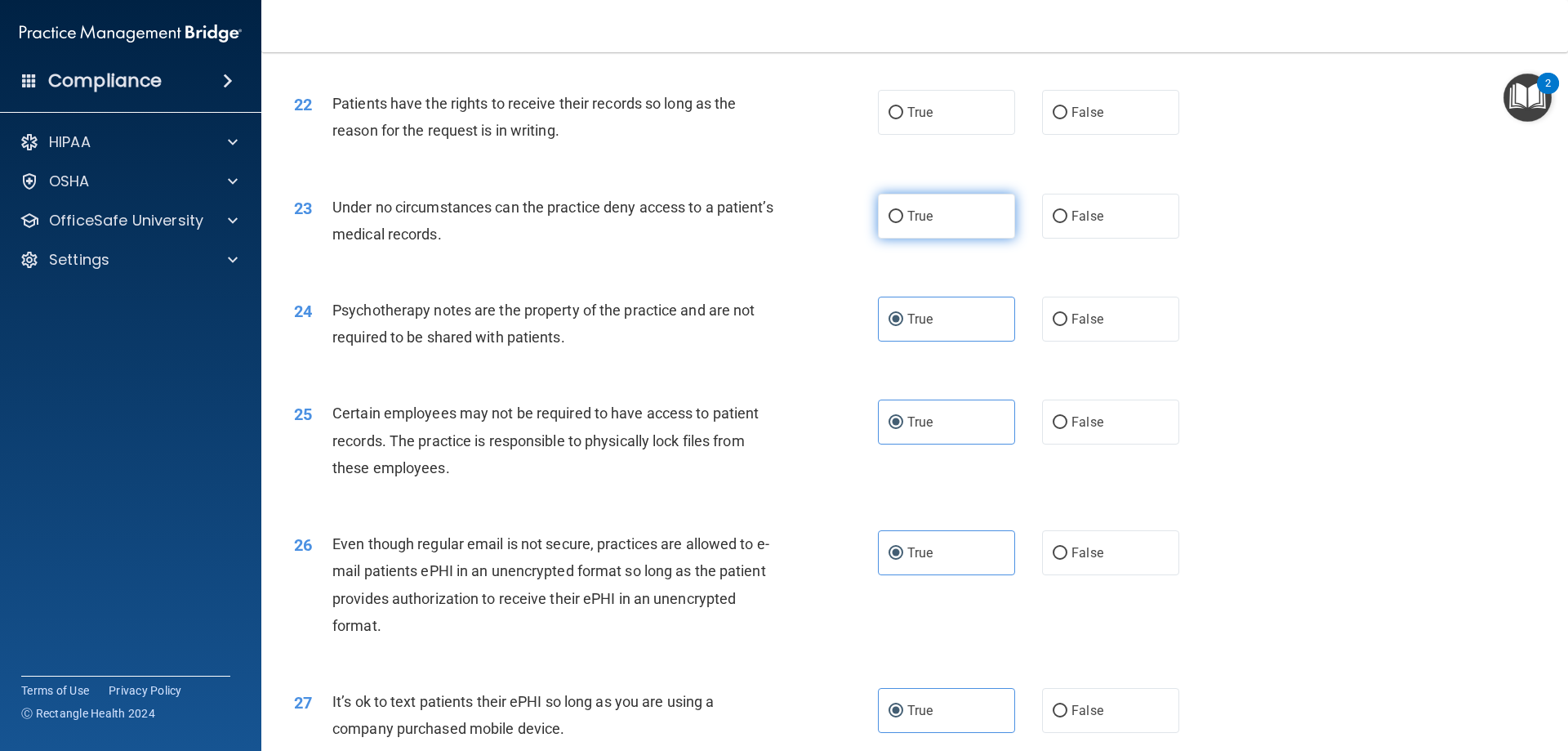
click at [917, 238] on label "True" at bounding box center [946, 215] width 137 height 45
click at [903, 223] on input "True" at bounding box center [896, 217] width 14 height 12
radio input "true"
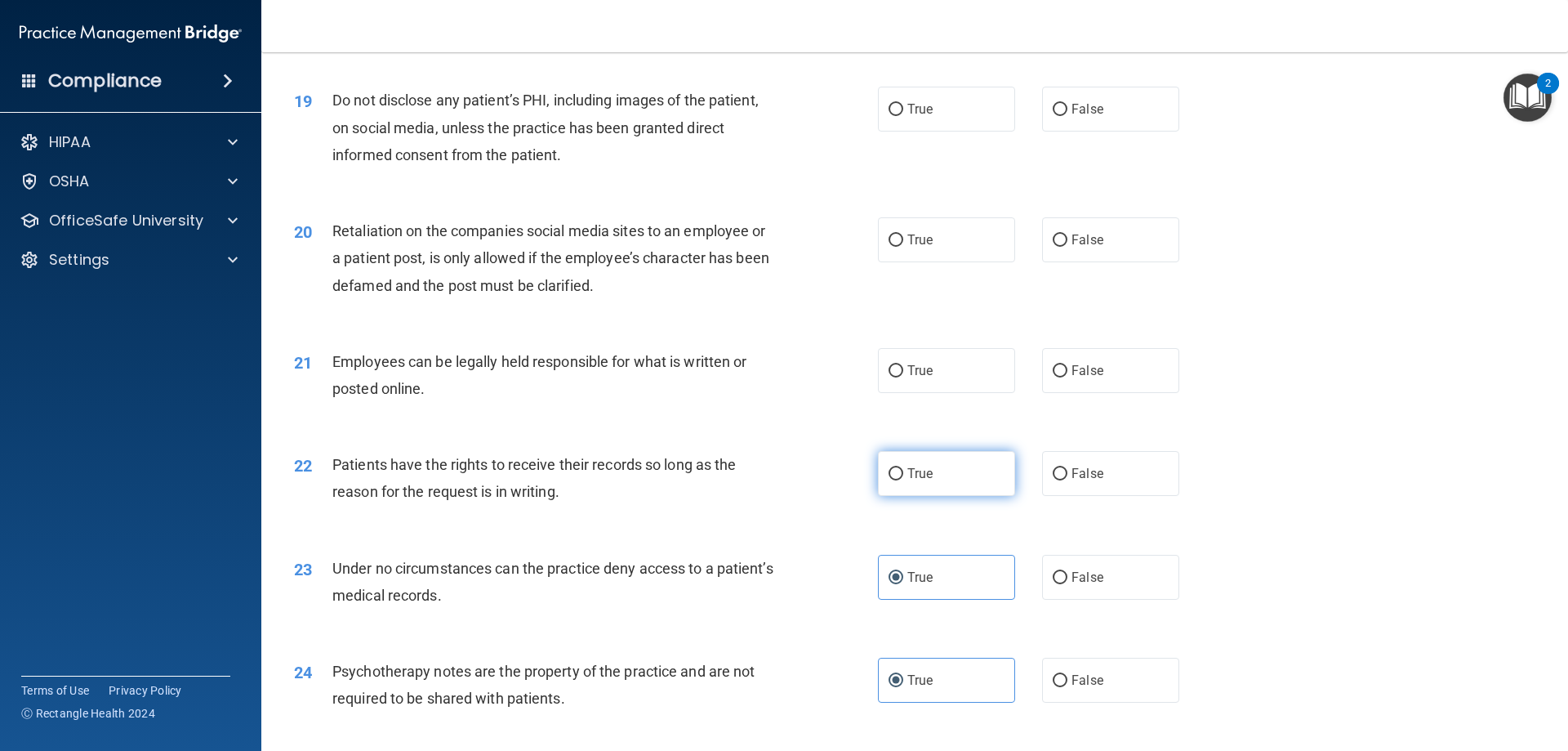
scroll to position [2370, 0]
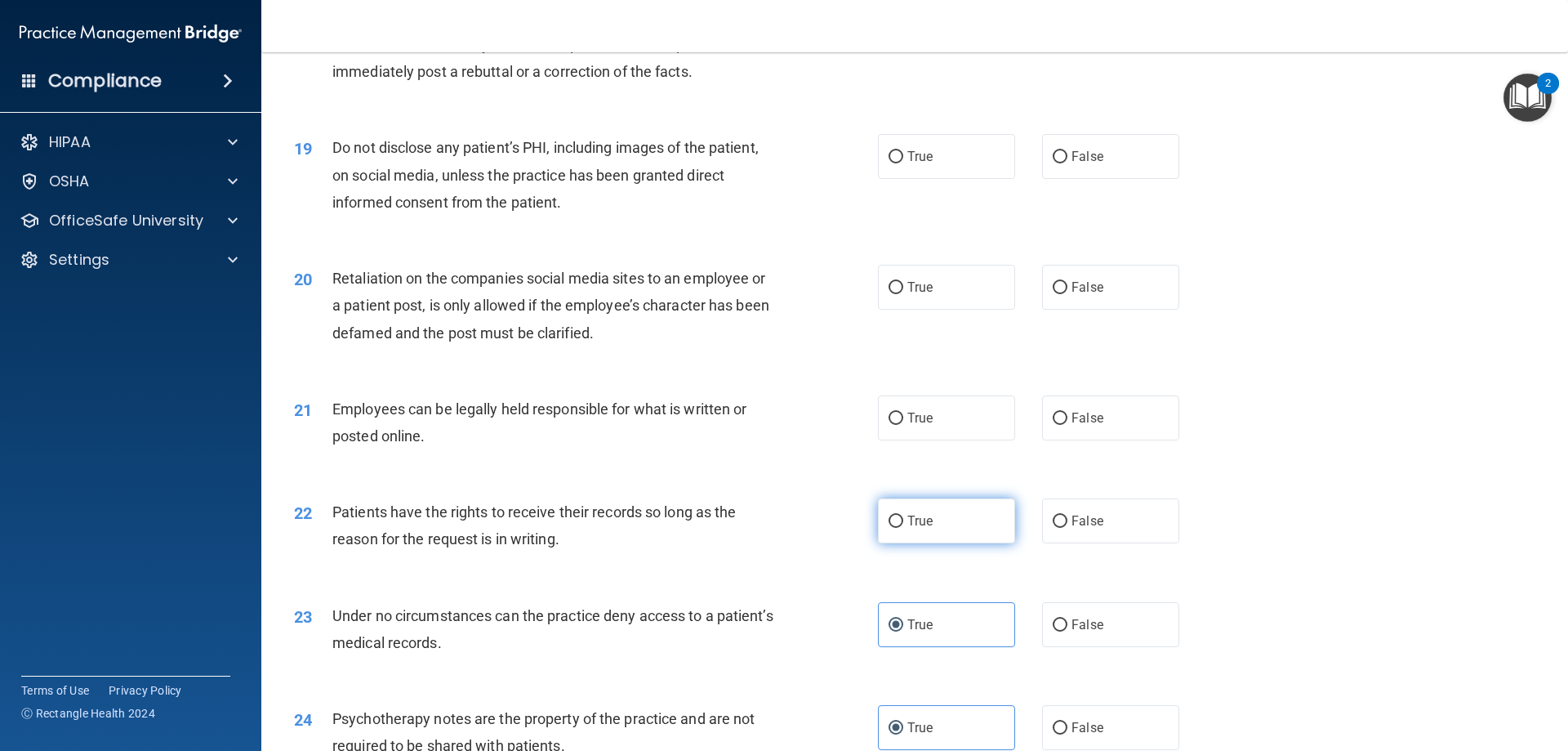
click at [908, 529] on span "True" at bounding box center [920, 520] width 26 height 15
click at [903, 528] on input "True" at bounding box center [896, 521] width 14 height 12
radio input "true"
click at [889, 425] on input "True" at bounding box center [896, 418] width 14 height 12
radio input "true"
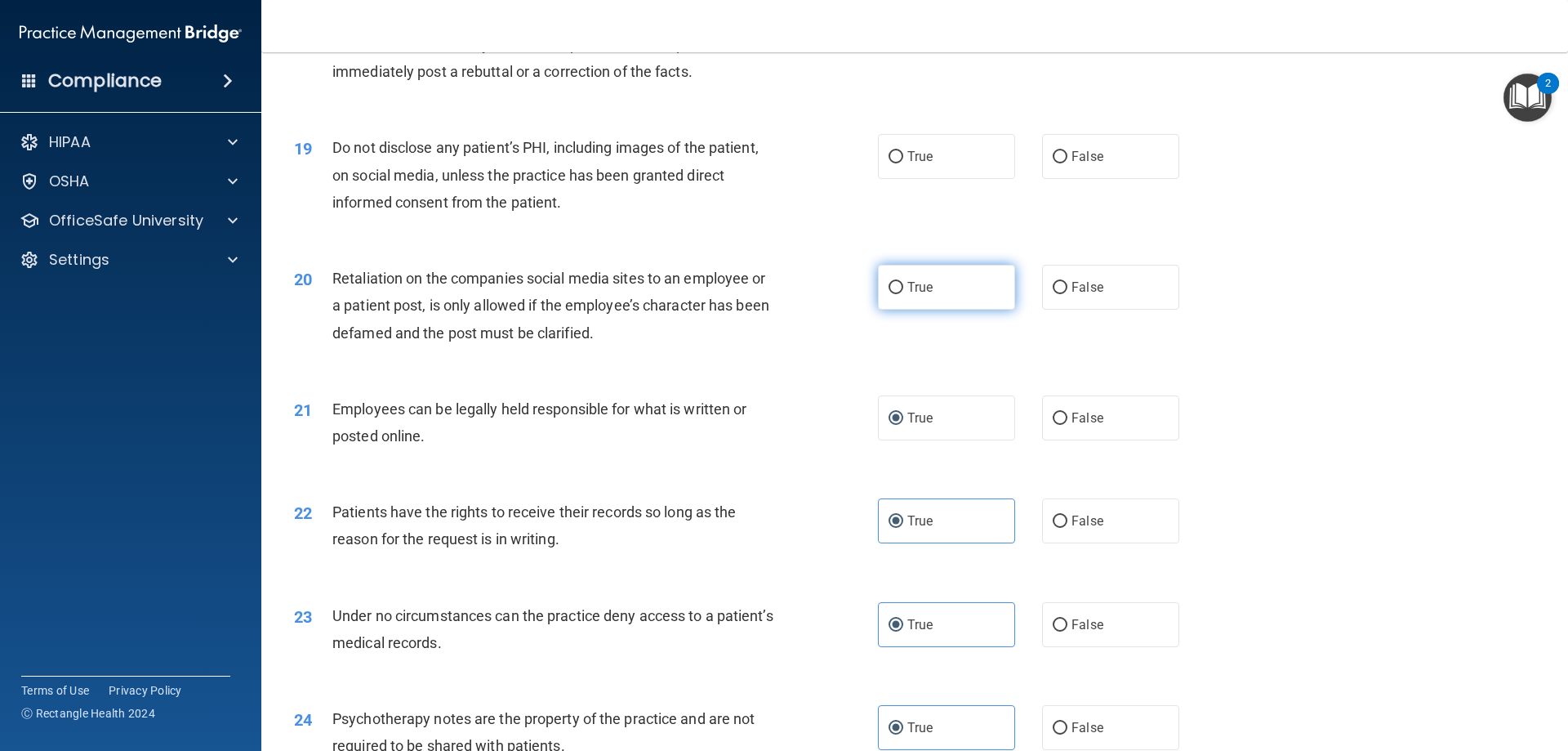
click at [890, 294] on input "True" at bounding box center [896, 288] width 14 height 12
radio input "true"
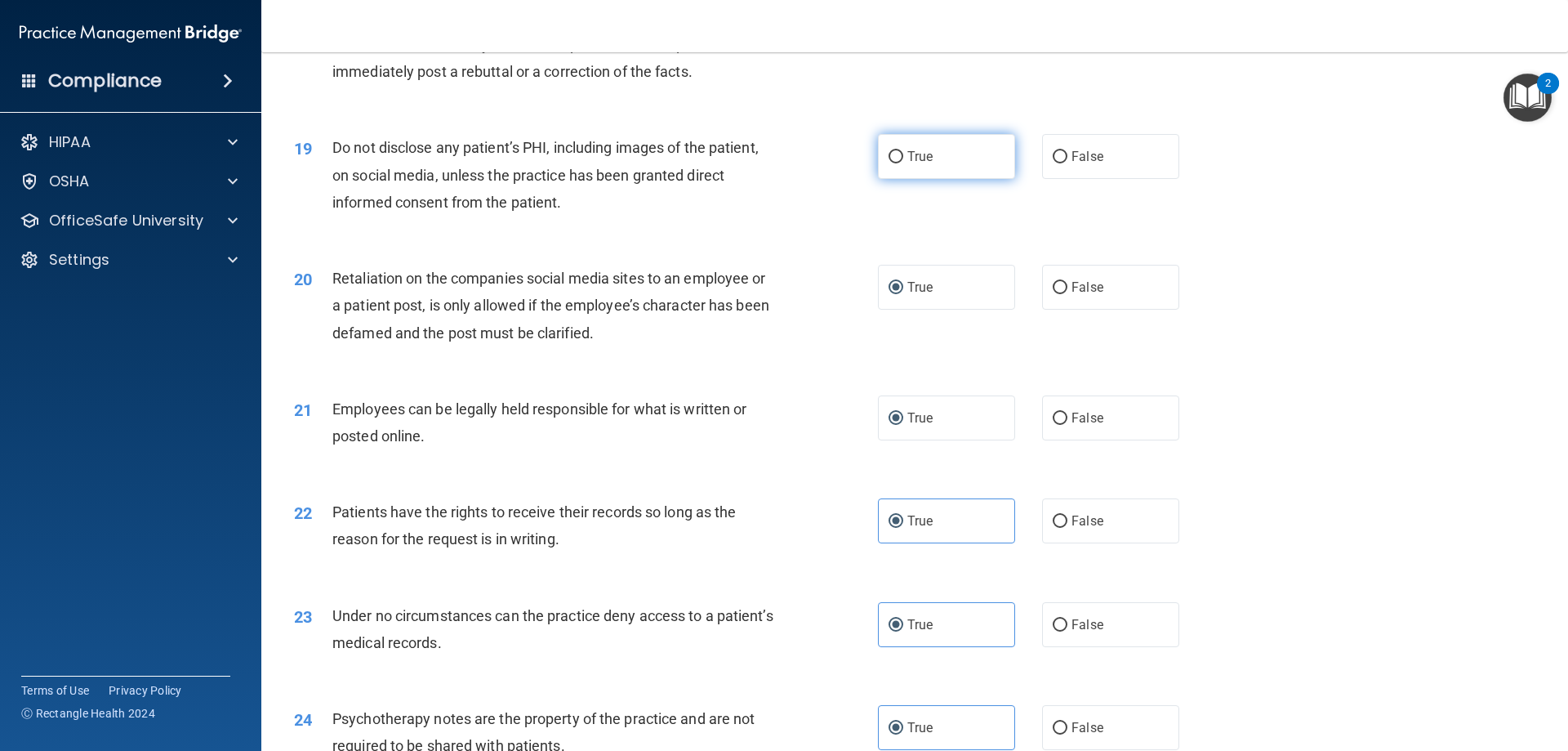
click at [891, 179] on label "True" at bounding box center [946, 156] width 137 height 45
click at [891, 163] on input "True" at bounding box center [896, 157] width 14 height 12
radio input "true"
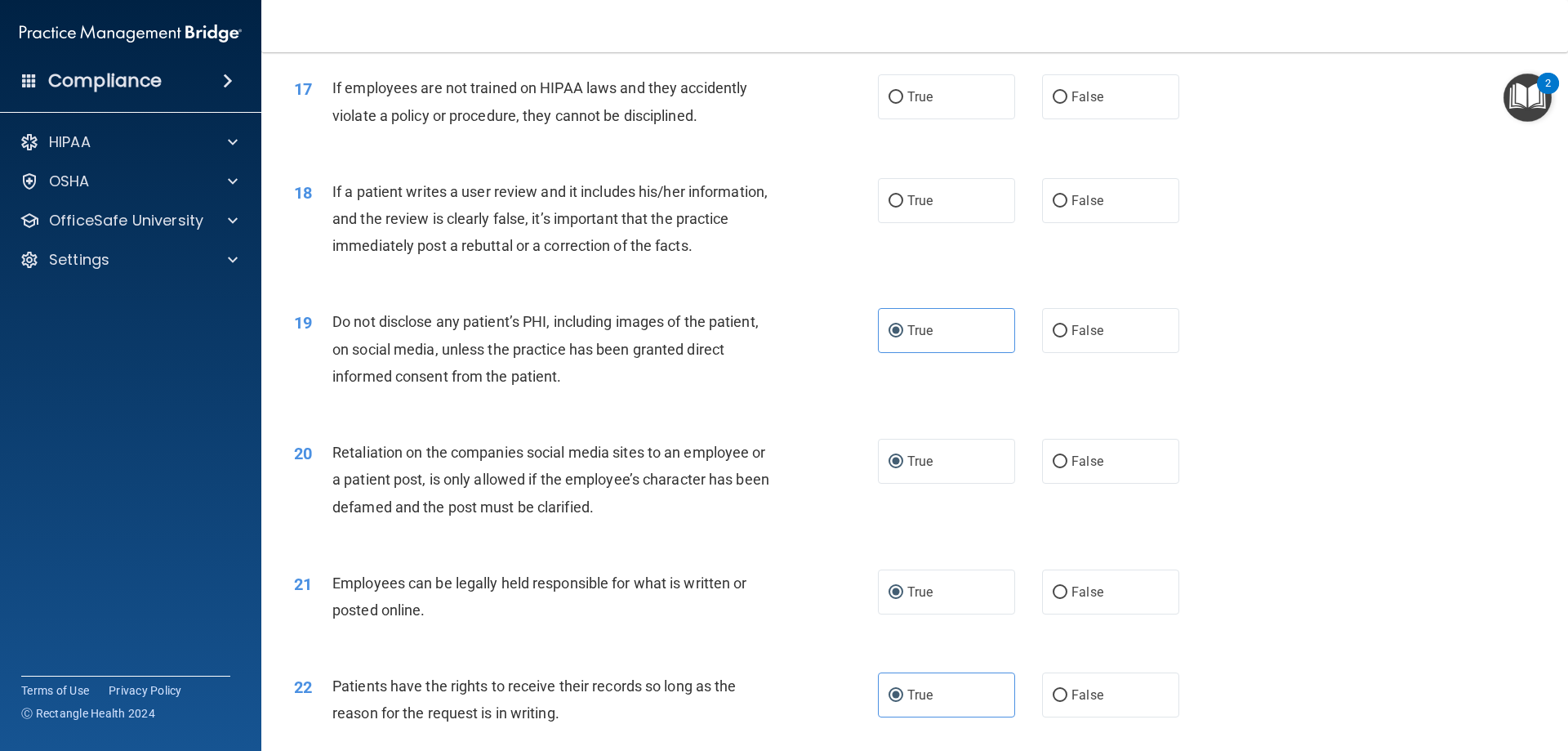
scroll to position [2124, 0]
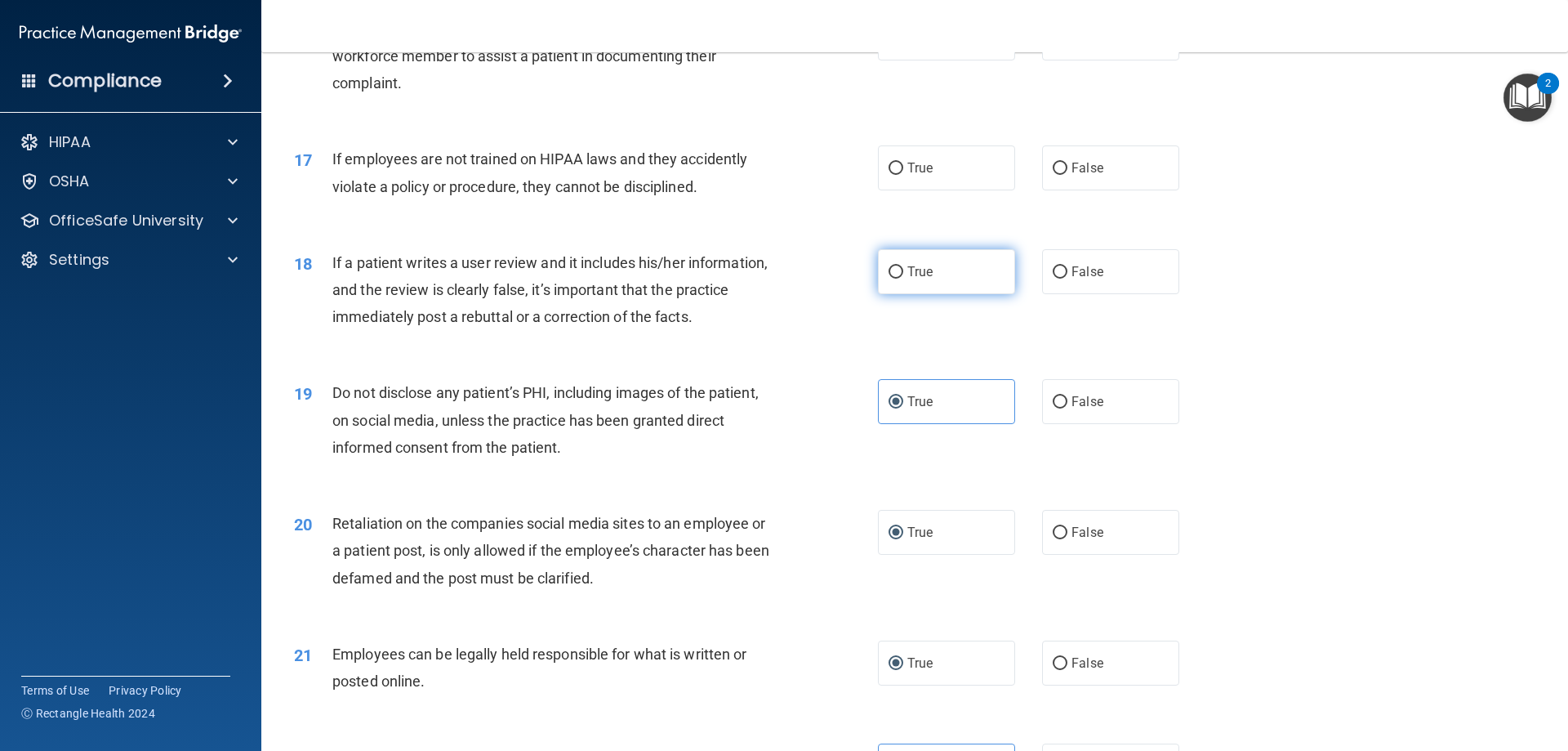
click at [902, 285] on label "True" at bounding box center [946, 272] width 137 height 45
click at [902, 278] on input "True" at bounding box center [896, 272] width 14 height 12
radio input "true"
click at [912, 226] on div "17 If employees are not trained on HIPAA laws and they accidently violate a pol…" at bounding box center [914, 176] width 1266 height 103
click at [915, 175] on span "True" at bounding box center [920, 168] width 26 height 15
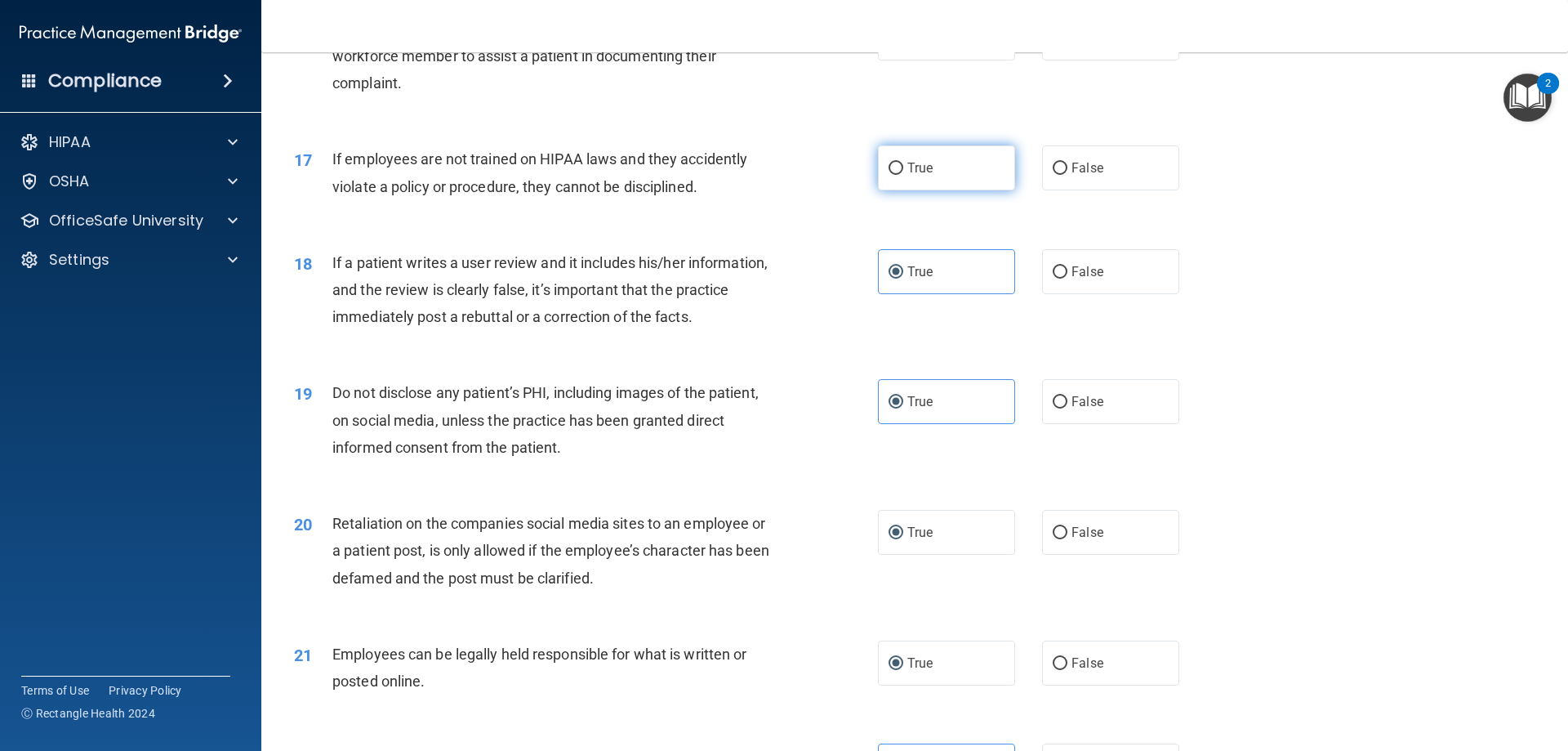
click at [903, 175] on input "True" at bounding box center [896, 169] width 14 height 12
click at [909, 46] on span "True" at bounding box center [920, 37] width 26 height 15
click at [903, 45] on input "True" at bounding box center [896, 38] width 14 height 12
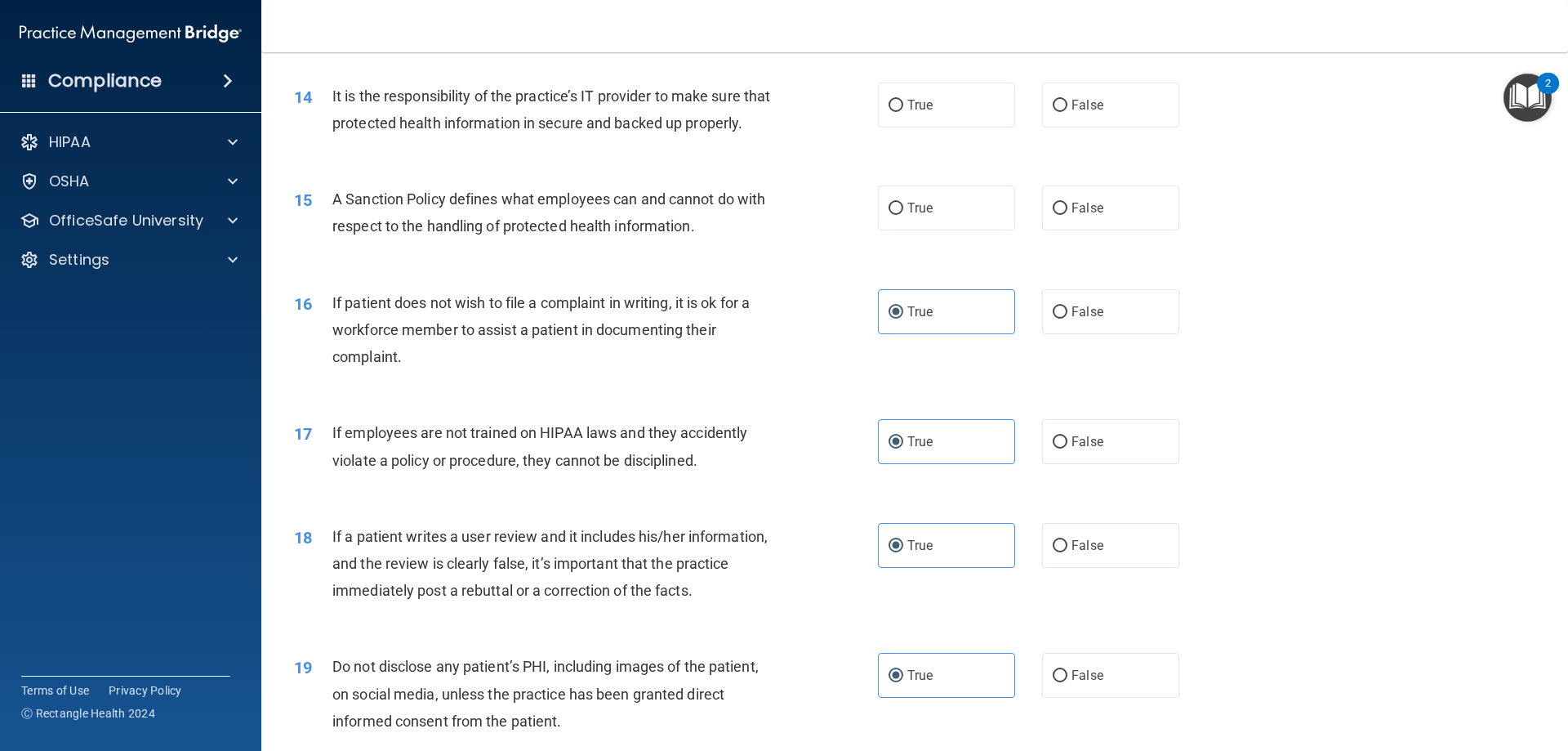
scroll to position [1798, 0]
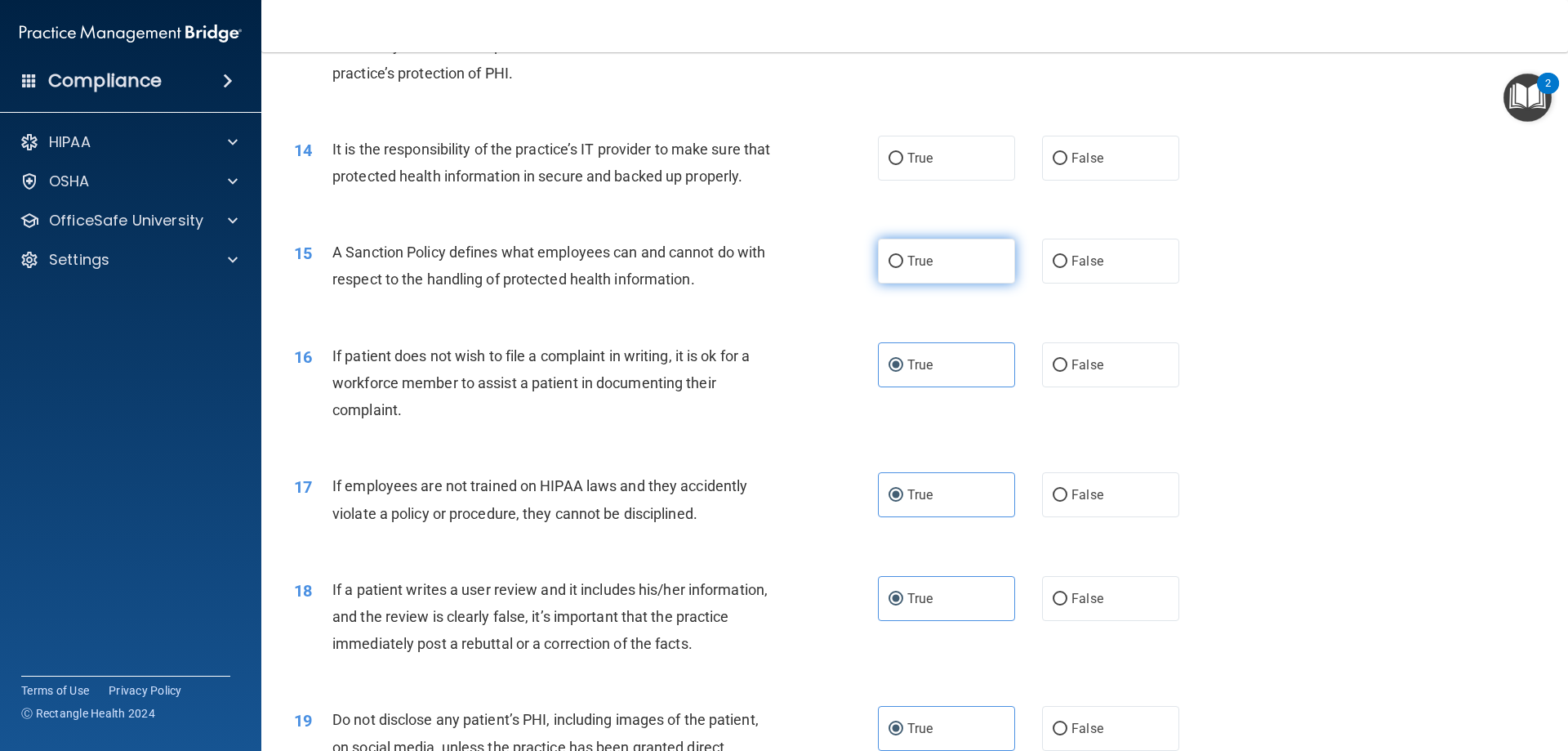
click at [913, 275] on label "True" at bounding box center [946, 261] width 137 height 45
click at [903, 268] on input "True" at bounding box center [896, 261] width 14 height 12
click at [916, 164] on span "True" at bounding box center [920, 158] width 26 height 15
click at [903, 164] on input "True" at bounding box center [896, 158] width 14 height 12
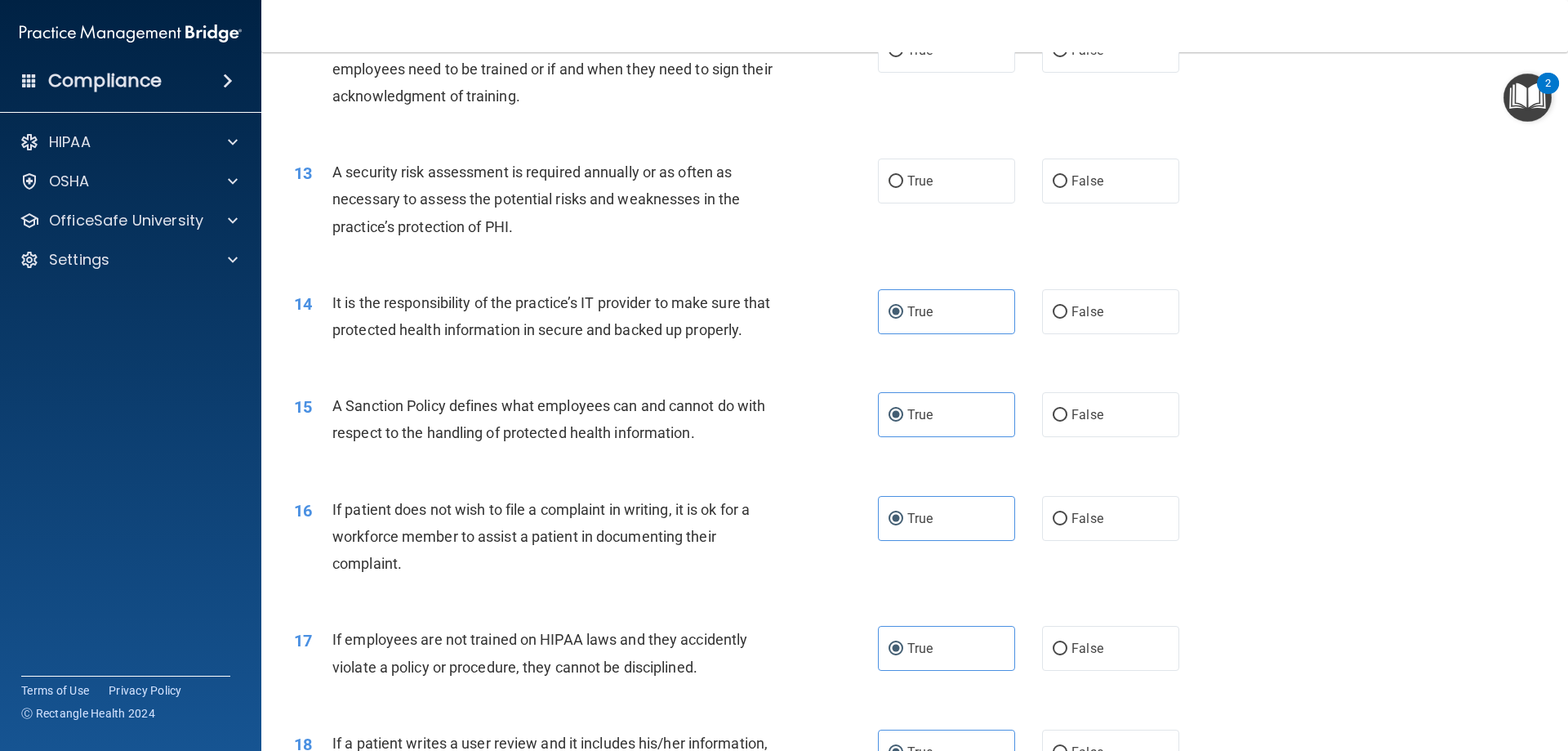
scroll to position [1553, 0]
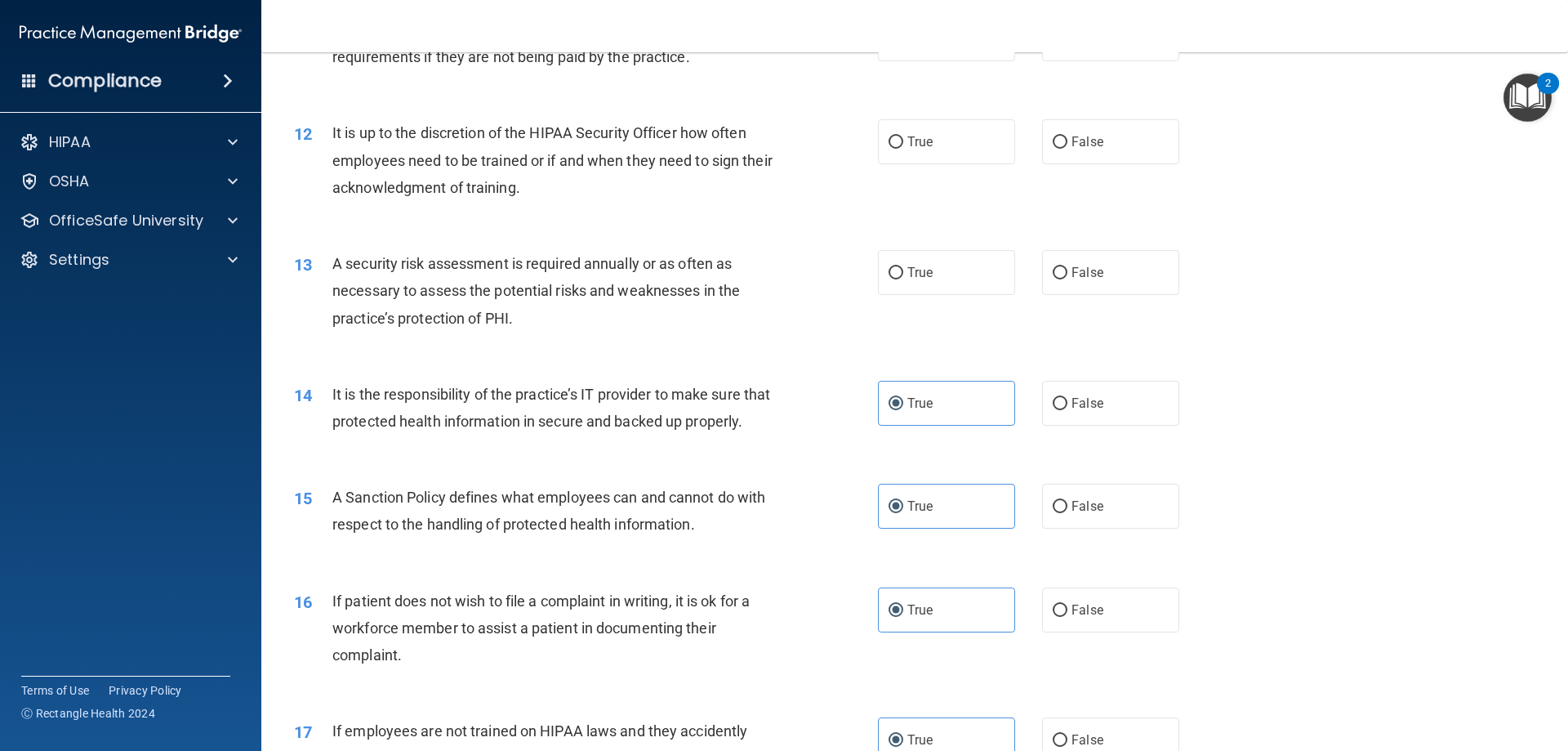
drag, startPoint x: 921, startPoint y: 265, endPoint x: 913, endPoint y: 218, distance: 47.7
click at [922, 265] on span "True" at bounding box center [920, 272] width 26 height 15
click at [903, 267] on input "True" at bounding box center [896, 273] width 14 height 12
click at [911, 165] on div "12 It is up to the discretion of the HIPAA Security Officer how often employees…" at bounding box center [914, 163] width 1266 height 130
click at [913, 158] on label "True" at bounding box center [946, 141] width 137 height 45
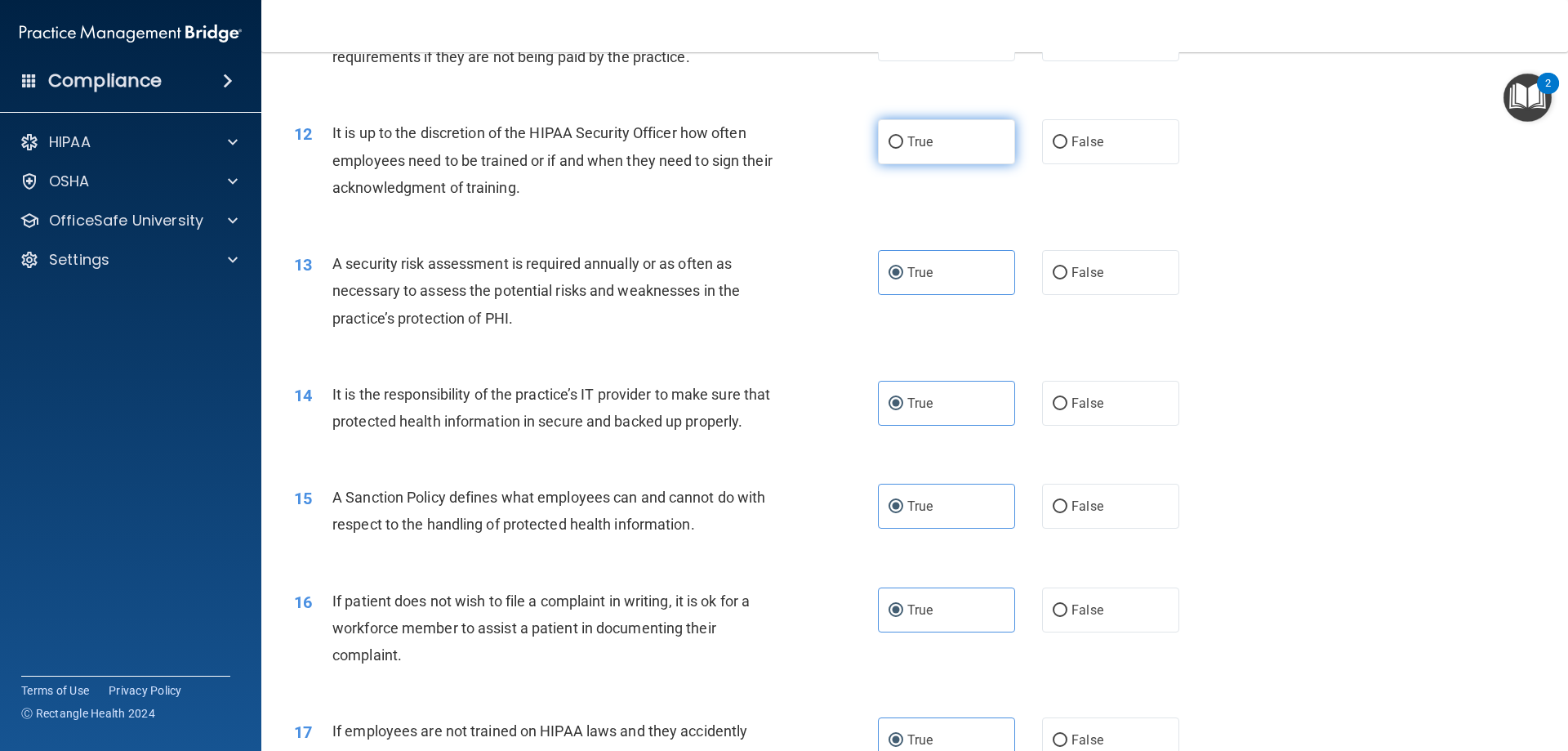
click at [903, 149] on input "True" at bounding box center [896, 142] width 14 height 12
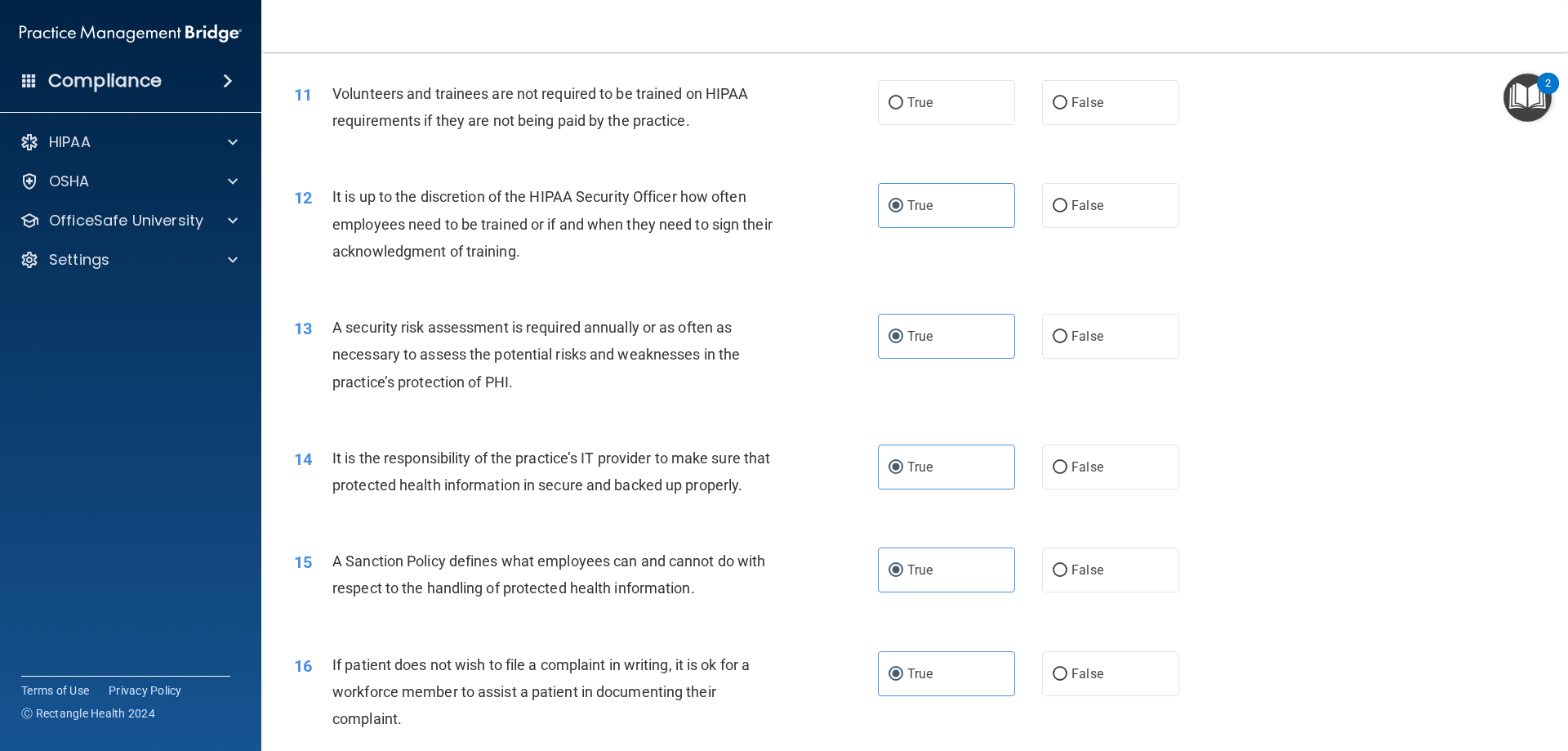
scroll to position [1144, 0]
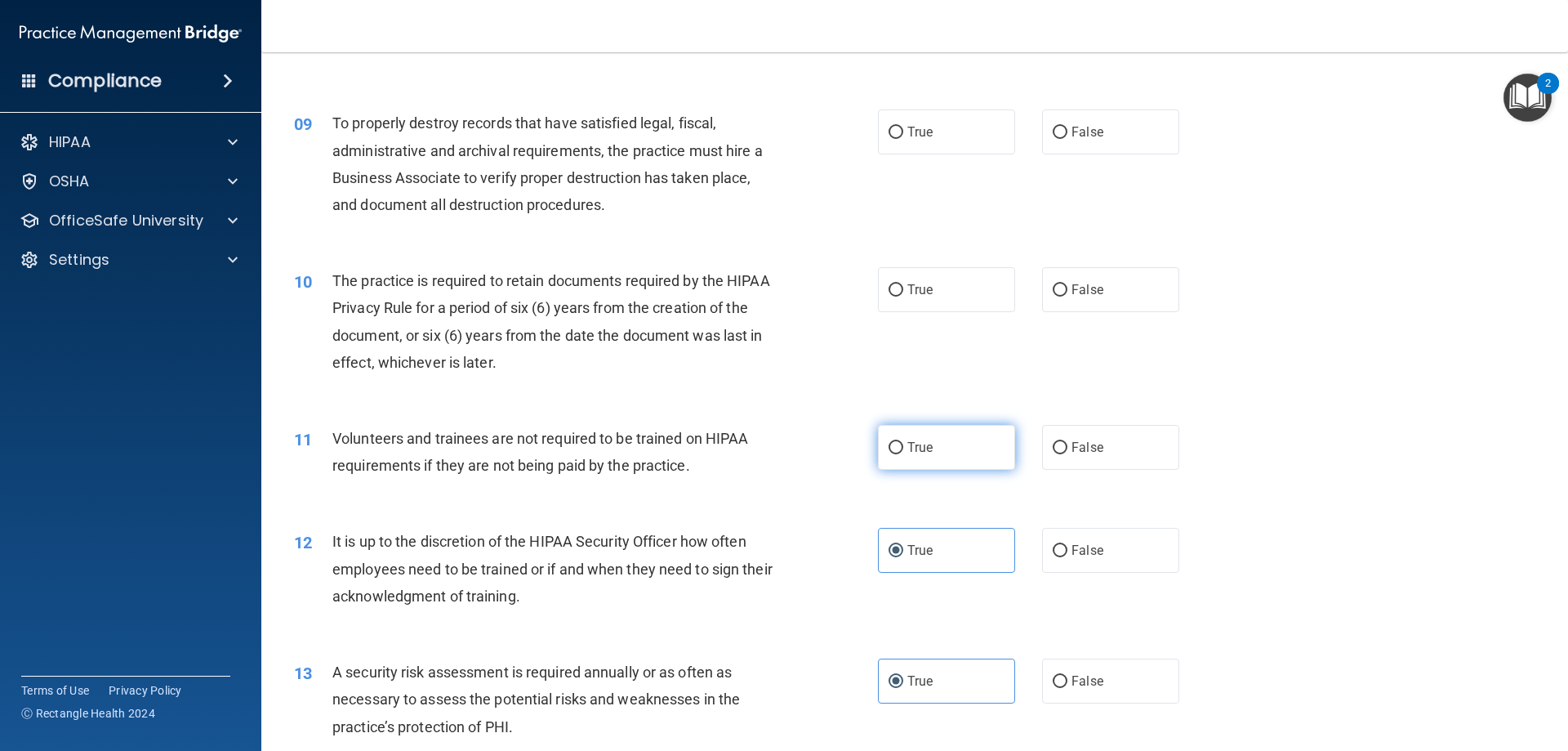
click at [907, 450] on span "True" at bounding box center [920, 447] width 26 height 15
click at [901, 450] on input "True" at bounding box center [896, 448] width 14 height 12
click at [895, 272] on label "True" at bounding box center [946, 290] width 137 height 45
click at [895, 284] on input "True" at bounding box center [896, 290] width 14 height 12
click at [913, 135] on span "True" at bounding box center [920, 132] width 26 height 15
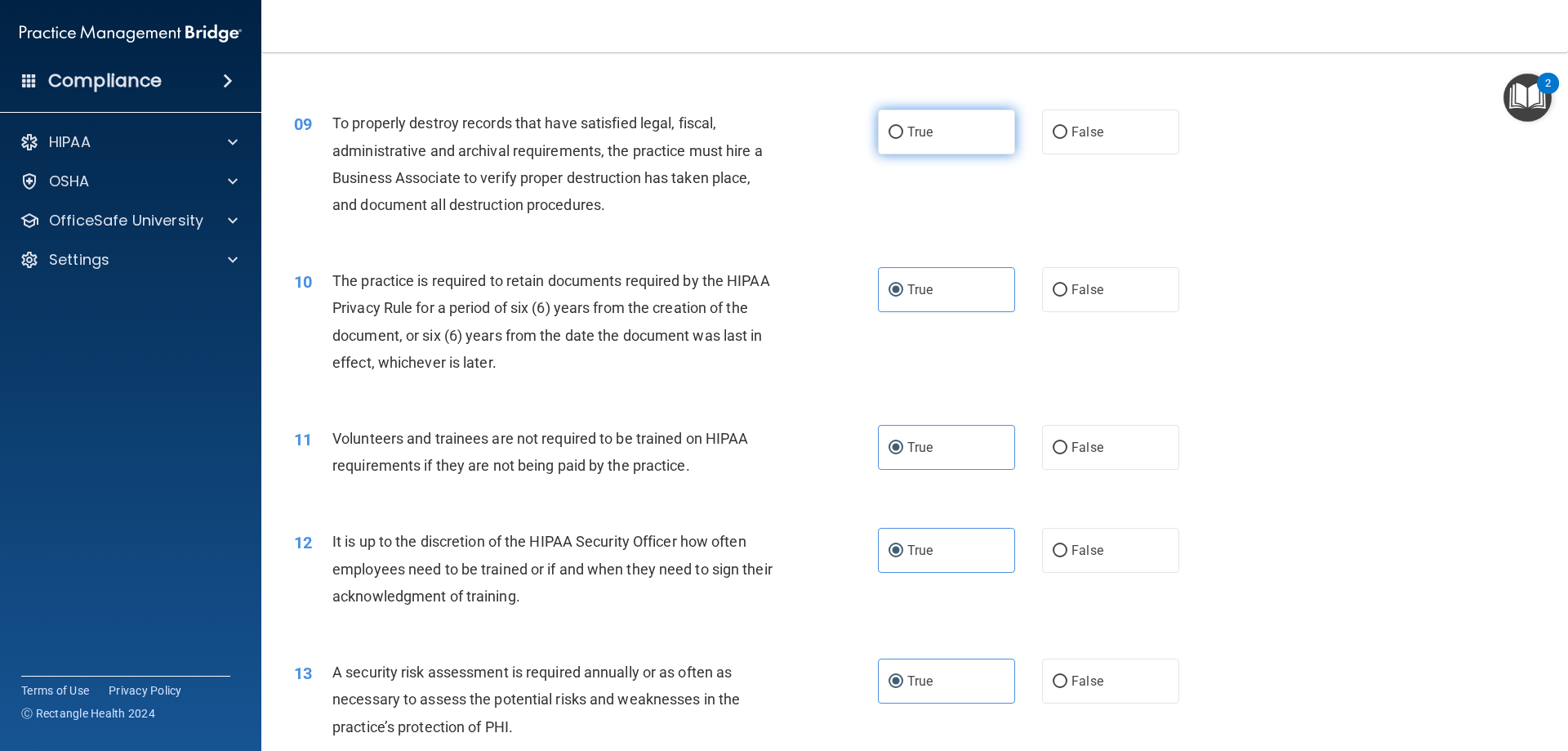
click at [903, 135] on input "True" at bounding box center [896, 133] width 14 height 12
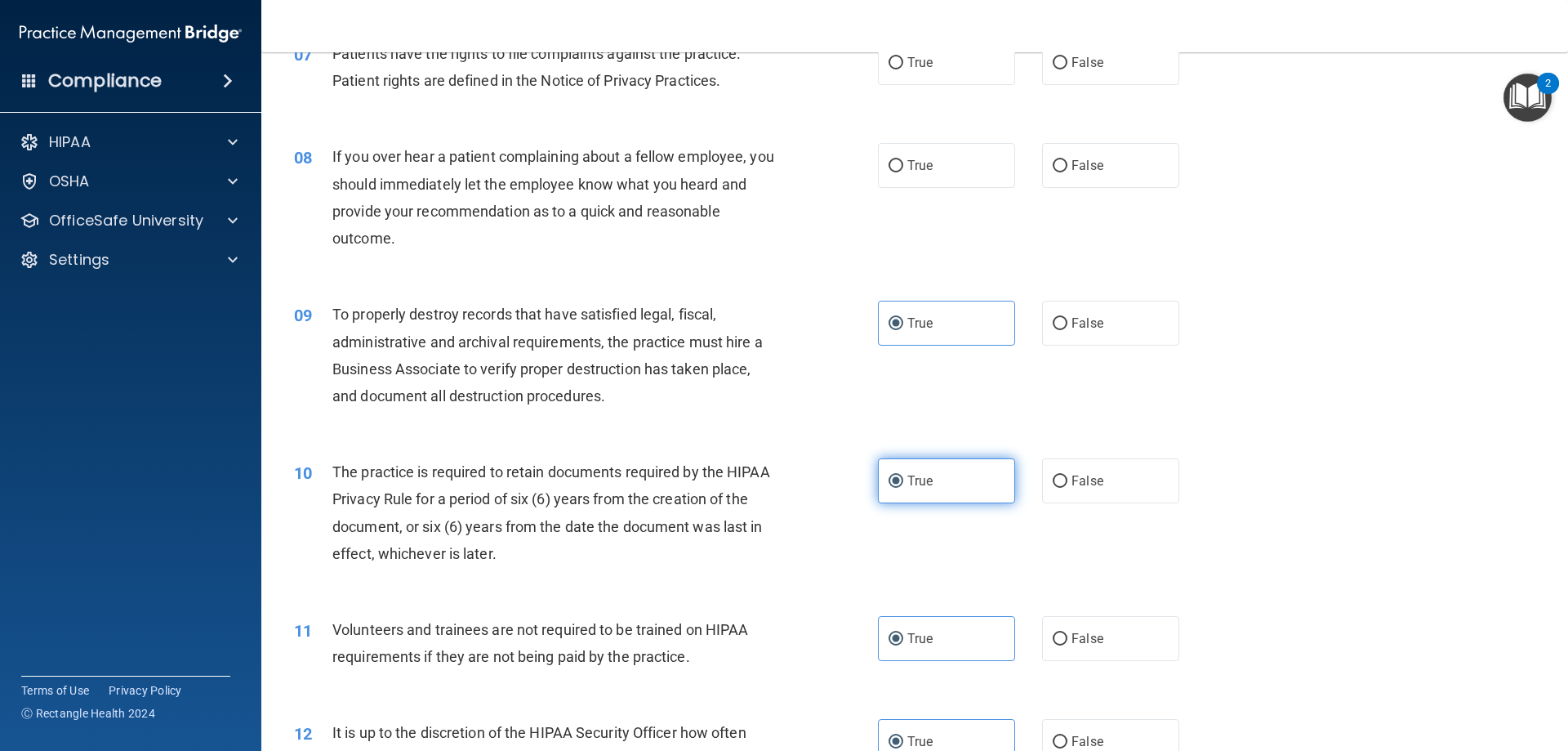
scroll to position [817, 0]
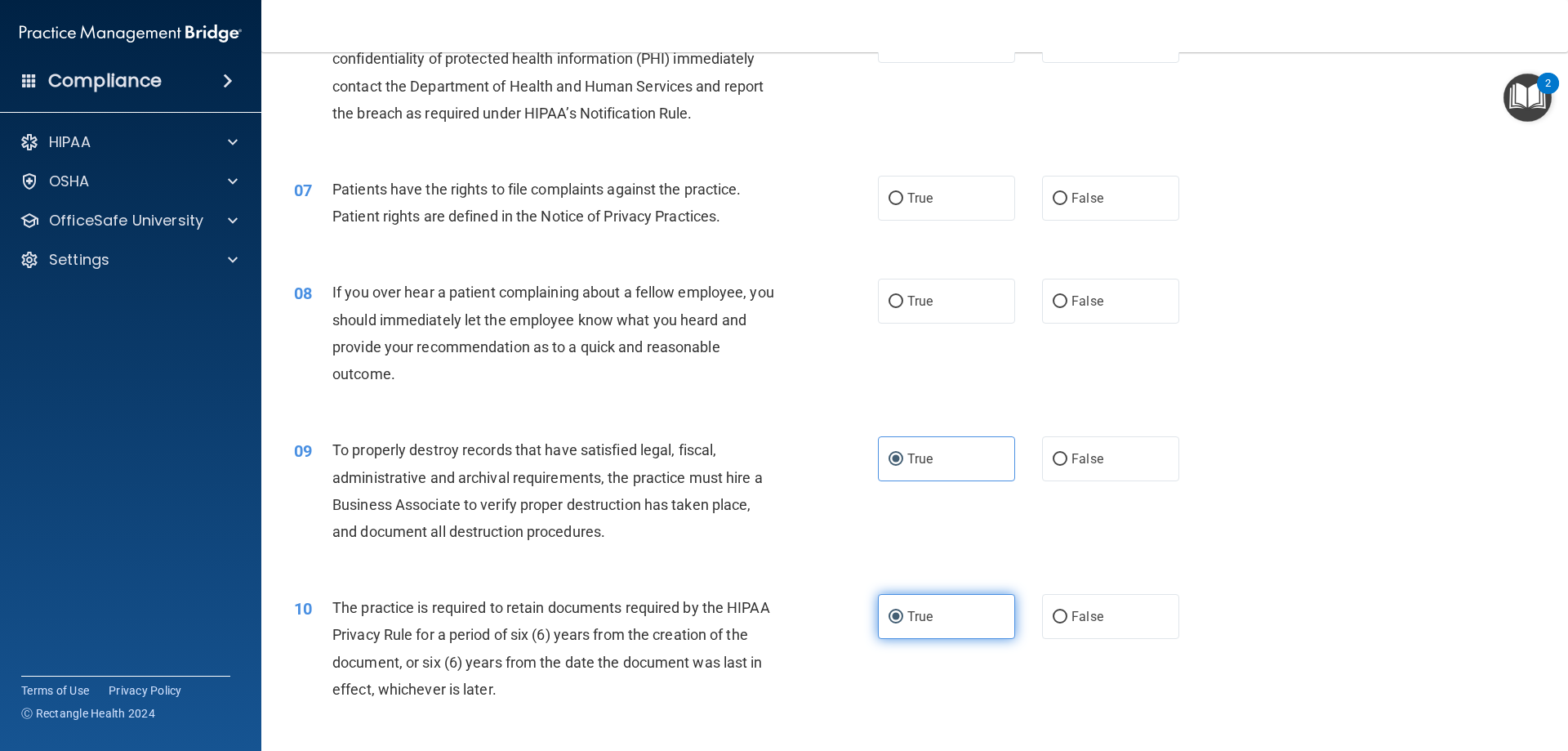
click at [934, 304] on label "True" at bounding box center [946, 301] width 137 height 45
click at [903, 304] on input "True" at bounding box center [896, 301] width 14 height 12
click at [908, 201] on span "True" at bounding box center [920, 198] width 26 height 15
click at [903, 201] on input "True" at bounding box center [896, 198] width 14 height 12
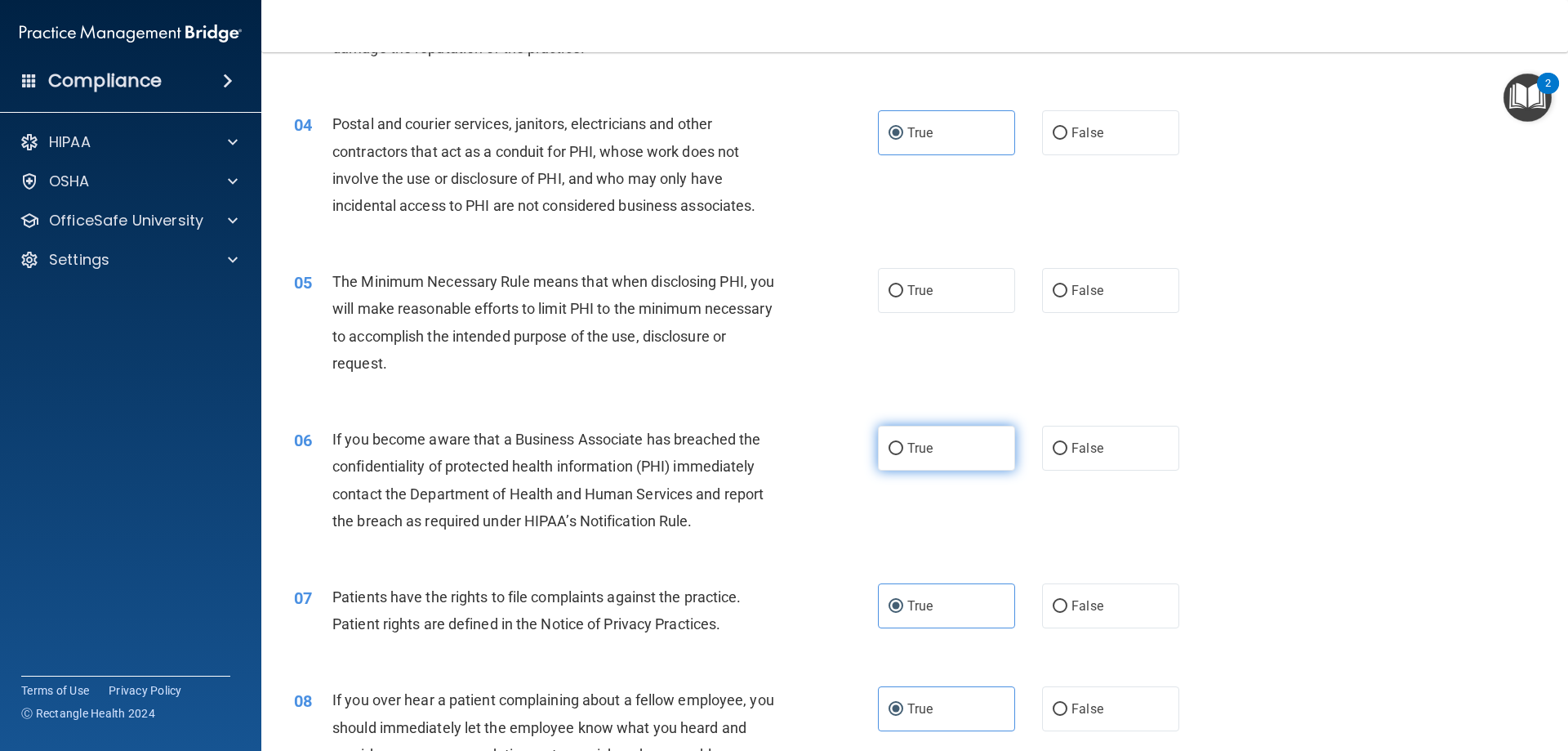
scroll to position [410, 0]
click at [907, 447] on span "True" at bounding box center [920, 449] width 26 height 15
click at [903, 447] on input "True" at bounding box center [896, 450] width 14 height 12
click at [914, 288] on span "True" at bounding box center [920, 291] width 26 height 15
click at [903, 288] on input "True" at bounding box center [896, 292] width 14 height 12
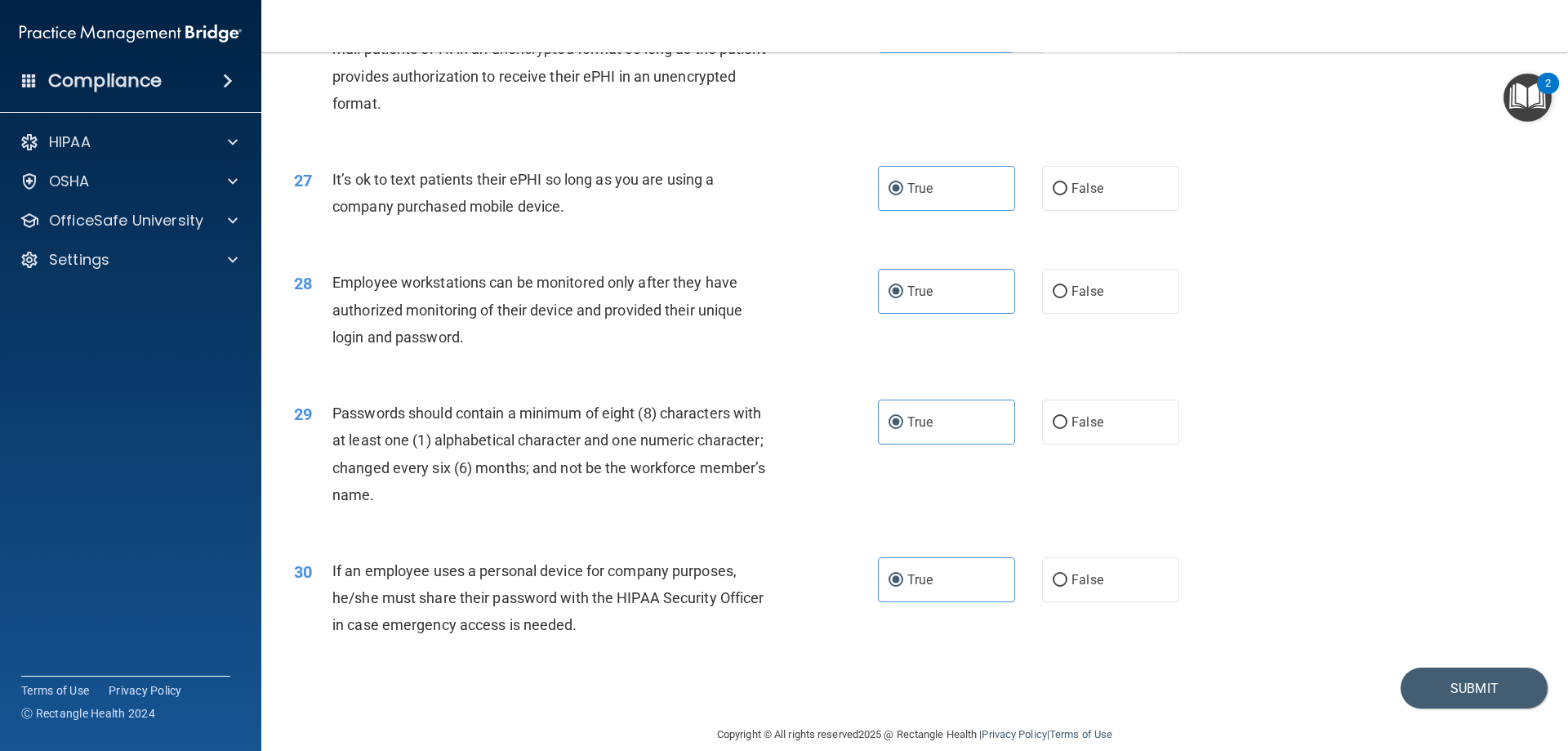
scroll to position [3350, 0]
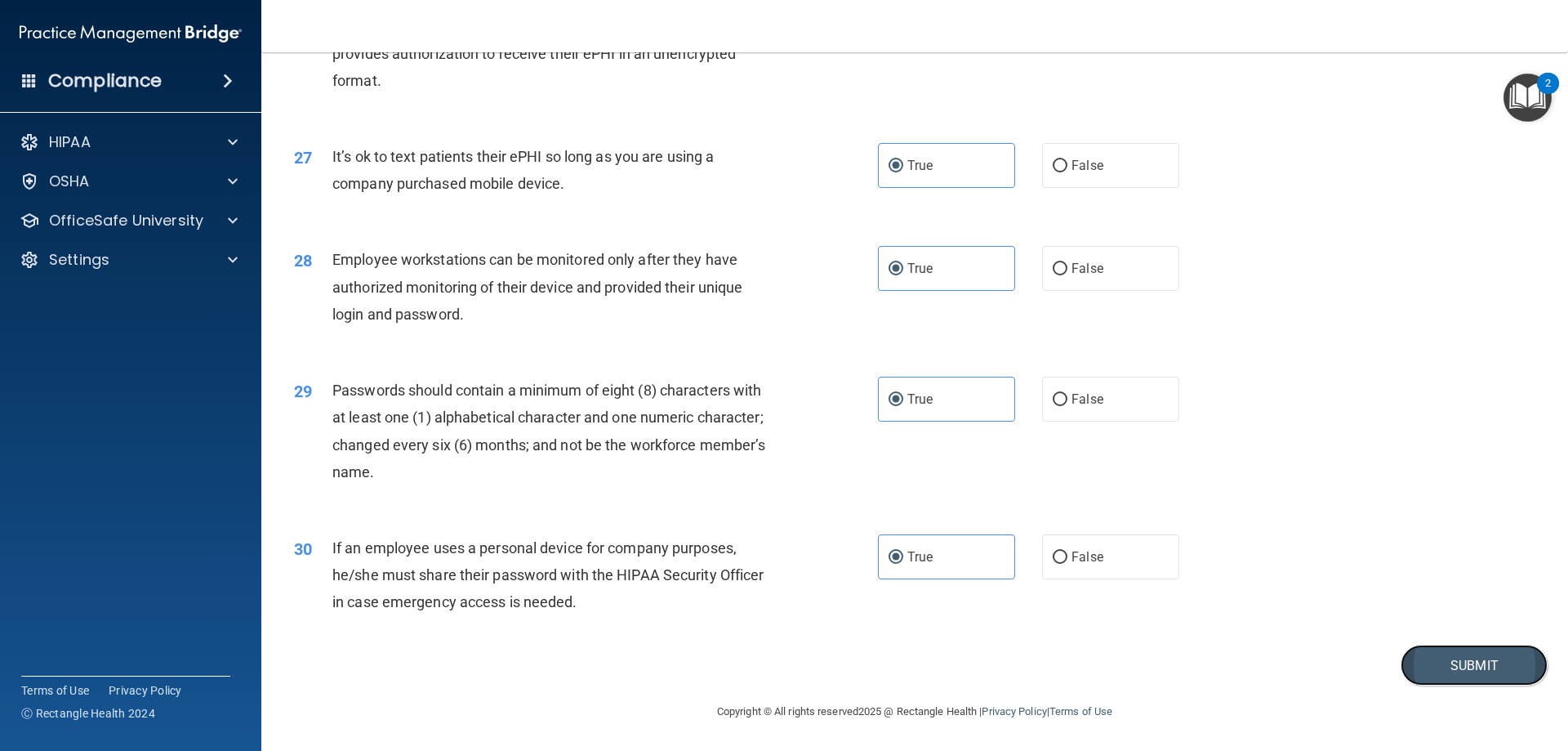
click at [1436, 671] on button "Submit" at bounding box center [1474, 665] width 147 height 42
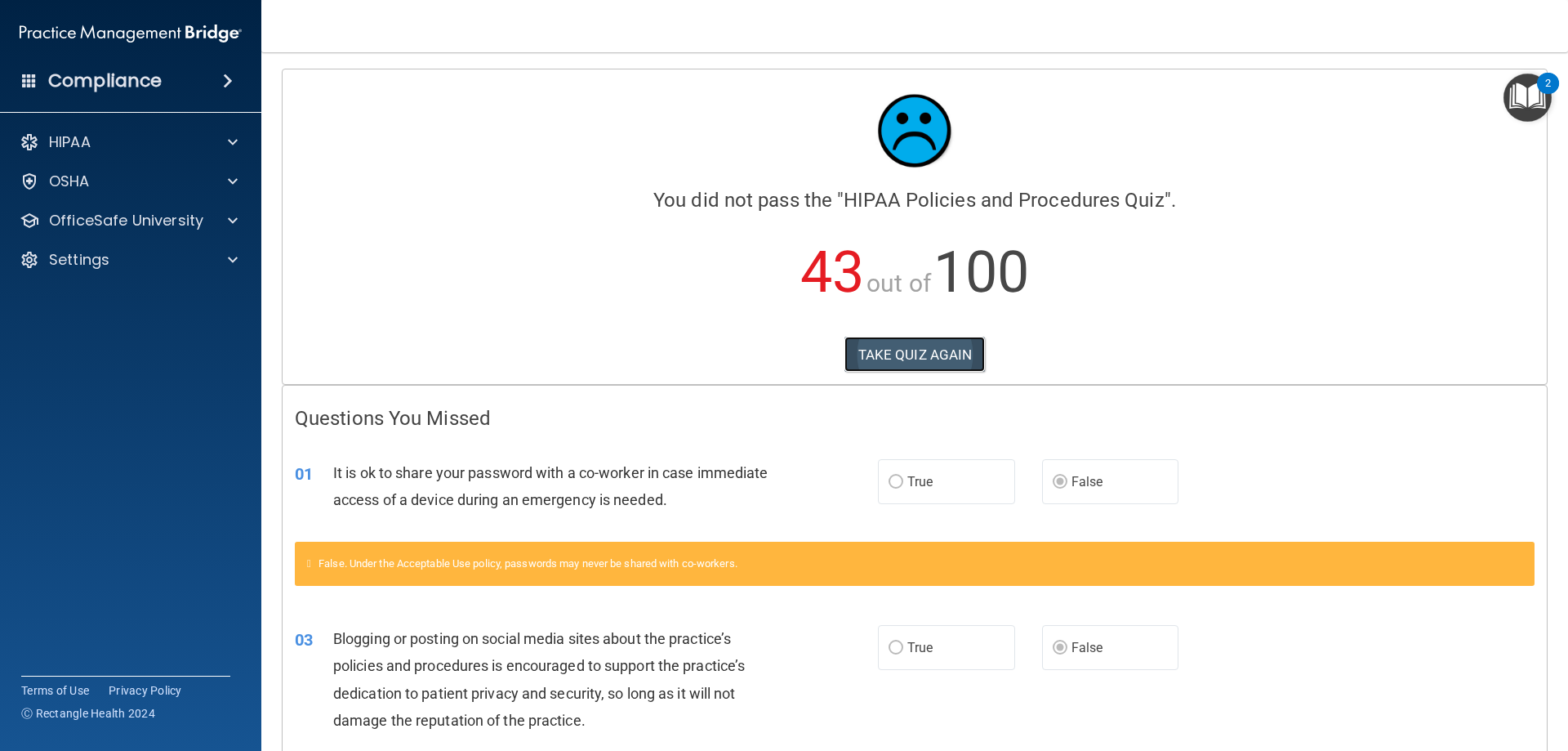
click at [912, 344] on button "TAKE QUIZ AGAIN" at bounding box center [915, 354] width 141 height 36
click at [919, 352] on button "TAKE QUIZ AGAIN" at bounding box center [915, 354] width 141 height 36
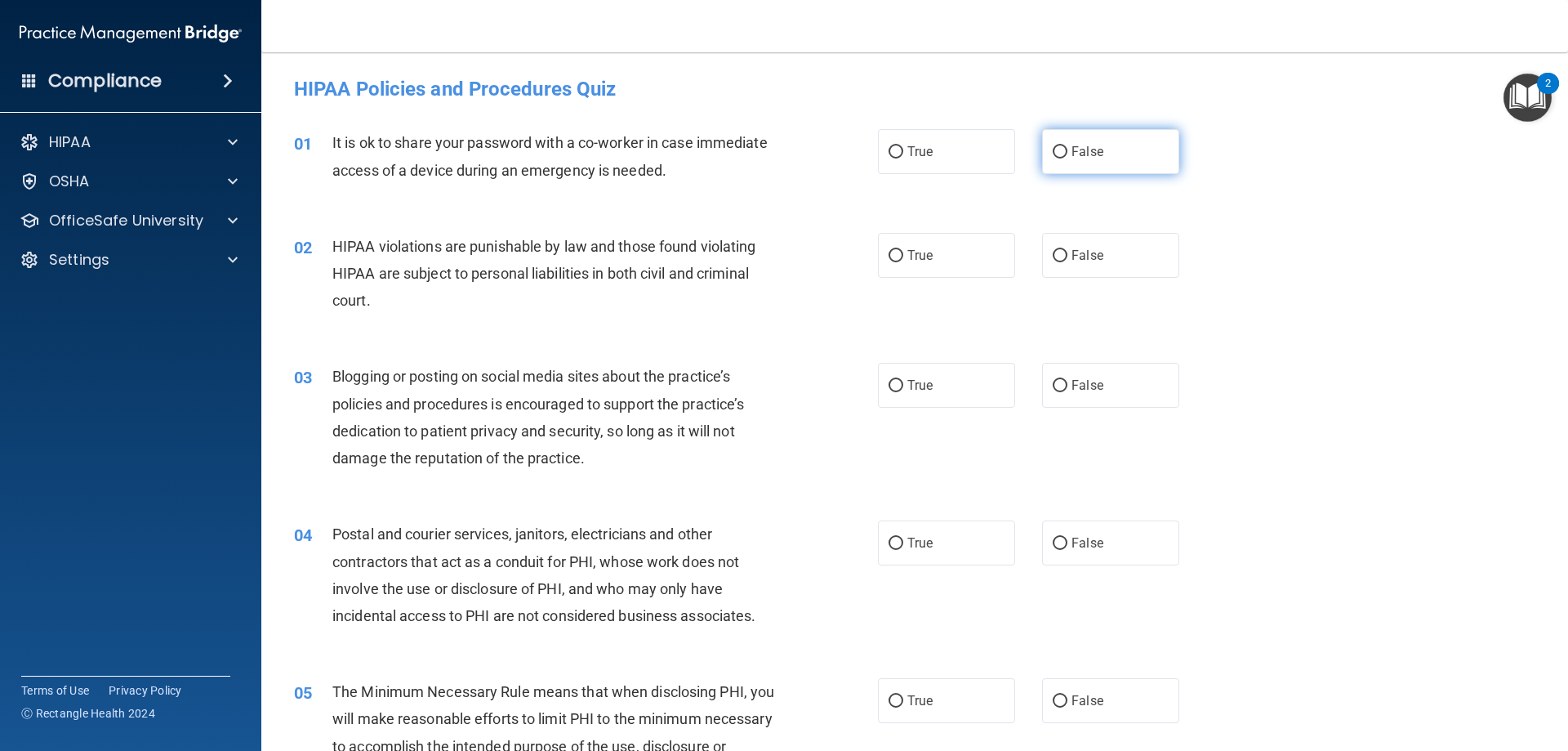
click at [1072, 148] on span "False" at bounding box center [1087, 152] width 31 height 15
click at [1066, 148] on input "False" at bounding box center [1060, 152] width 14 height 12
click at [930, 266] on label "True" at bounding box center [946, 255] width 137 height 45
click at [903, 262] on input "True" at bounding box center [896, 256] width 14 height 12
click at [1057, 378] on label "False" at bounding box center [1110, 385] width 137 height 45
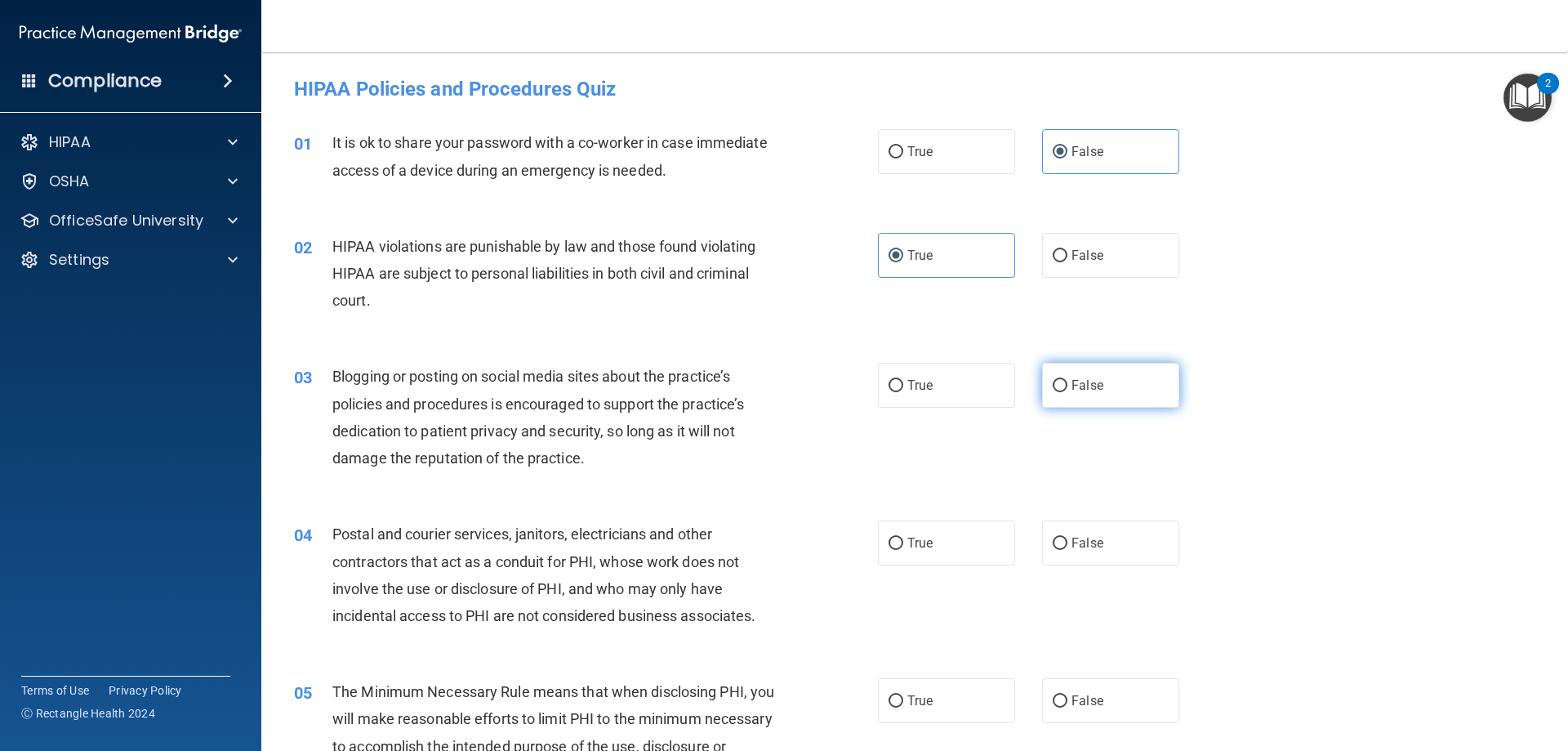
click at [1057, 380] on input "False" at bounding box center [1060, 386] width 14 height 12
click at [907, 544] on span "True" at bounding box center [920, 542] width 26 height 15
click at [902, 544] on input "True" at bounding box center [896, 543] width 14 height 12
click at [895, 695] on input "True" at bounding box center [896, 701] width 14 height 12
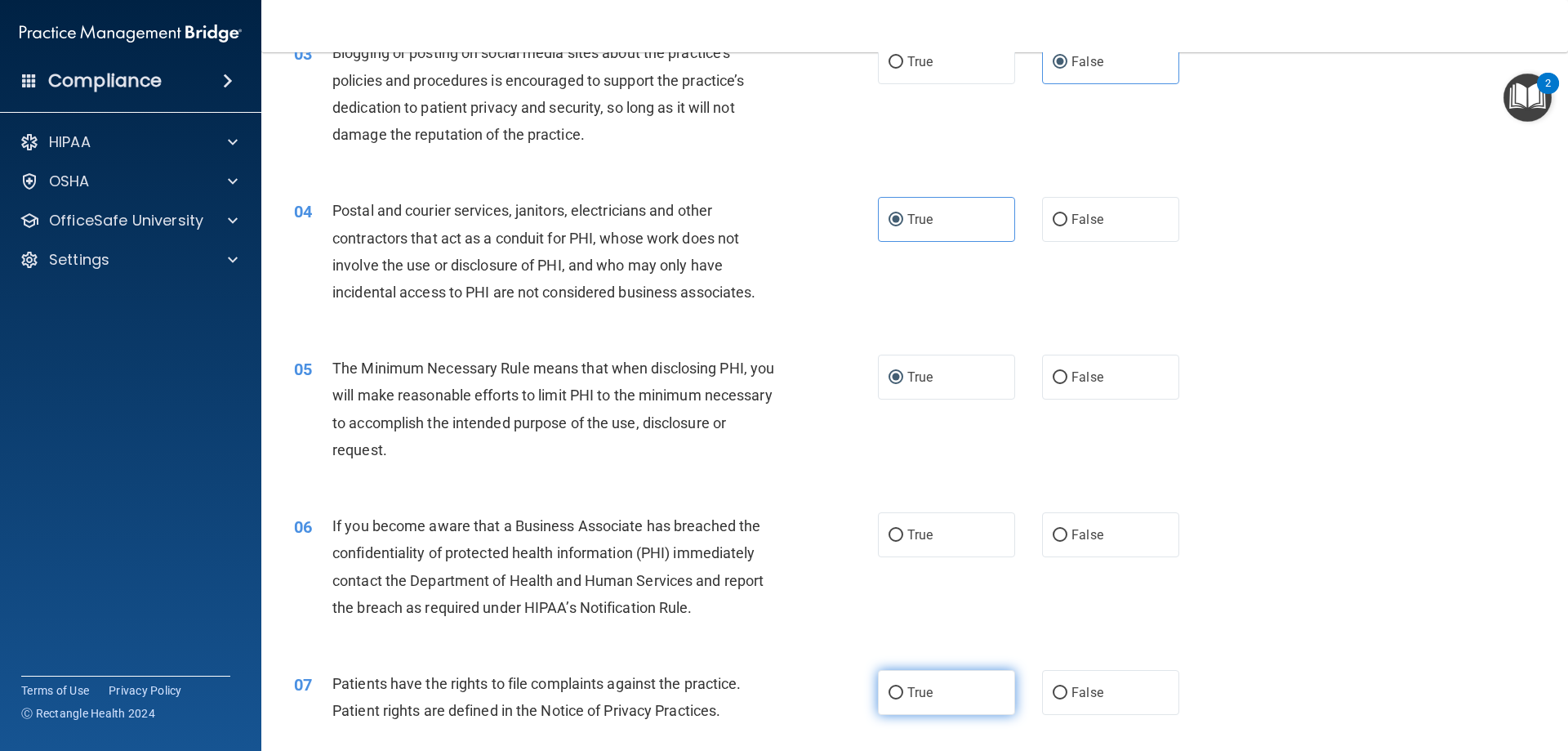
scroll to position [409, 0]
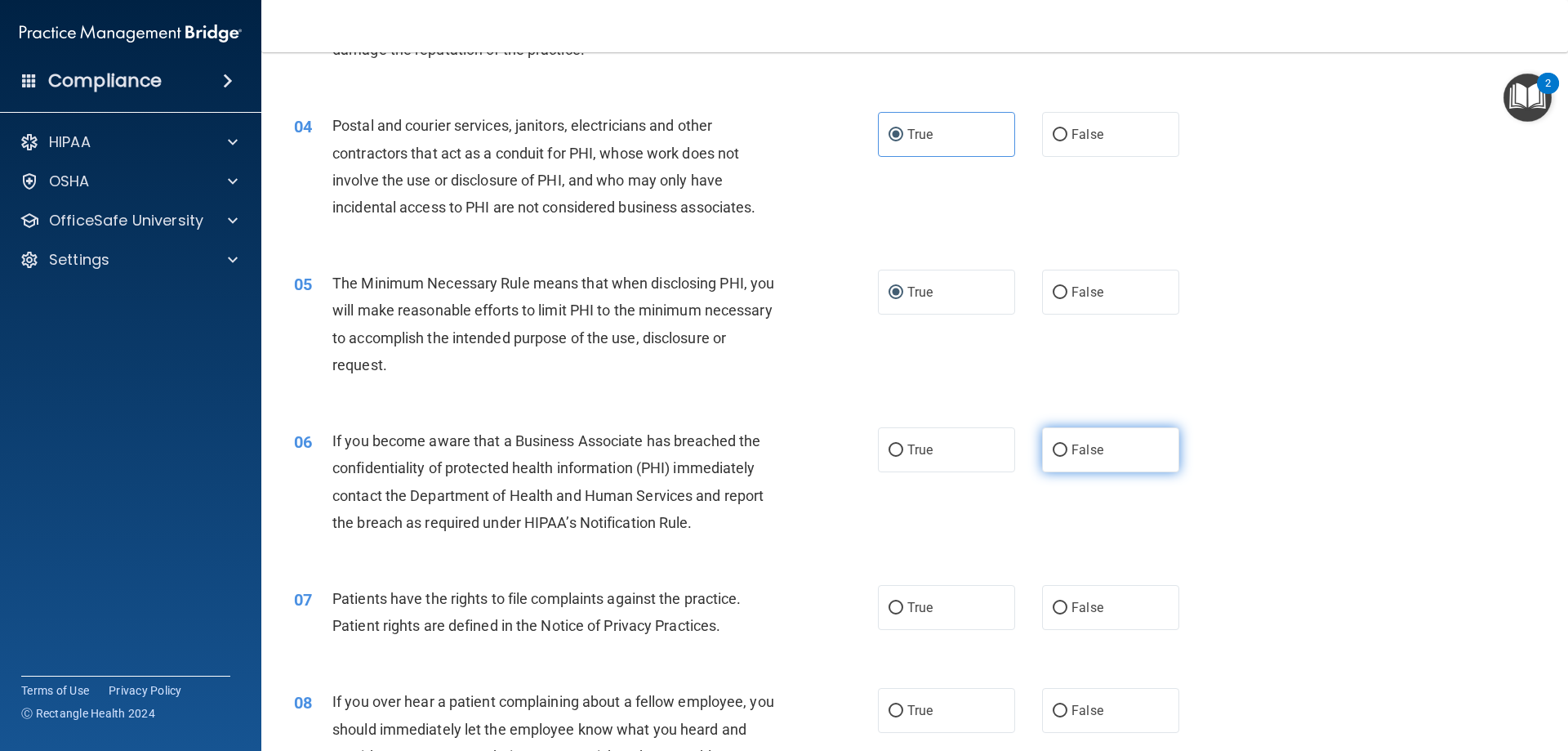
click at [1056, 440] on label "False" at bounding box center [1110, 450] width 137 height 45
click at [1056, 444] on input "False" at bounding box center [1060, 450] width 14 height 12
click at [896, 610] on input "True" at bounding box center [896, 608] width 14 height 12
click at [1043, 702] on label "False" at bounding box center [1110, 710] width 137 height 45
click at [1053, 705] on input "False" at bounding box center [1060, 711] width 14 height 12
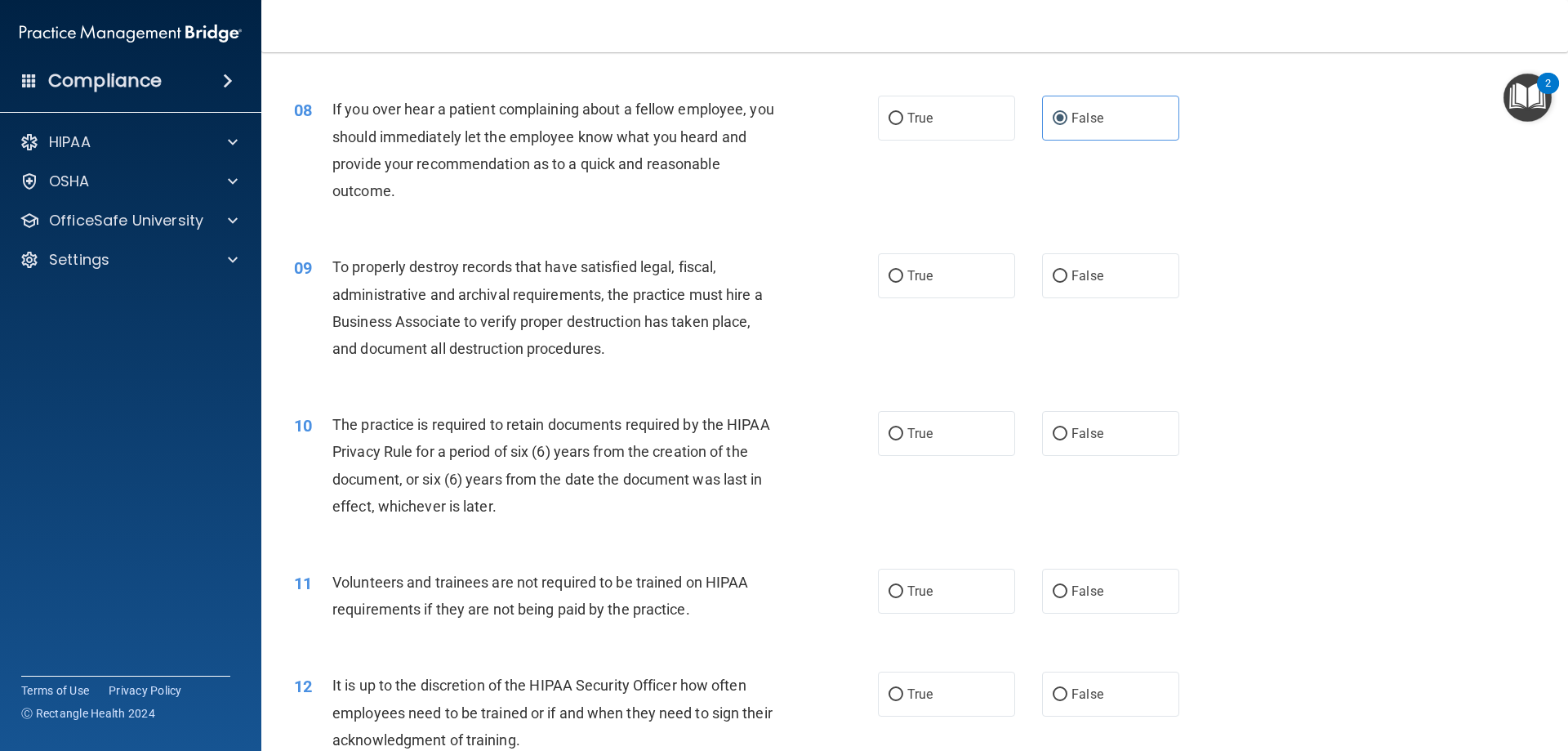
scroll to position [1062, 0]
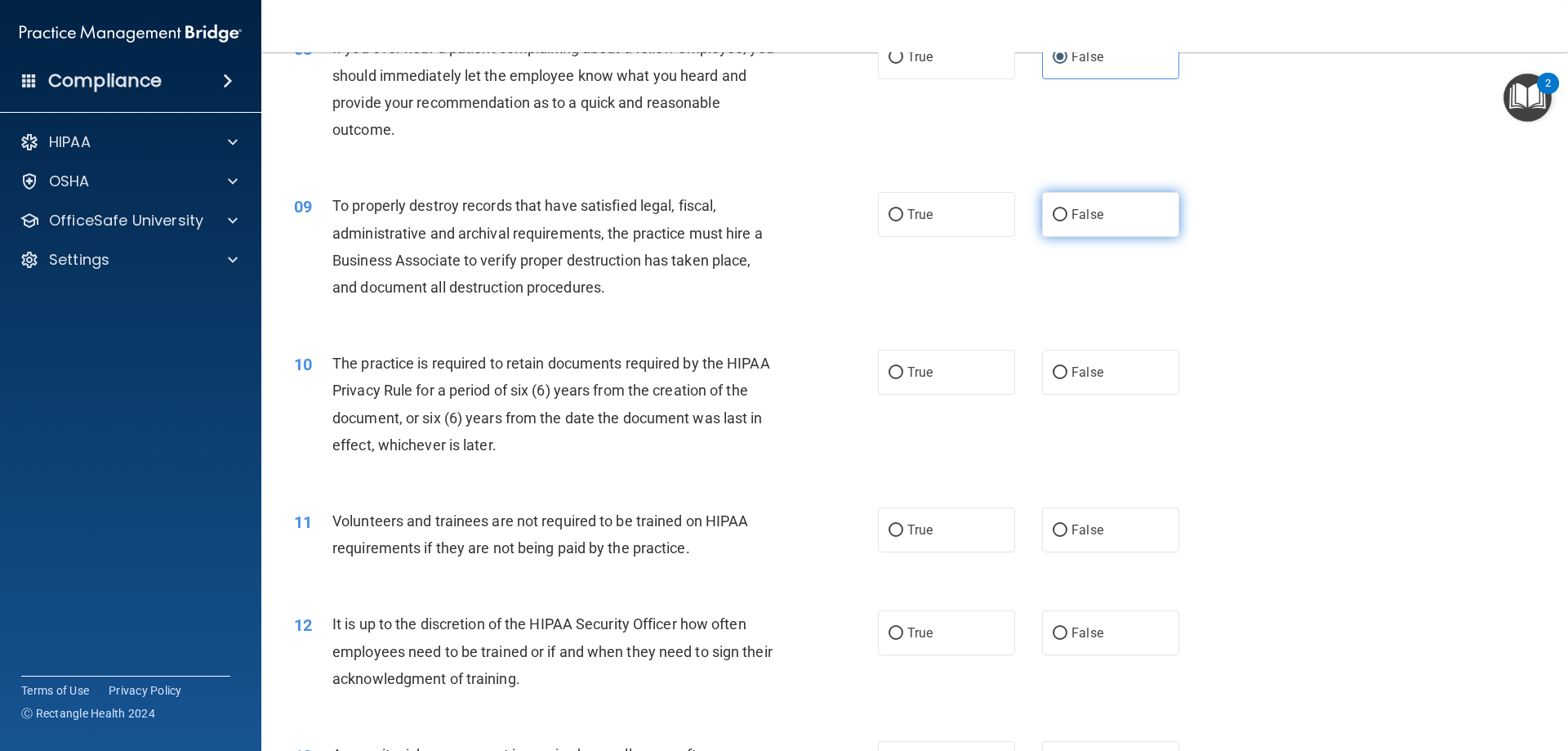
click at [1053, 209] on input "False" at bounding box center [1060, 215] width 14 height 12
click at [951, 389] on label "True" at bounding box center [946, 372] width 137 height 45
click at [903, 379] on input "True" at bounding box center [896, 373] width 14 height 12
click at [1027, 540] on div "True False" at bounding box center [1042, 530] width 329 height 45
click at [1059, 524] on label "False" at bounding box center [1110, 530] width 137 height 45
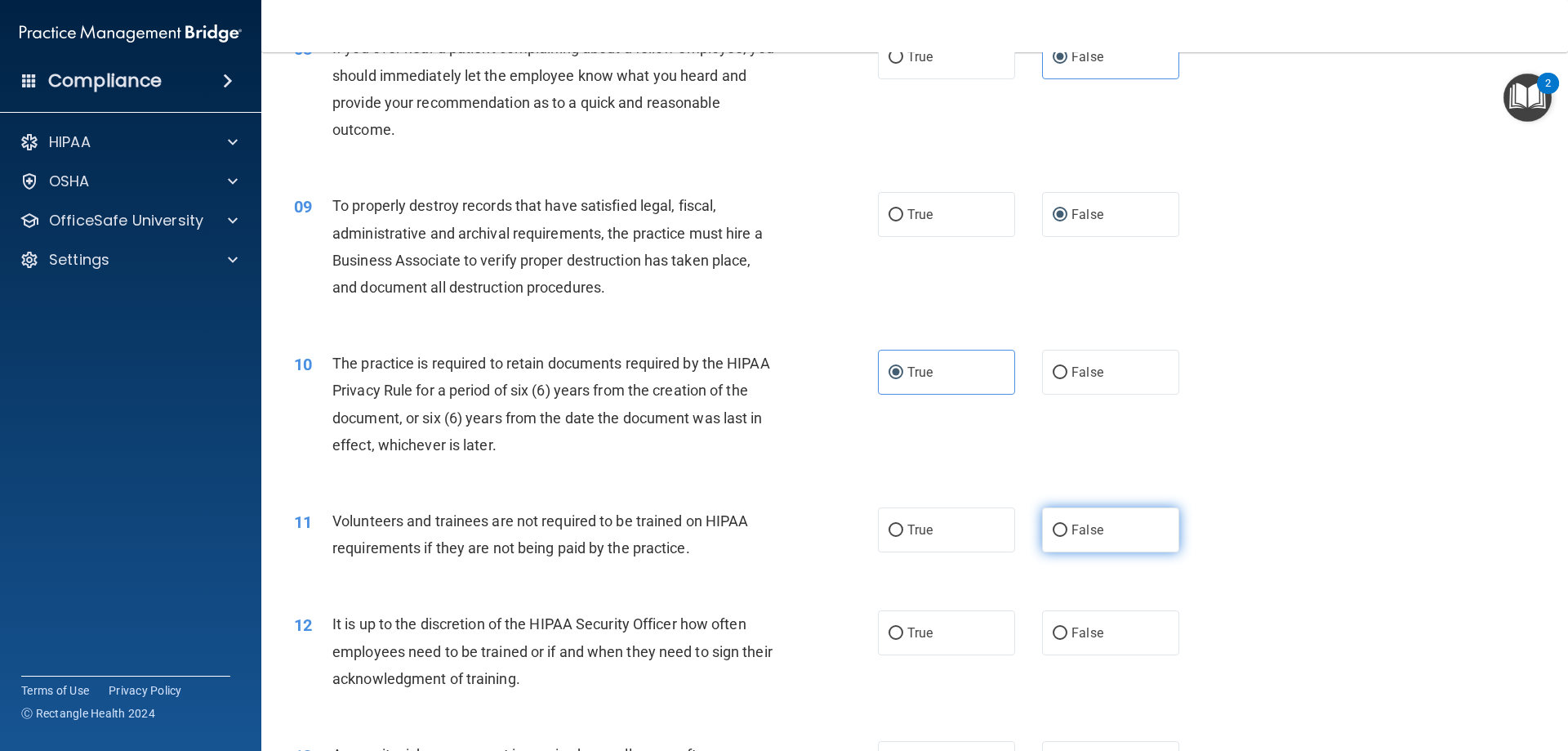
click at [1059, 525] on input "False" at bounding box center [1060, 530] width 14 height 12
click at [1073, 625] on span "False" at bounding box center [1087, 633] width 31 height 15
click at [1067, 628] on input "False" at bounding box center [1060, 633] width 14 height 12
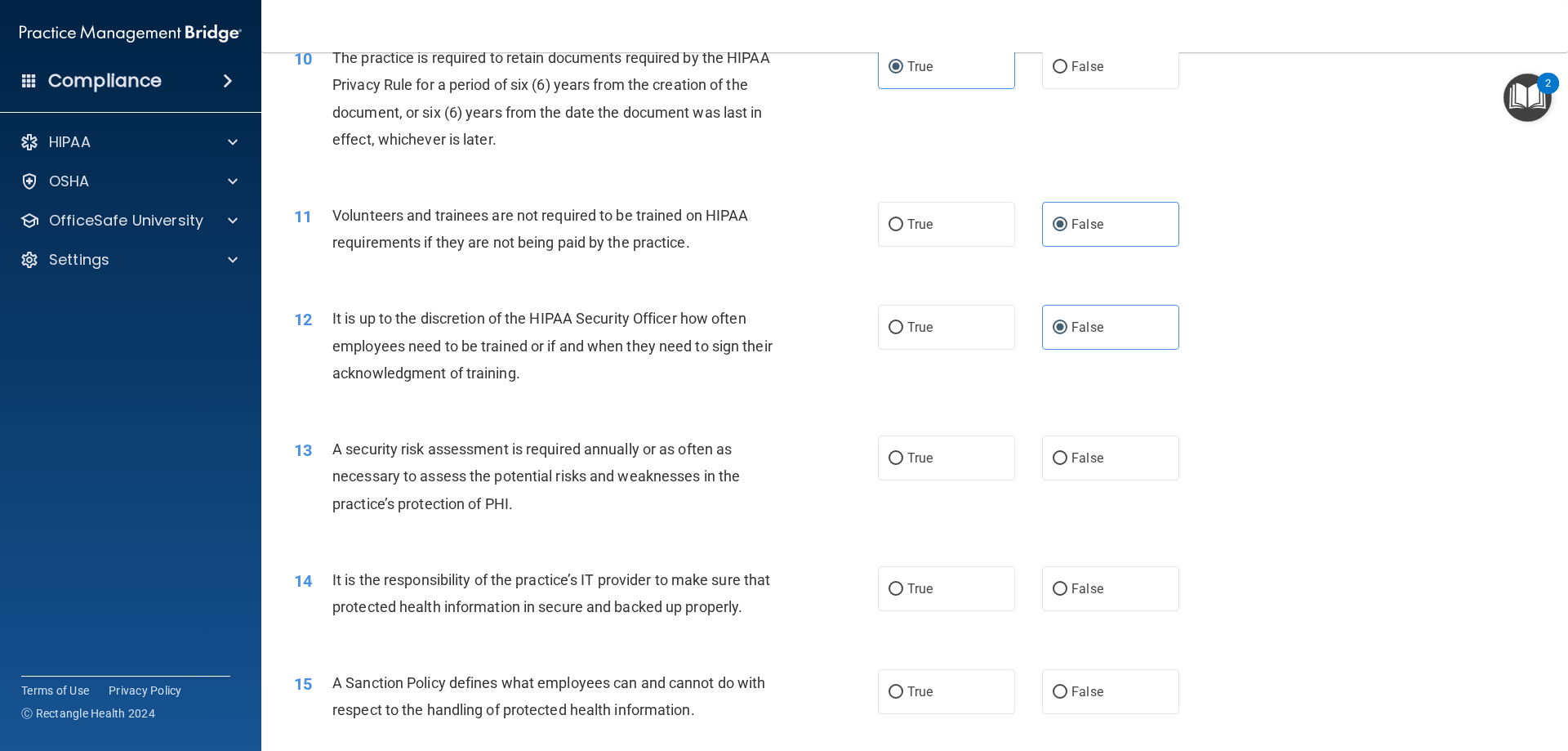
scroll to position [1389, 0]
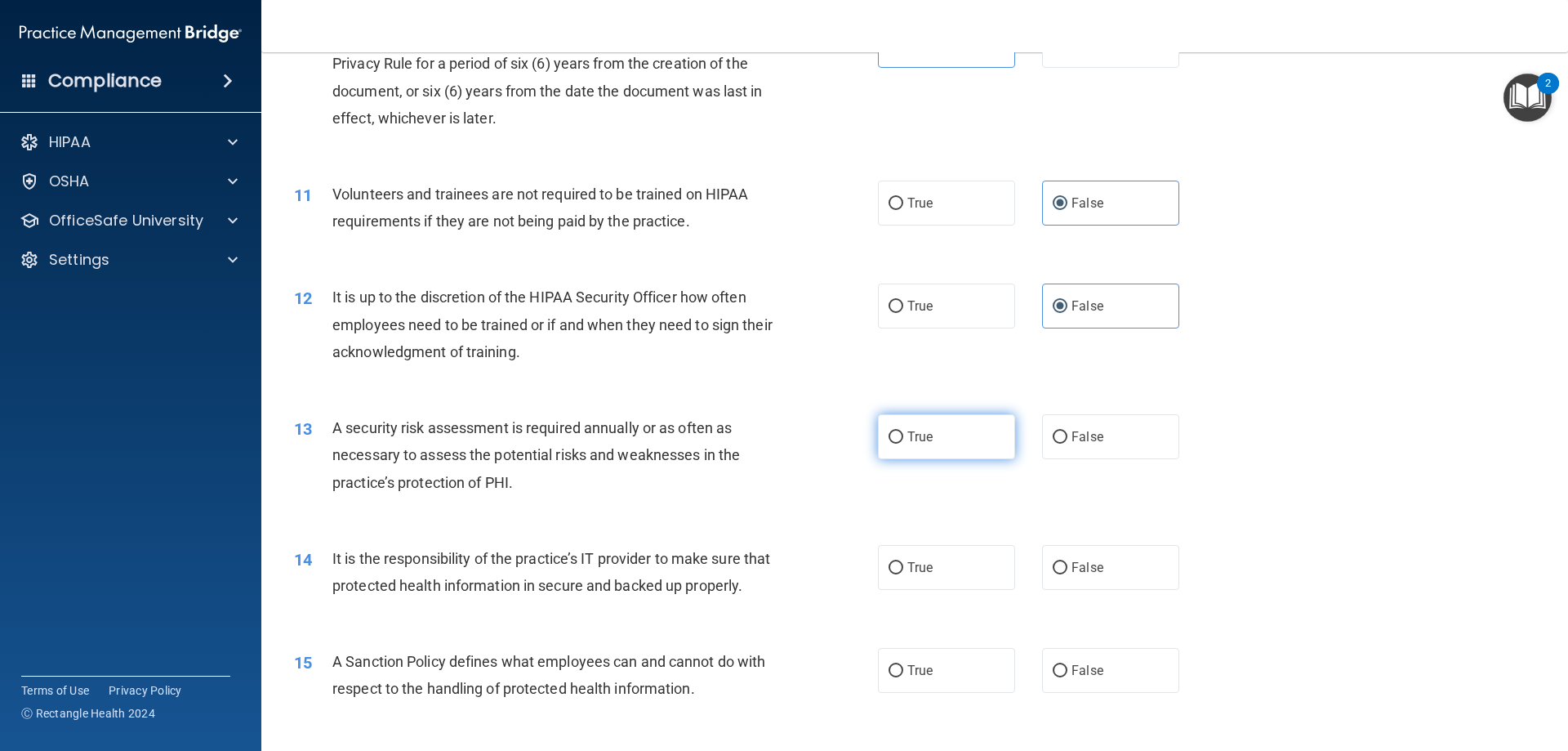
click at [948, 449] on label "True" at bounding box center [946, 436] width 137 height 45
click at [903, 444] on input "True" at bounding box center [896, 438] width 14 height 12
click at [1075, 562] on span "False" at bounding box center [1087, 567] width 31 height 15
click at [1067, 562] on input "False" at bounding box center [1060, 568] width 14 height 12
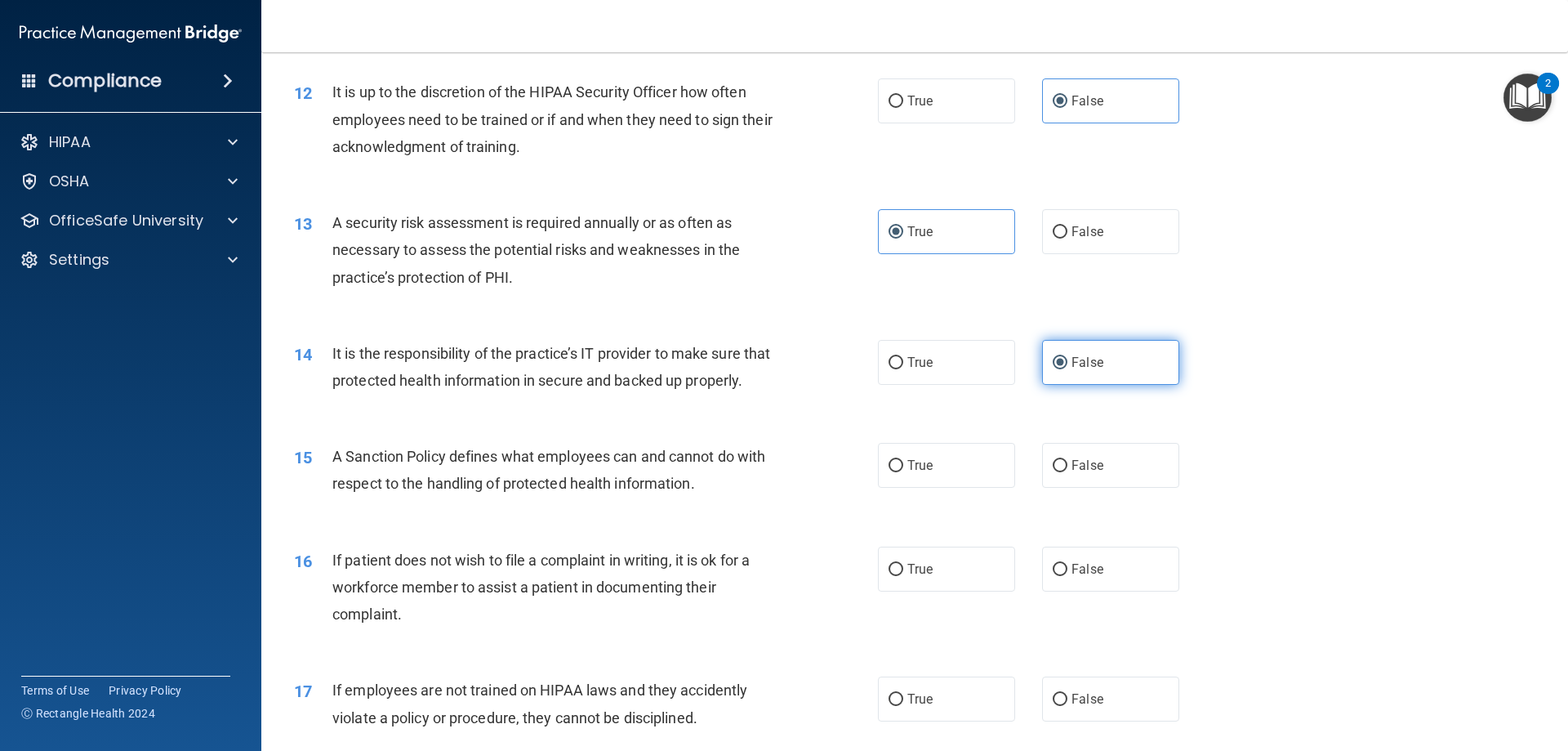
scroll to position [1634, 0]
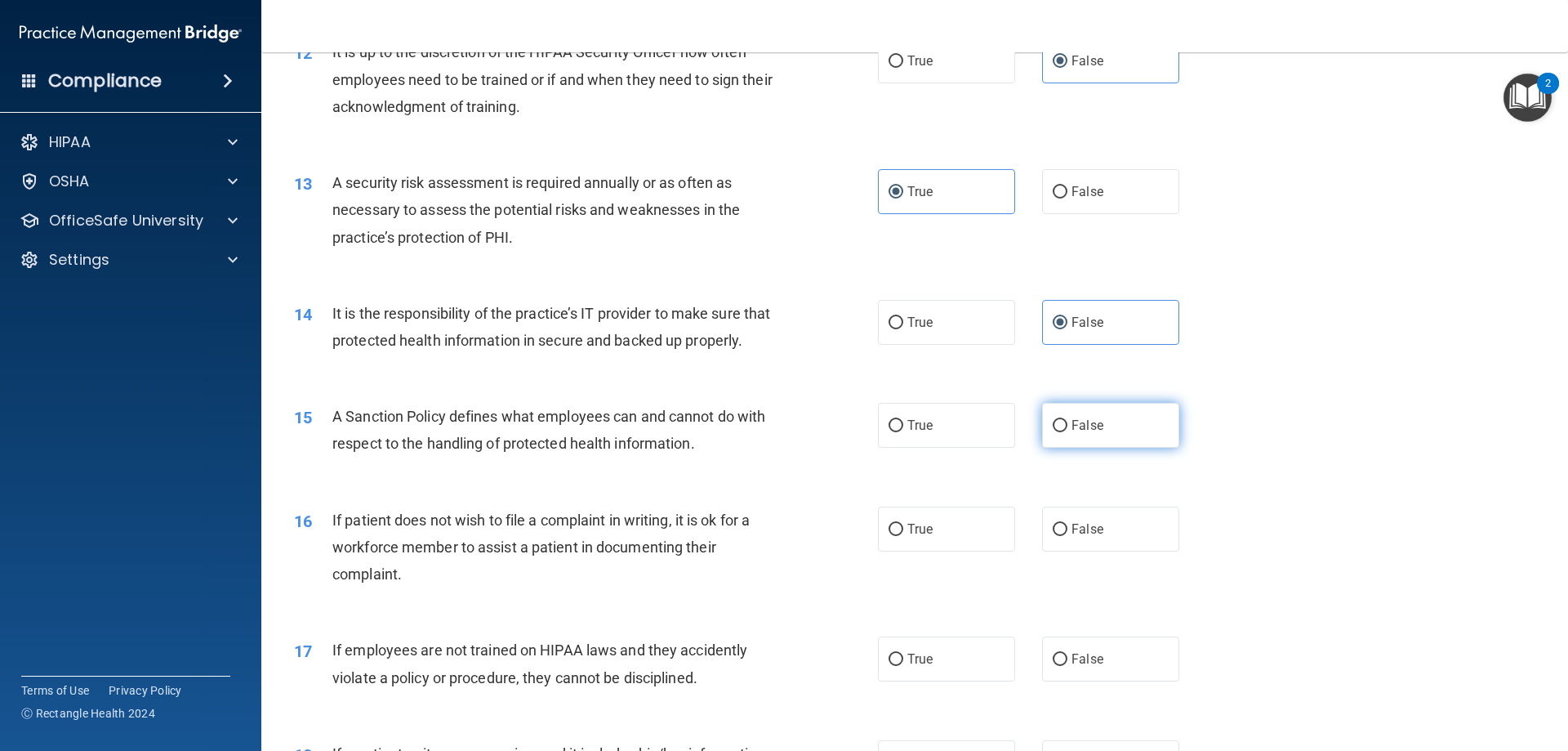
click at [1107, 445] on label "False" at bounding box center [1110, 425] width 137 height 45
click at [1067, 432] on input "False" at bounding box center [1060, 426] width 14 height 12
click at [930, 546] on label "True" at bounding box center [946, 529] width 137 height 45
click at [903, 536] on input "True" at bounding box center [896, 530] width 14 height 12
click at [1070, 674] on label "False" at bounding box center [1110, 658] width 137 height 45
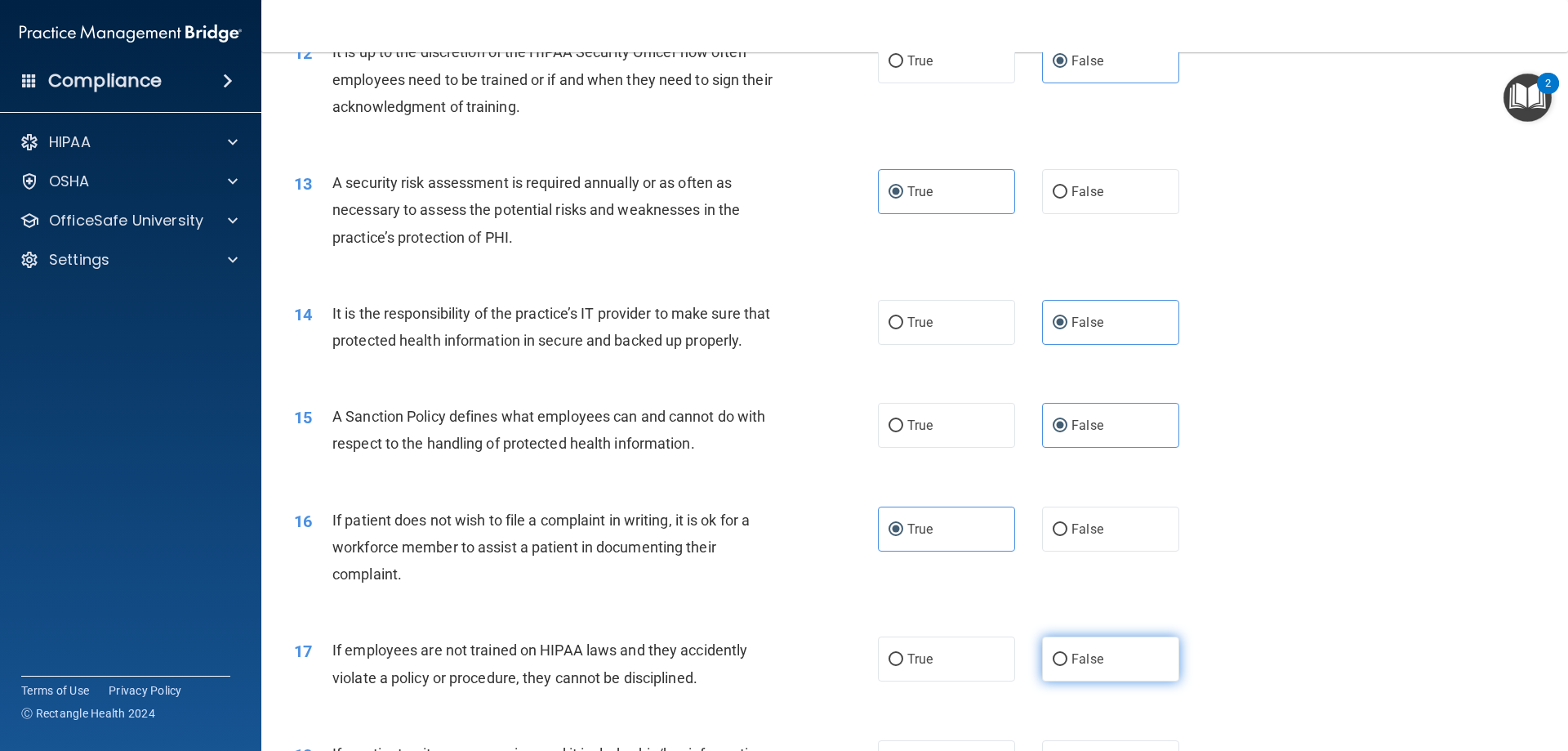
click at [1067, 666] on input "False" at bounding box center [1060, 659] width 14 height 12
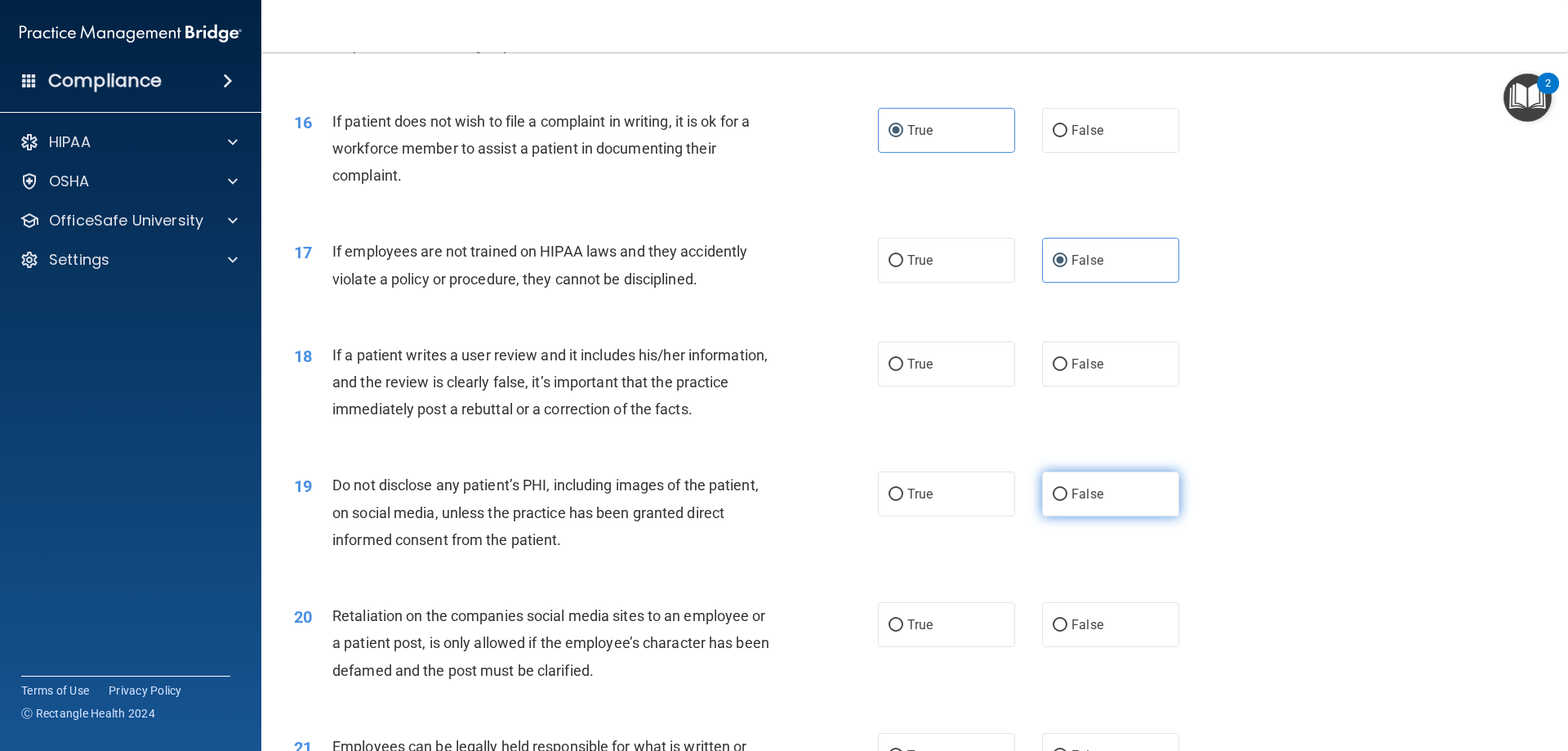
scroll to position [2042, 0]
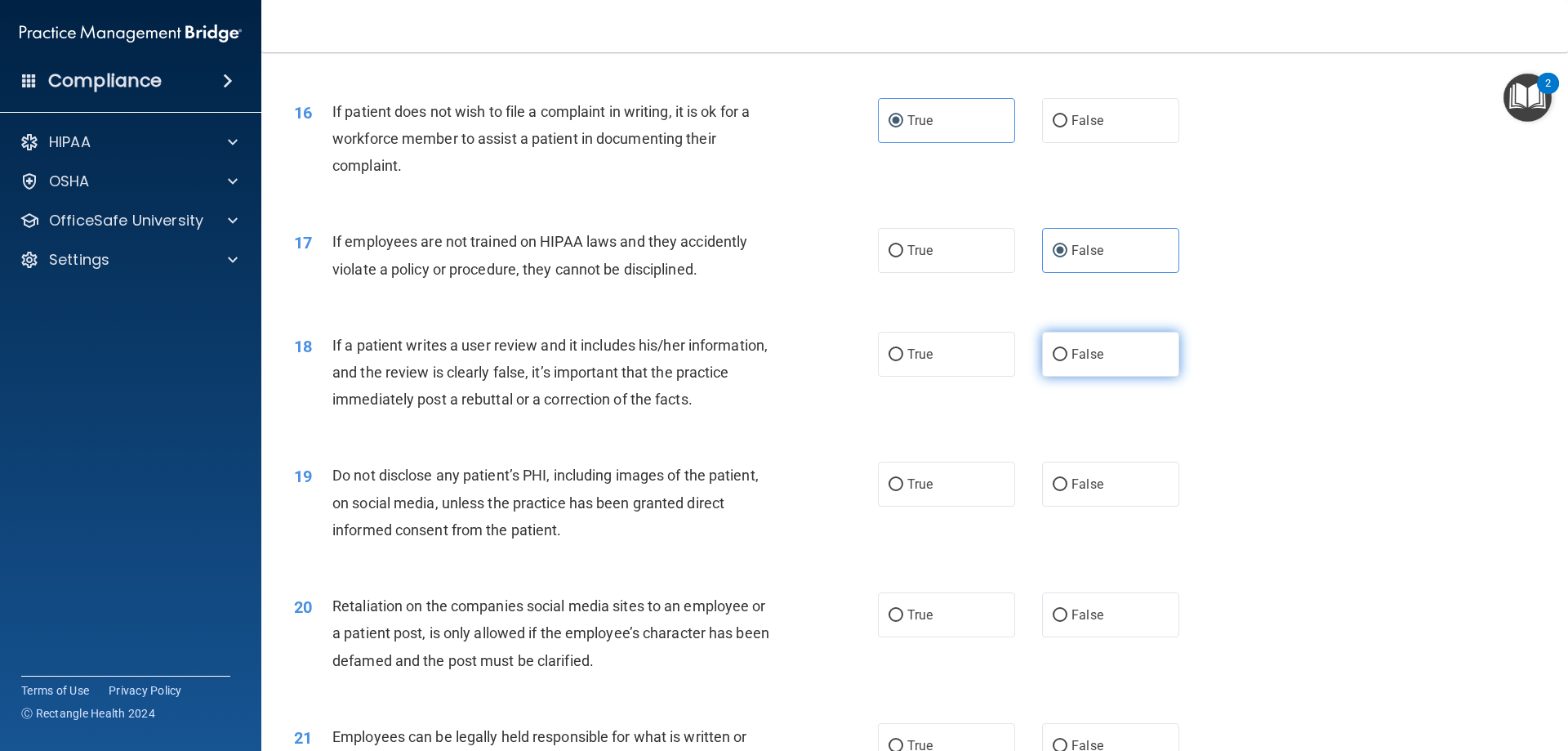
click at [1102, 376] on label "False" at bounding box center [1110, 353] width 137 height 45
click at [1067, 361] on input "False" at bounding box center [1060, 355] width 14 height 12
click at [916, 497] on label "True" at bounding box center [946, 484] width 137 height 45
click at [903, 491] on input "True" at bounding box center [896, 484] width 14 height 12
click at [1096, 634] on label "False" at bounding box center [1110, 615] width 137 height 45
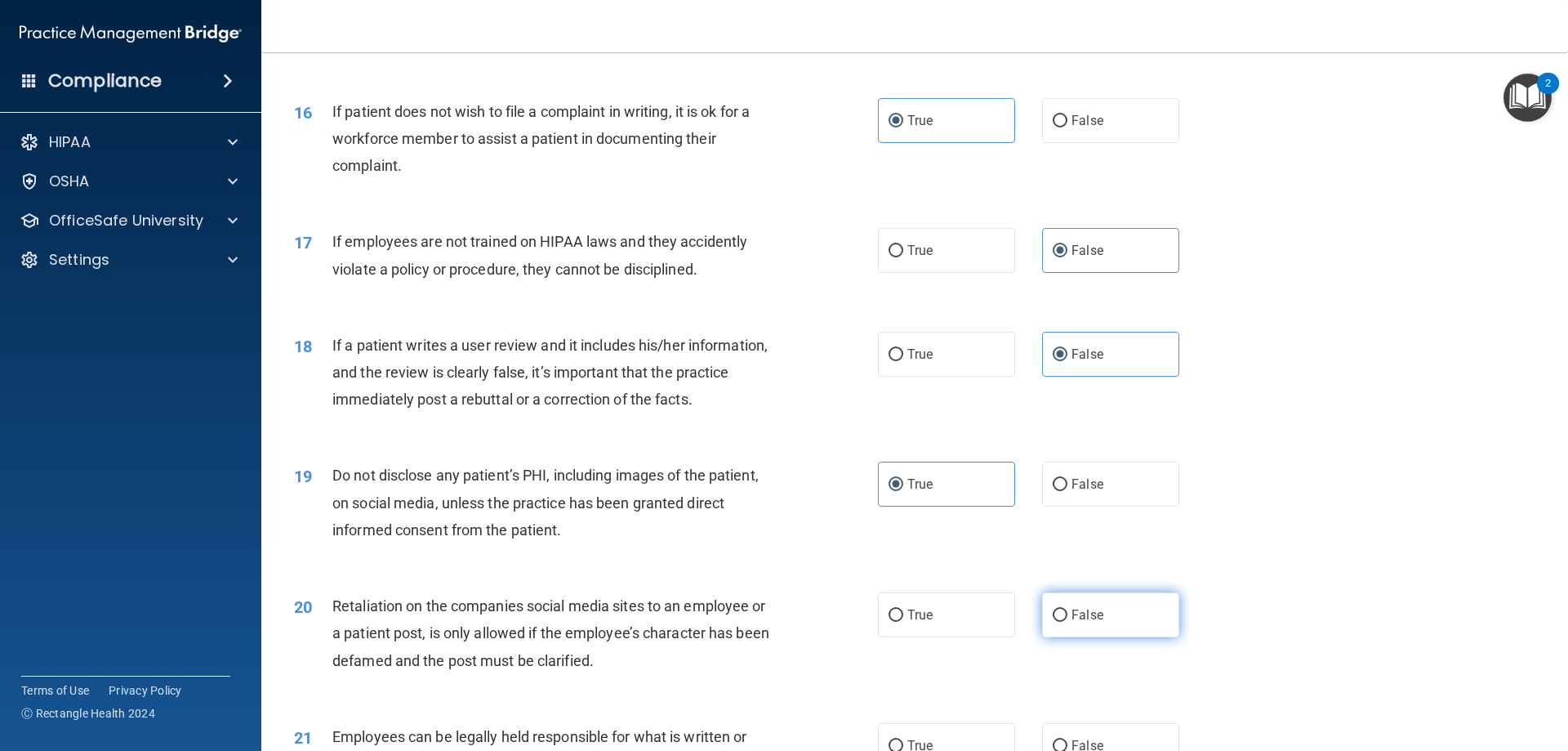
click at [1067, 622] on input "False" at bounding box center [1060, 616] width 14 height 12
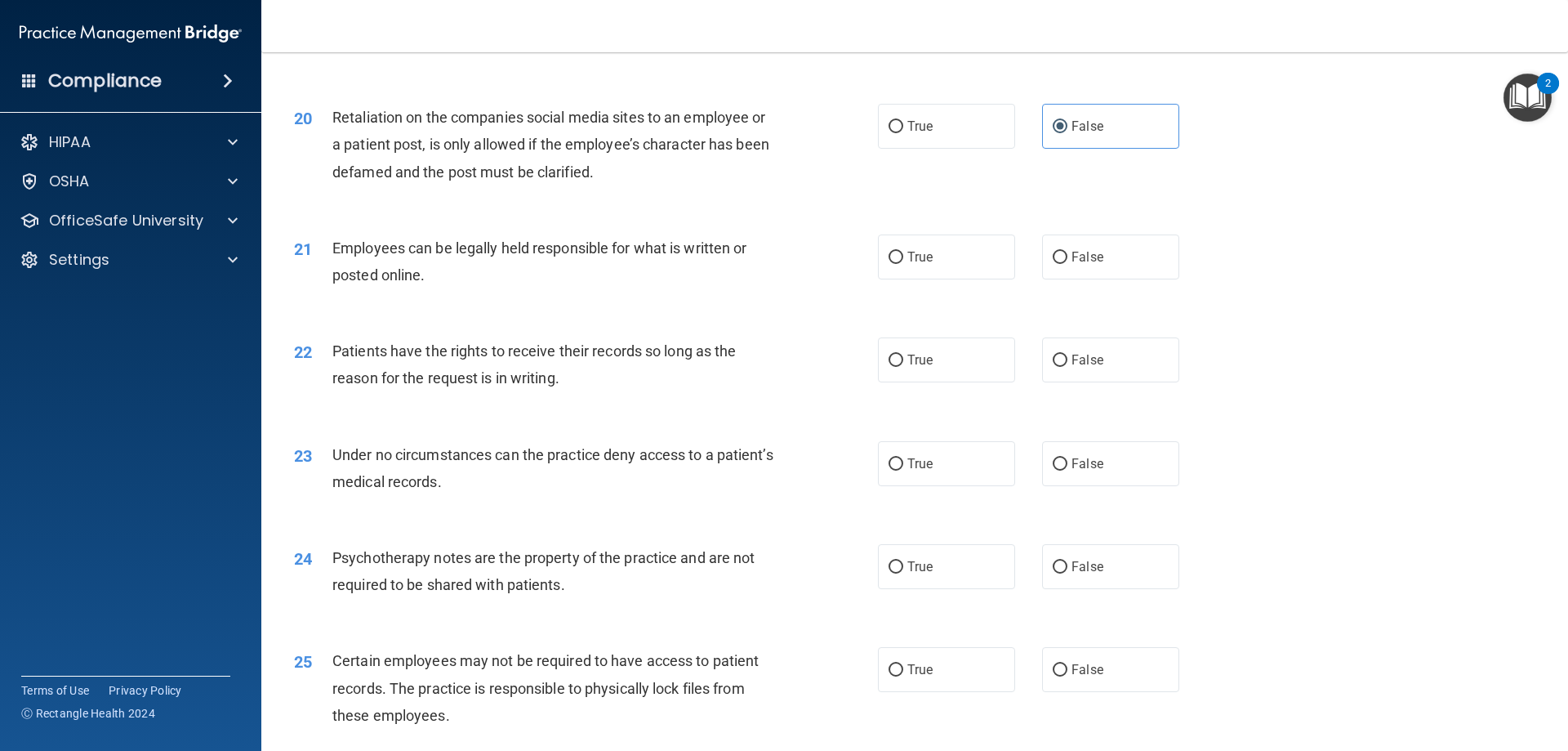
scroll to position [2532, 0]
click at [930, 278] on label "True" at bounding box center [946, 255] width 137 height 45
click at [903, 262] on input "True" at bounding box center [896, 256] width 14 height 12
click at [1061, 381] on label "False" at bounding box center [1110, 358] width 137 height 45
click at [1061, 365] on input "False" at bounding box center [1060, 358] width 14 height 12
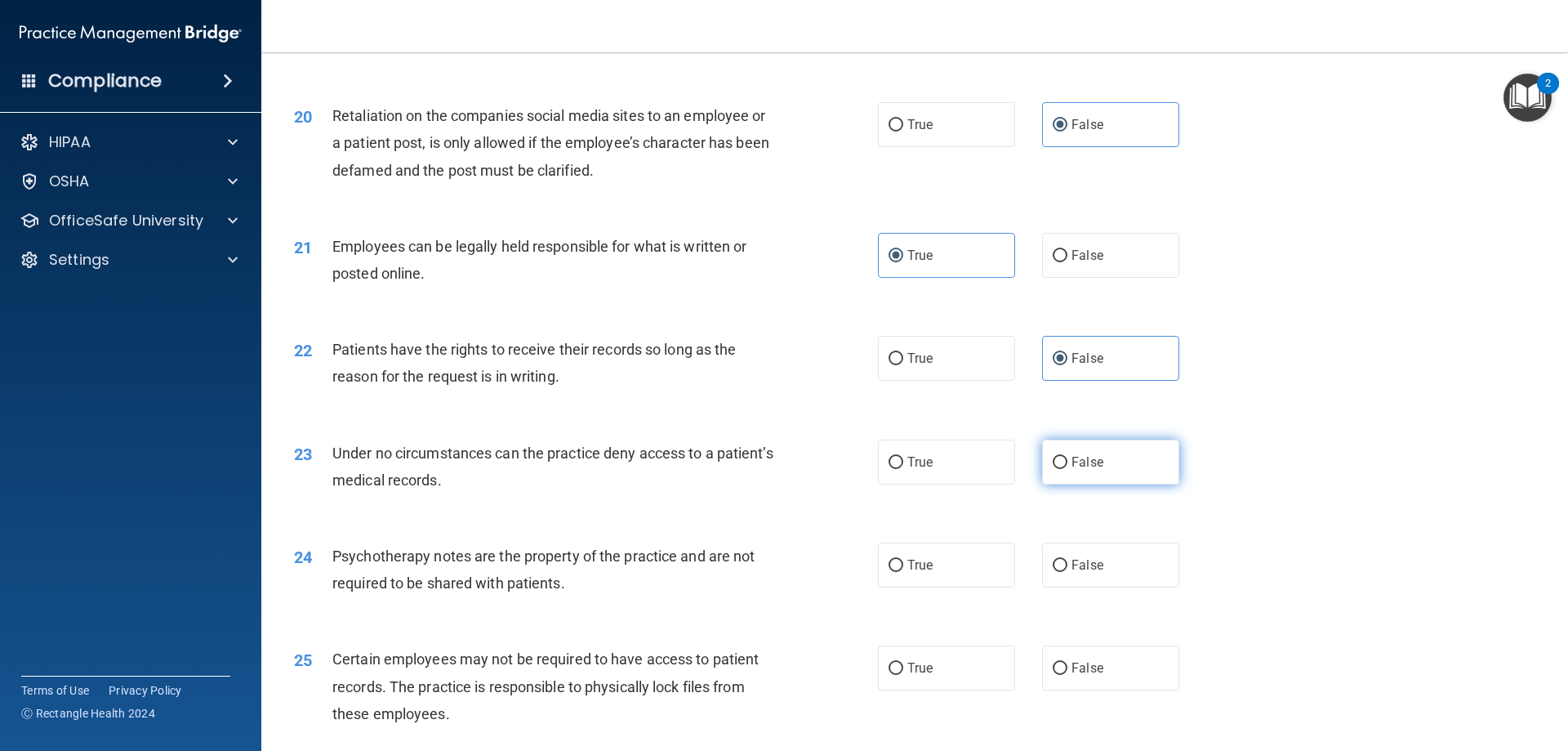
click at [1084, 470] on span "False" at bounding box center [1087, 461] width 31 height 15
click at [1067, 469] on input "False" at bounding box center [1060, 462] width 14 height 12
click at [956, 574] on label "True" at bounding box center [946, 565] width 137 height 45
click at [903, 572] on input "True" at bounding box center [896, 565] width 14 height 12
drag, startPoint x: 980, startPoint y: 679, endPoint x: 986, endPoint y: 668, distance: 12.5
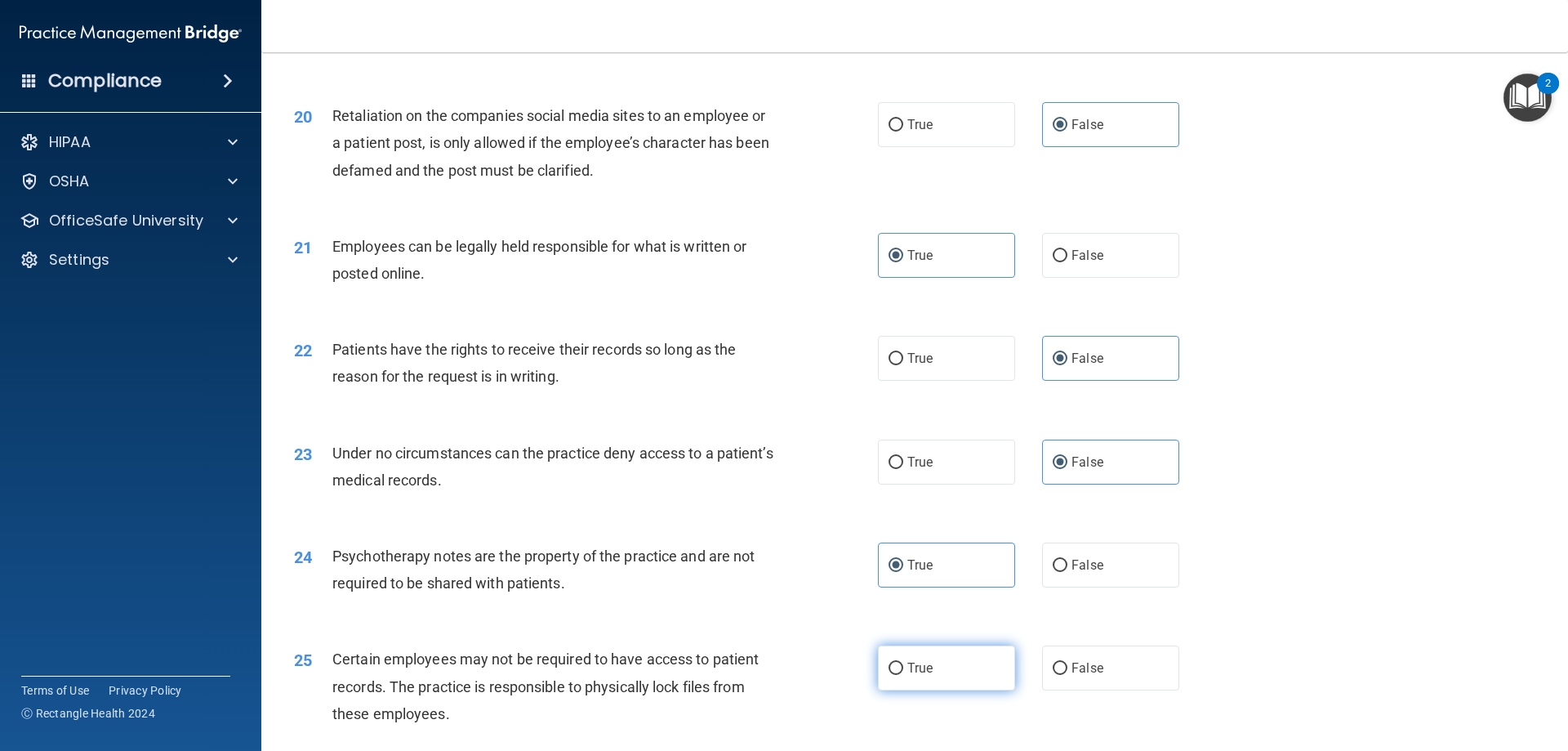
click at [979, 679] on label "True" at bounding box center [946, 668] width 137 height 45
click at [903, 674] on input "True" at bounding box center [896, 668] width 14 height 12
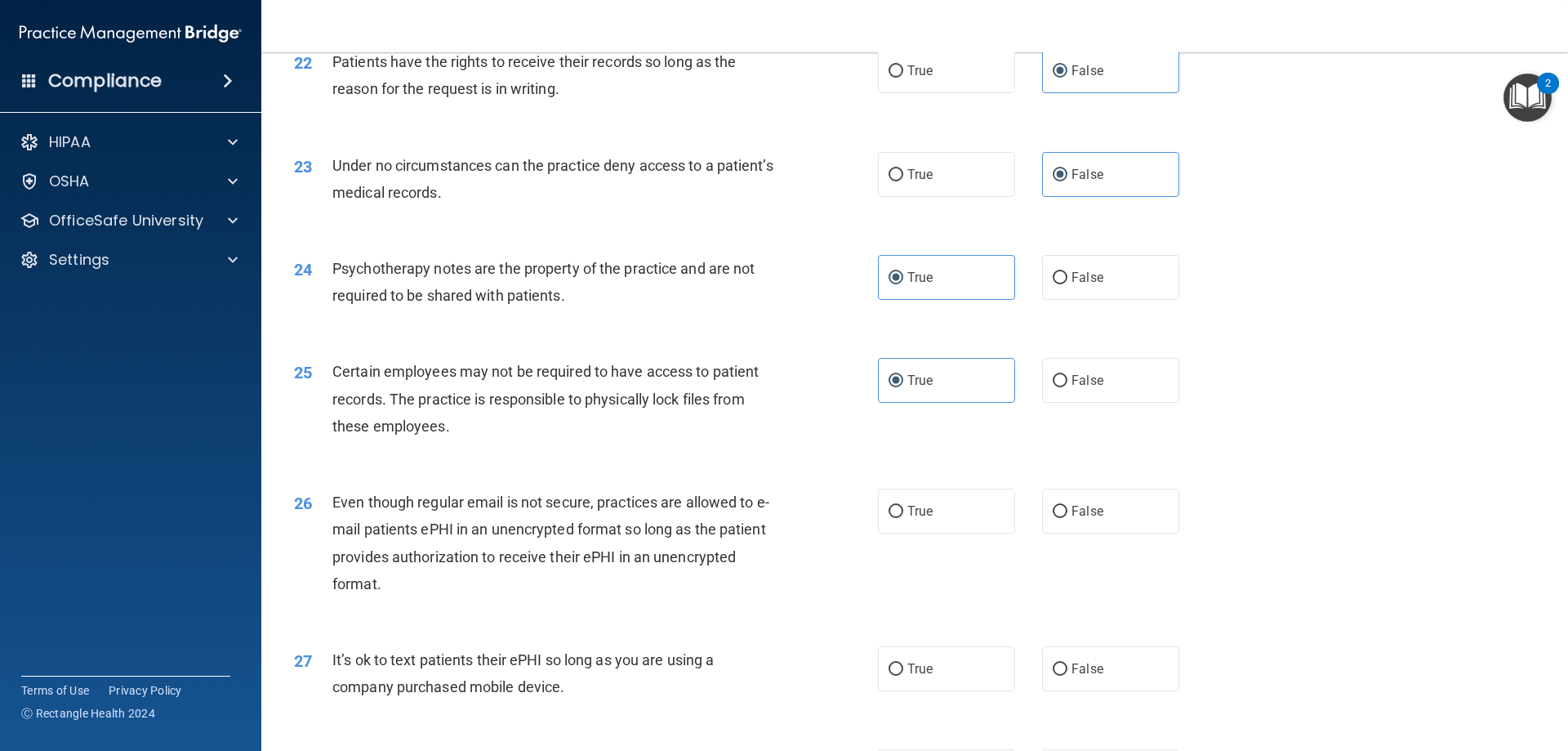
scroll to position [2859, 0]
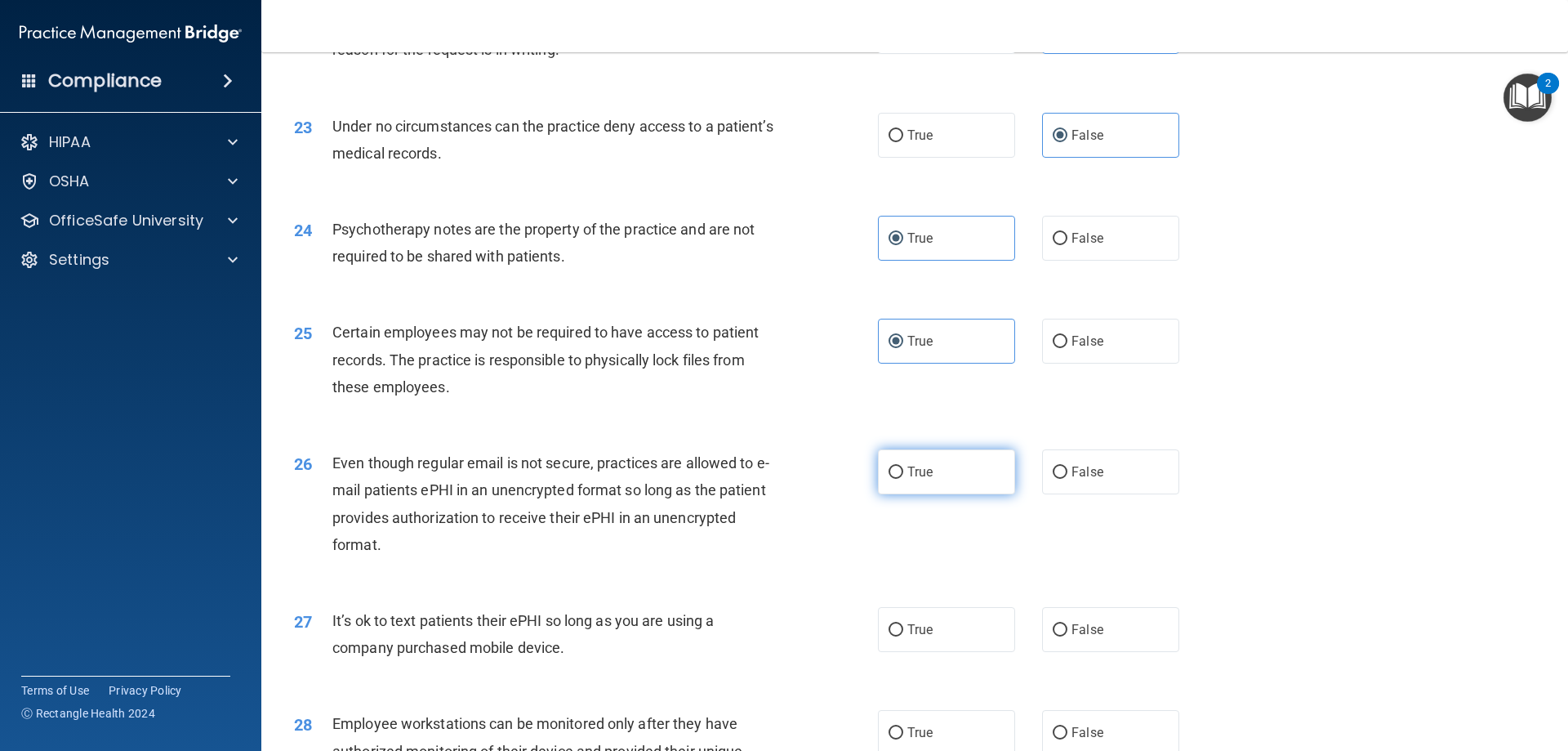
click at [958, 494] on label "True" at bounding box center [946, 472] width 137 height 45
click at [903, 479] on input "True" at bounding box center [896, 473] width 14 height 12
click at [1072, 637] on span "False" at bounding box center [1087, 629] width 31 height 15
click at [1067, 636] on input "False" at bounding box center [1060, 630] width 14 height 12
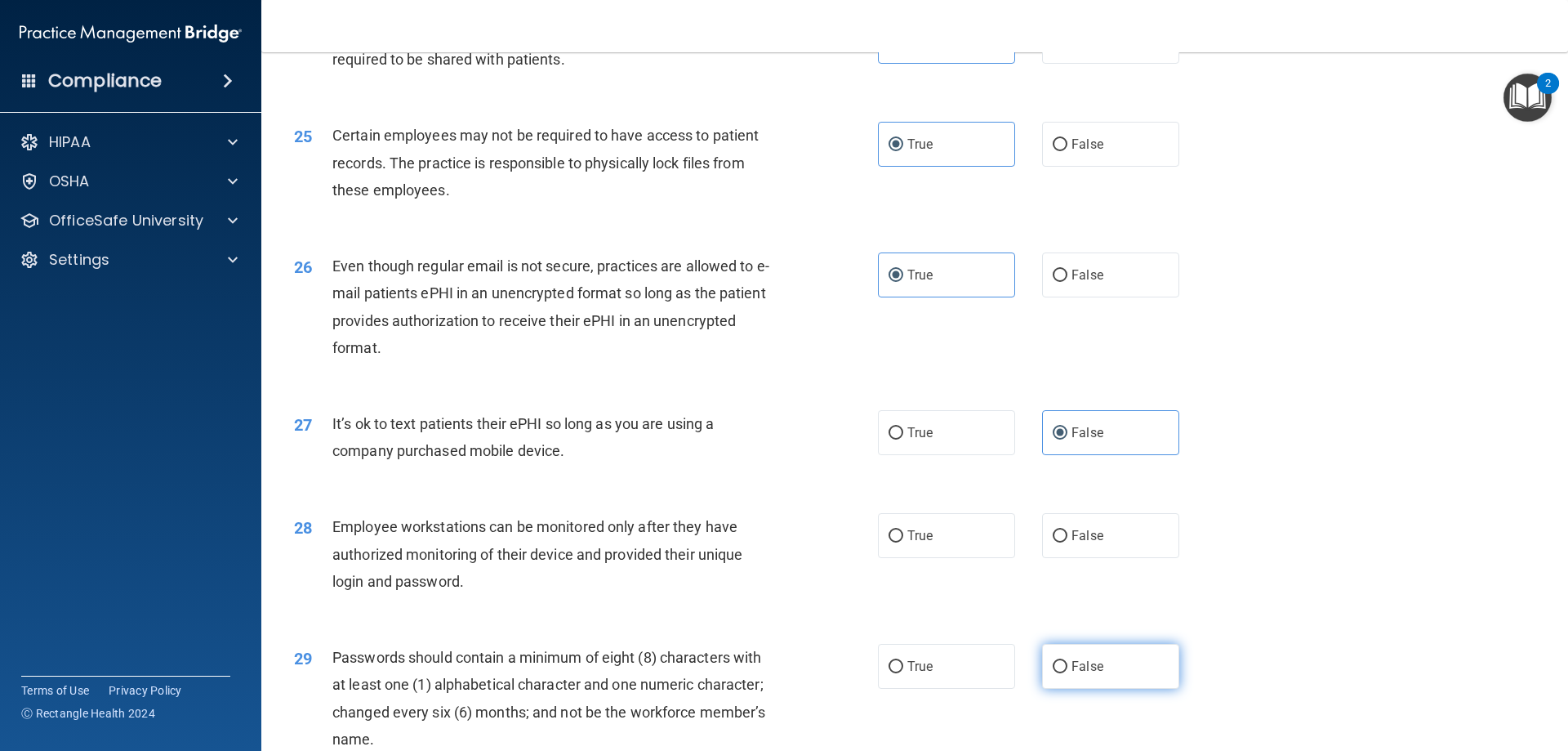
scroll to position [3104, 0]
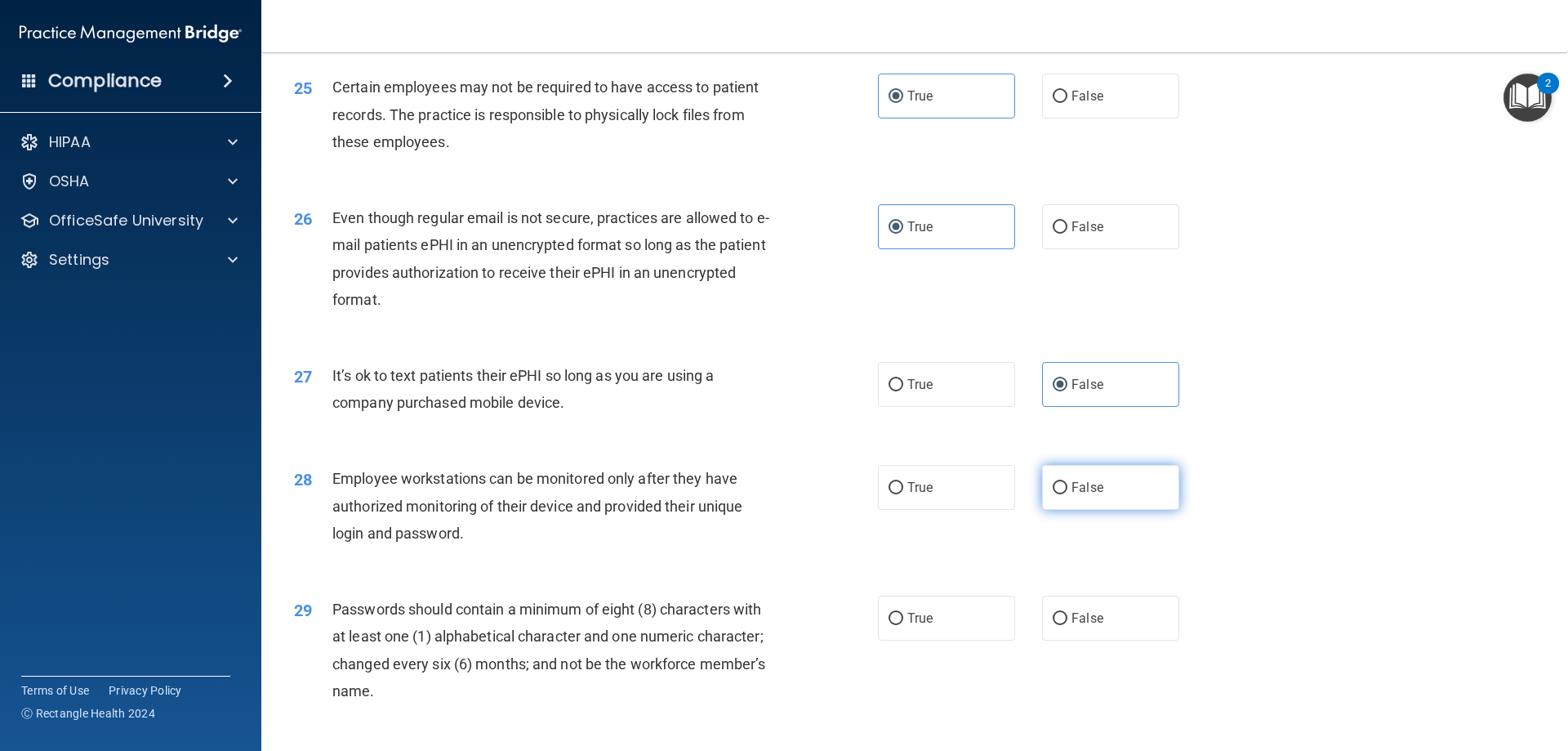
click at [1087, 510] on label "False" at bounding box center [1110, 487] width 137 height 45
click at [1067, 494] on input "False" at bounding box center [1060, 488] width 14 height 12
click at [960, 640] on label "True" at bounding box center [946, 617] width 137 height 45
click at [903, 625] on input "True" at bounding box center [896, 619] width 14 height 12
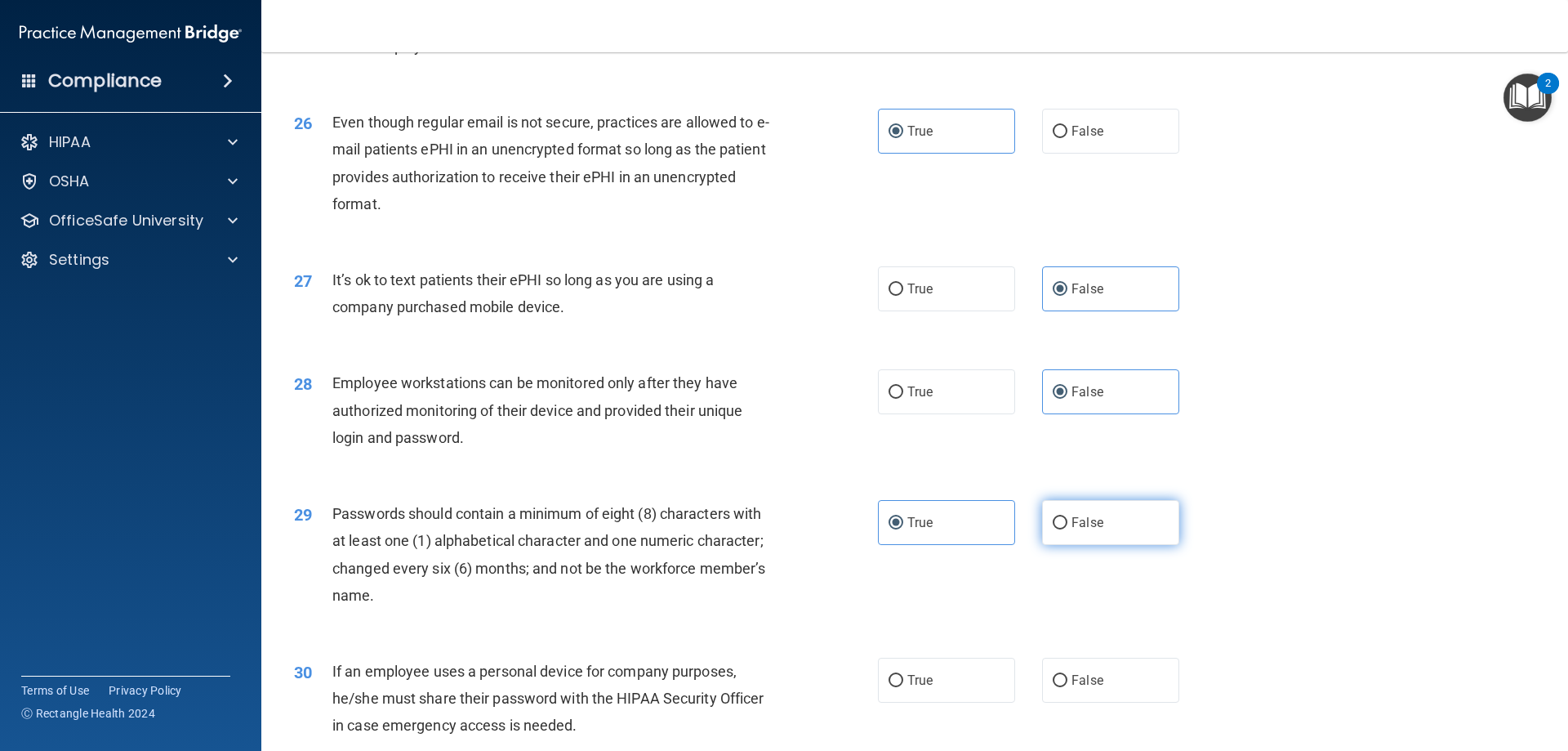
scroll to position [3350, 0]
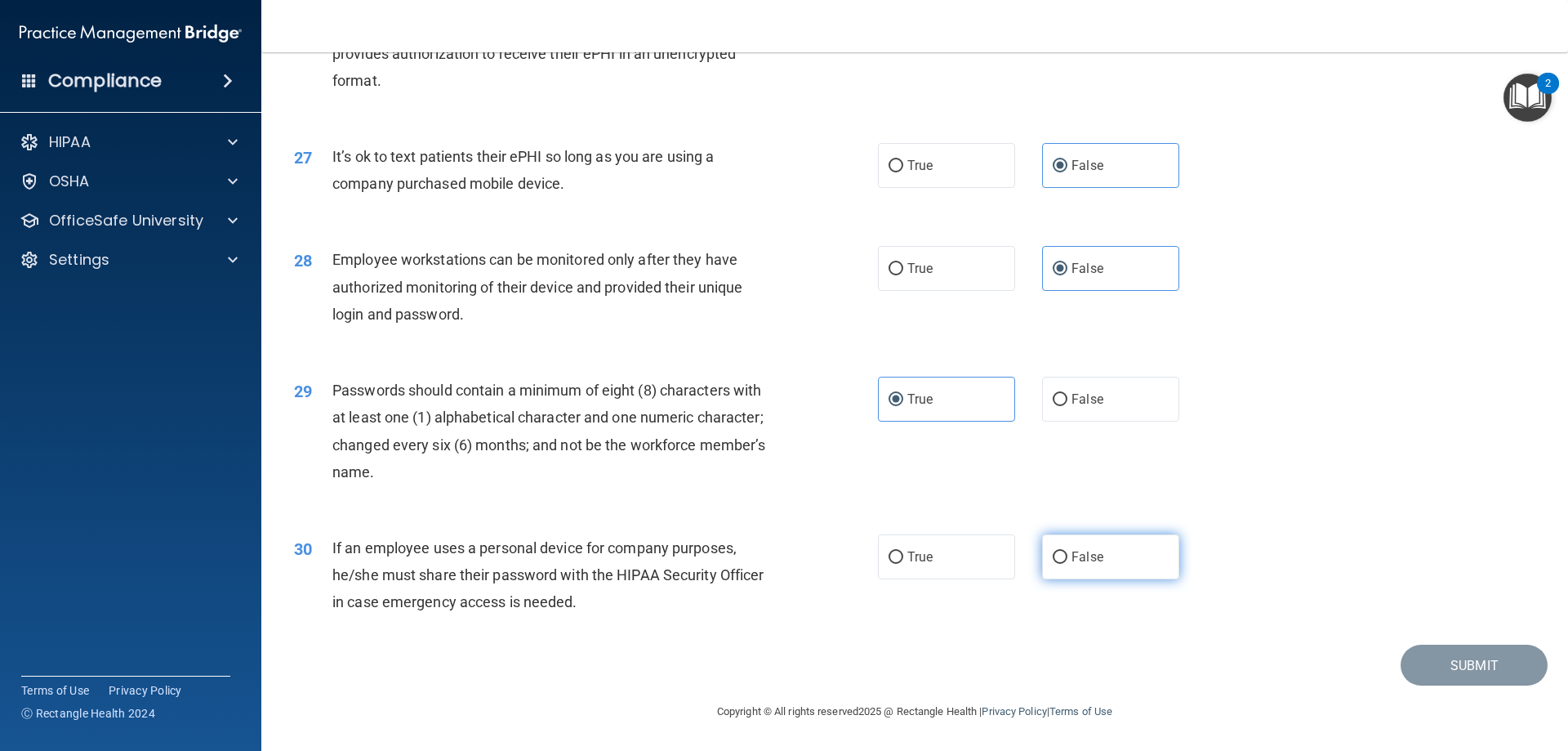
click at [1072, 560] on span "False" at bounding box center [1087, 557] width 31 height 15
click at [1067, 560] on input "False" at bounding box center [1060, 558] width 14 height 12
click at [1428, 657] on button "Submit" at bounding box center [1474, 665] width 147 height 42
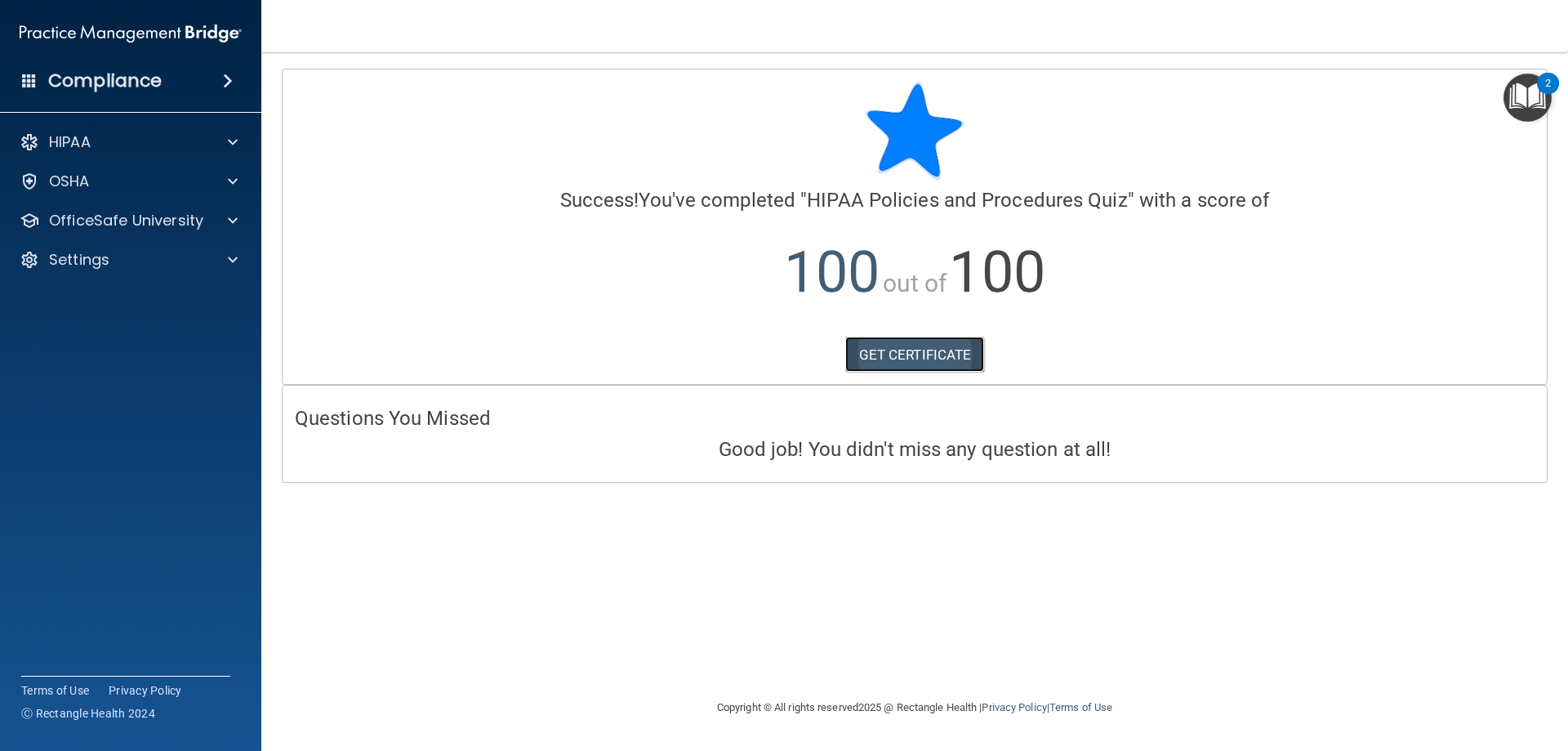
click at [899, 351] on link "GET CERTIFICATE" at bounding box center [915, 354] width 140 height 36
click at [150, 139] on div "HIPAA" at bounding box center [109, 141] width 203 height 20
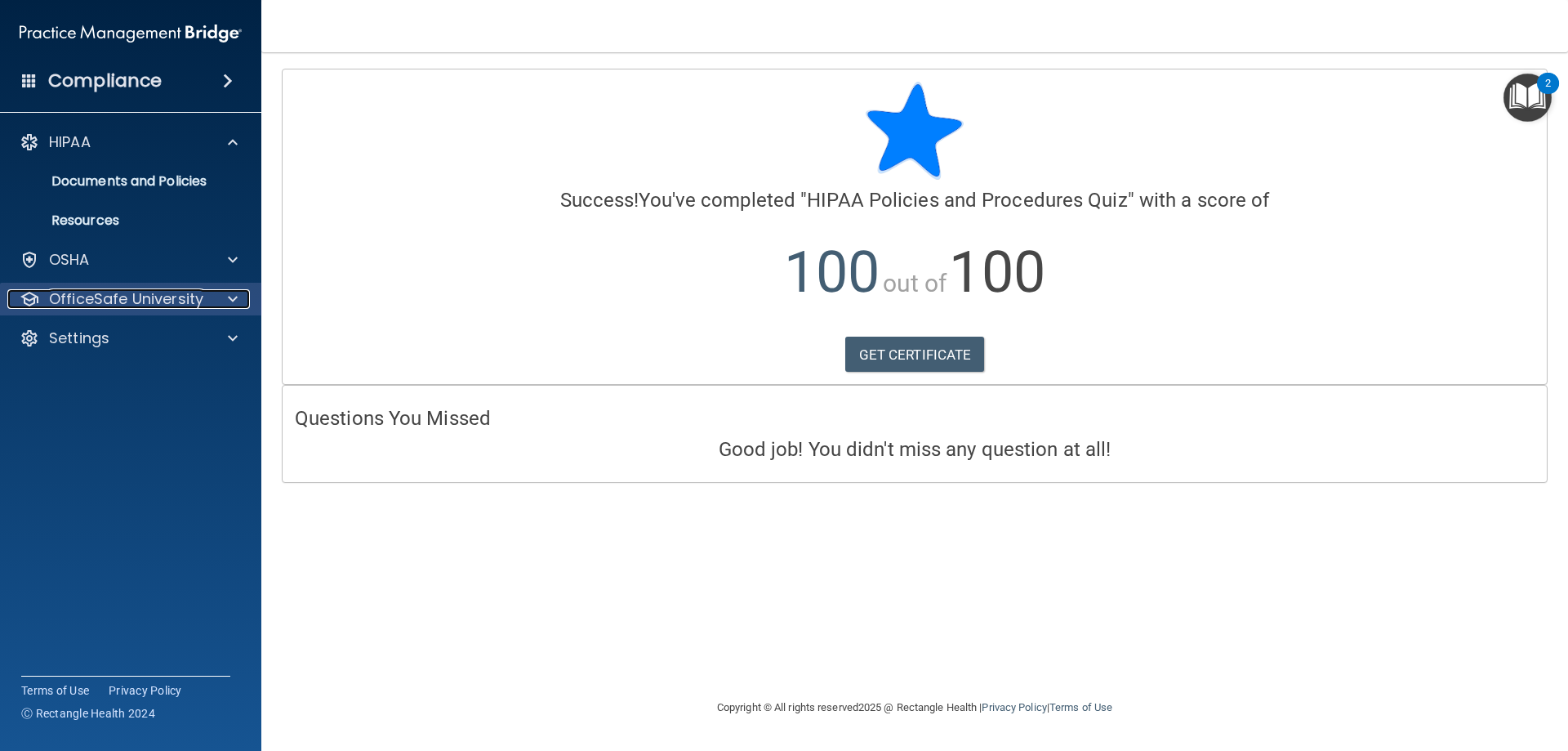
click at [202, 298] on div "OfficeSafe University" at bounding box center [109, 299] width 203 height 20
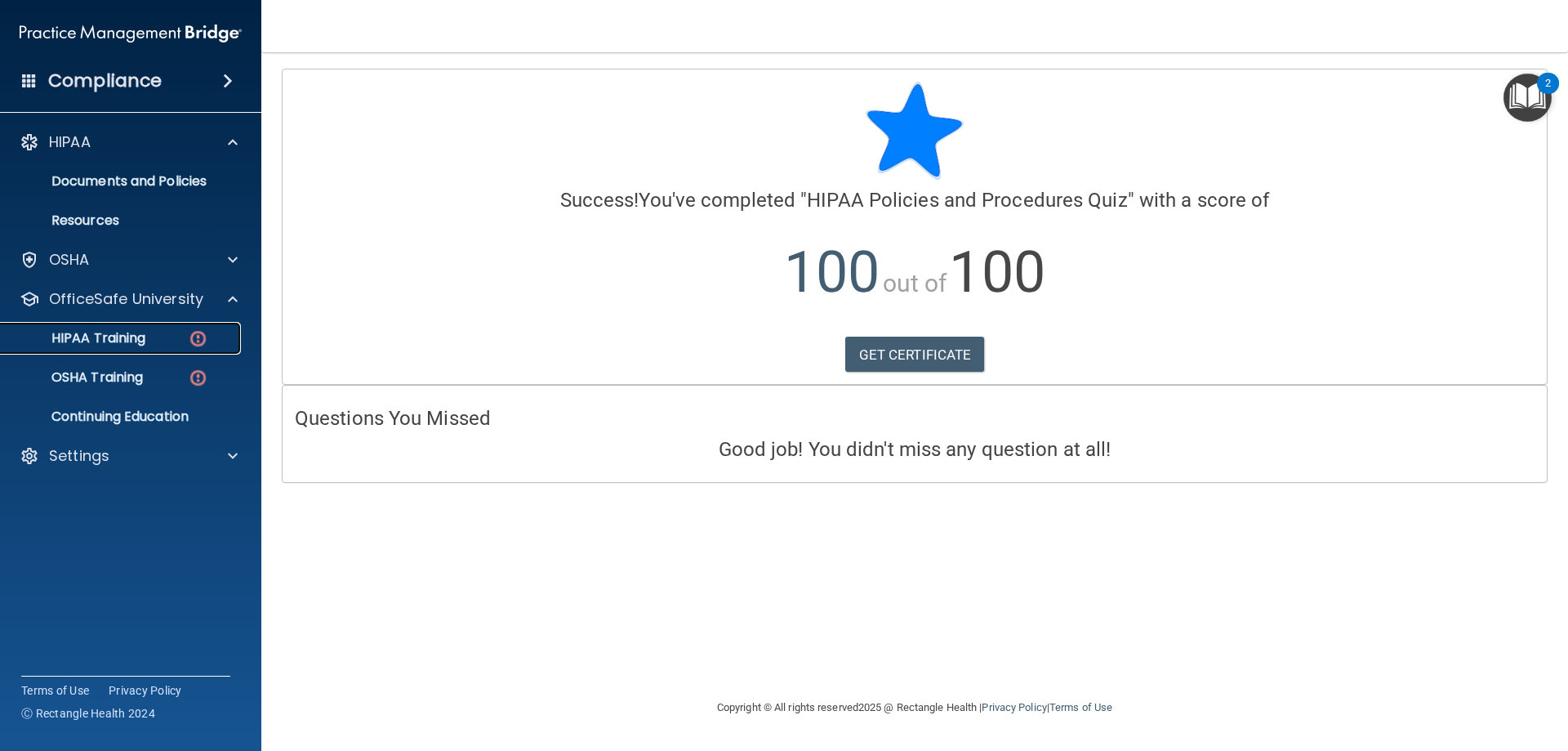
click at [193, 341] on img at bounding box center [198, 339] width 20 height 20
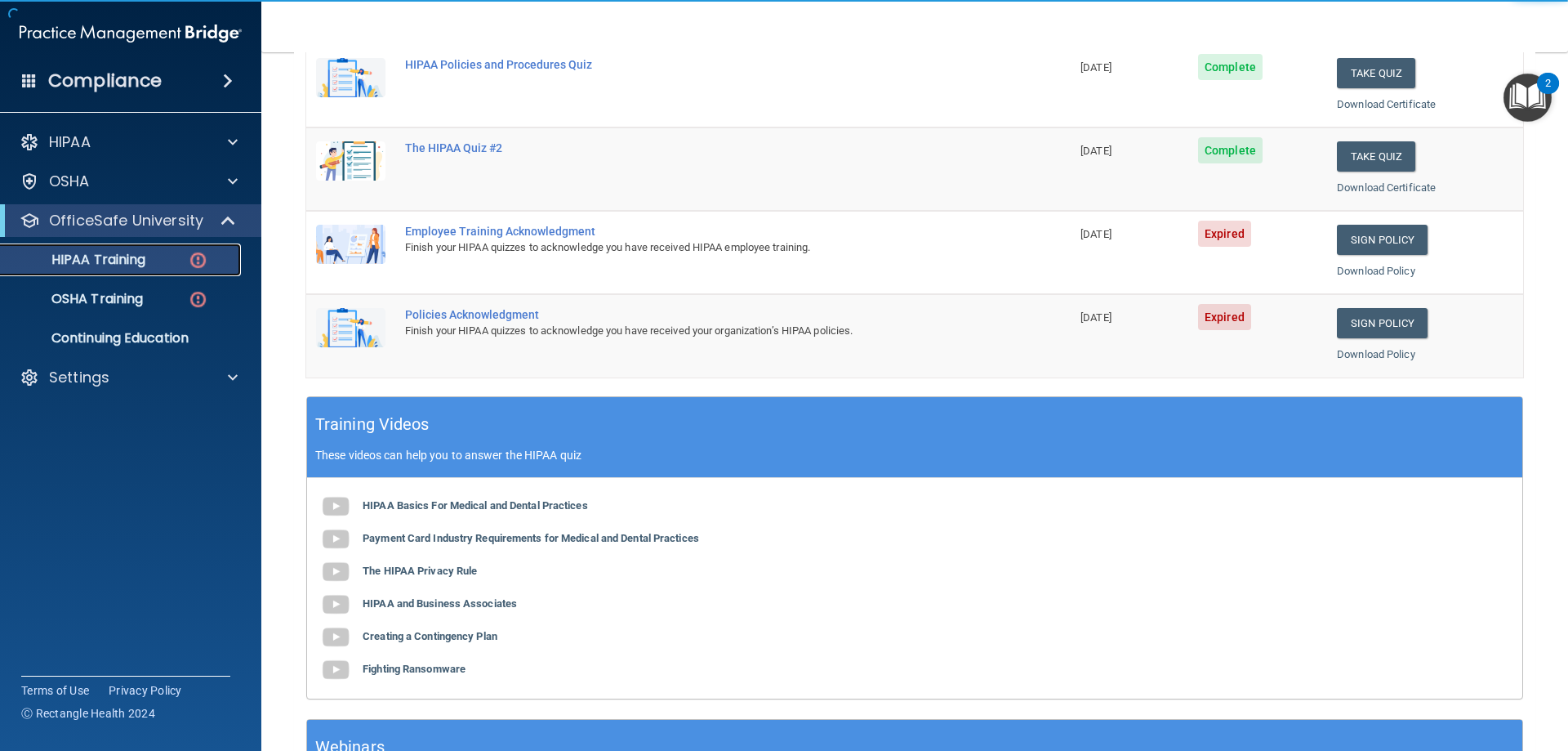
scroll to position [163, 0]
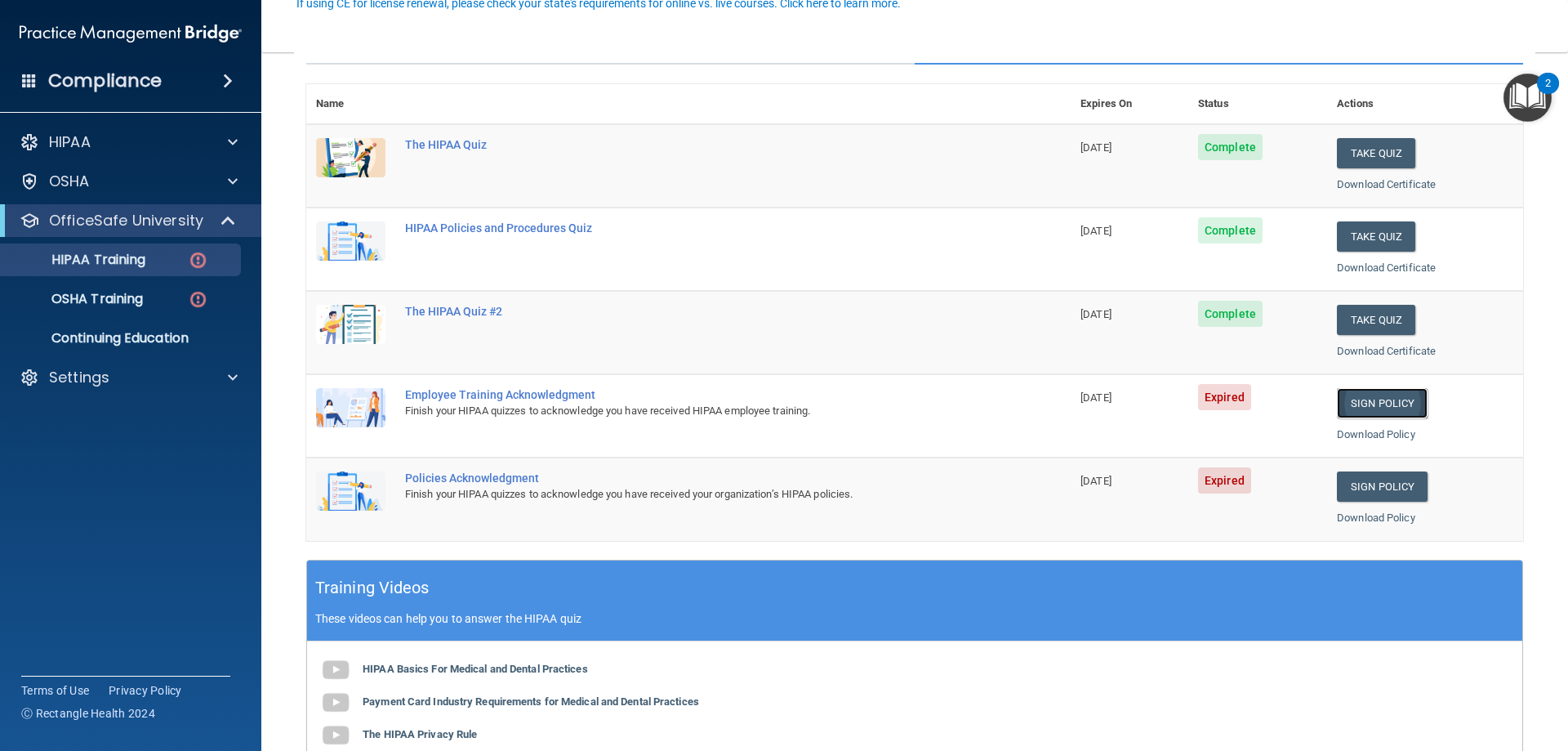
click at [1359, 401] on link "Sign Policy" at bounding box center [1382, 403] width 90 height 30
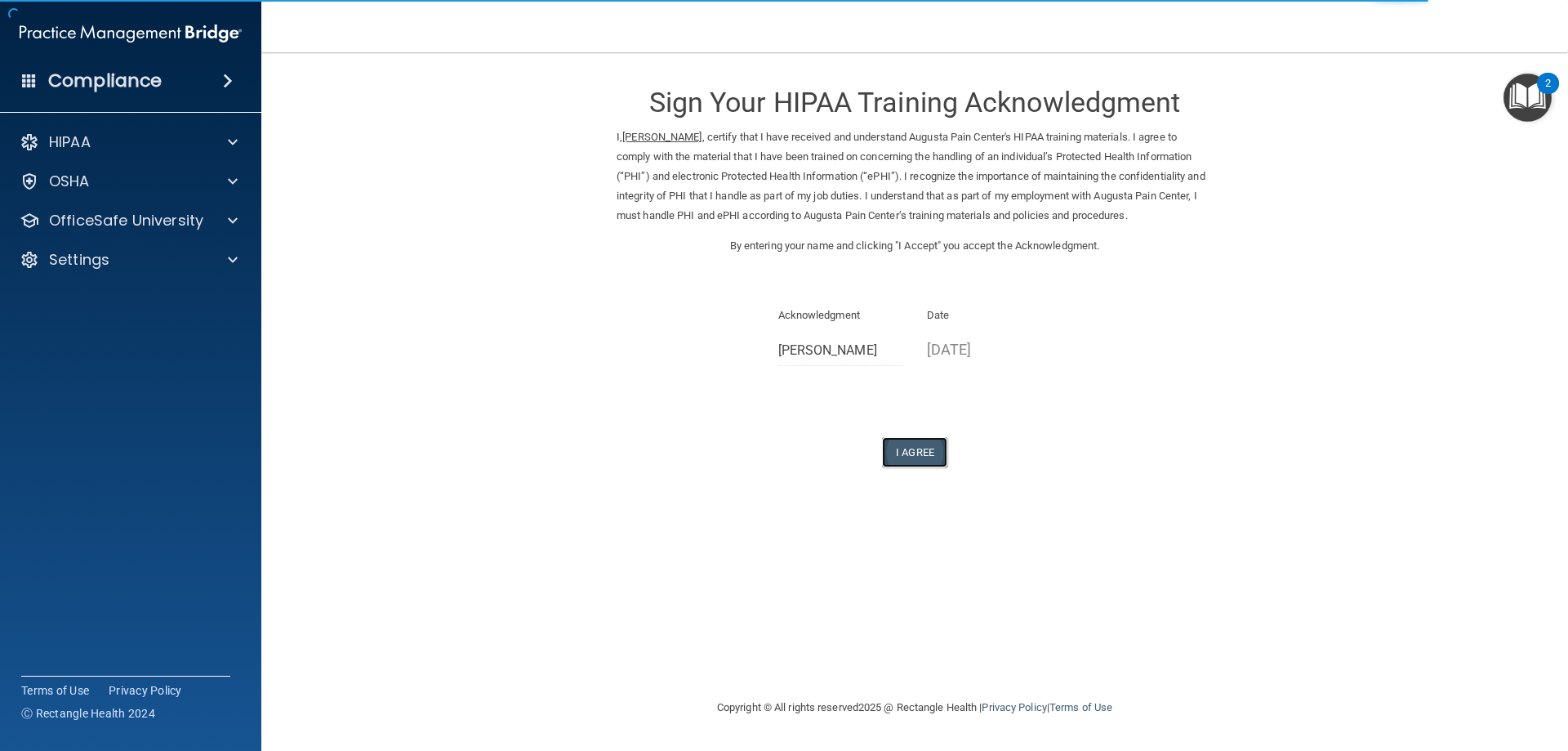
click at [924, 450] on button "I Agree" at bounding box center [914, 451] width 66 height 30
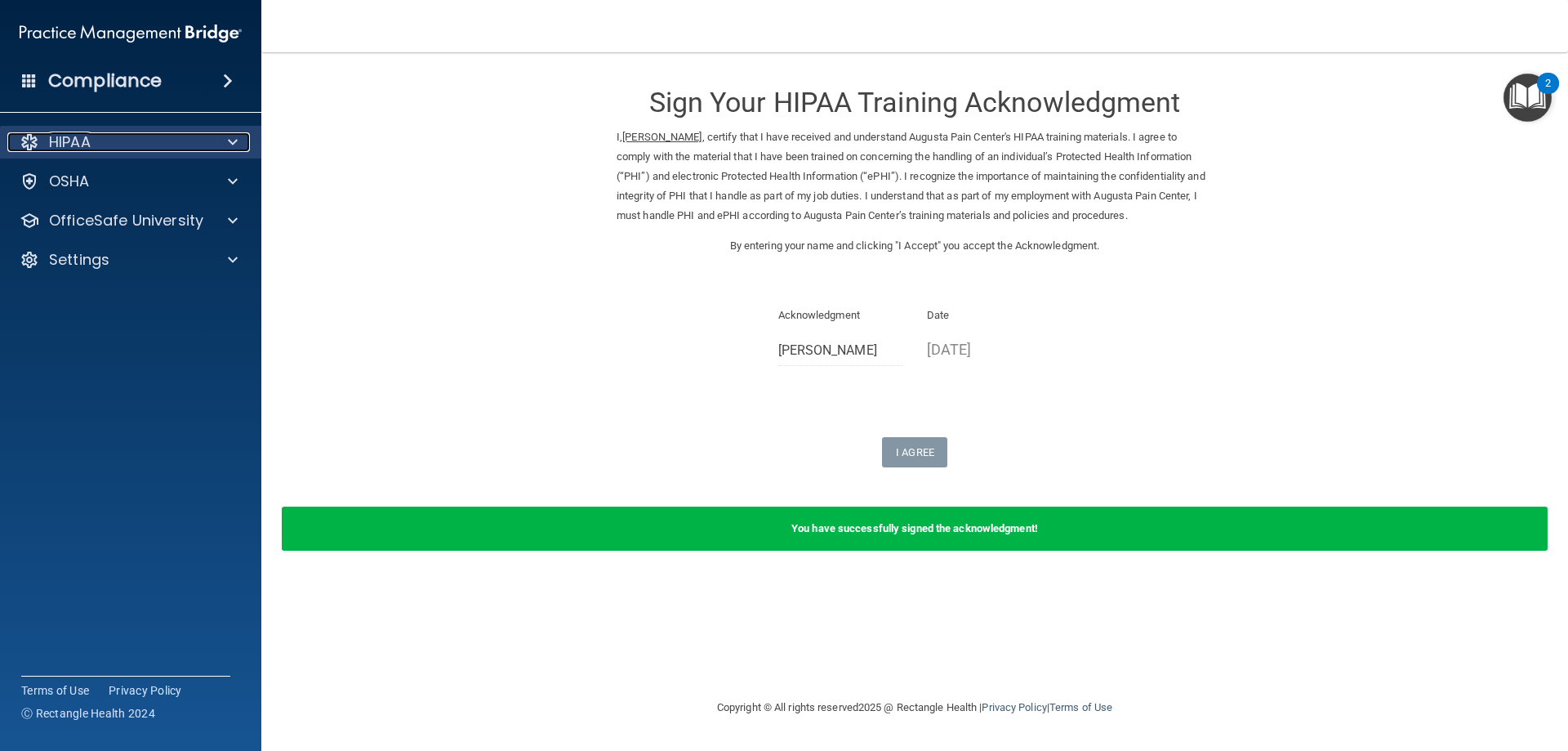
click at [80, 143] on p "HIPAA" at bounding box center [70, 141] width 42 height 20
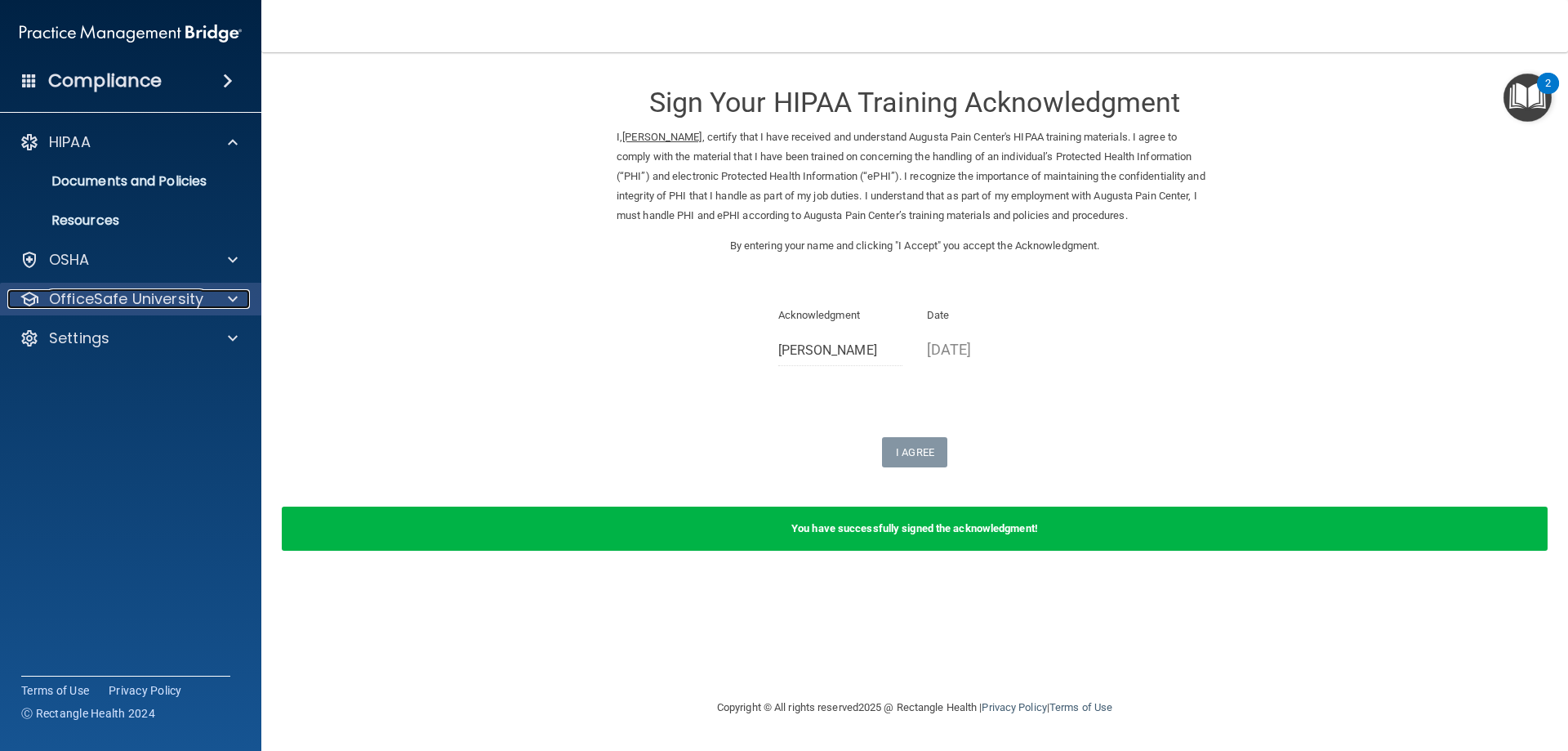
click at [125, 291] on p "OfficeSafe University" at bounding box center [126, 299] width 154 height 20
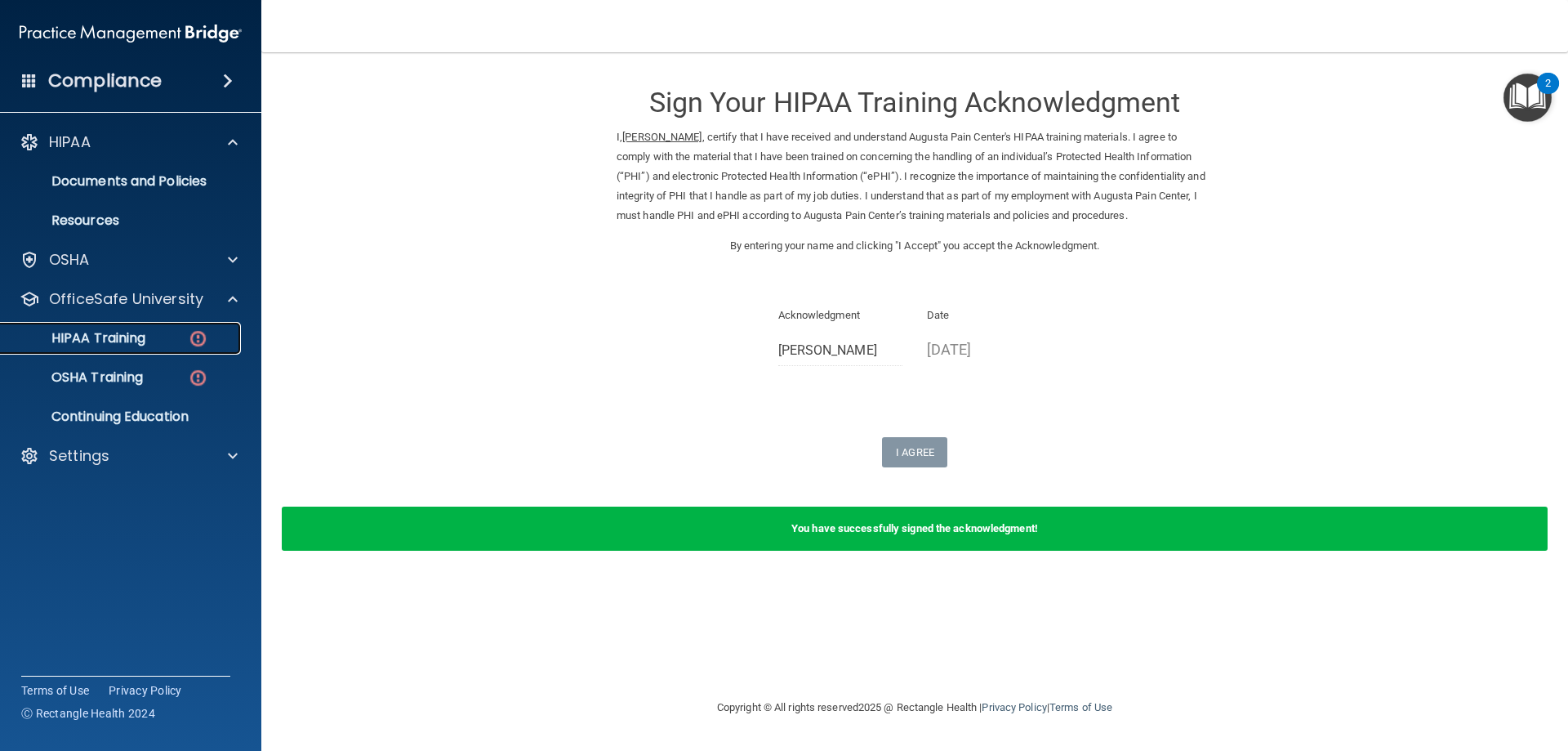
click at [181, 338] on div "HIPAA Training" at bounding box center [122, 338] width 223 height 16
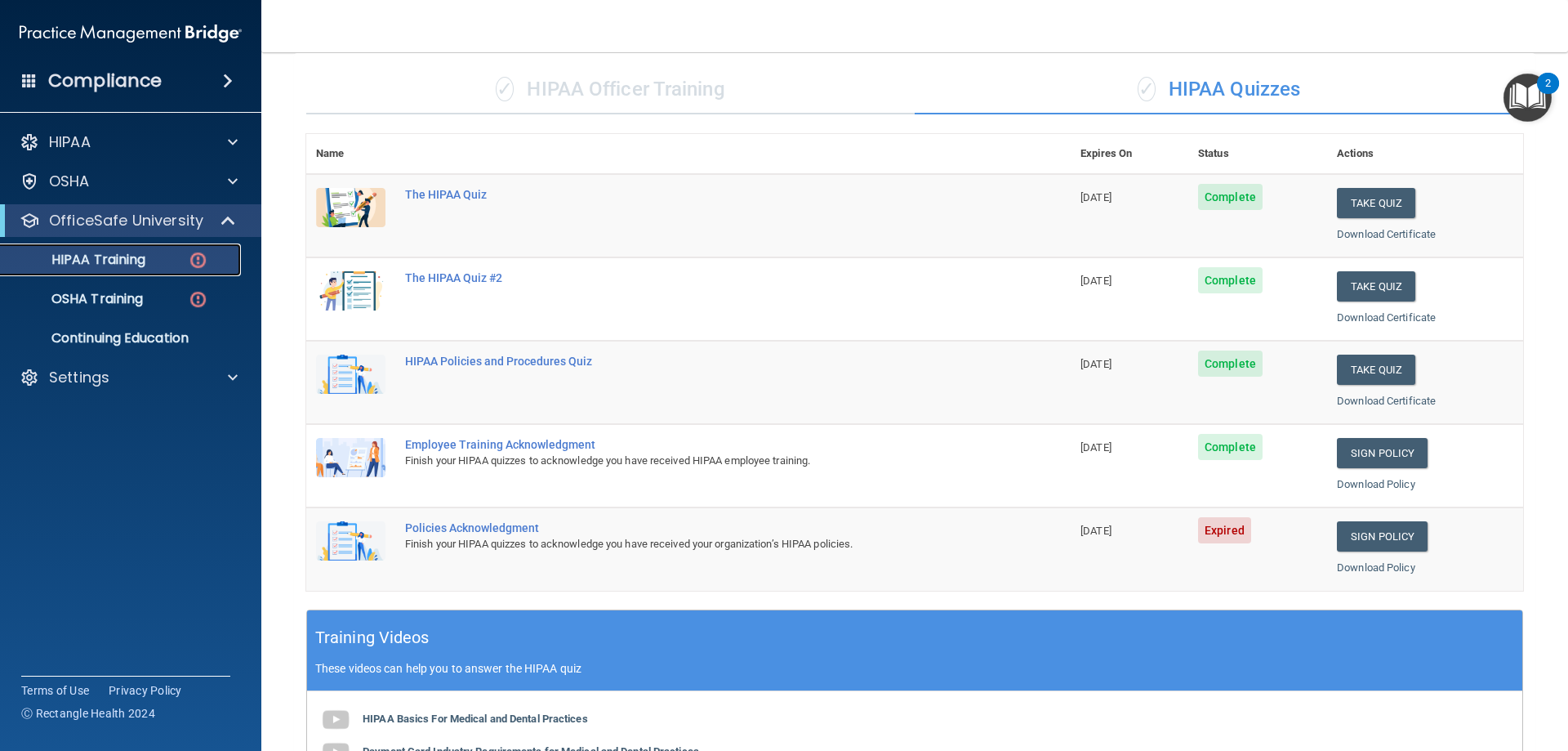
scroll to position [245, 0]
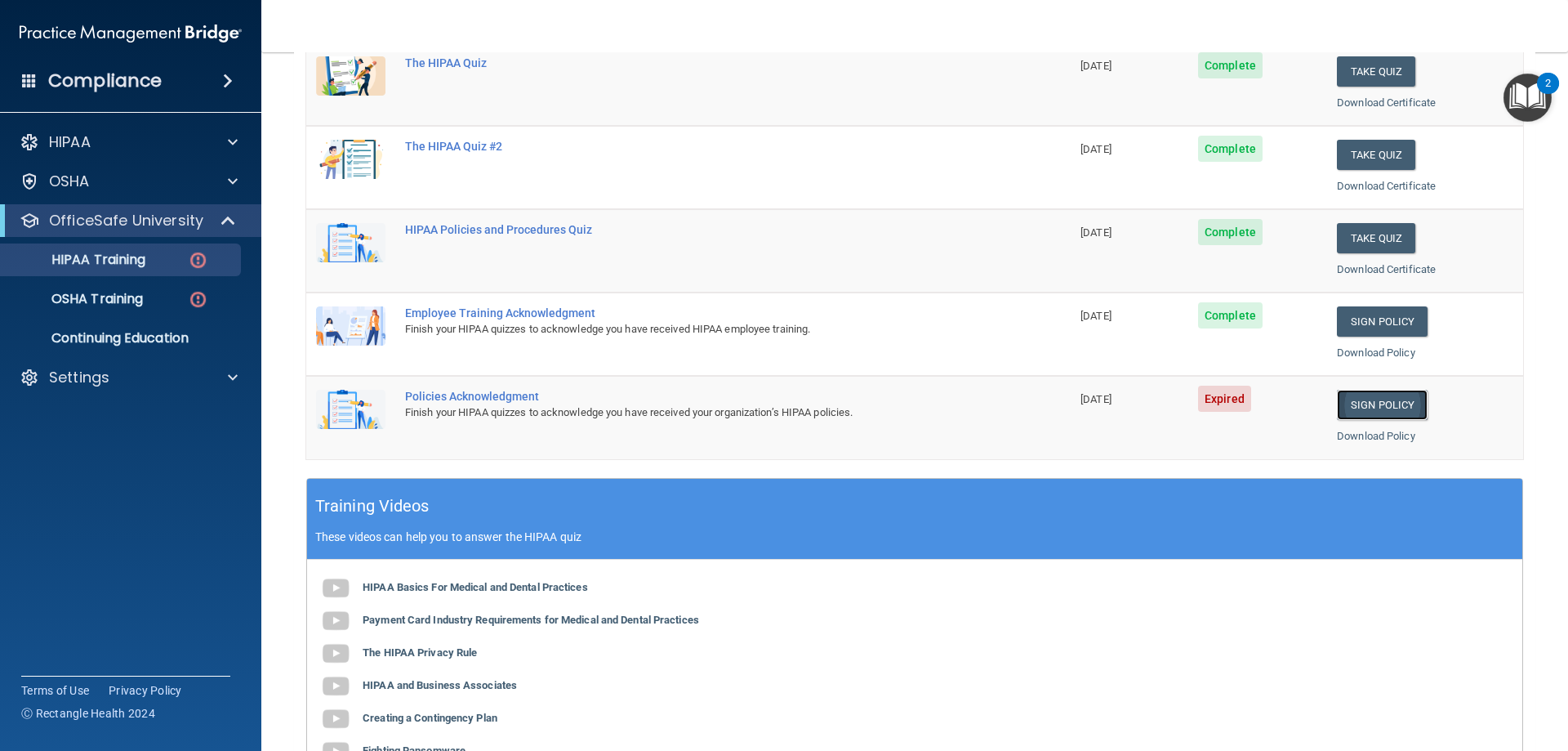
click at [1336, 398] on link "Sign Policy" at bounding box center [1382, 404] width 90 height 30
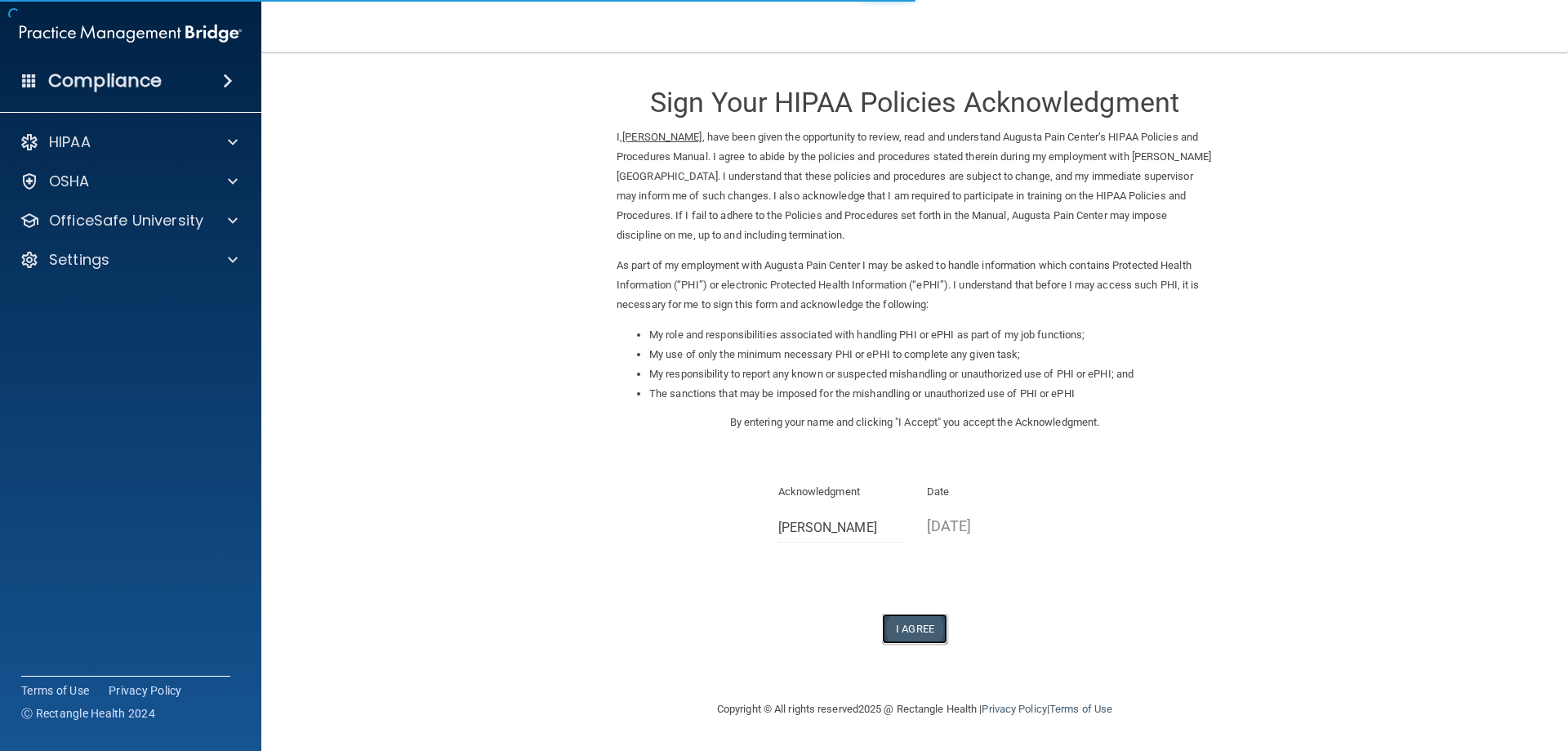
click at [911, 616] on button "I Agree" at bounding box center [914, 628] width 66 height 30
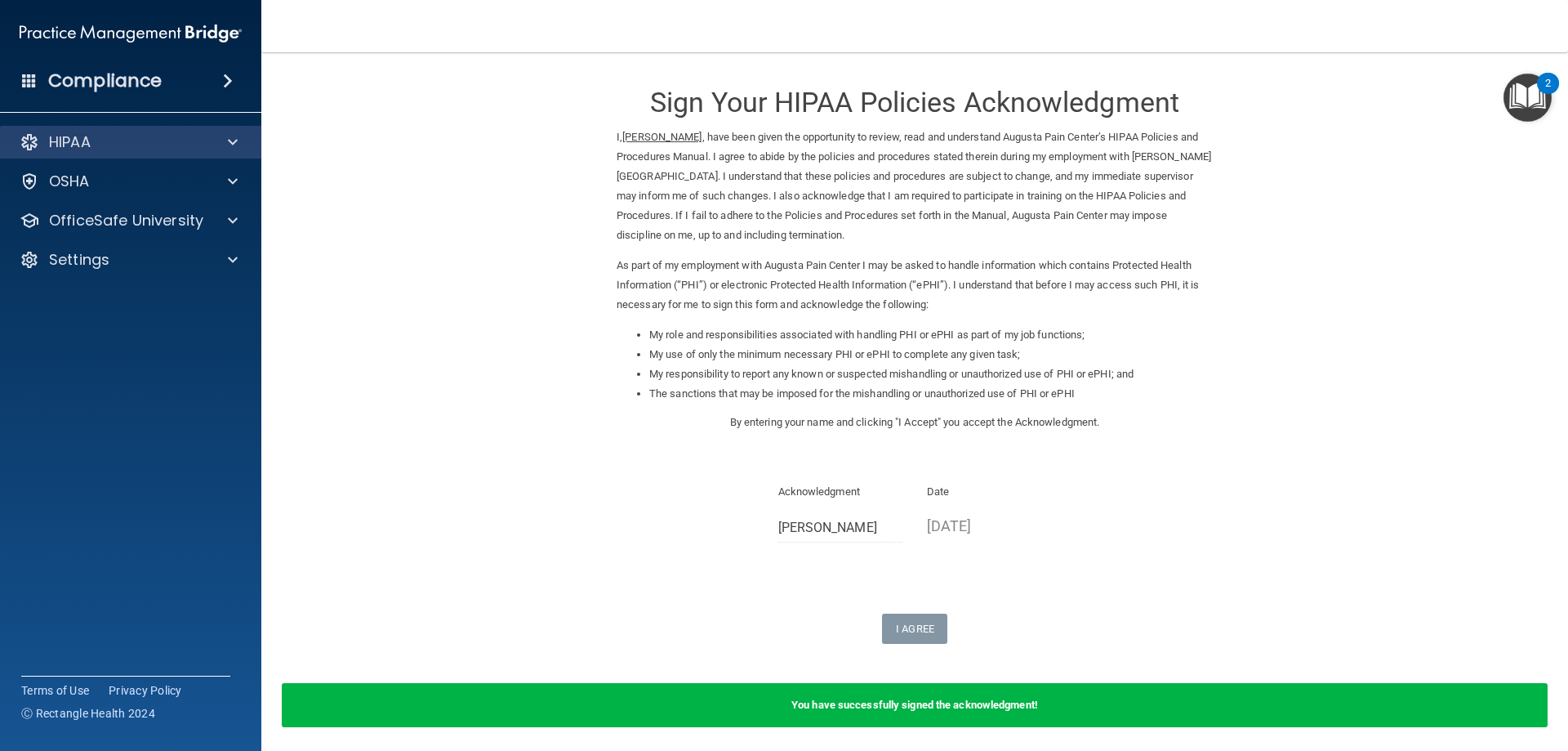
click at [233, 153] on div "HIPAA" at bounding box center [131, 142] width 262 height 32
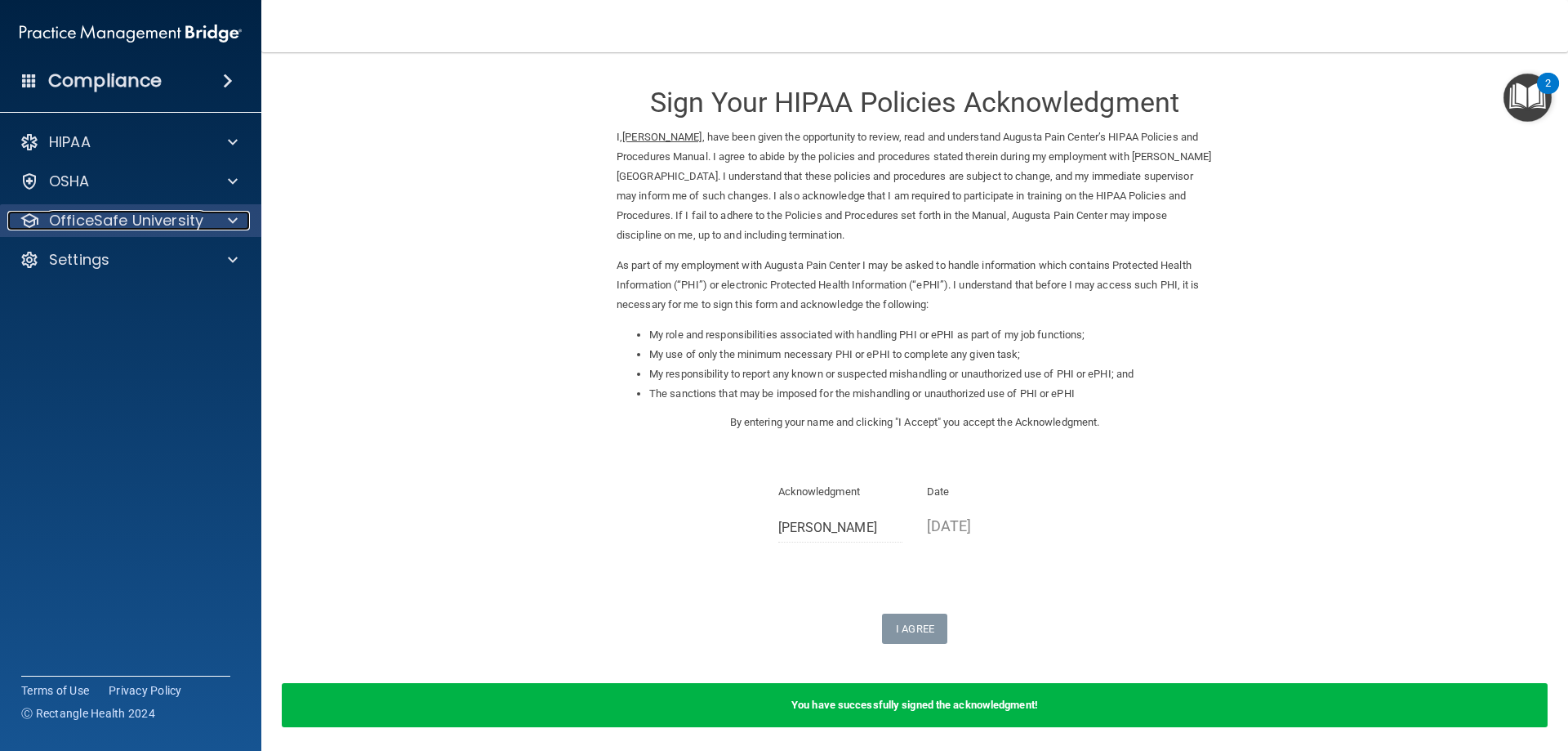
click at [234, 221] on span at bounding box center [233, 221] width 10 height 20
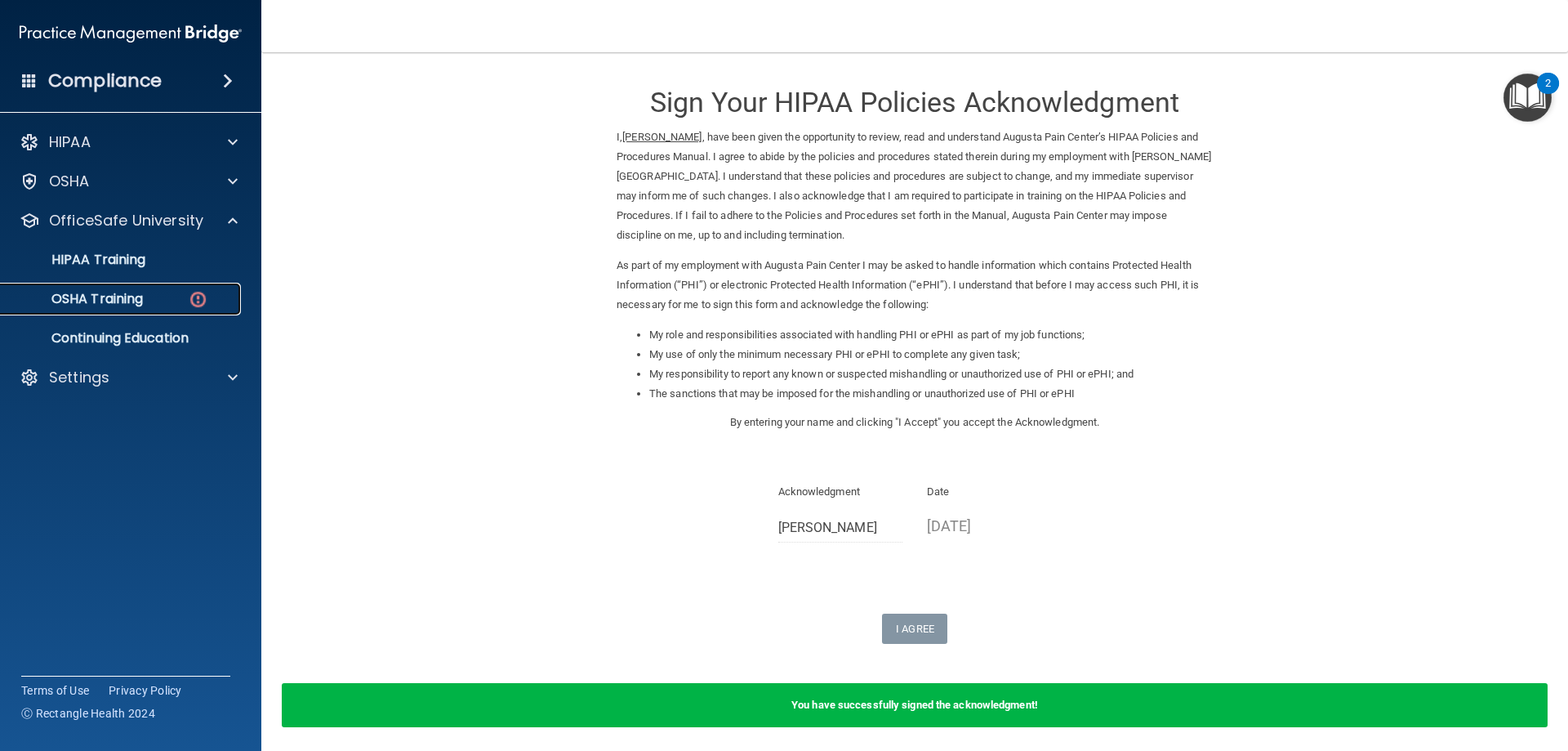
click at [179, 306] on div "OSHA Training" at bounding box center [122, 299] width 223 height 16
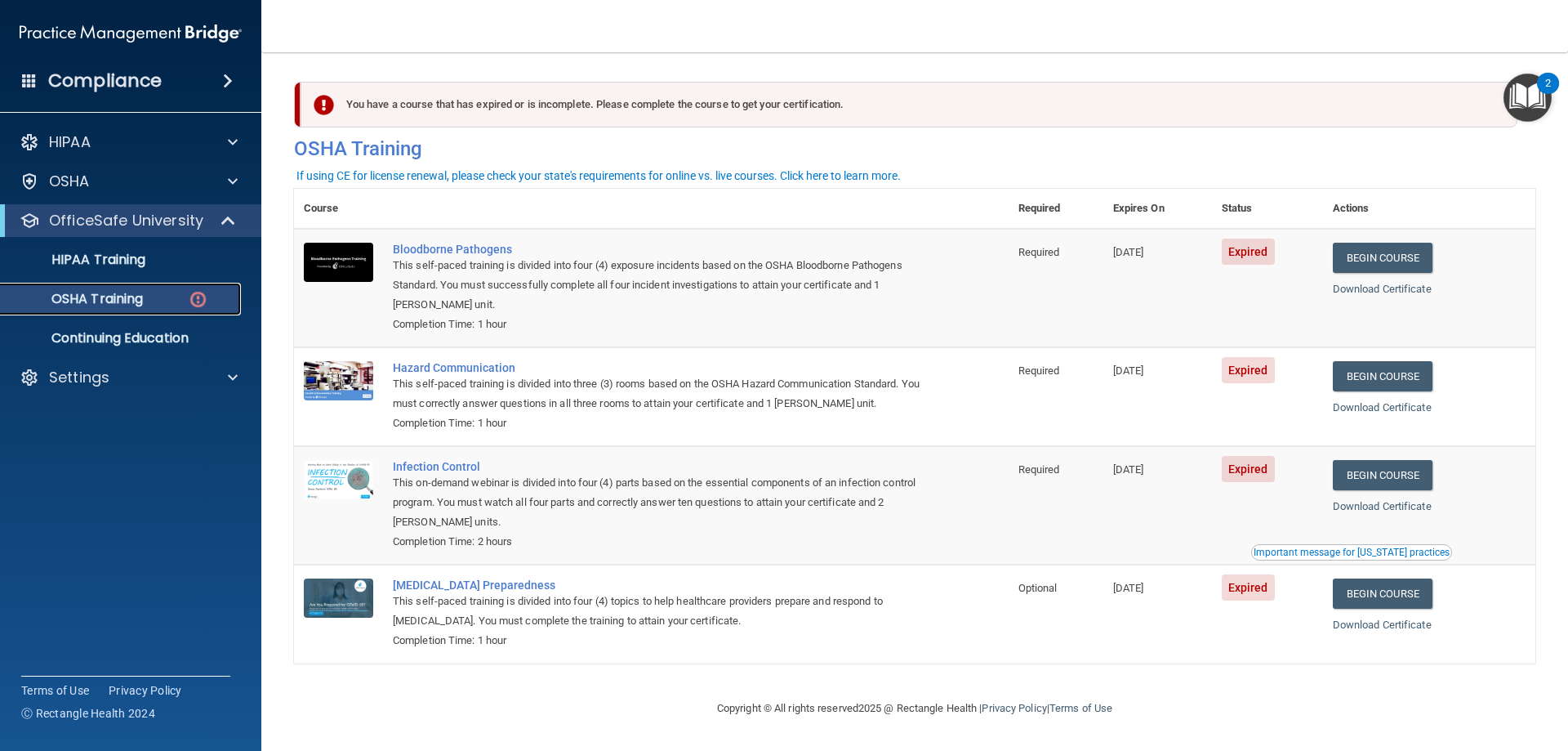
scroll to position [1, 0]
click at [1378, 252] on link "Begin Course" at bounding box center [1382, 257] width 100 height 30
